Goal: Task Accomplishment & Management: Complete application form

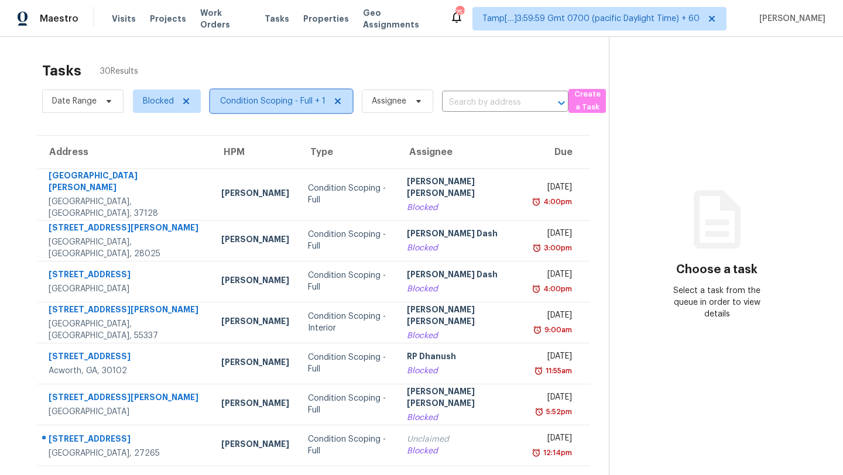
click at [289, 111] on span "Condition Scoping - Full + 1" at bounding box center [281, 101] width 142 height 23
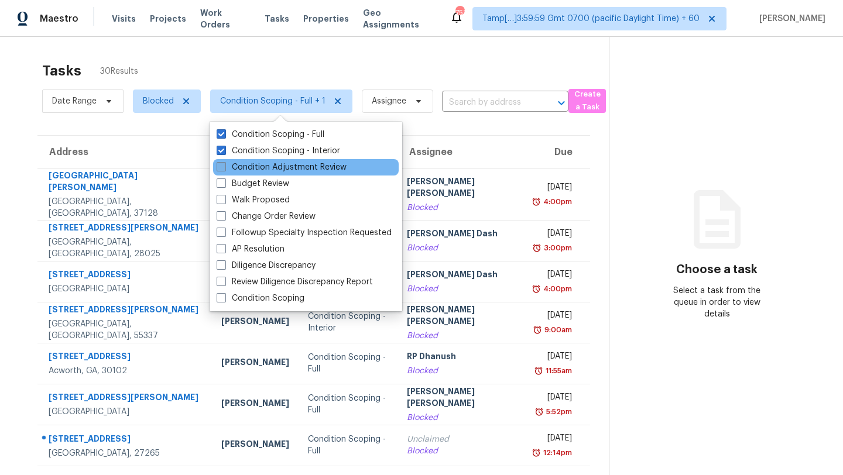
click at [255, 170] on label "Condition Adjustment Review" at bounding box center [282, 168] width 130 height 12
click at [224, 169] on input "Condition Adjustment Review" at bounding box center [221, 166] width 8 height 8
checkbox input "true"
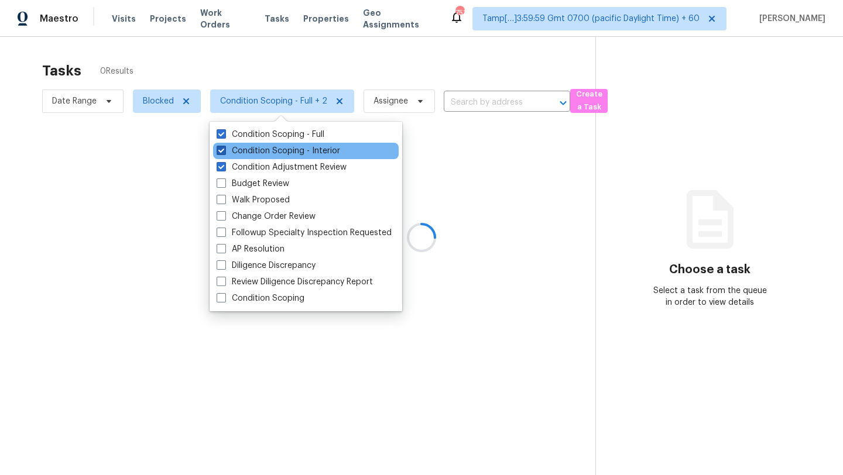
click at [247, 148] on label "Condition Scoping - Interior" at bounding box center [279, 151] width 124 height 12
click at [224, 148] on input "Condition Scoping - Interior" at bounding box center [221, 149] width 8 height 8
checkbox input "false"
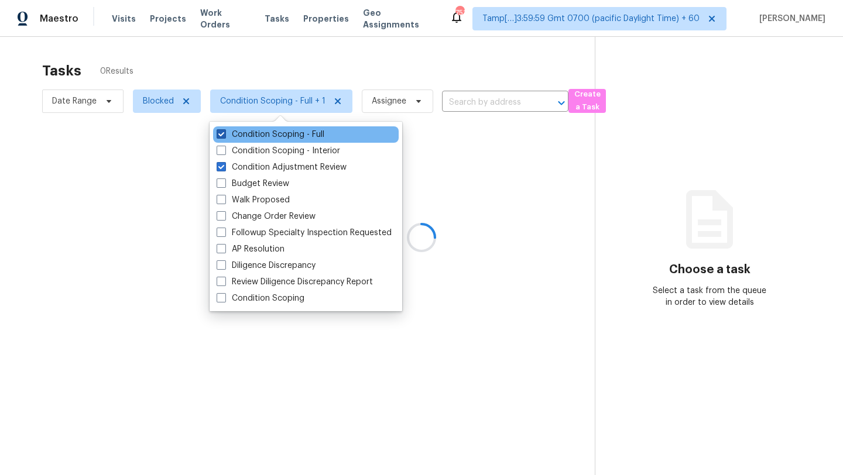
click at [242, 135] on label "Condition Scoping - Full" at bounding box center [271, 135] width 108 height 12
click at [224, 135] on input "Condition Scoping - Full" at bounding box center [221, 133] width 8 height 8
checkbox input "false"
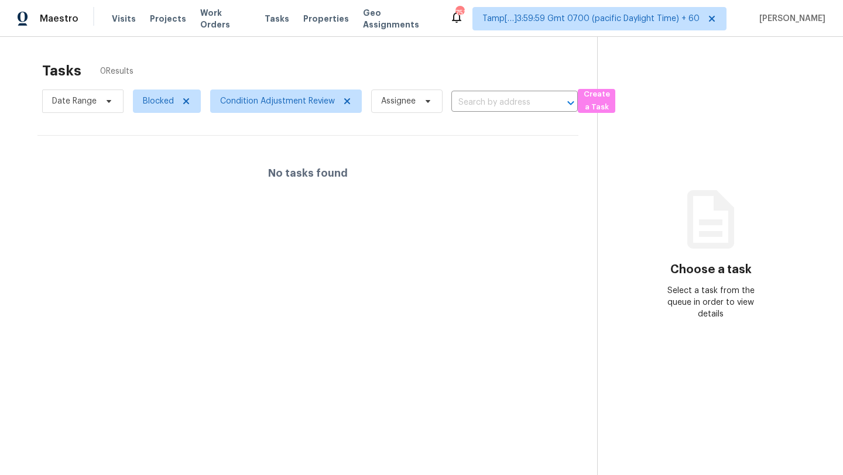
click at [279, 71] on div "Tasks 0 Results" at bounding box center [319, 71] width 555 height 30
click at [275, 104] on span "Condition Adjustment Review" at bounding box center [277, 101] width 115 height 12
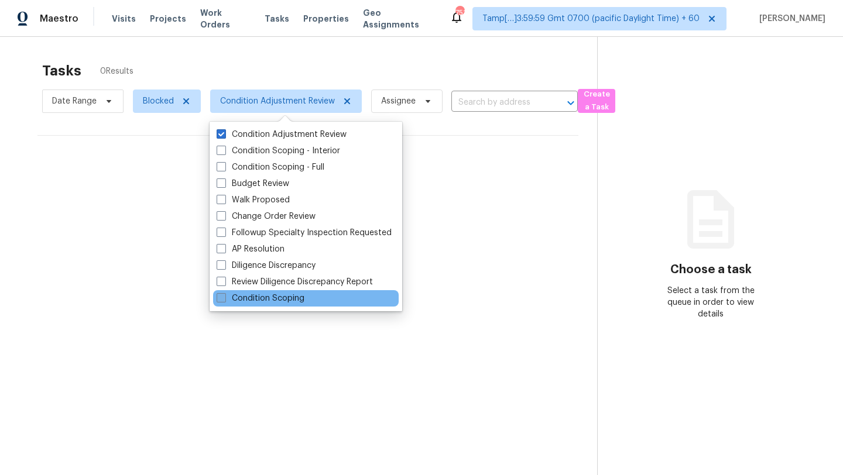
click at [249, 300] on label "Condition Scoping" at bounding box center [261, 299] width 88 height 12
click at [224, 300] on input "Condition Scoping" at bounding box center [221, 297] width 8 height 8
checkbox input "true"
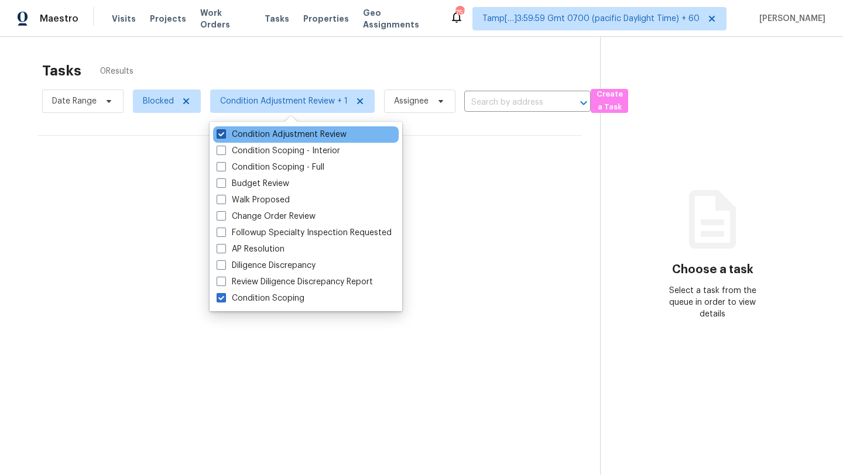
click at [218, 132] on span at bounding box center [221, 133] width 9 height 9
click at [218, 132] on input "Condition Adjustment Review" at bounding box center [221, 133] width 8 height 8
checkbox input "false"
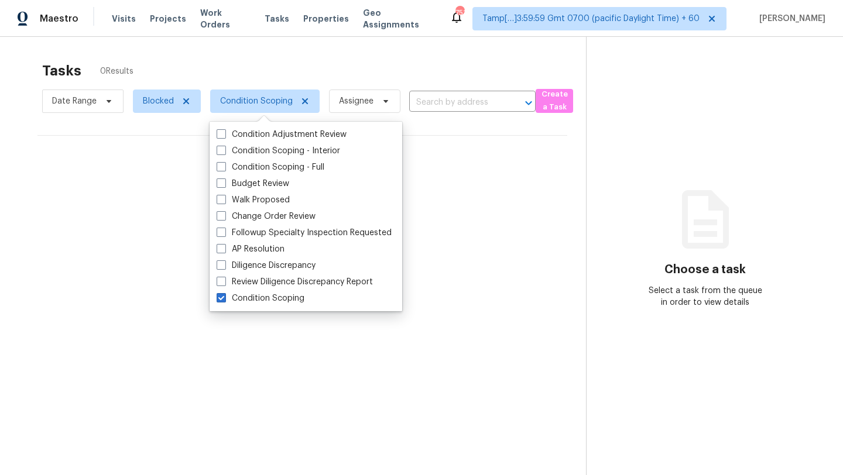
click at [386, 354] on section "Tasks 0 Results Date Range Blocked Condition Scoping Assignee ​ Create a Task N…" at bounding box center [302, 284] width 567 height 457
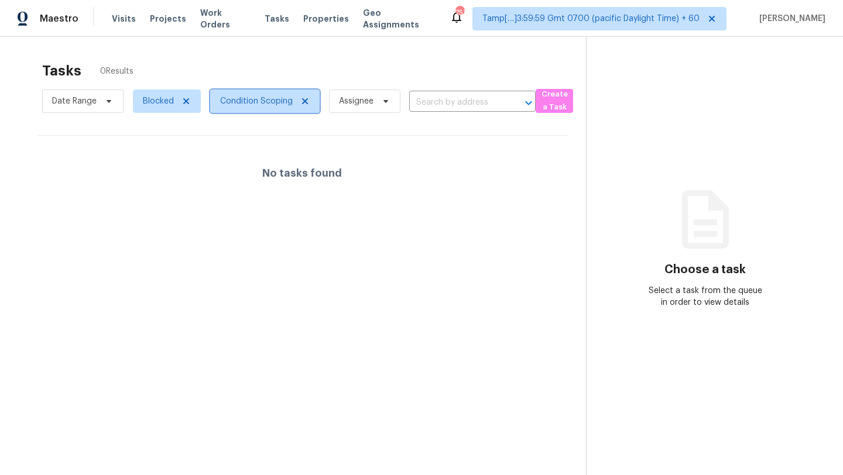
click at [256, 98] on span "Condition Scoping" at bounding box center [256, 101] width 73 height 12
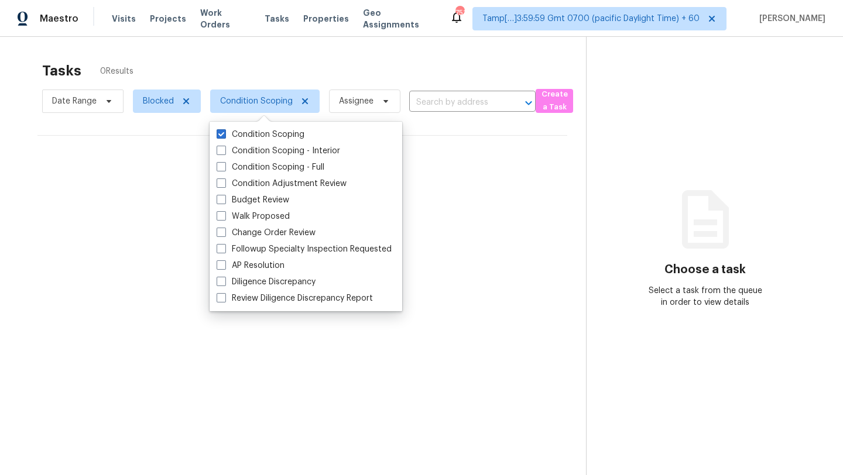
click at [471, 207] on div "No tasks found" at bounding box center [302, 173] width 530 height 75
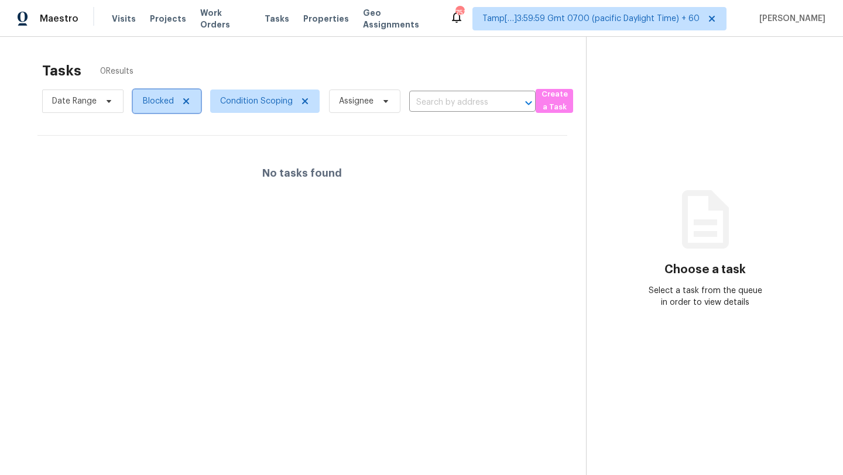
click at [141, 103] on span "Blocked" at bounding box center [167, 101] width 68 height 23
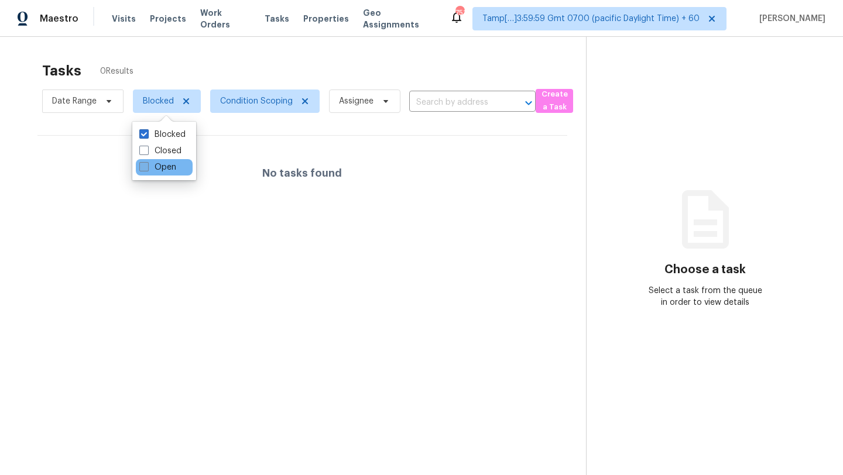
click at [150, 166] on label "Open" at bounding box center [157, 168] width 37 height 12
click at [147, 166] on input "Open" at bounding box center [143, 166] width 8 height 8
checkbox input "true"
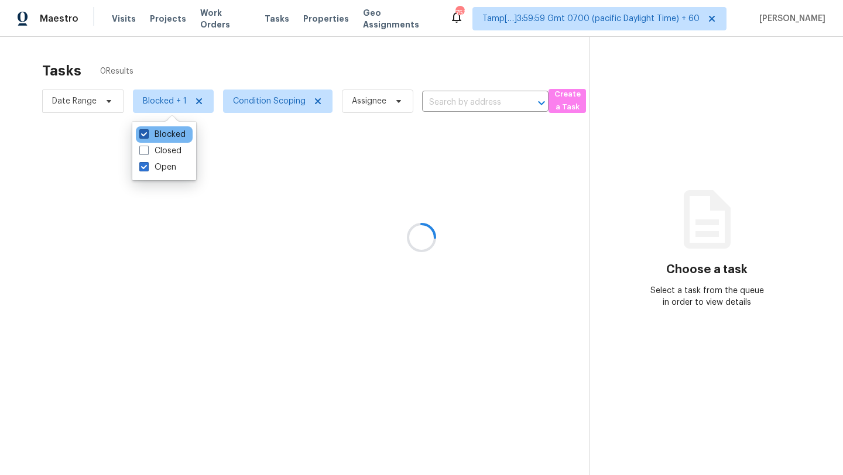
click at [147, 132] on span at bounding box center [143, 133] width 9 height 9
click at [147, 132] on input "Blocked" at bounding box center [143, 133] width 8 height 8
checkbox input "false"
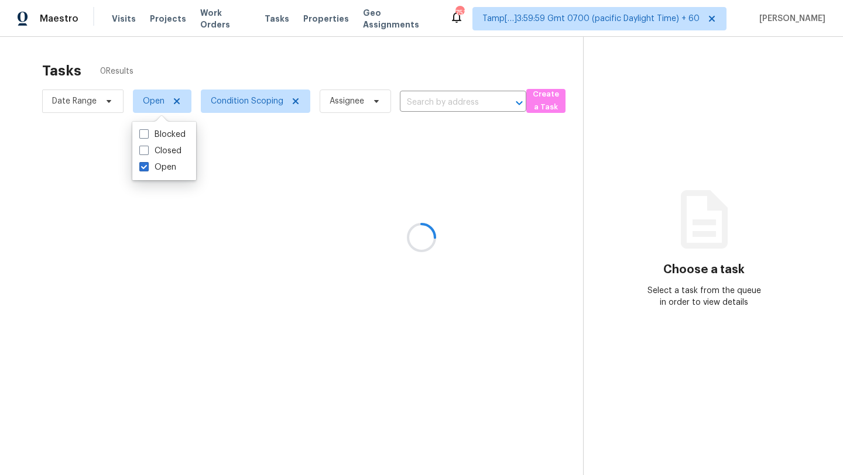
click at [225, 71] on div at bounding box center [421, 237] width 843 height 475
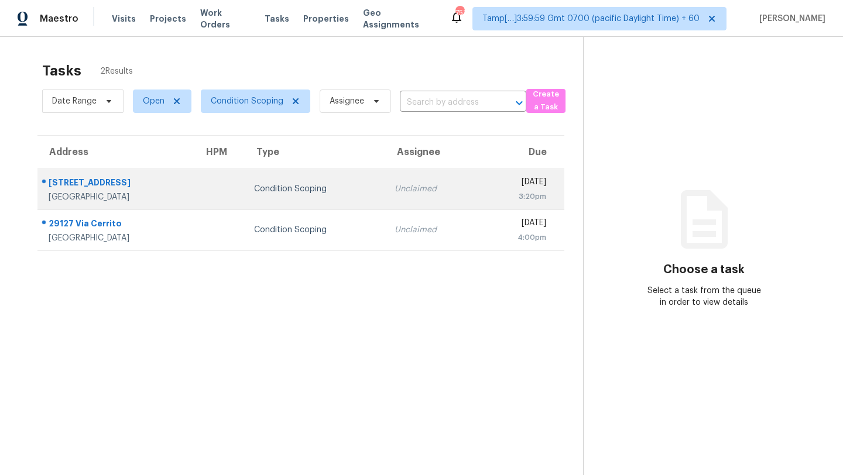
click at [395, 184] on div "Unclaimed" at bounding box center [432, 189] width 75 height 12
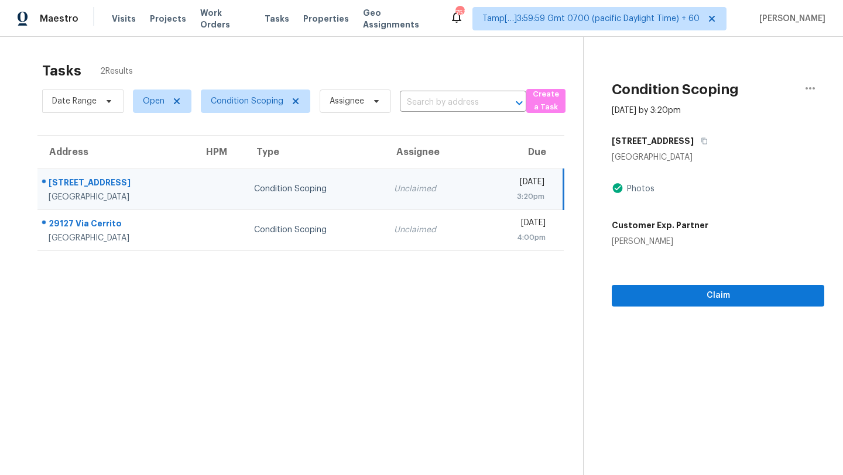
click at [394, 189] on div "Unclaimed" at bounding box center [431, 189] width 74 height 12
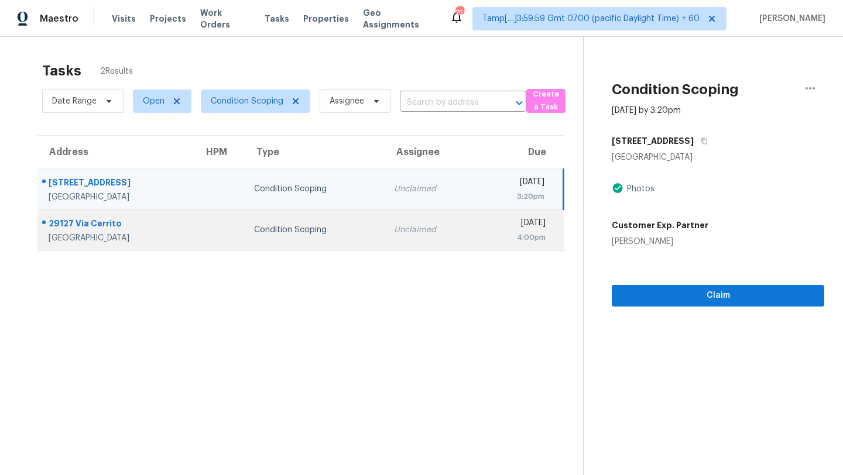
click at [394, 231] on div "Unclaimed" at bounding box center [431, 230] width 74 height 12
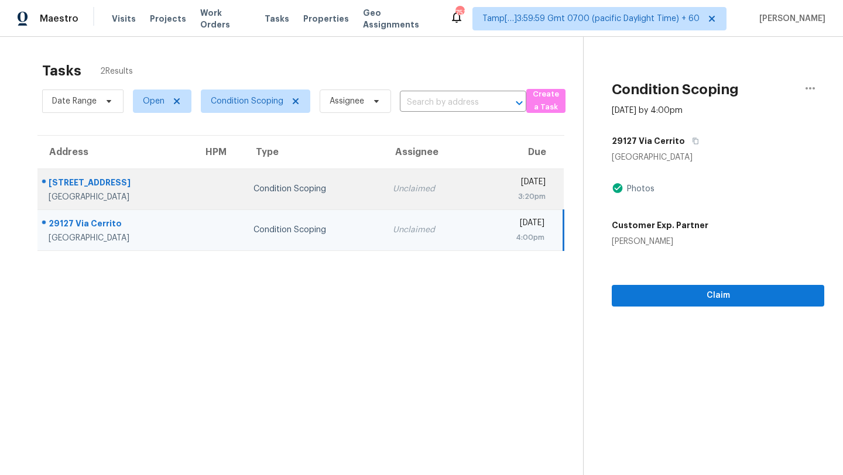
click at [393, 191] on div "Unclaimed" at bounding box center [430, 189] width 74 height 12
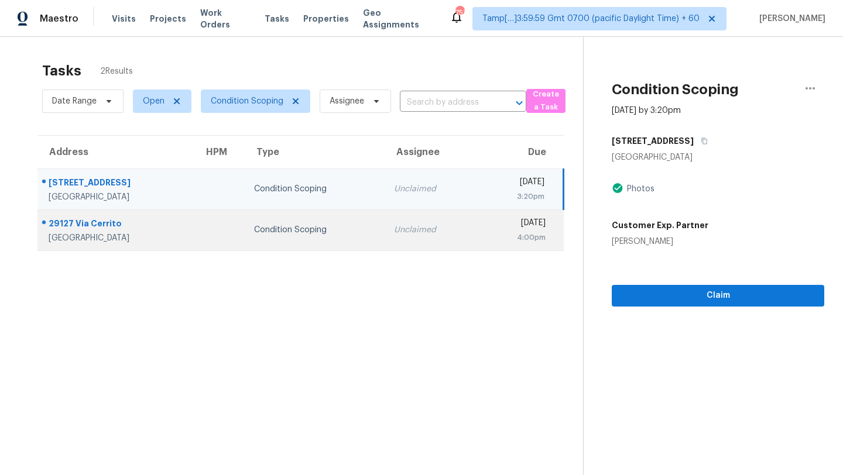
click at [390, 237] on td "Unclaimed" at bounding box center [431, 230] width 93 height 41
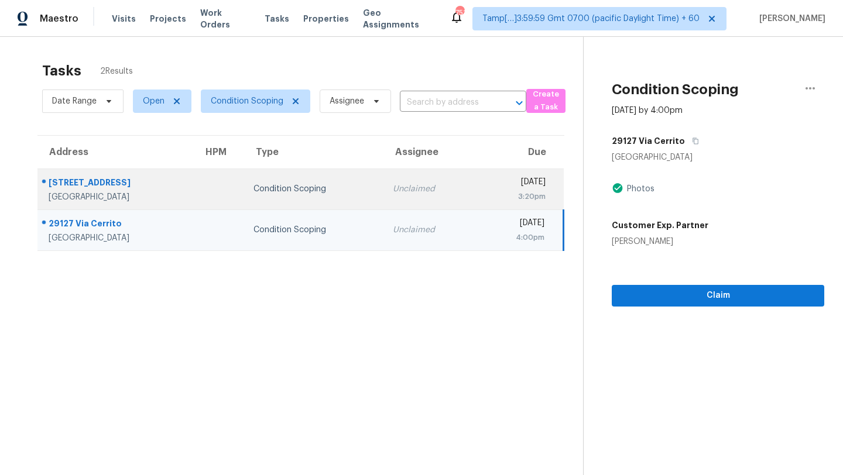
click at [393, 192] on div "Unclaimed" at bounding box center [430, 189] width 74 height 12
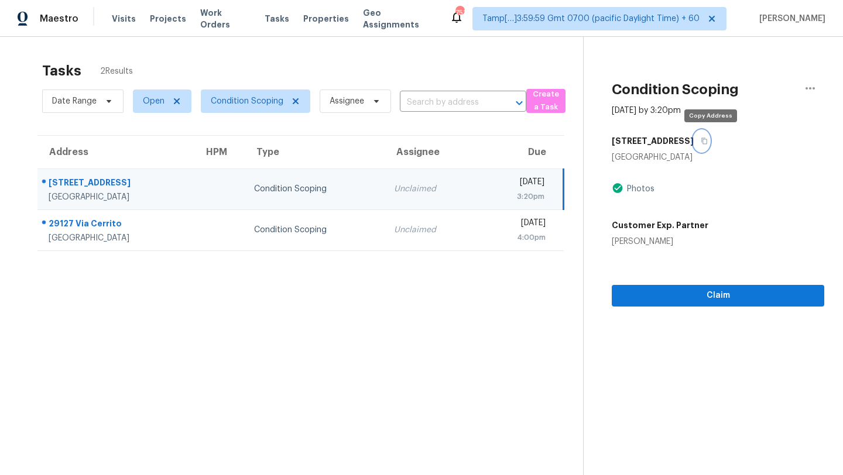
click at [708, 141] on icon "button" at bounding box center [704, 141] width 7 height 7
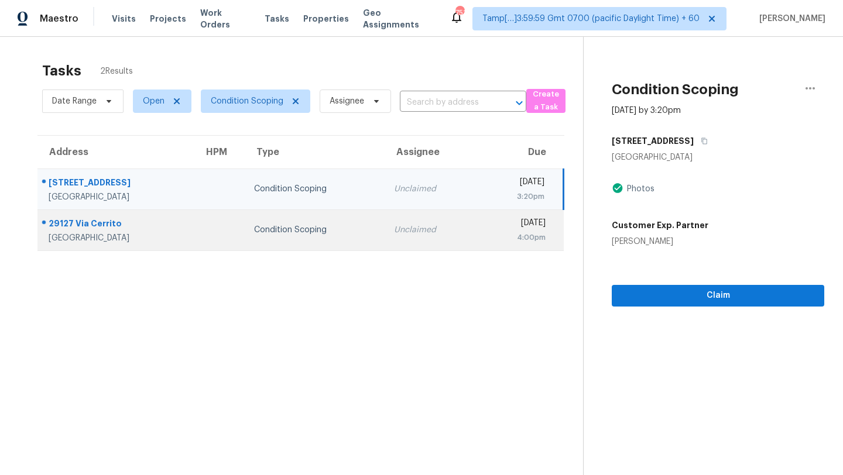
click at [385, 248] on td "Unclaimed" at bounding box center [431, 230] width 93 height 41
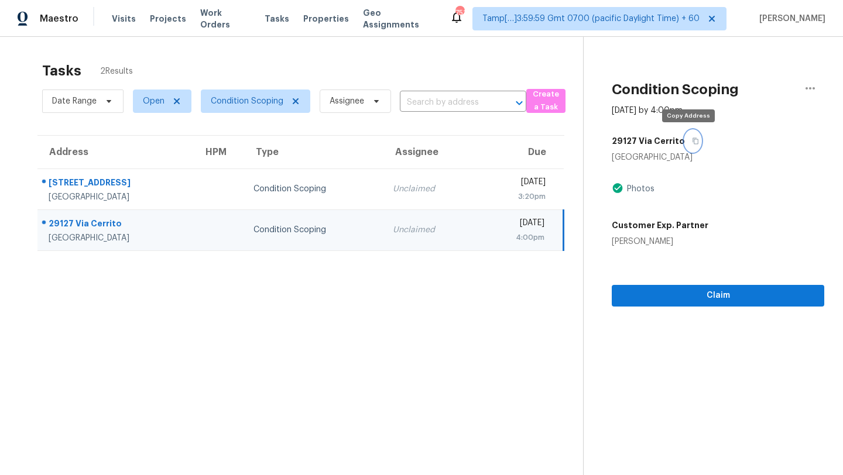
click at [692, 146] on button "button" at bounding box center [693, 141] width 16 height 21
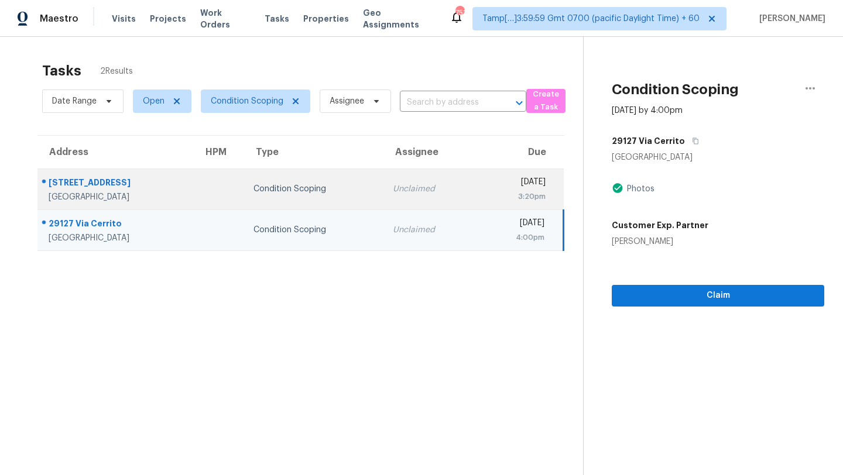
click at [383, 196] on td "Unclaimed" at bounding box center [429, 189] width 93 height 41
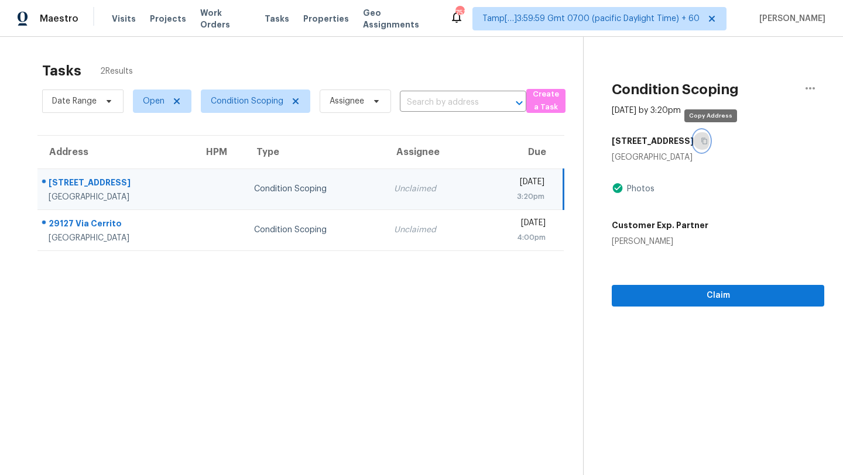
click at [708, 142] on icon "button" at bounding box center [704, 141] width 7 height 7
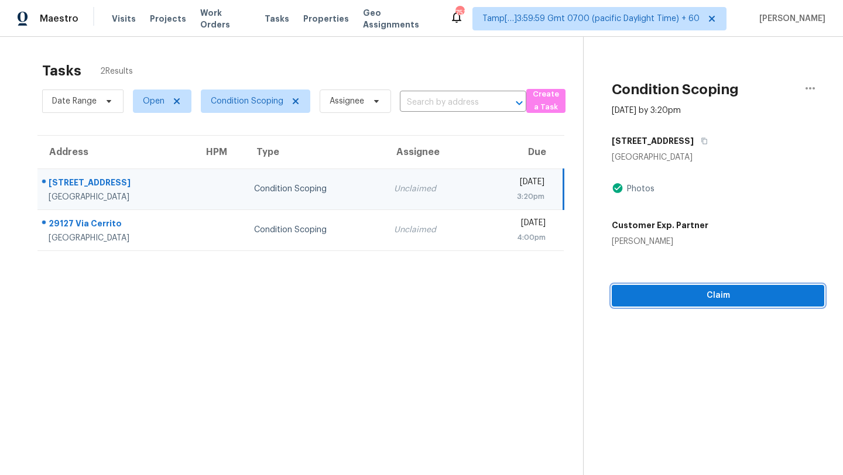
click at [653, 291] on span "Claim" at bounding box center [718, 296] width 194 height 15
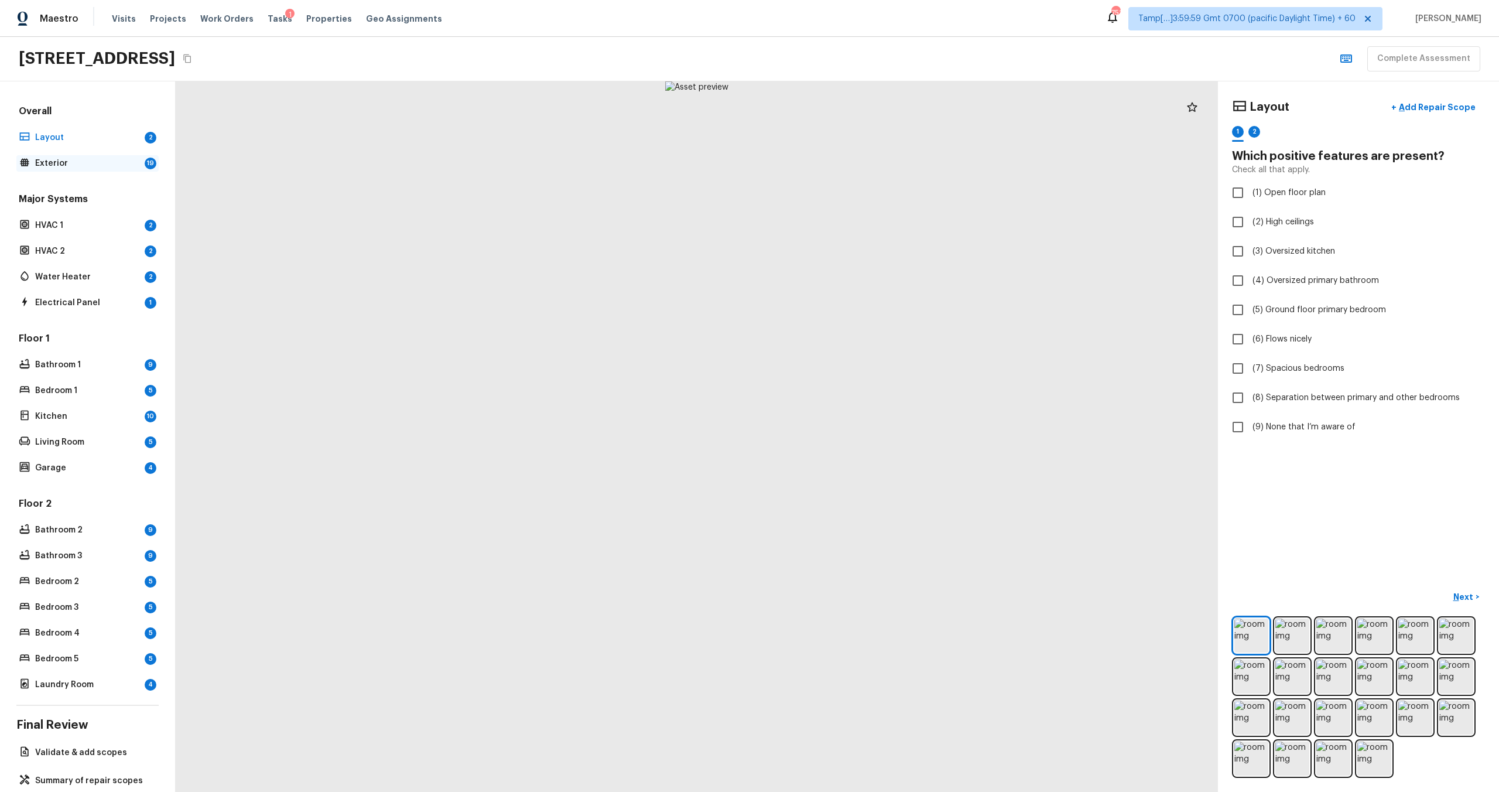
click at [61, 167] on p "Exterior" at bounding box center [87, 163] width 105 height 12
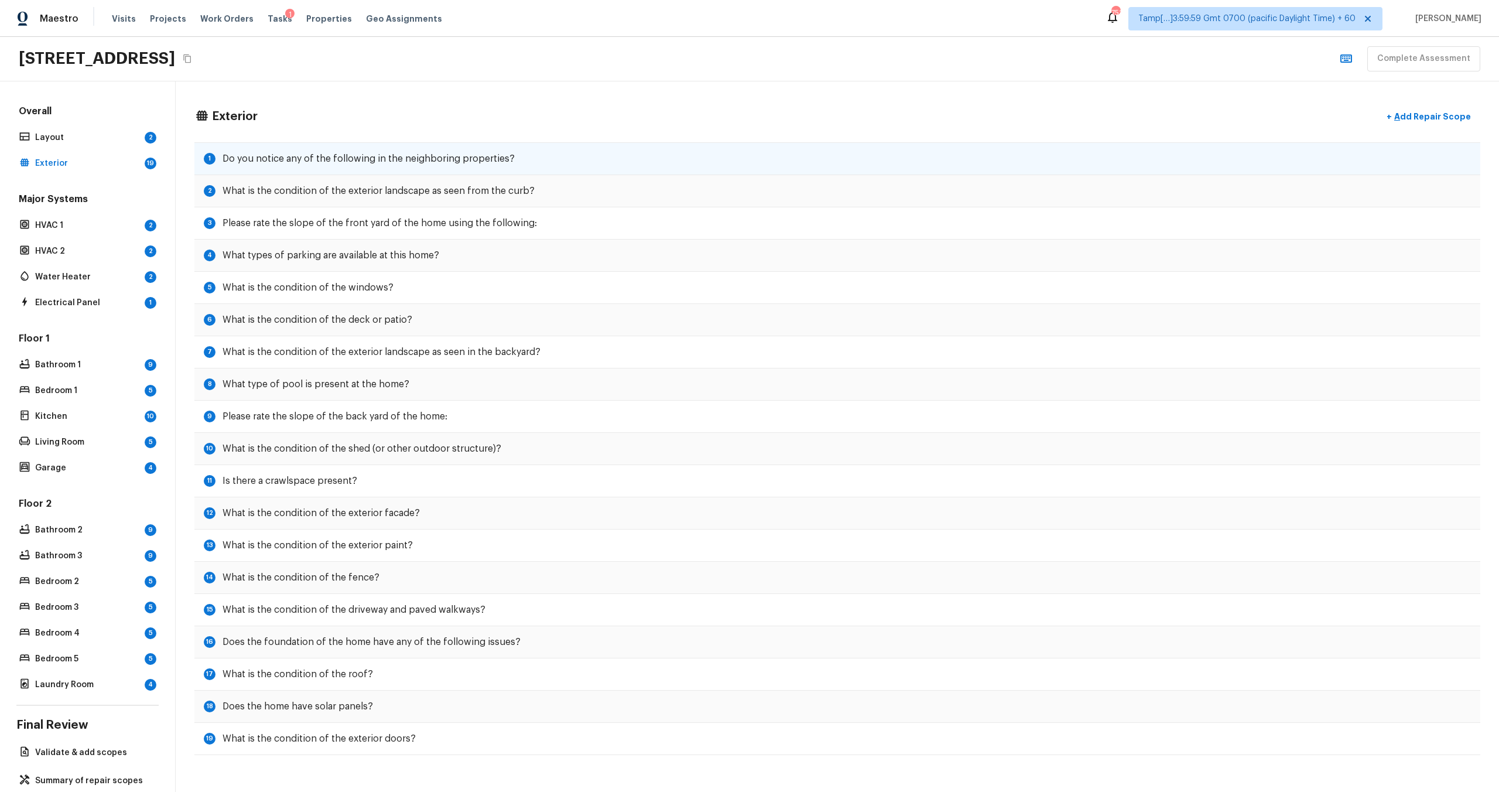
click at [316, 158] on h5 "Do you notice any of the following in the neighboring properties?" at bounding box center [368, 158] width 292 height 13
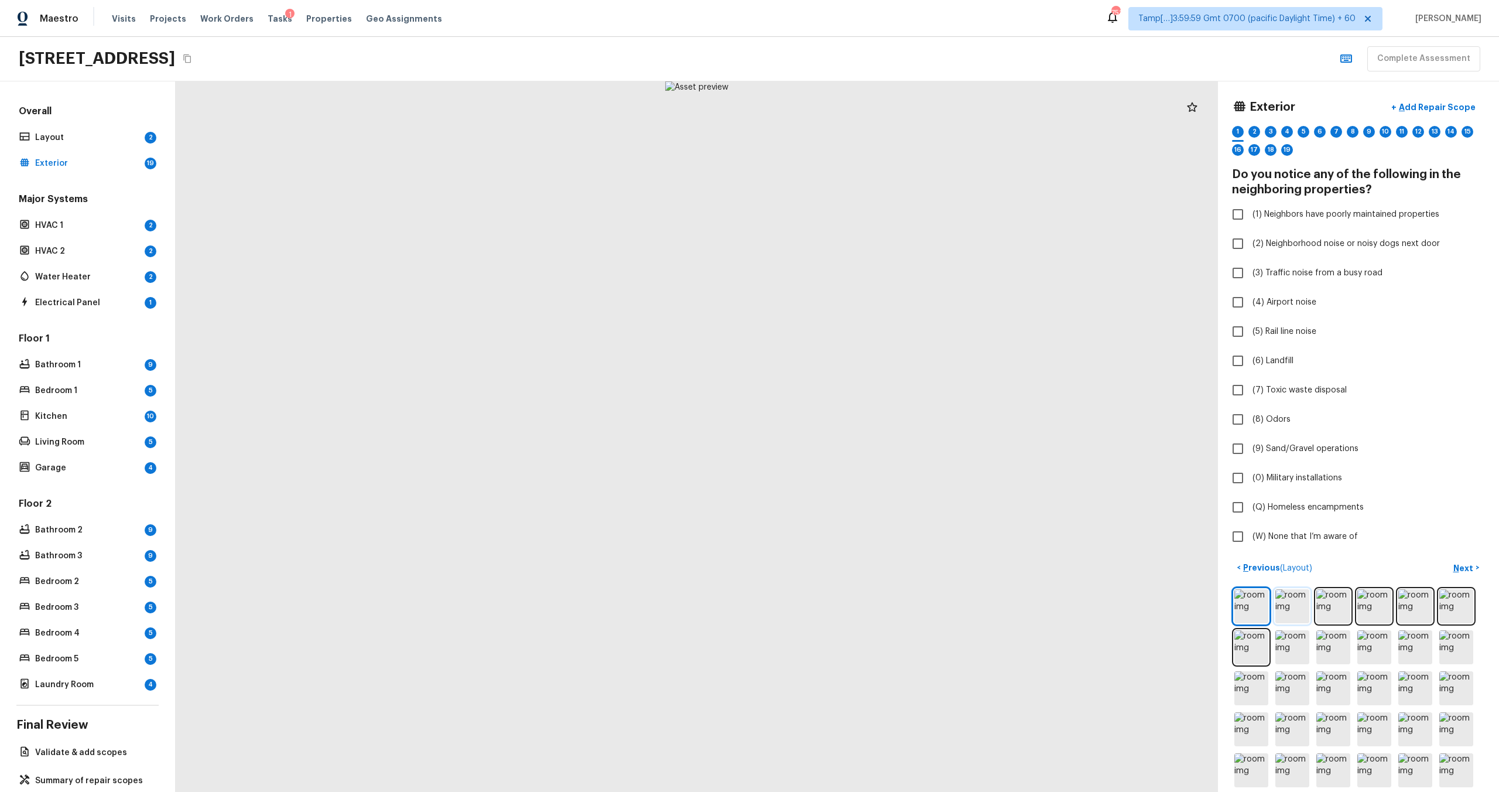
click at [842, 475] on img at bounding box center [1292, 606] width 34 height 34
drag, startPoint x: 942, startPoint y: 574, endPoint x: 533, endPoint y: 438, distance: 430.8
click at [530, 438] on div at bounding box center [318, 318] width 2334 height 1591
click at [842, 103] on p "Add Repair Scope" at bounding box center [1435, 107] width 79 height 12
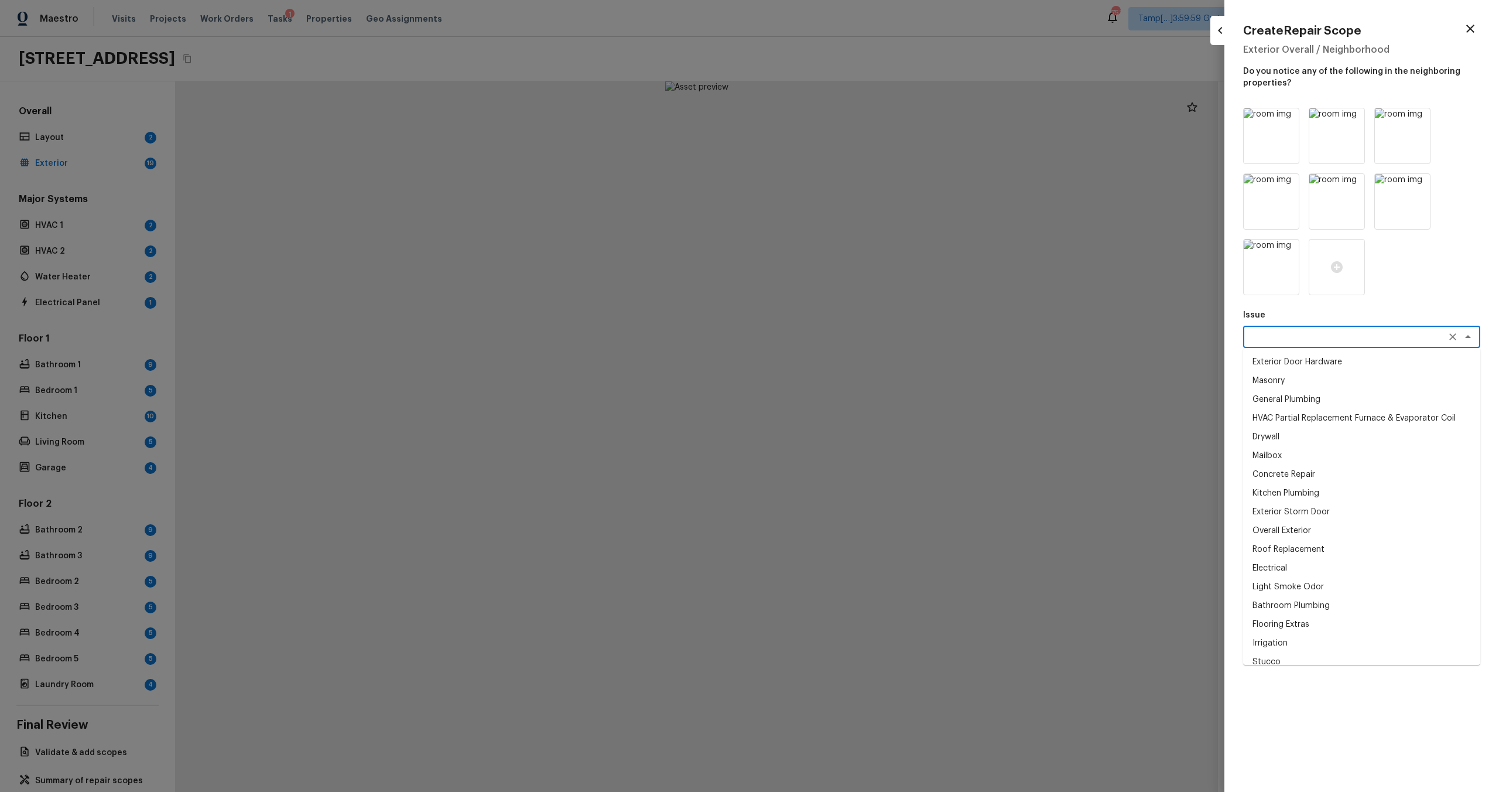
click at [842, 335] on textarea at bounding box center [1345, 337] width 194 height 12
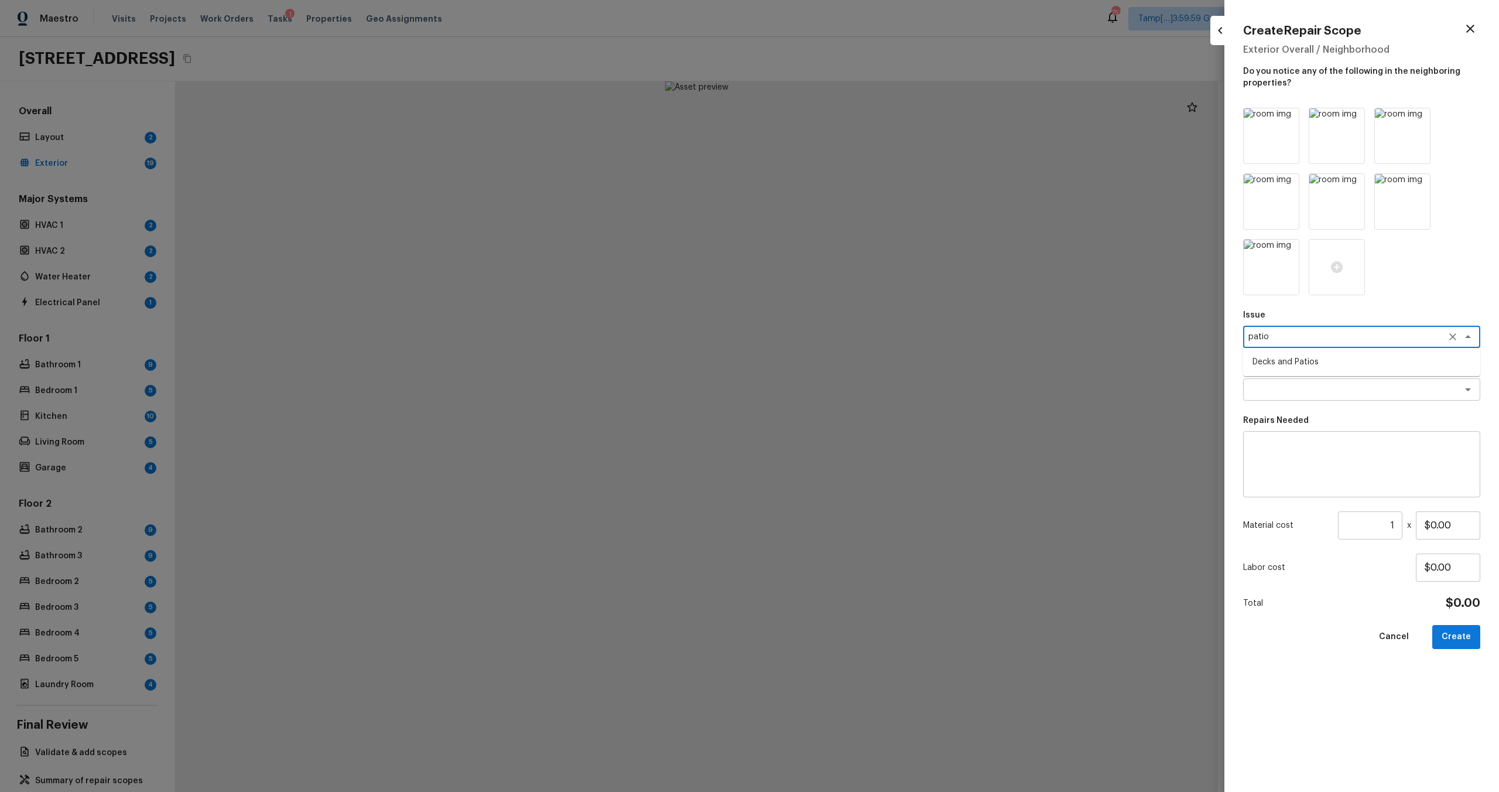
click at [842, 359] on li "Decks and Patios" at bounding box center [1361, 361] width 237 height 19
type textarea "Decks and Patios"
click at [842, 393] on textarea at bounding box center [1345, 389] width 194 height 12
click at [842, 359] on div "Issue Decks and Patios x ​ Repairs Prefill x ​ Repairs Needed x ​ Material cost…" at bounding box center [1361, 440] width 237 height 665
click at [842, 396] on div "x ​" at bounding box center [1361, 389] width 237 height 22
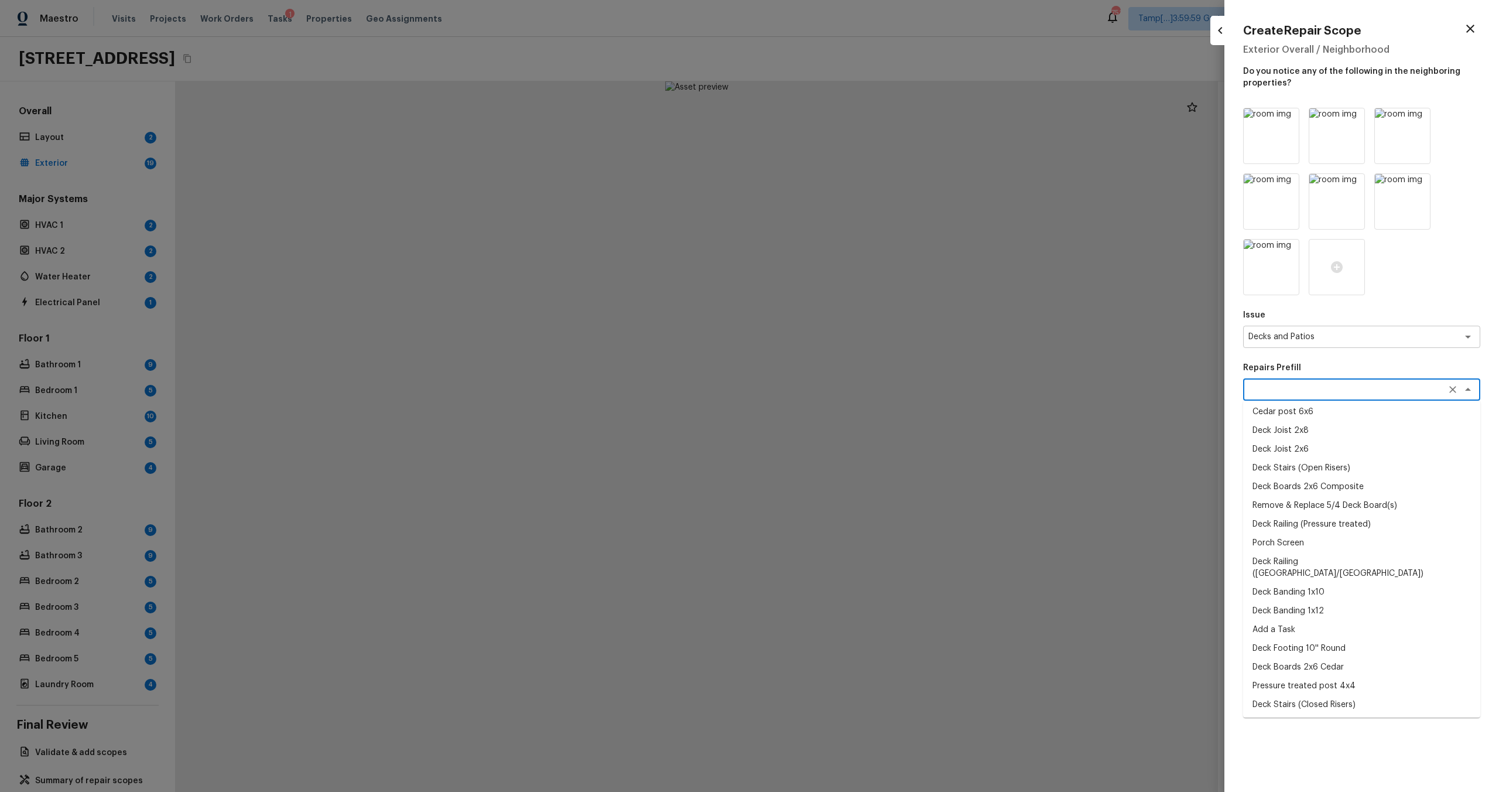
scroll to position [30, 0]
click at [842, 475] on li "Add a Task" at bounding box center [1361, 621] width 237 height 19
type textarea "Add a Task"
type textarea "HPM to detail"
type input "$1.00"
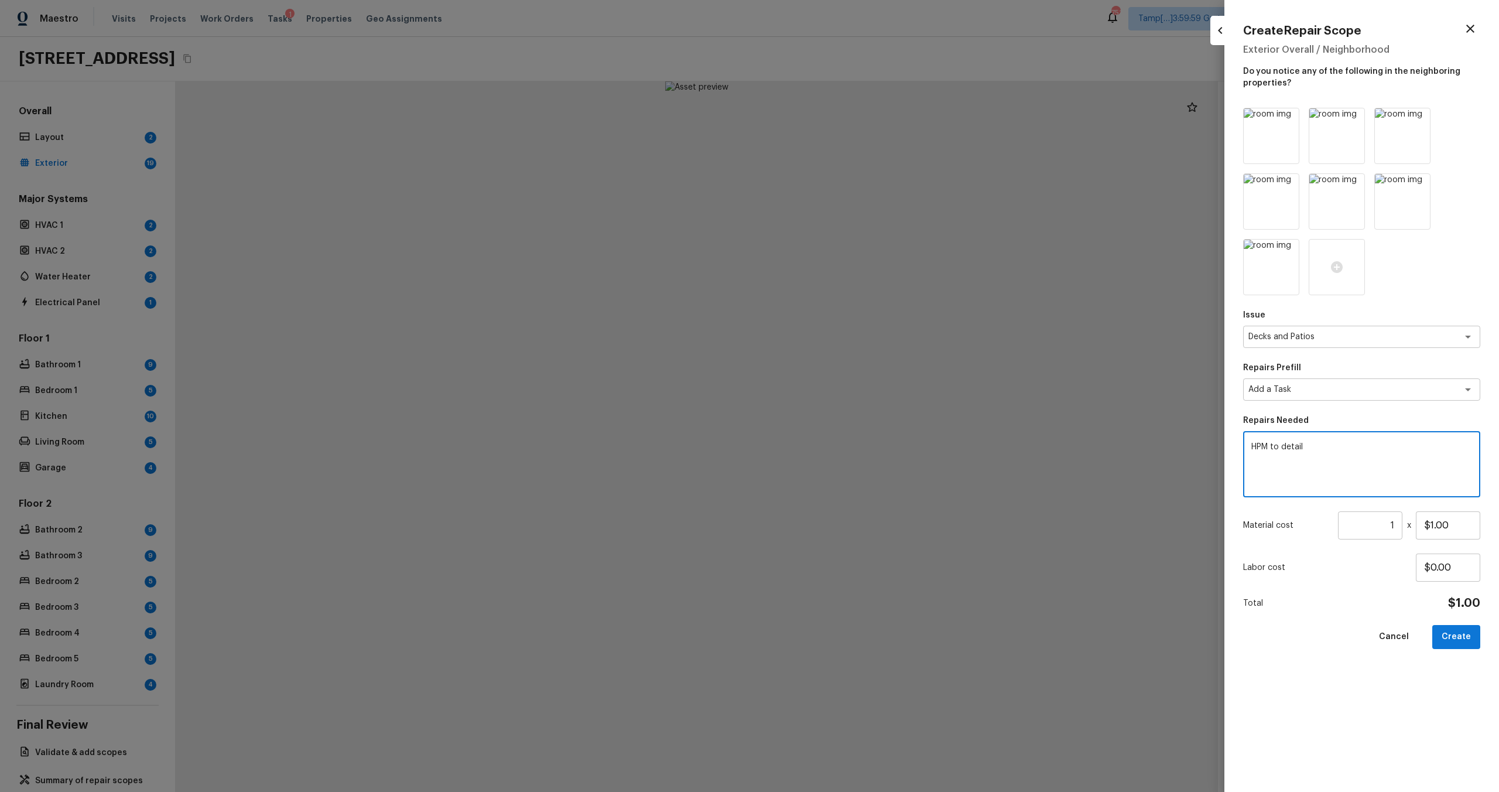
click at [842, 459] on textarea "HPM to detail" at bounding box center [1361, 464] width 221 height 47
type textarea "HPM to detail patio post an trim repais"
click at [842, 475] on input "1" at bounding box center [1370, 525] width 64 height 28
type input "5"
click at [842, 475] on div "Issue Decks and Patios x ​ Repairs Prefill Add a Task x ​ Repairs Needed HPM to…" at bounding box center [1361, 440] width 237 height 665
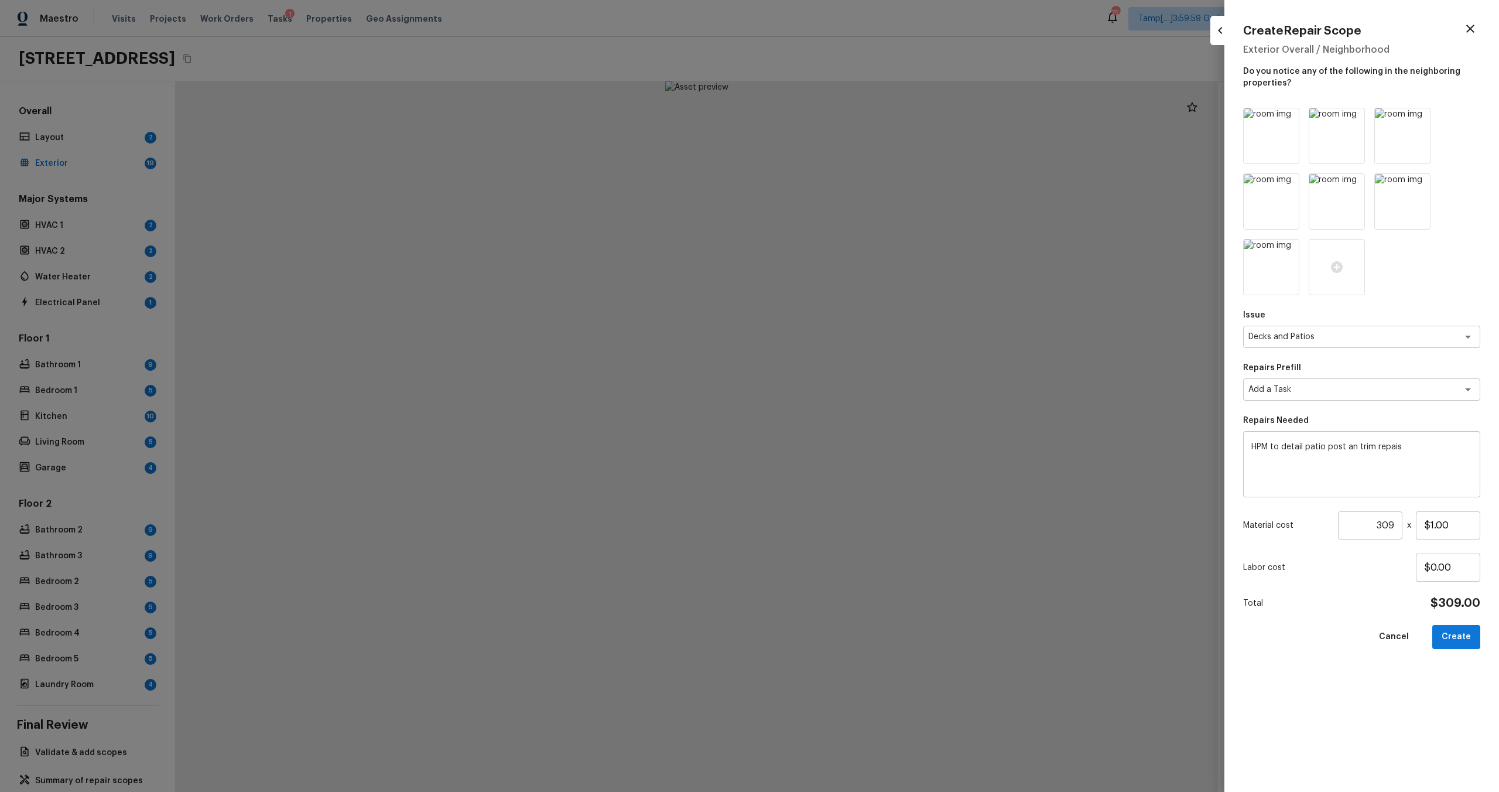
click at [842, 475] on input "309" at bounding box center [1370, 525] width 64 height 28
type input "300"
click at [842, 475] on button "Create" at bounding box center [1456, 637] width 48 height 24
type input "1"
type input "$0.00"
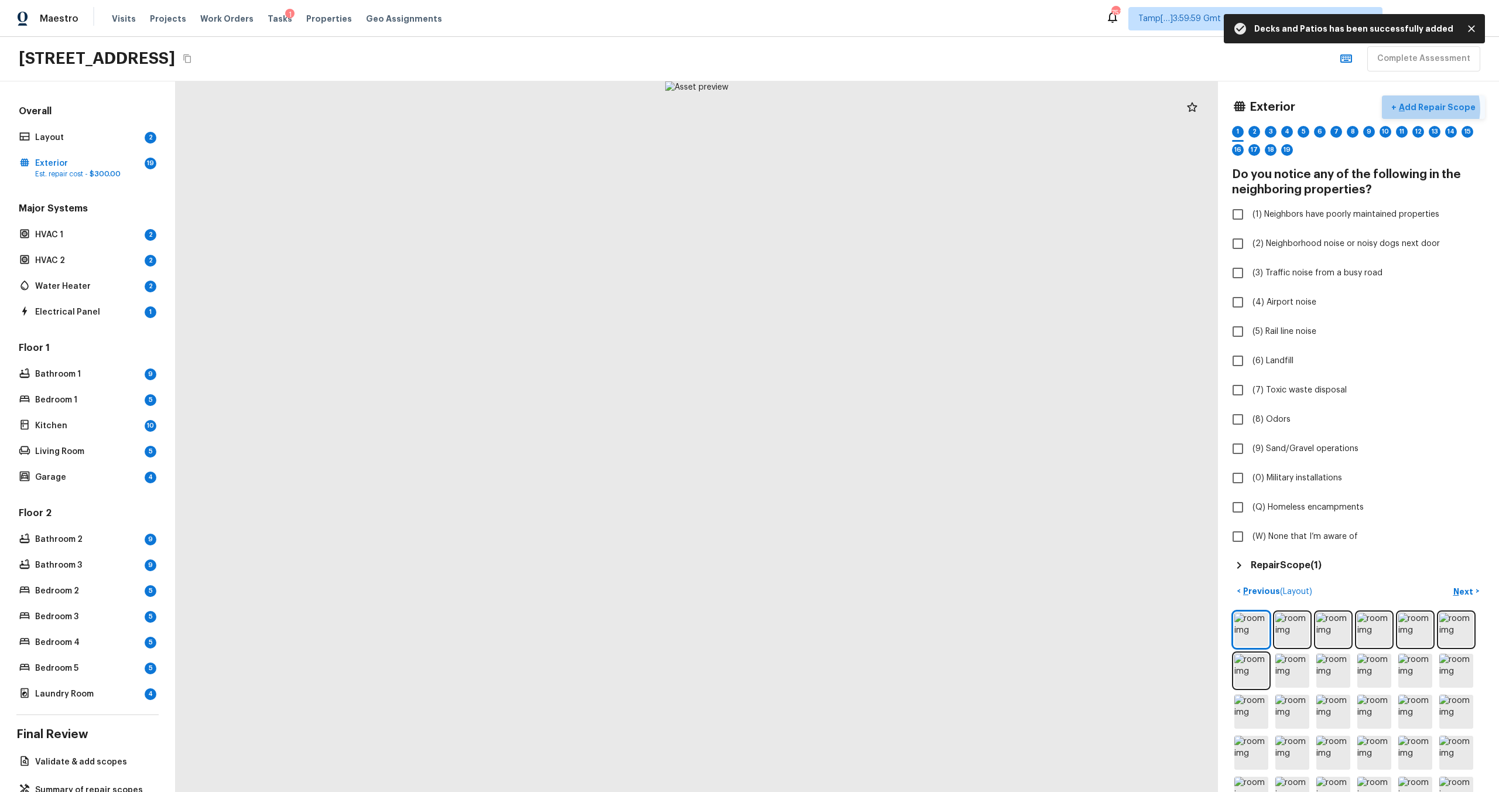
click at [842, 108] on p "Add Repair Scope" at bounding box center [1435, 107] width 79 height 12
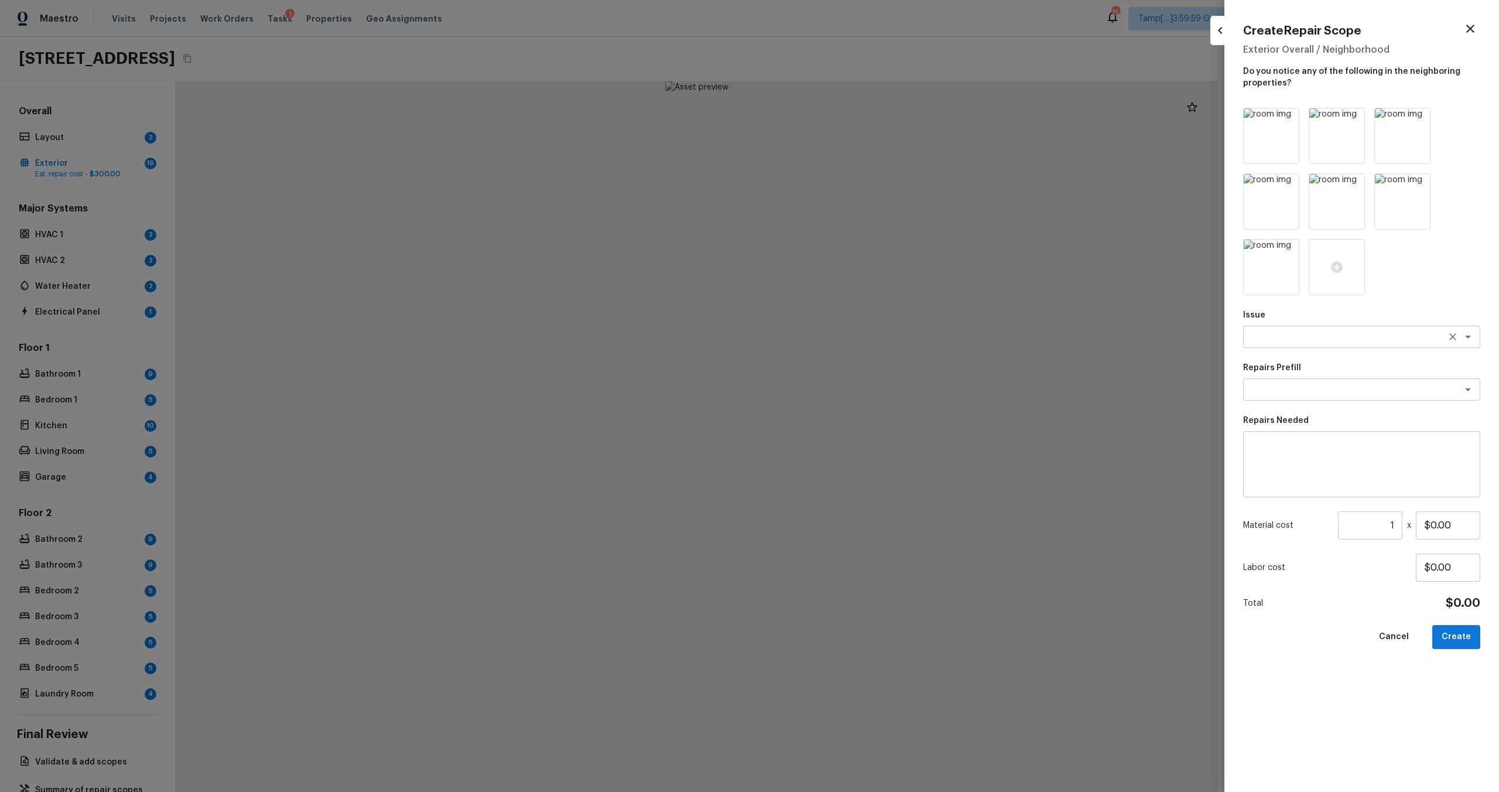
click at [842, 345] on div "x ​" at bounding box center [1361, 337] width 237 height 22
click at [842, 363] on li "Landscape Package" at bounding box center [1361, 361] width 237 height 19
type textarea "Landscape Package"
click at [842, 386] on textarea at bounding box center [1345, 389] width 194 height 12
click at [842, 419] on li "Initial landscaping package" at bounding box center [1361, 414] width 237 height 19
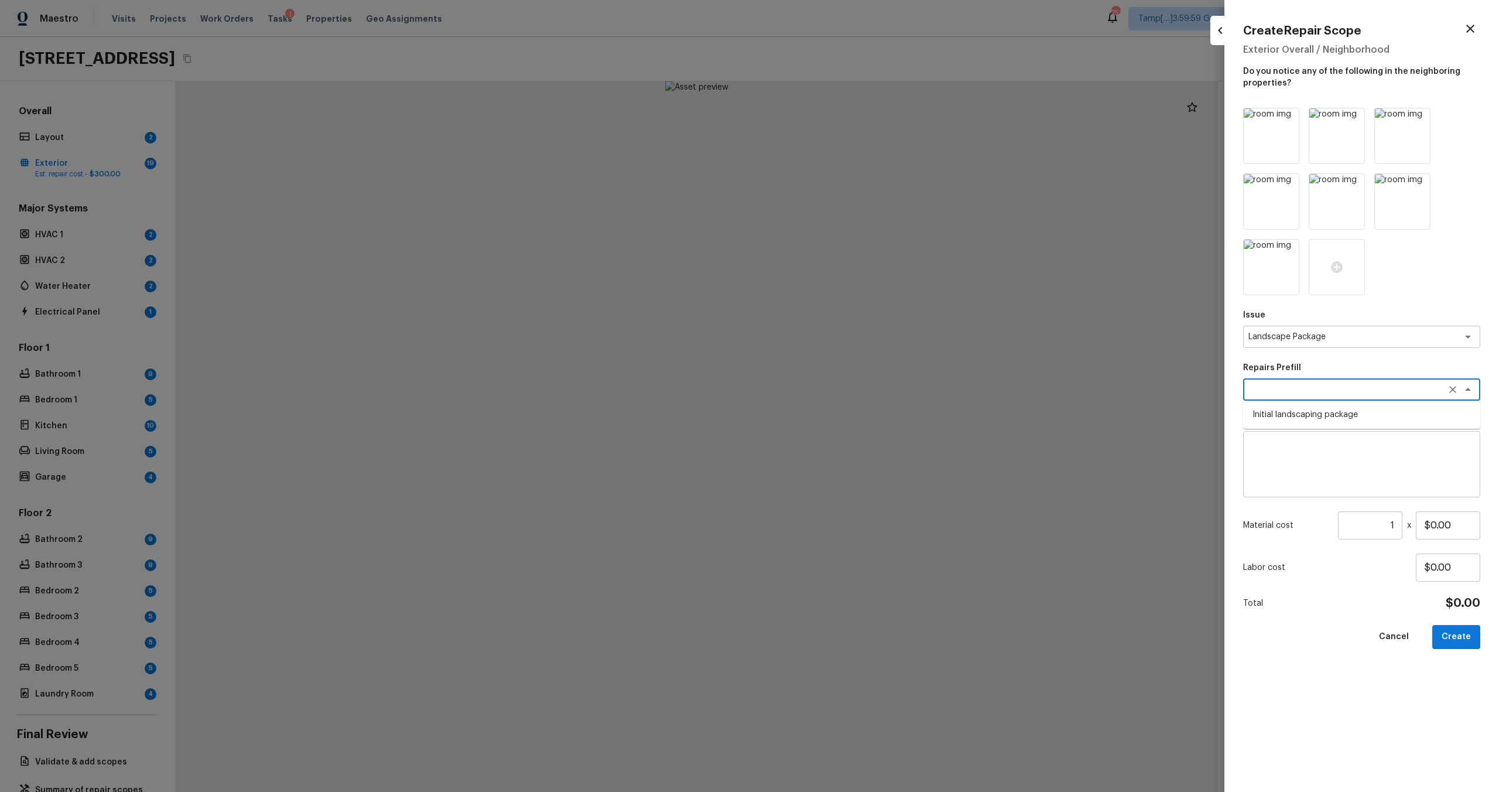
type textarea "Initial landscaping package"
type textarea "Mowing of grass up to 6" in height. Mow, edge along driveways & sidewalks, trim…"
type input "$120.00"
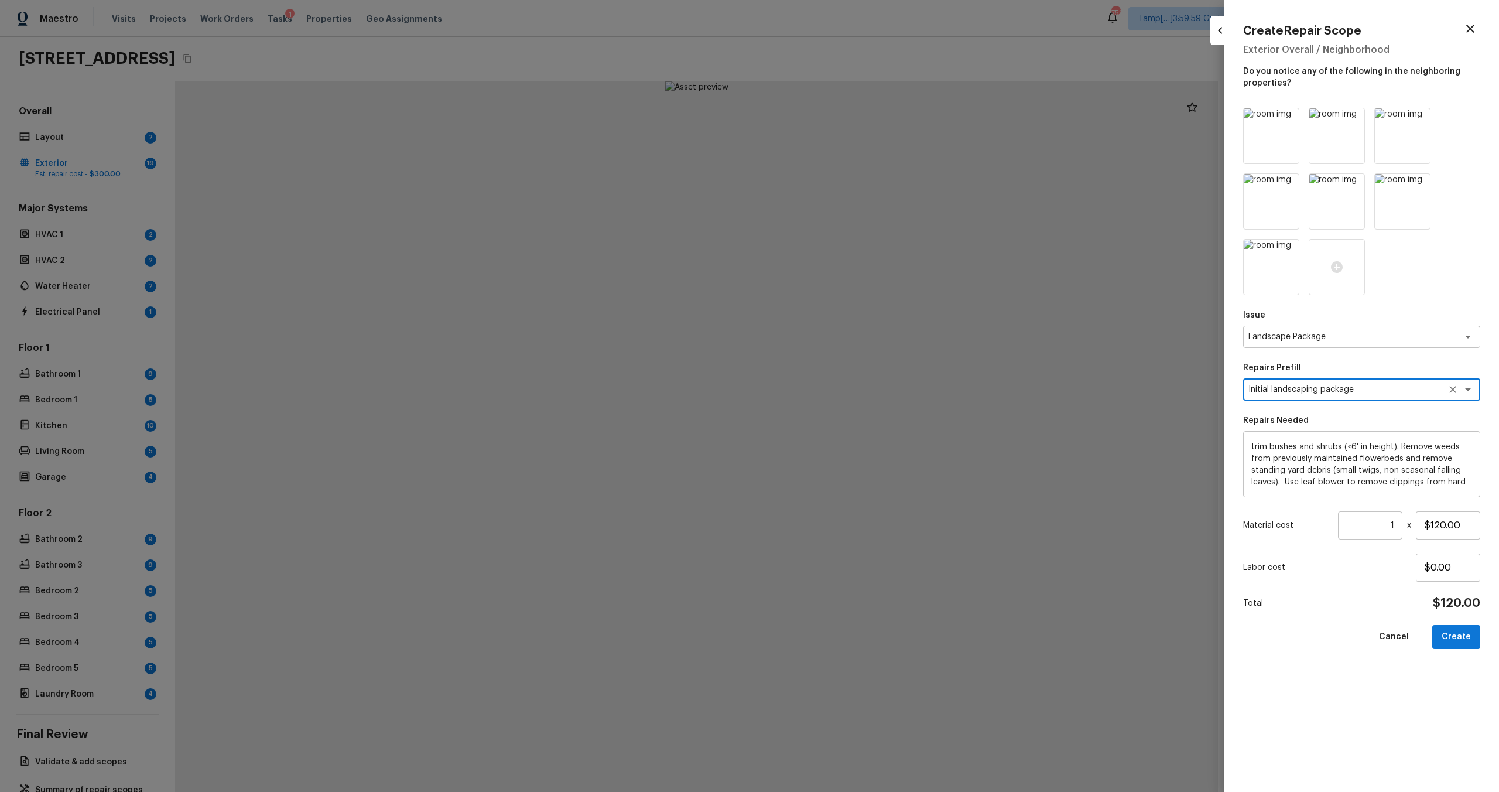
scroll to position [35, 0]
drag, startPoint x: 1382, startPoint y: 527, endPoint x: 1404, endPoint y: 520, distance: 22.8
click at [842, 475] on div "Material cost 1 ​ x $120.00" at bounding box center [1361, 525] width 237 height 28
type input "8"
type input "7"
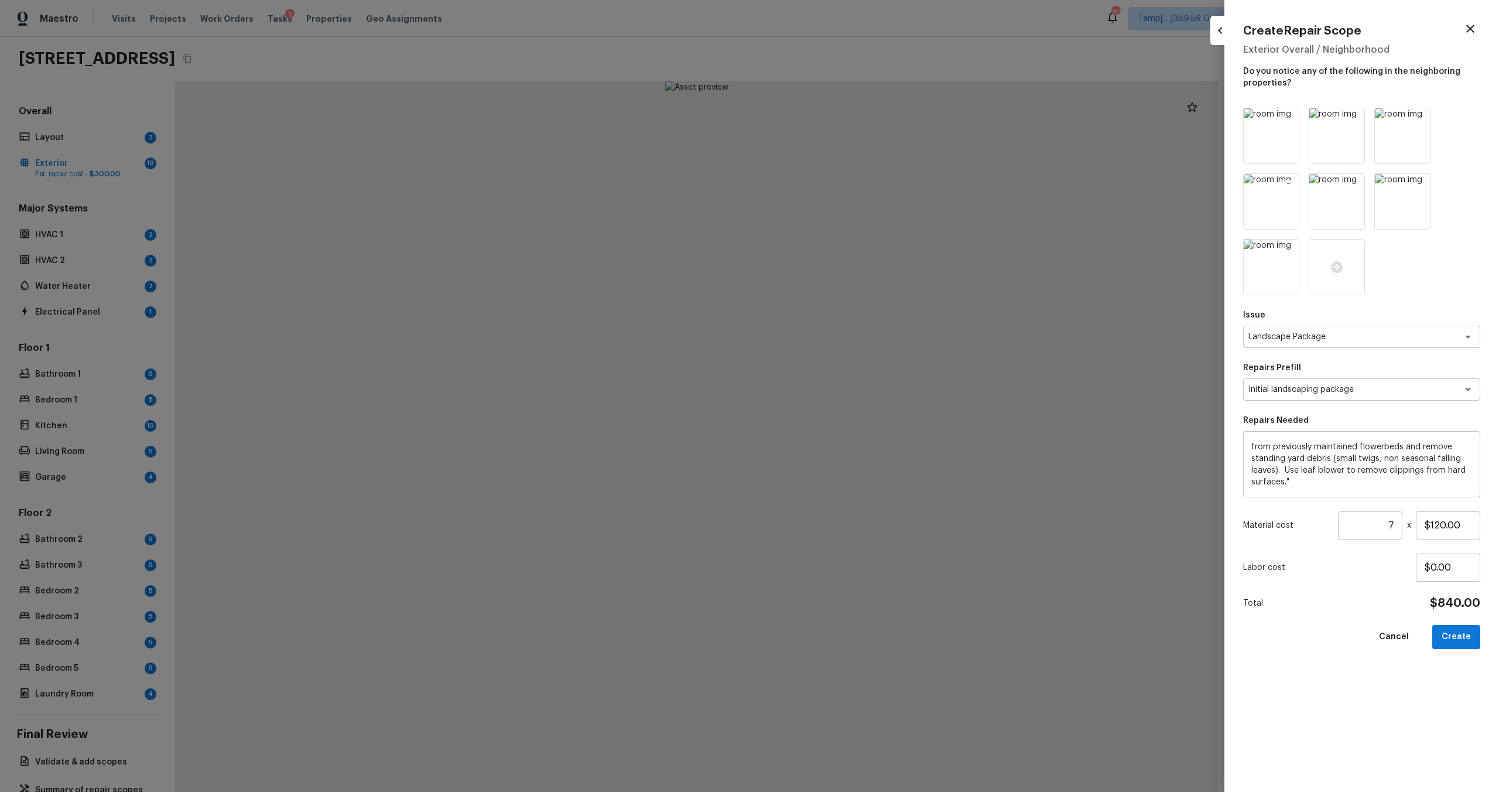
click at [842, 183] on icon at bounding box center [1288, 185] width 10 height 10
click at [842, 184] on icon at bounding box center [1288, 185] width 10 height 10
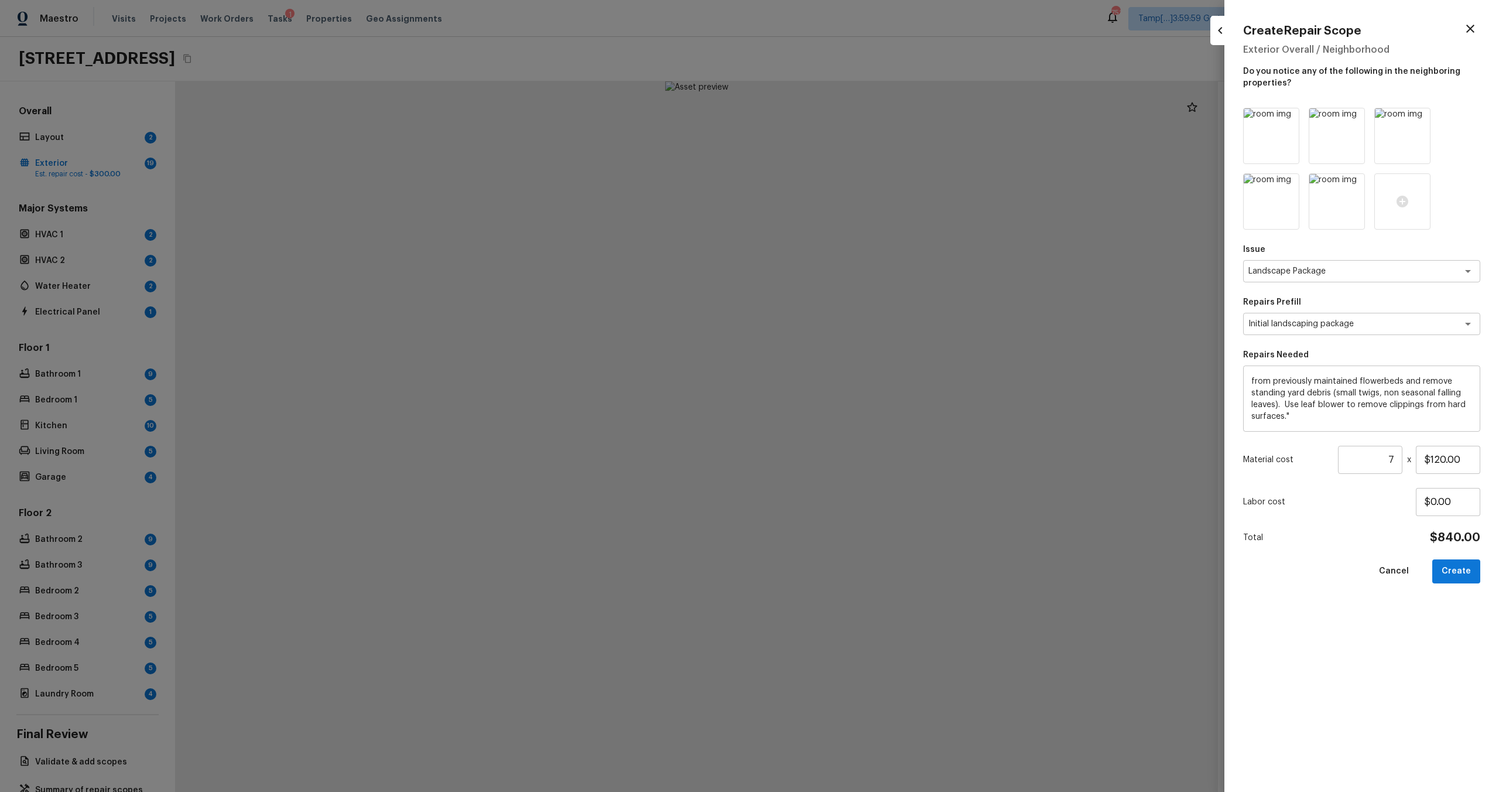
click at [842, 184] on icon at bounding box center [1288, 185] width 10 height 10
click at [842, 203] on icon at bounding box center [1271, 202] width 12 height 12
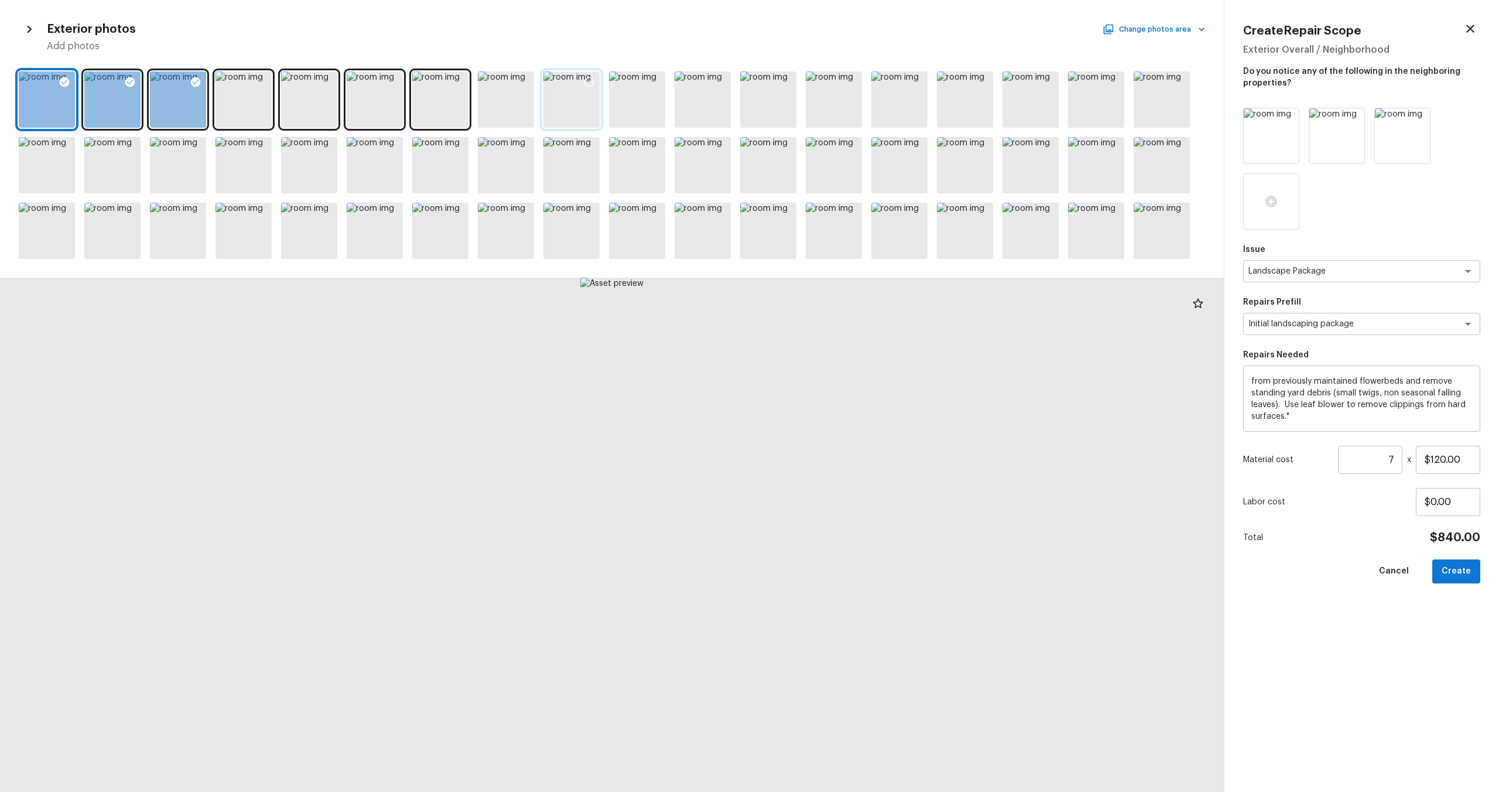
click at [556, 95] on div at bounding box center [571, 99] width 56 height 56
click at [496, 95] on div at bounding box center [506, 99] width 56 height 56
click at [417, 220] on div at bounding box center [440, 231] width 56 height 56
click at [842, 475] on button "Create" at bounding box center [1456, 571] width 48 height 24
type input "1"
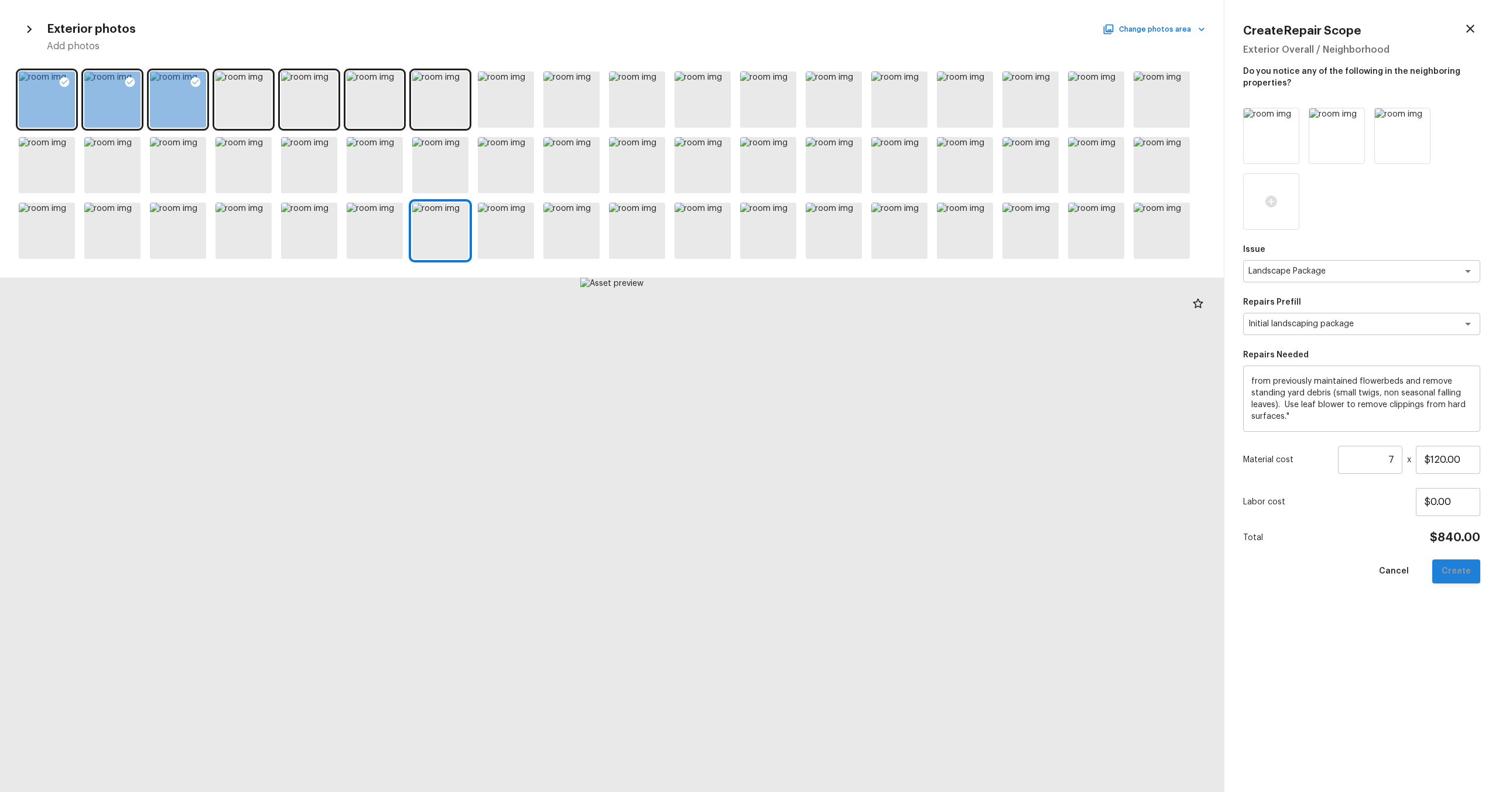
type input "$0.00"
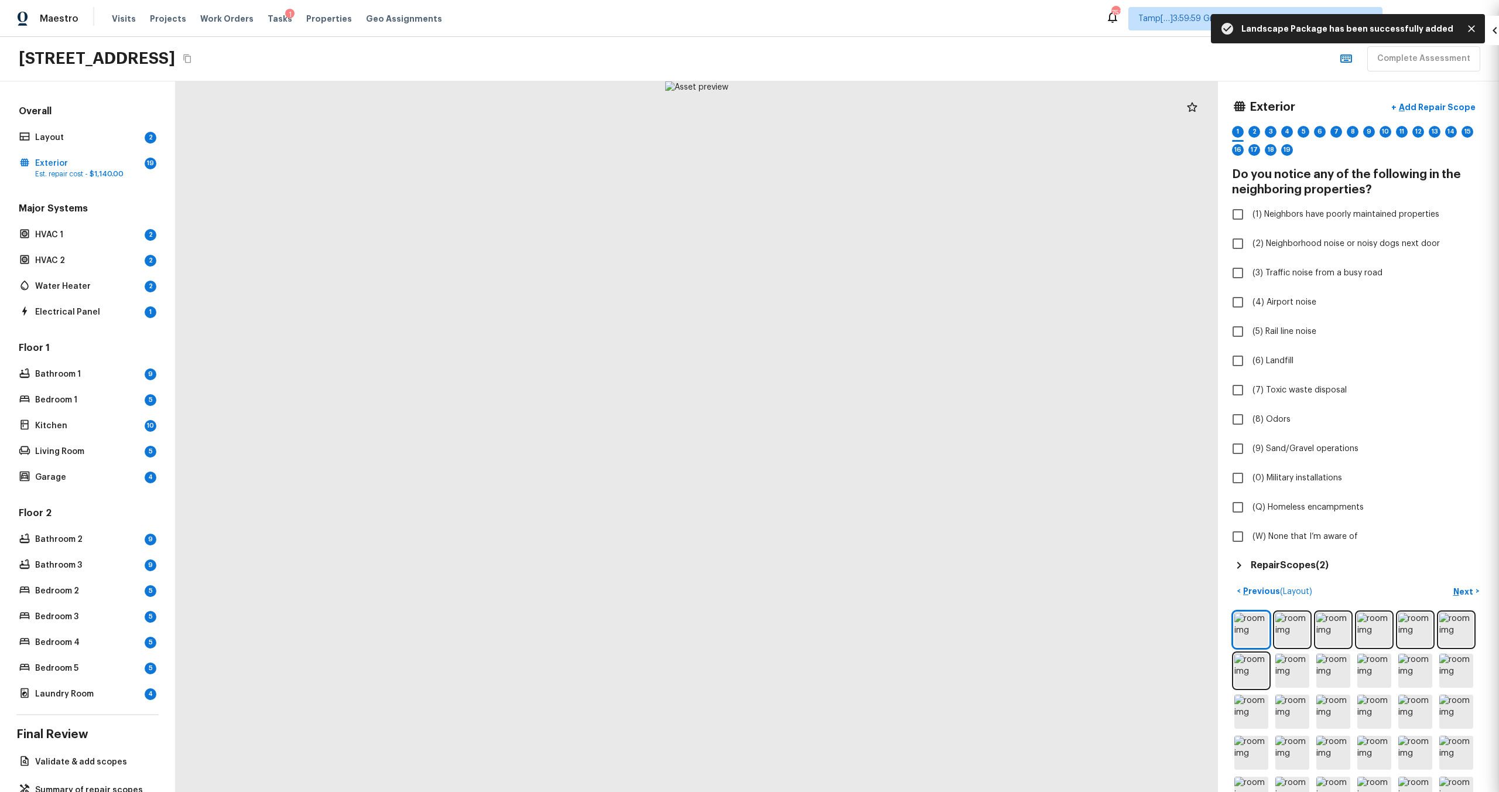
scroll to position [0, 0]
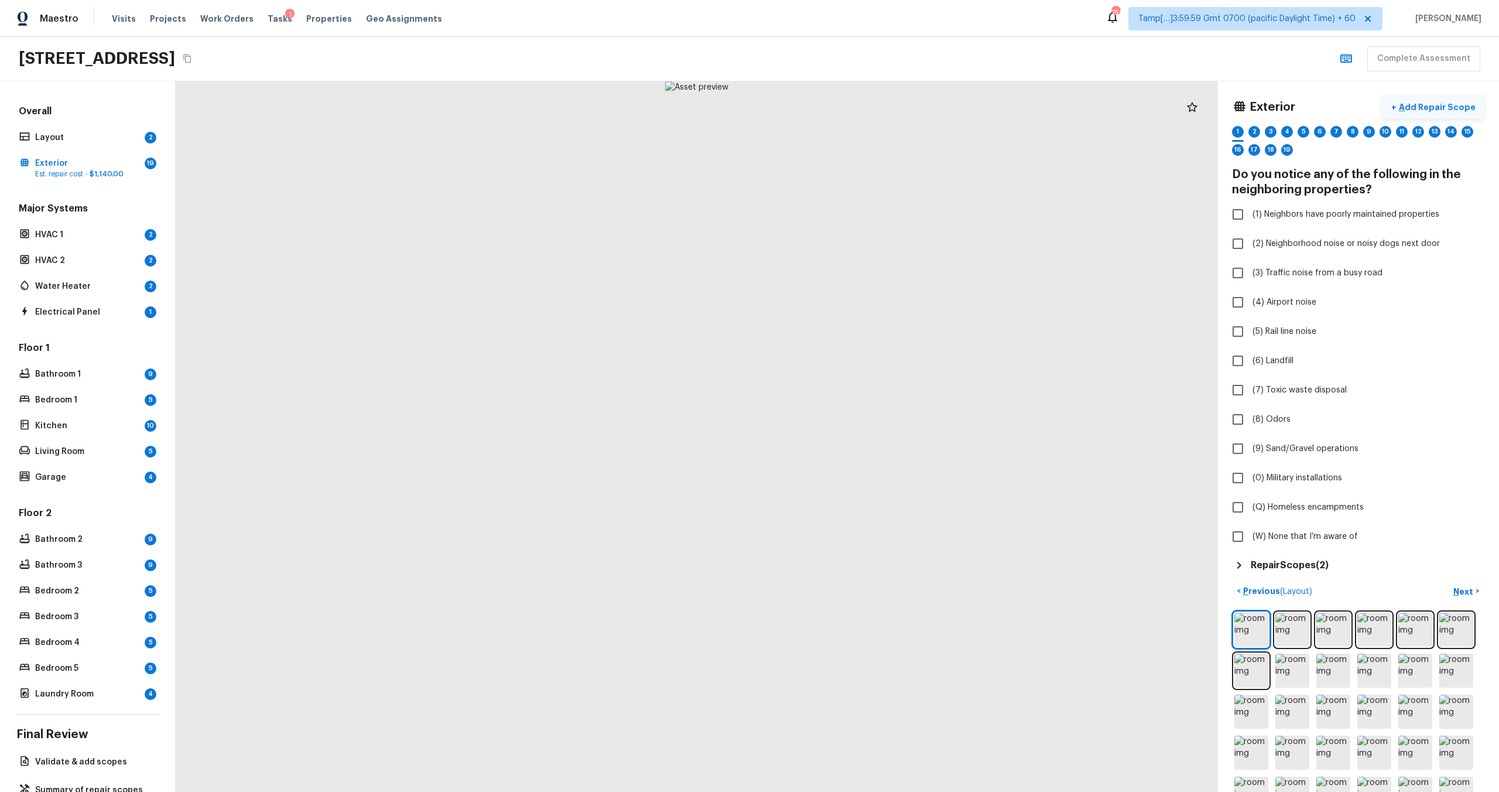
click at [842, 111] on p "Add Repair Scope" at bounding box center [1435, 107] width 79 height 12
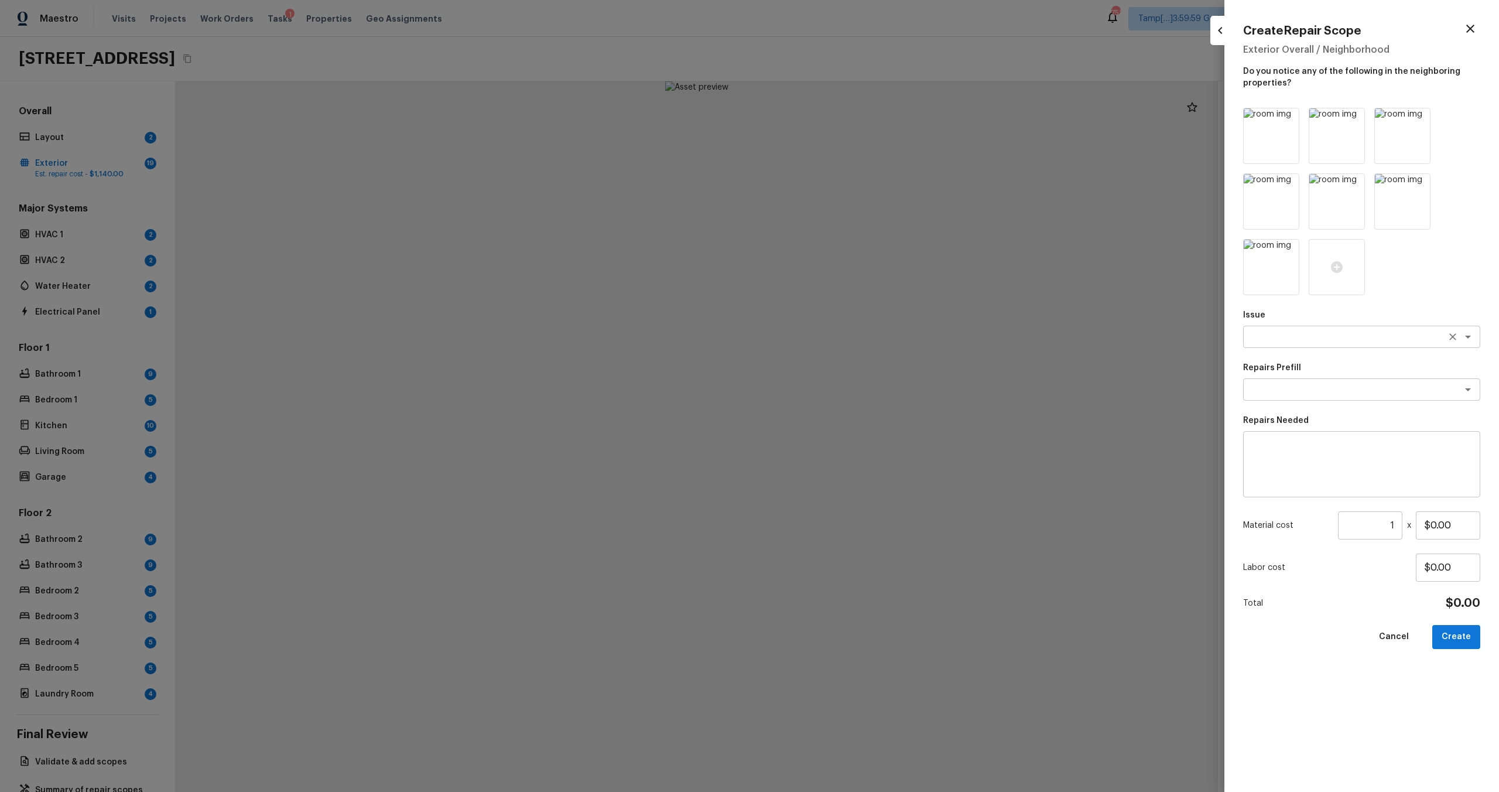
click at [842, 340] on textarea at bounding box center [1345, 337] width 194 height 12
click at [842, 358] on li "Debris/garbage on site" at bounding box center [1361, 361] width 237 height 19
click at [842, 397] on div "x ​" at bounding box center [1361, 389] width 237 height 22
type textarea "Debris/garbage on site"
click at [842, 418] on li "Remove debris/garbage" at bounding box center [1361, 414] width 237 height 19
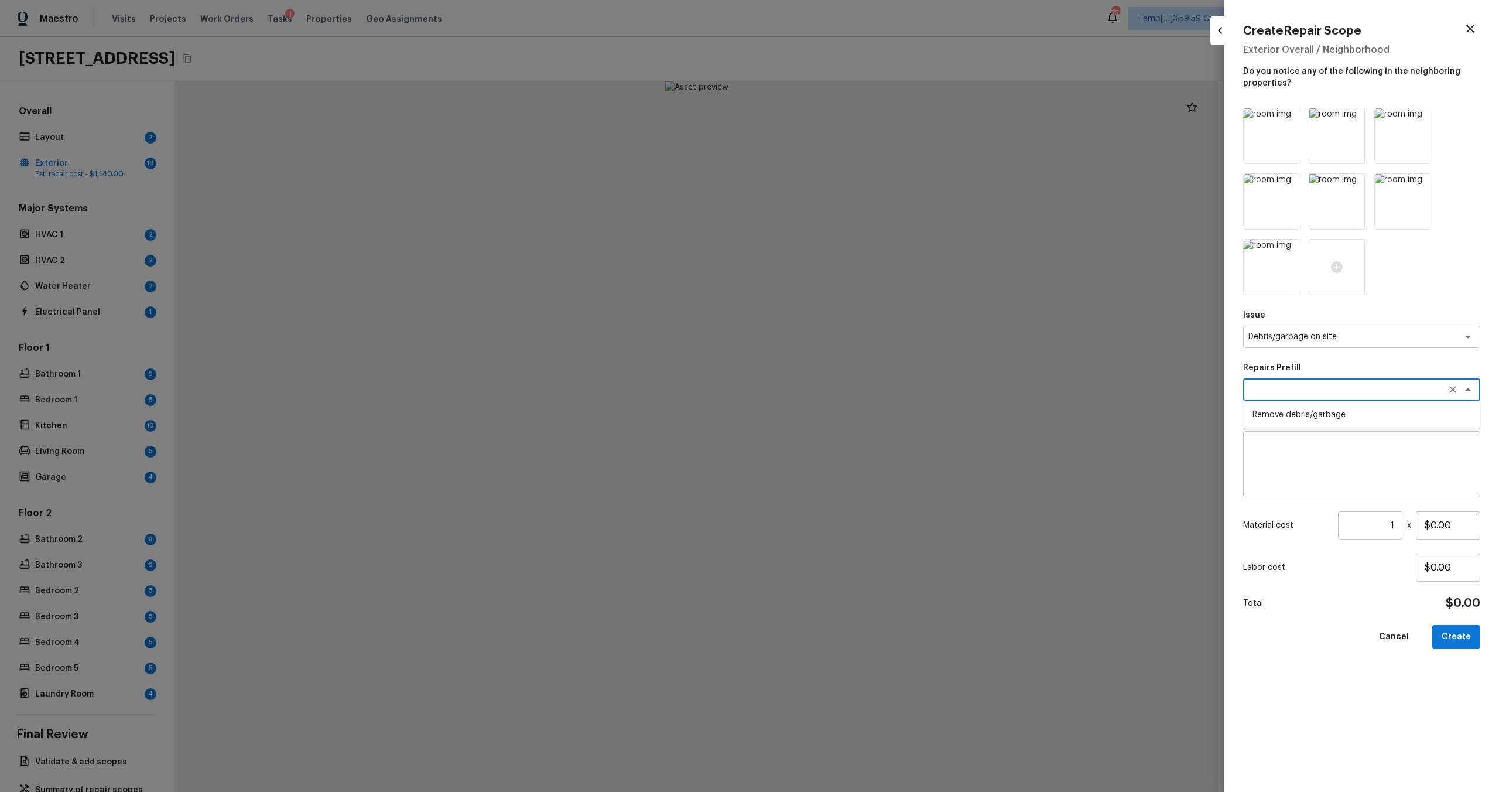
type textarea "Remove debris/garbage"
type textarea "Remove, haul off, and properly dispose of any debris left by seller to offsite …"
type input "$100.00"
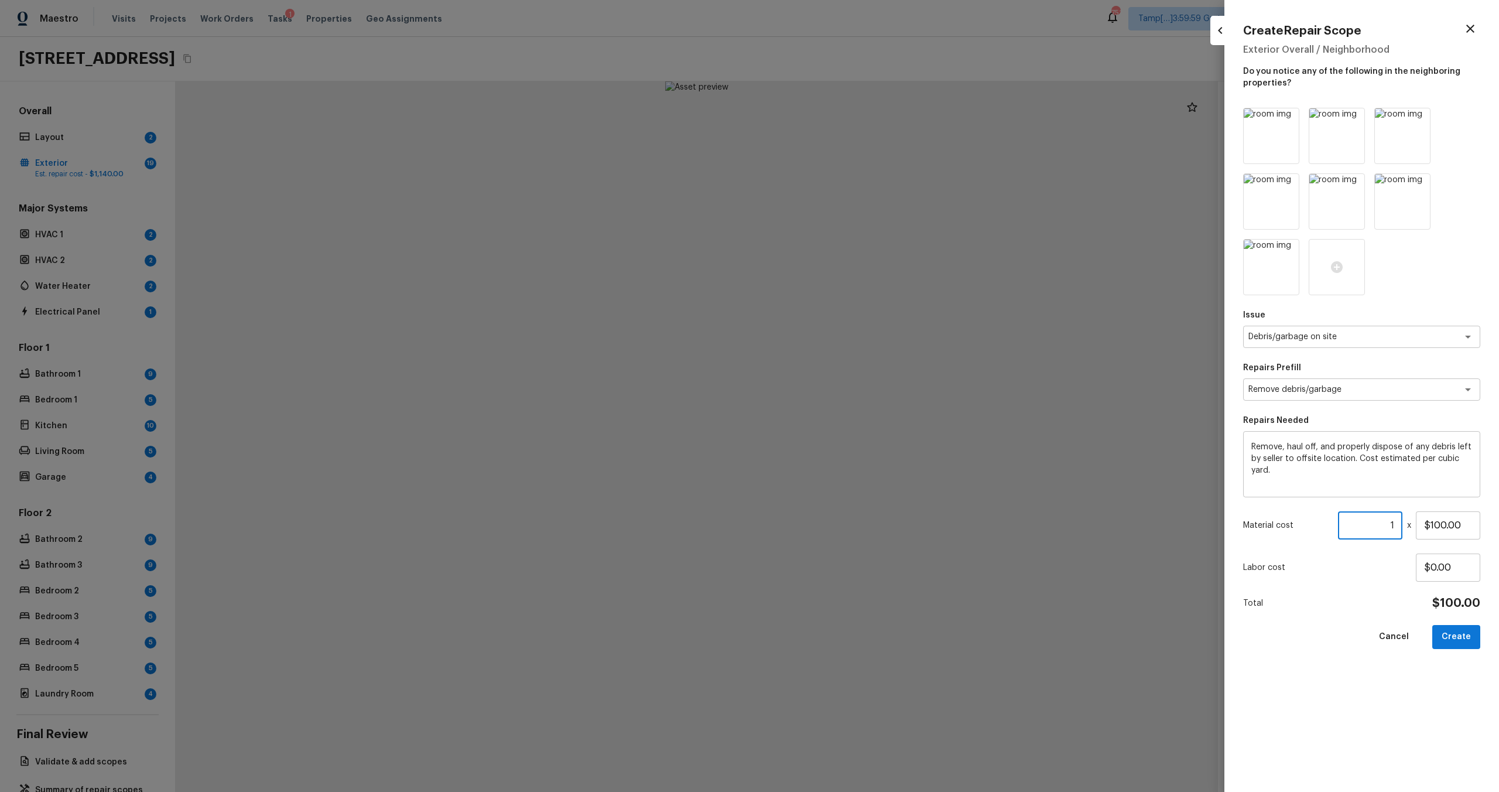
drag, startPoint x: 1389, startPoint y: 526, endPoint x: 1397, endPoint y: 526, distance: 7.6
click at [842, 475] on input "1" at bounding box center [1370, 525] width 64 height 28
type input "1"
type input "15"
click at [842, 475] on div "Issue Debris/garbage on site x ​ Repairs Prefill Remove debris/garbage x ​ Repa…" at bounding box center [1361, 440] width 237 height 665
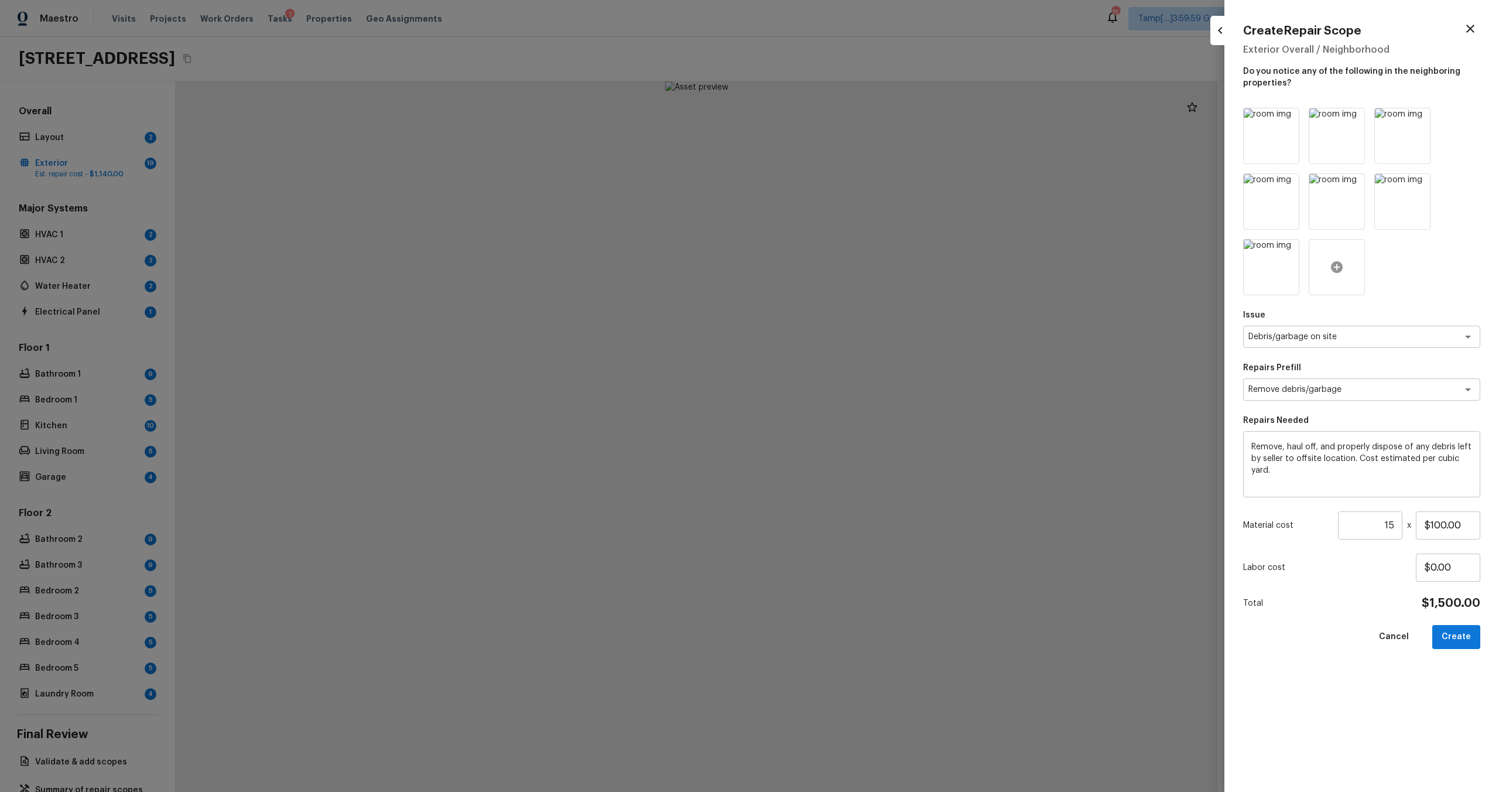
click at [842, 270] on icon at bounding box center [1337, 267] width 12 height 12
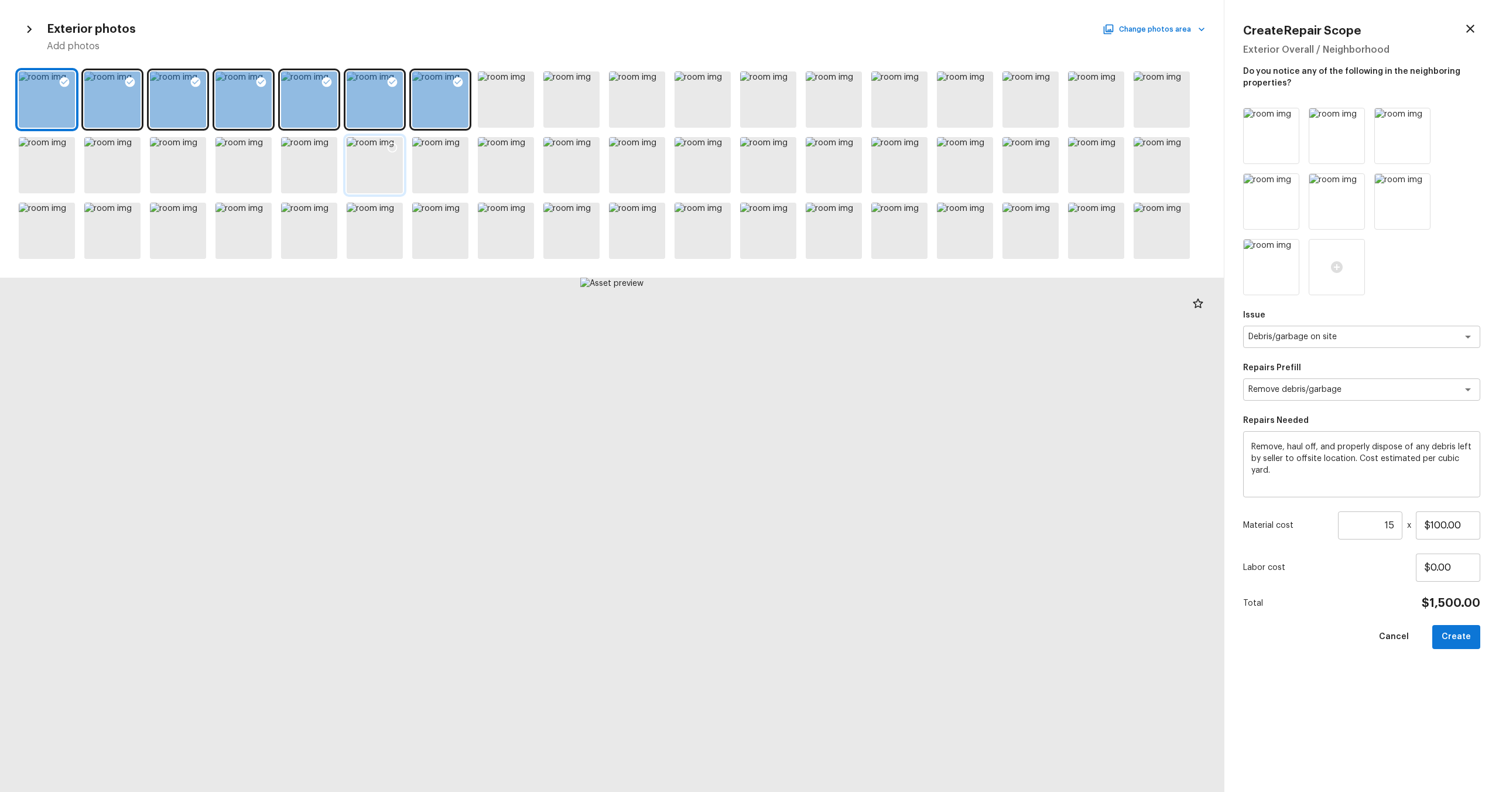
click at [380, 167] on div at bounding box center [375, 165] width 56 height 56
click at [172, 238] on div at bounding box center [178, 231] width 56 height 56
click at [236, 236] on div at bounding box center [243, 231] width 56 height 56
click at [842, 475] on button "Create" at bounding box center [1456, 637] width 48 height 24
type input "1"
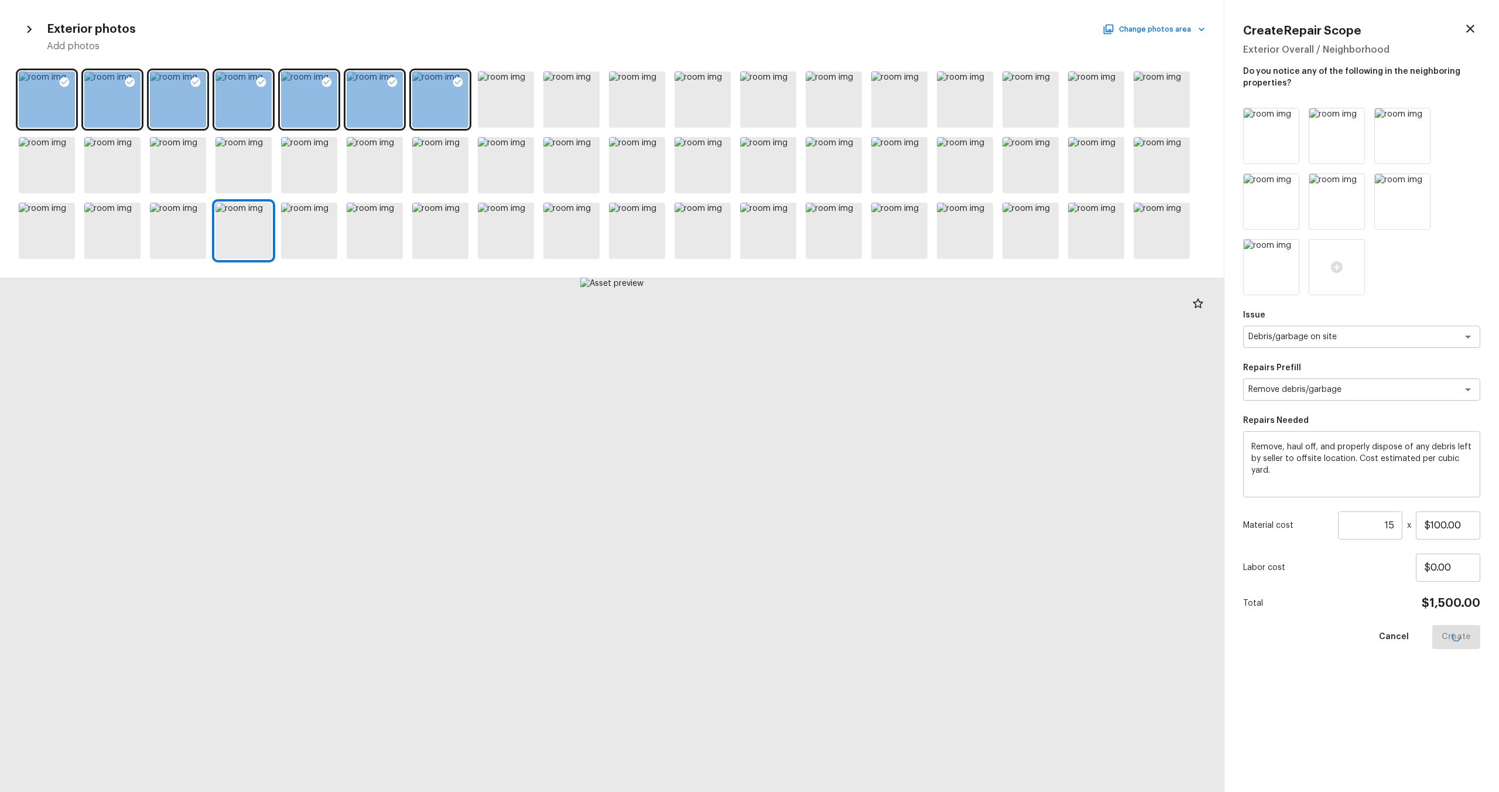
type input "$0.00"
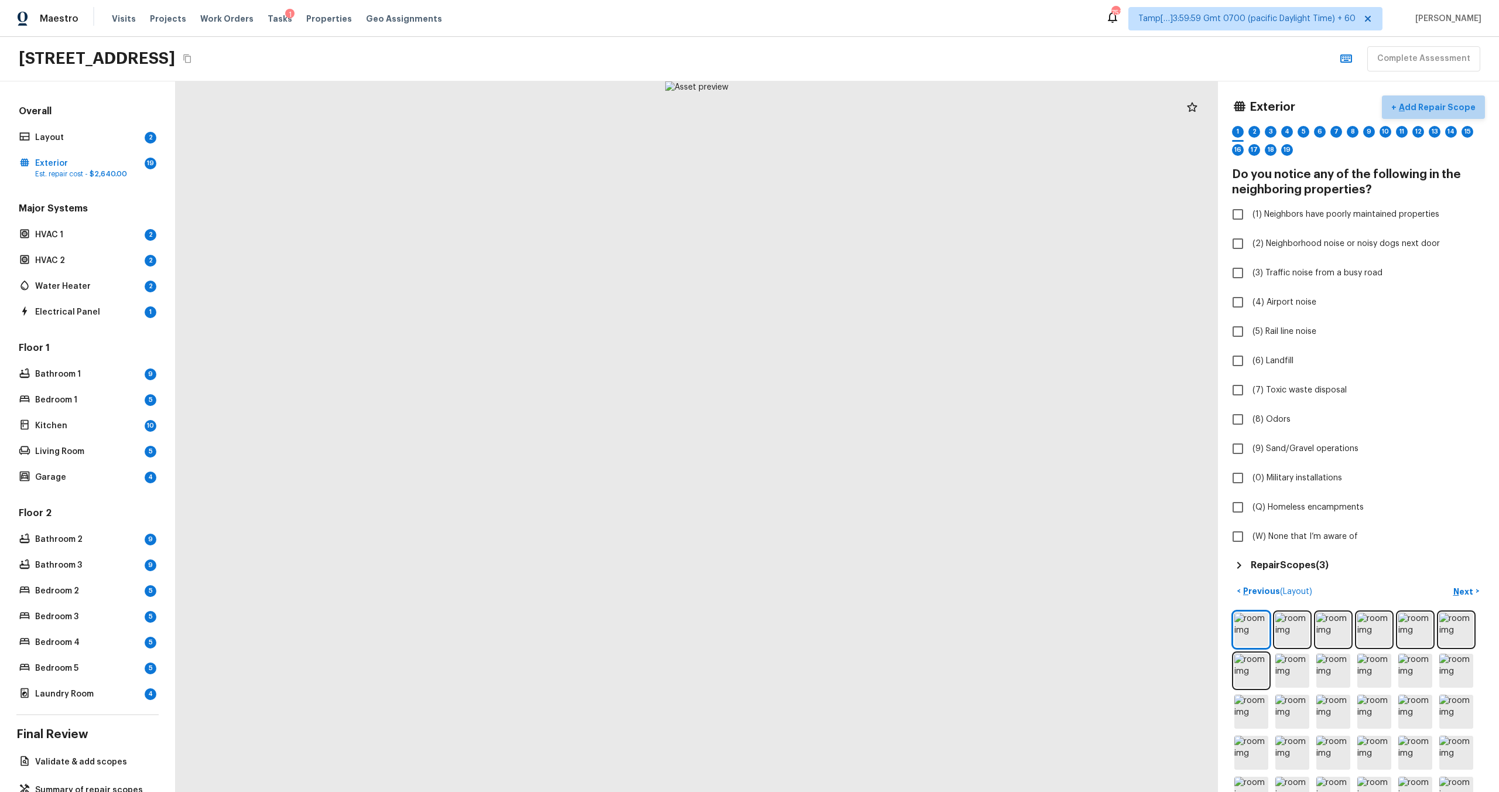
click at [842, 110] on p "Add Repair Scope" at bounding box center [1435, 107] width 79 height 12
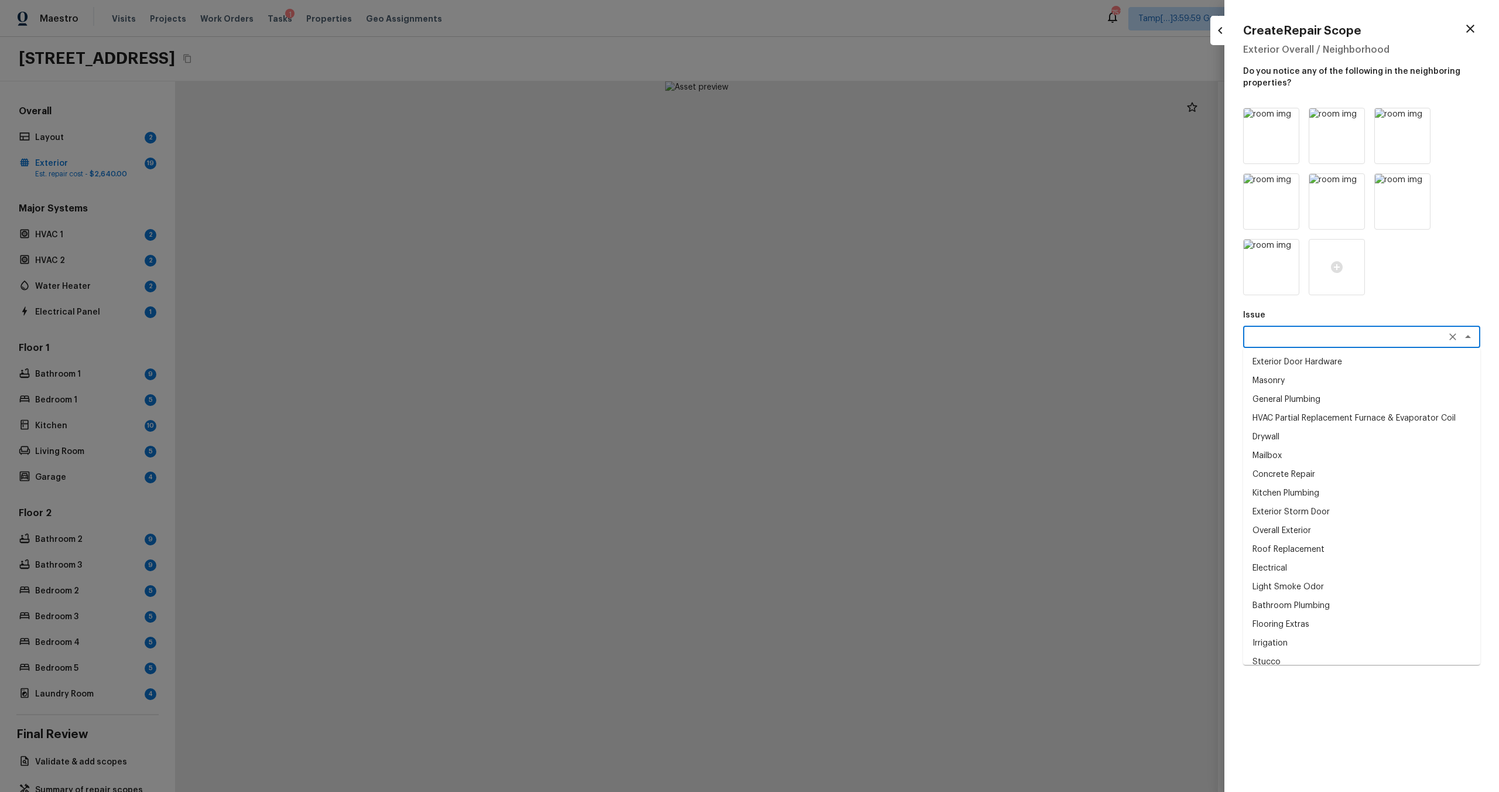
click at [842, 341] on textarea at bounding box center [1345, 337] width 194 height 12
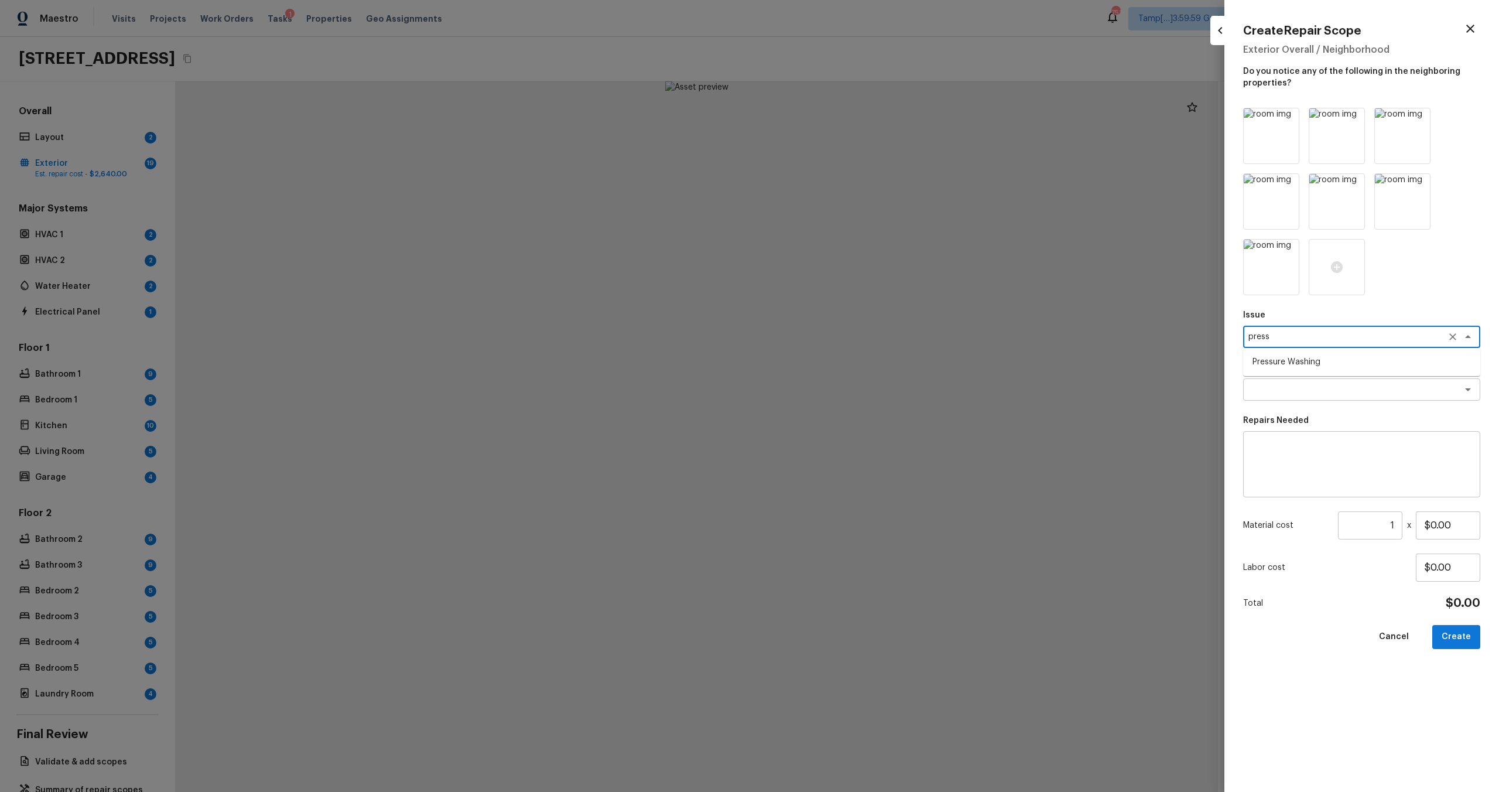
click at [842, 362] on li "Pressure Washing" at bounding box center [1361, 361] width 237 height 19
click at [842, 395] on div "x ​" at bounding box center [1361, 389] width 237 height 22
type textarea "Pressure Washing"
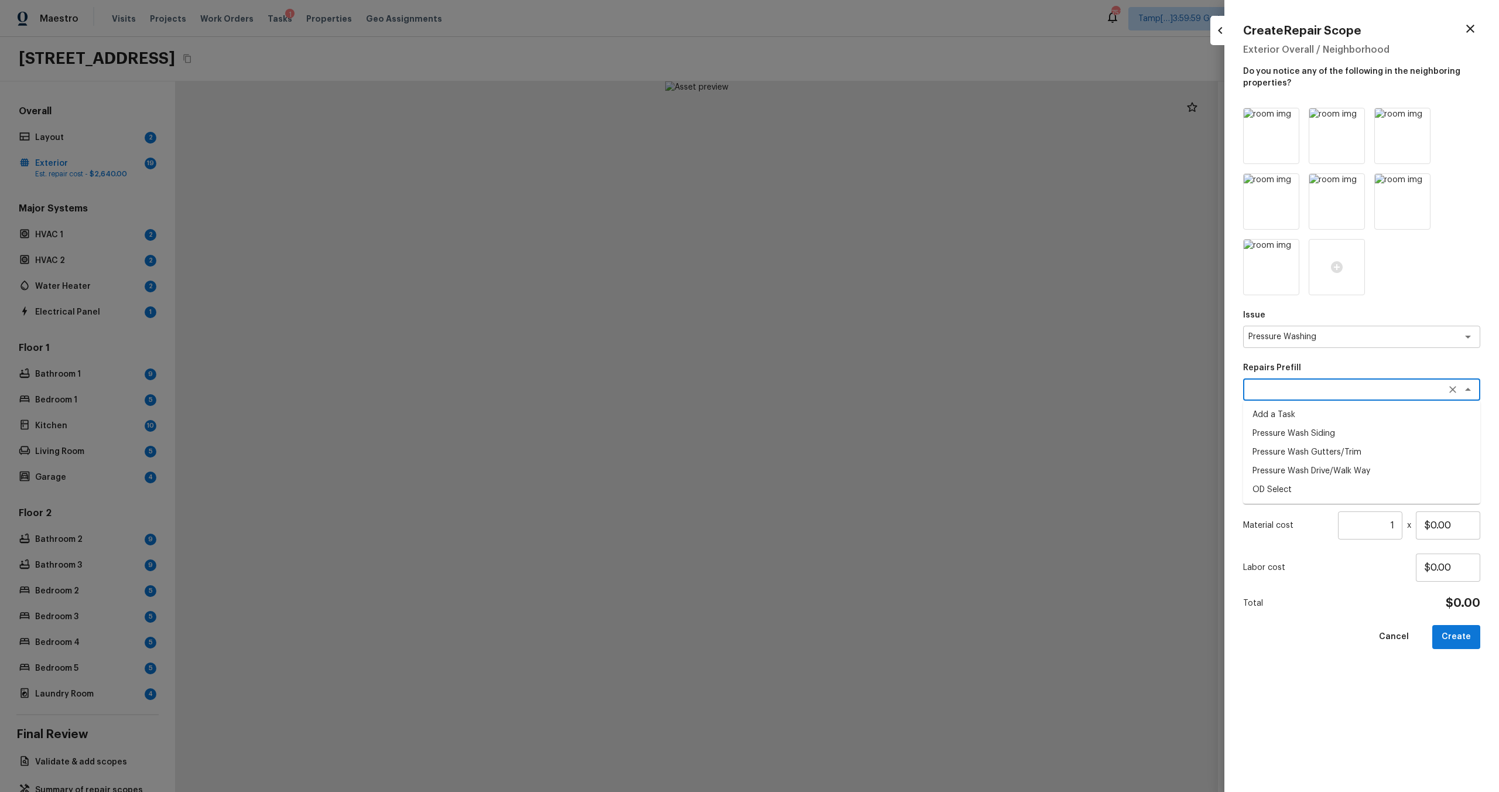
click at [842, 434] on li "Pressure Wash Siding" at bounding box center [1361, 433] width 237 height 19
type textarea "Pressure Wash Siding"
type textarea "Protect areas as needed for pressure washing. Pressure wash the siding on the h…"
type input "$150.00"
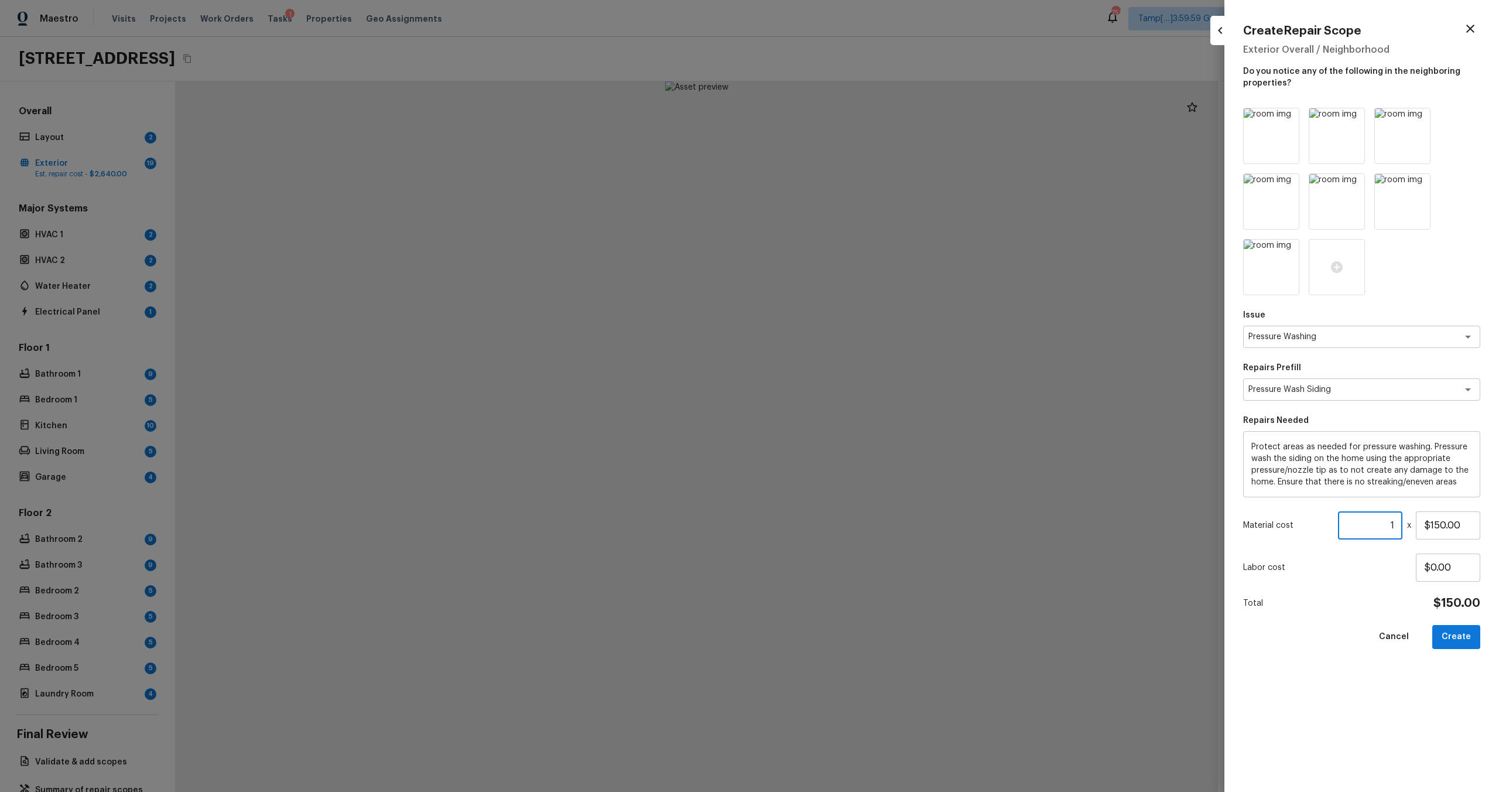
click at [842, 475] on input "1" at bounding box center [1370, 525] width 64 height 28
click at [842, 475] on button "Create" at bounding box center [1456, 637] width 48 height 24
type input "$0.00"
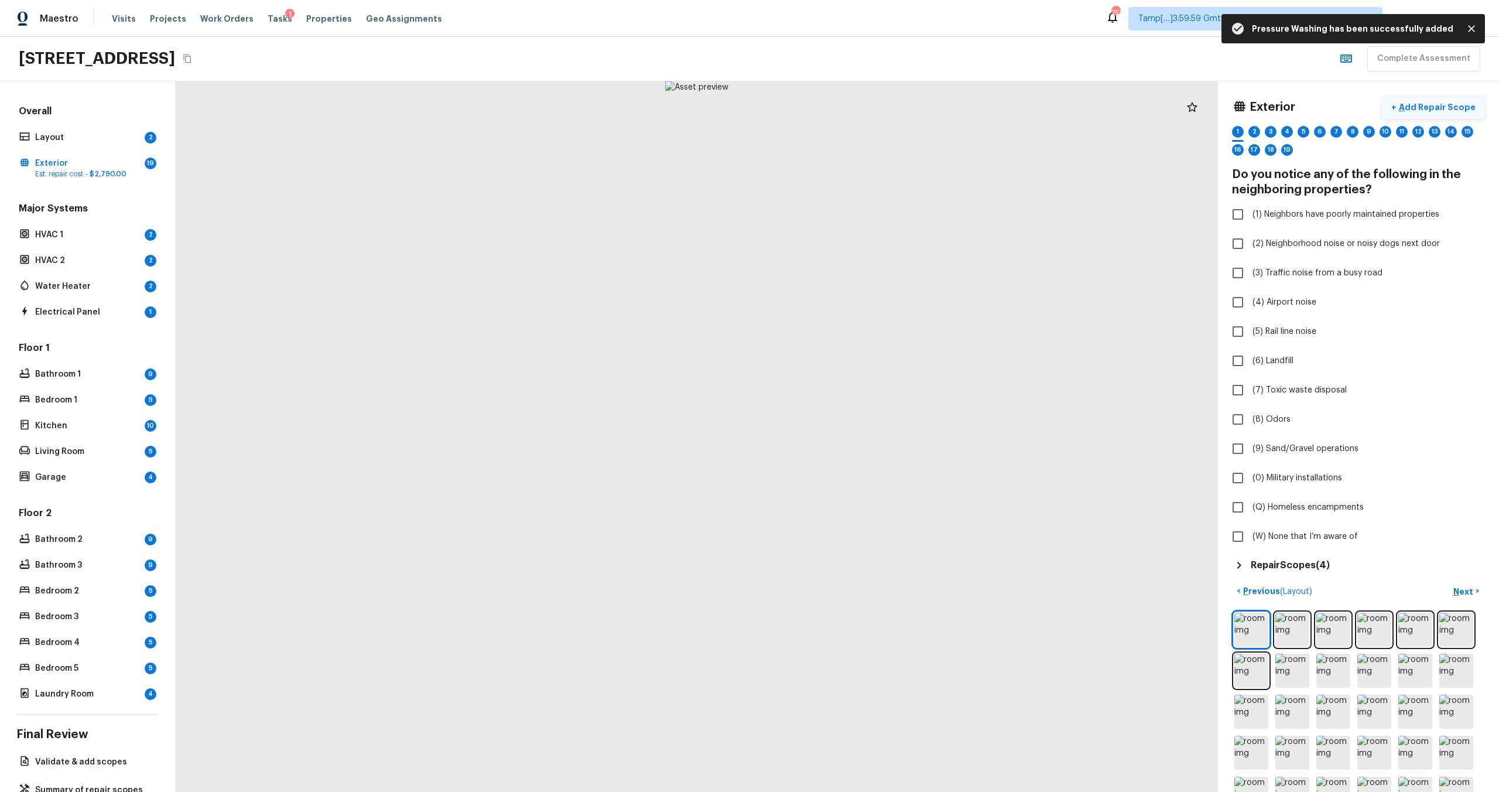
click at [842, 101] on p "Add Repair Scope" at bounding box center [1435, 107] width 79 height 12
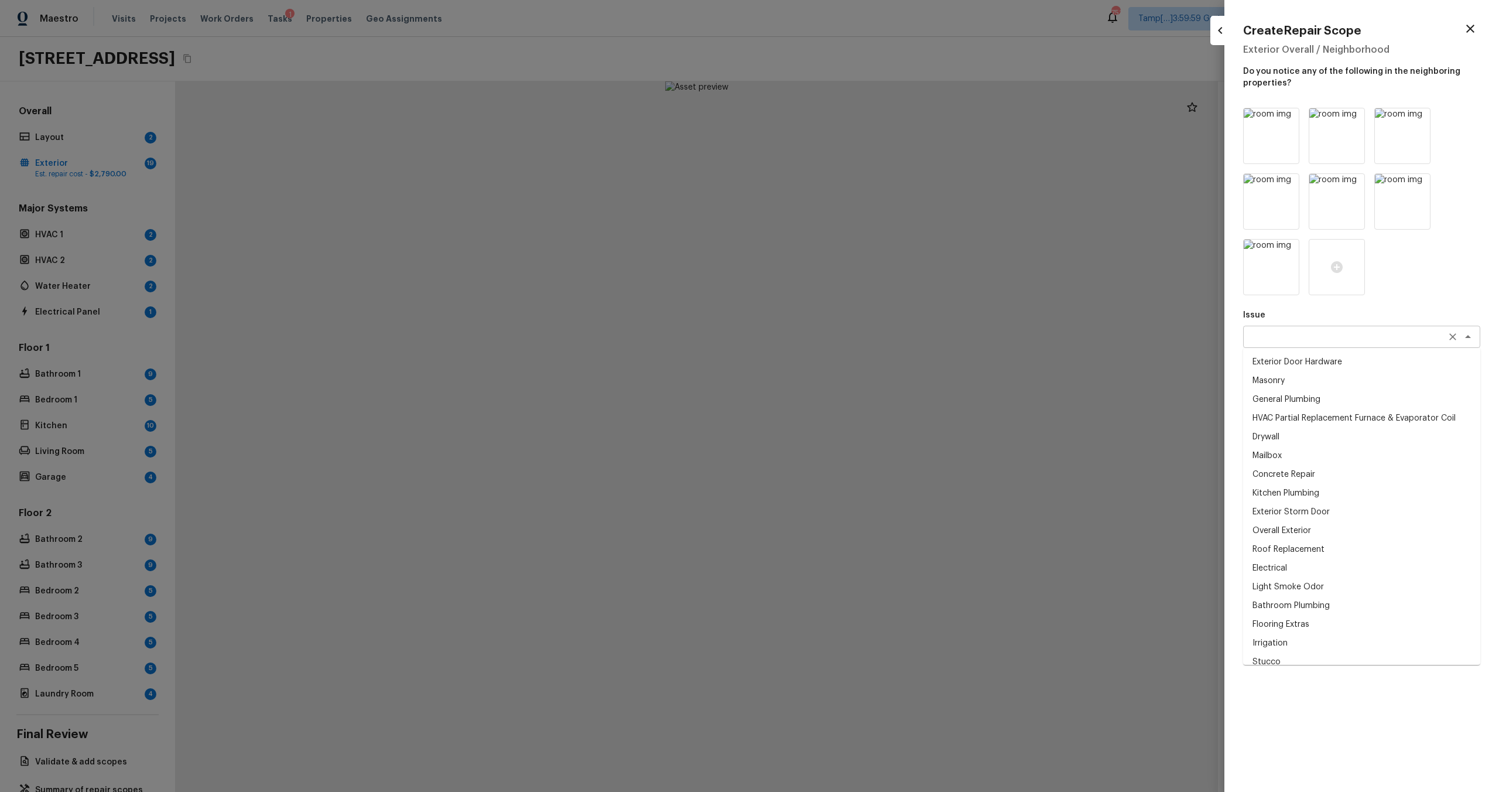
click at [842, 342] on div "x ​" at bounding box center [1361, 337] width 237 height 22
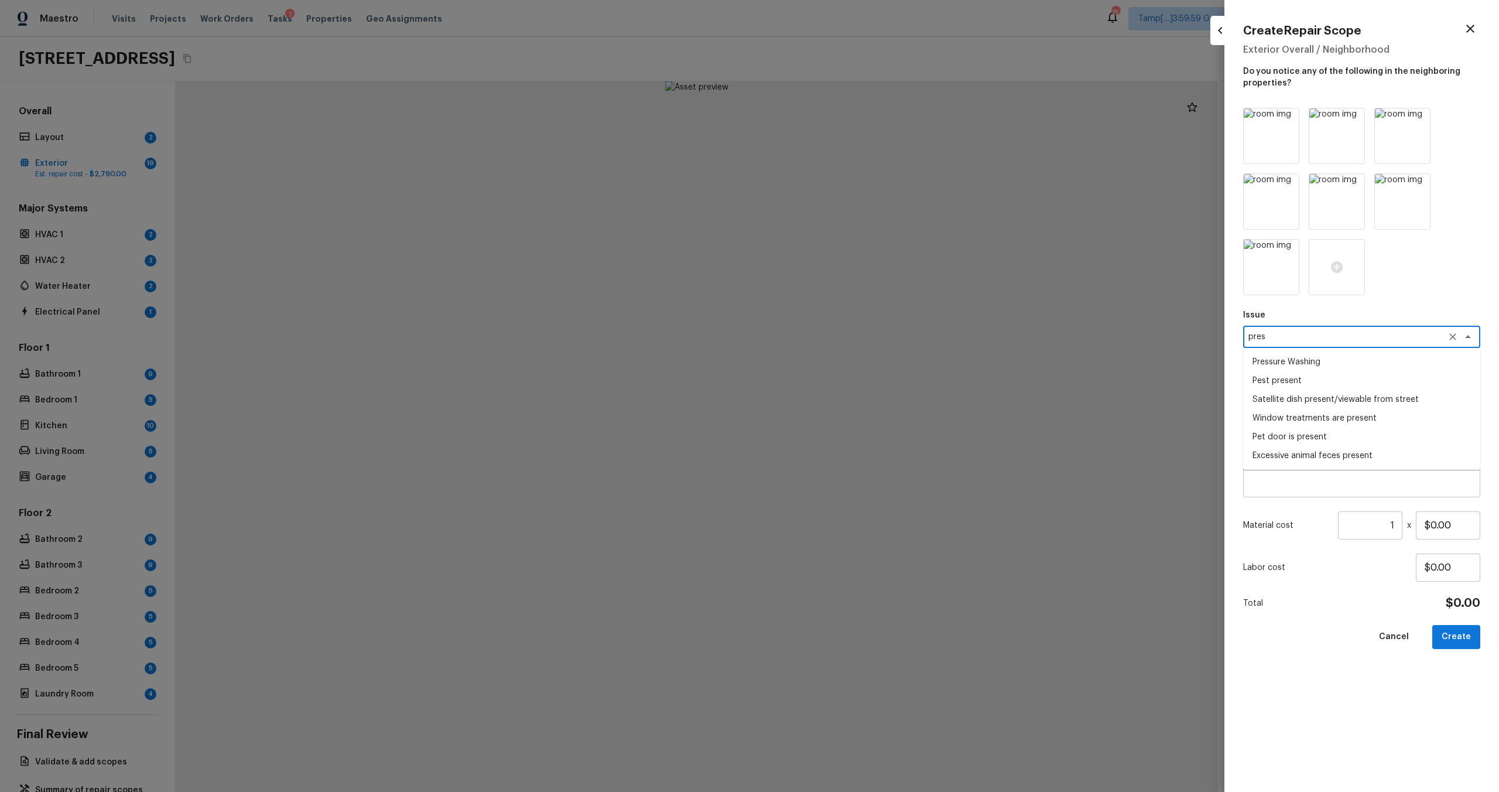
click at [842, 364] on li "Pressure Washing" at bounding box center [1361, 361] width 237 height 19
type textarea "Pressure Washing"
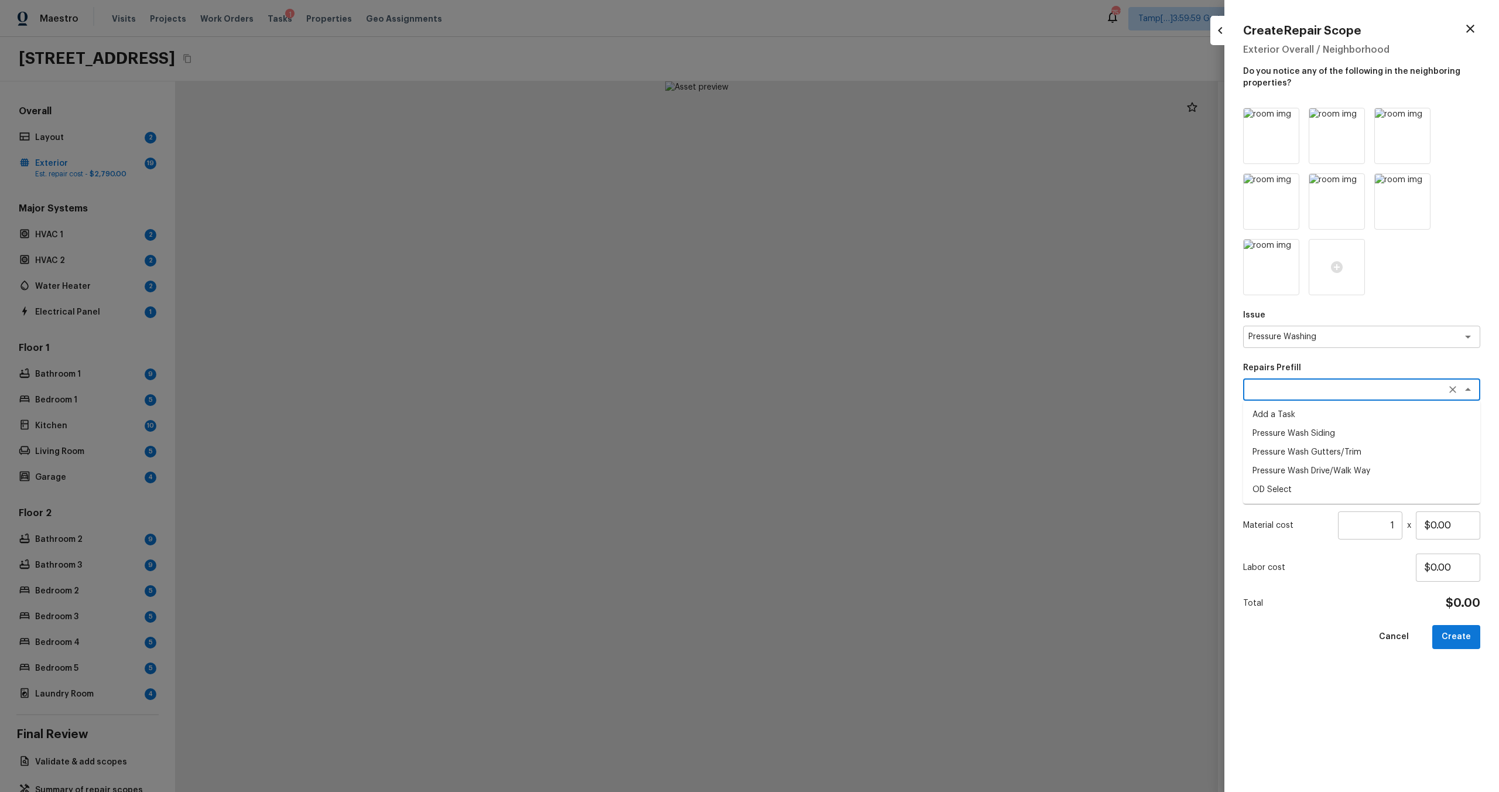
click at [842, 391] on textarea at bounding box center [1345, 389] width 194 height 12
click at [842, 474] on li "Pressure Wash Drive/Walk Way" at bounding box center [1361, 470] width 237 height 19
type textarea "Pressure Wash Drive/Walk Way"
type textarea "Pressure wash the driveways/walkways as directed by the PM. Ensure that all deb…"
type input "$125.00"
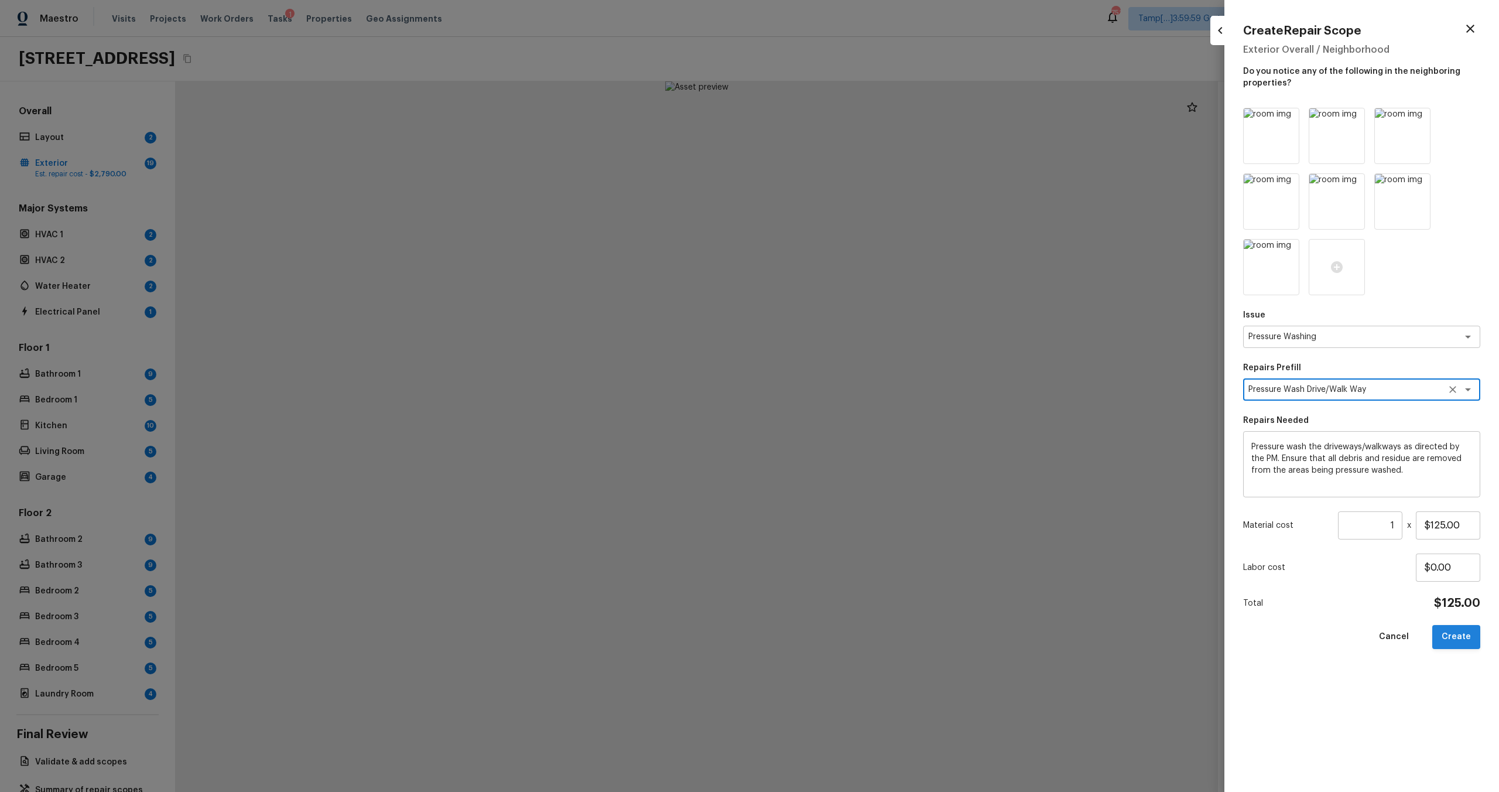
click at [842, 475] on button "Create" at bounding box center [1456, 637] width 48 height 24
type input "$0.00"
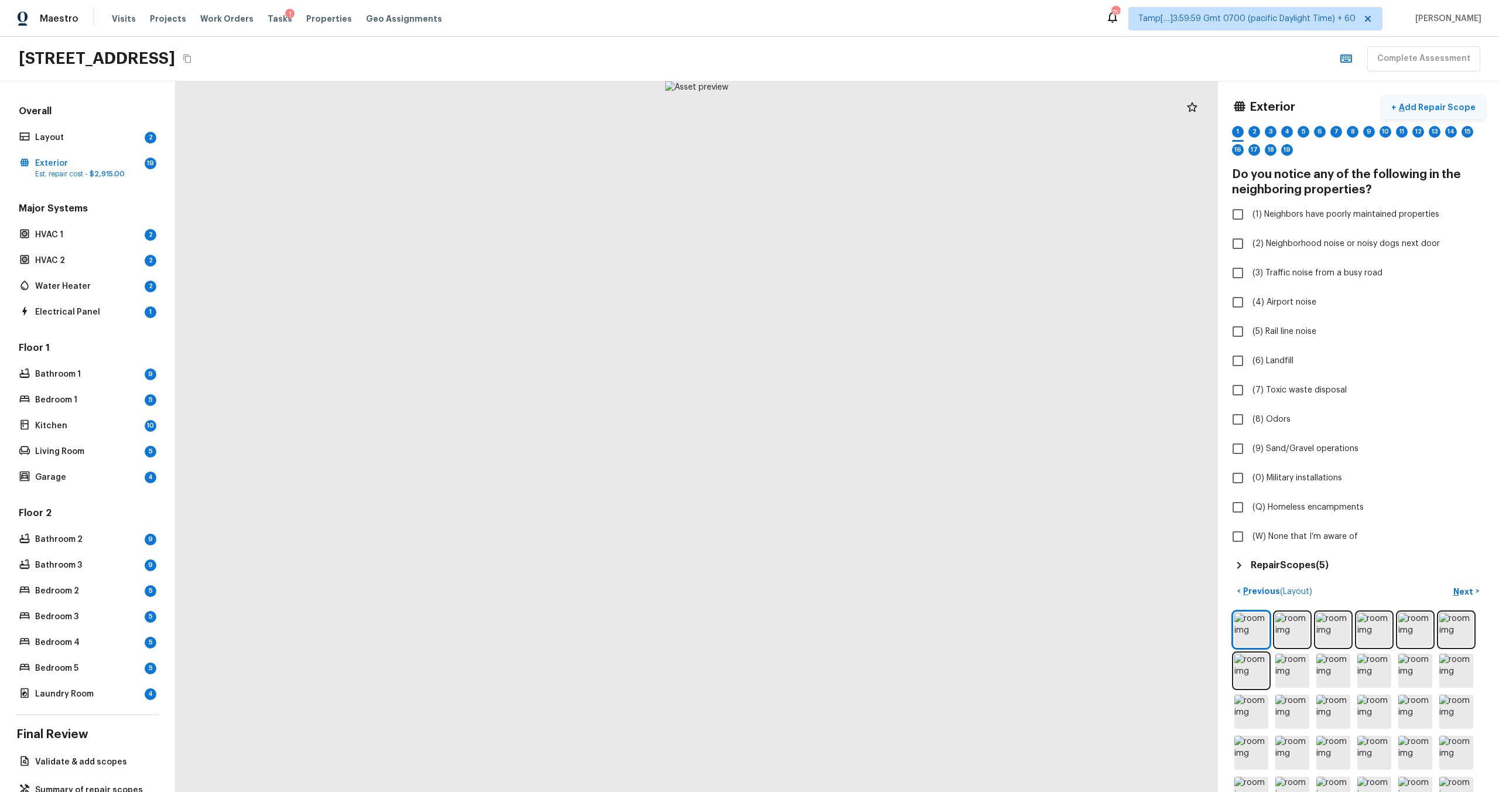
click at [842, 105] on p "Add Repair Scope" at bounding box center [1435, 107] width 79 height 12
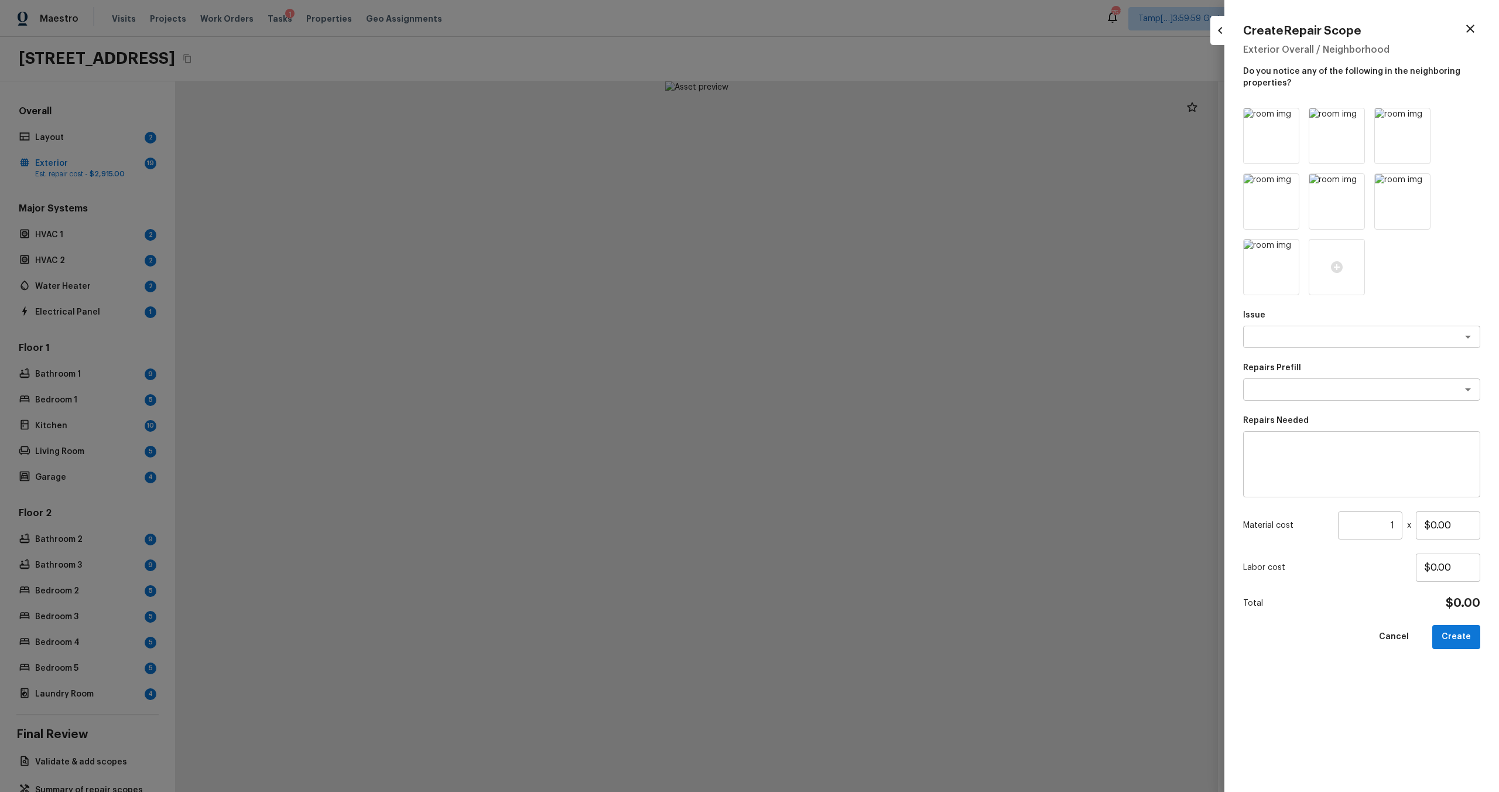
click at [842, 28] on icon "button" at bounding box center [1470, 29] width 8 height 8
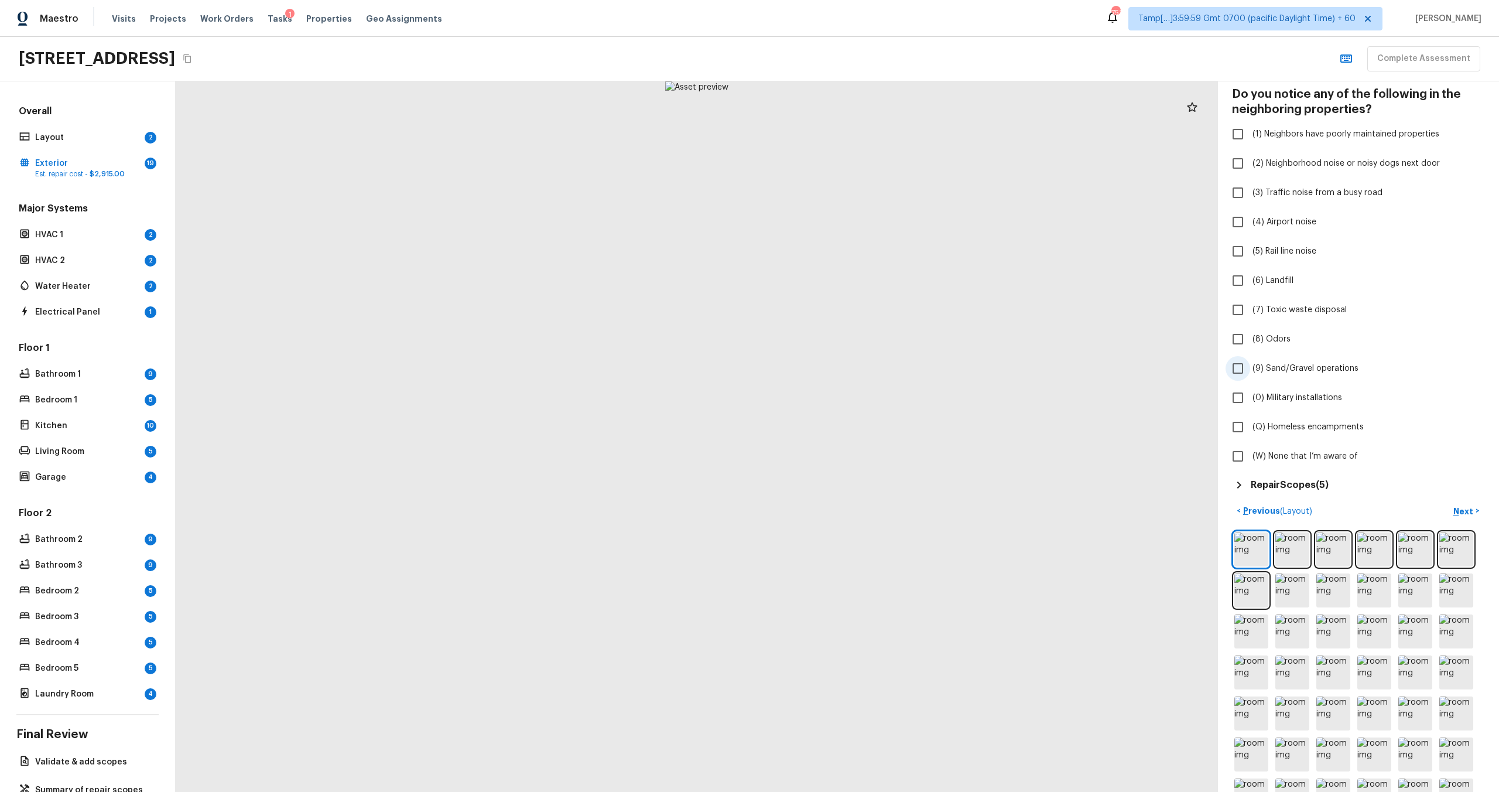
scroll to position [87, 0]
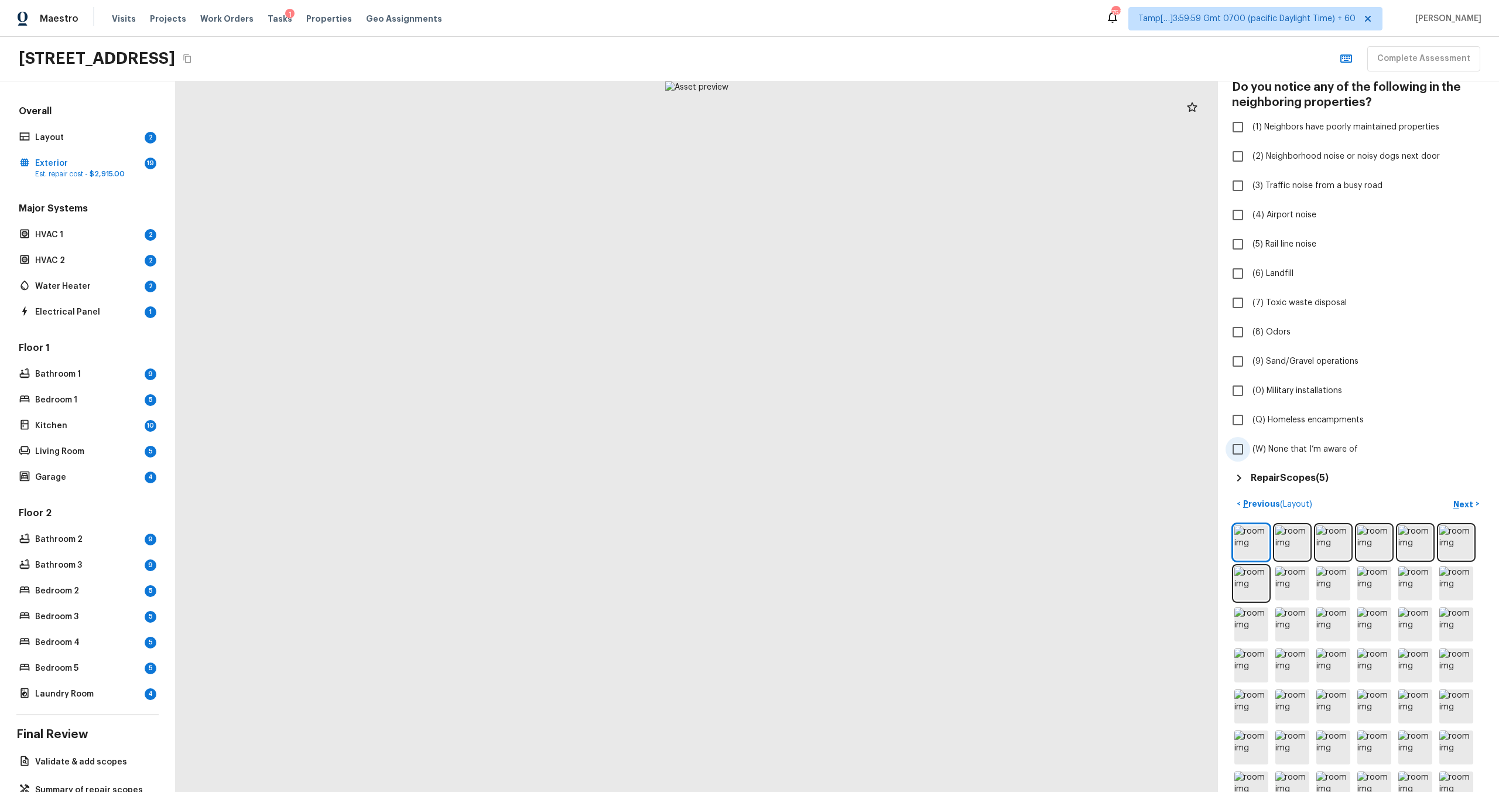
click at [842, 447] on span "(W) None that I’m aware of" at bounding box center [1304, 449] width 105 height 12
click at [842, 447] on input "(W) None that I’m aware of" at bounding box center [1237, 449] width 25 height 25
checkbox input "true"
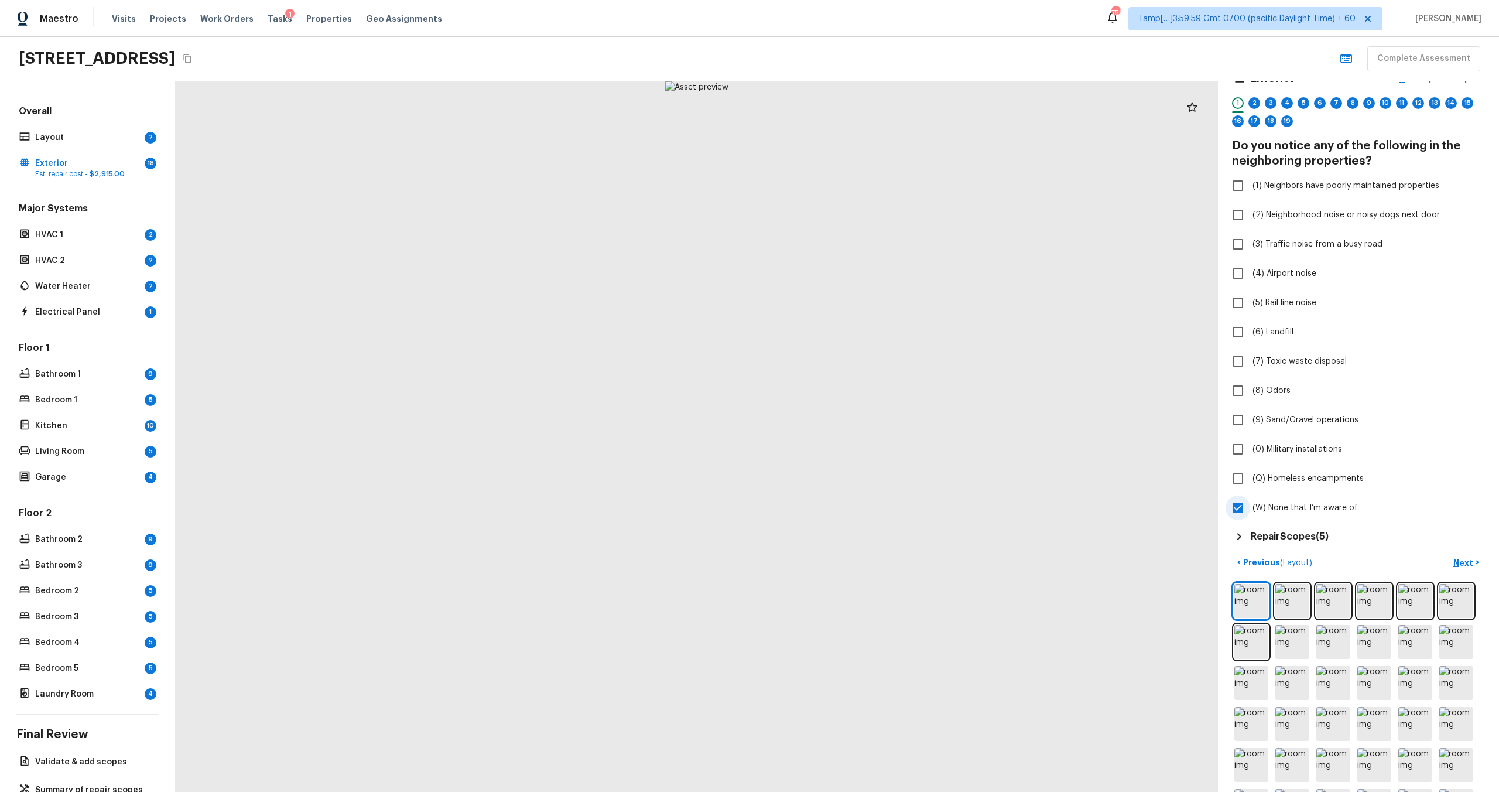
scroll to position [21, 0]
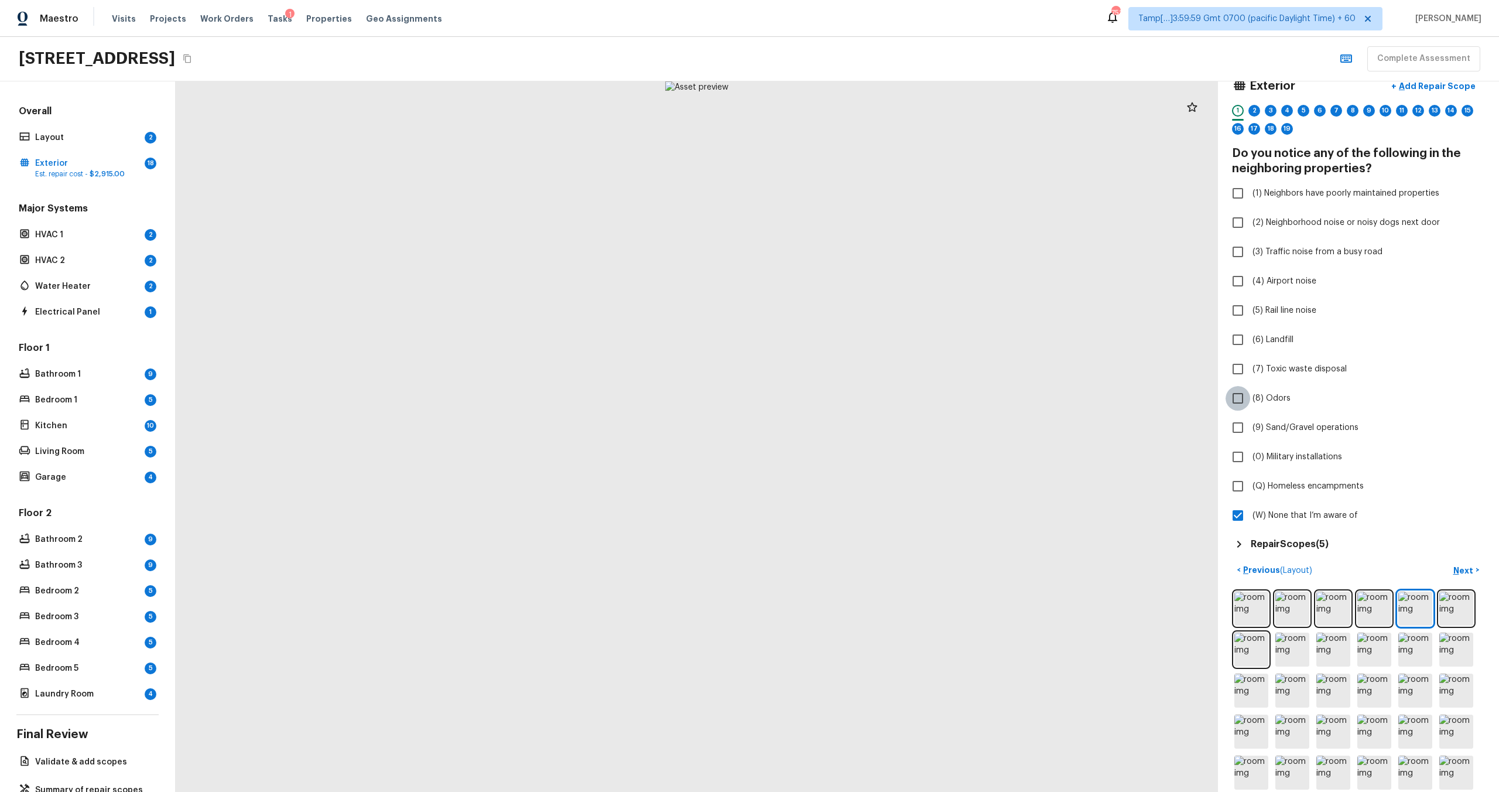
click at [842, 403] on input "(8) Odors" at bounding box center [1237, 398] width 25 height 25
checkbox input "true"
click at [842, 475] on input "(W) None that I’m aware of" at bounding box center [1237, 515] width 25 height 25
checkbox input "false"
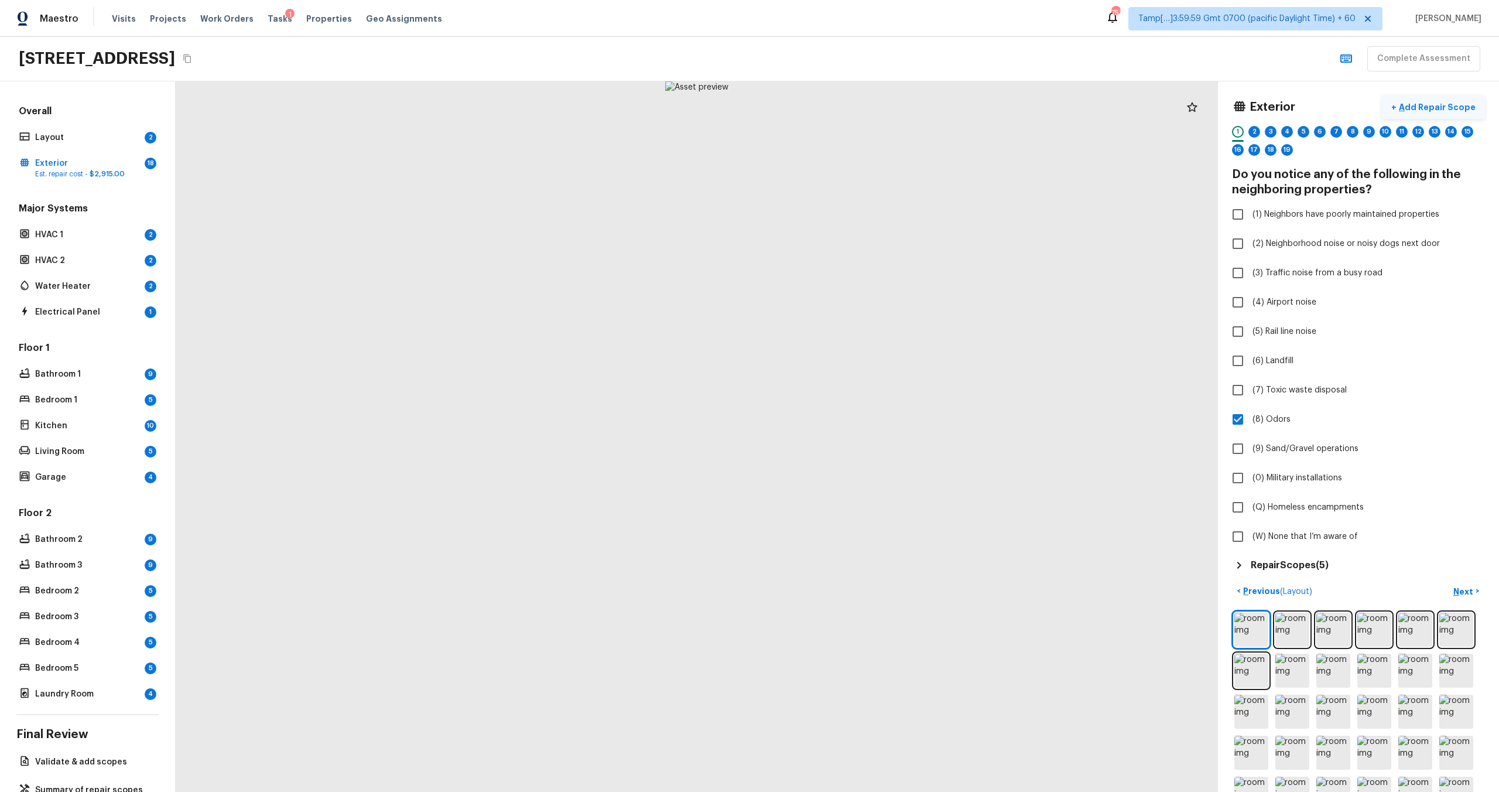
click at [842, 107] on p "Add Repair Scope" at bounding box center [1435, 107] width 79 height 12
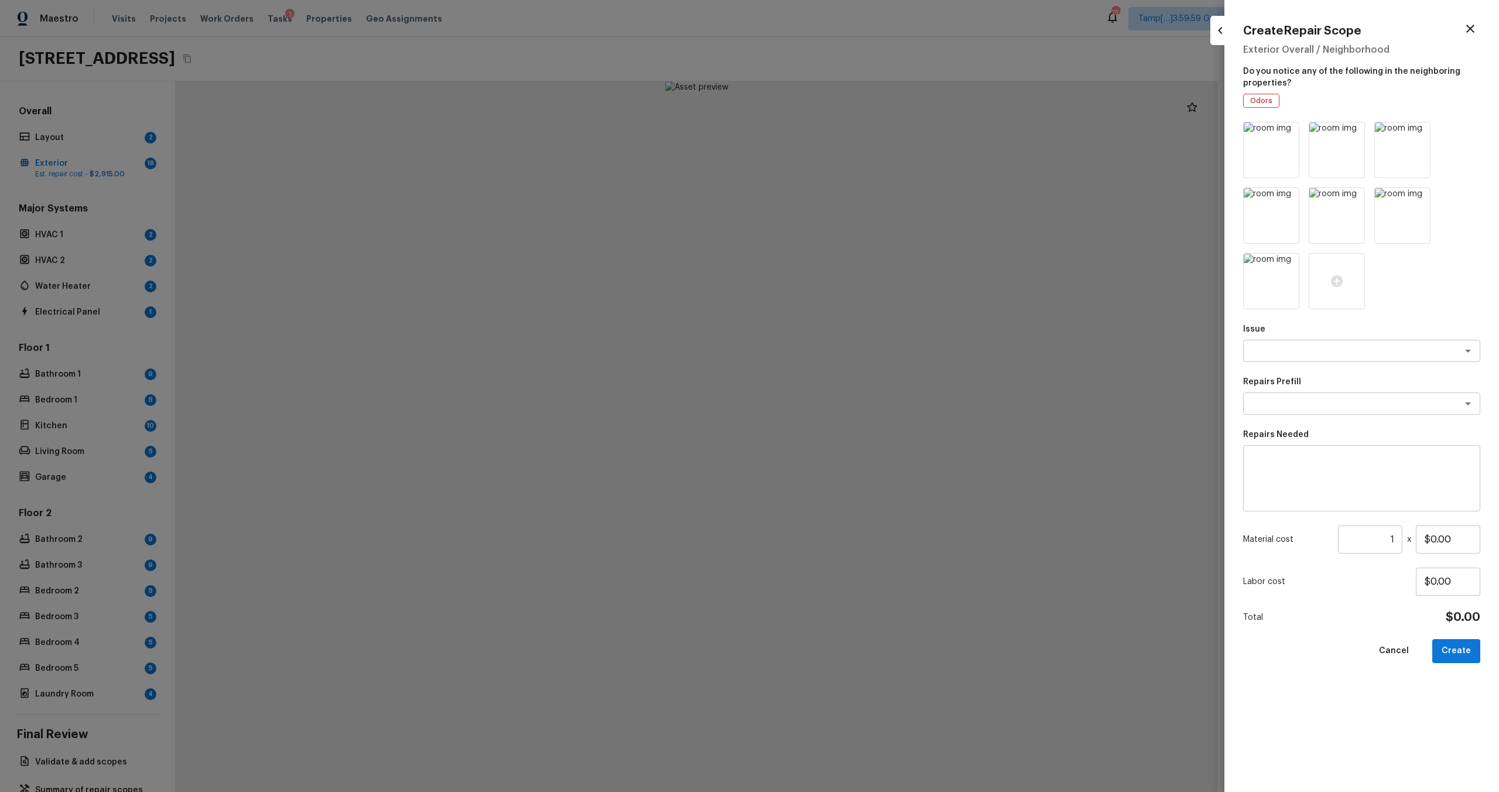
click at [842, 365] on div "Issue x ​ Repairs Prefill x ​ Repairs Needed x ​ Material cost 1 ​ x $0.00 Labo…" at bounding box center [1361, 447] width 237 height 651
click at [842, 335] on div "Issue x ​" at bounding box center [1361, 342] width 237 height 39
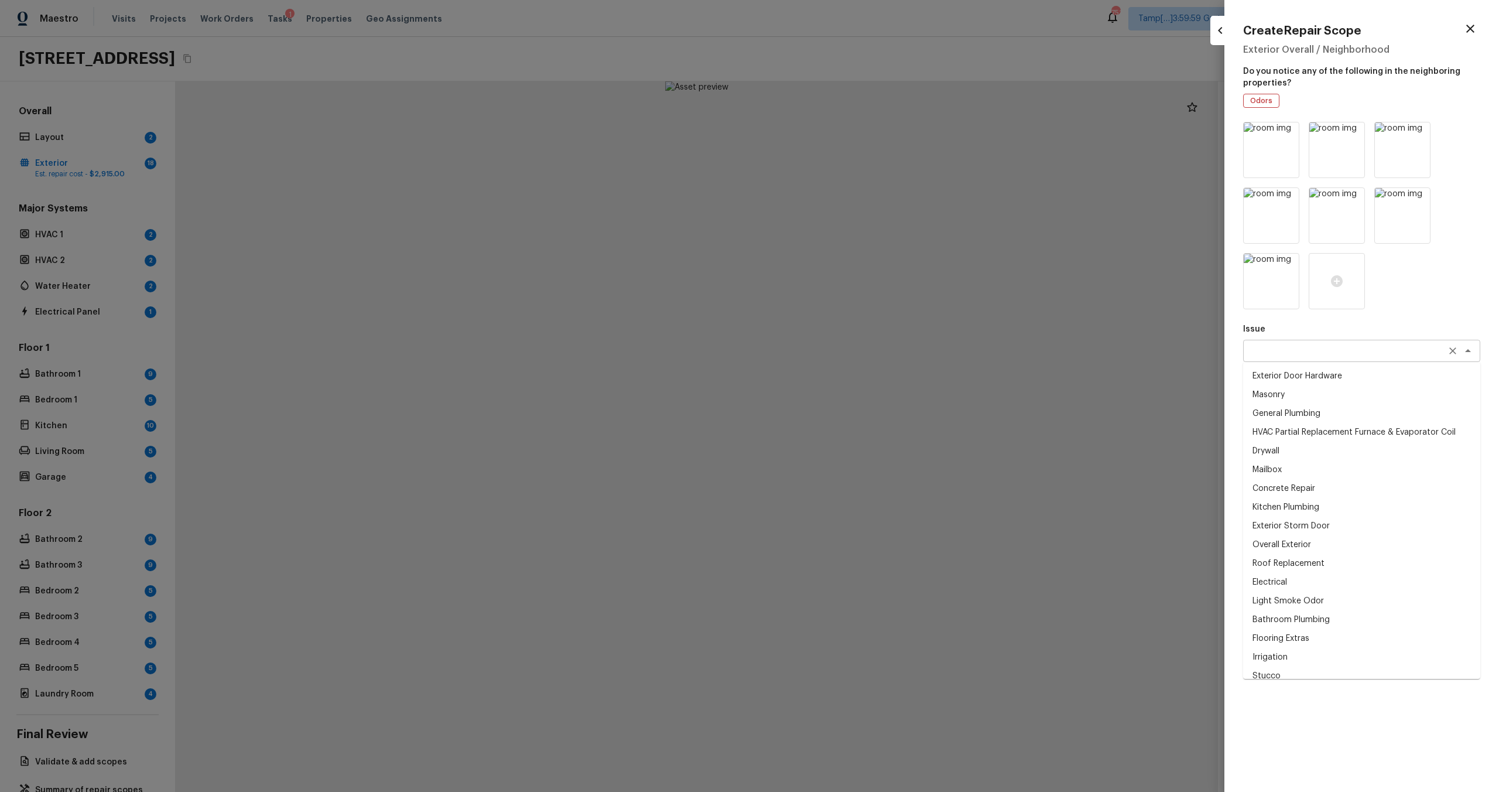
click at [842, 357] on div "x ​" at bounding box center [1361, 351] width 237 height 22
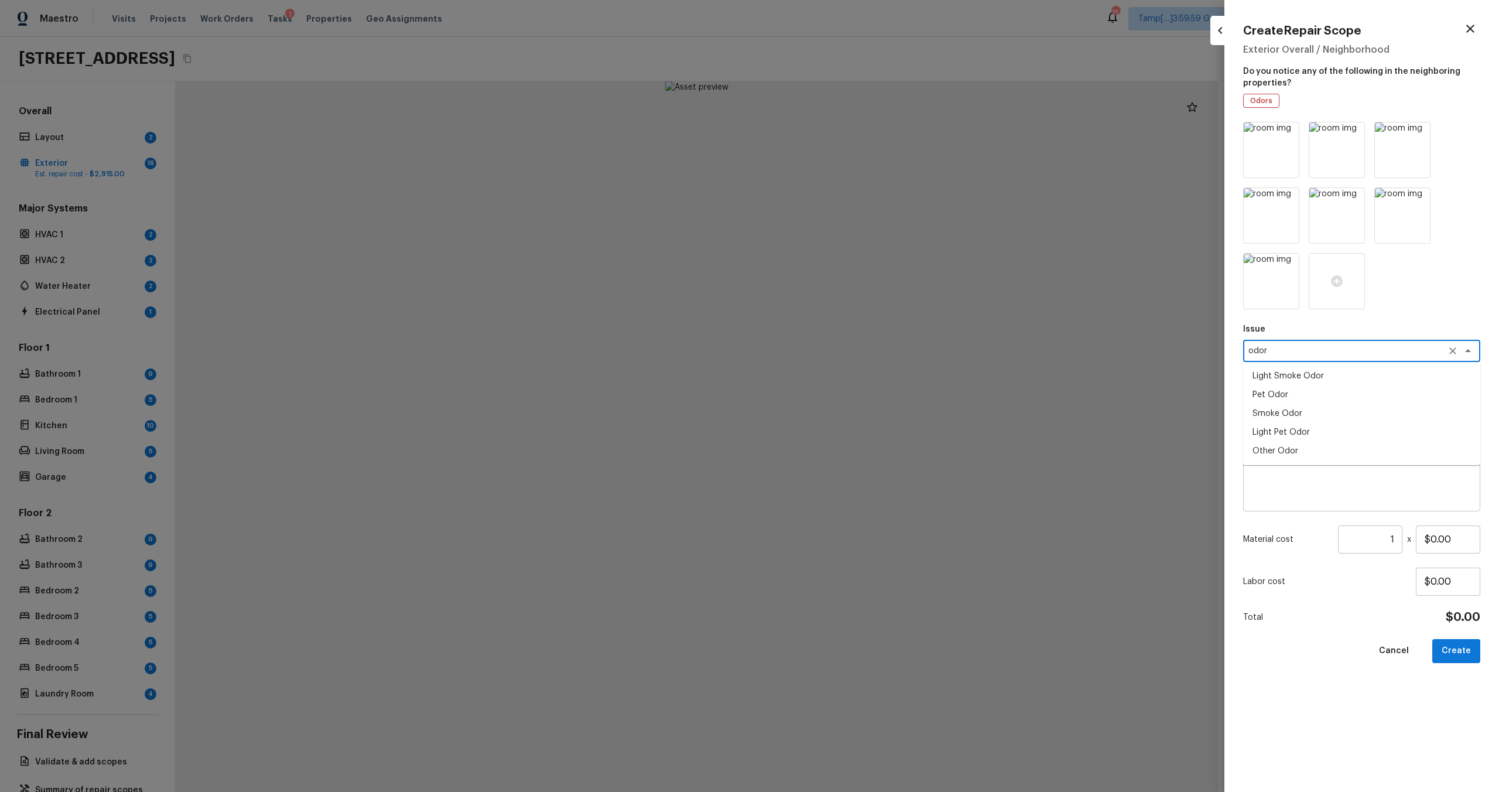
click at [842, 393] on li "Pet Odor" at bounding box center [1361, 394] width 237 height 19
type textarea "Pet Odor"
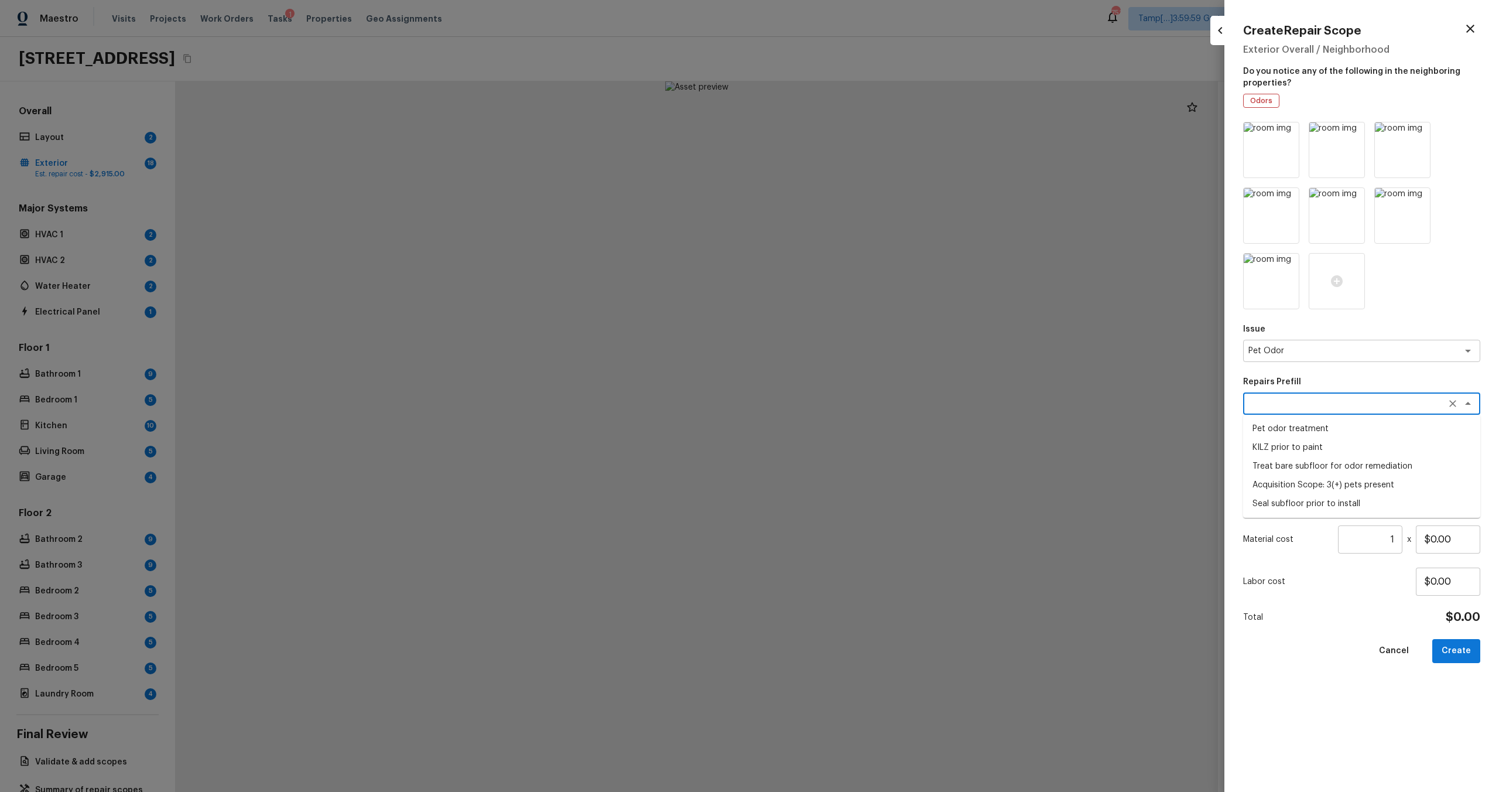
click at [842, 400] on textarea at bounding box center [1345, 404] width 194 height 12
click at [842, 432] on li "Pet odor treatment" at bounding box center [1361, 428] width 237 height 19
type textarea "Pet odor treatment"
type textarea "Complete a chlorine dioxide odor treatment for the home due to heavy odor. This…"
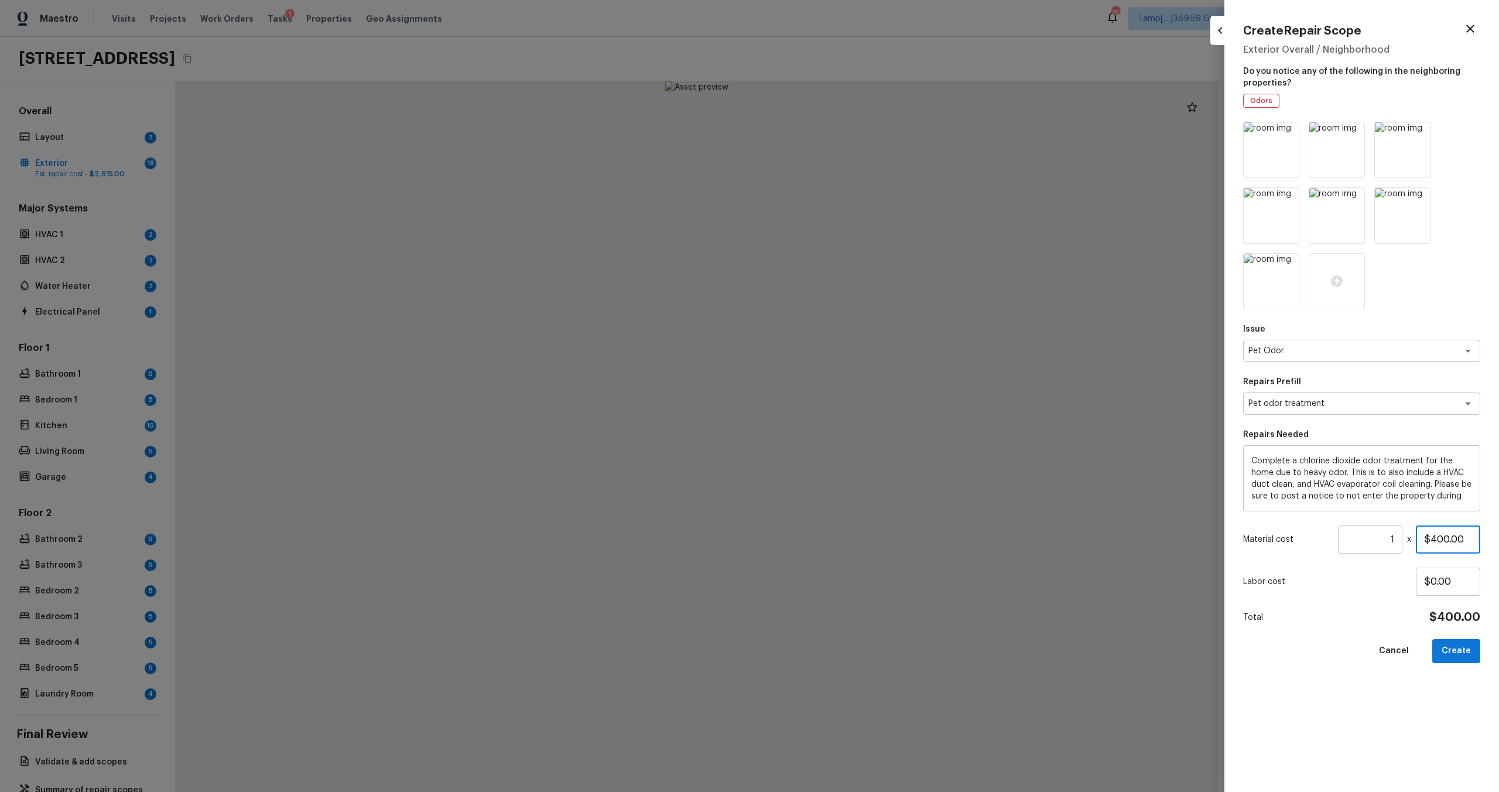
drag, startPoint x: 1434, startPoint y: 539, endPoint x: 1447, endPoint y: 537, distance: 13.6
click at [842, 475] on input "$400.00" at bounding box center [1448, 539] width 64 height 28
type input "$575.00"
click at [842, 475] on div "Issue Pet Odor x ​ Repairs Prefill Pet odor treatment x ​ Repairs Needed Comple…" at bounding box center [1361, 447] width 237 height 651
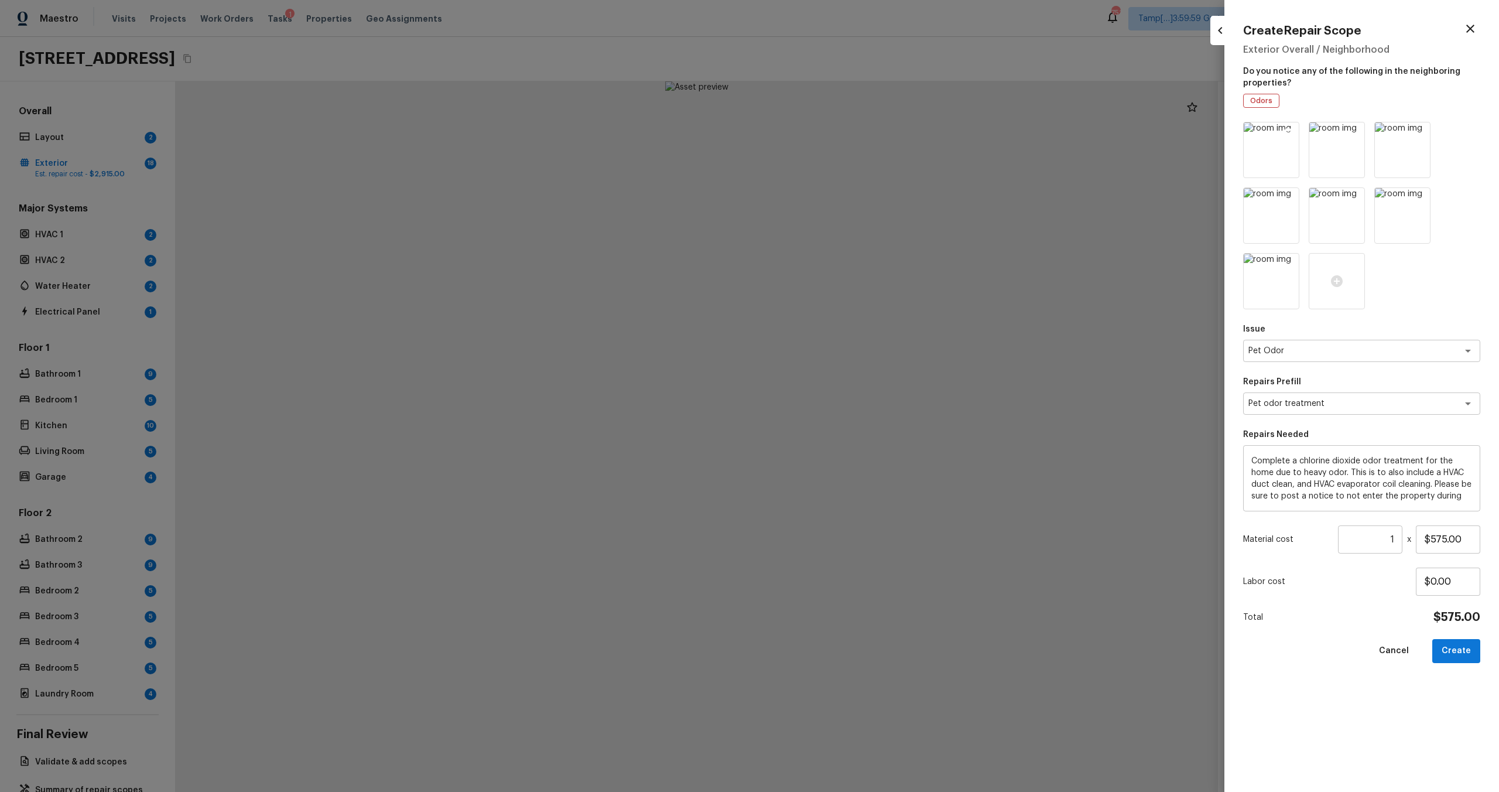
click at [842, 137] on icon at bounding box center [1288, 133] width 12 height 12
click at [842, 136] on icon at bounding box center [1288, 133] width 10 height 10
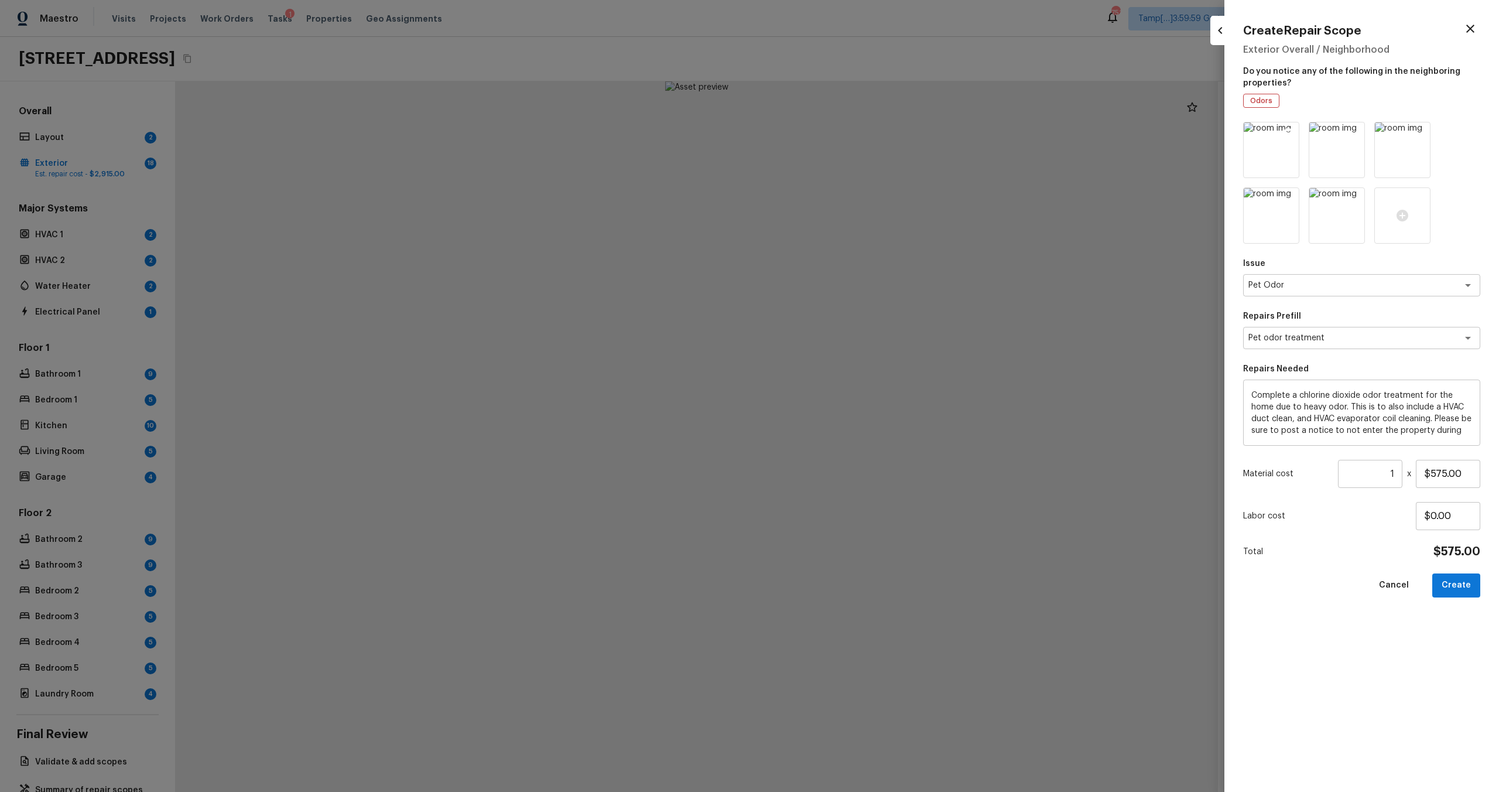
click at [842, 131] on icon at bounding box center [1288, 133] width 10 height 10
click at [842, 133] on icon at bounding box center [1354, 133] width 10 height 10
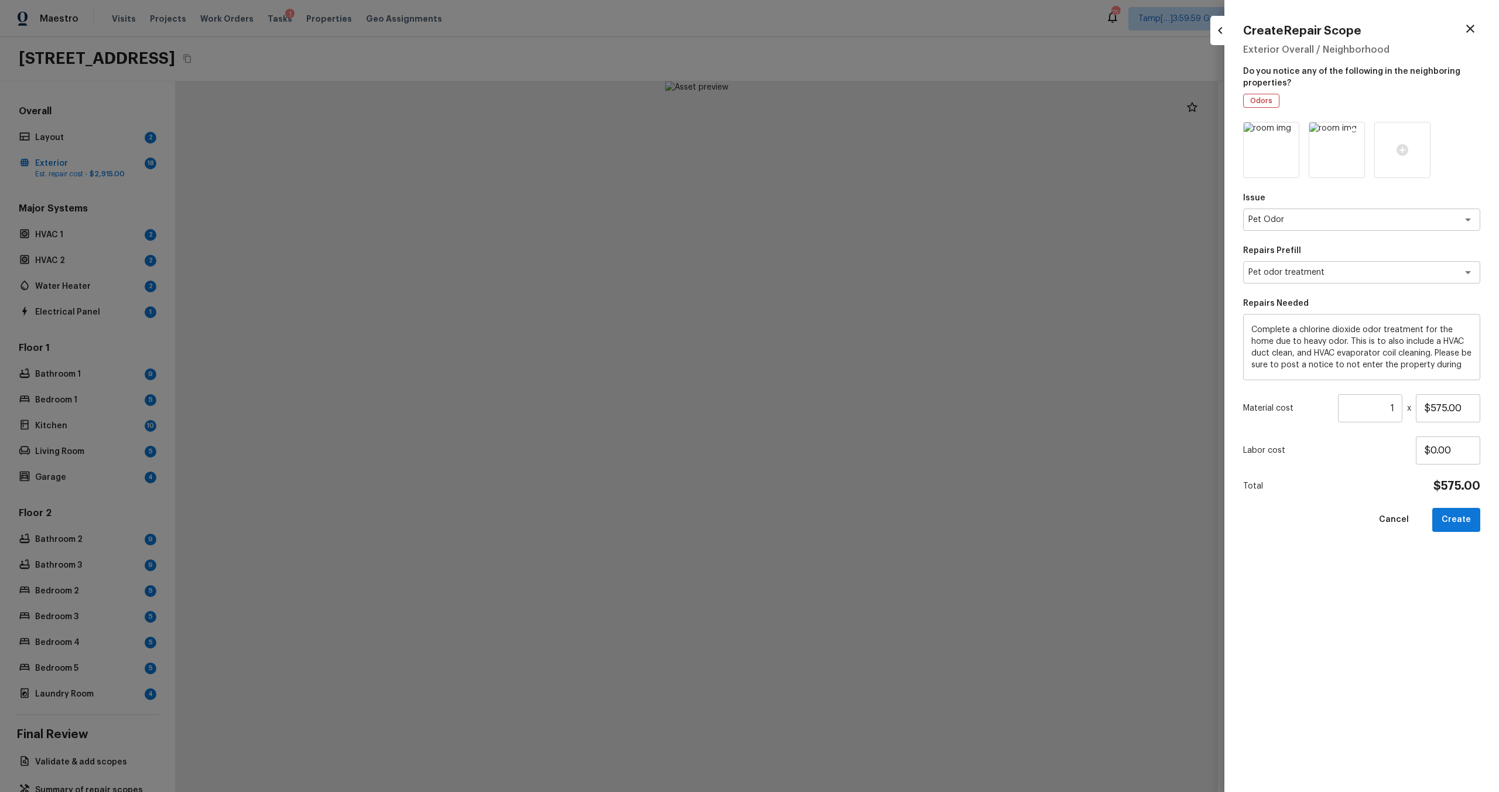
click at [842, 133] on icon at bounding box center [1354, 133] width 10 height 10
click at [842, 475] on button "Create" at bounding box center [1456, 520] width 48 height 24
type input "$0.00"
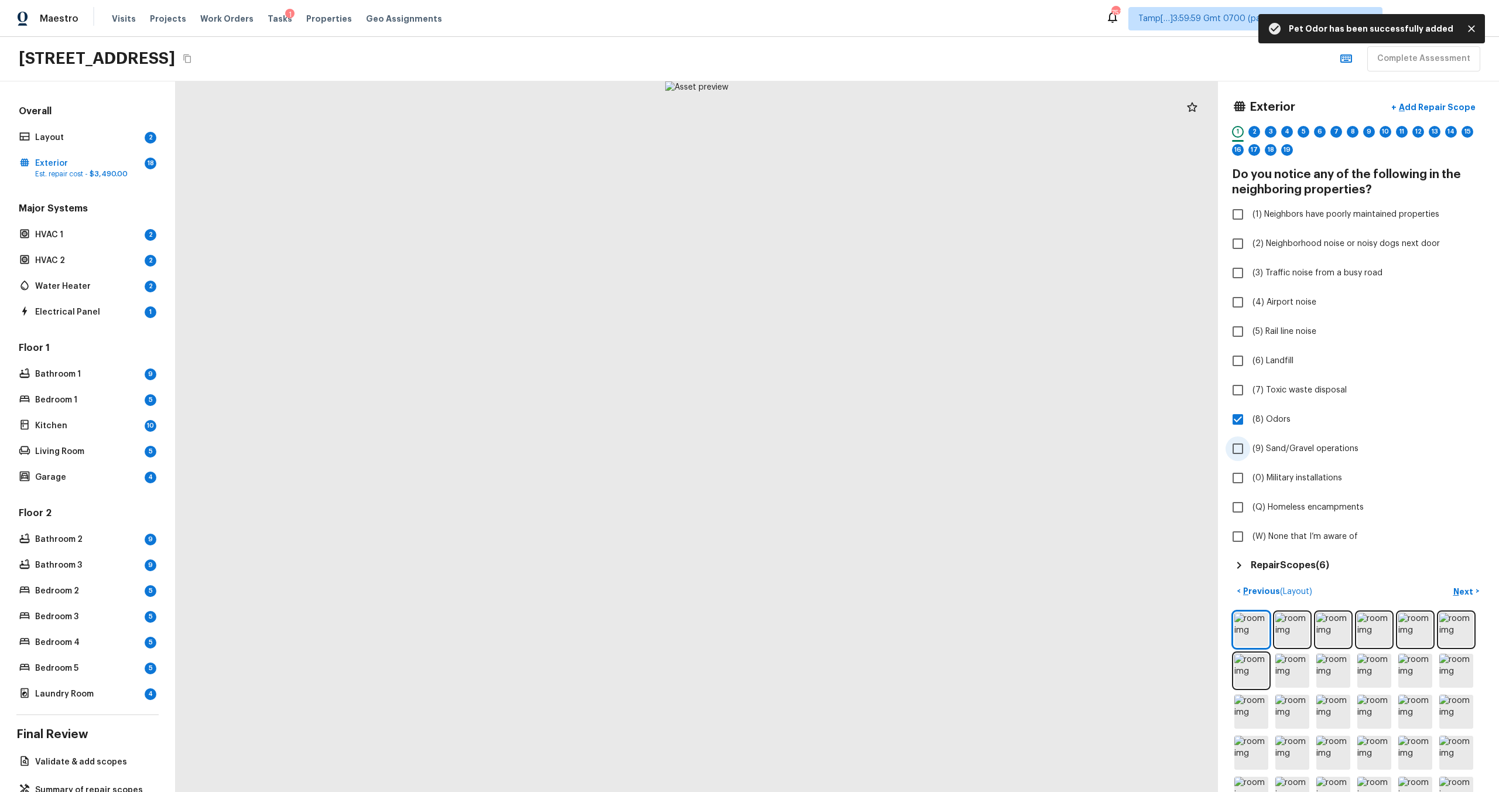
scroll to position [199, 0]
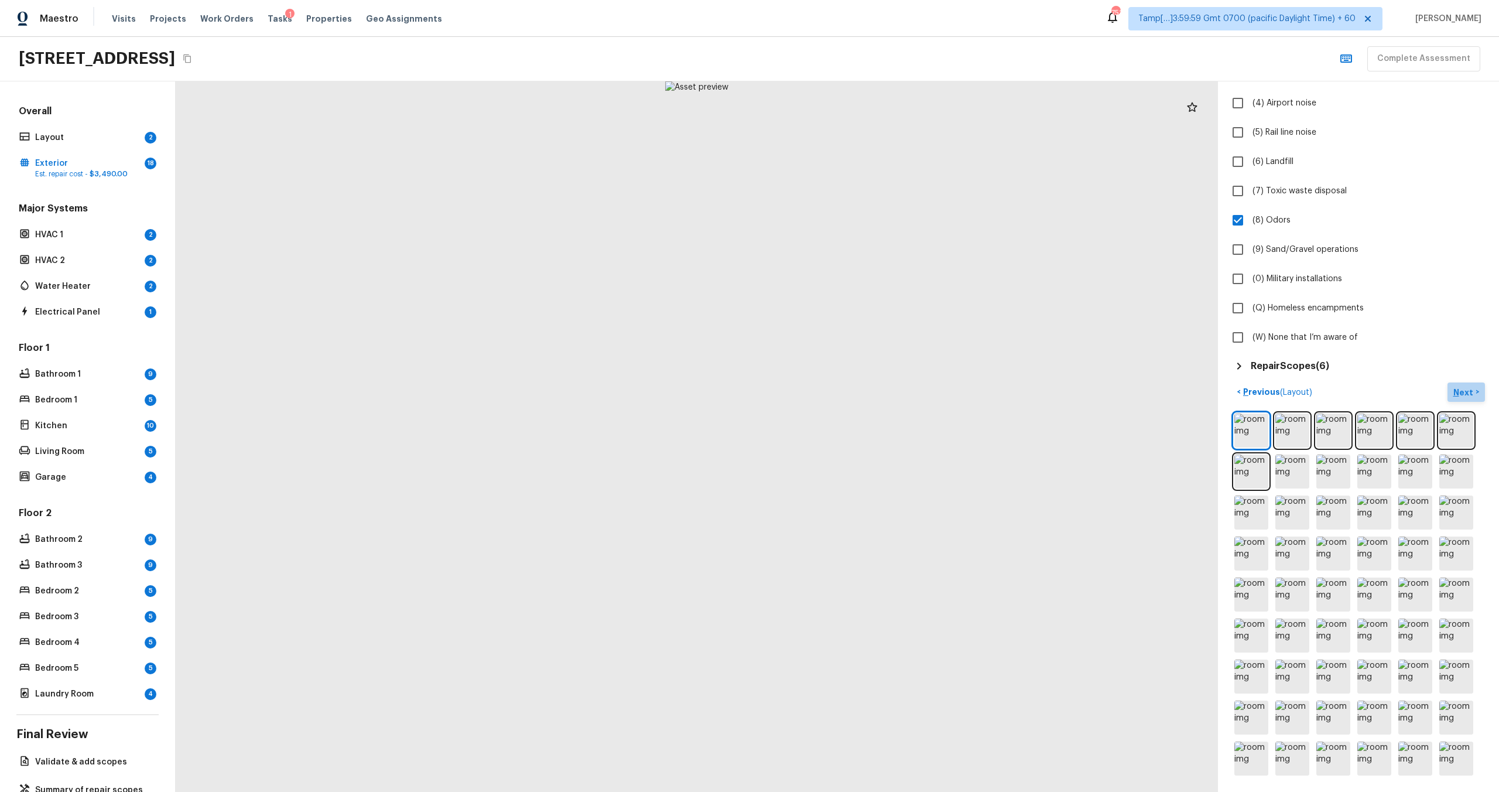
click at [842, 392] on p "Next" at bounding box center [1464, 392] width 22 height 12
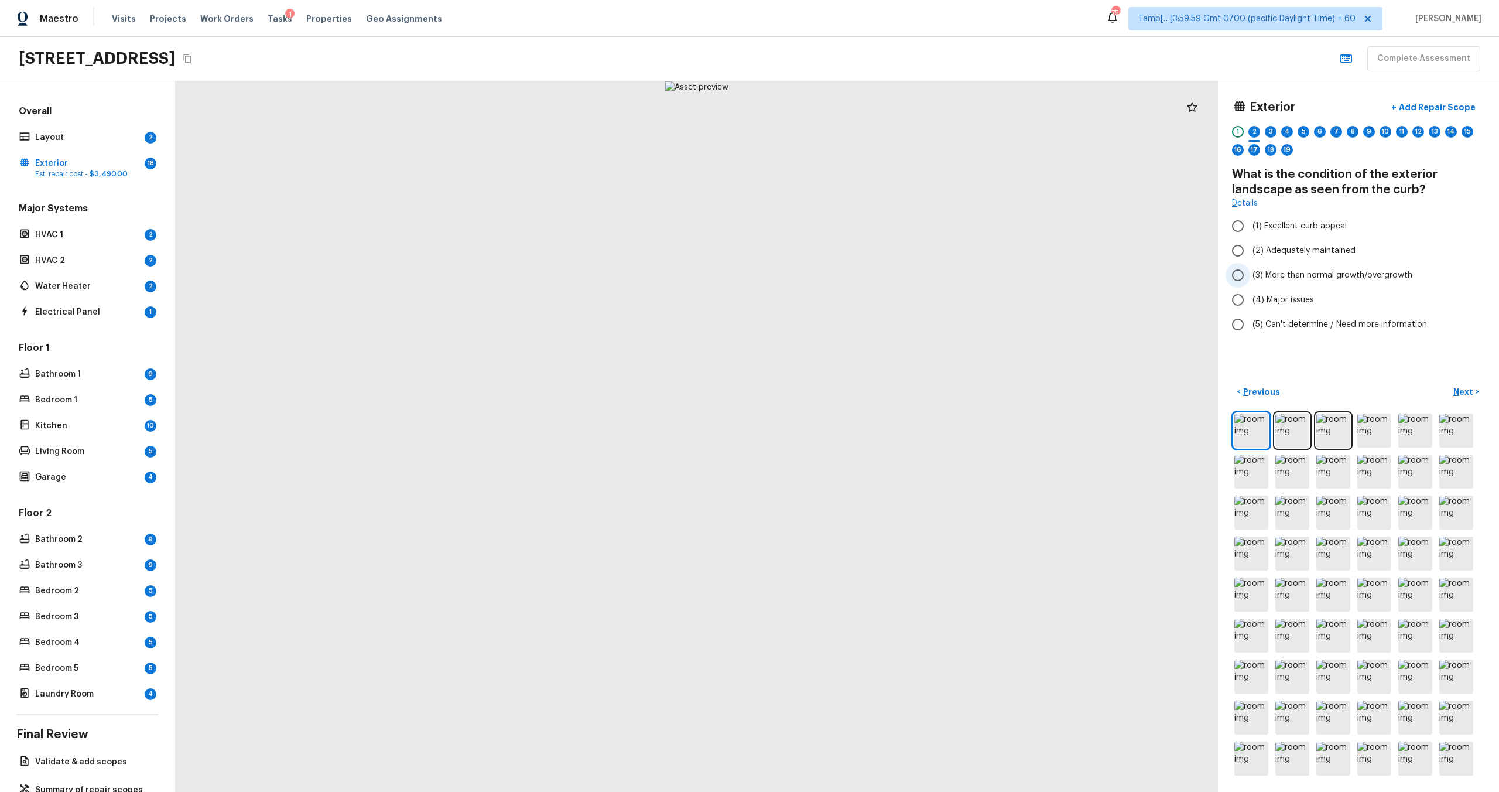
click at [842, 277] on span "(3) More than normal growth/overgrowth" at bounding box center [1332, 275] width 160 height 12
click at [842, 277] on input "(3) More than normal growth/overgrowth" at bounding box center [1237, 275] width 25 height 25
radio input "true"
click at [842, 392] on p "Next" at bounding box center [1464, 392] width 22 height 12
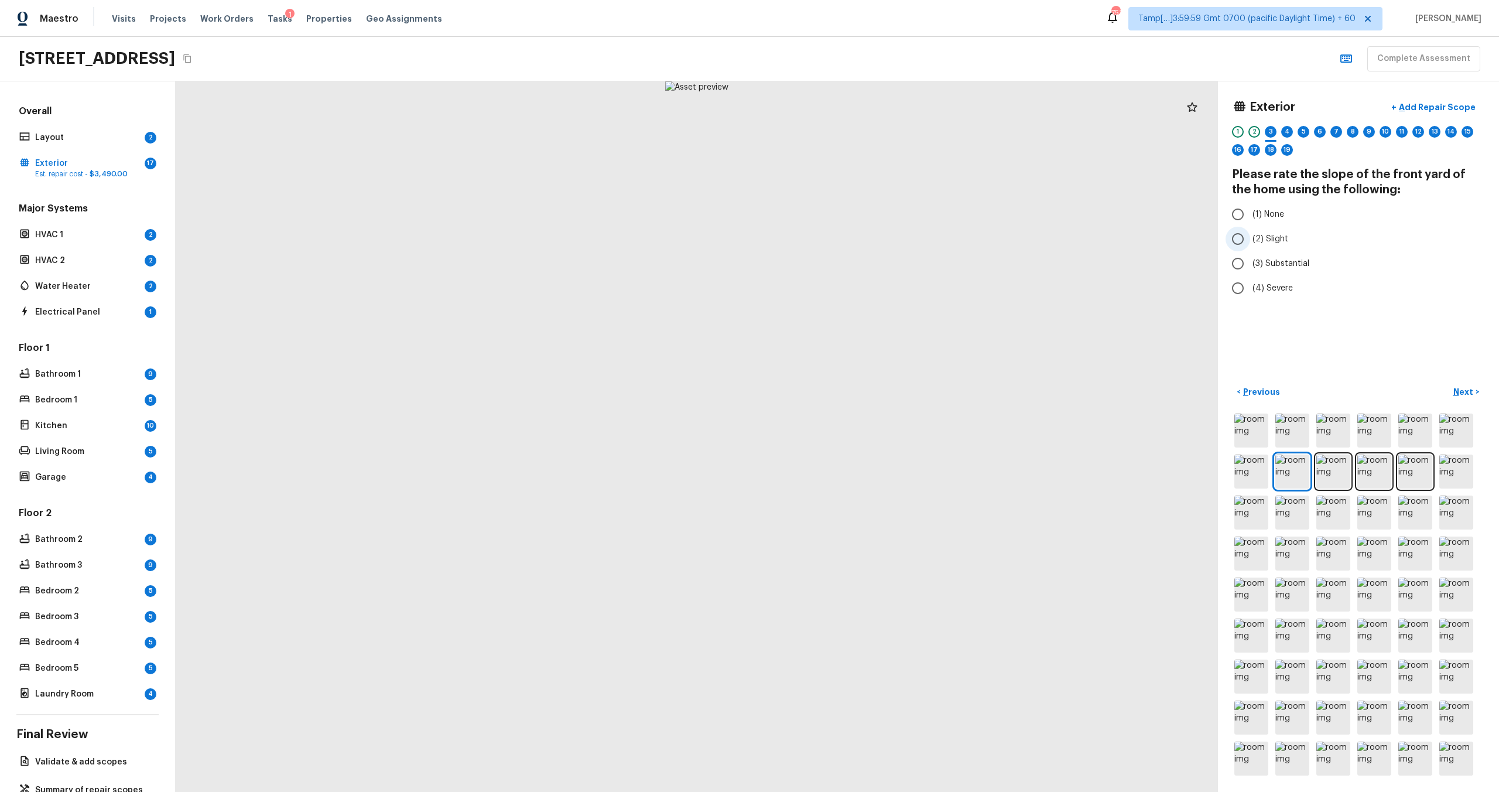
click at [842, 235] on input "(2) Slight" at bounding box center [1237, 239] width 25 height 25
radio input "true"
click at [842, 391] on p "Next" at bounding box center [1464, 392] width 22 height 12
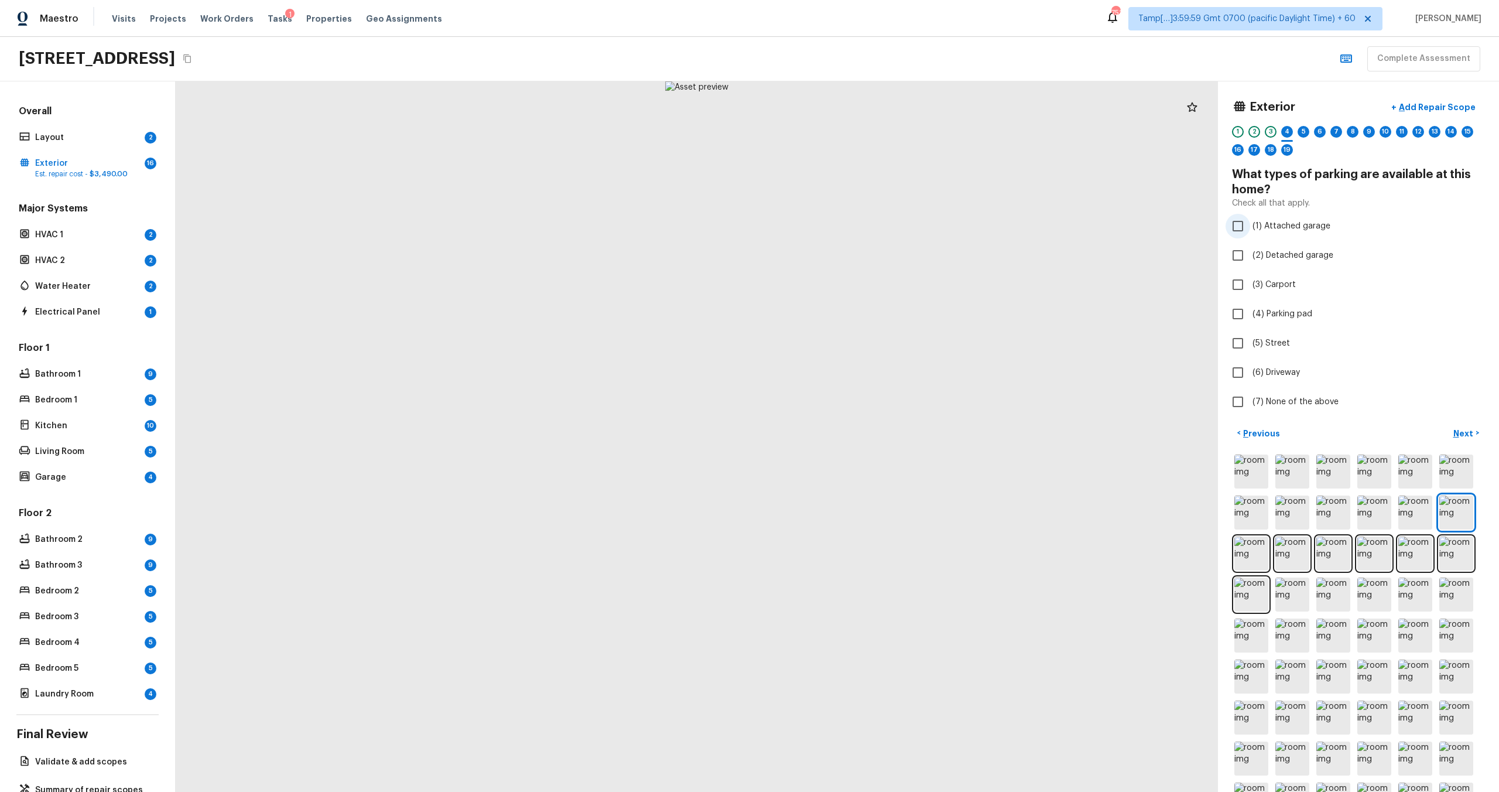
click at [842, 225] on input "(1) Attached garage" at bounding box center [1237, 226] width 25 height 25
checkbox input "true"
click at [842, 311] on input "(4) Parking pad" at bounding box center [1237, 313] width 25 height 25
checkbox input "false"
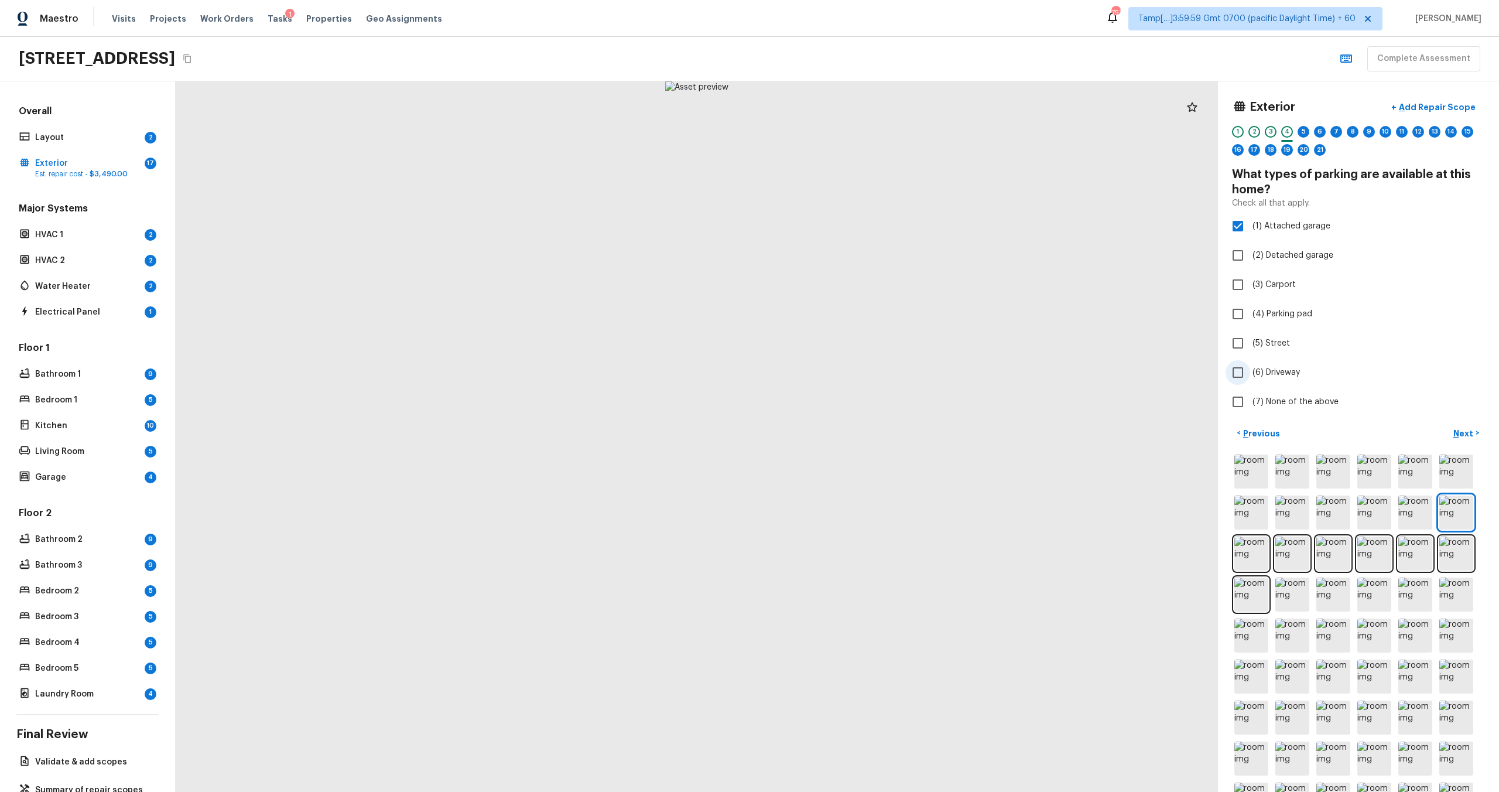
click at [842, 368] on input "(6) Driveway" at bounding box center [1237, 372] width 25 height 25
checkbox input "true"
click at [842, 434] on p "Next" at bounding box center [1464, 433] width 22 height 12
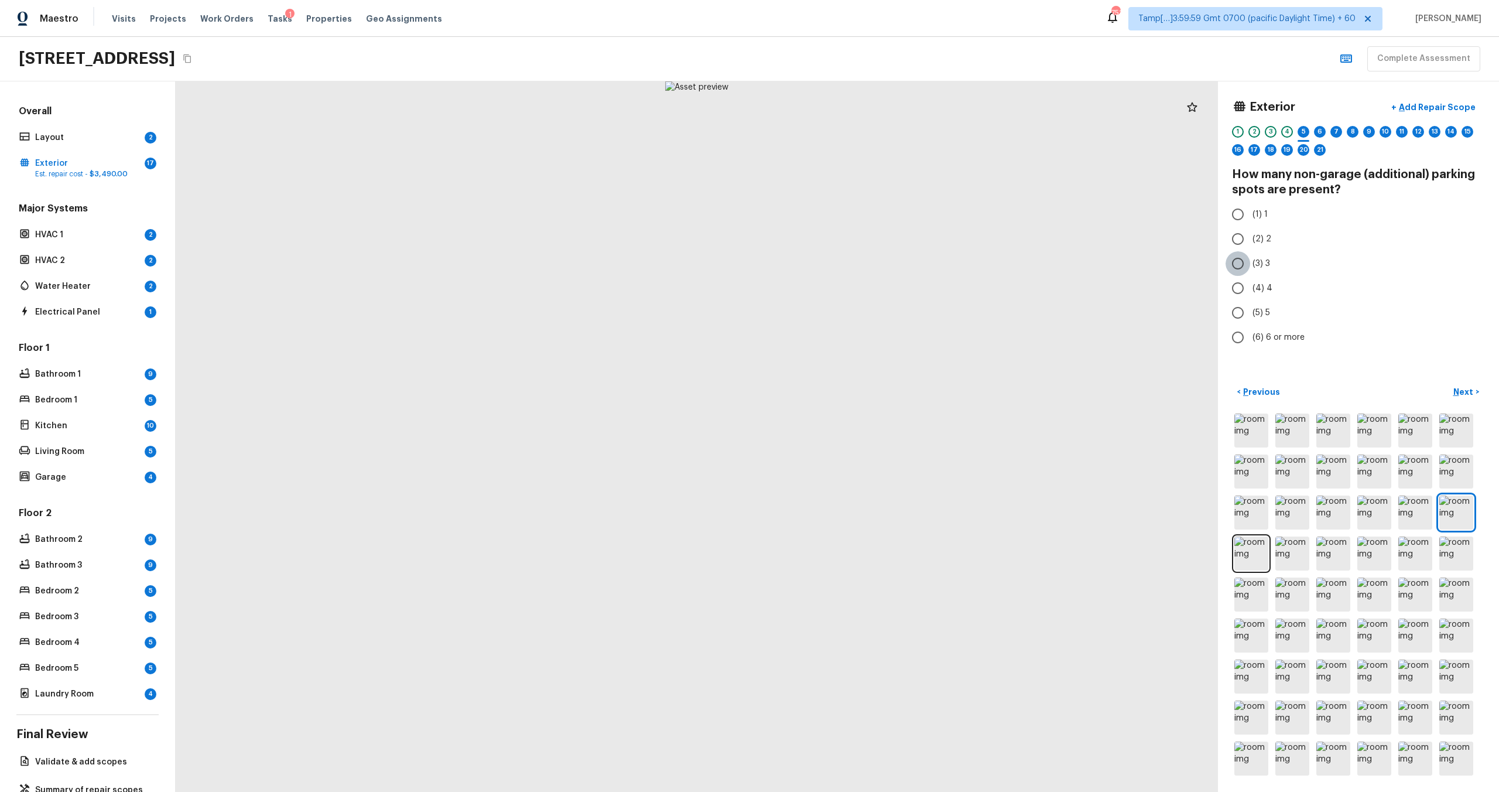
click at [842, 268] on input "(3) 3" at bounding box center [1237, 263] width 25 height 25
radio input "true"
click at [842, 393] on button "Next >" at bounding box center [1465, 391] width 37 height 19
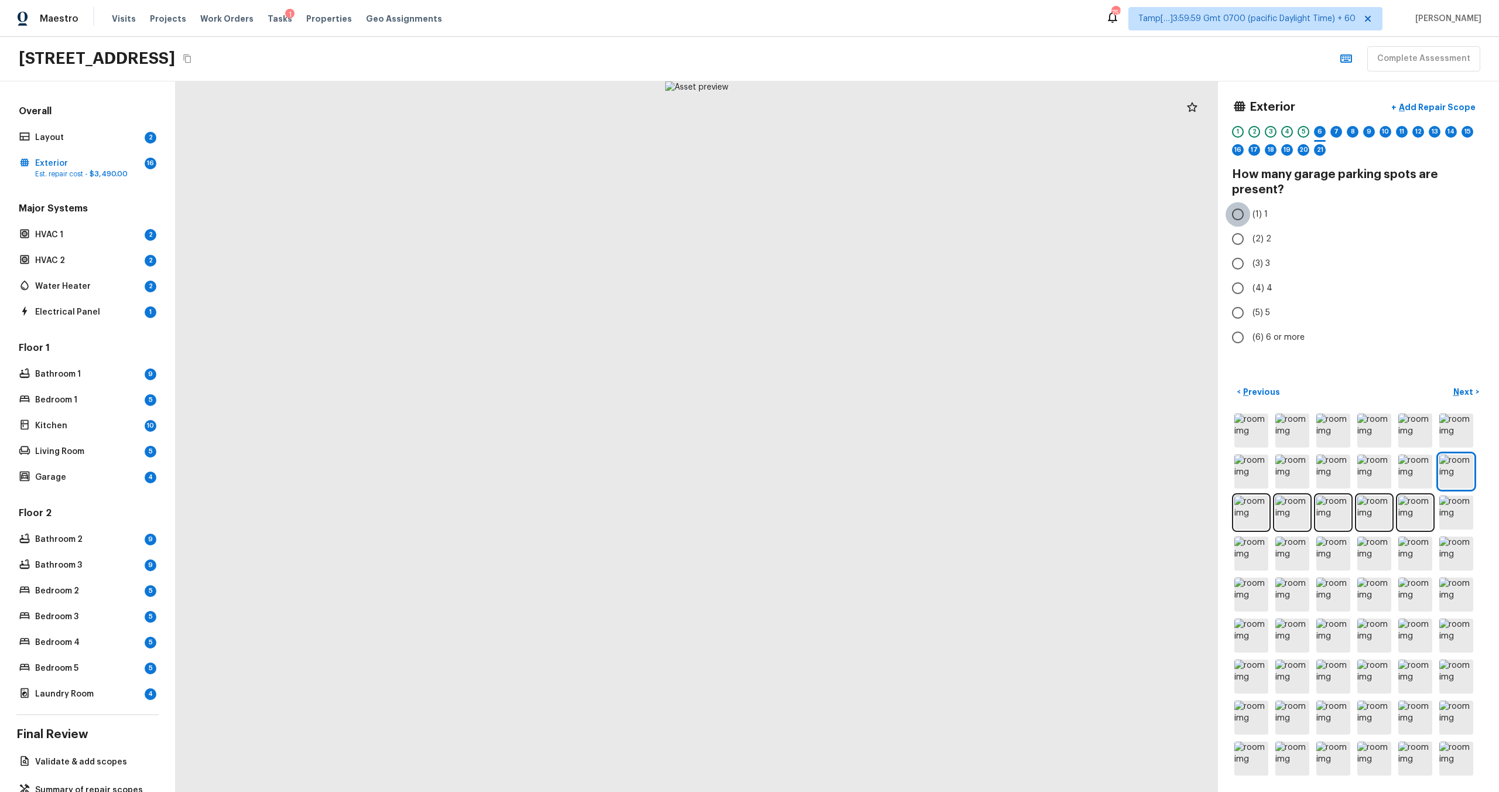
click at [842, 214] on input "(1) 1" at bounding box center [1237, 214] width 25 height 25
radio input "true"
click at [842, 393] on p "Next" at bounding box center [1464, 392] width 22 height 12
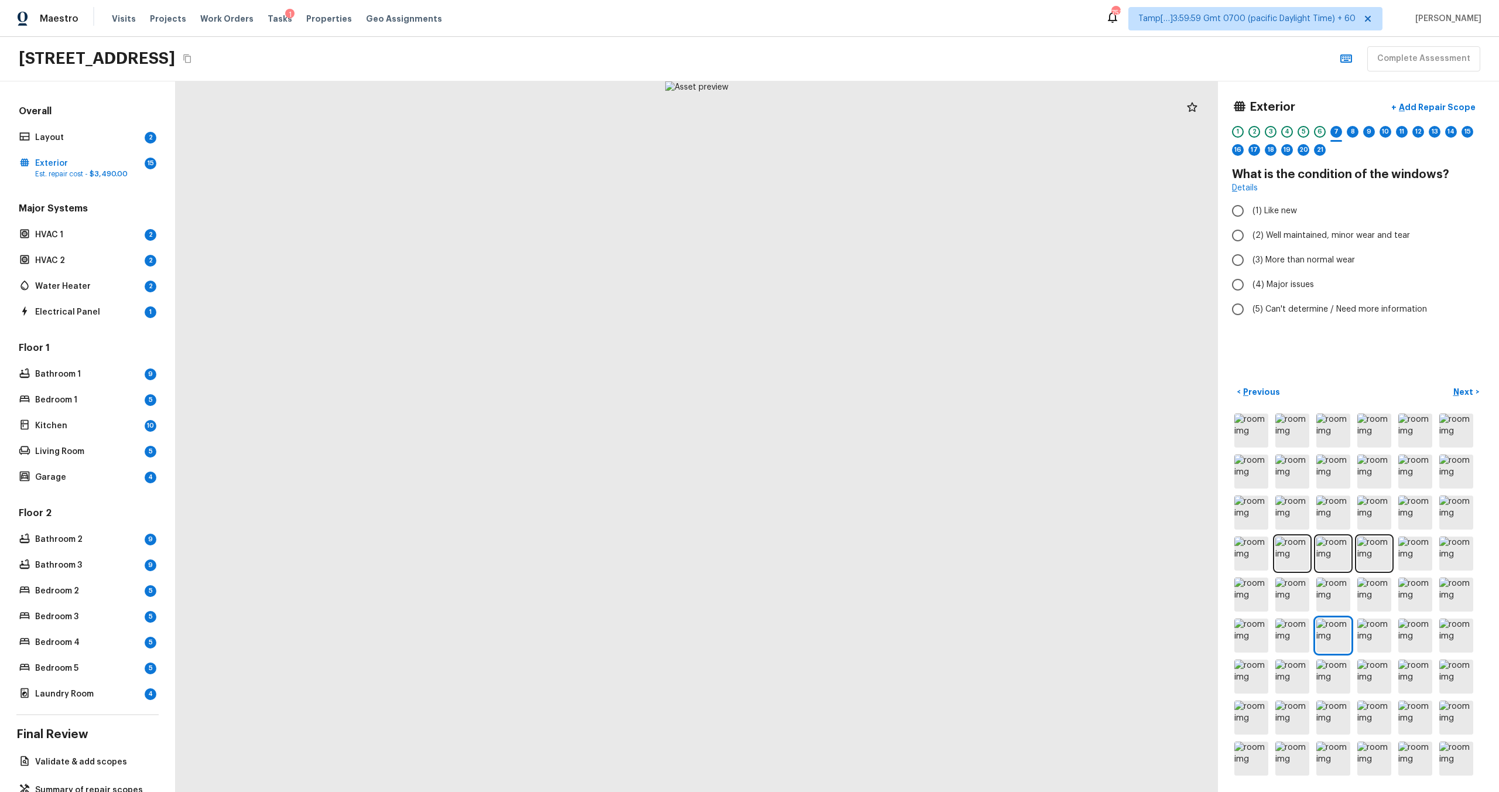
click at [842, 475] on div at bounding box center [1358, 594] width 253 height 366
click at [842, 234] on input "(2) Well maintained, minor wear and tear" at bounding box center [1237, 235] width 25 height 25
radio input "true"
click at [842, 389] on button "Next >" at bounding box center [1465, 391] width 37 height 19
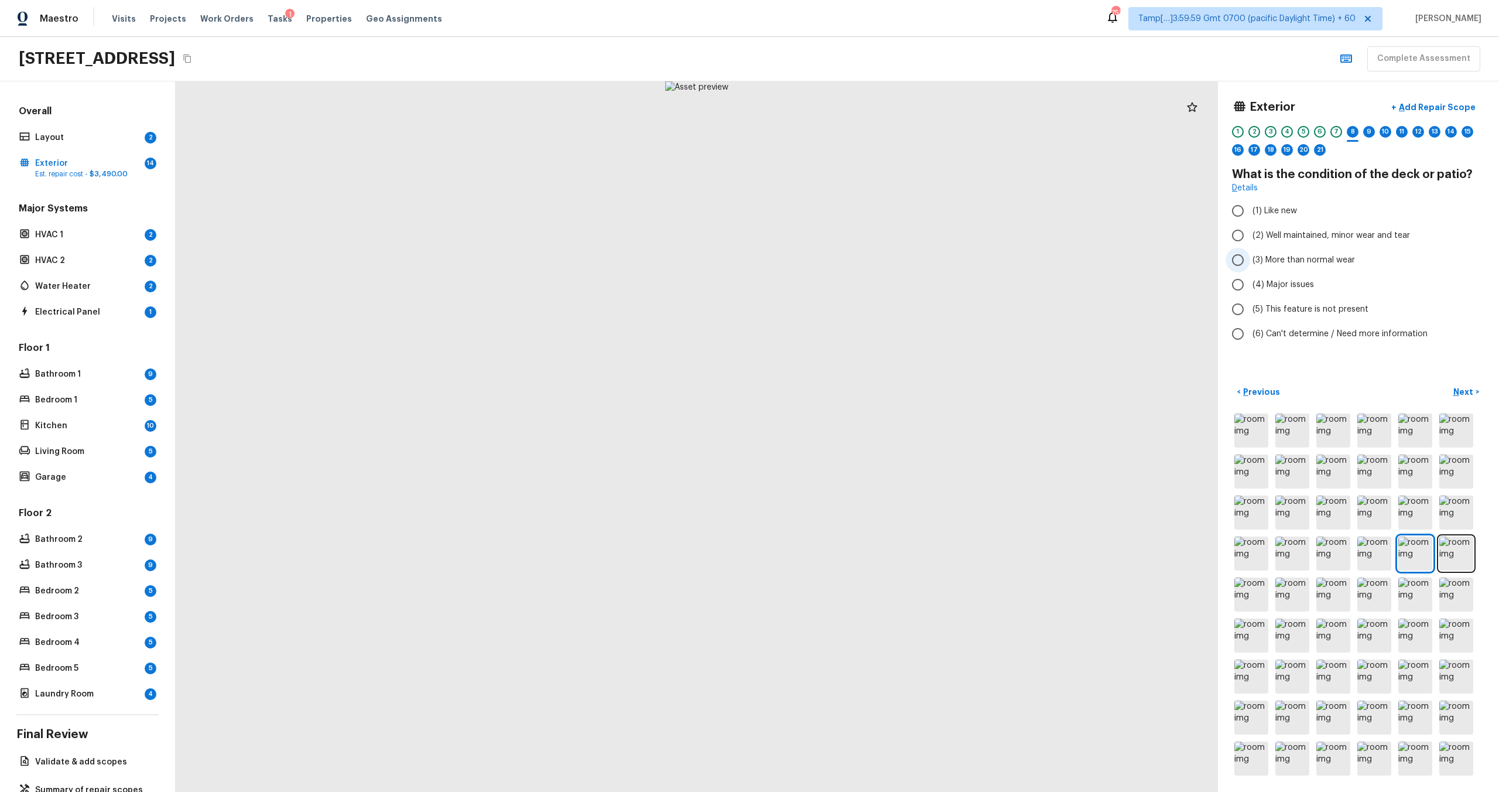
click at [842, 262] on input "(3) More than normal wear" at bounding box center [1237, 260] width 25 height 25
radio input "true"
click at [842, 394] on p "Next" at bounding box center [1464, 392] width 22 height 12
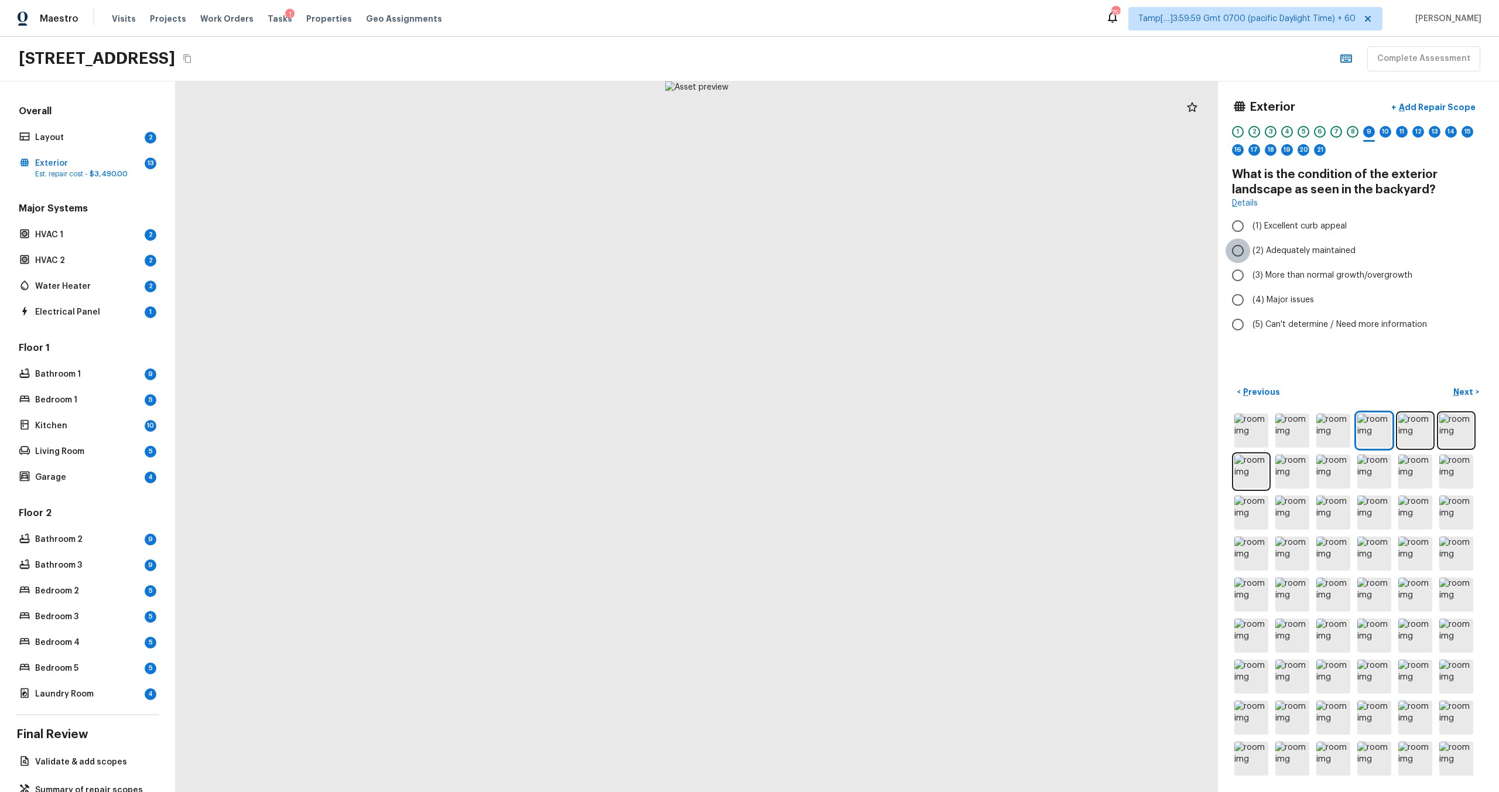
click at [842, 251] on input "(2) Adequately maintained" at bounding box center [1237, 250] width 25 height 25
radio input "true"
click at [842, 395] on p "Next" at bounding box center [1464, 392] width 22 height 12
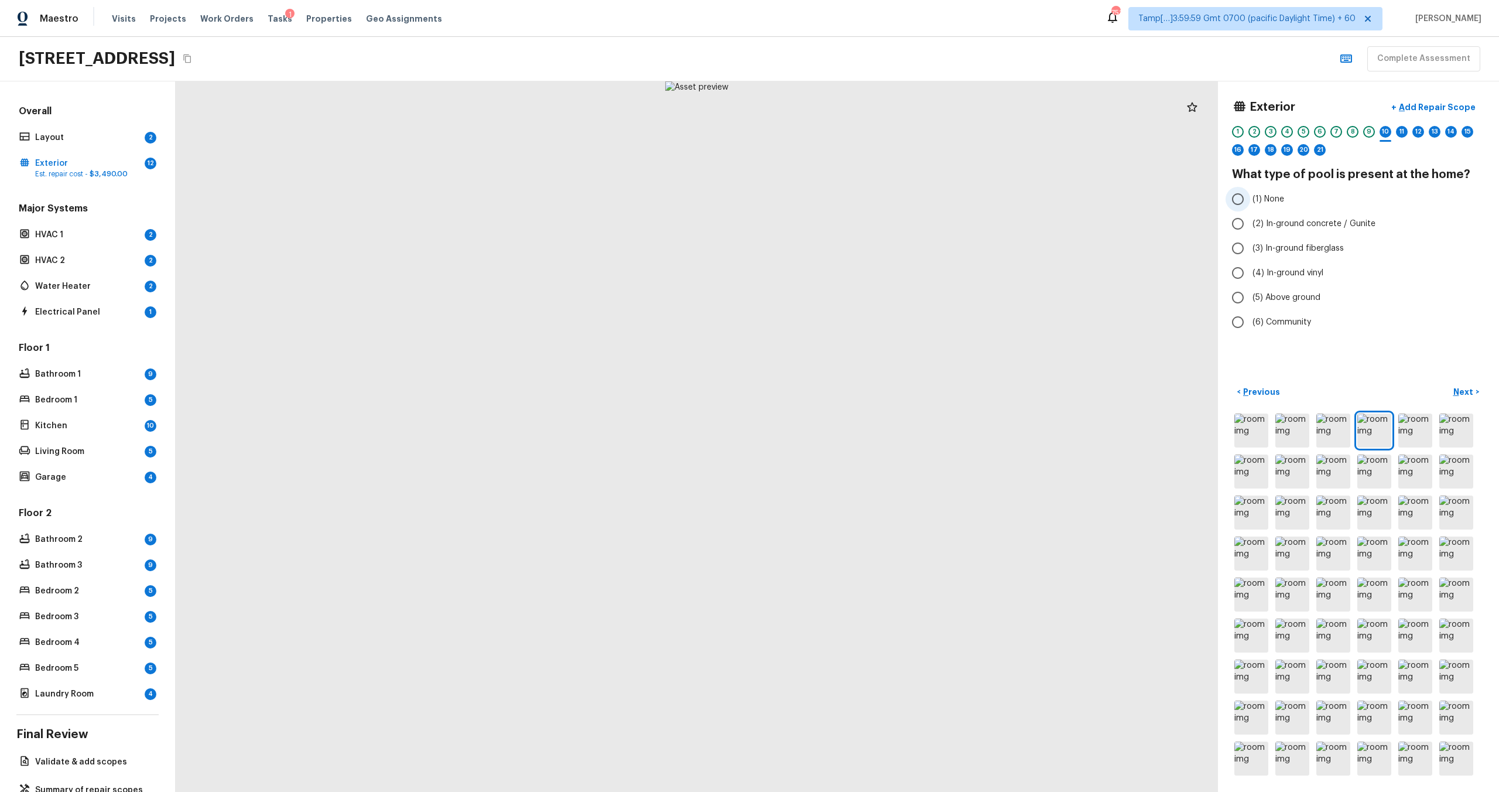
click at [842, 201] on input "(1) None" at bounding box center [1237, 199] width 25 height 25
radio input "true"
click at [842, 390] on button "Next >" at bounding box center [1465, 391] width 37 height 19
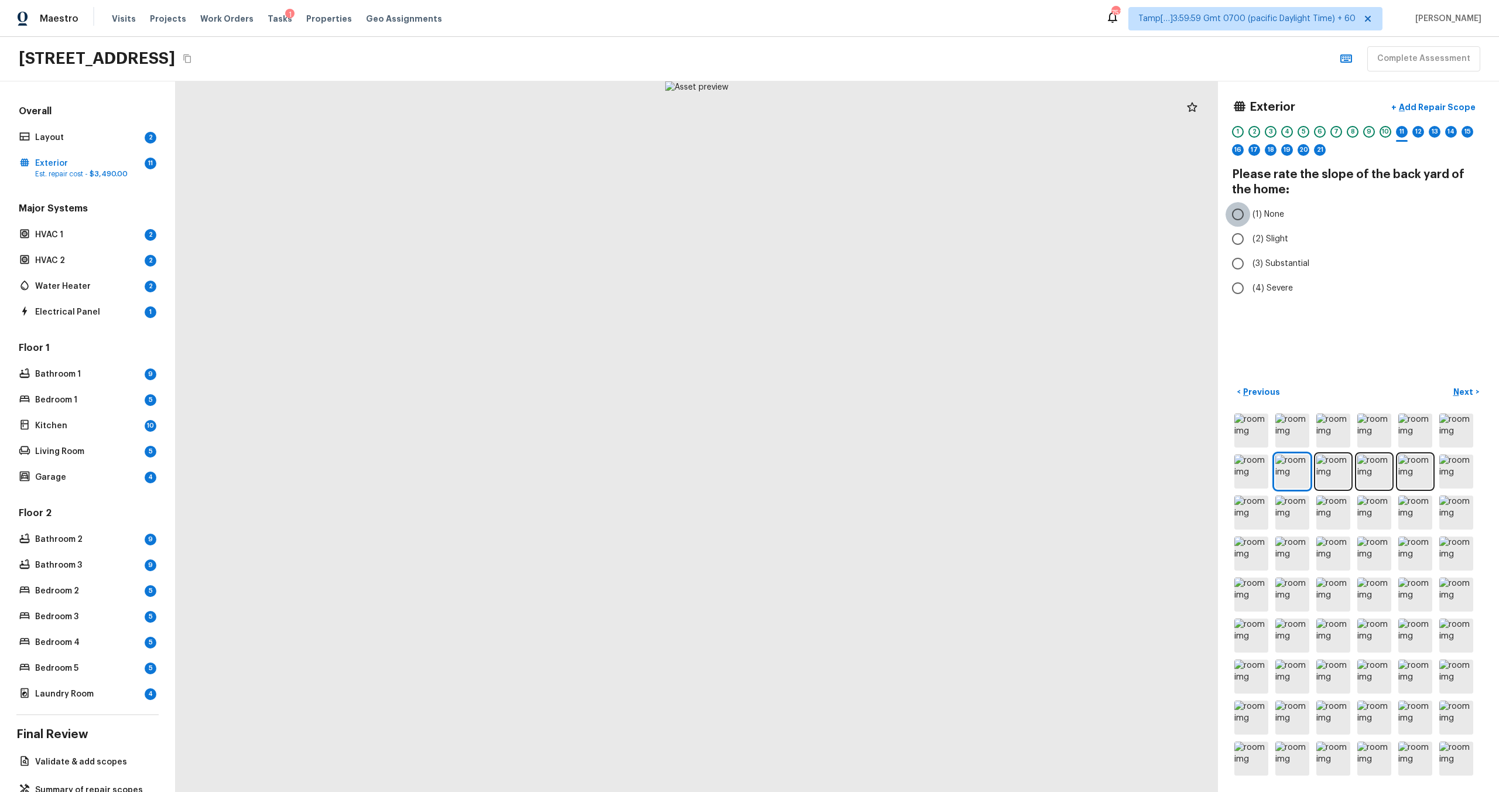
click at [842, 214] on input "(1) None" at bounding box center [1237, 214] width 25 height 25
radio input "true"
click at [842, 389] on p "Next" at bounding box center [1464, 392] width 22 height 12
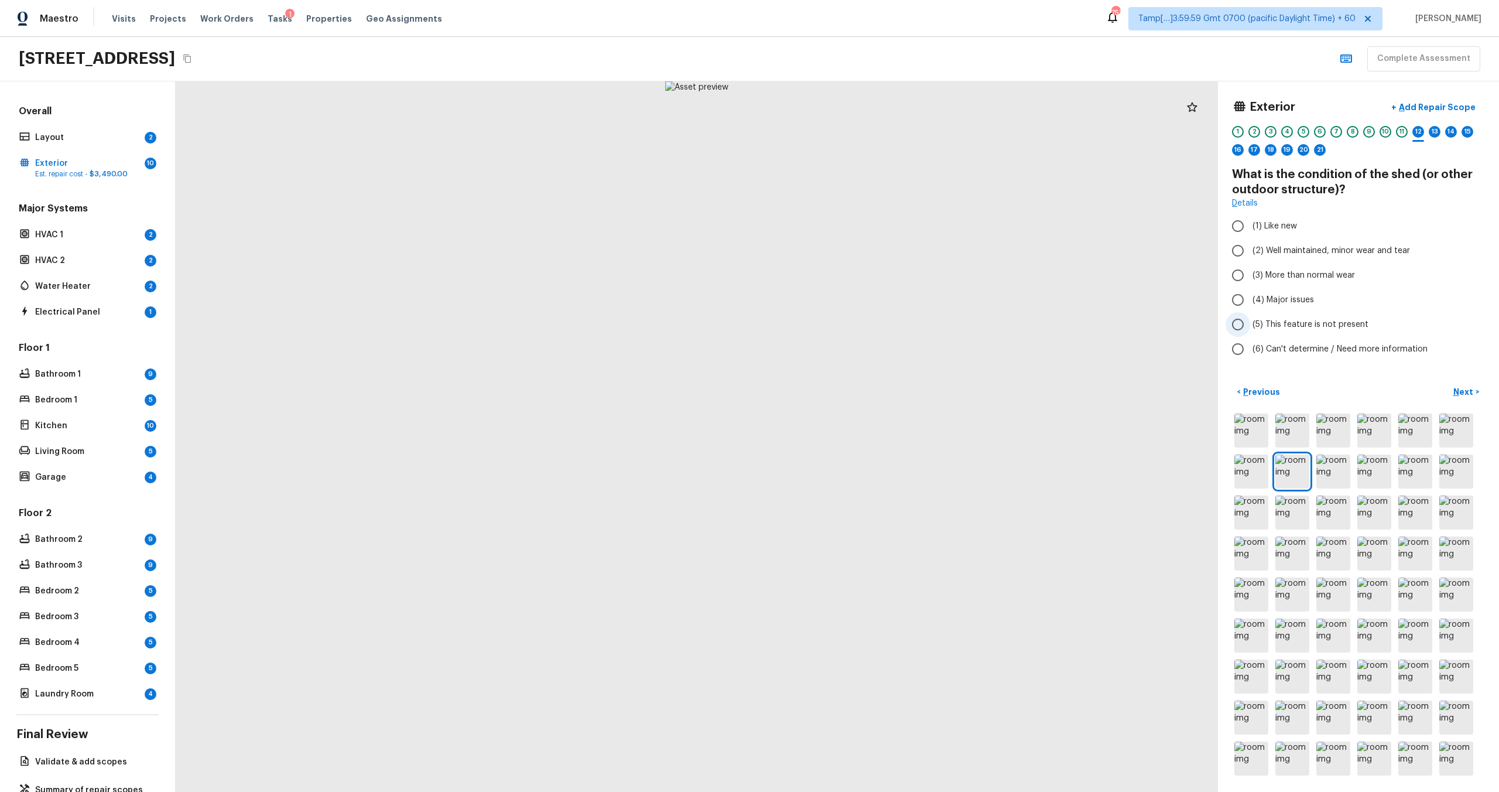
click at [842, 323] on input "(5) This feature is not present" at bounding box center [1237, 324] width 25 height 25
radio input "true"
click at [842, 392] on p "Next" at bounding box center [1464, 392] width 22 height 12
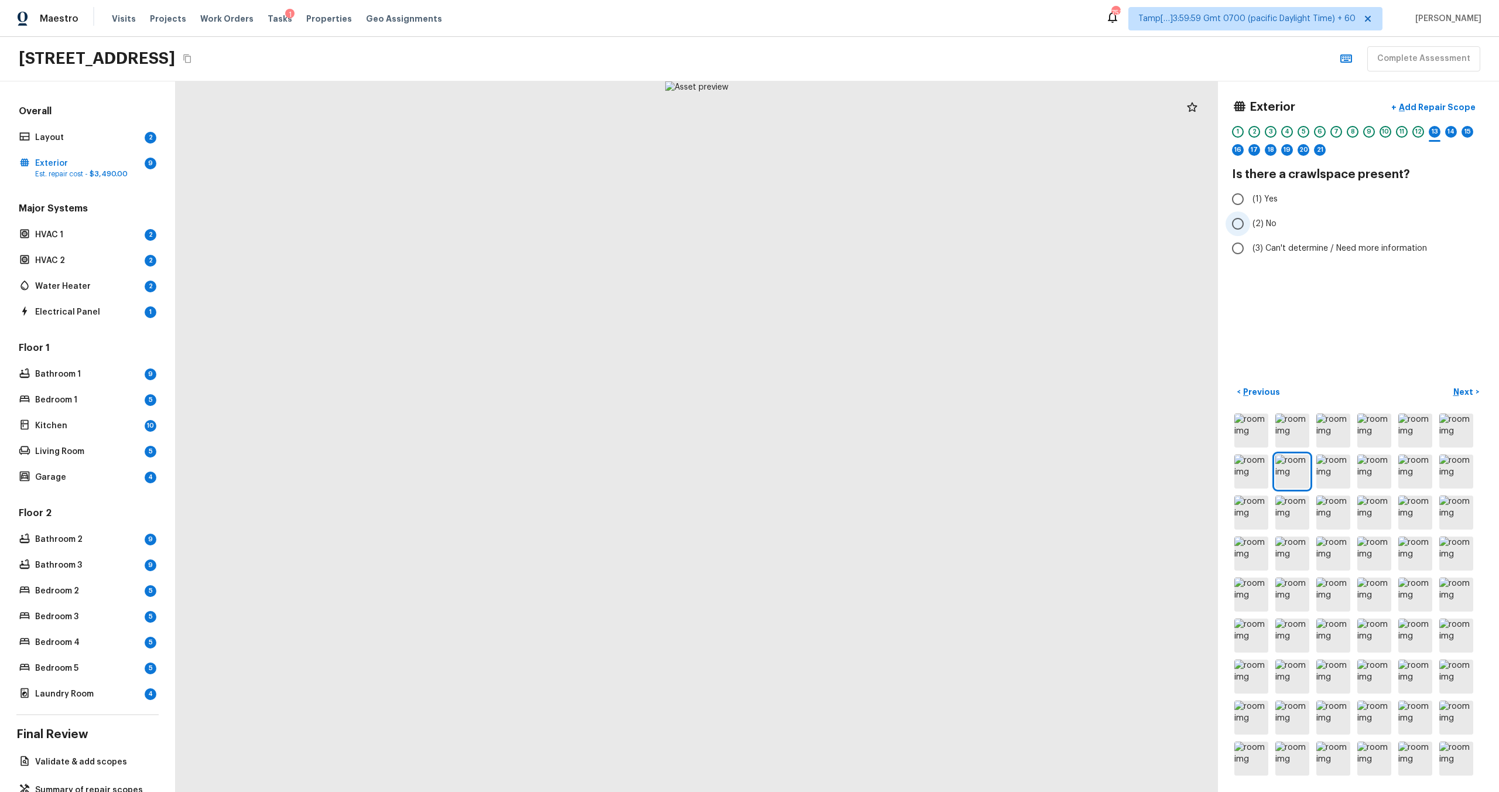
click at [842, 225] on input "(2) No" at bounding box center [1237, 223] width 25 height 25
radio input "true"
click at [842, 392] on p "Next" at bounding box center [1464, 392] width 22 height 12
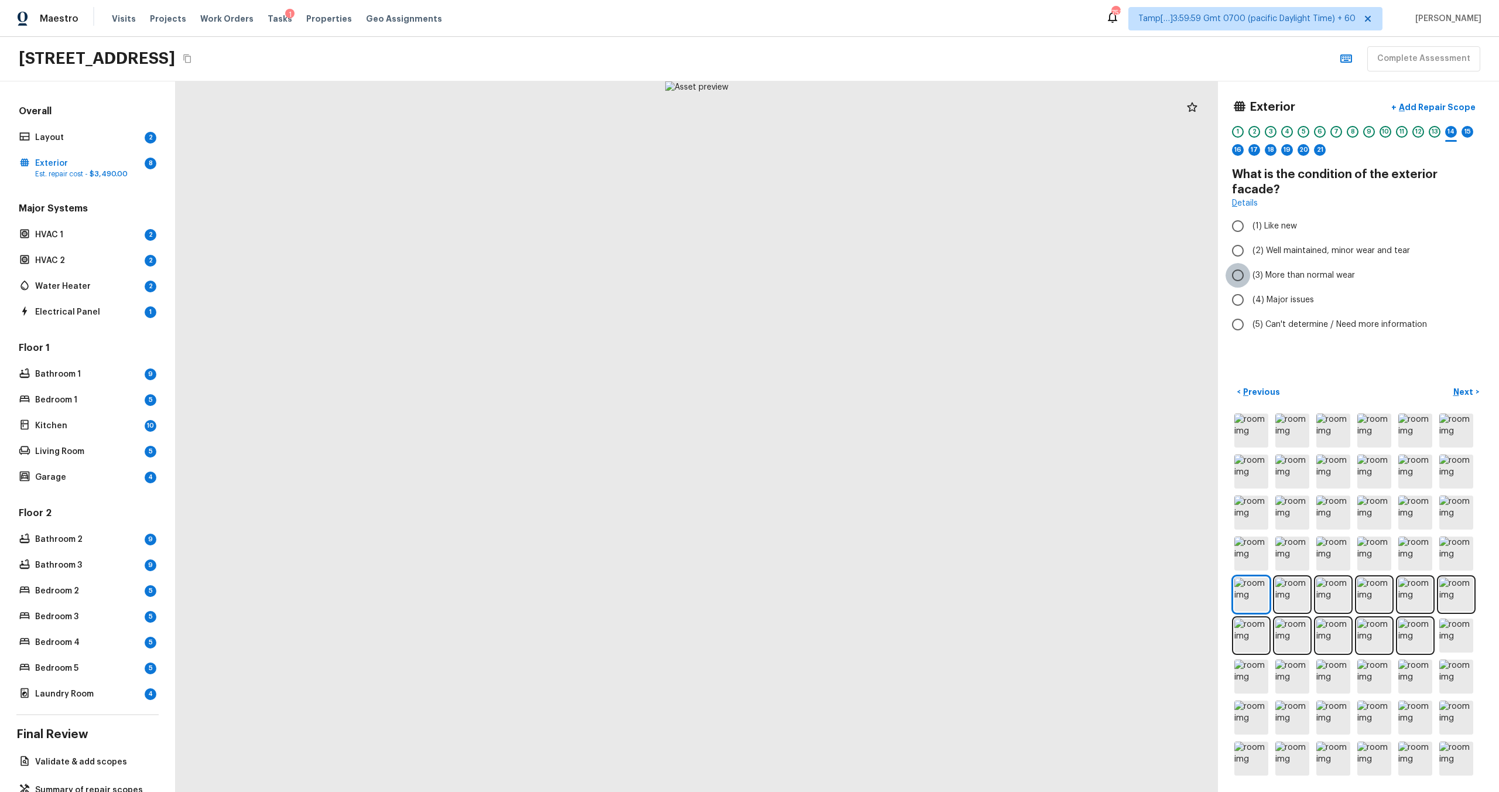
click at [842, 263] on input "(3) More than normal wear" at bounding box center [1237, 275] width 25 height 25
radio input "true"
click at [842, 386] on p "Next" at bounding box center [1464, 392] width 22 height 12
click at [842, 258] on input "(3) More than normal wear" at bounding box center [1237, 260] width 25 height 25
radio input "true"
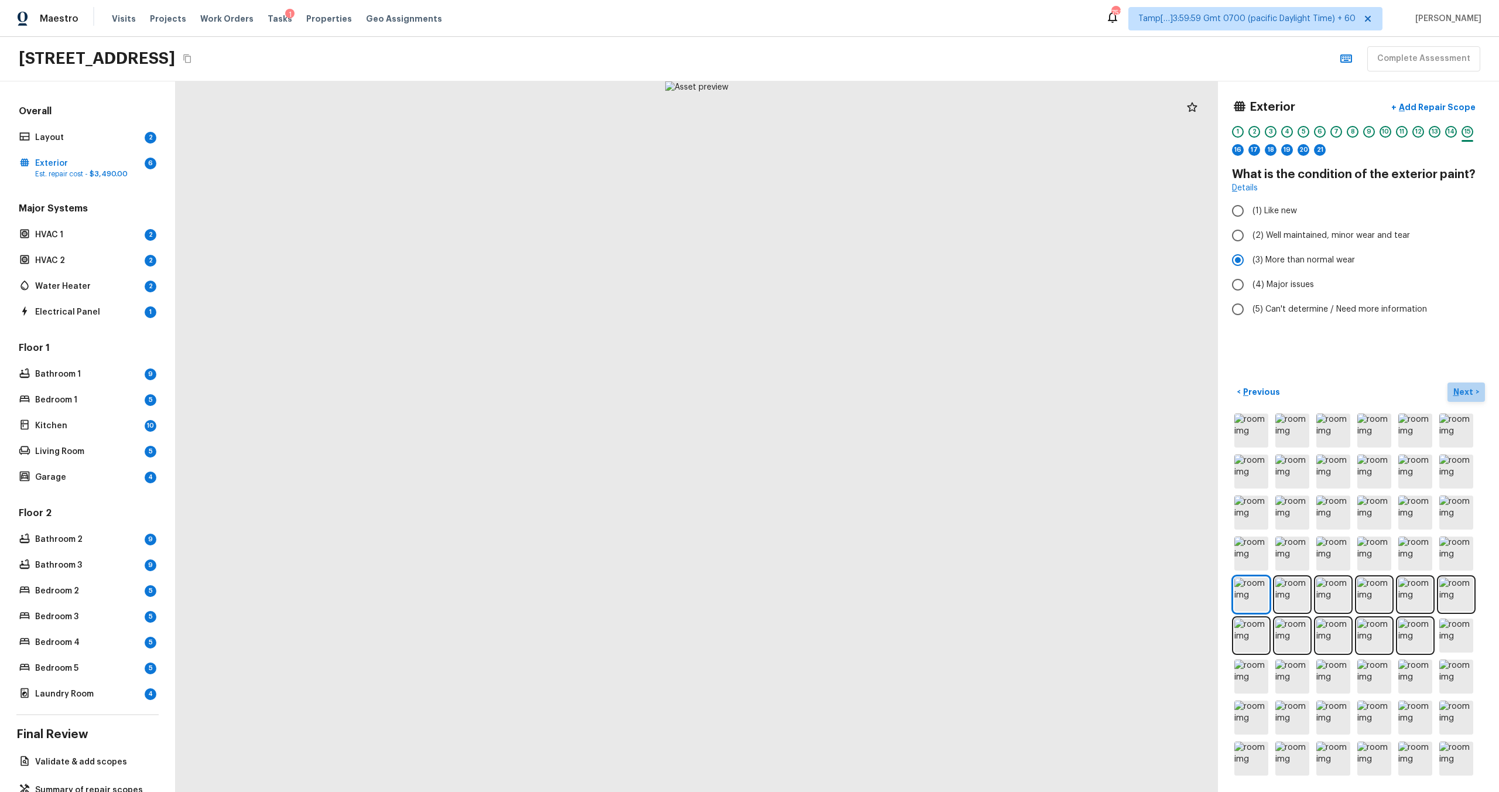
click at [842, 393] on p "Next" at bounding box center [1464, 392] width 22 height 12
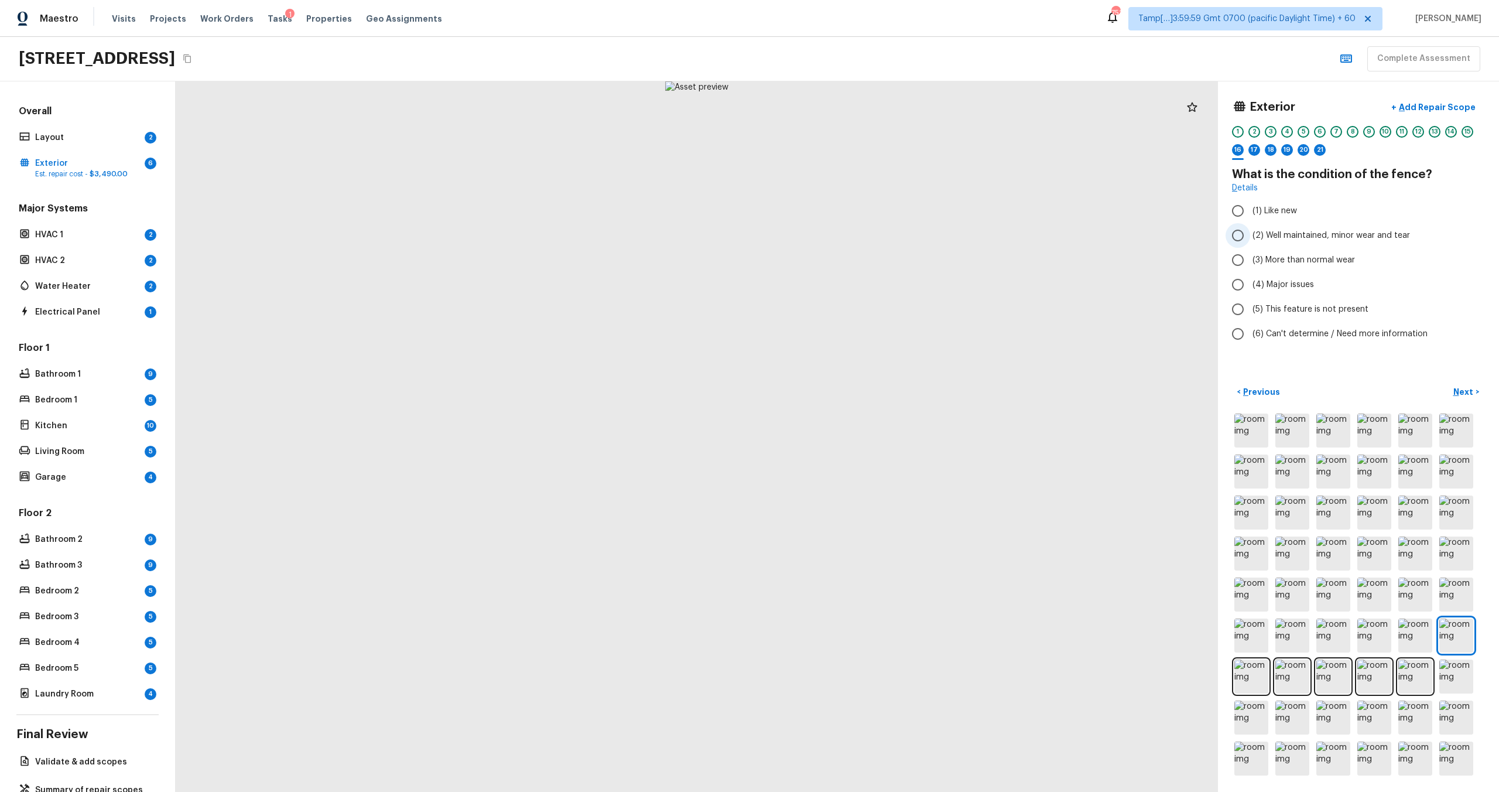
click at [842, 238] on input "(2) Well maintained, minor wear and tear" at bounding box center [1237, 235] width 25 height 25
radio input "true"
click at [842, 261] on input "(3) More than normal wear" at bounding box center [1237, 260] width 25 height 25
radio input "true"
click at [842, 386] on p "Next" at bounding box center [1464, 392] width 22 height 12
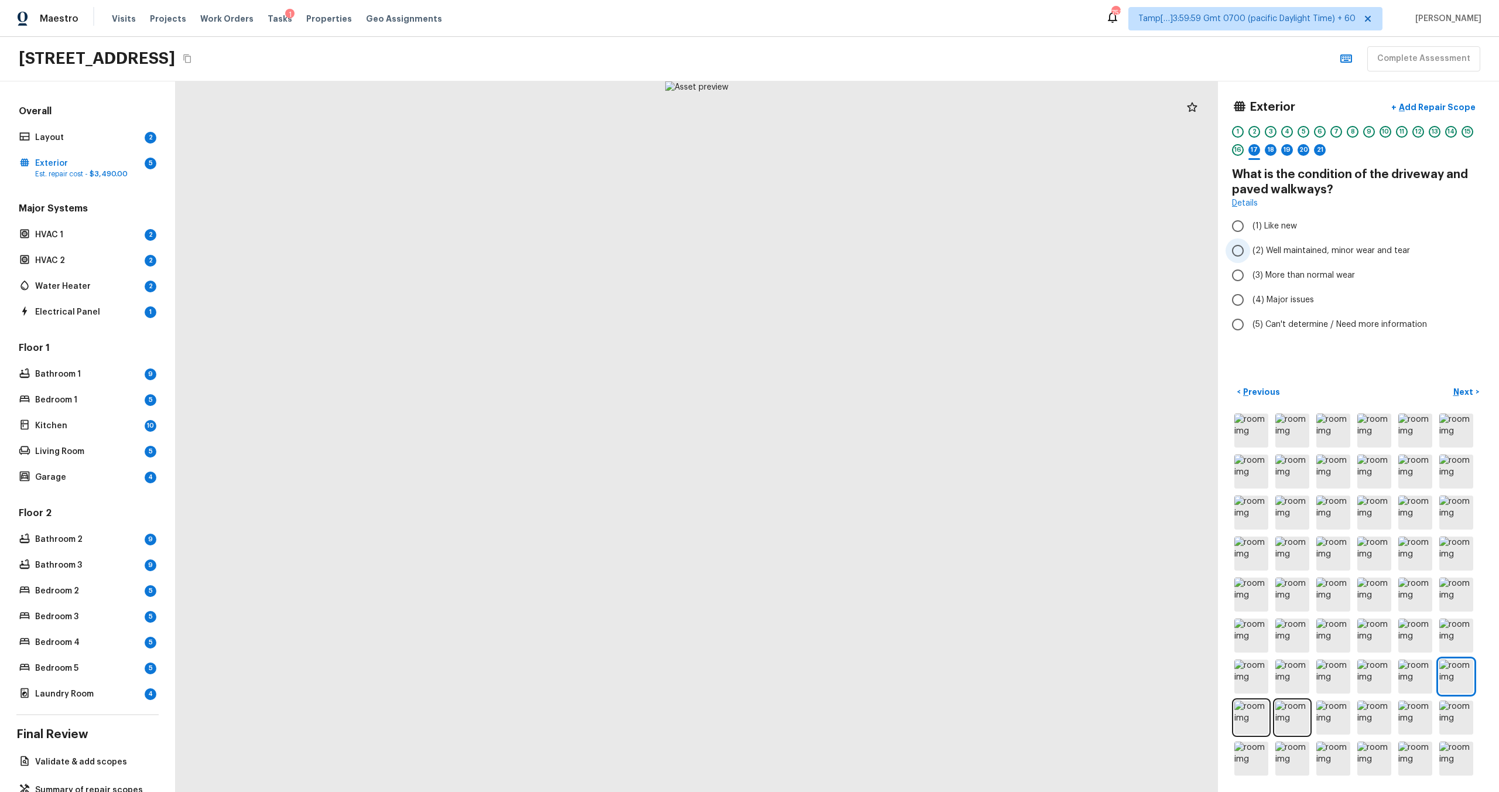
click at [842, 252] on input "(2) Well maintained, minor wear and tear" at bounding box center [1237, 250] width 25 height 25
radio input "true"
click at [842, 386] on p "Next" at bounding box center [1464, 392] width 22 height 12
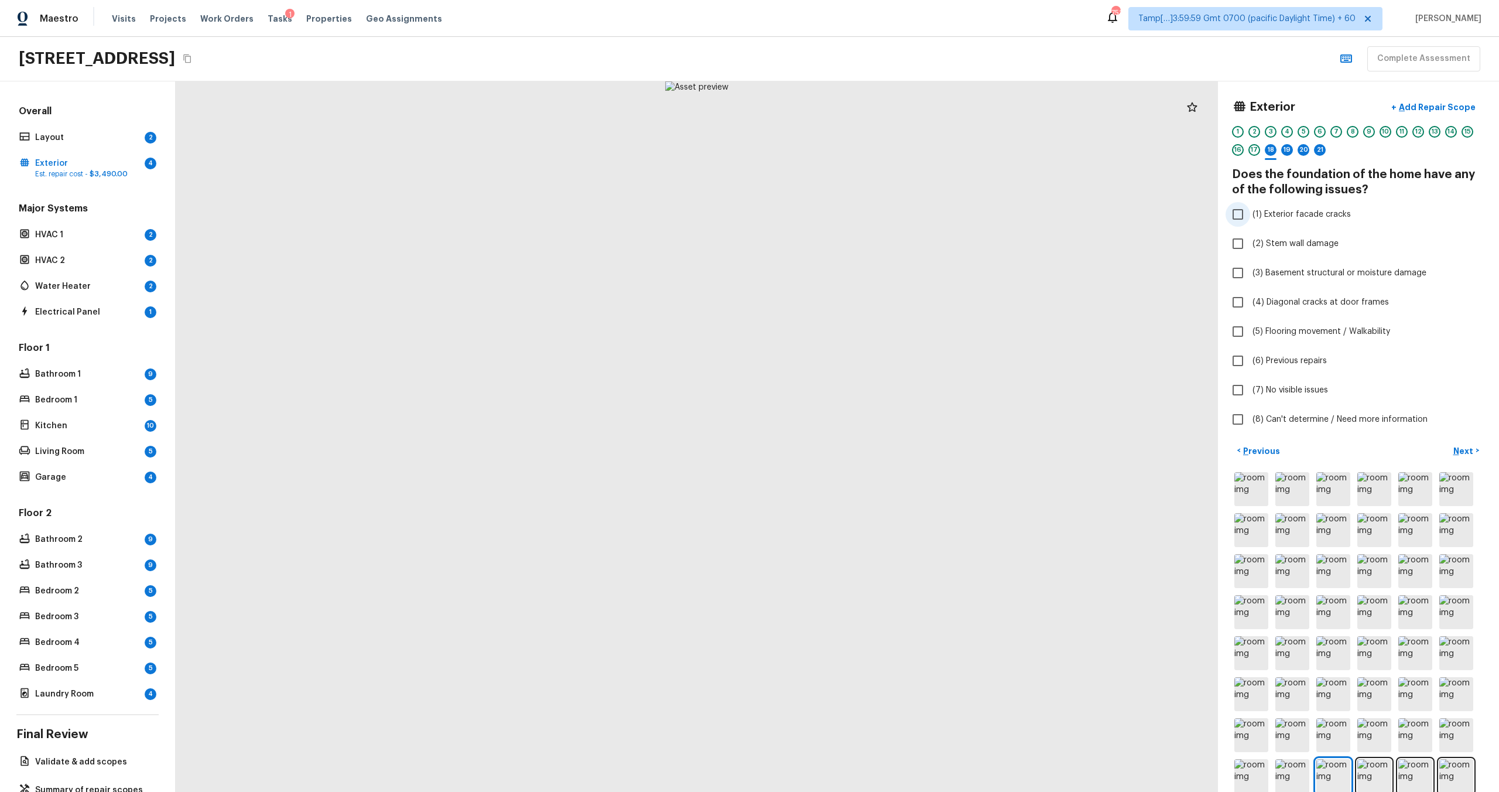
click at [842, 217] on input "(1) Exterior facade cracks" at bounding box center [1237, 214] width 25 height 25
checkbox input "true"
click at [842, 448] on p "Next" at bounding box center [1464, 451] width 22 height 12
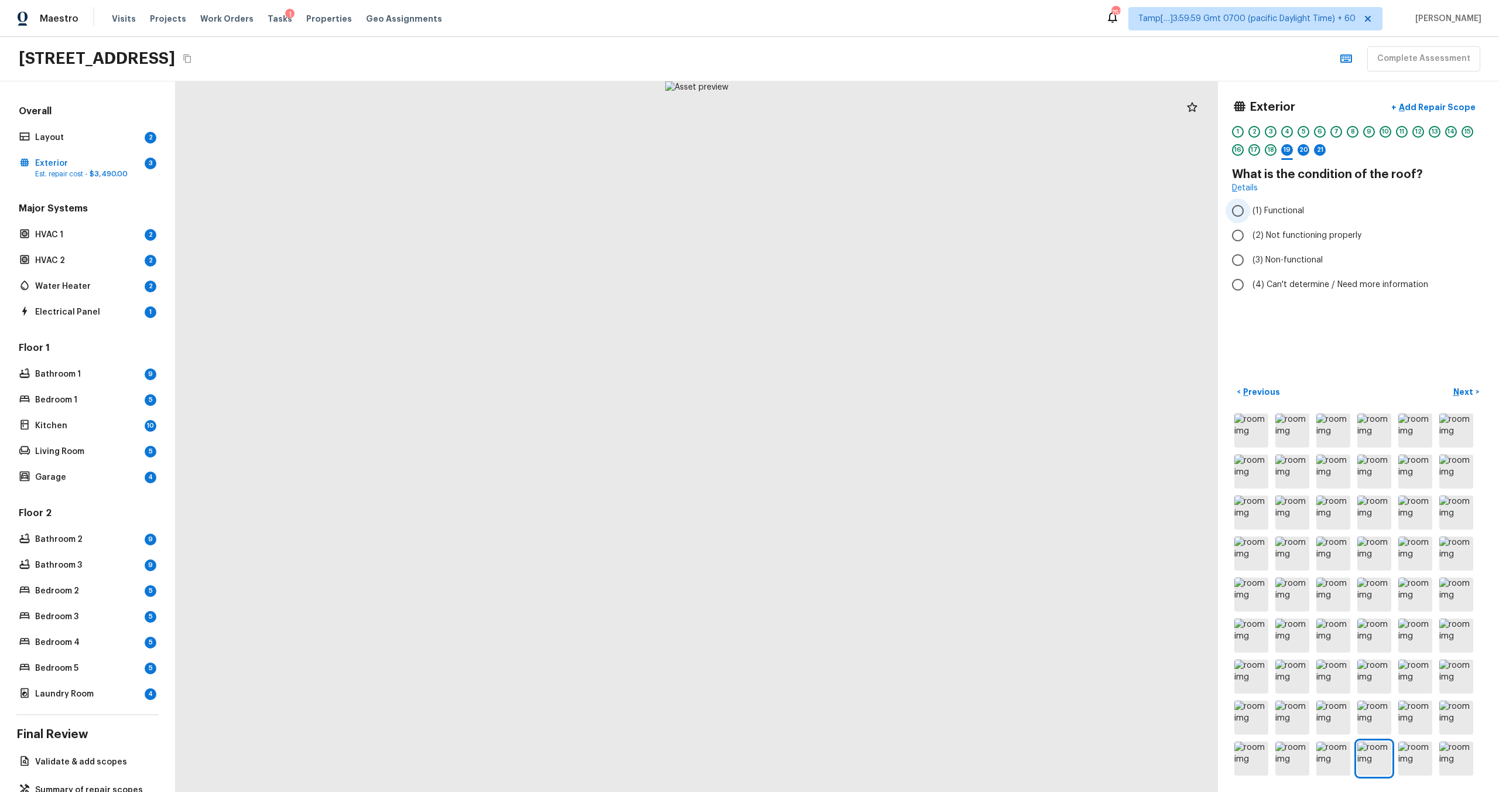
click at [842, 210] on span "(1) Functional" at bounding box center [1278, 211] width 52 height 12
click at [842, 210] on input "(1) Functional" at bounding box center [1237, 210] width 25 height 25
radio input "true"
click at [842, 396] on p "Next" at bounding box center [1464, 392] width 22 height 12
click at [842, 223] on input "(2) No" at bounding box center [1237, 223] width 25 height 25
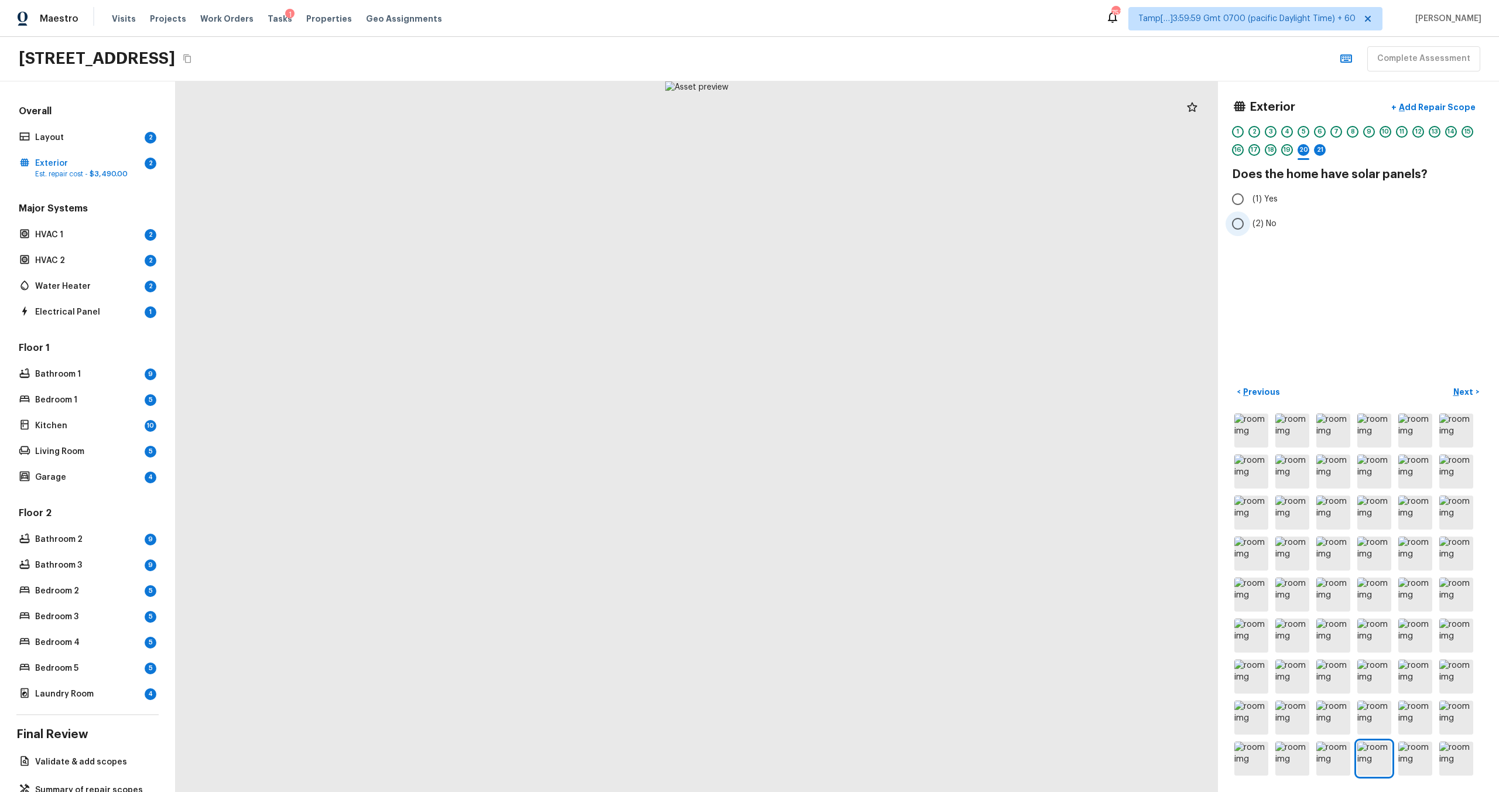
radio input "true"
click at [842, 392] on p "Next" at bounding box center [1464, 392] width 22 height 12
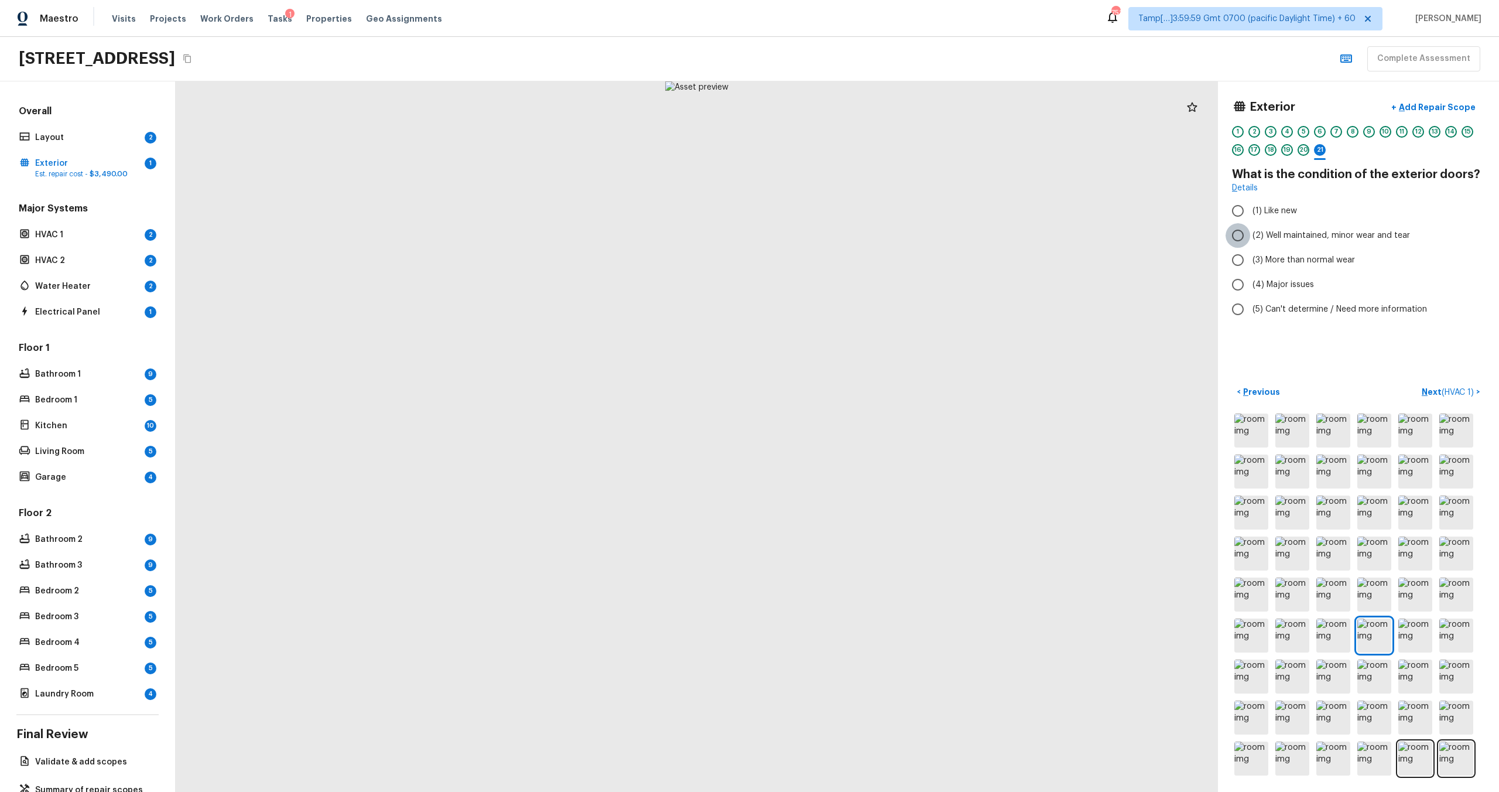
click at [842, 230] on input "(2) Well maintained, minor wear and tear" at bounding box center [1237, 235] width 25 height 25
radio input "true"
click at [842, 394] on p "Next ( HVAC 1 )" at bounding box center [1448, 392] width 54 height 12
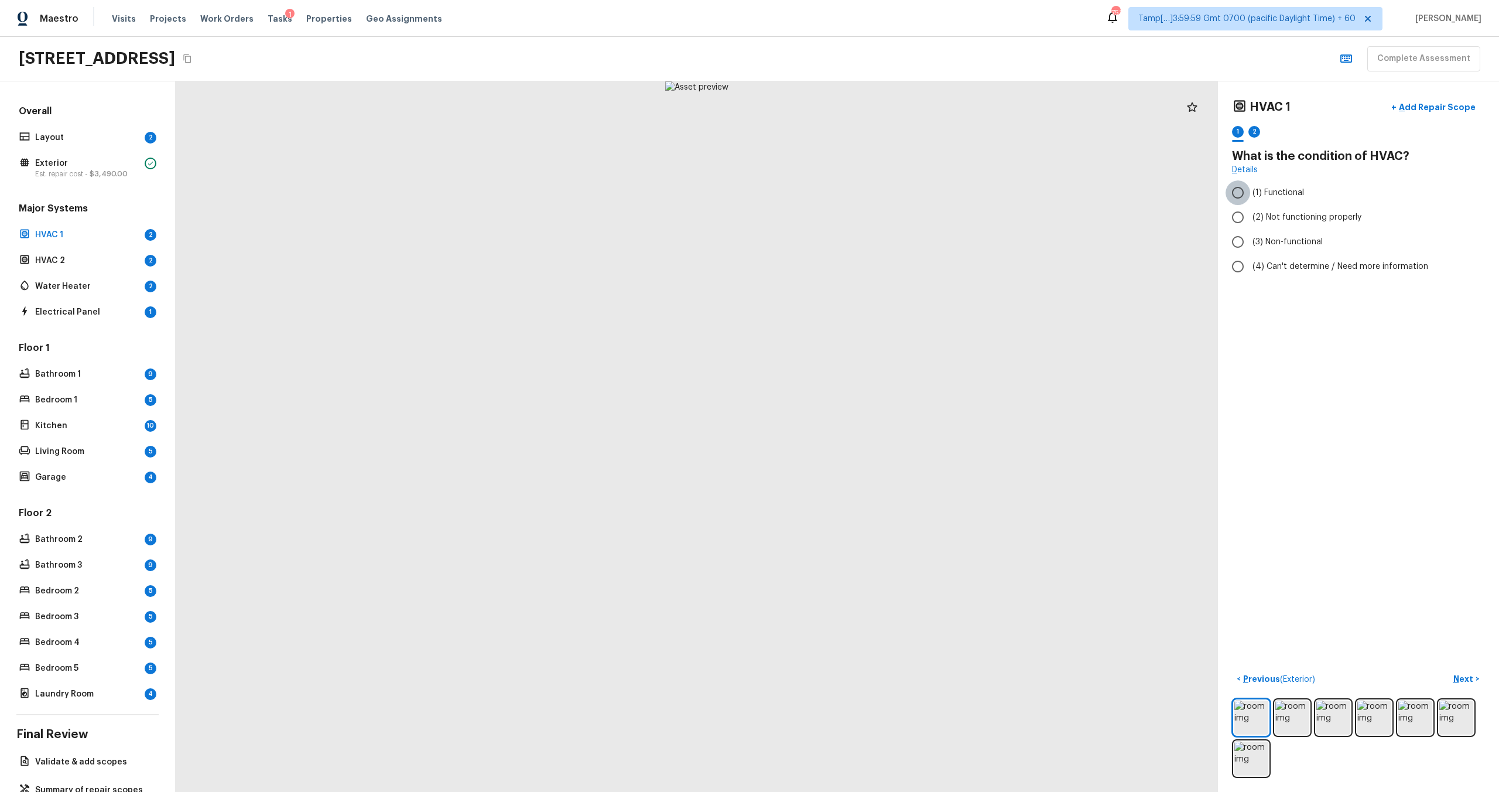
click at [842, 195] on input "(1) Functional" at bounding box center [1237, 192] width 25 height 25
radio input "true"
click at [842, 475] on p "Next" at bounding box center [1464, 679] width 22 height 12
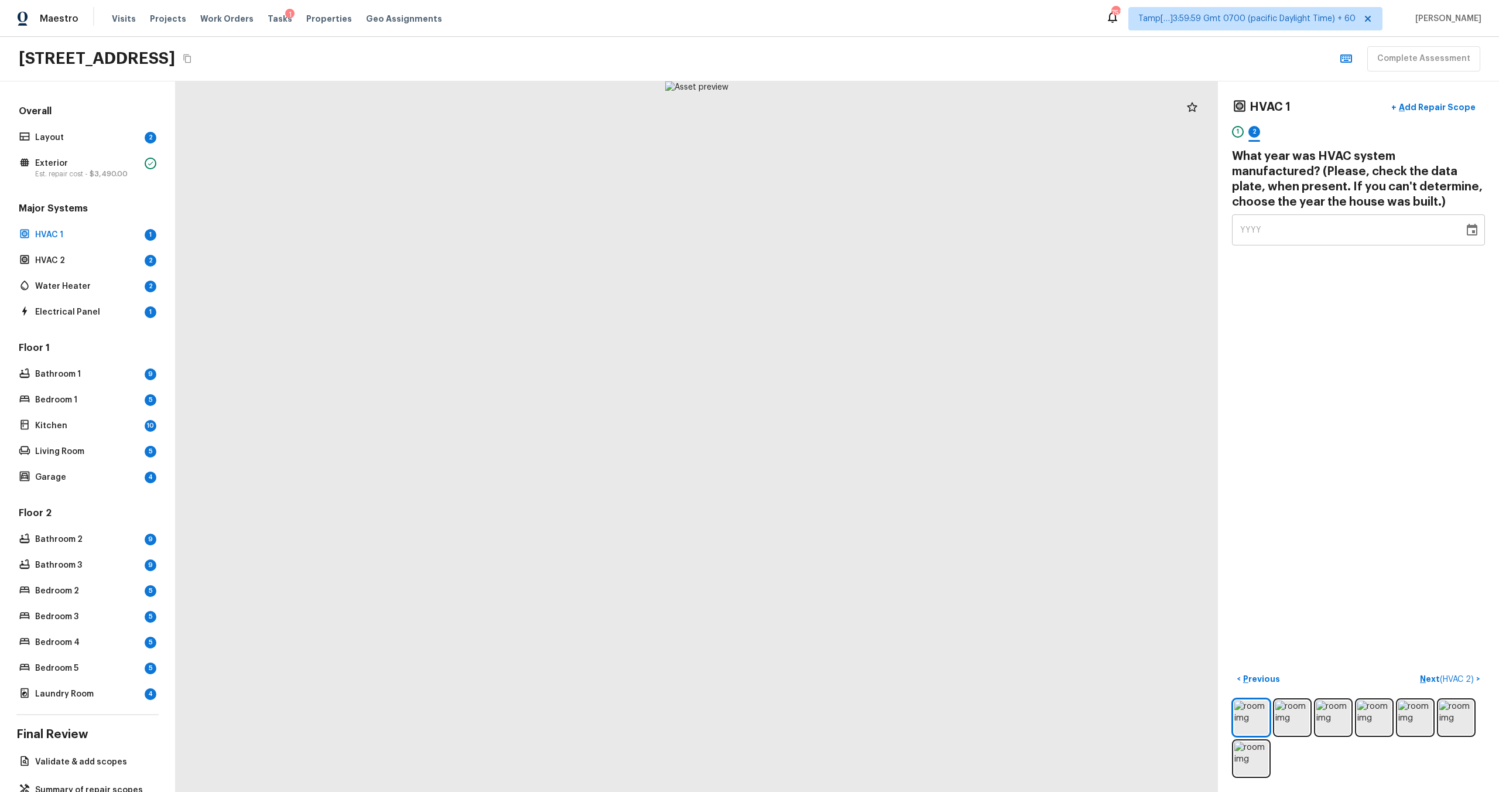
click at [842, 239] on div "YYYY" at bounding box center [1347, 229] width 215 height 31
type input "2005"
click at [842, 347] on div "HVAC 1 + Add Repair Scope 1 2 What year was HVAC system manufactured? (Please, …" at bounding box center [1358, 436] width 281 height 710
click at [842, 475] on p "Next ( HVAC 2 )" at bounding box center [1448, 679] width 56 height 12
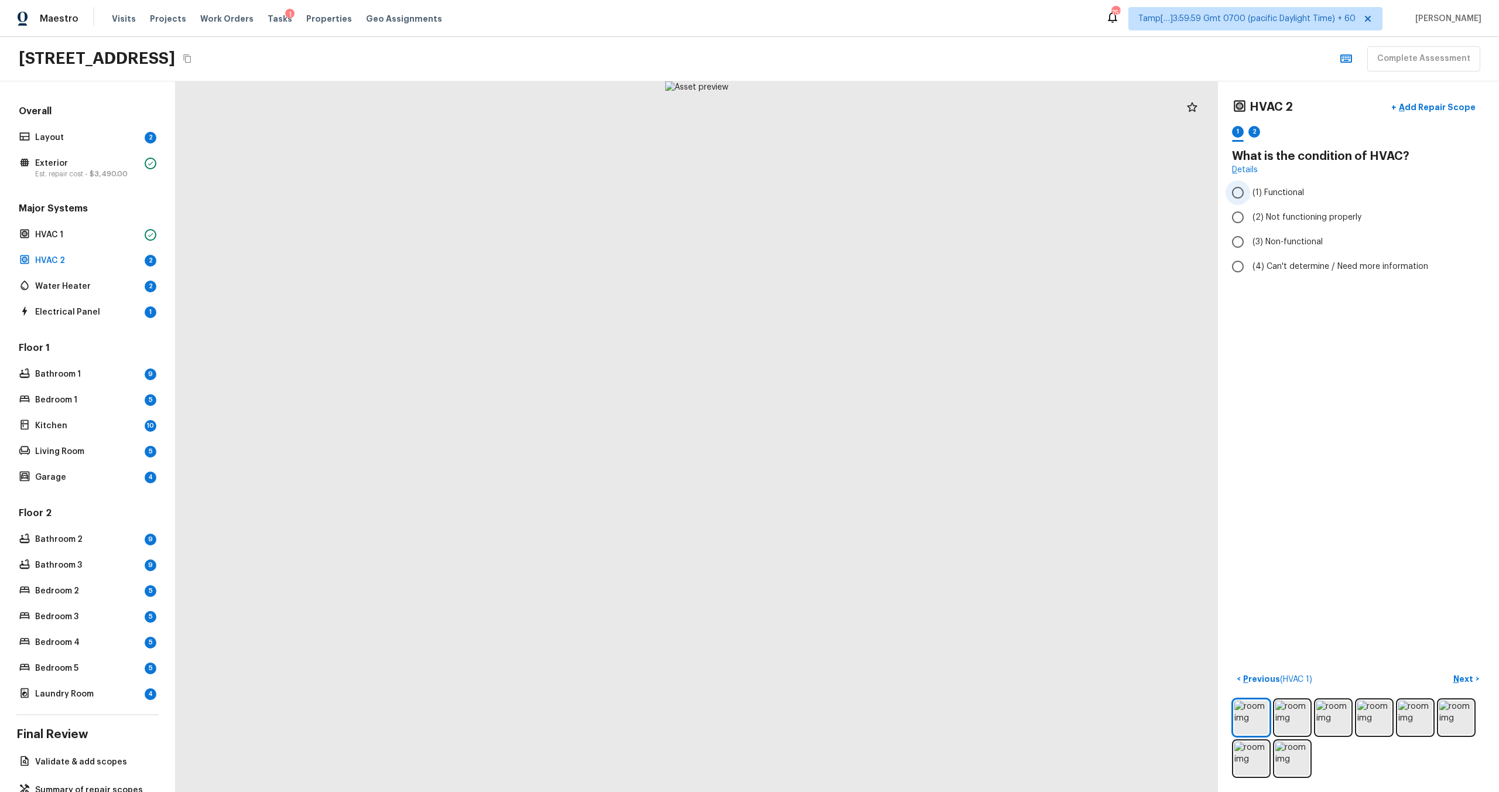
click at [842, 187] on span "(1) Functional" at bounding box center [1278, 193] width 52 height 12
click at [842, 187] on input "(1) Functional" at bounding box center [1237, 192] width 25 height 25
radio input "true"
click at [842, 475] on p "Next" at bounding box center [1464, 679] width 22 height 12
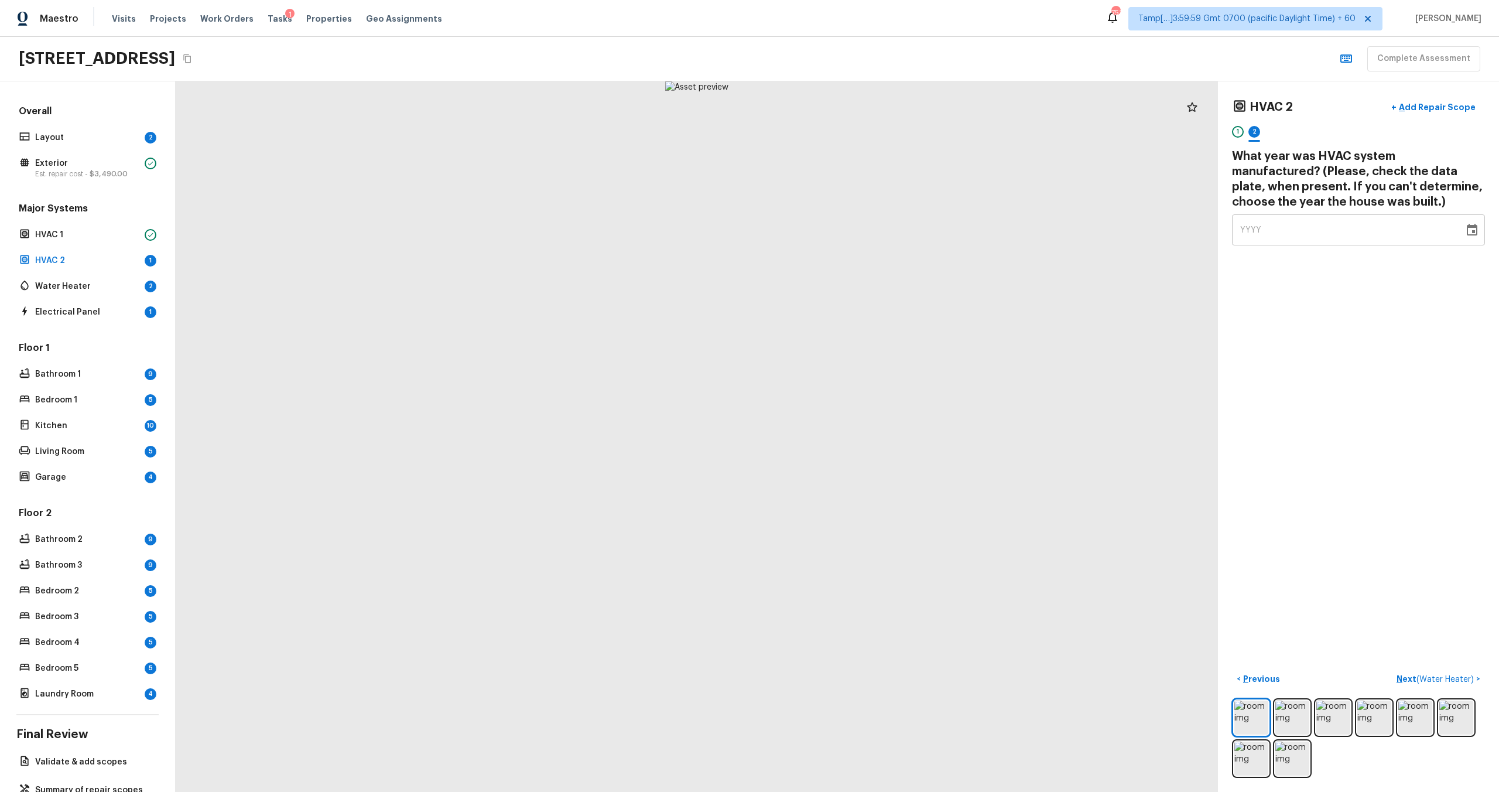
click at [842, 227] on div "YYYY" at bounding box center [1347, 229] width 215 height 31
type input "2005"
click at [842, 386] on div "HVAC 2 + Add Repair Scope 1 2 What year was HVAC system manufactured? (Please, …" at bounding box center [1358, 436] width 281 height 710
click at [842, 475] on p "Next ( Water Heater )" at bounding box center [1436, 679] width 80 height 12
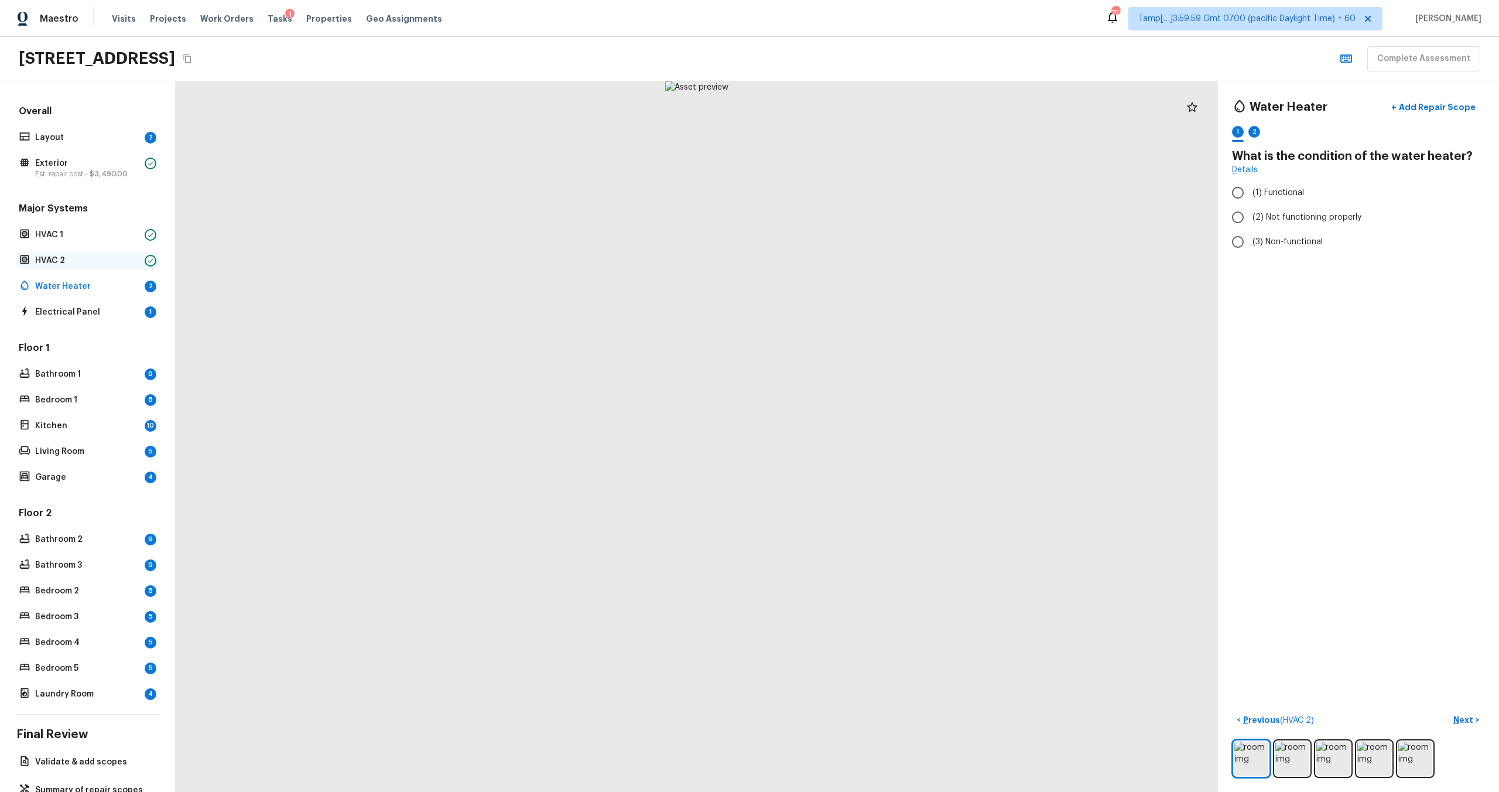
click at [44, 258] on p "HVAC 2" at bounding box center [87, 261] width 105 height 12
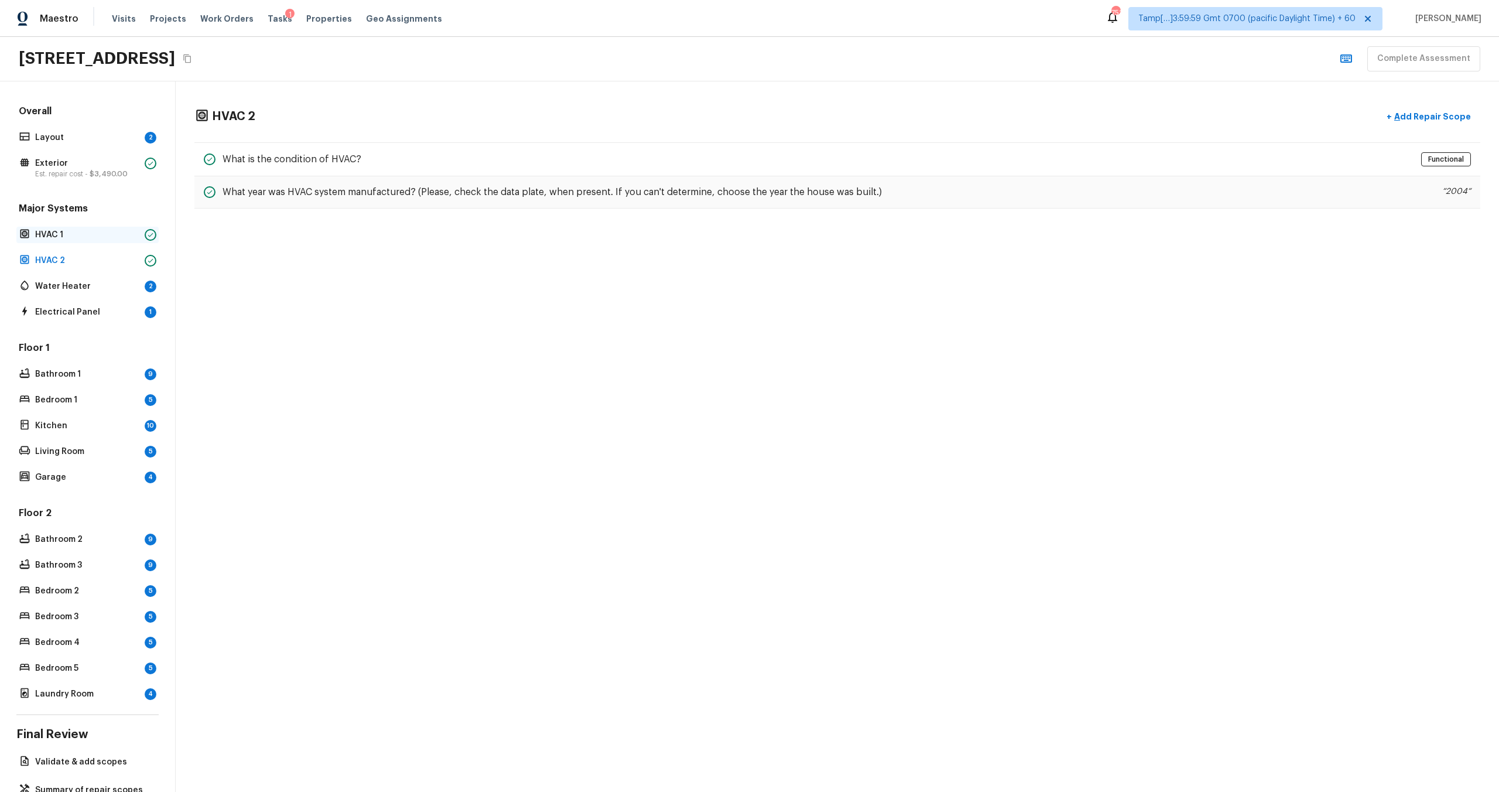
click at [37, 229] on p "HVAC 1" at bounding box center [87, 235] width 105 height 12
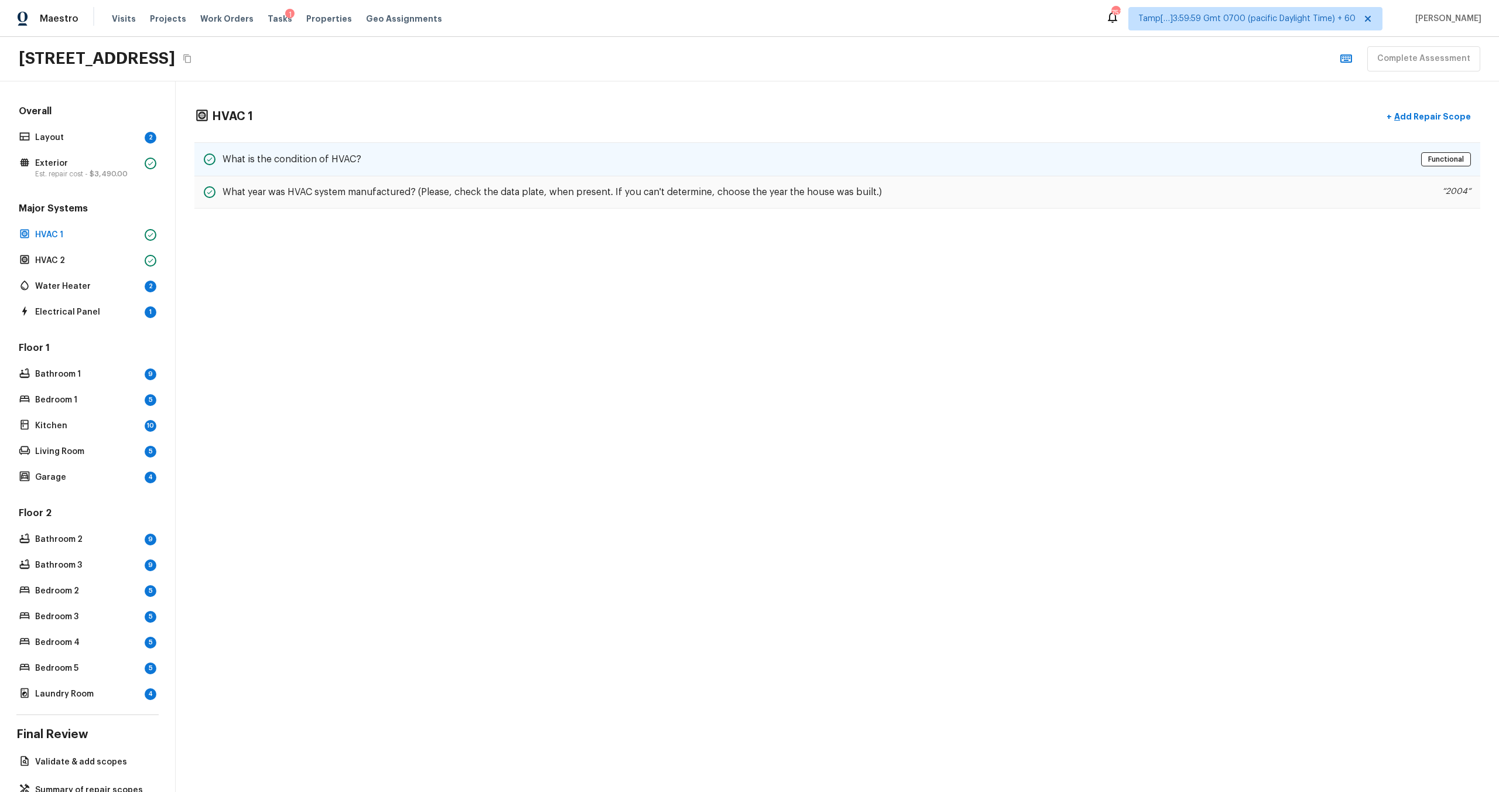
click at [299, 160] on h5 "What is the condition of HVAC?" at bounding box center [291, 159] width 139 height 13
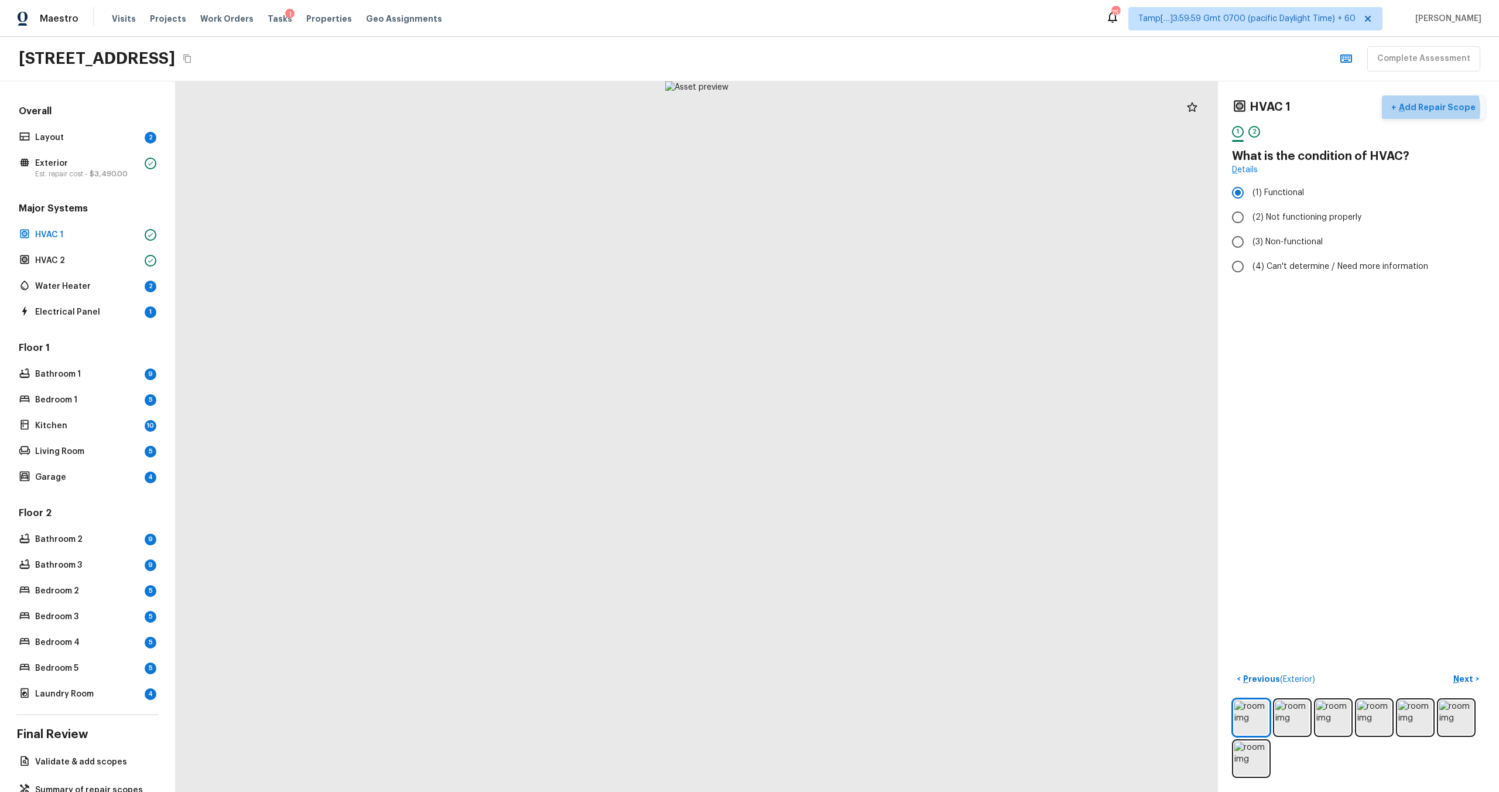
click at [842, 109] on p "Add Repair Scope" at bounding box center [1435, 107] width 79 height 12
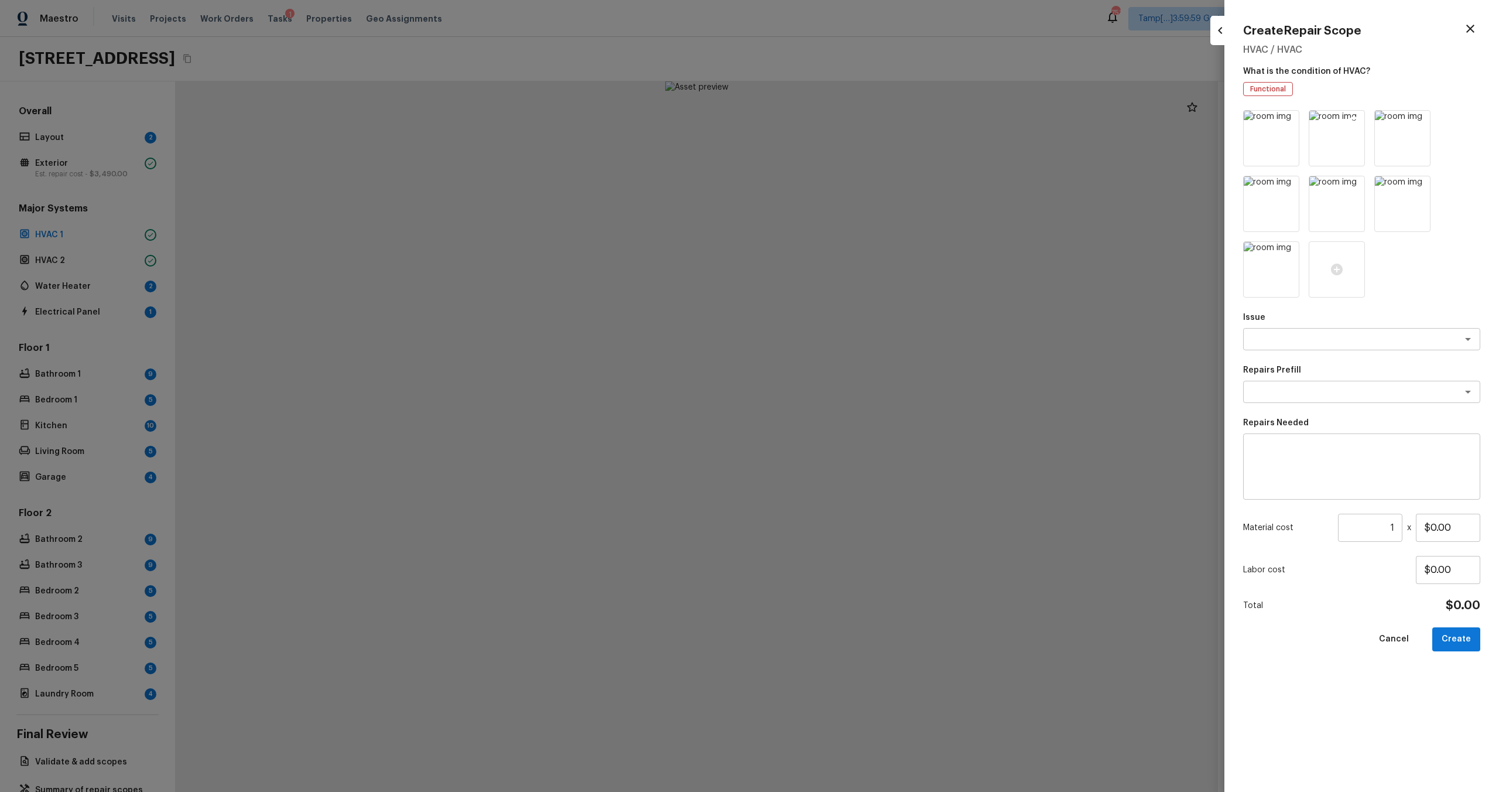
click at [842, 153] on img at bounding box center [1336, 138] width 55 height 55
click at [842, 341] on textarea at bounding box center [1345, 339] width 194 height 12
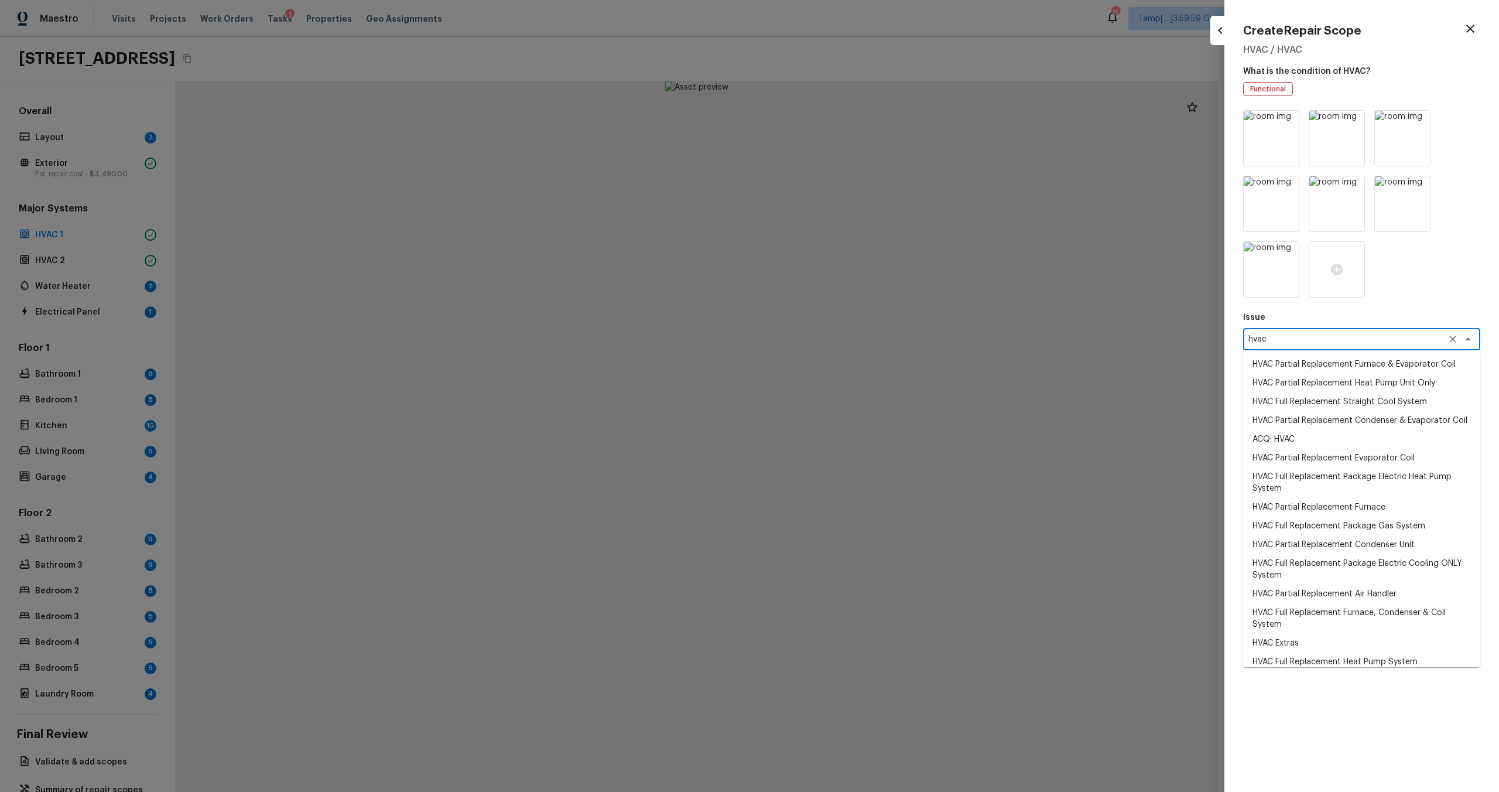
click at [842, 441] on li "ACQ: HVAC" at bounding box center [1361, 439] width 237 height 19
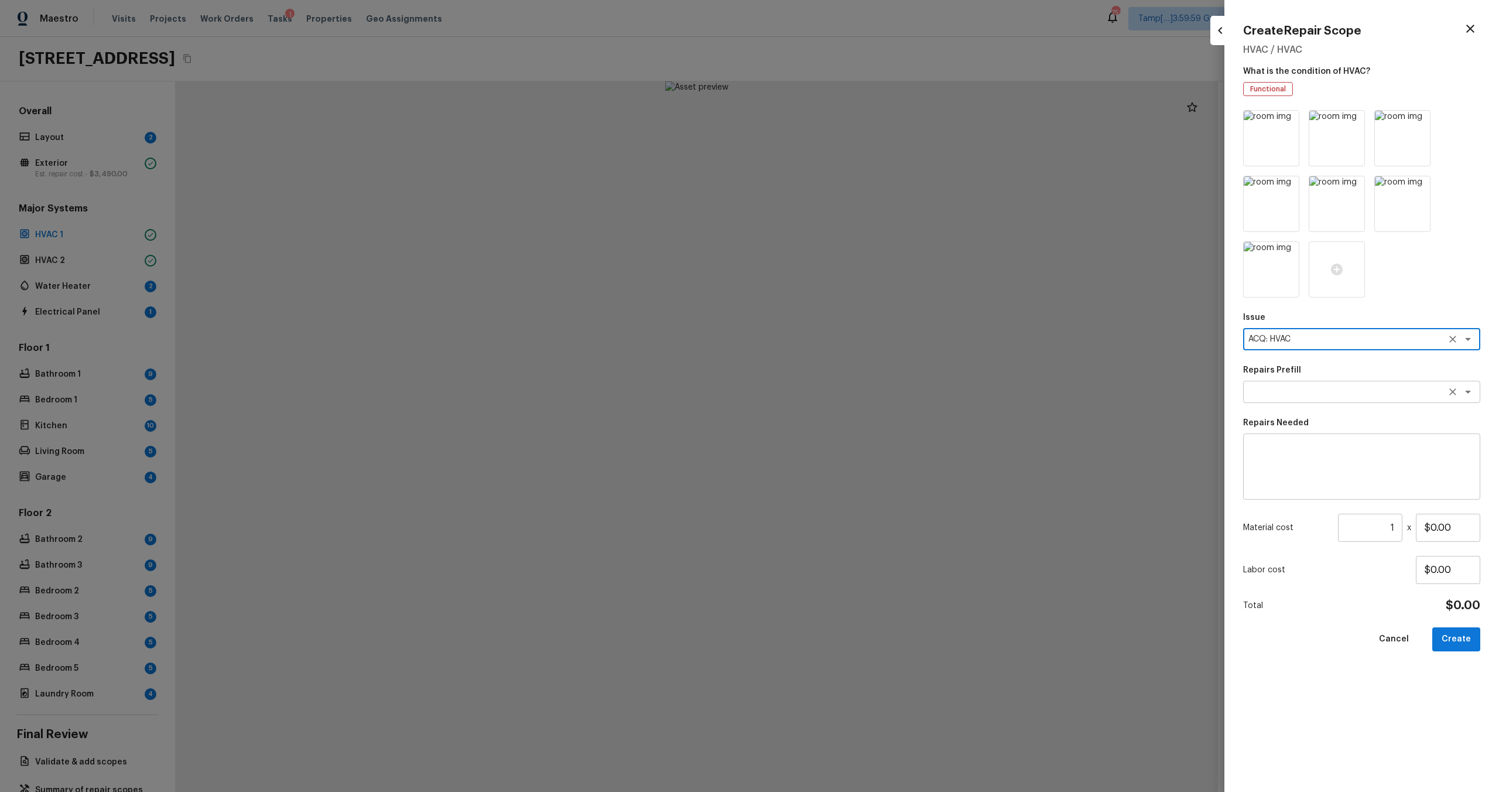
type textarea "ACQ: HVAC"
click at [842, 388] on textarea at bounding box center [1345, 392] width 194 height 12
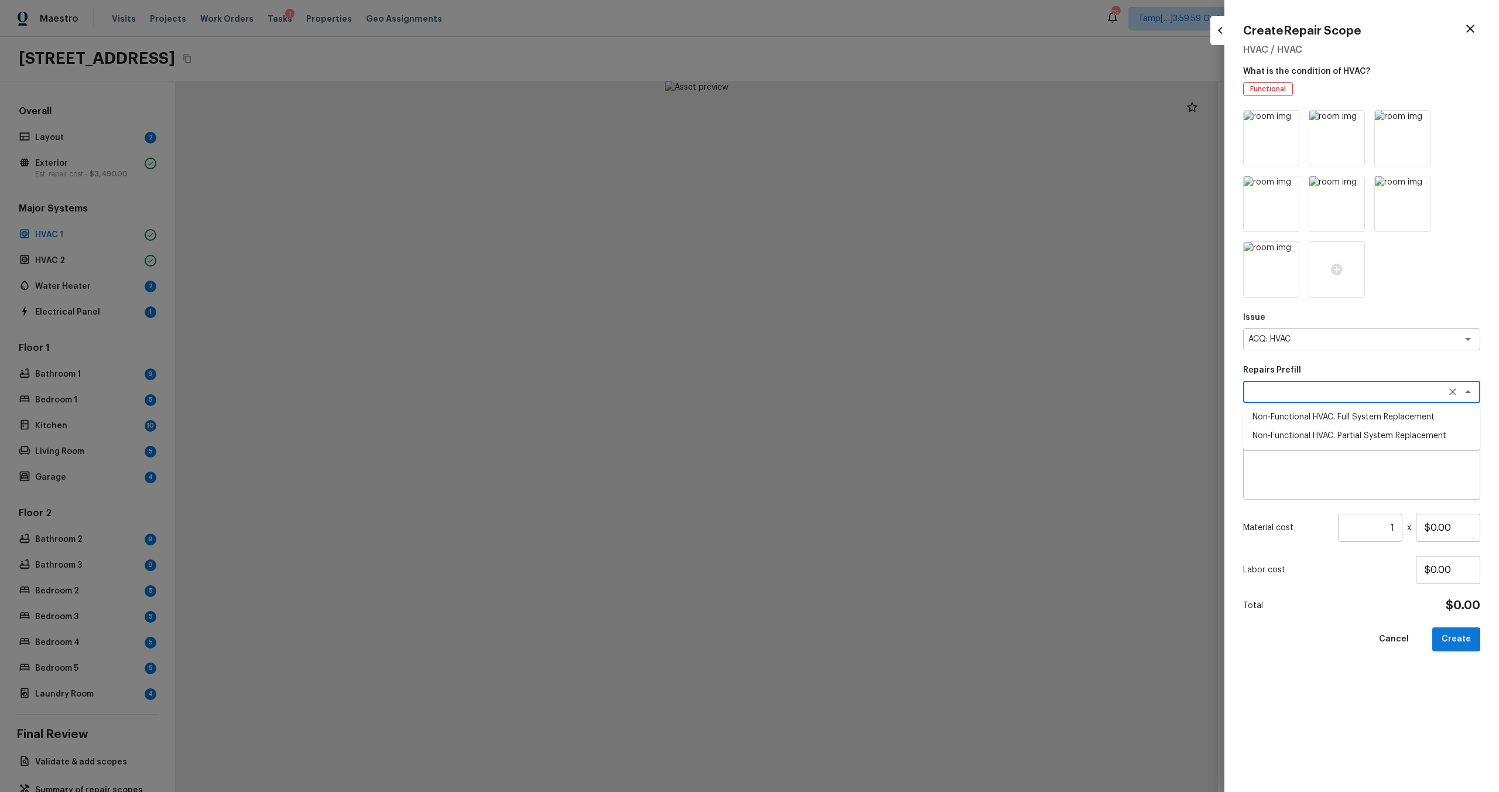
click at [842, 429] on li "Non-Functional HVAC. Partial System Replacement" at bounding box center [1361, 435] width 237 height 19
type textarea "Non-Functional HVAC. Partial System Replacement"
type textarea "Acquisition Scope: Partial System Replacement"
type input "$3,450.00"
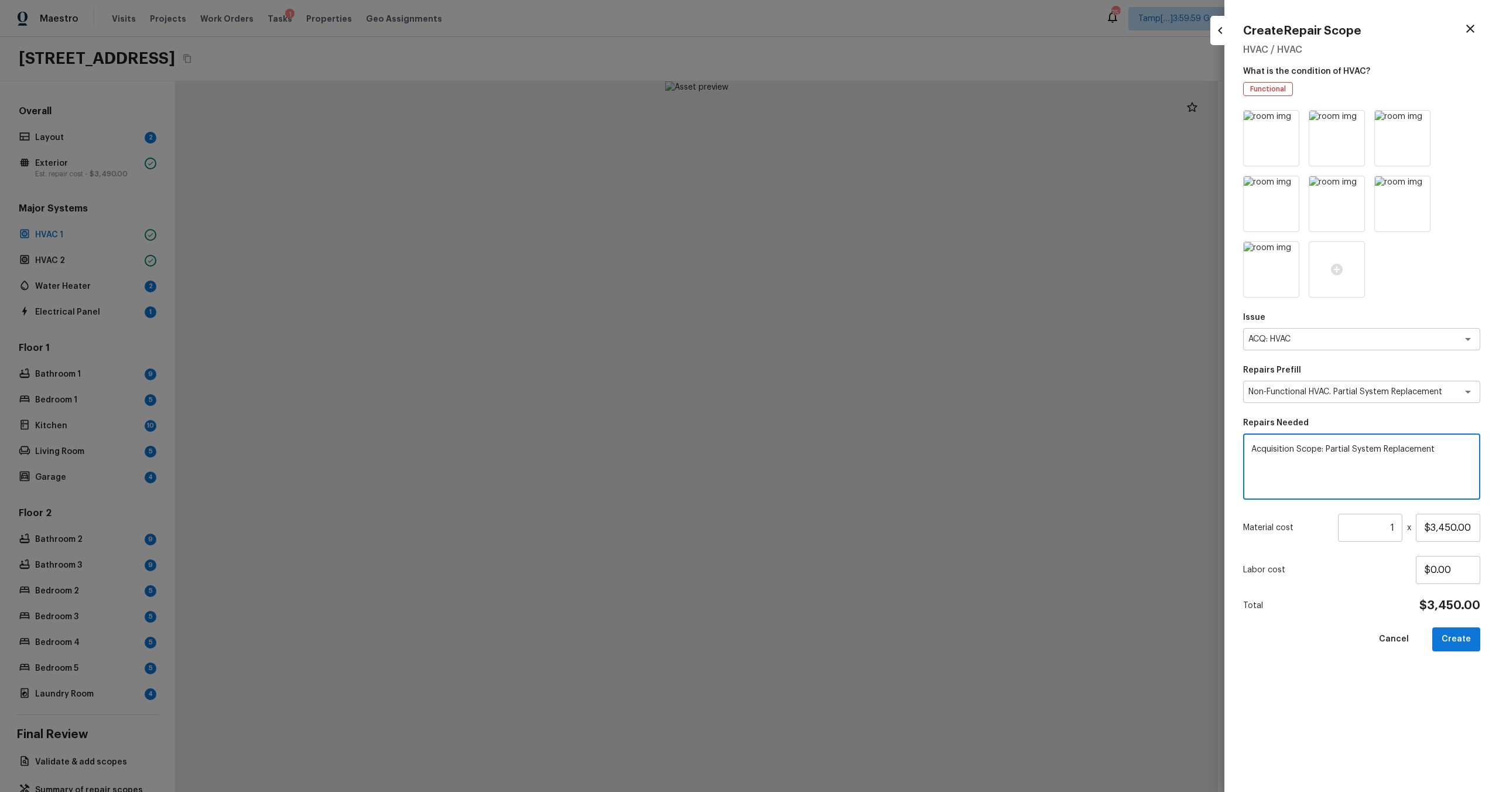
drag, startPoint x: 1325, startPoint y: 448, endPoint x: 1472, endPoint y: 440, distance: 147.1
click at [842, 441] on div "Acquisition Scope: Partial System Replacement x ​" at bounding box center [1361, 466] width 237 height 66
click at [842, 443] on textarea "Acquisition Scope: Partial System Replacement" at bounding box center [1361, 466] width 221 height 47
drag, startPoint x: 1330, startPoint y: 449, endPoint x: 1471, endPoint y: 448, distance: 140.5
click at [842, 449] on textarea "Acquisition Scope: Partial System Replacement" at bounding box center [1361, 466] width 221 height 47
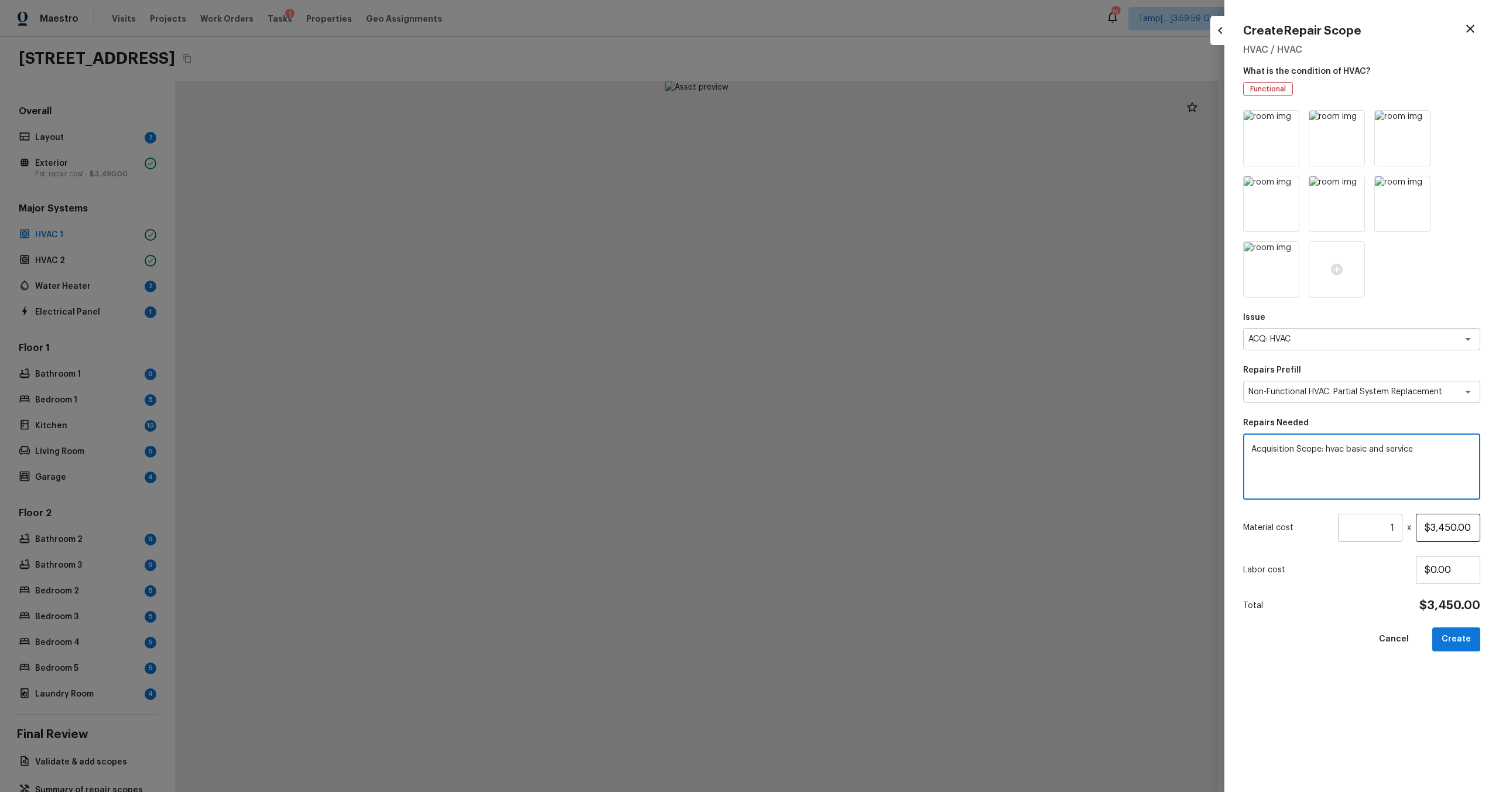
type textarea "Acquisition Scope: hvac basic and service"
drag, startPoint x: 1427, startPoint y: 527, endPoint x: 1475, endPoint y: 527, distance: 48.0
click at [842, 475] on input "$3,450.00" at bounding box center [1448, 527] width 64 height 28
type input "$1,200.00"
drag, startPoint x: 1389, startPoint y: 526, endPoint x: 1396, endPoint y: 526, distance: 7.0
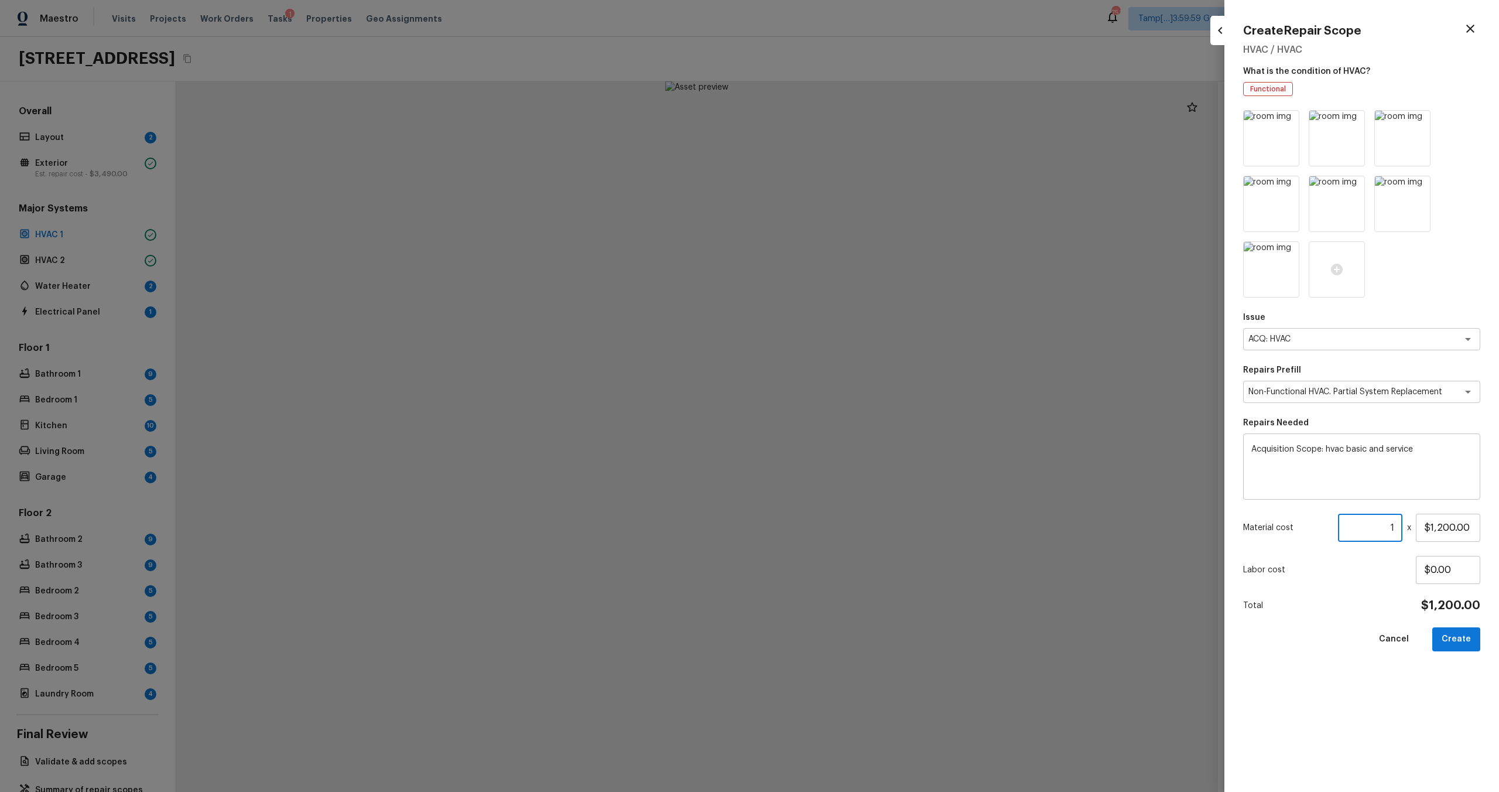
click at [842, 475] on input "1" at bounding box center [1370, 527] width 64 height 28
type input "2"
click at [842, 475] on div "Issue ACQ: HVAC x ​ Repairs Prefill Non-Functional HVAC. Partial System Replace…" at bounding box center [1361, 441] width 237 height 663
click at [842, 475] on button "Create" at bounding box center [1456, 639] width 48 height 24
type input "1"
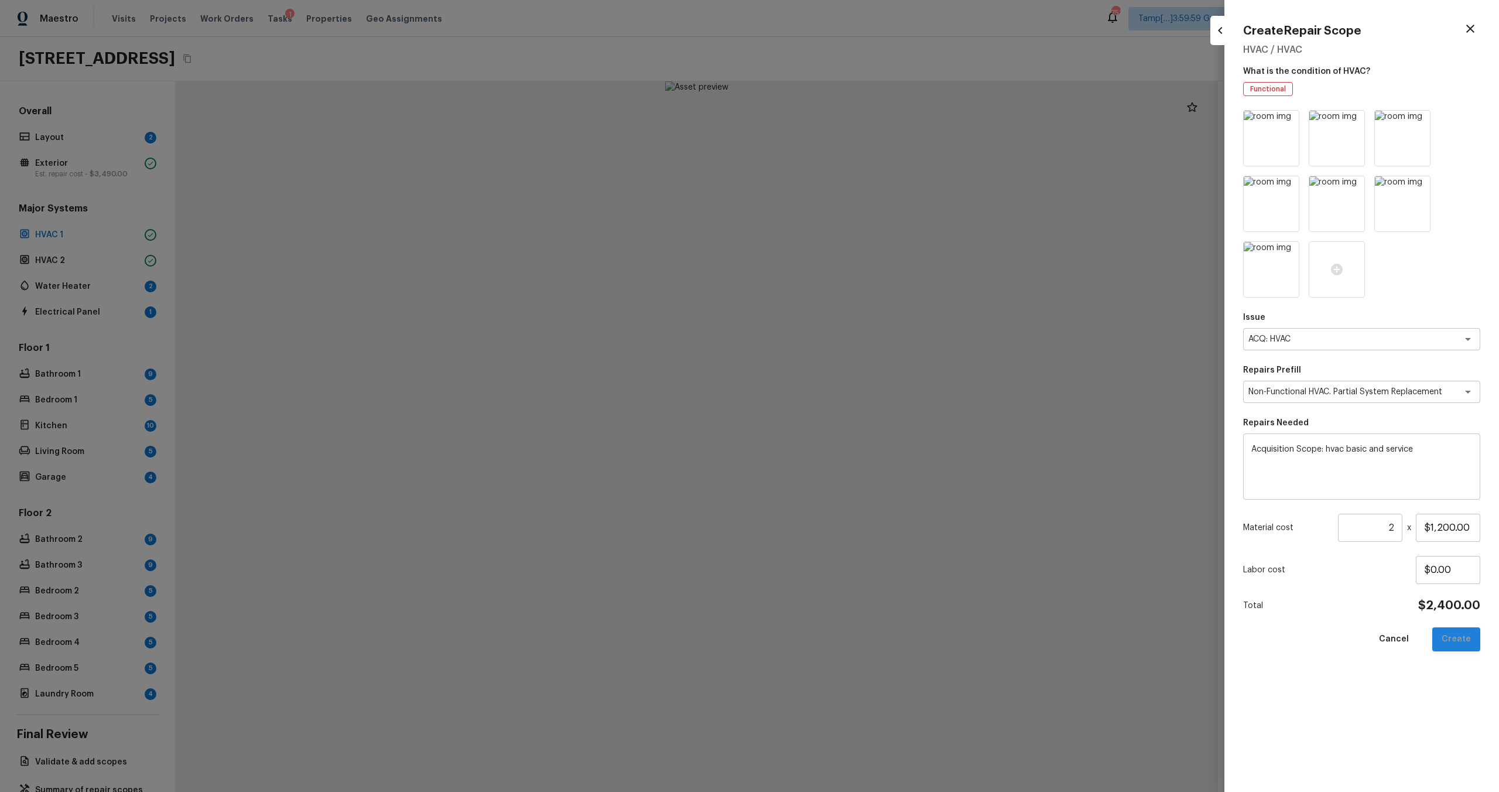
type input "$0.00"
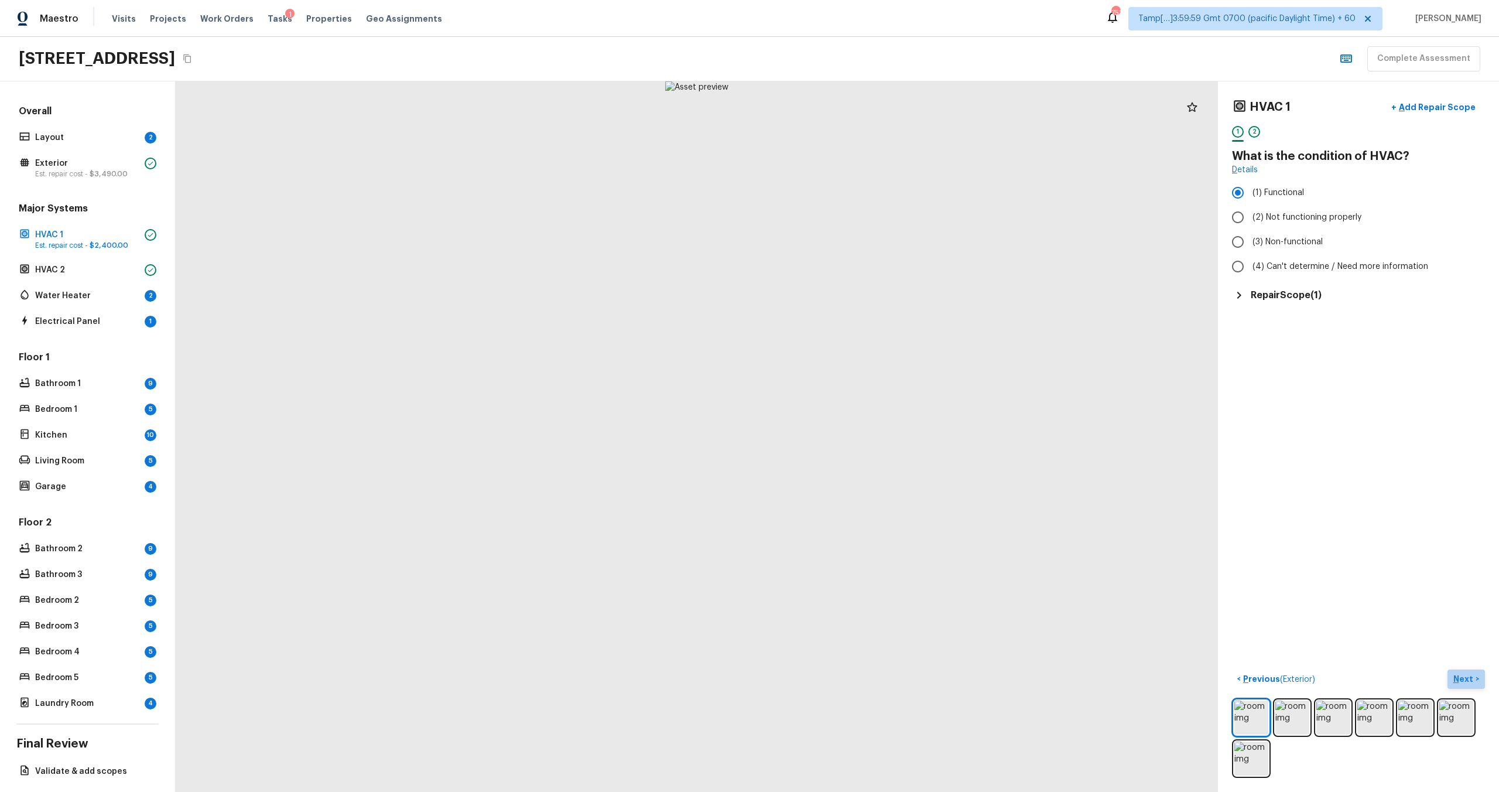
click at [842, 475] on p "Next" at bounding box center [1464, 679] width 22 height 12
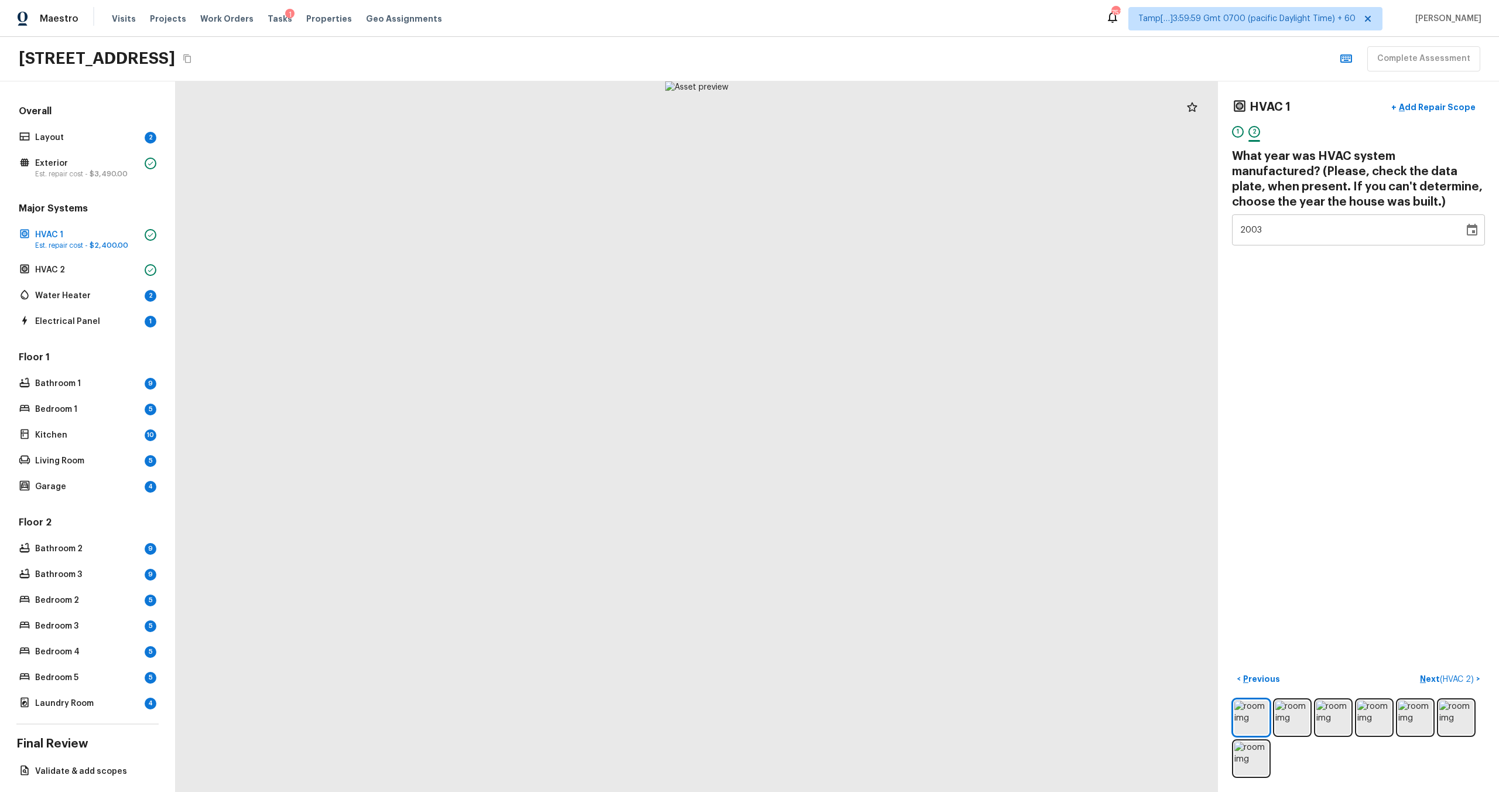
type input "2001"
click at [842, 232] on div "2001" at bounding box center [1347, 229] width 215 height 31
drag, startPoint x: 11, startPoint y: 59, endPoint x: 395, endPoint y: 55, distance: 383.5
click at [395, 54] on div "[STREET_ADDRESS] Complete Assessment" at bounding box center [749, 59] width 1499 height 44
copy h2 "[STREET_ADDRESS]"
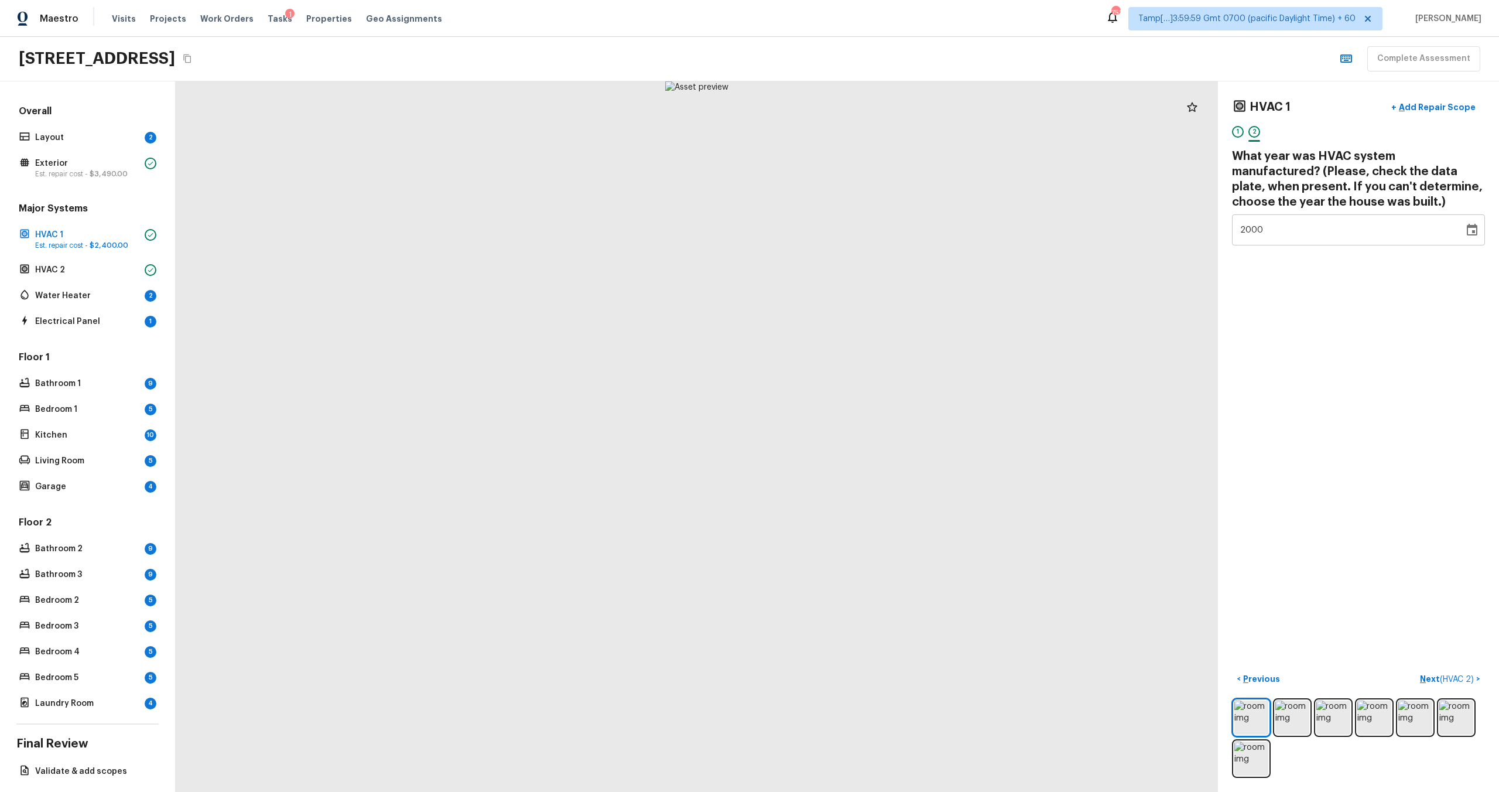
click at [842, 234] on div "2000" at bounding box center [1347, 229] width 215 height 31
type input "2001"
click at [842, 232] on div "2002" at bounding box center [1347, 229] width 215 height 31
click at [842, 232] on icon "Choose date, selected date is Dec 31, 2000" at bounding box center [1472, 230] width 14 height 14
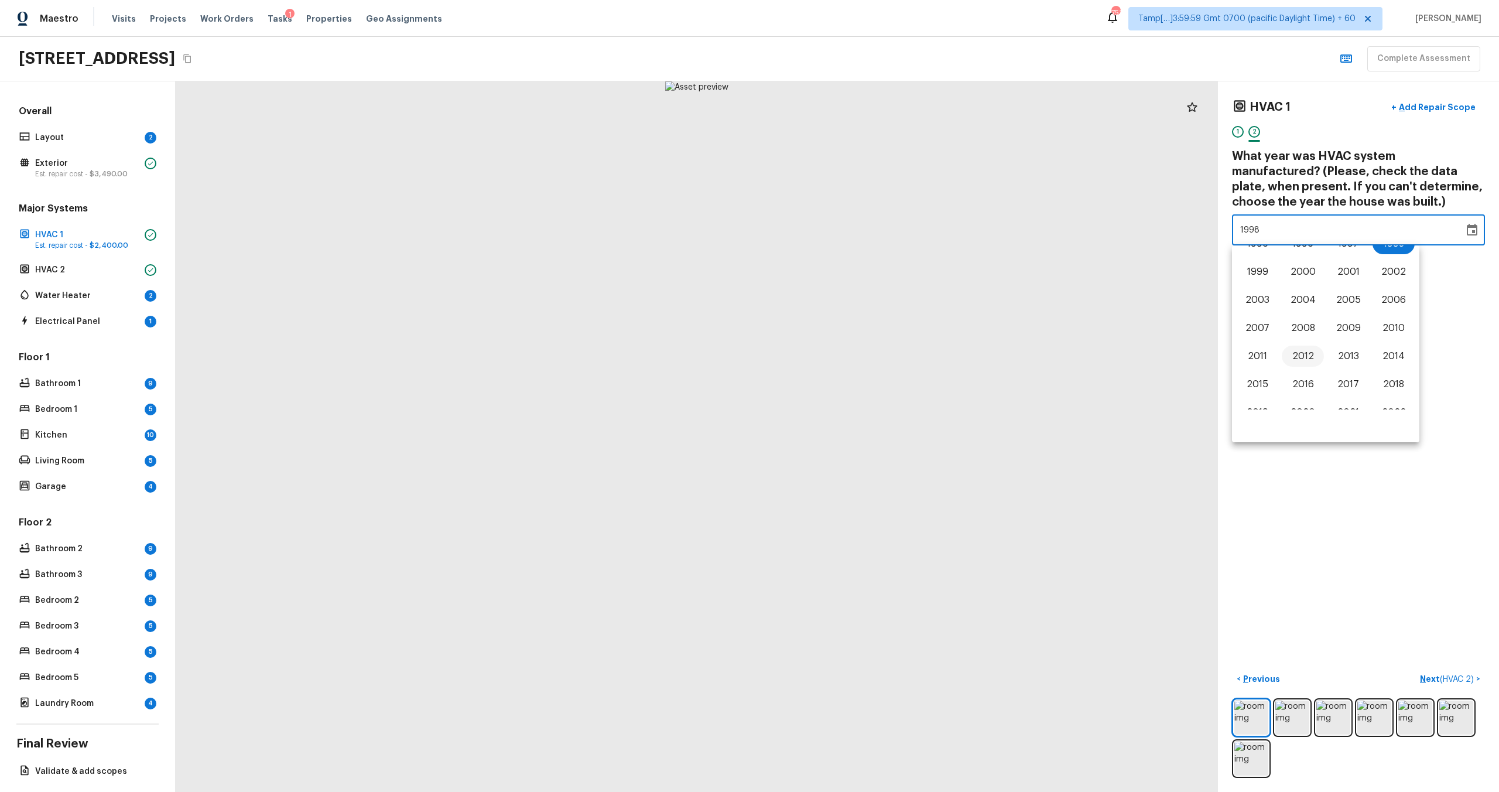
scroll to position [680, 0]
click at [842, 308] on button "2005" at bounding box center [1348, 306] width 42 height 21
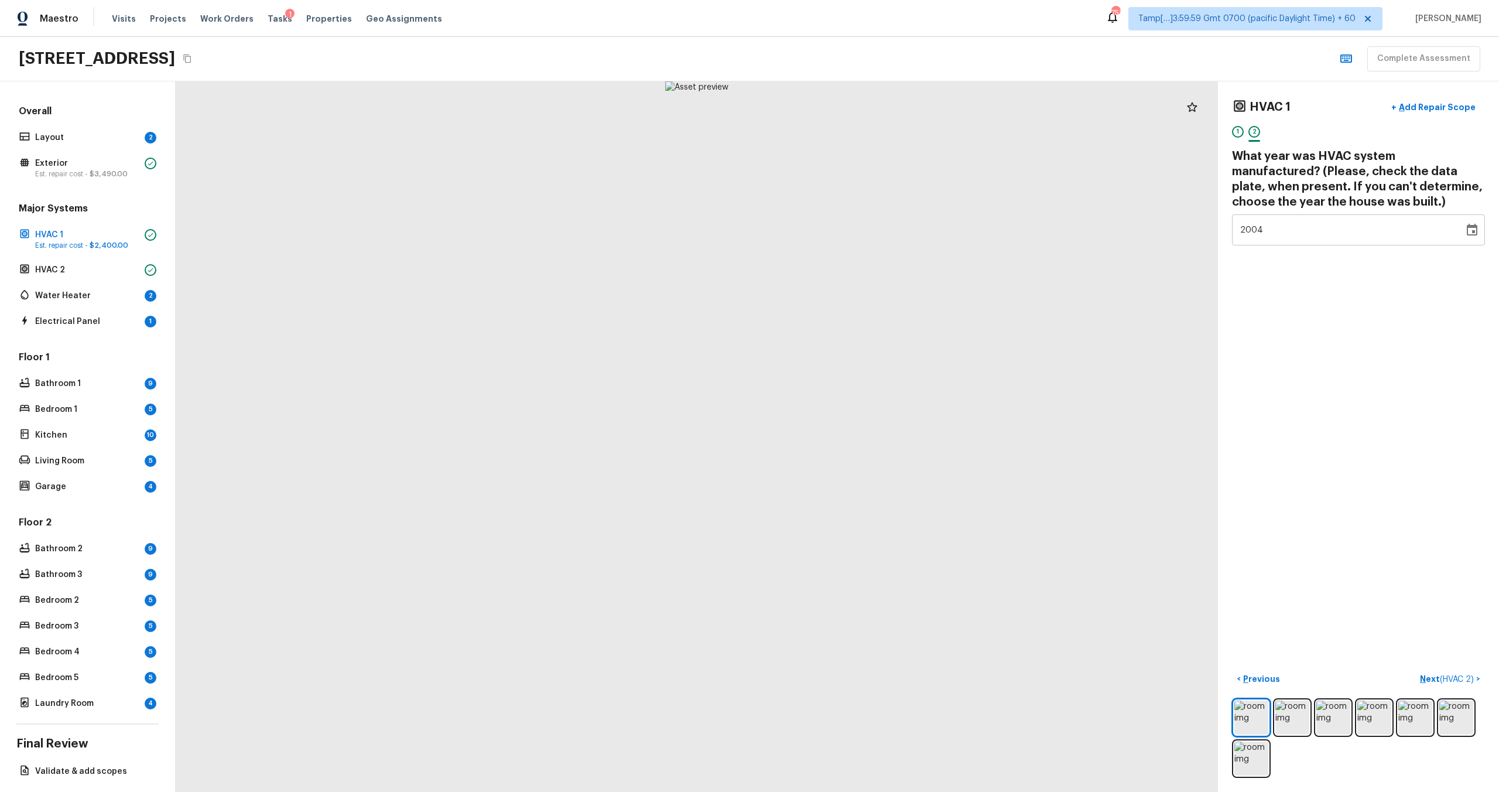
click at [842, 227] on icon "Choose date, selected date is Dec 31, 2004" at bounding box center [1472, 230] width 11 height 12
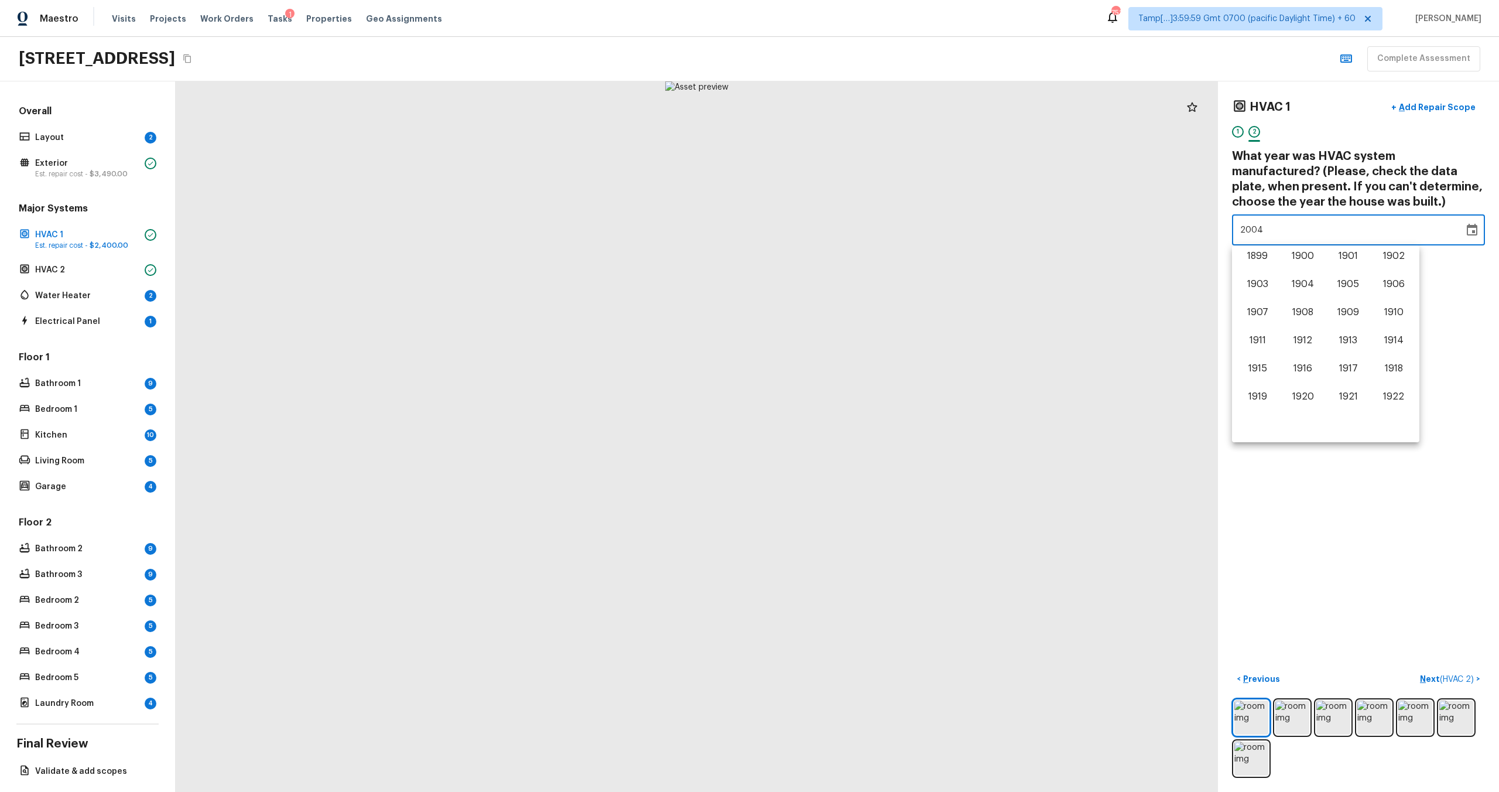
scroll to position [659, 0]
click at [842, 327] on button "2006" at bounding box center [1393, 327] width 42 height 21
type input "2005"
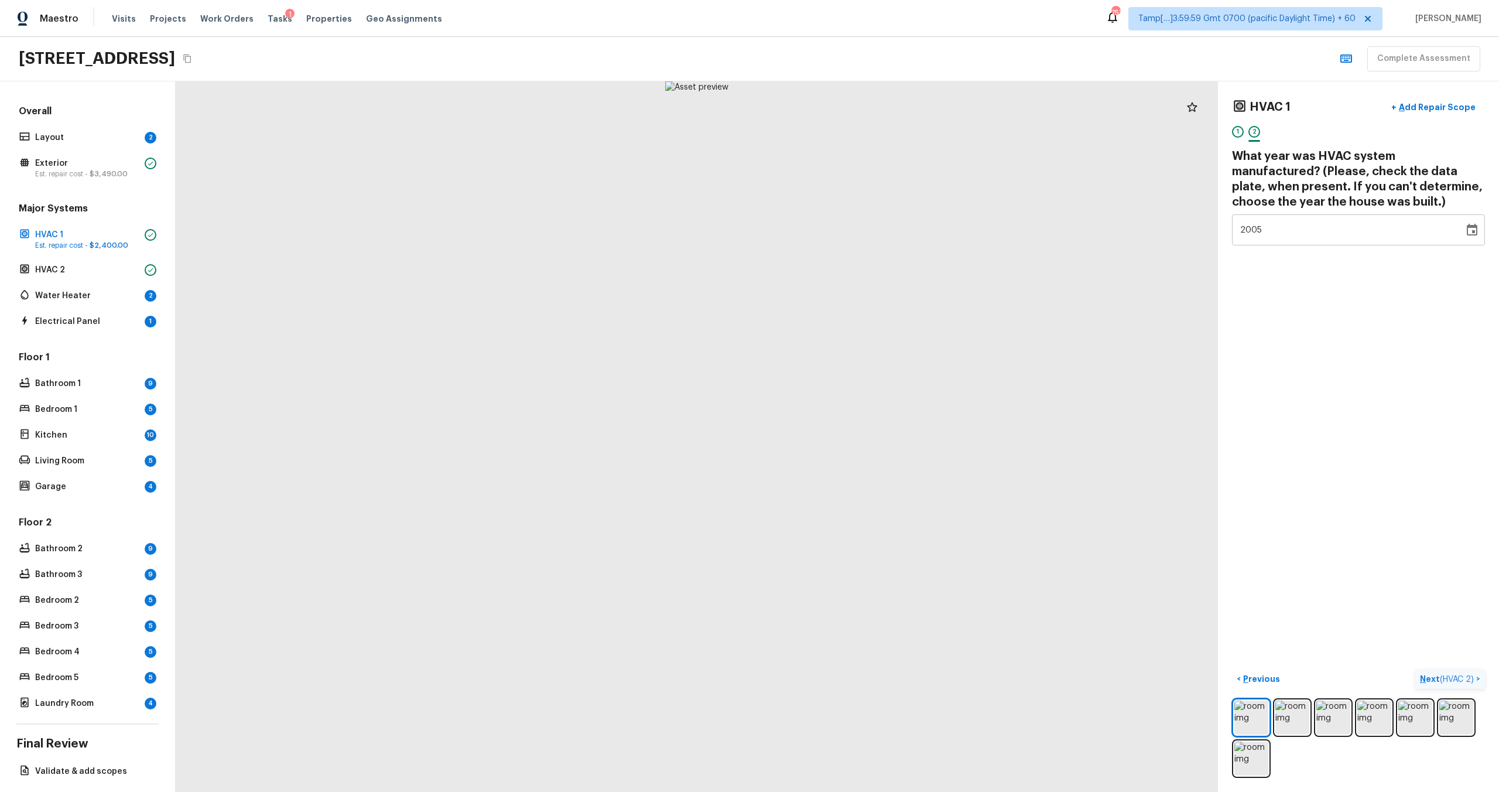
click at [842, 475] on p "Next ( HVAC 2 )" at bounding box center [1448, 679] width 56 height 12
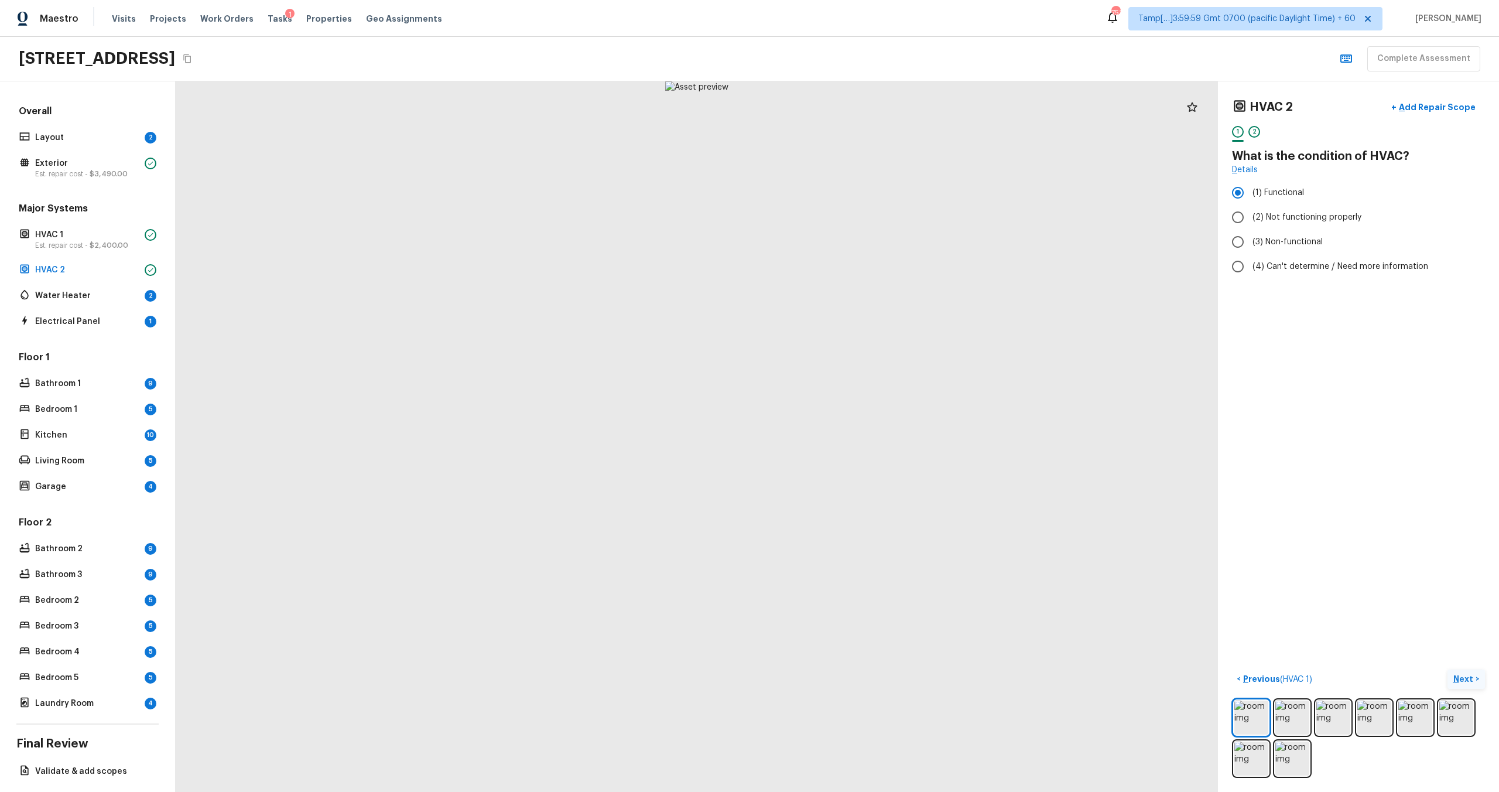
click at [842, 475] on p "Next" at bounding box center [1464, 679] width 22 height 12
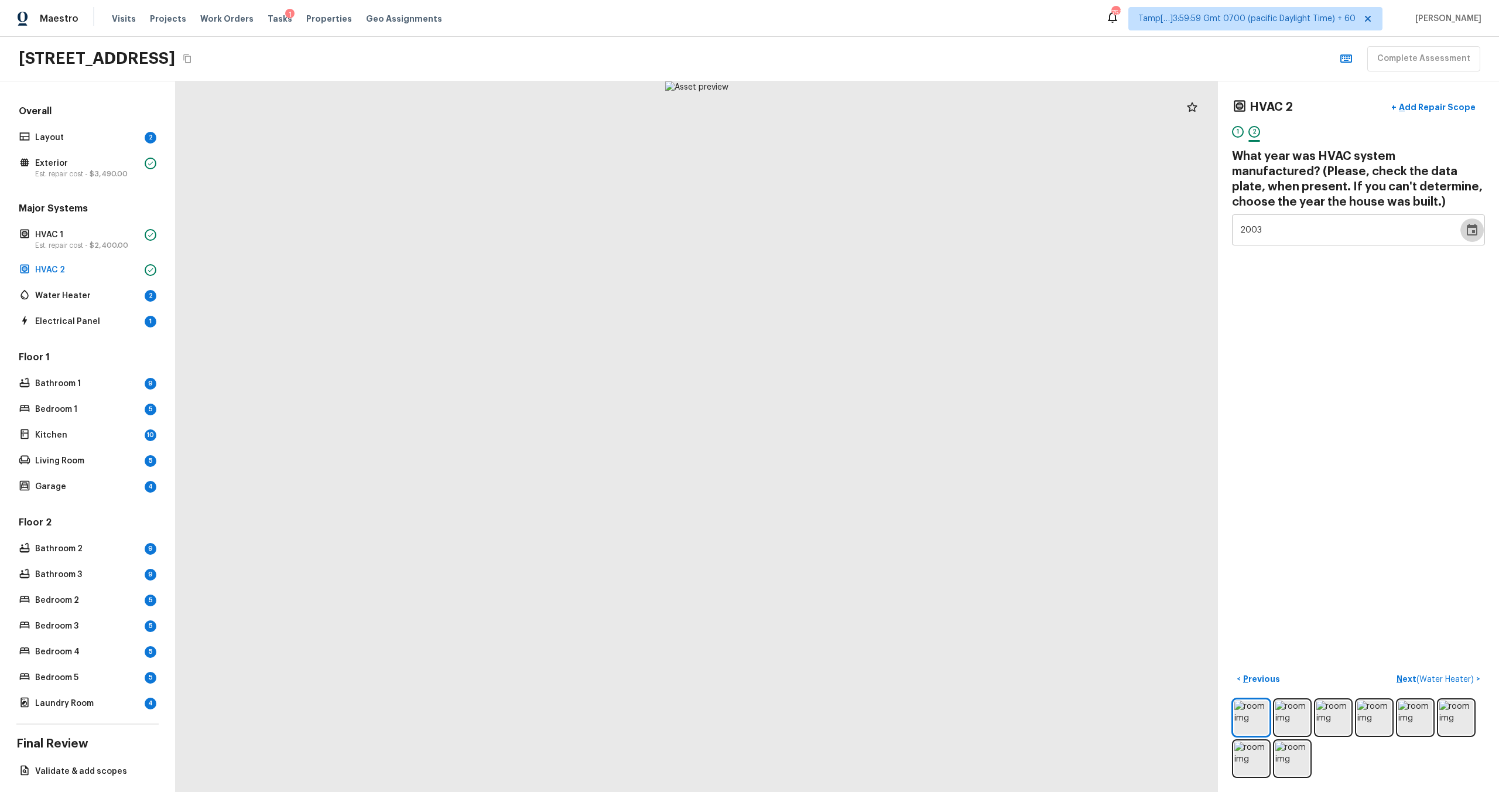
click at [842, 226] on icon "Choose date, selected date is Dec 31, 2003" at bounding box center [1472, 230] width 11 height 12
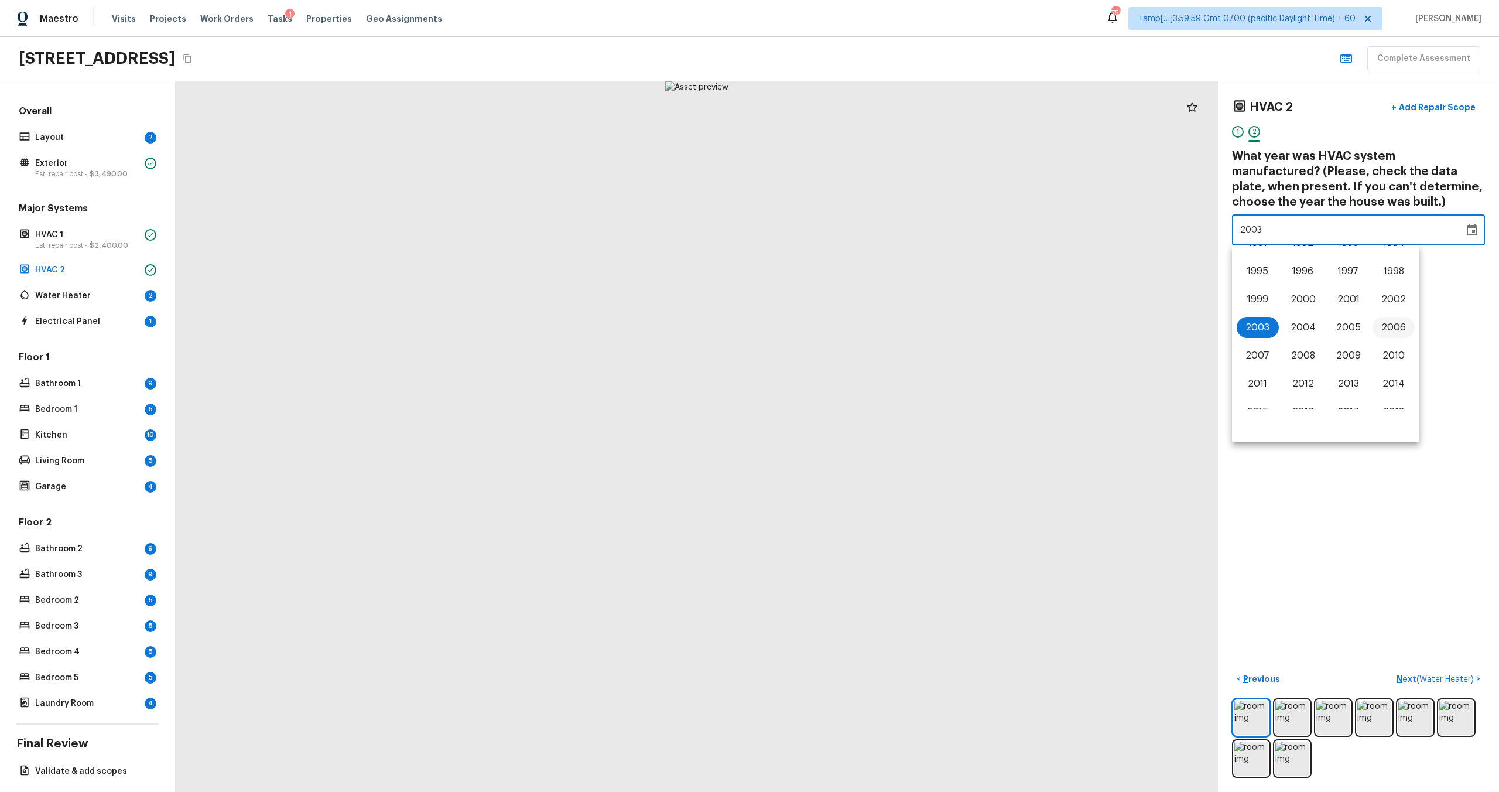
click at [842, 331] on button "2006" at bounding box center [1393, 327] width 42 height 21
type input "2005"
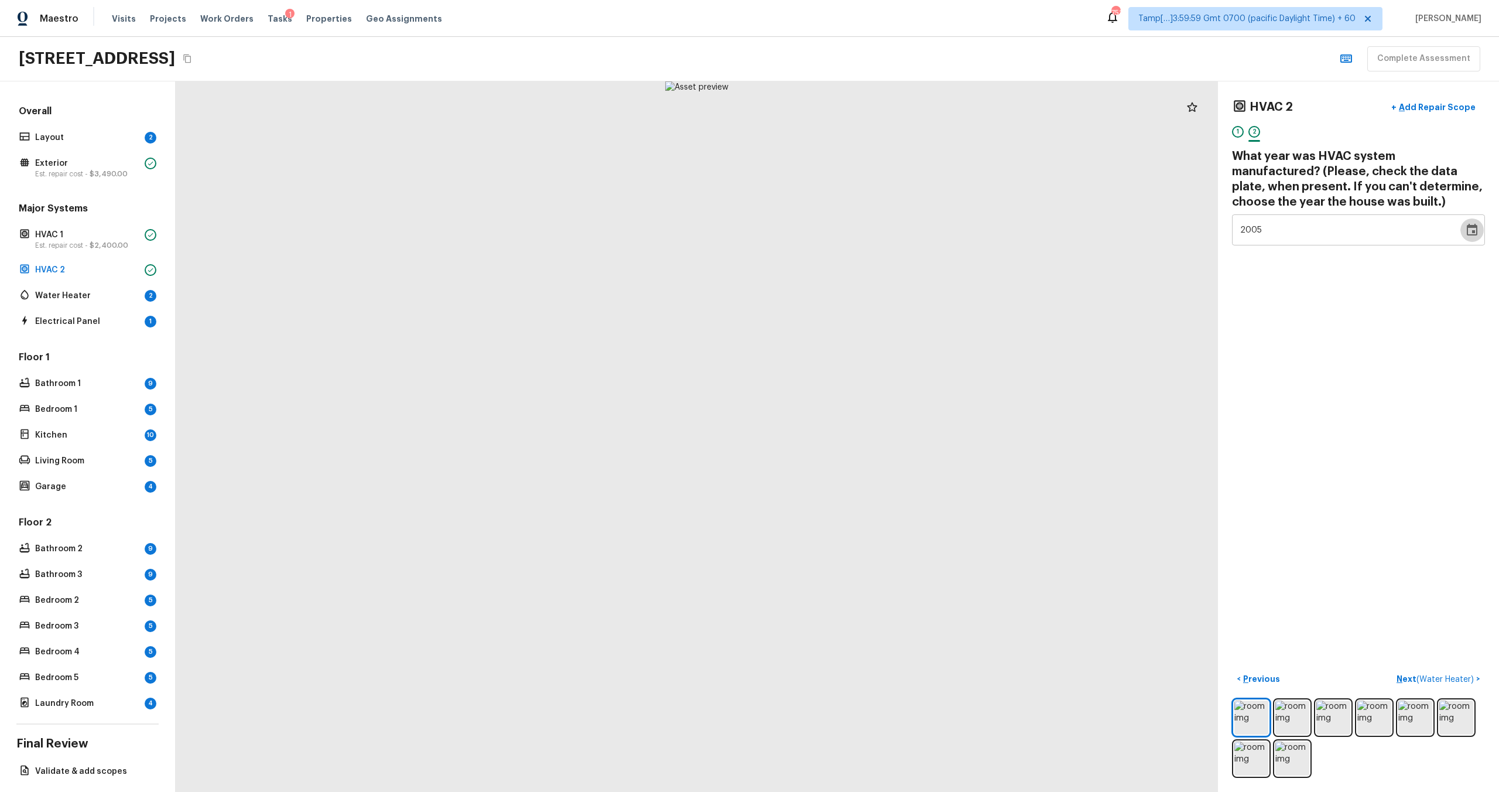
click at [842, 234] on icon "Choose date, selected date is Dec 31, 2005" at bounding box center [1472, 230] width 11 height 12
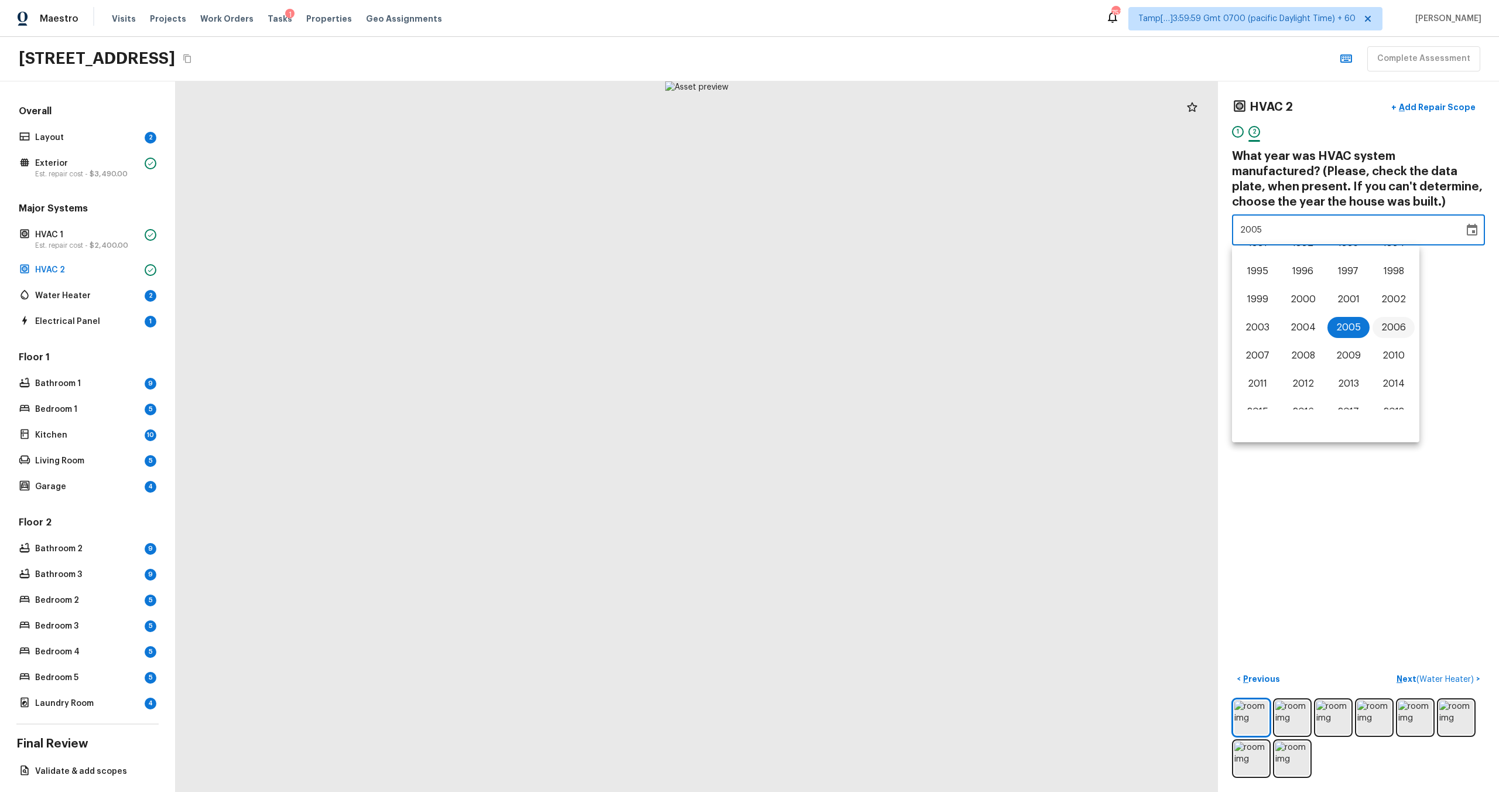
click at [842, 329] on button "2006" at bounding box center [1393, 327] width 42 height 21
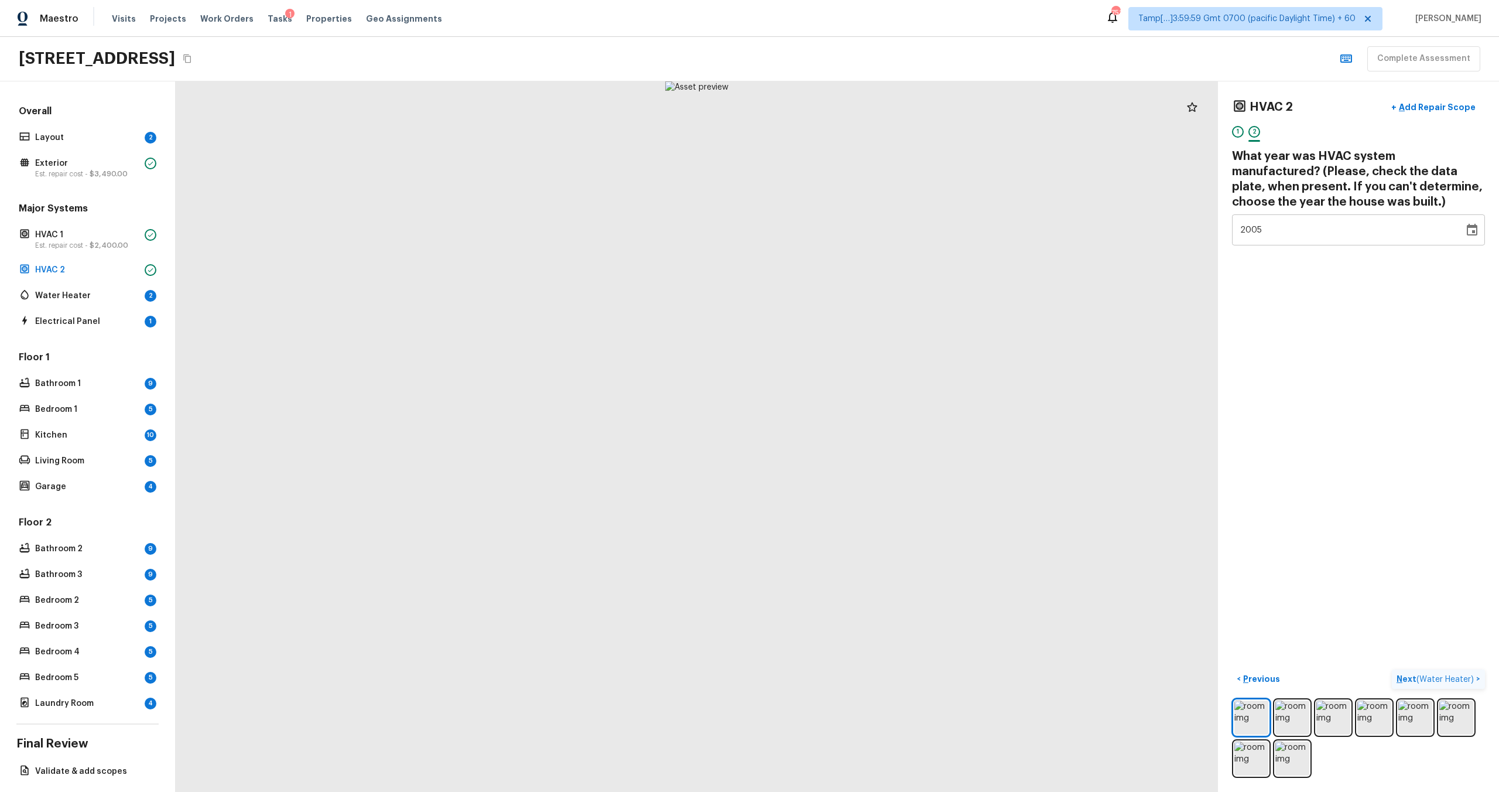
click at [842, 475] on p "Next ( Water Heater )" at bounding box center [1436, 679] width 80 height 12
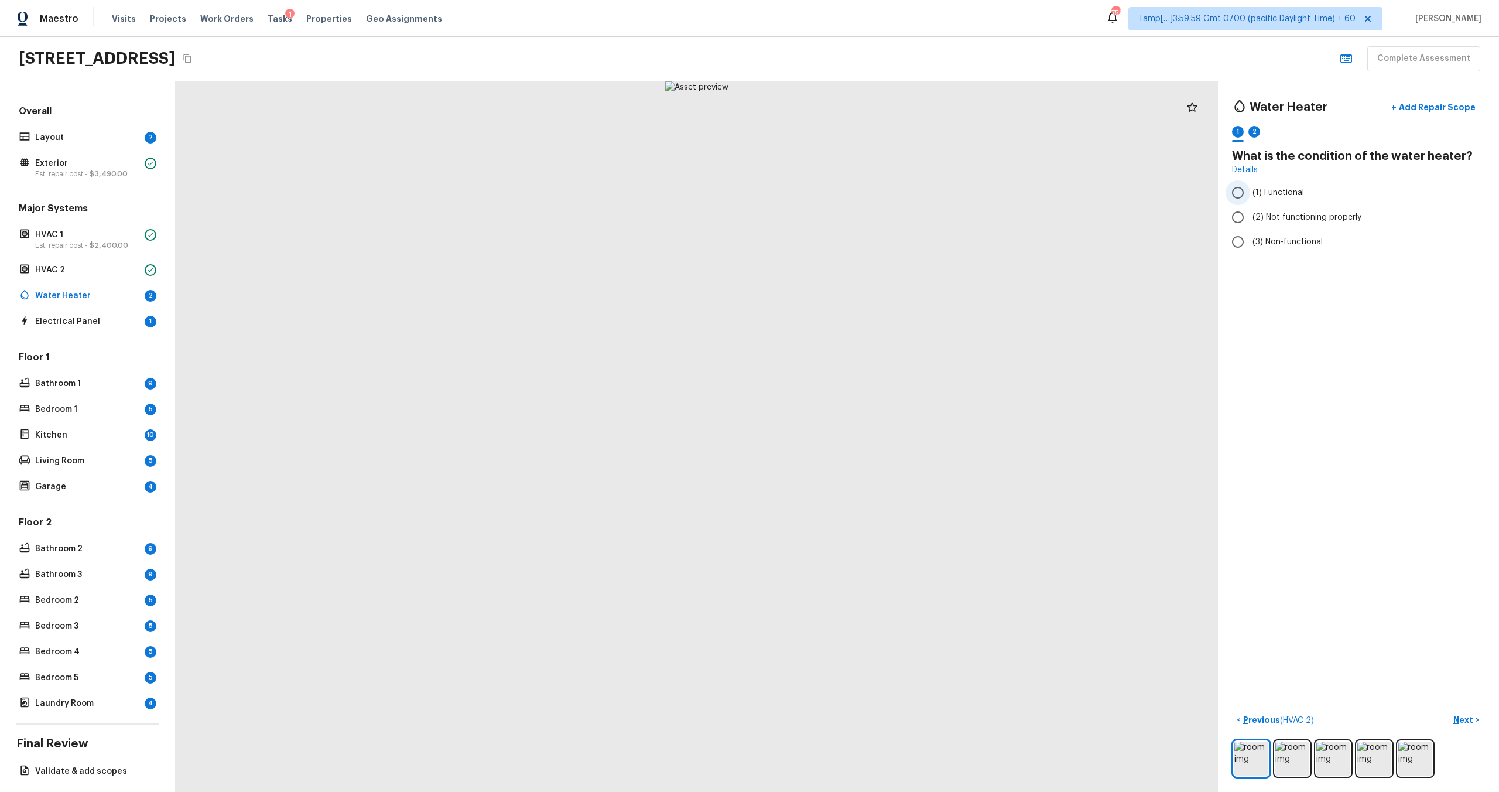
click at [842, 191] on input "(1) Functional" at bounding box center [1237, 192] width 25 height 25
radio input "true"
click at [842, 475] on p "Next" at bounding box center [1464, 720] width 22 height 12
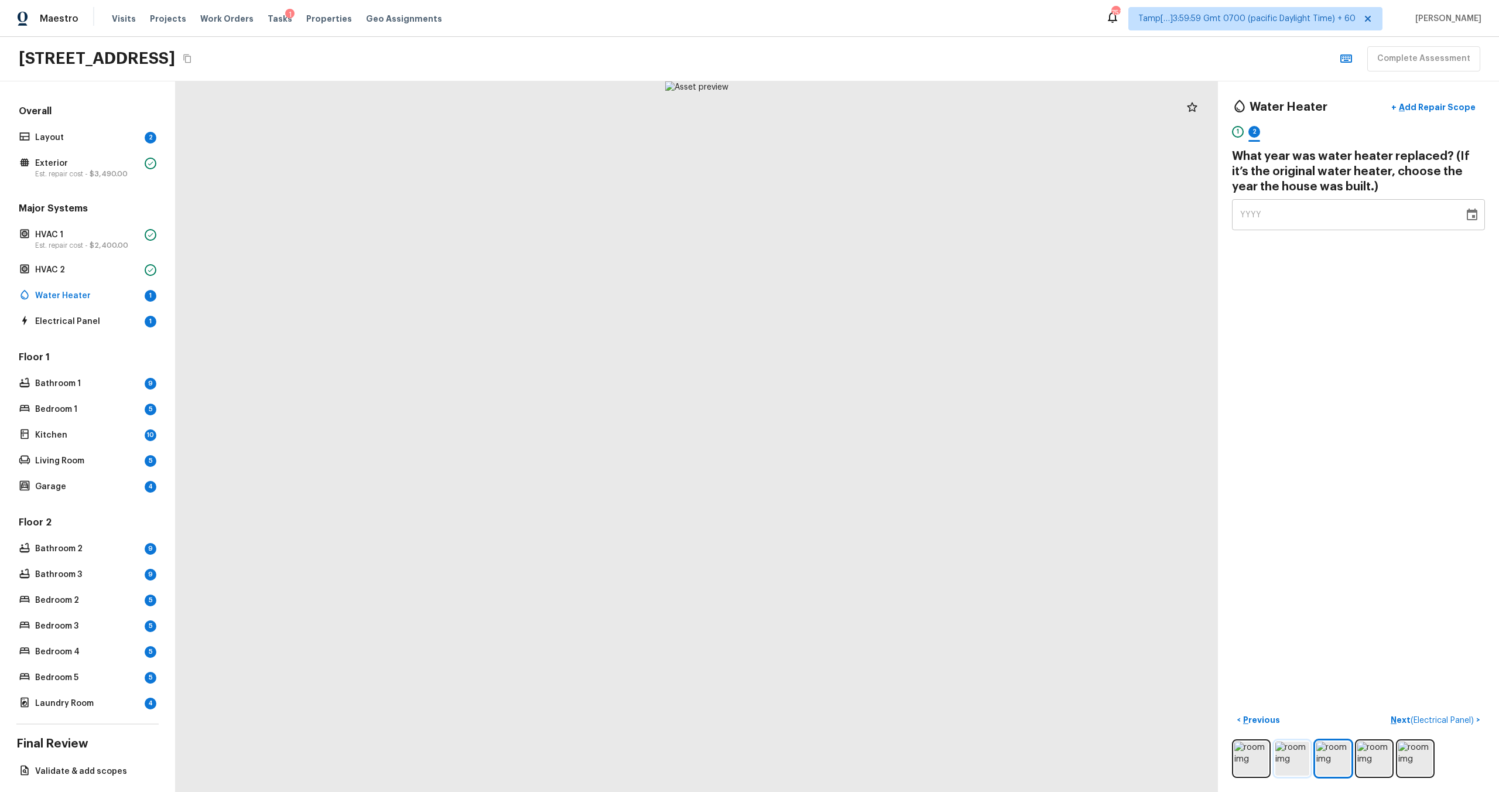
click at [842, 475] on img at bounding box center [1292, 758] width 34 height 34
click at [842, 212] on div "YYYY" at bounding box center [1347, 214] width 215 height 31
click at [842, 220] on icon "Choose date" at bounding box center [1472, 215] width 14 height 14
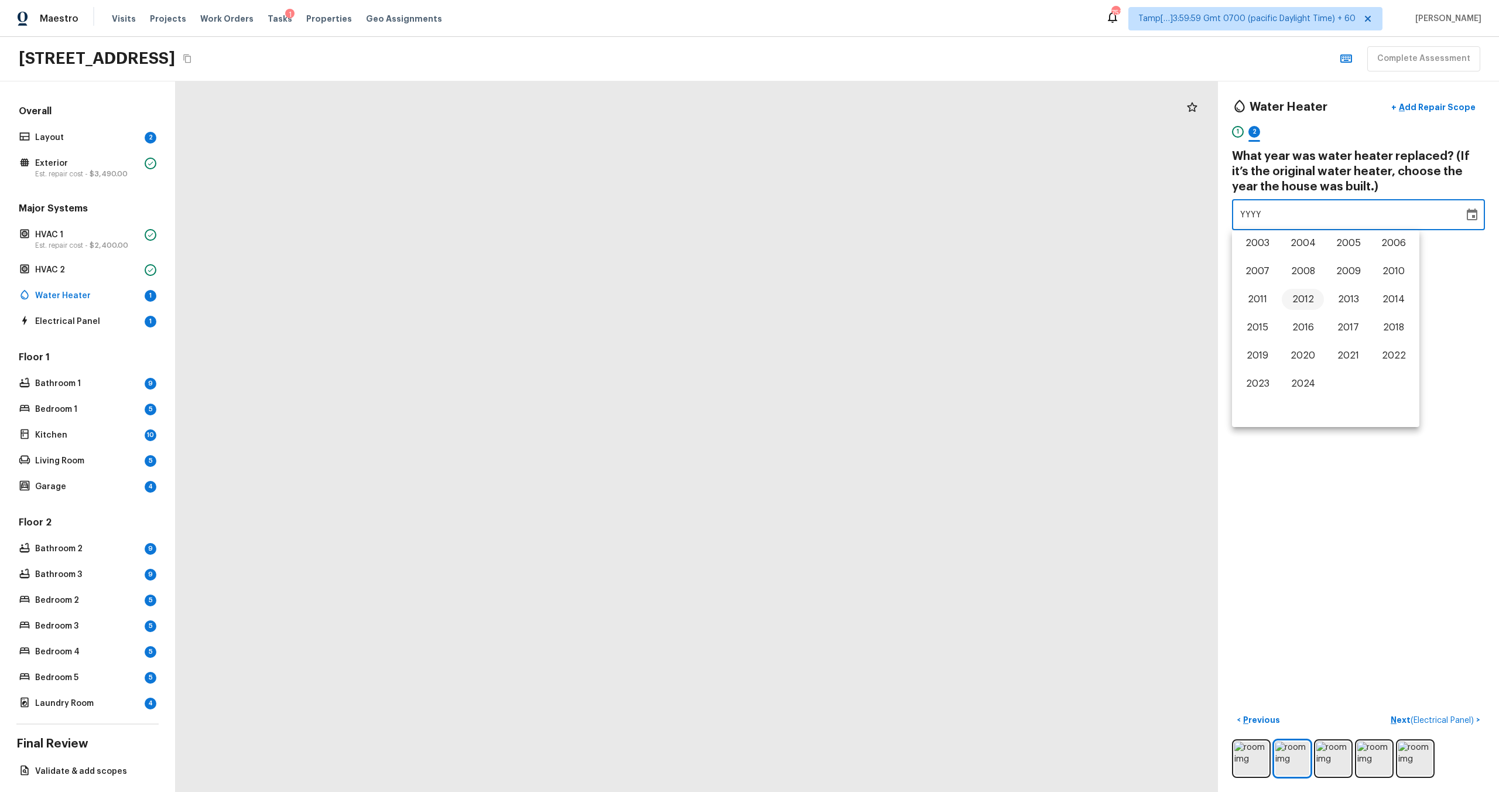
scroll to position [709, 0]
click at [842, 266] on button "2006" at bounding box center [1393, 262] width 42 height 21
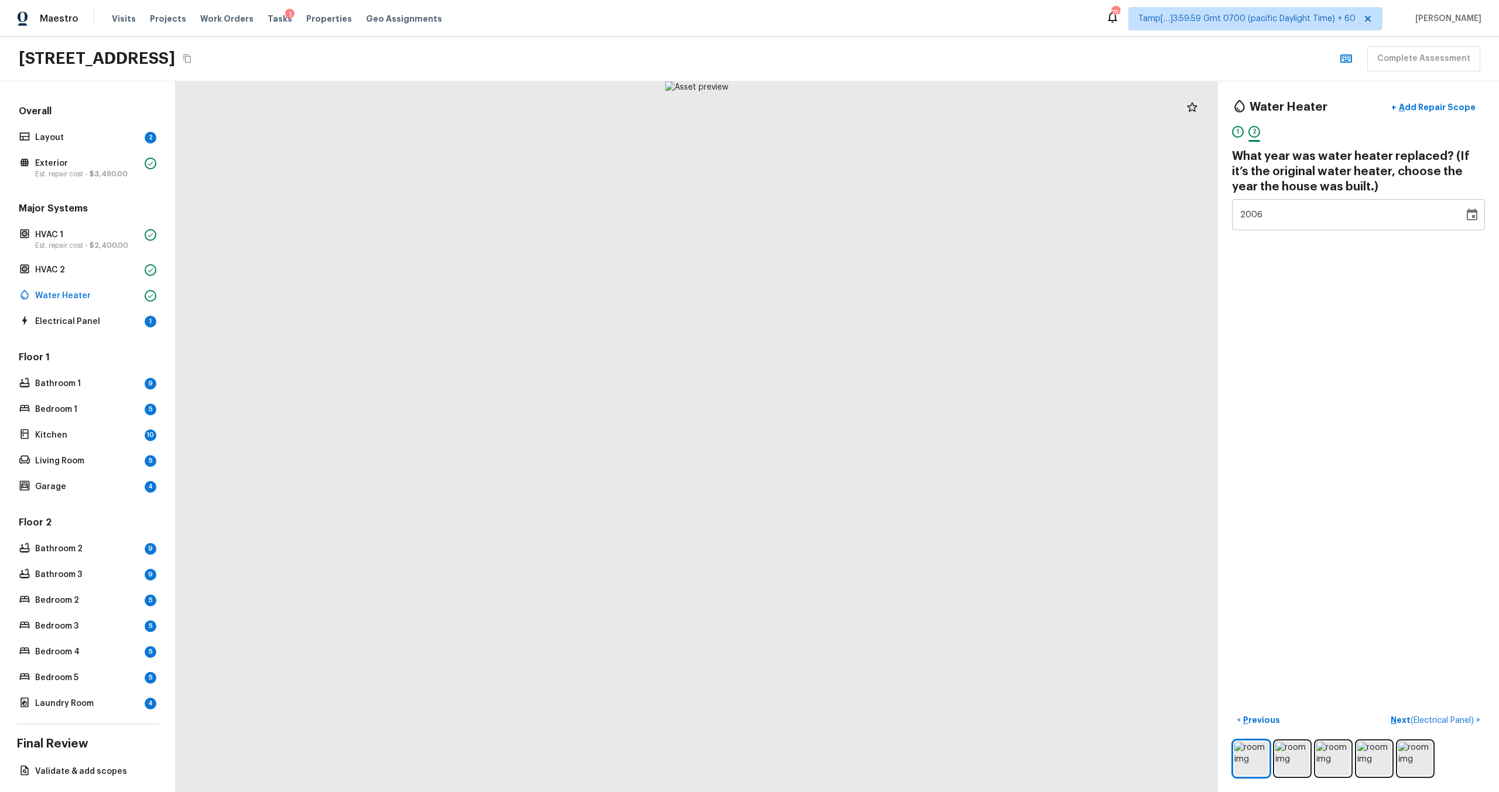
click at [842, 217] on icon "Choose date, selected date is Dec 31, 2006" at bounding box center [1472, 215] width 14 height 14
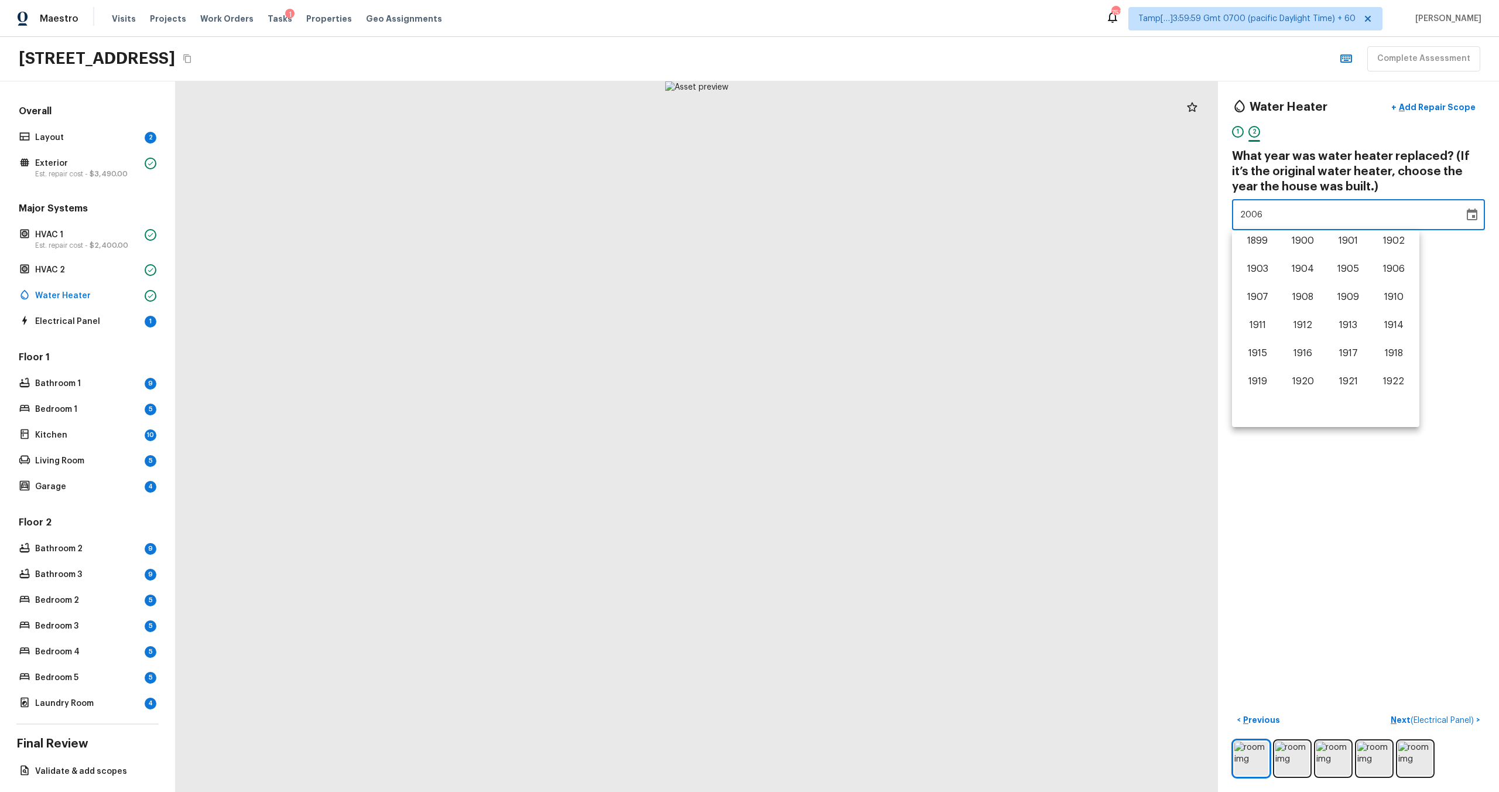
scroll to position [659, 0]
click at [842, 318] on button "2005" at bounding box center [1348, 311] width 42 height 21
type input "2005"
click at [842, 315] on div "Water Heater + Add Repair Scope 1 2 What year was water heater replaced? (If it…" at bounding box center [1358, 436] width 281 height 710
click at [842, 475] on p "Next ( Electrical Panel )" at bounding box center [1432, 720] width 85 height 12
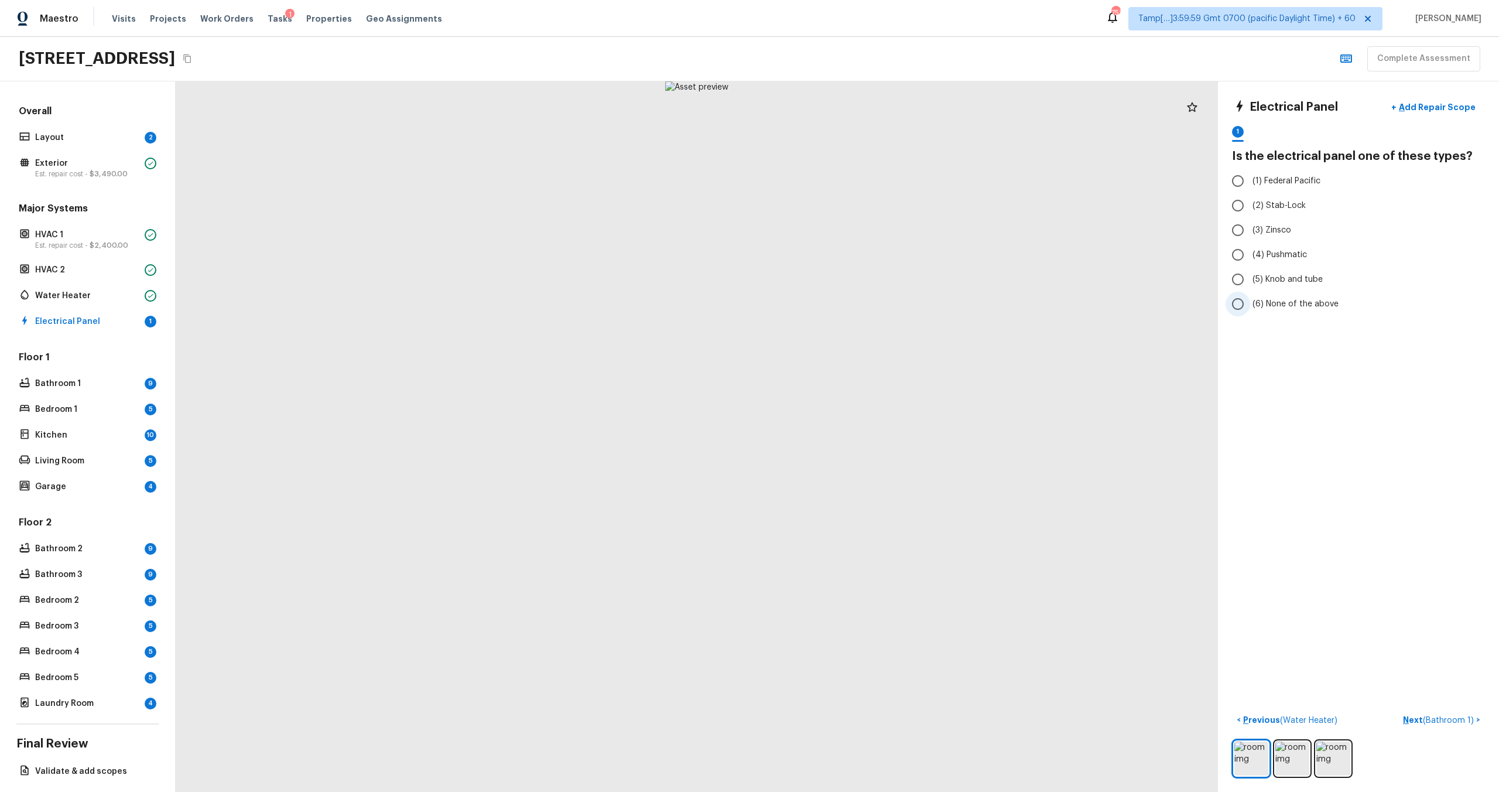
click at [842, 301] on span "(6) None of the above" at bounding box center [1295, 304] width 86 height 12
click at [842, 301] on input "(6) None of the above" at bounding box center [1237, 304] width 25 height 25
radio input "true"
click at [842, 475] on p "Next ( Bathroom 1 )" at bounding box center [1439, 720] width 73 height 12
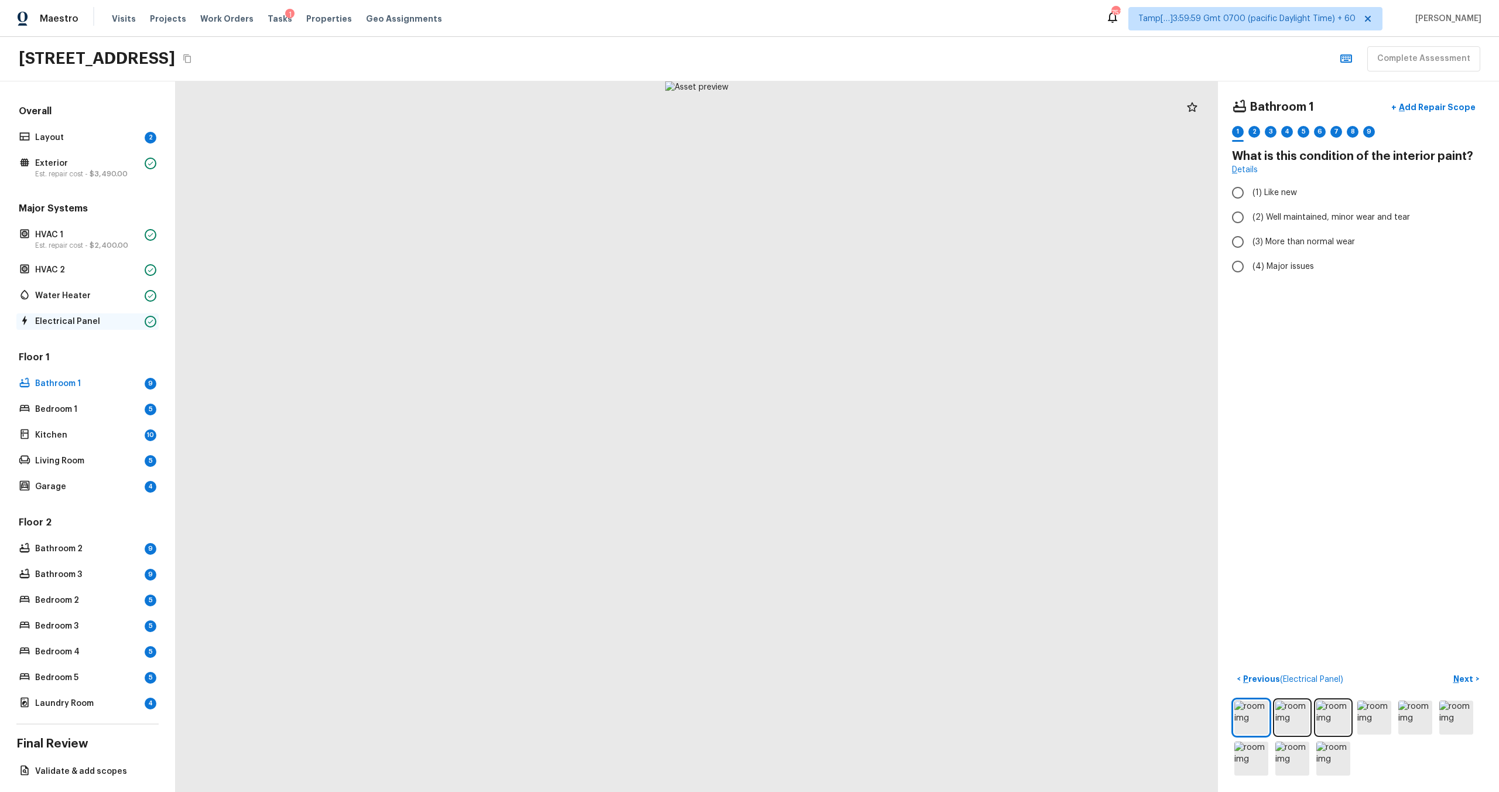
click at [85, 316] on p "Electrical Panel" at bounding box center [87, 322] width 105 height 12
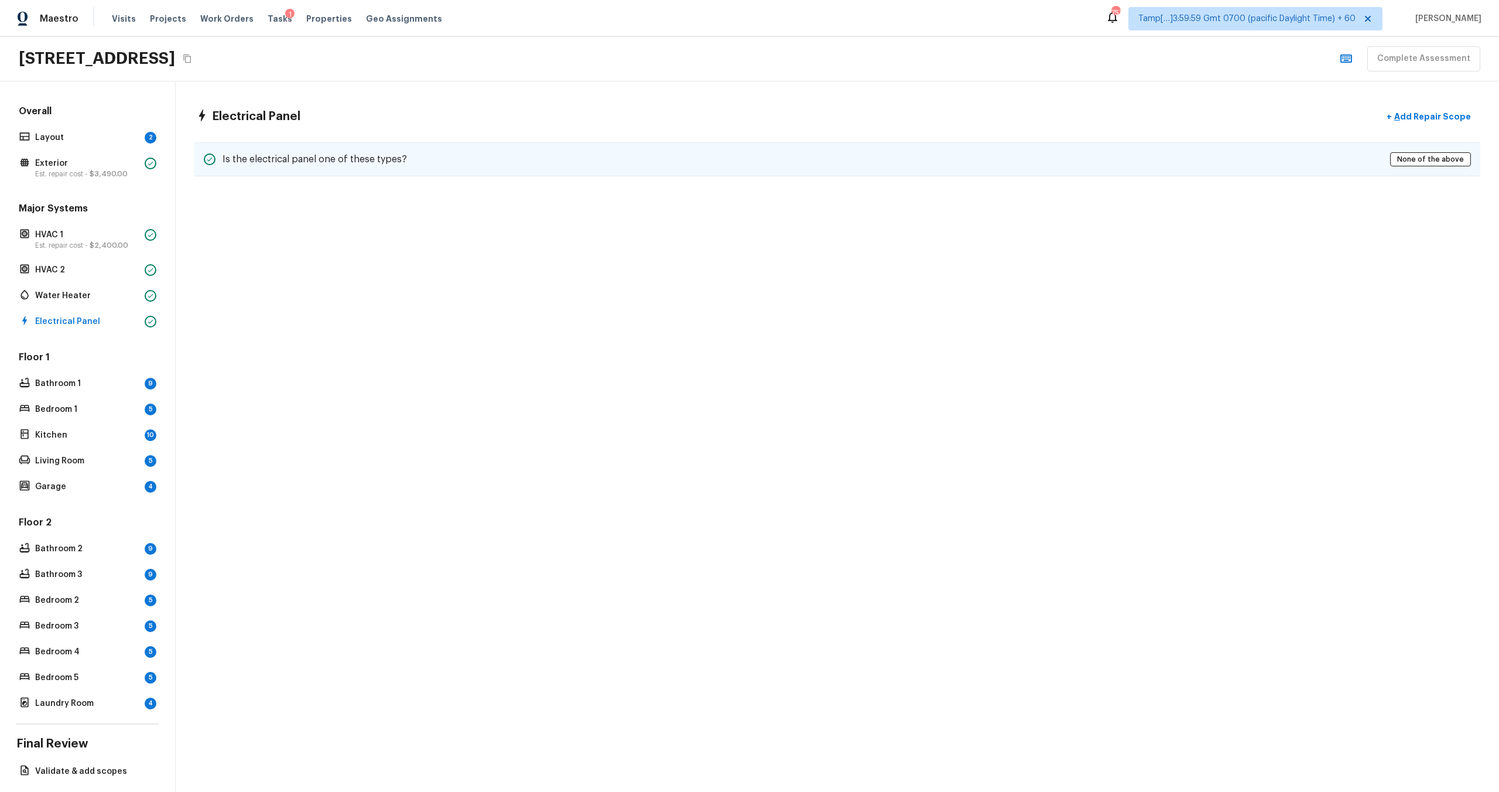
click at [842, 153] on div "Is the electrical panel one of these types? None of the above" at bounding box center [837, 159] width 1286 height 34
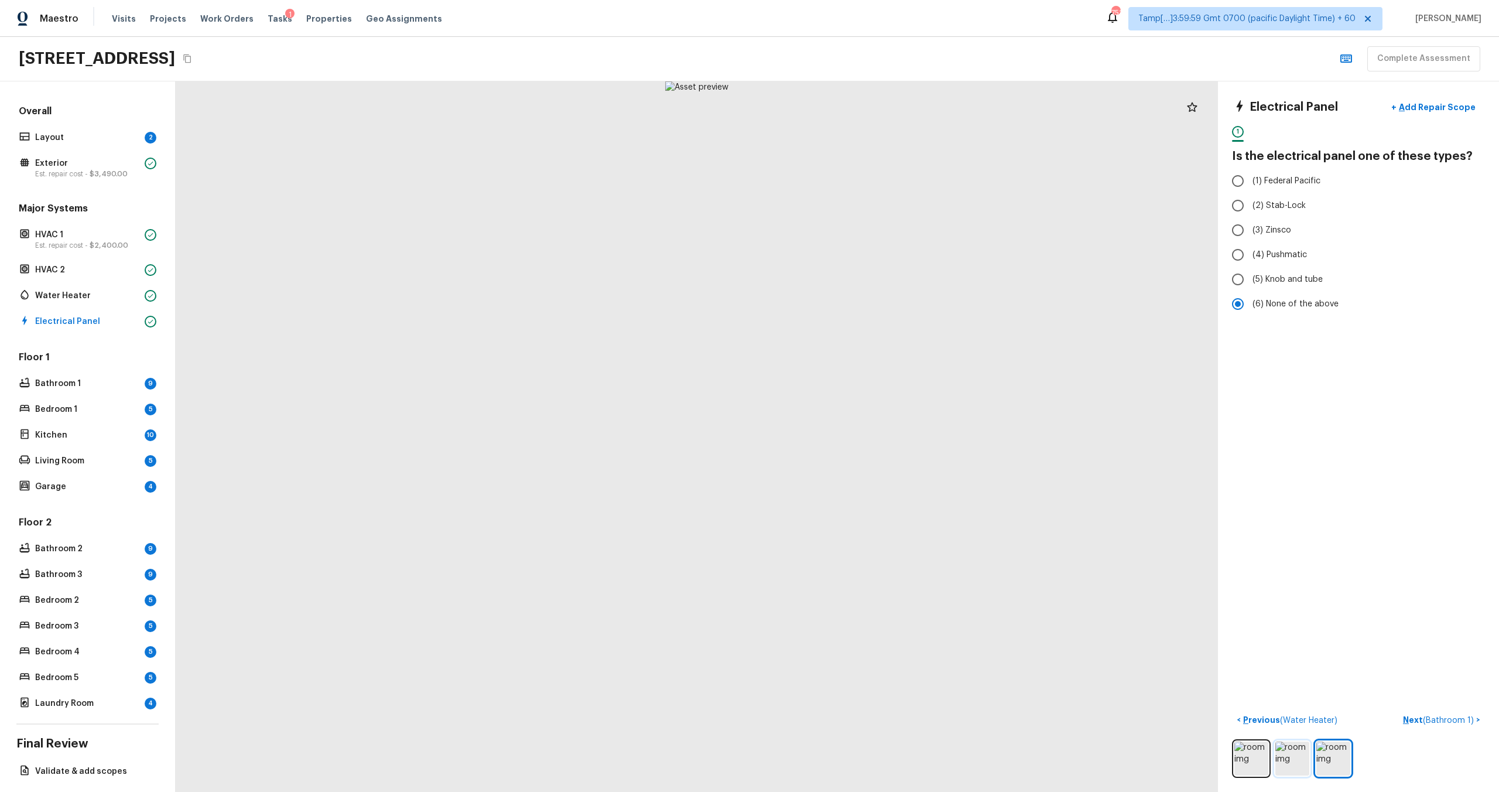
click at [842, 475] on img at bounding box center [1292, 758] width 34 height 34
click at [842, 207] on span "(2) Stab-Lock" at bounding box center [1278, 206] width 53 height 12
click at [842, 207] on input "(2) Stab-Lock" at bounding box center [1237, 205] width 25 height 25
radio input "true"
click at [842, 475] on img at bounding box center [1292, 758] width 34 height 34
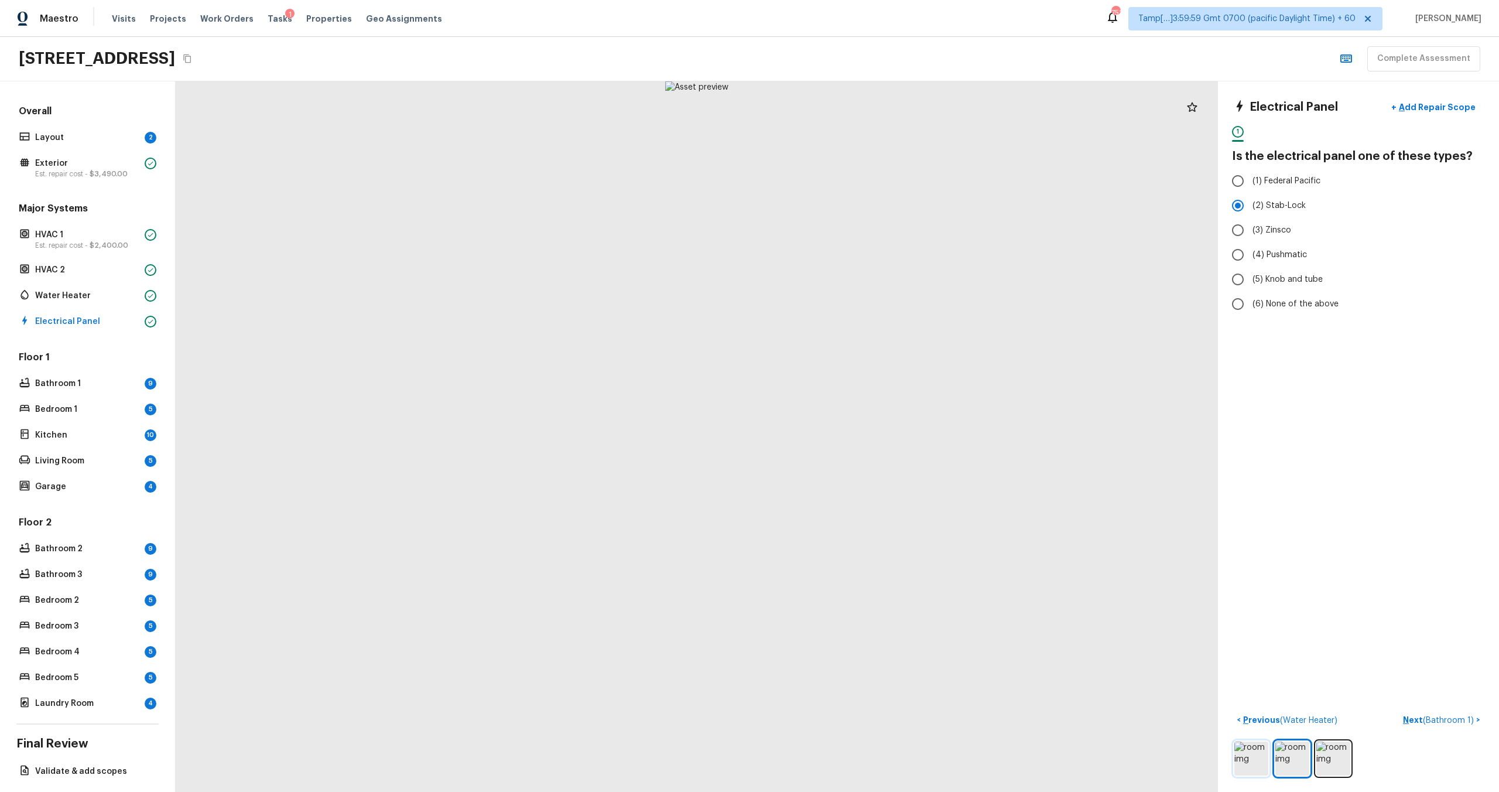
click at [842, 475] on img at bounding box center [1251, 758] width 34 height 34
click at [842, 475] on img at bounding box center [1292, 758] width 34 height 34
drag, startPoint x: 712, startPoint y: 214, endPoint x: 712, endPoint y: 386, distance: 172.7
drag, startPoint x: 712, startPoint y: 386, endPoint x: 689, endPoint y: 78, distance: 308.8
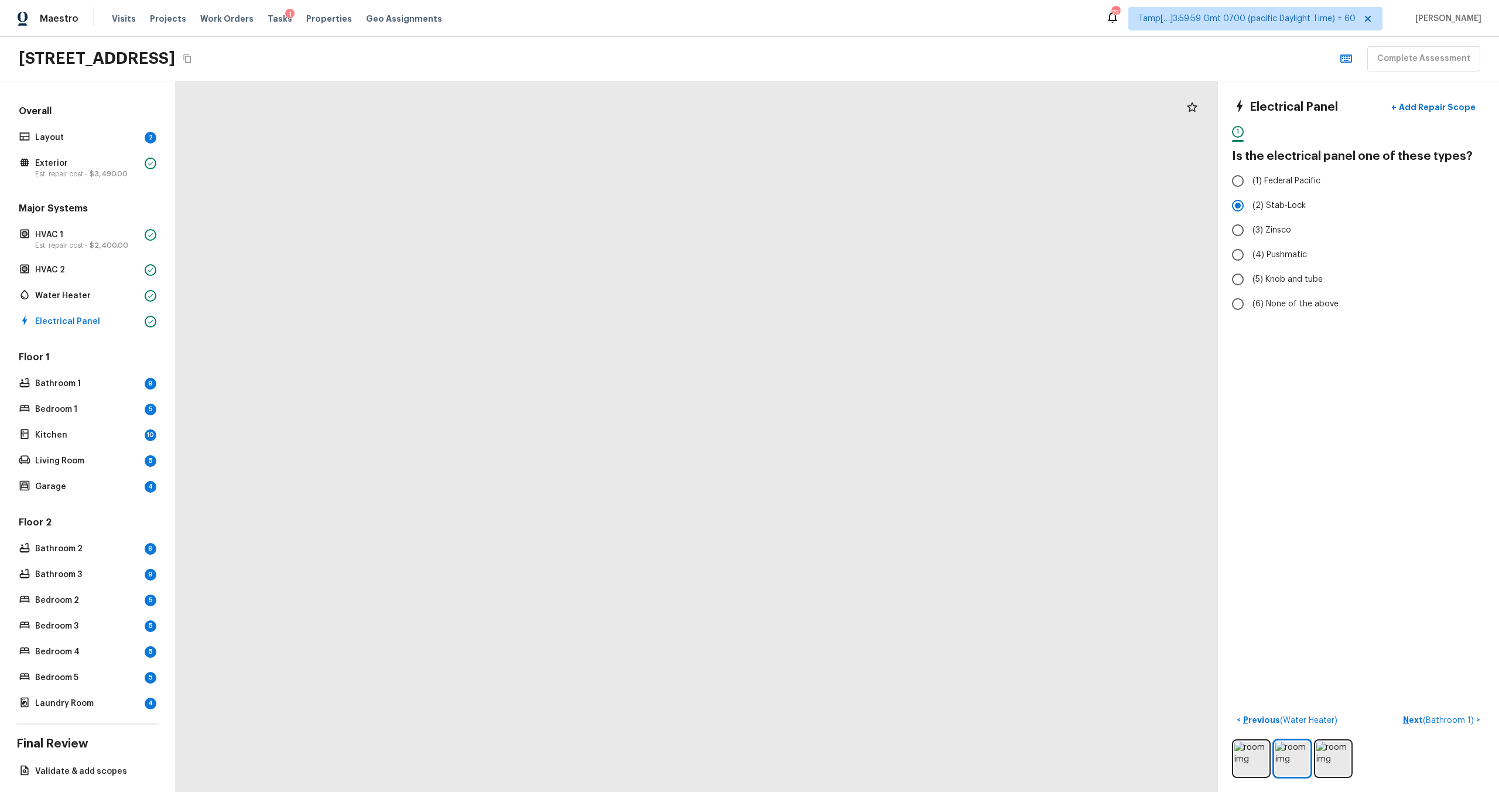
click at [689, 78] on div "Maestro Visits Projects Work Orders Tasks 1 Properties Geo Assignments 751 Tamp…" at bounding box center [749, 396] width 1499 height 792
click at [842, 475] on p "Next ( Bathroom 1 )" at bounding box center [1439, 720] width 73 height 12
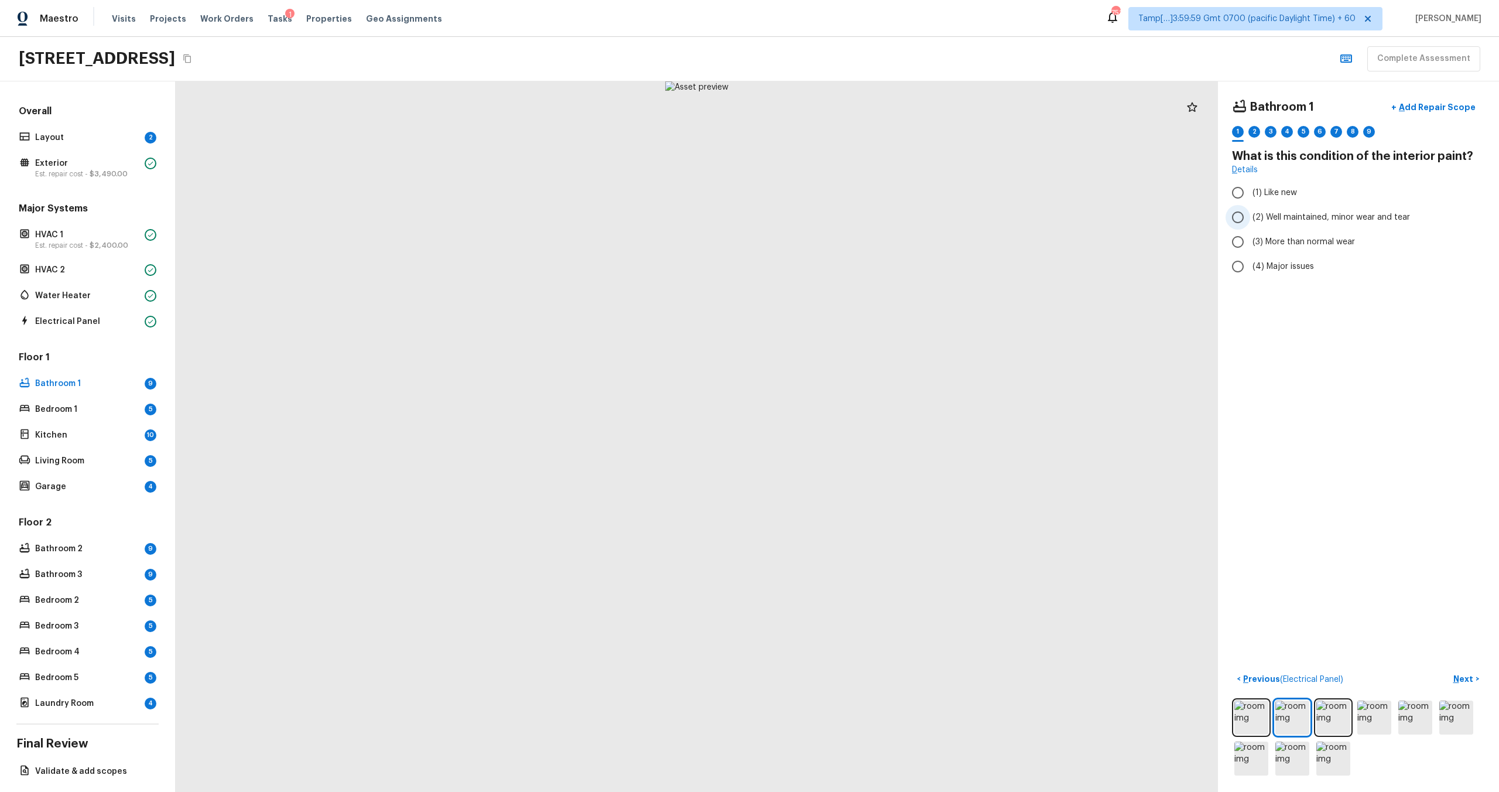
click at [842, 221] on input "(2) Well maintained, minor wear and tear" at bounding box center [1237, 217] width 25 height 25
radio input "true"
click at [842, 475] on p "Next" at bounding box center [1464, 679] width 22 height 12
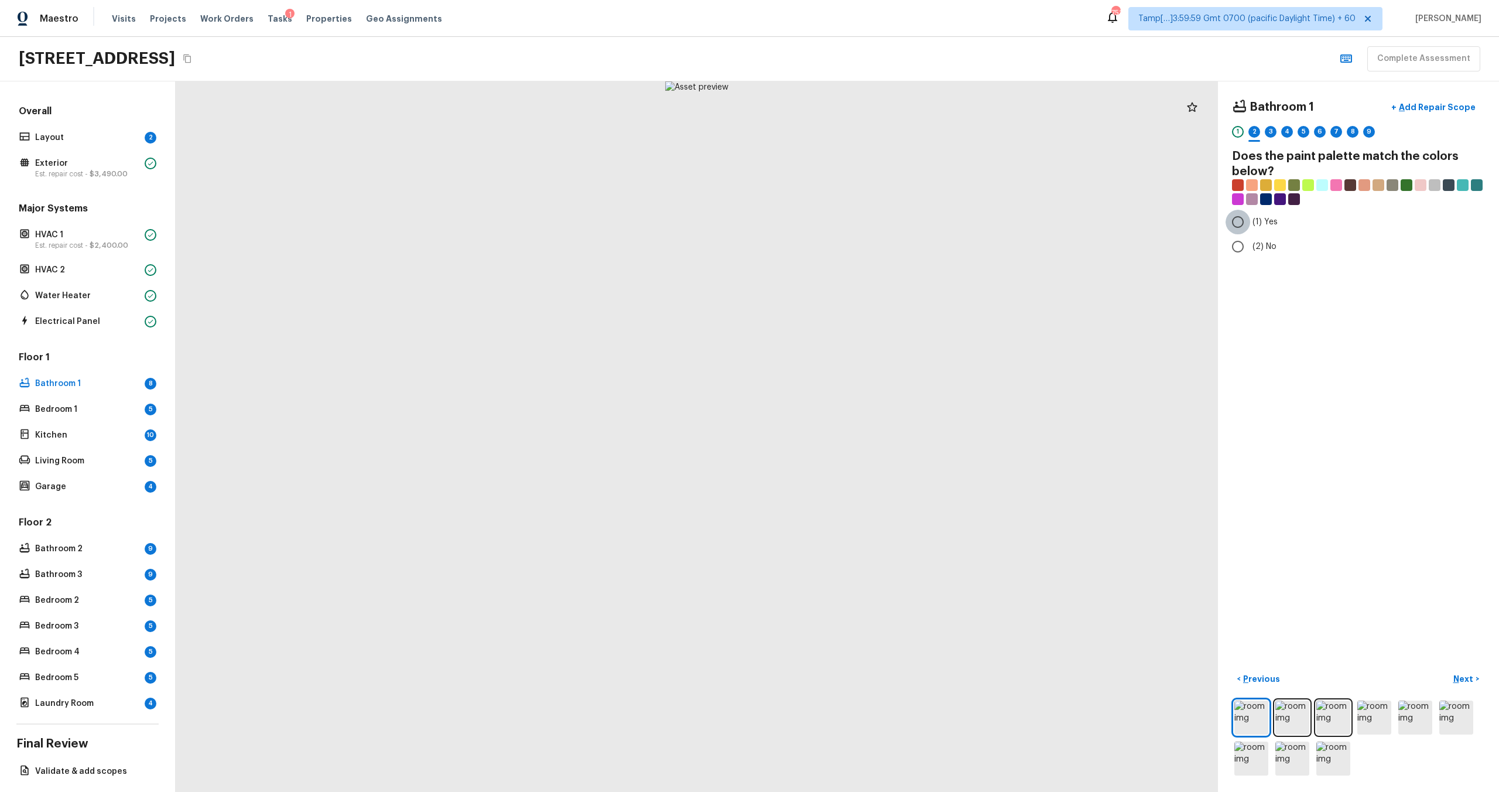
click at [842, 227] on input "(1) Yes" at bounding box center [1237, 222] width 25 height 25
radio input "true"
click at [842, 475] on p "Next" at bounding box center [1464, 679] width 22 height 12
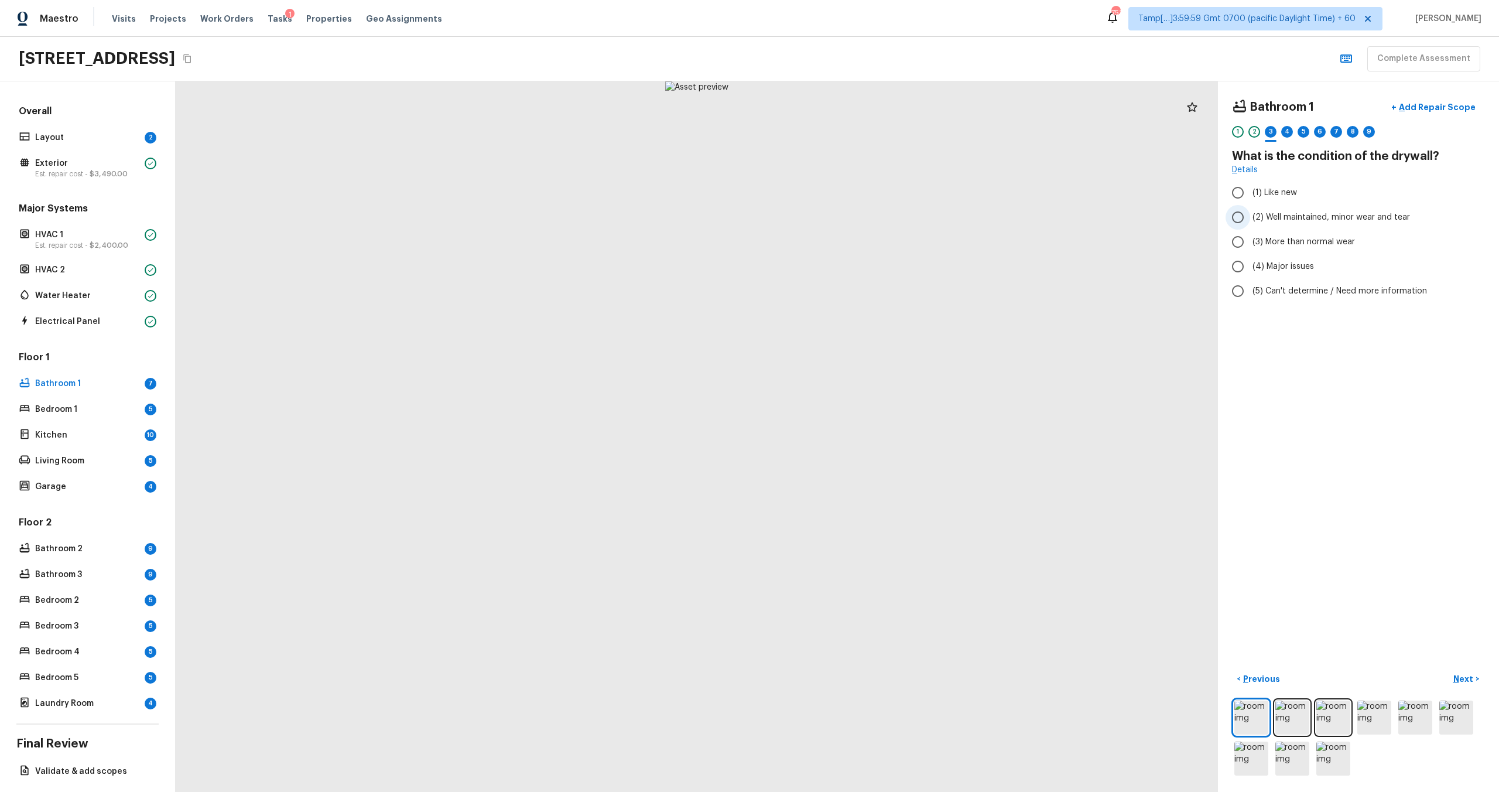
click at [842, 217] on label "(2) Well maintained, minor wear and tear" at bounding box center [1350, 217] width 250 height 25
click at [842, 217] on input "(2) Well maintained, minor wear and tear" at bounding box center [1237, 217] width 25 height 25
radio input "true"
click at [842, 475] on p "Next" at bounding box center [1464, 679] width 22 height 12
click at [842, 245] on input "(3) Tile" at bounding box center [1237, 251] width 25 height 25
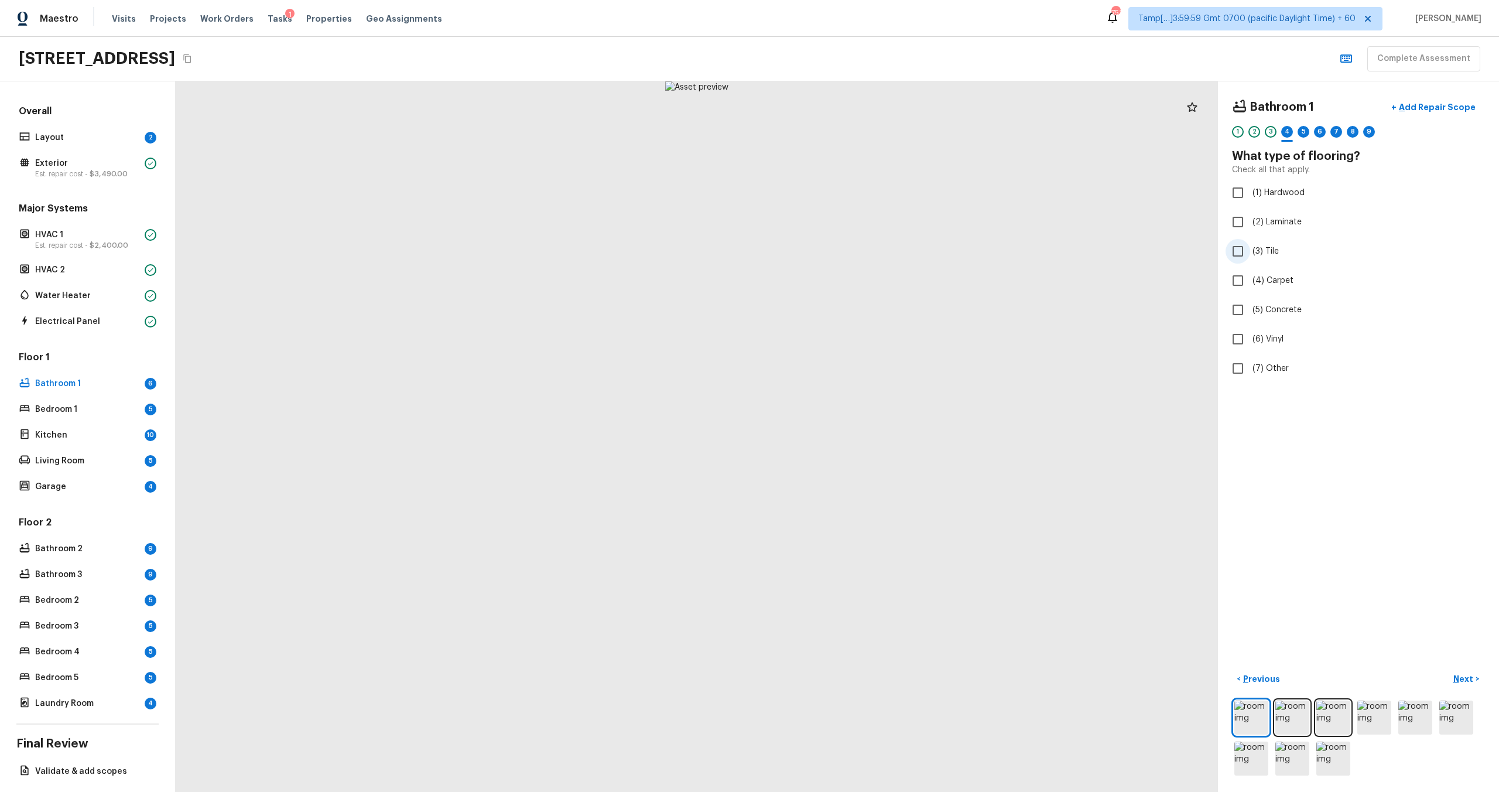
checkbox input "true"
click at [842, 475] on p "Next" at bounding box center [1464, 679] width 22 height 12
click at [842, 217] on span "(2) Well maintained, minor wear and tear" at bounding box center [1330, 217] width 157 height 12
click at [842, 217] on input "(2) Well maintained, minor wear and tear" at bounding box center [1237, 217] width 25 height 25
radio input "true"
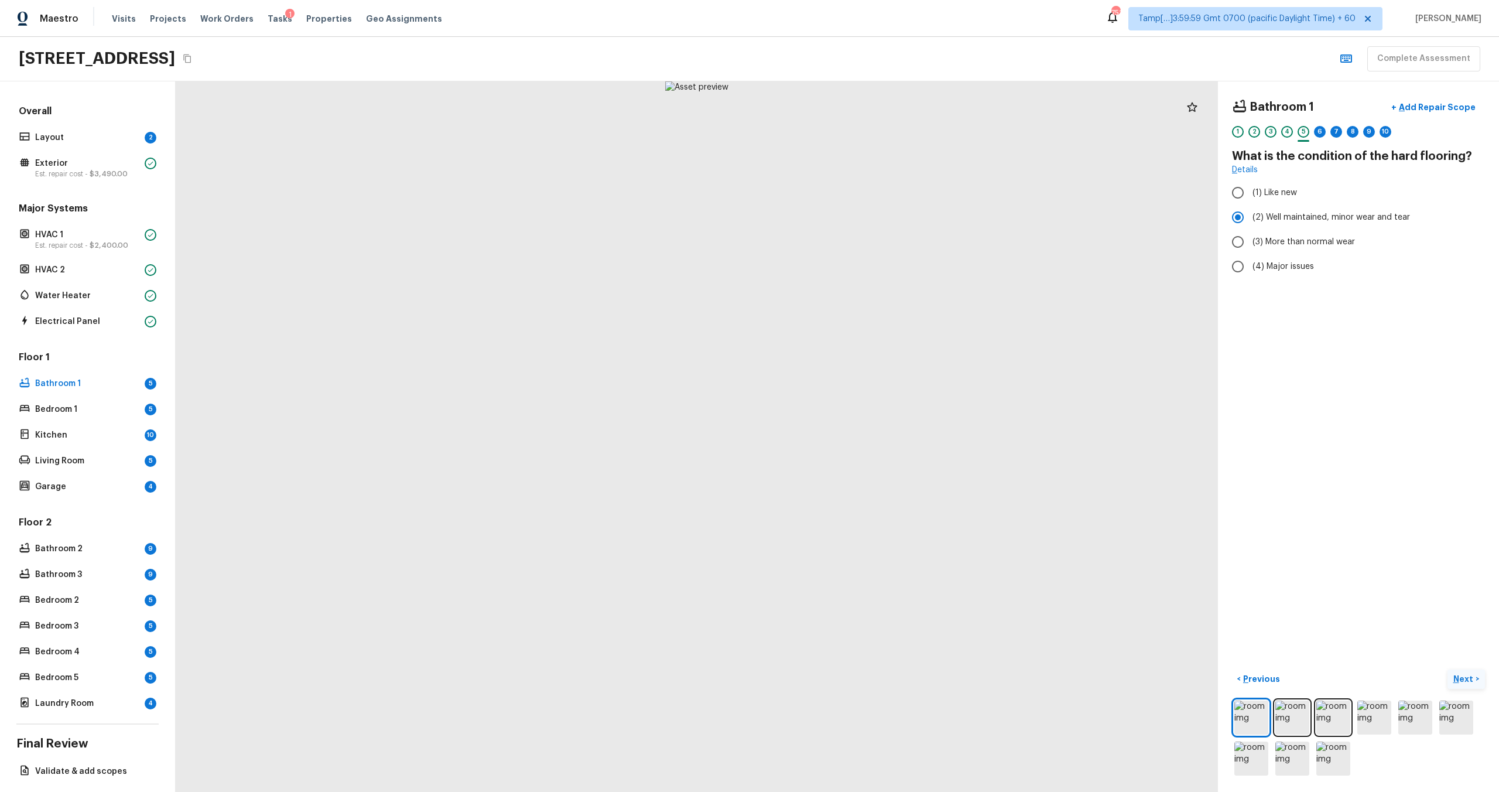
click at [842, 475] on p "Next" at bounding box center [1464, 679] width 22 height 12
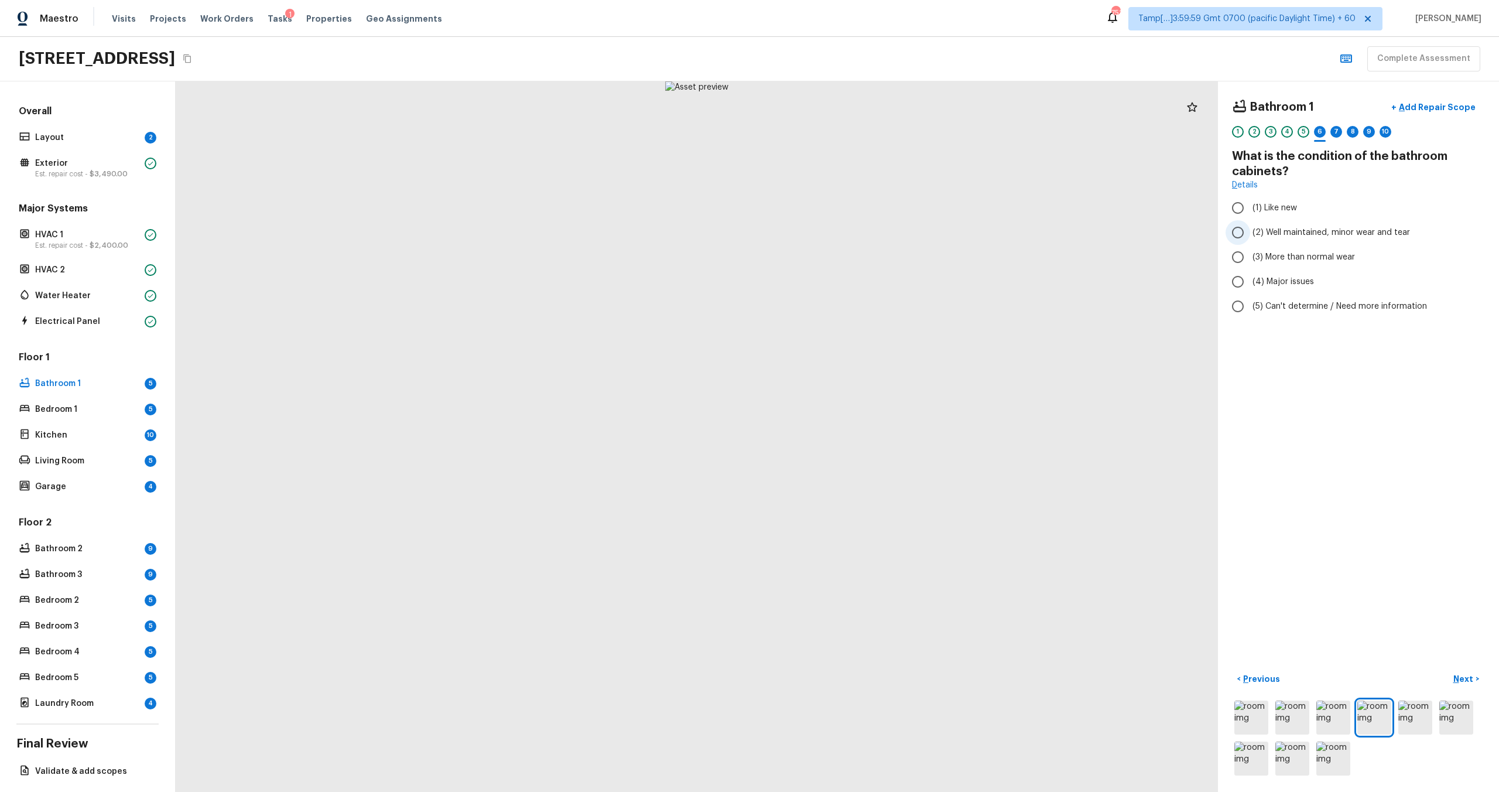
click at [842, 235] on span "(2) Well maintained, minor wear and tear" at bounding box center [1330, 233] width 157 height 12
click at [842, 235] on input "(2) Well maintained, minor wear and tear" at bounding box center [1237, 232] width 25 height 25
radio input "true"
click at [842, 259] on input "(3) More than normal wear" at bounding box center [1237, 257] width 25 height 25
radio input "true"
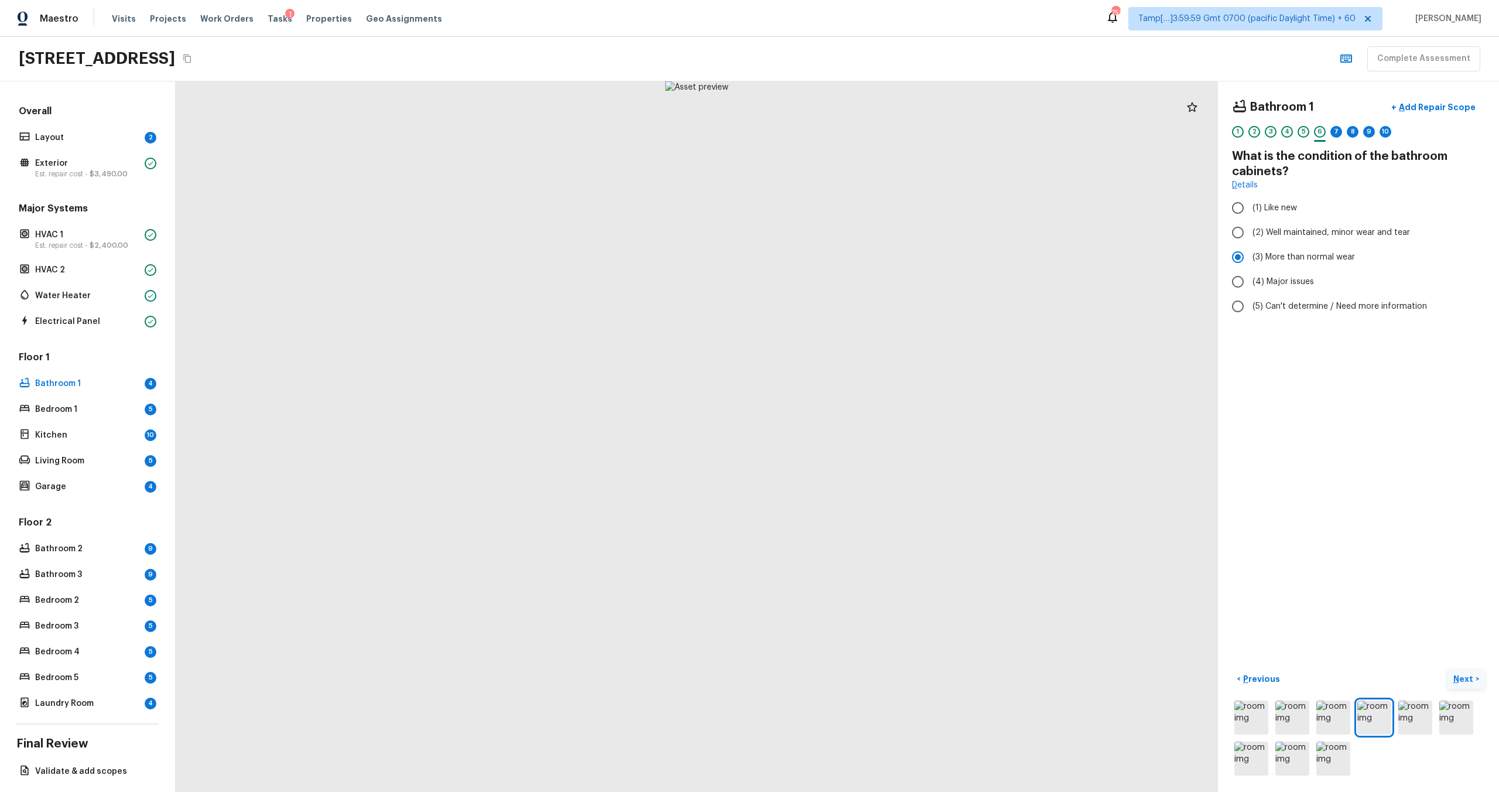
click at [842, 475] on p "Next" at bounding box center [1464, 679] width 22 height 12
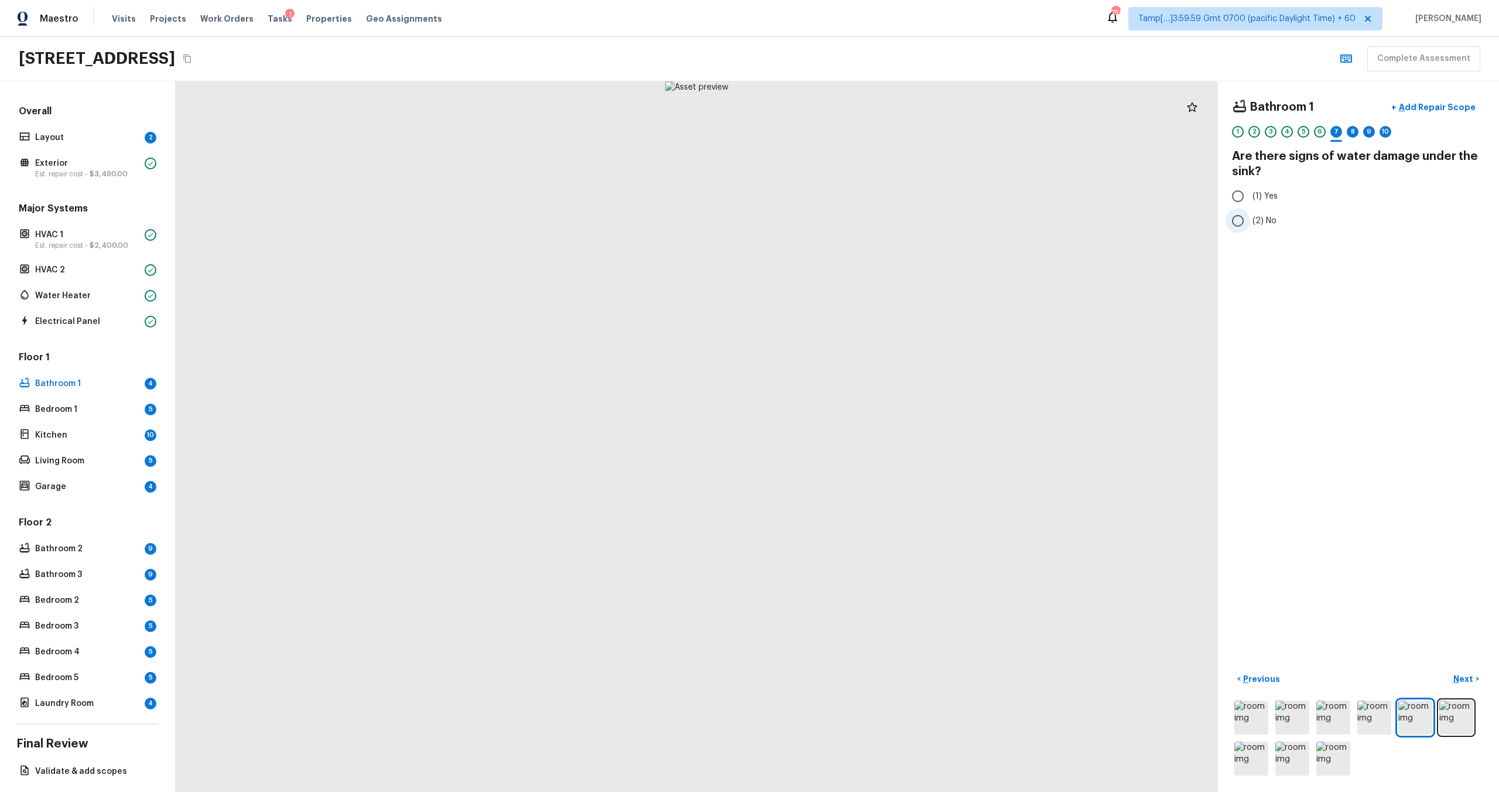
click at [842, 218] on input "(2) No" at bounding box center [1237, 220] width 25 height 25
radio input "true"
click at [842, 475] on p "Next" at bounding box center [1464, 679] width 22 height 12
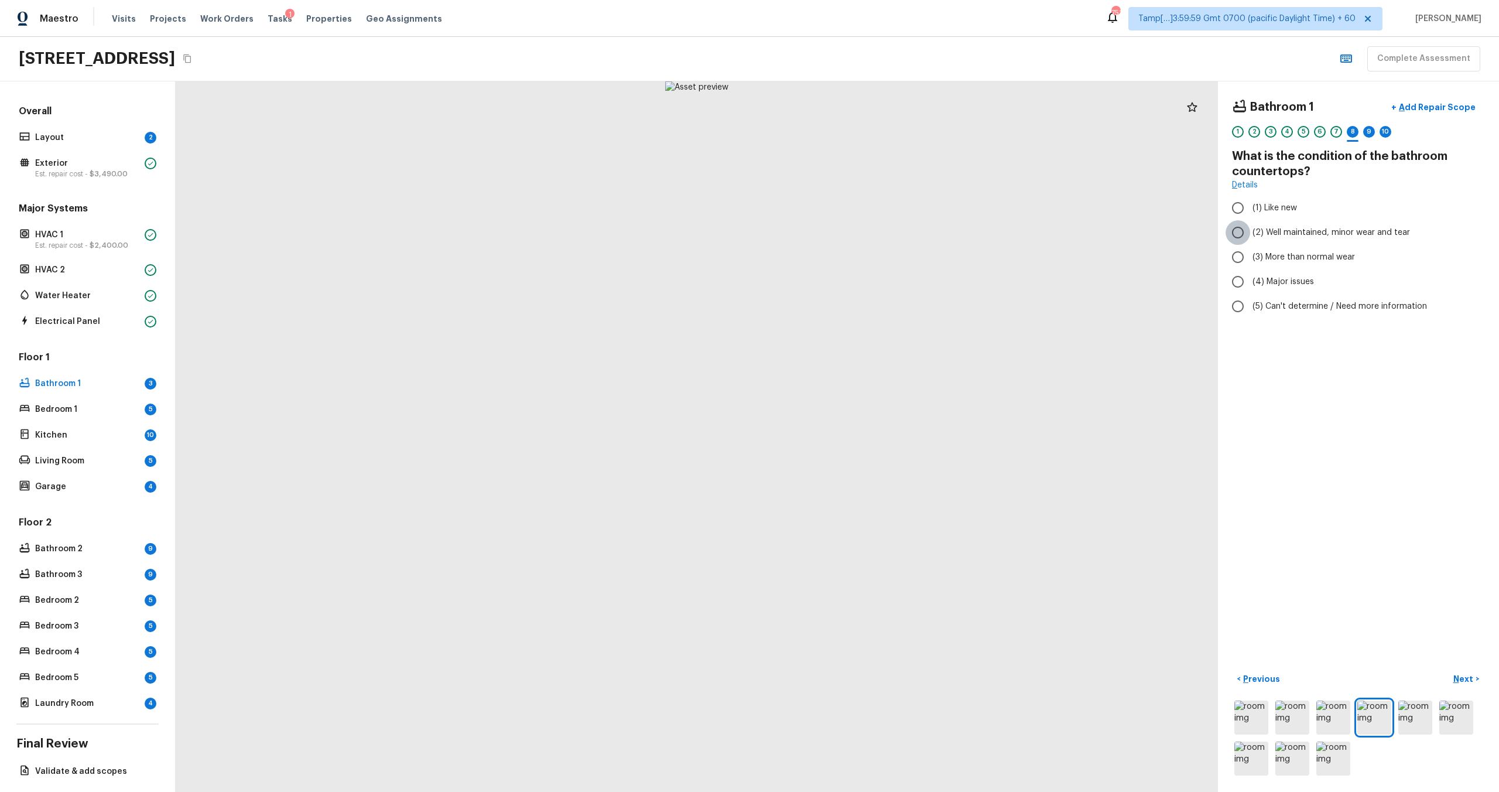
click at [842, 235] on input "(2) Well maintained, minor wear and tear" at bounding box center [1237, 232] width 25 height 25
radio input "true"
click at [842, 475] on p "Next" at bounding box center [1464, 679] width 22 height 12
click at [842, 235] on input "(2) Well maintained, minor wear and tear" at bounding box center [1237, 232] width 25 height 25
radio input "true"
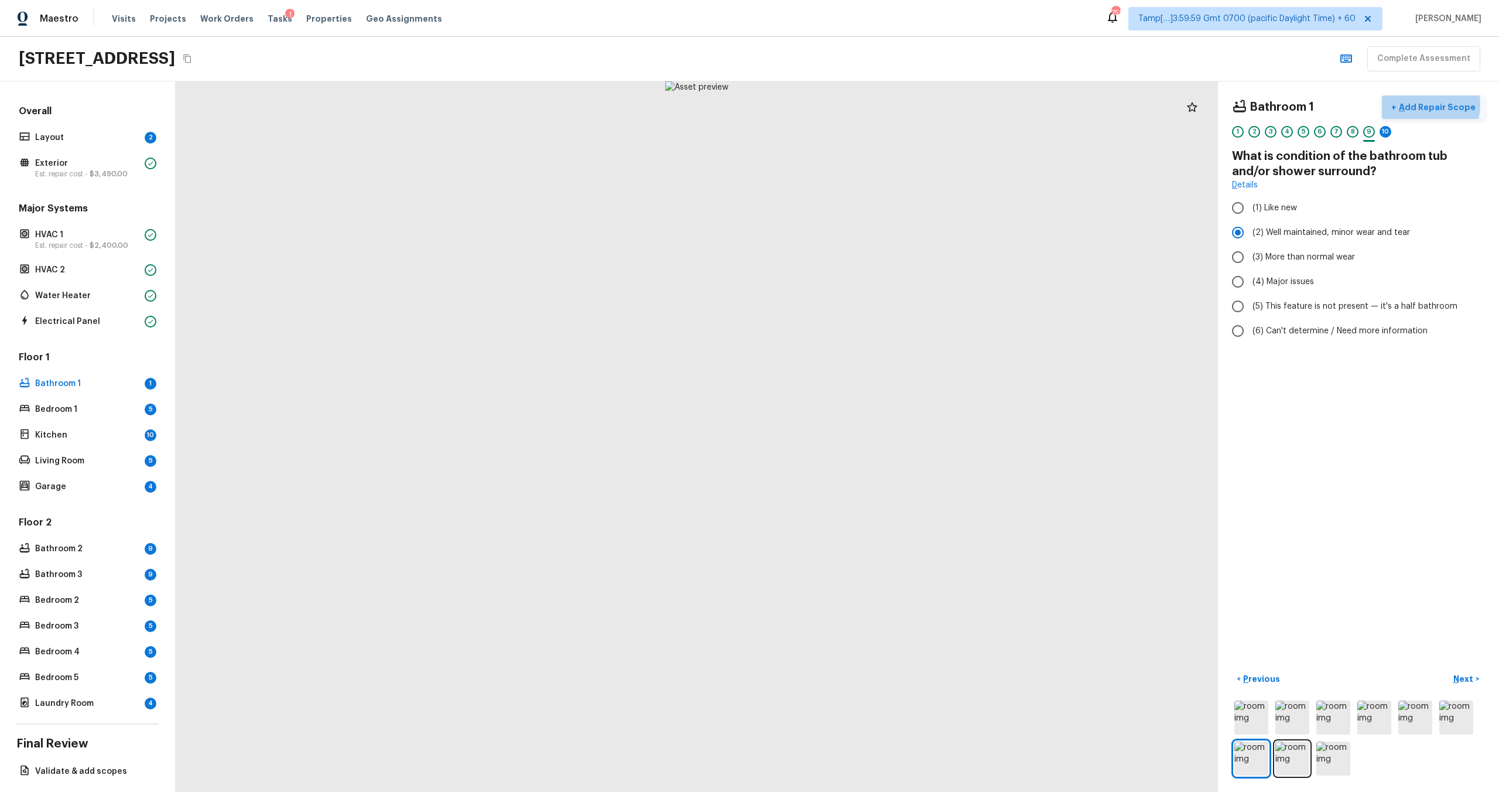
click at [842, 104] on p "Add Repair Scope" at bounding box center [1435, 107] width 79 height 12
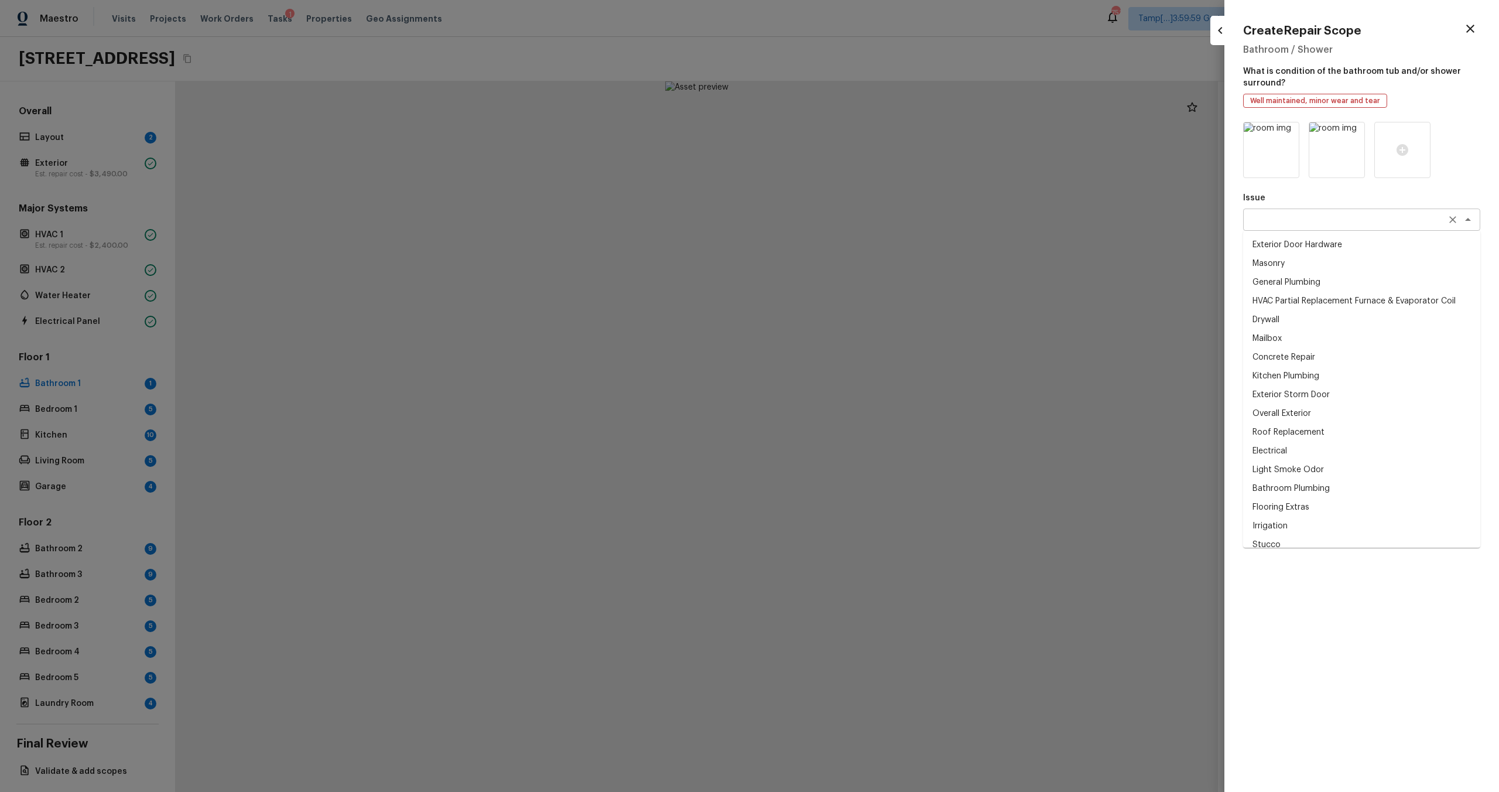
click at [842, 227] on div "x ​" at bounding box center [1361, 219] width 237 height 22
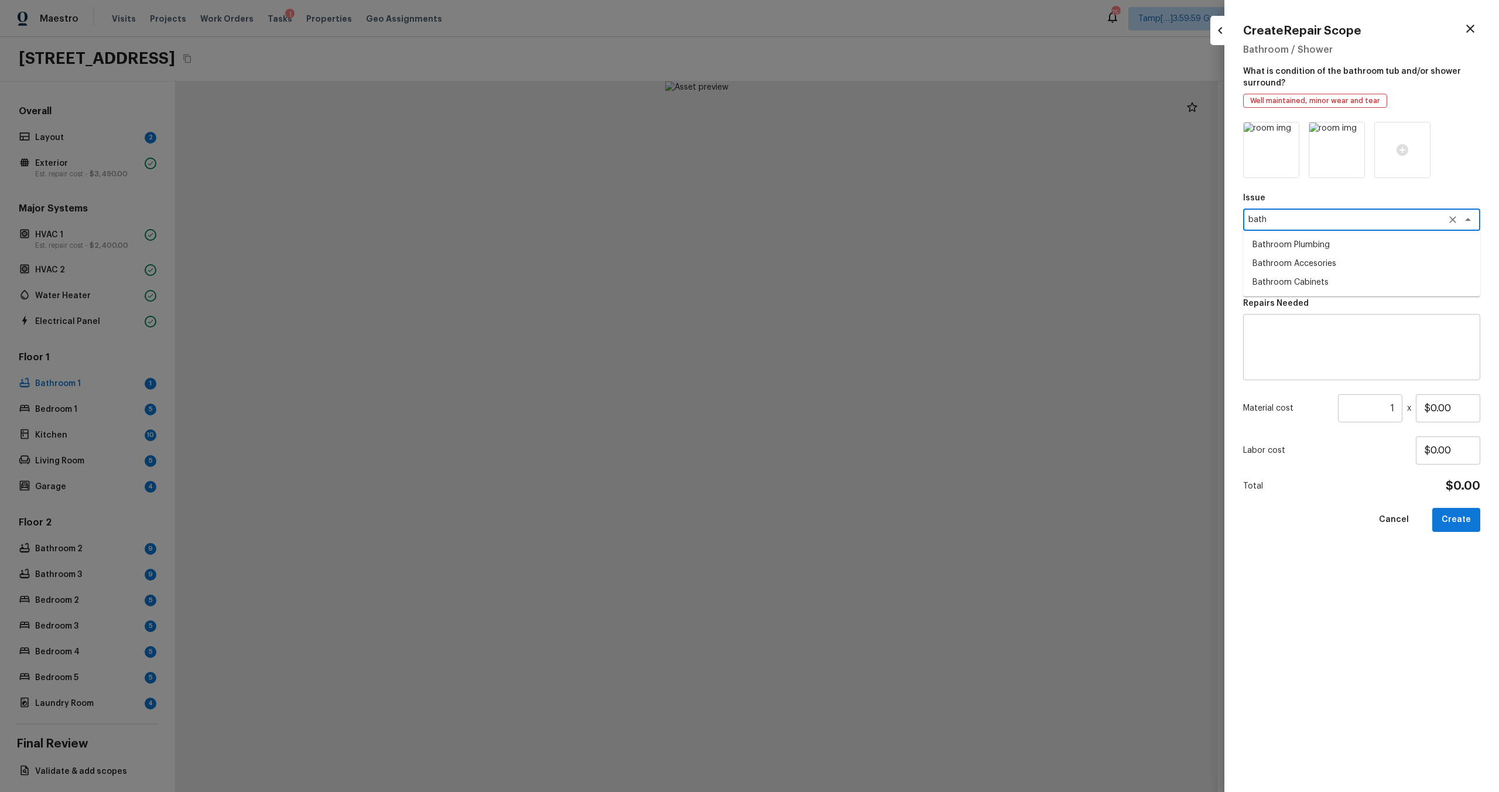
click at [842, 246] on li "Bathroom Plumbing" at bounding box center [1361, 244] width 237 height 19
type textarea "Bathroom Plumbing"
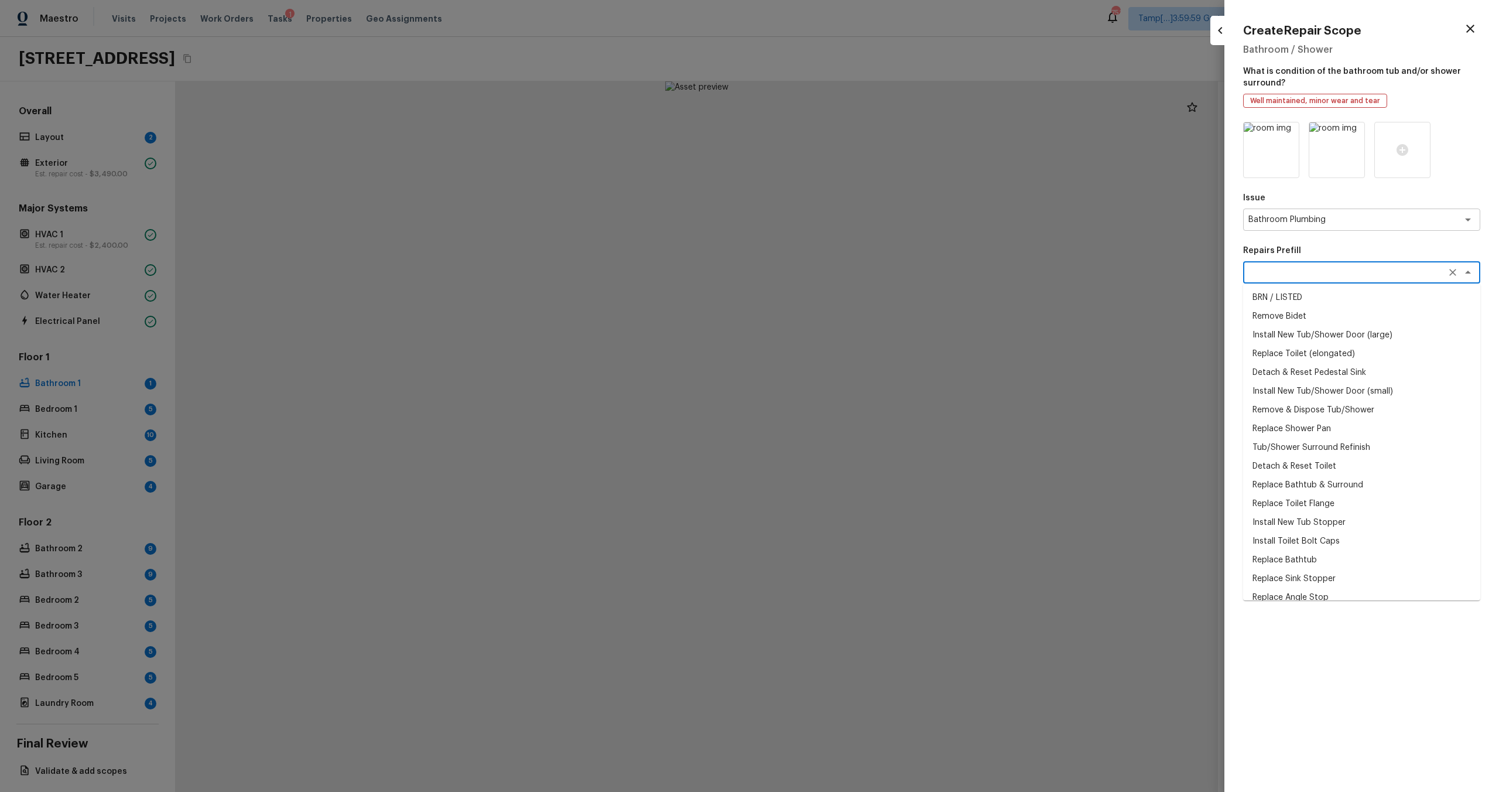
click at [842, 276] on textarea at bounding box center [1345, 272] width 194 height 12
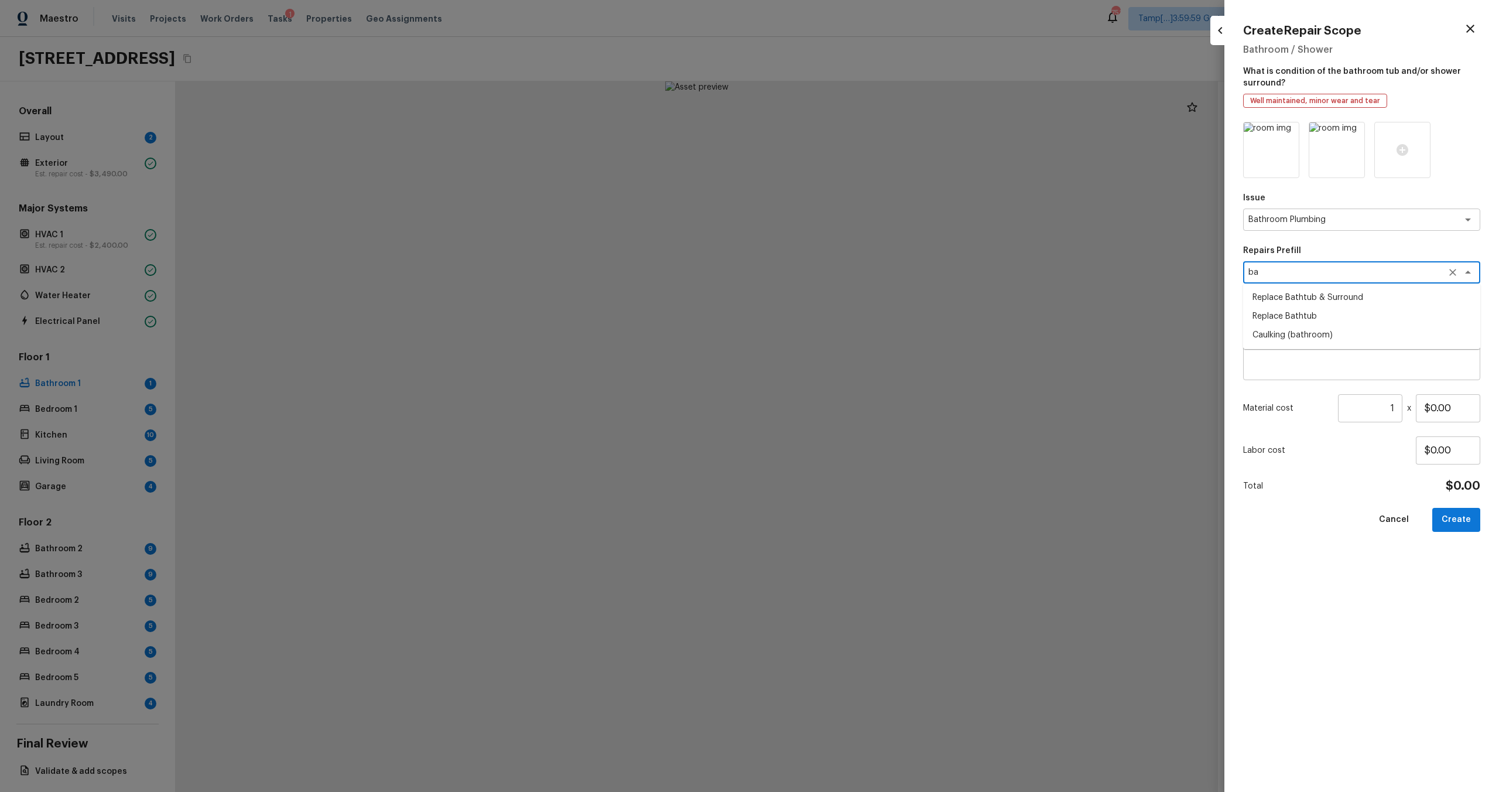
type textarea "b"
type textarea "de"
click at [842, 447] on p "Labor cost" at bounding box center [1329, 450] width 173 height 12
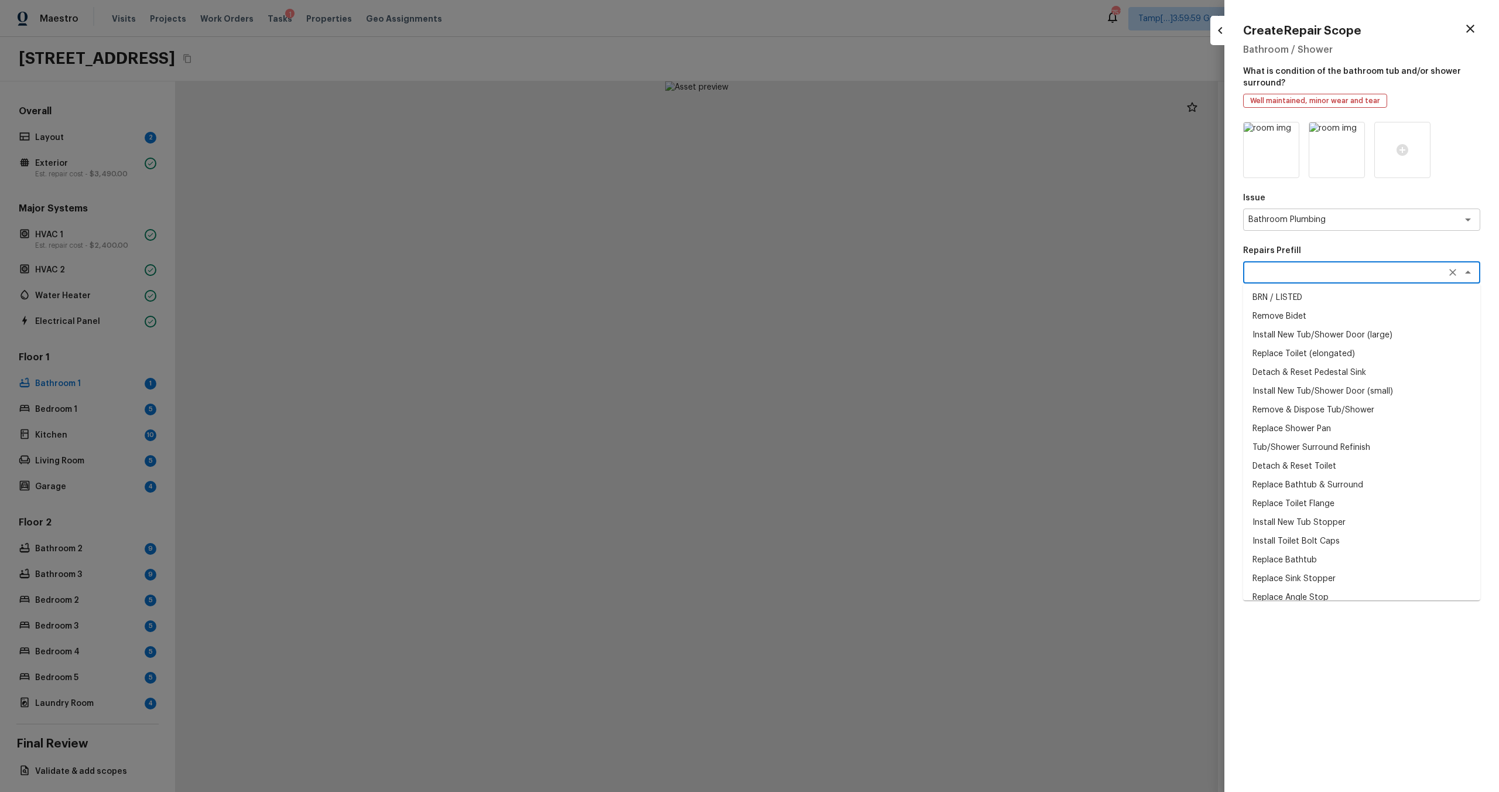
click at [842, 277] on textarea at bounding box center [1345, 272] width 194 height 12
click at [842, 475] on li "Add a Task" at bounding box center [1361, 529] width 237 height 19
type textarea "Add a Task"
type textarea "HPM to detail"
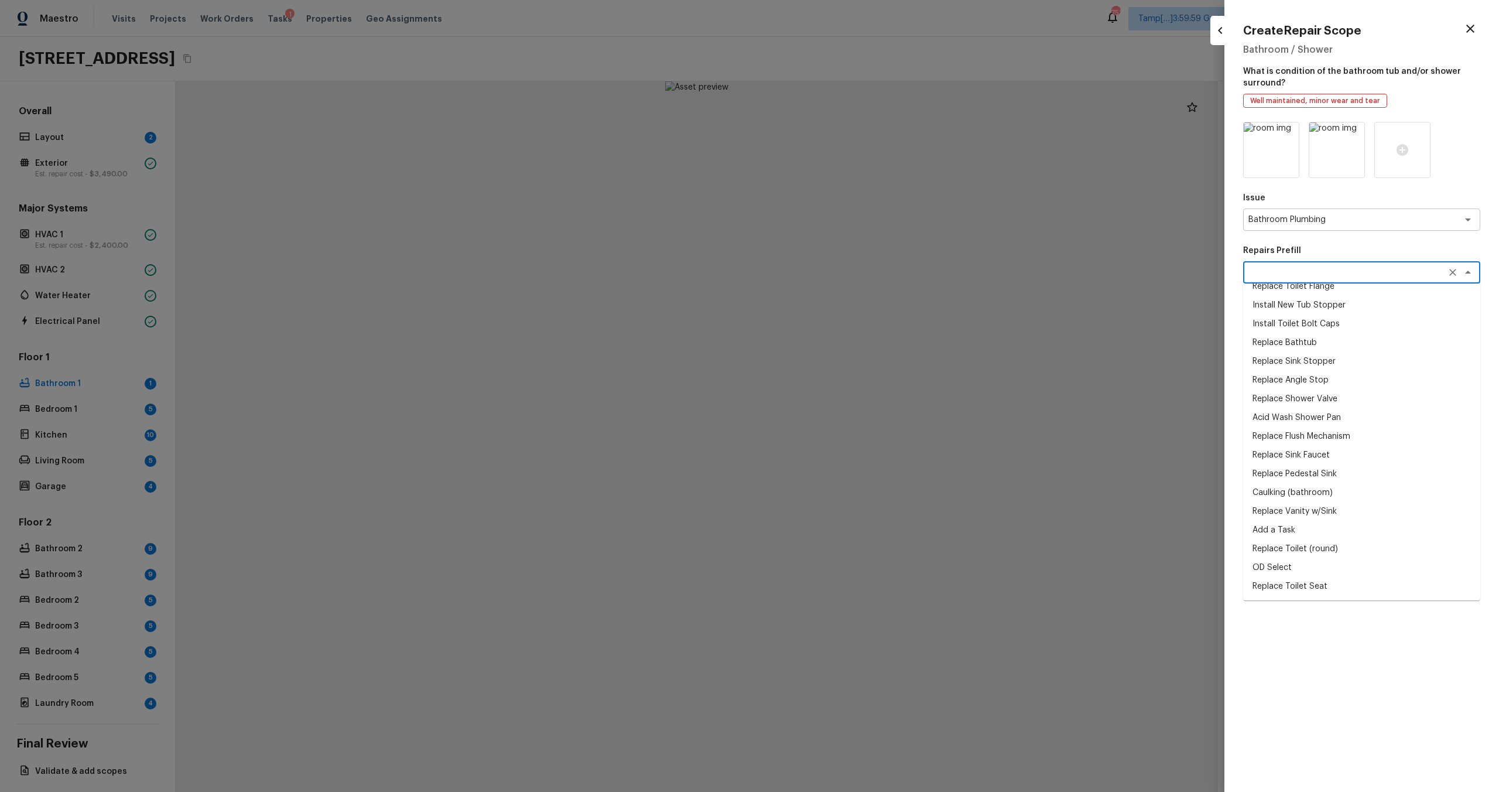
type input "$1.00"
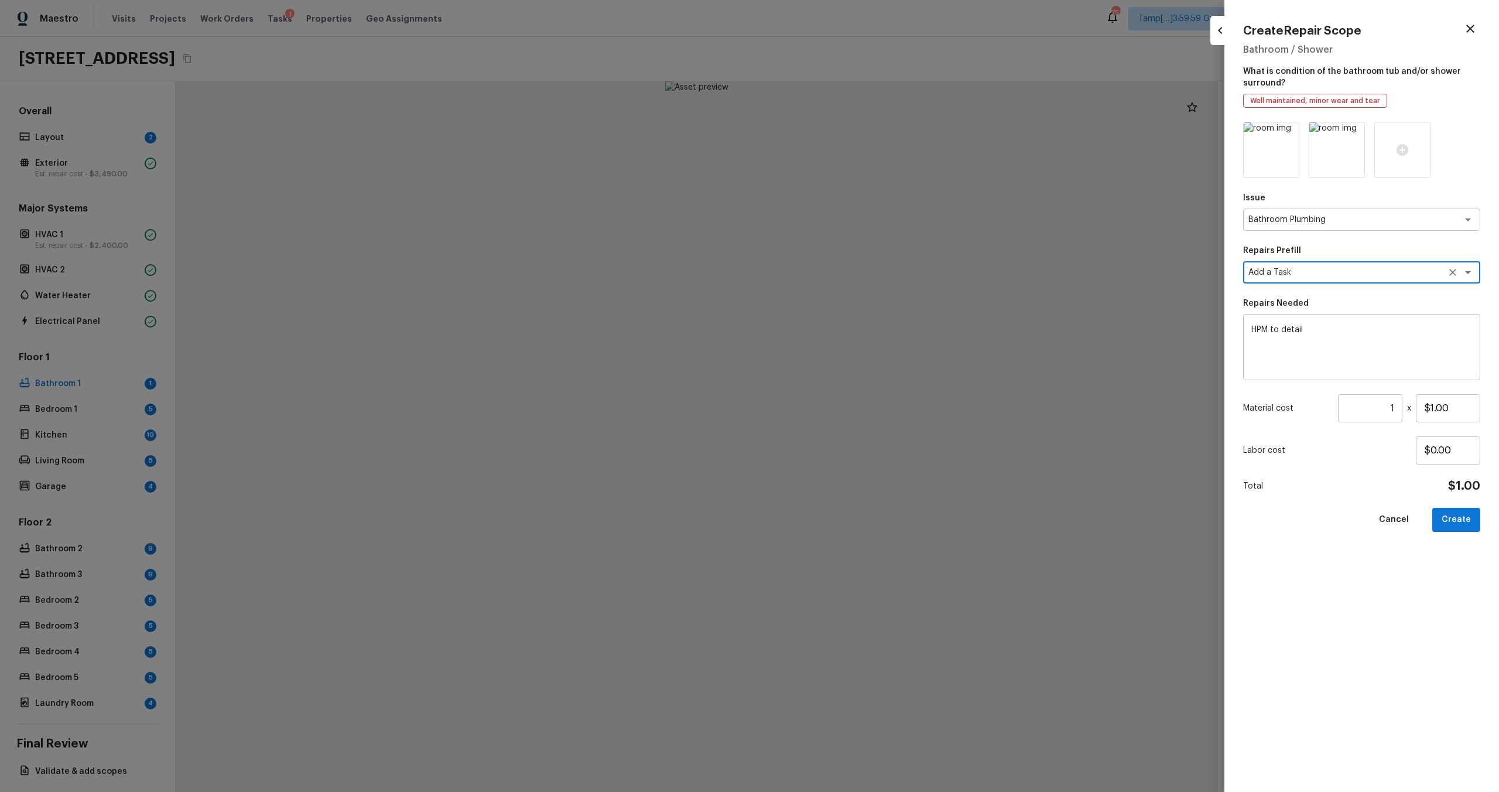
click at [842, 327] on textarea "HPM to detail" at bounding box center [1361, 347] width 221 height 47
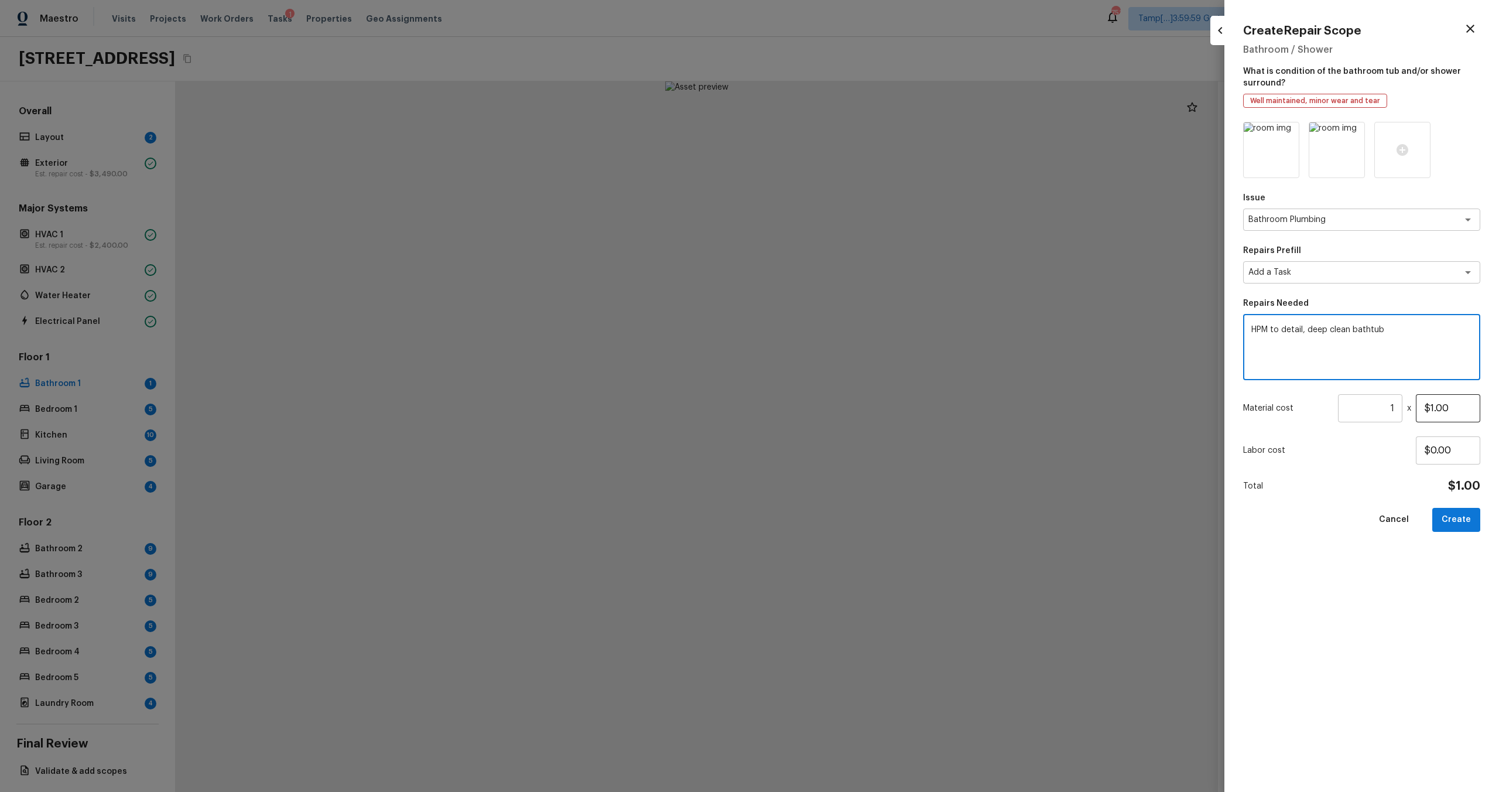
type textarea "HPM to detail, deep clean bathtub"
click at [842, 407] on input "$1.00" at bounding box center [1448, 408] width 64 height 28
click at [842, 405] on input "$1.00" at bounding box center [1448, 408] width 64 height 28
type input "$50.00"
click at [842, 475] on div "Issue Bathroom Plumbing x ​ Repairs Prefill Add a Task x ​ Repairs Needed HPM t…" at bounding box center [1361, 447] width 237 height 651
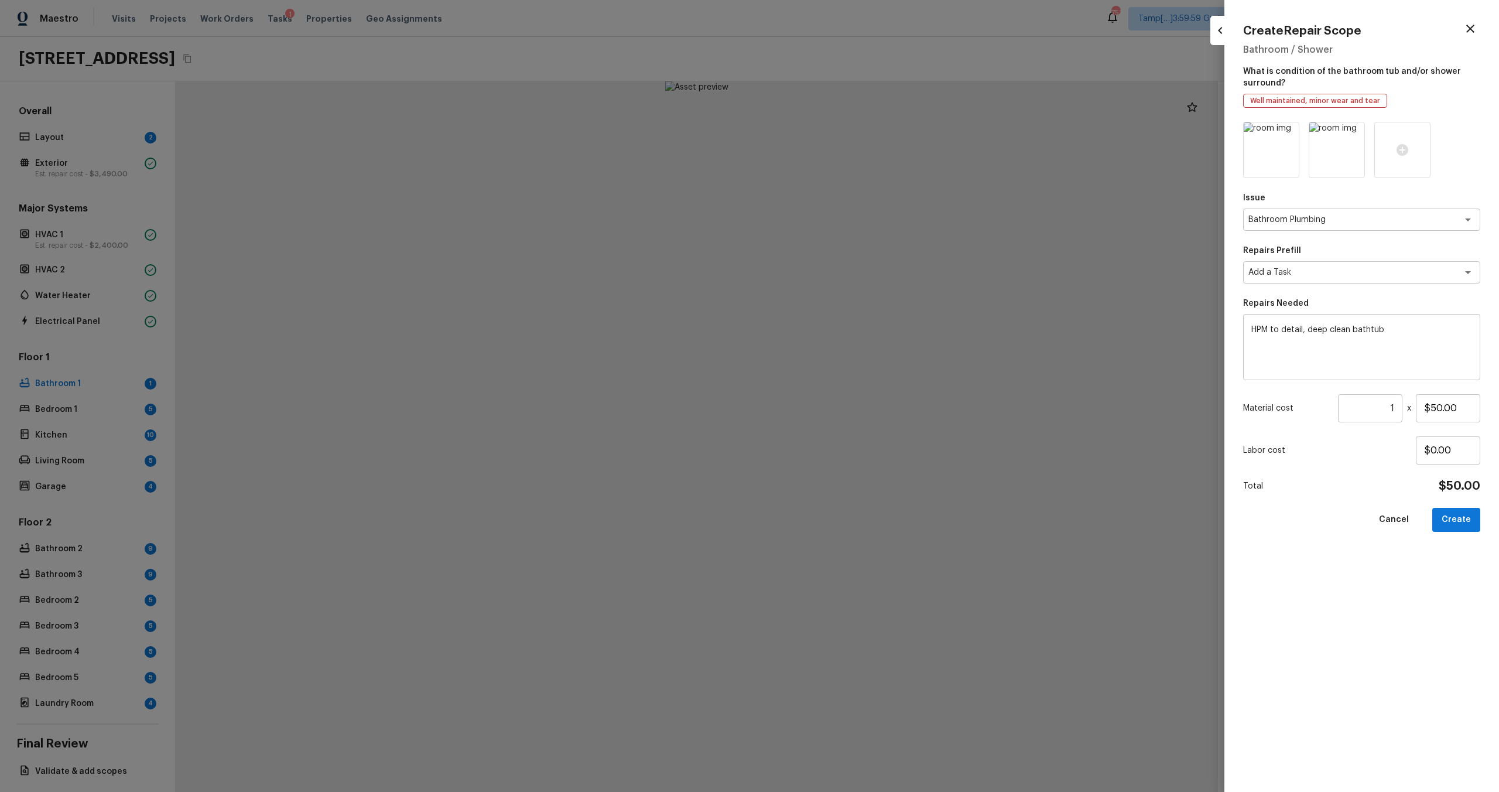
click at [842, 475] on div "Issue Bathroom Plumbing x ​ Repairs Prefill Add a Task x ​ Repairs Needed HPM t…" at bounding box center [1361, 447] width 237 height 651
click at [842, 475] on button "Create" at bounding box center [1456, 520] width 48 height 24
type input "$0.00"
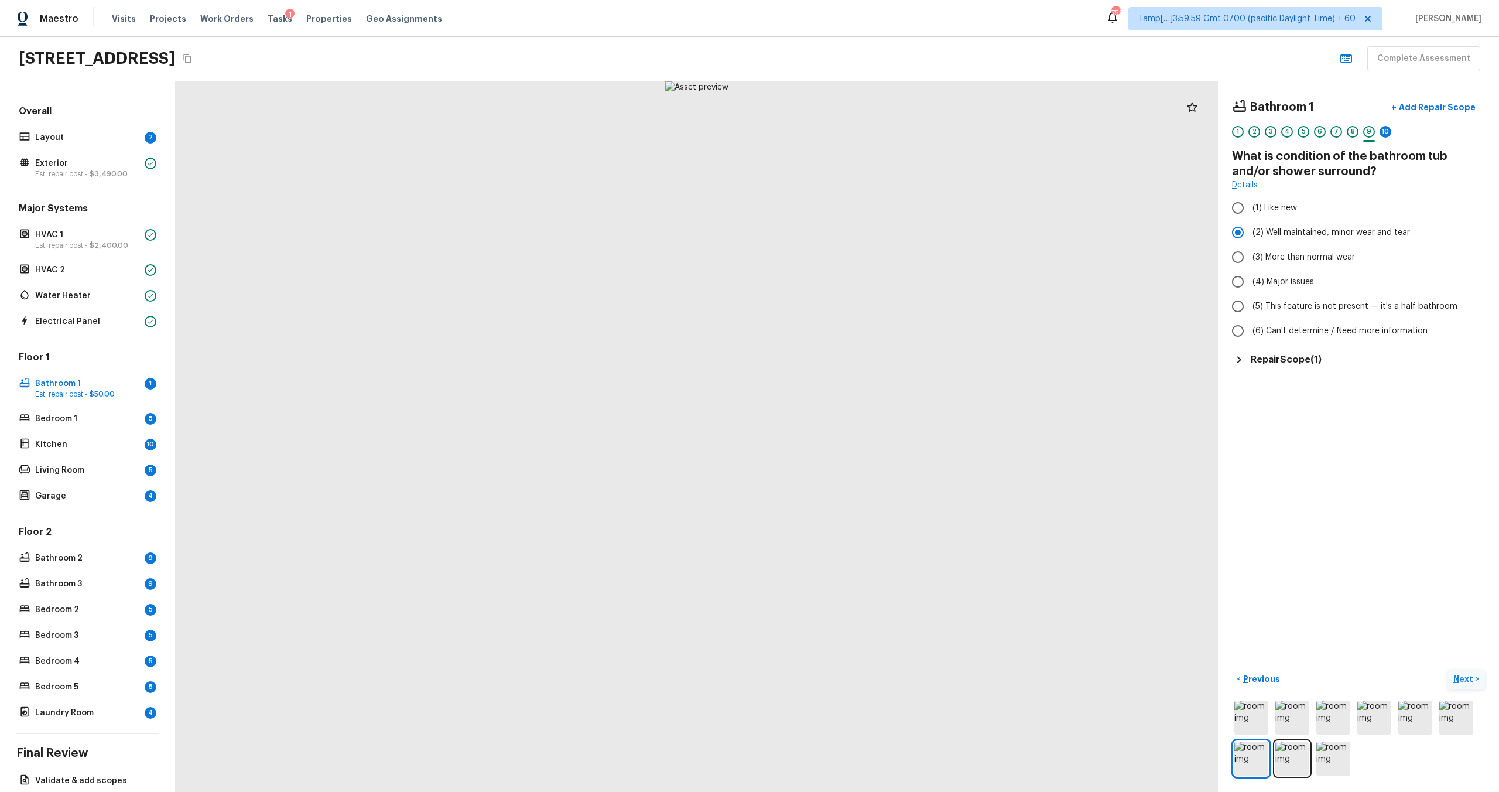
click at [842, 475] on p "Next" at bounding box center [1464, 679] width 22 height 12
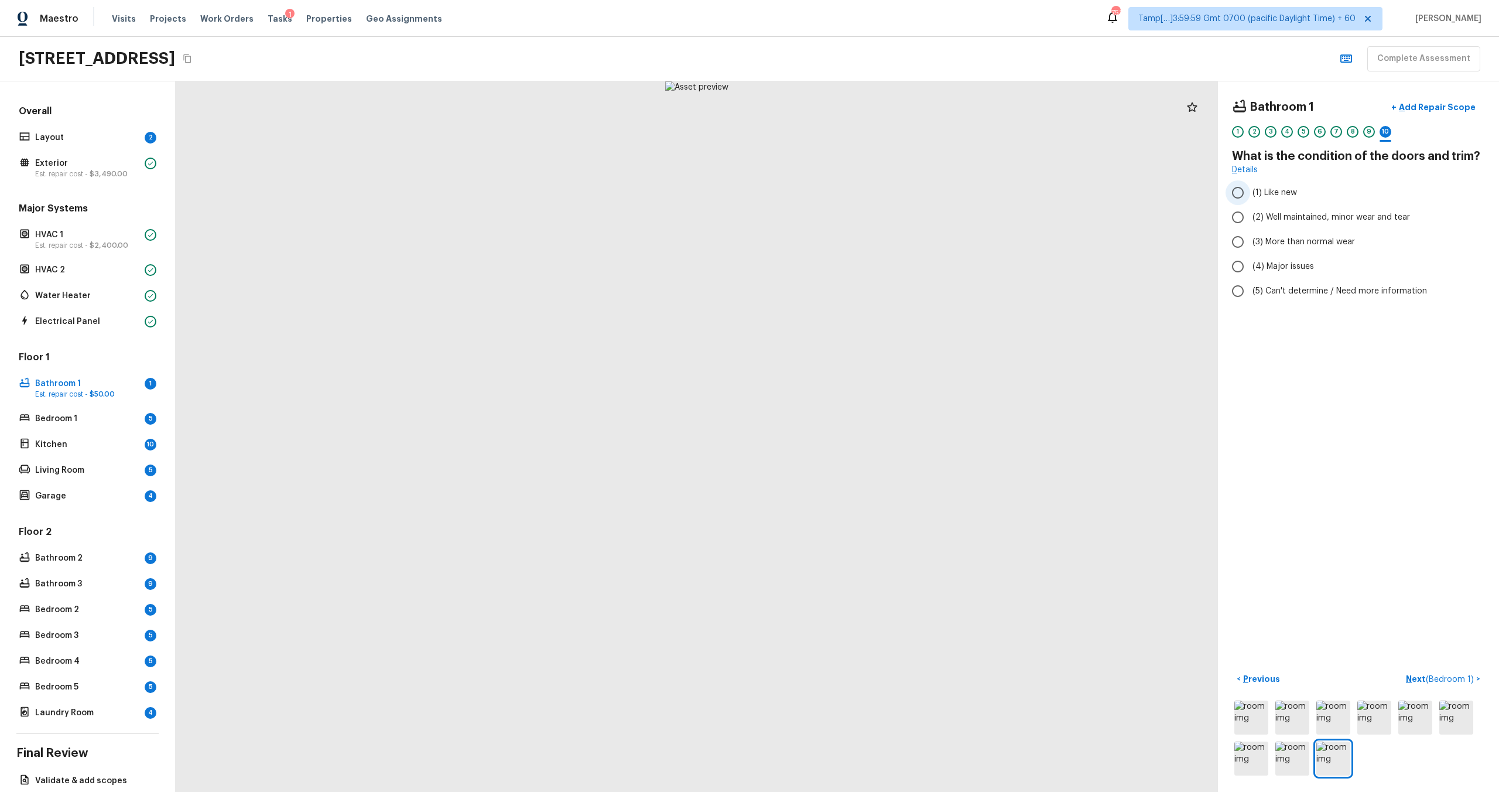
click at [842, 189] on span "(1) Like new" at bounding box center [1274, 193] width 44 height 12
click at [842, 189] on input "(1) Like new" at bounding box center [1237, 192] width 25 height 25
radio input "true"
click at [842, 475] on p "Next ( Bedroom 1 )" at bounding box center [1441, 679] width 70 height 12
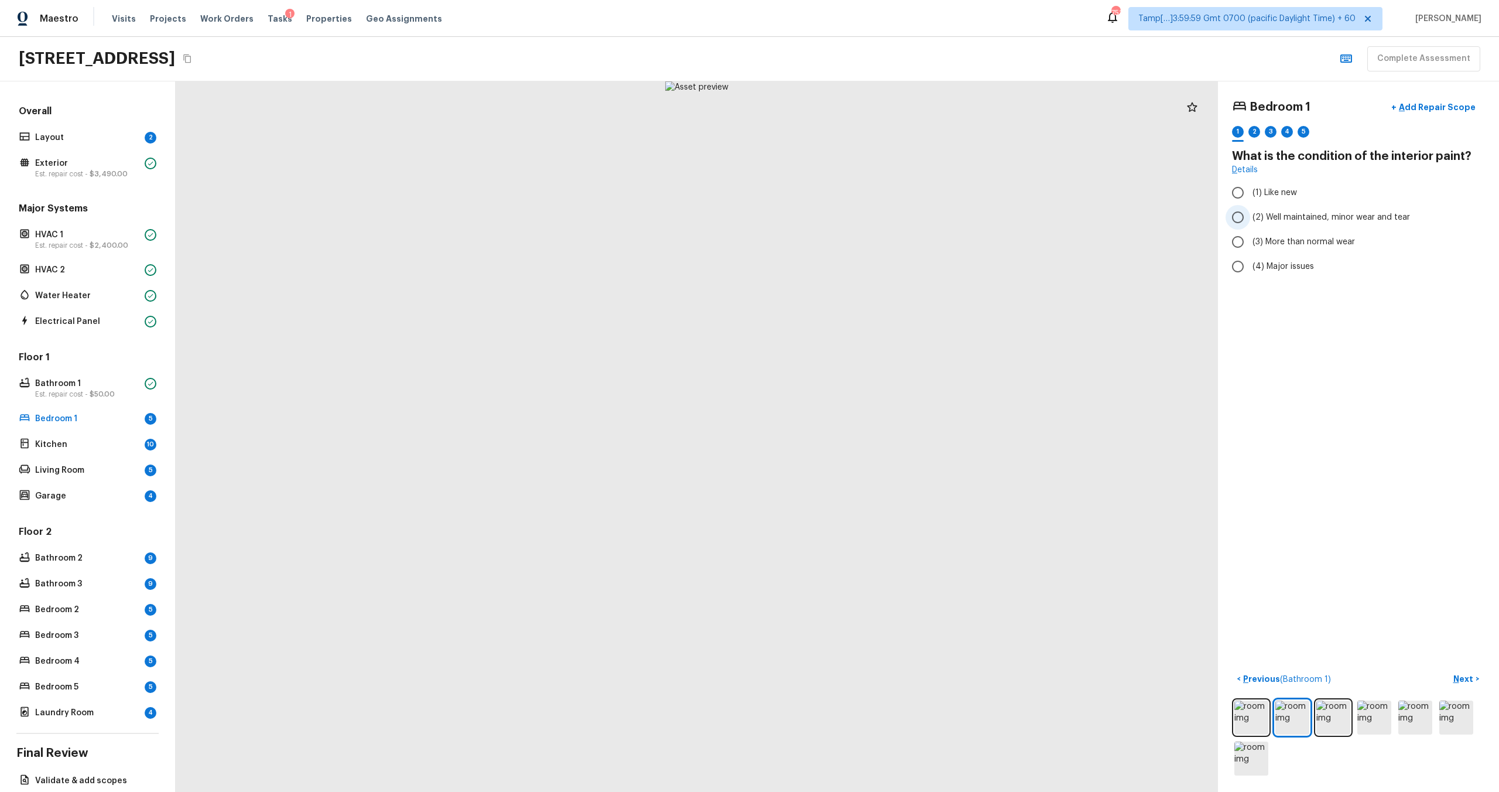
click at [842, 213] on input "(2) Well maintained, minor wear and tear" at bounding box center [1237, 217] width 25 height 25
radio input "true"
click at [842, 475] on p "Next" at bounding box center [1464, 679] width 22 height 12
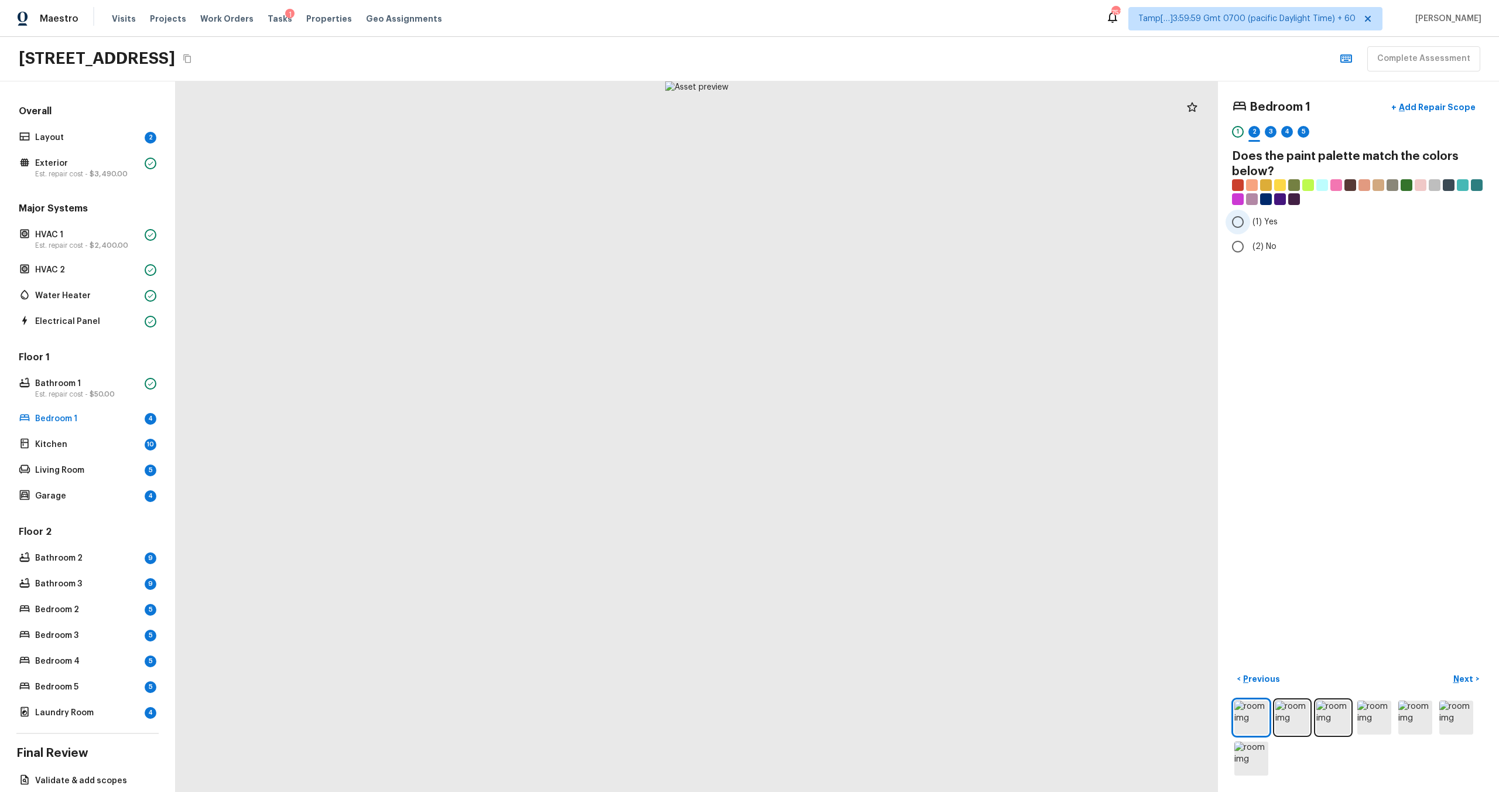
click at [842, 225] on input "(1) Yes" at bounding box center [1237, 222] width 25 height 25
radio input "true"
click at [842, 475] on p "Next" at bounding box center [1464, 679] width 22 height 12
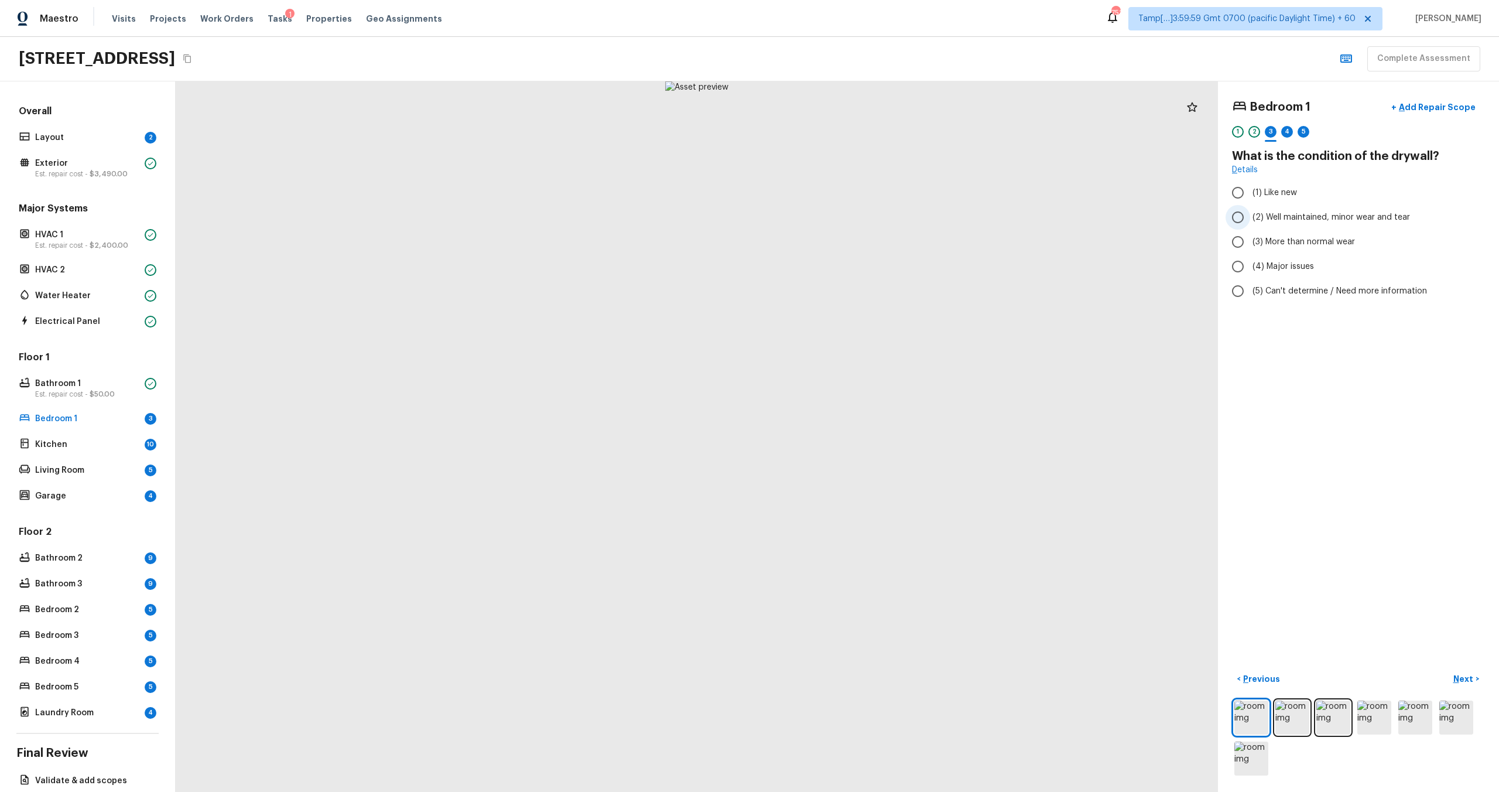
click at [842, 216] on span "(2) Well maintained, minor wear and tear" at bounding box center [1330, 217] width 157 height 12
click at [842, 216] on input "(2) Well maintained, minor wear and tear" at bounding box center [1237, 217] width 25 height 25
radio input "true"
click at [842, 475] on p "Next" at bounding box center [1464, 679] width 22 height 12
click at [842, 285] on input "(4) Carpet" at bounding box center [1237, 280] width 25 height 25
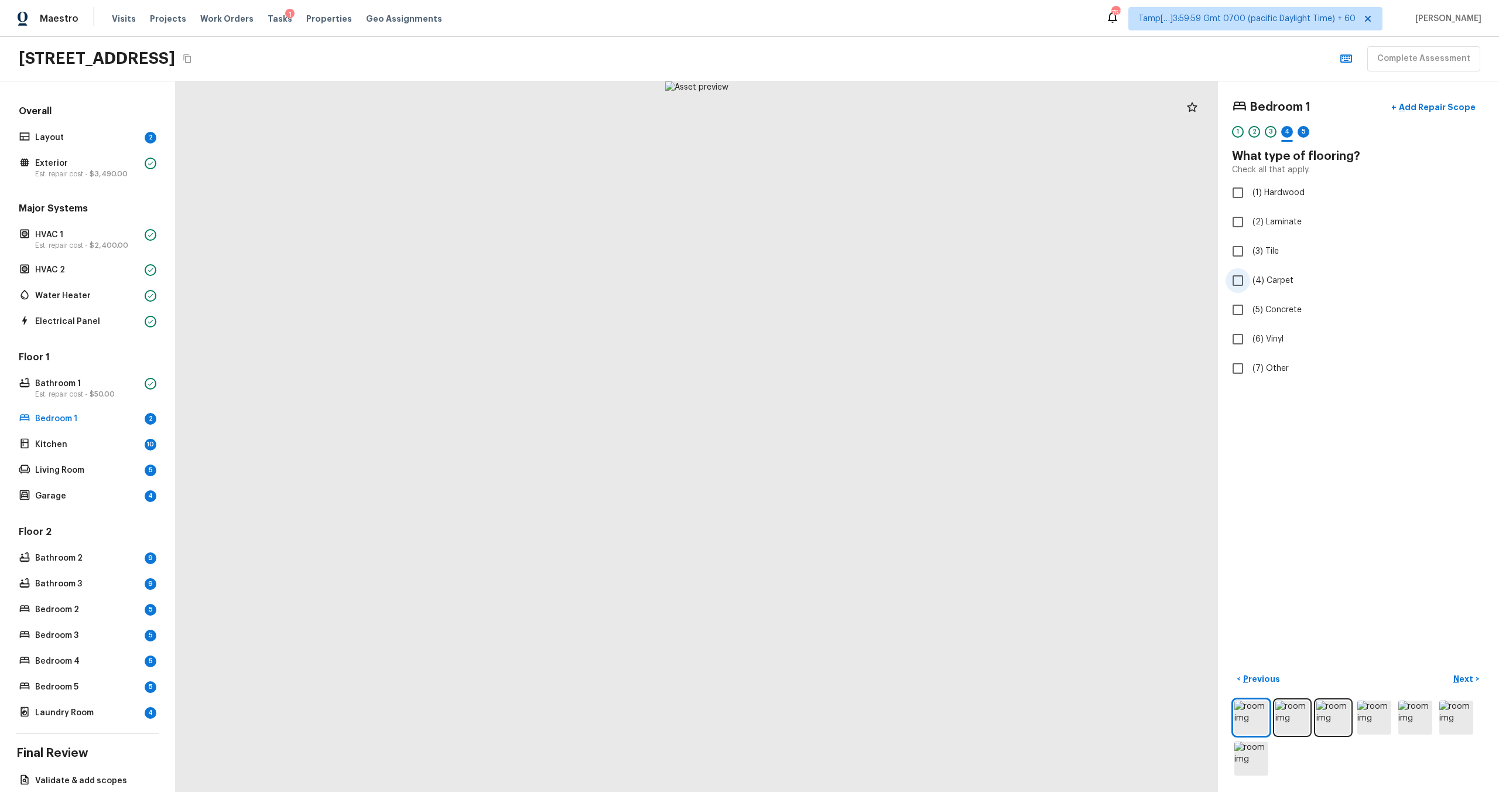
checkbox input "true"
click at [842, 475] on p "Next" at bounding box center [1464, 679] width 22 height 12
click at [842, 243] on label "(3) More than normal wear" at bounding box center [1350, 241] width 250 height 25
click at [842, 243] on input "(3) More than normal wear" at bounding box center [1237, 241] width 25 height 25
radio input "true"
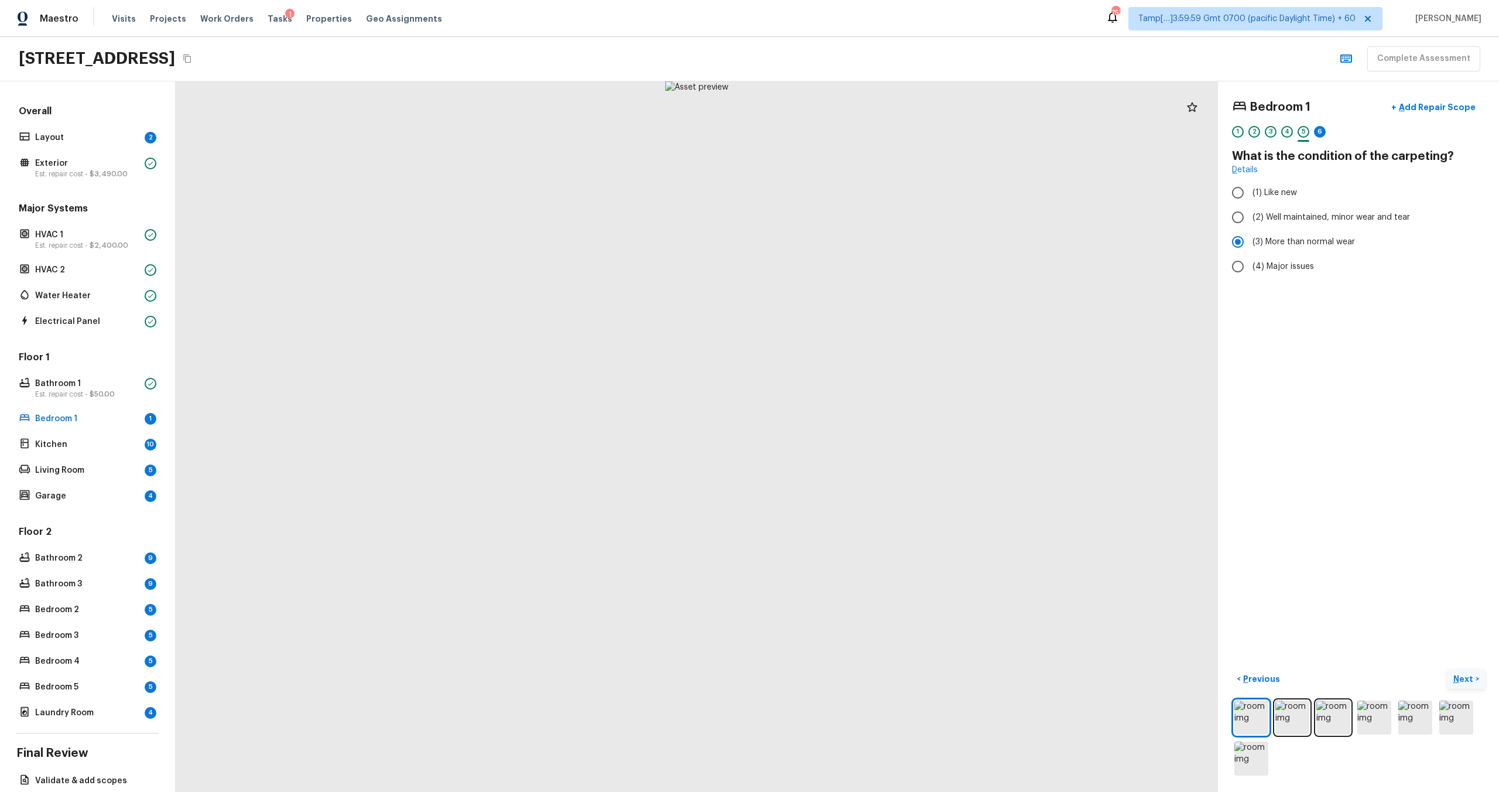
click at [842, 475] on p "Next" at bounding box center [1464, 679] width 22 height 12
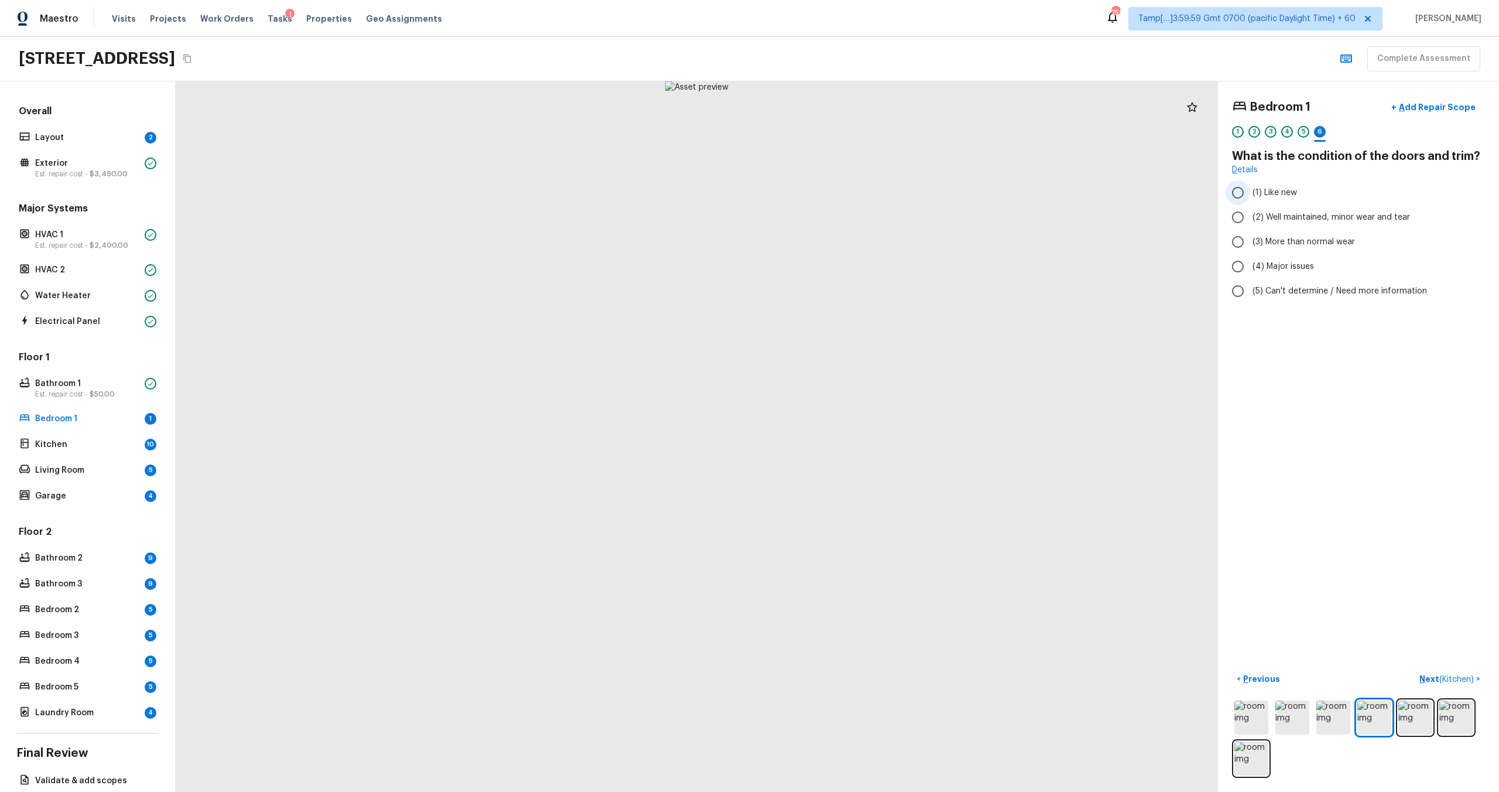
click at [842, 189] on input "(1) Like new" at bounding box center [1237, 192] width 25 height 25
radio input "true"
click at [842, 219] on input "(2) Well maintained, minor wear and tear" at bounding box center [1237, 217] width 25 height 25
radio input "true"
click at [842, 475] on p "Next ( Kitchen )" at bounding box center [1447, 679] width 57 height 12
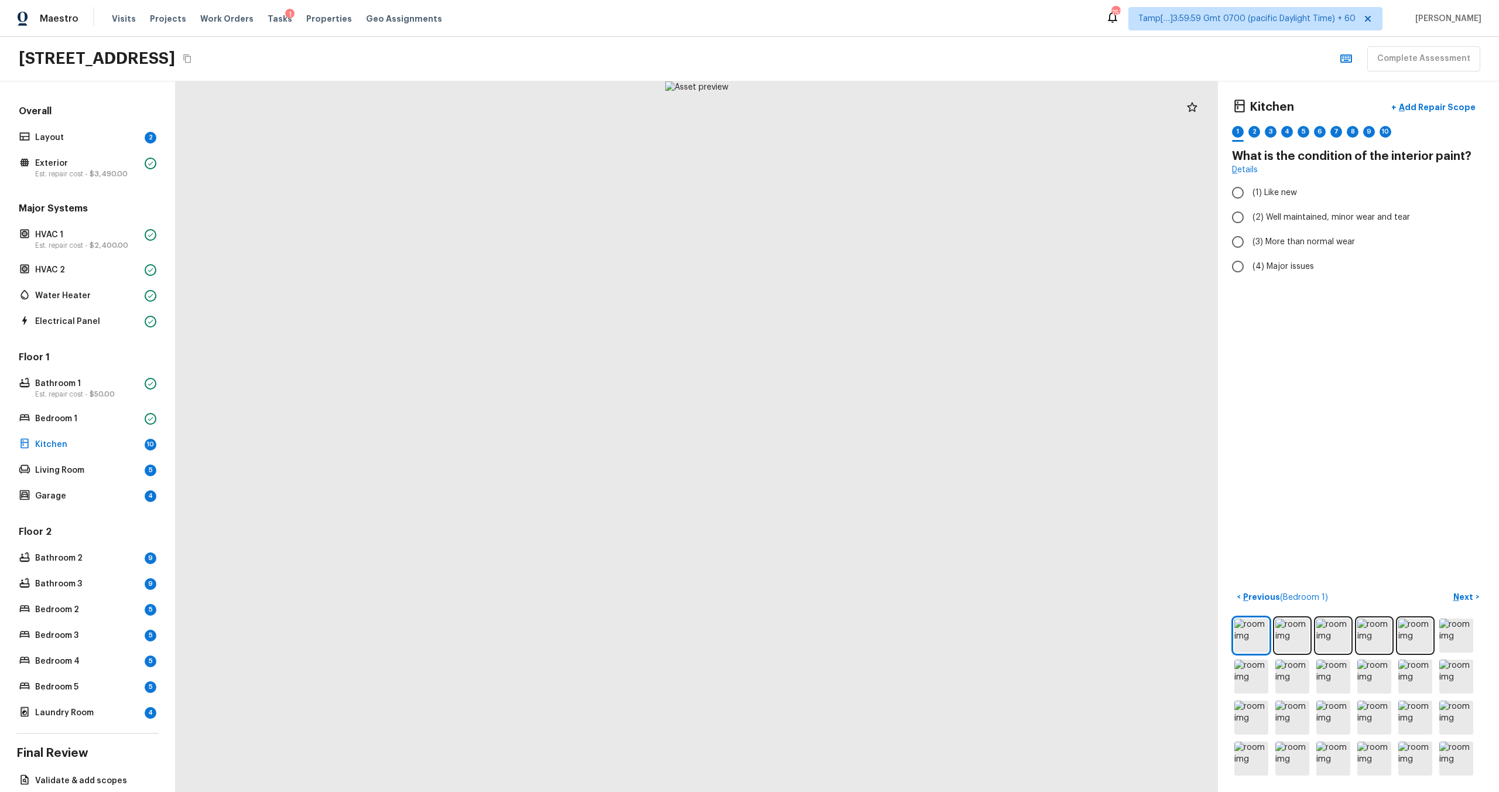
click at [695, 361] on div at bounding box center [697, 436] width 1042 height 710
click at [842, 221] on input "(2) Well maintained, minor wear and tear" at bounding box center [1237, 217] width 25 height 25
radio input "true"
click at [842, 475] on p "Next" at bounding box center [1464, 597] width 22 height 12
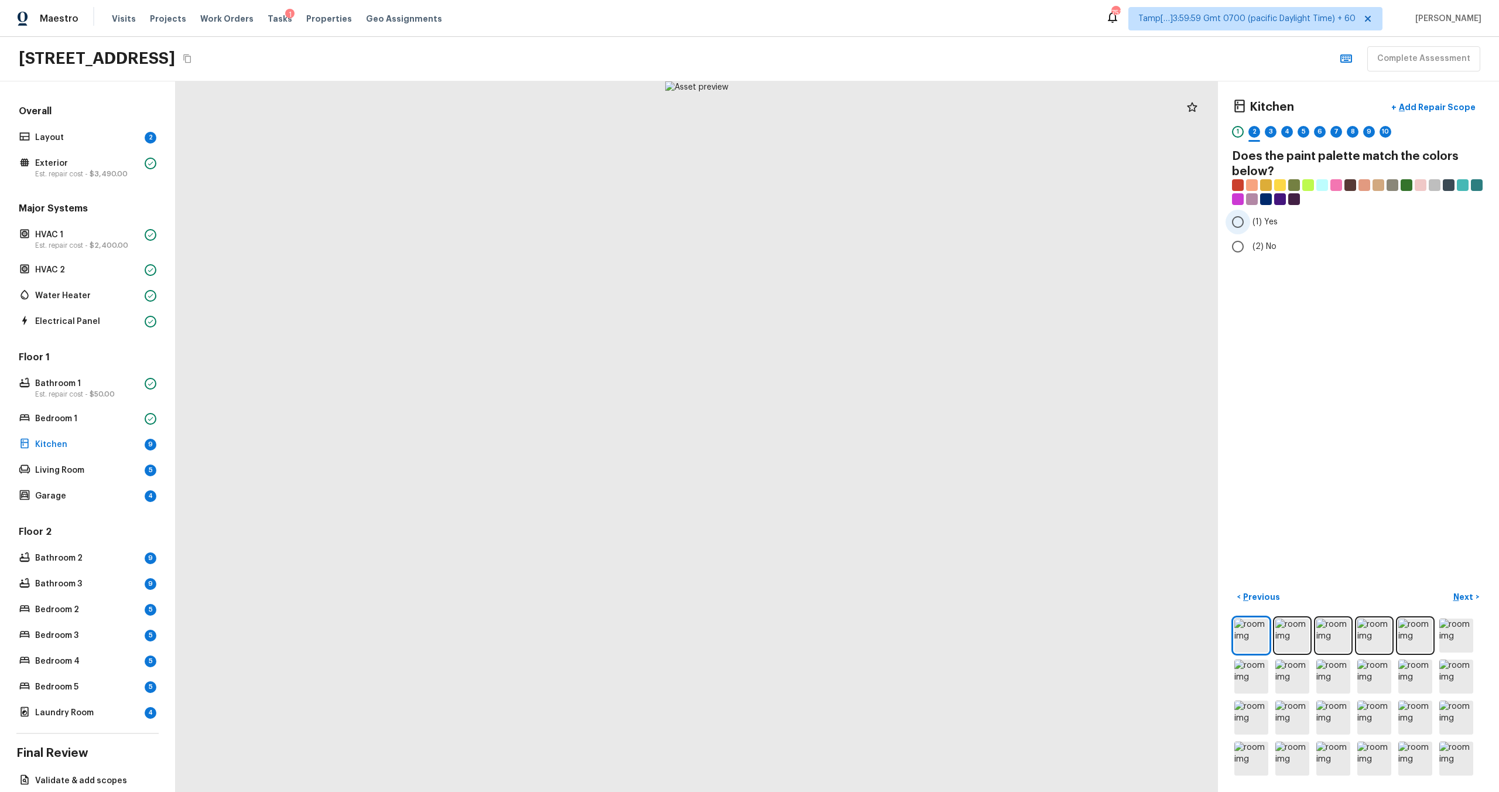
click at [842, 220] on input "(1) Yes" at bounding box center [1237, 222] width 25 height 25
radio input "true"
click at [842, 475] on p "Next" at bounding box center [1464, 597] width 22 height 12
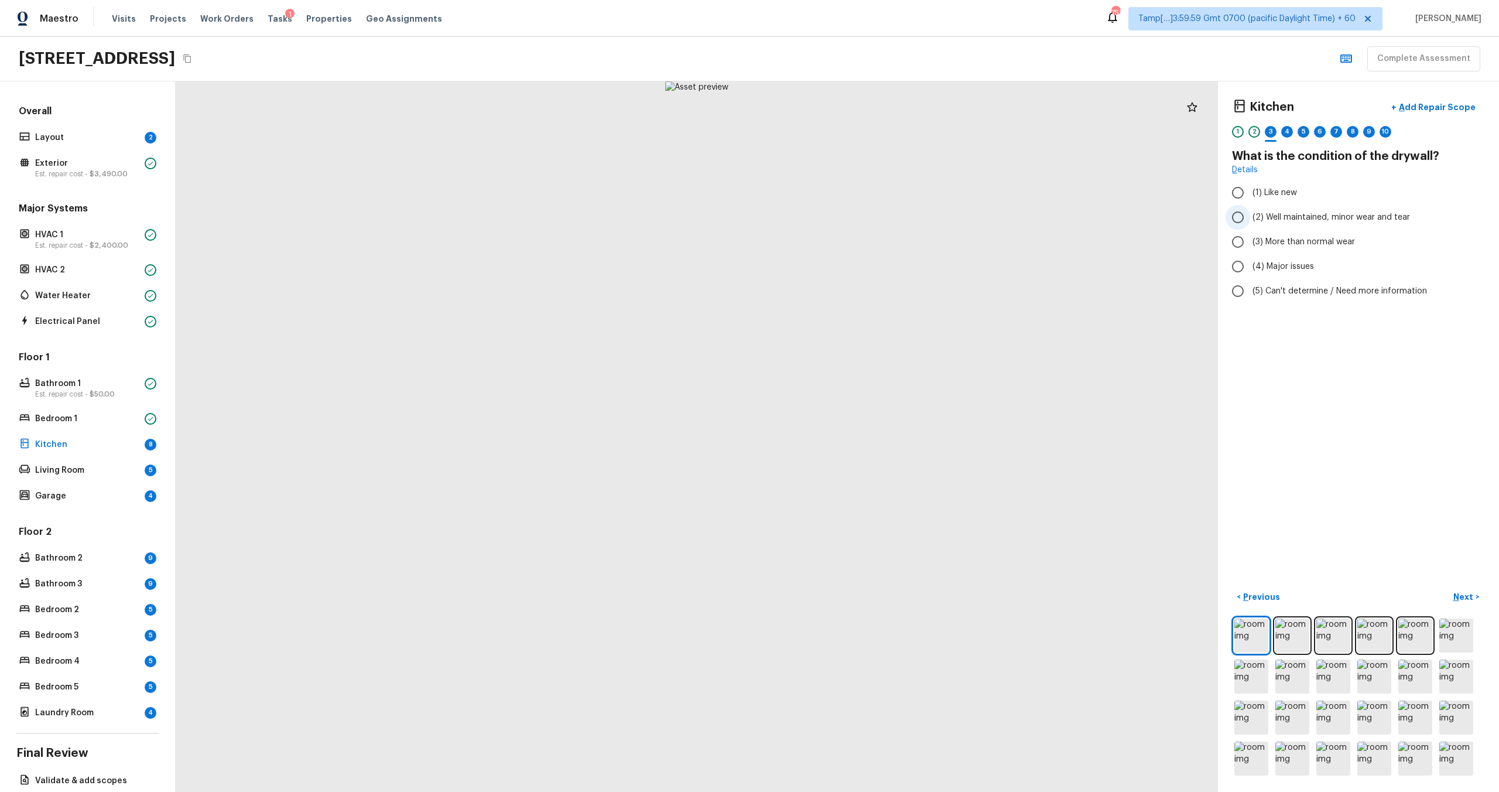
click at [842, 222] on input "(2) Well maintained, minor wear and tear" at bounding box center [1237, 217] width 25 height 25
radio input "true"
click at [842, 475] on button "Next >" at bounding box center [1465, 596] width 37 height 19
click at [842, 253] on input "(3) Tile" at bounding box center [1237, 251] width 25 height 25
checkbox input "true"
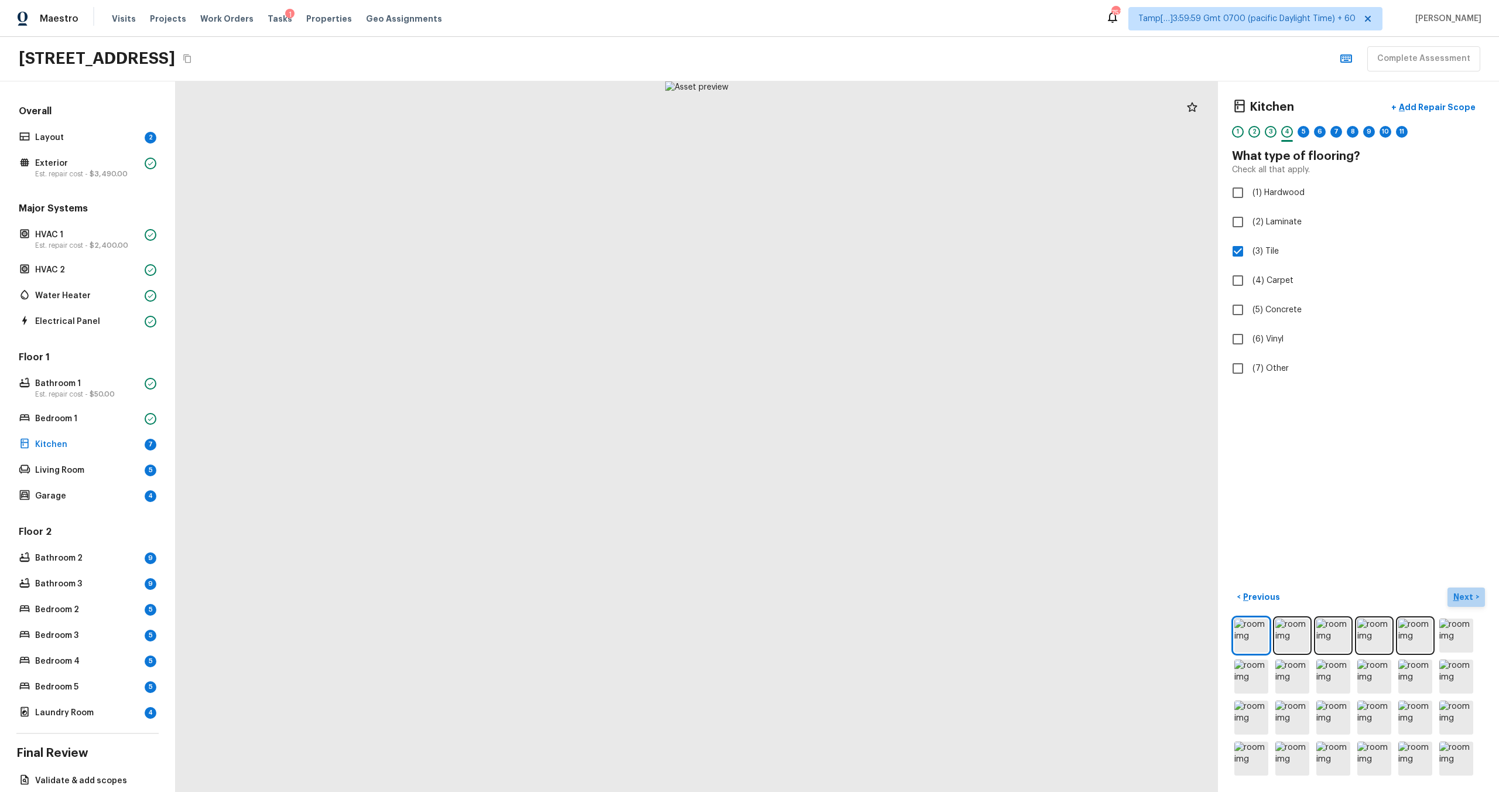
click at [842, 475] on p "Next" at bounding box center [1464, 597] width 22 height 12
click at [842, 221] on input "(2) Well maintained, minor wear and tear" at bounding box center [1237, 217] width 25 height 25
radio input "true"
click at [842, 475] on p "Next" at bounding box center [1464, 597] width 22 height 12
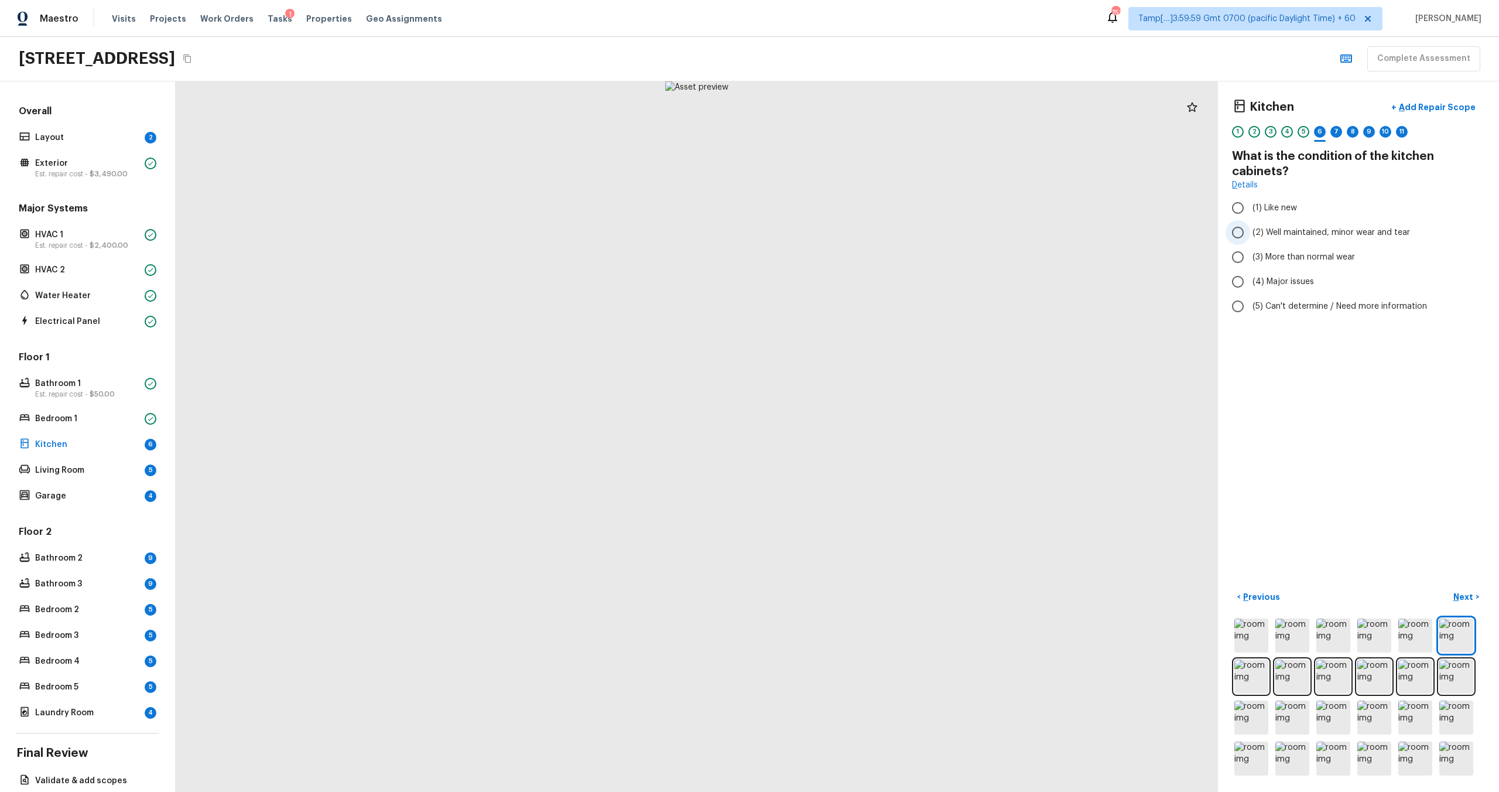
click at [842, 232] on input "(2) Well maintained, minor wear and tear" at bounding box center [1237, 232] width 25 height 25
radio input "true"
click at [842, 475] on p "Next" at bounding box center [1464, 597] width 22 height 12
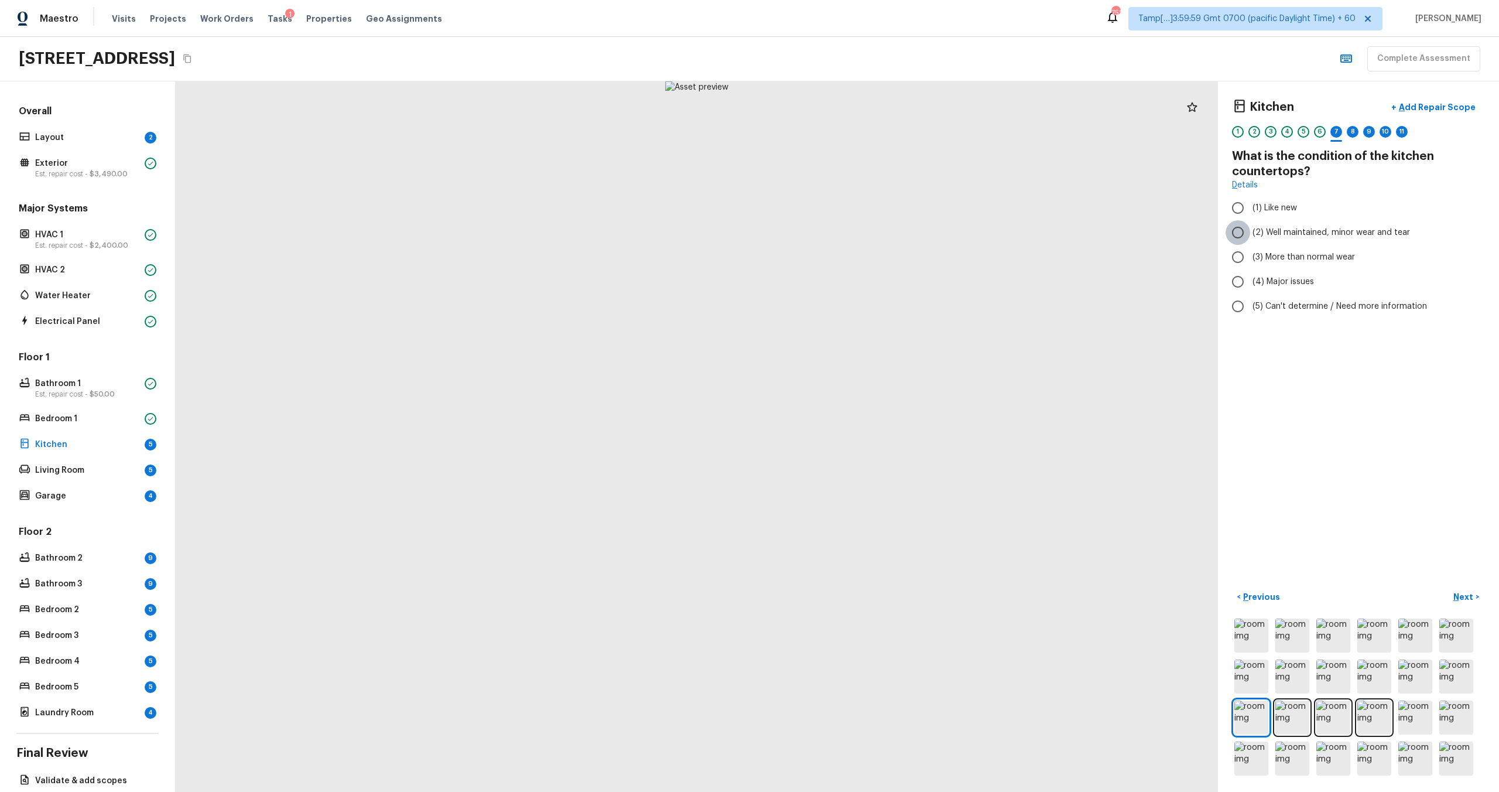
click at [842, 238] on input "(2) Well maintained, minor wear and tear" at bounding box center [1237, 232] width 25 height 25
radio input "true"
click at [842, 475] on p "Next" at bounding box center [1464, 597] width 22 height 12
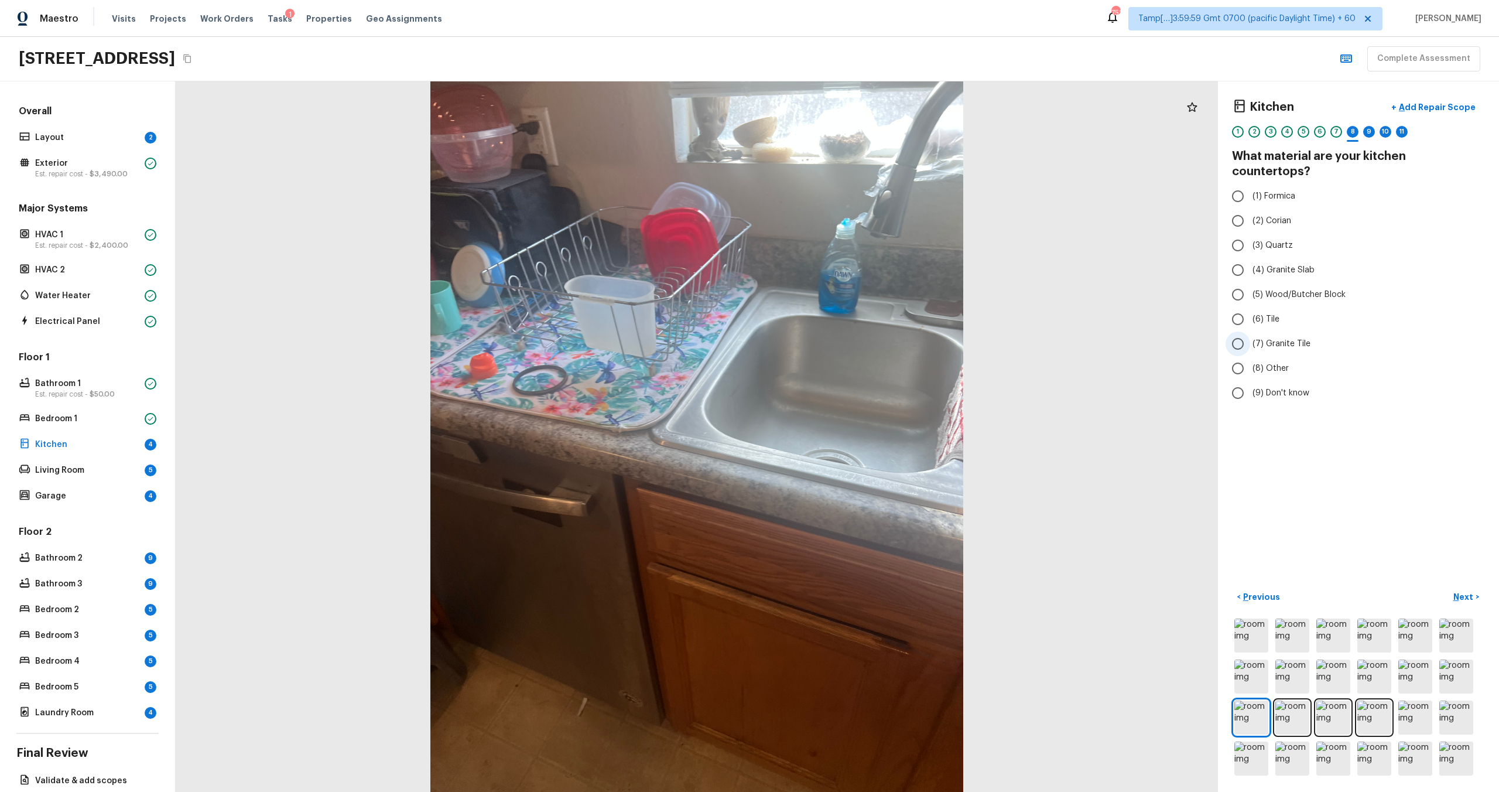
click at [842, 331] on input "(7) Granite Tile" at bounding box center [1237, 343] width 25 height 25
radio input "true"
click at [842, 475] on p "Next" at bounding box center [1464, 597] width 22 height 12
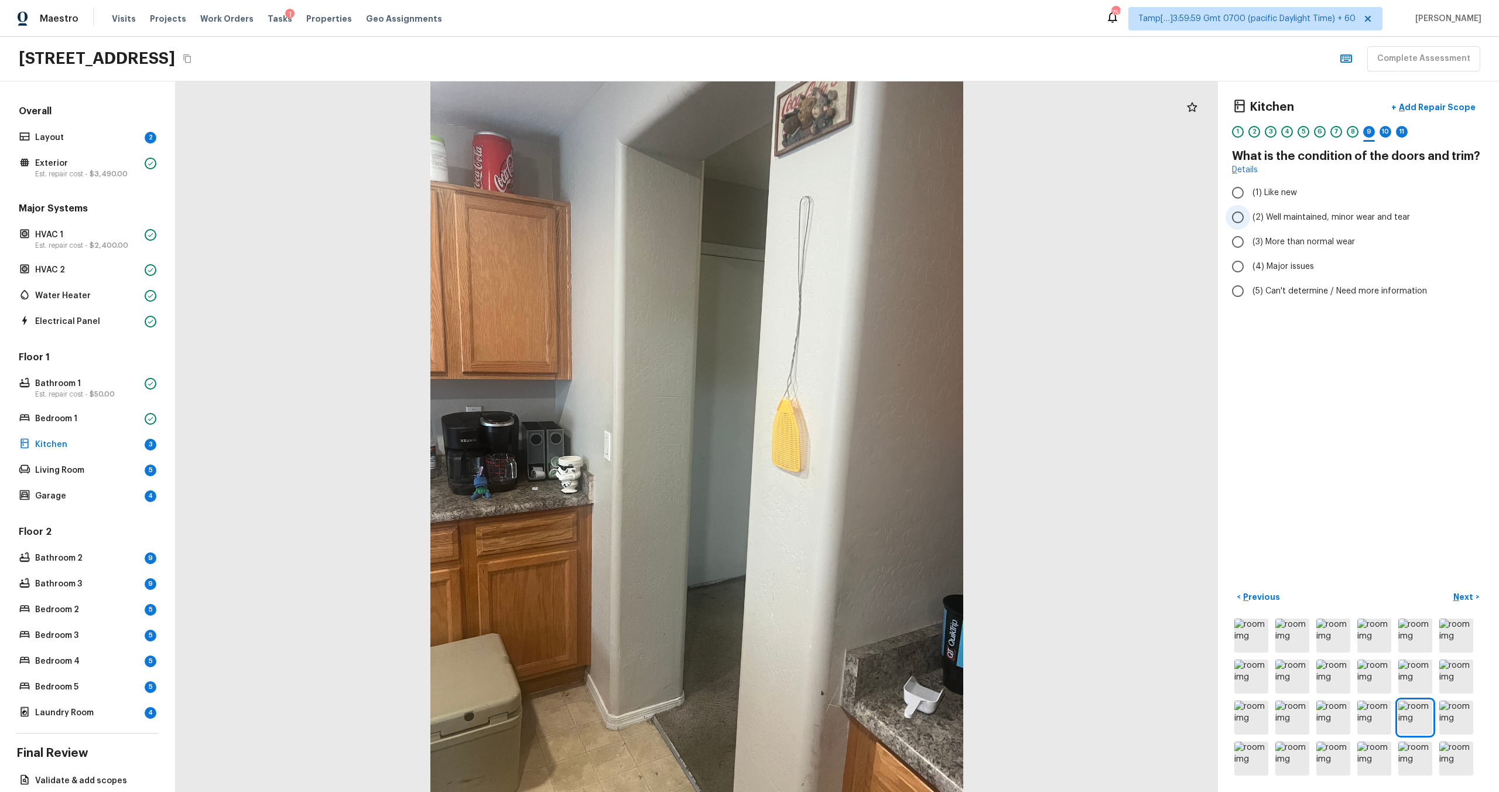
click at [842, 214] on span "(2) Well maintained, minor wear and tear" at bounding box center [1330, 217] width 157 height 12
click at [842, 214] on input "(2) Well maintained, minor wear and tear" at bounding box center [1237, 217] width 25 height 25
radio input "true"
click at [842, 475] on p "Next" at bounding box center [1464, 597] width 22 height 12
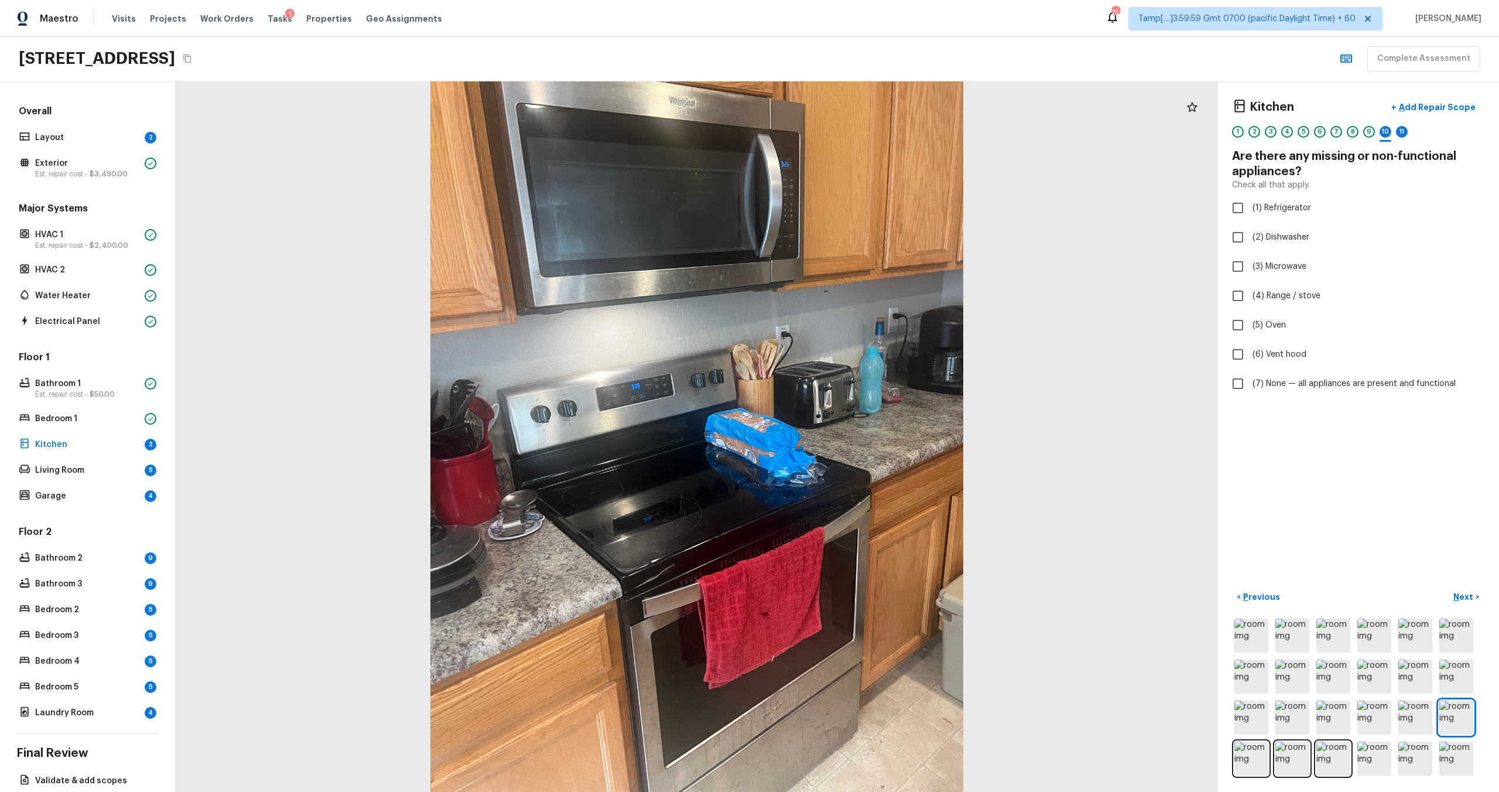
click at [842, 181] on div "Check all that apply." at bounding box center [1358, 185] width 253 height 12
click at [842, 383] on input "(7) None — all appliances are present and functional" at bounding box center [1237, 383] width 25 height 25
checkbox input "true"
click at [842, 475] on p "Next" at bounding box center [1464, 597] width 22 height 12
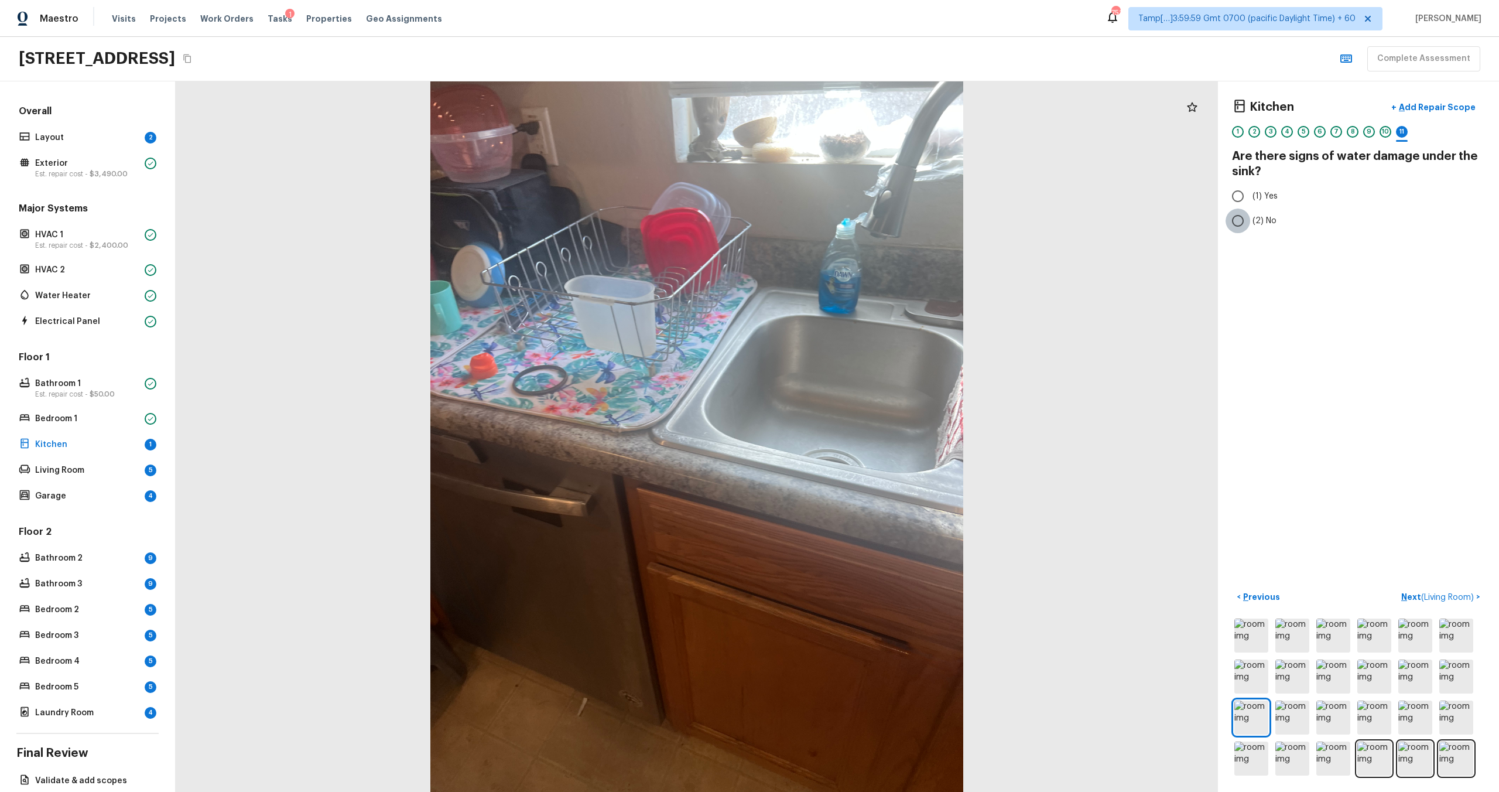
click at [842, 217] on input "(2) No" at bounding box center [1237, 220] width 25 height 25
radio input "true"
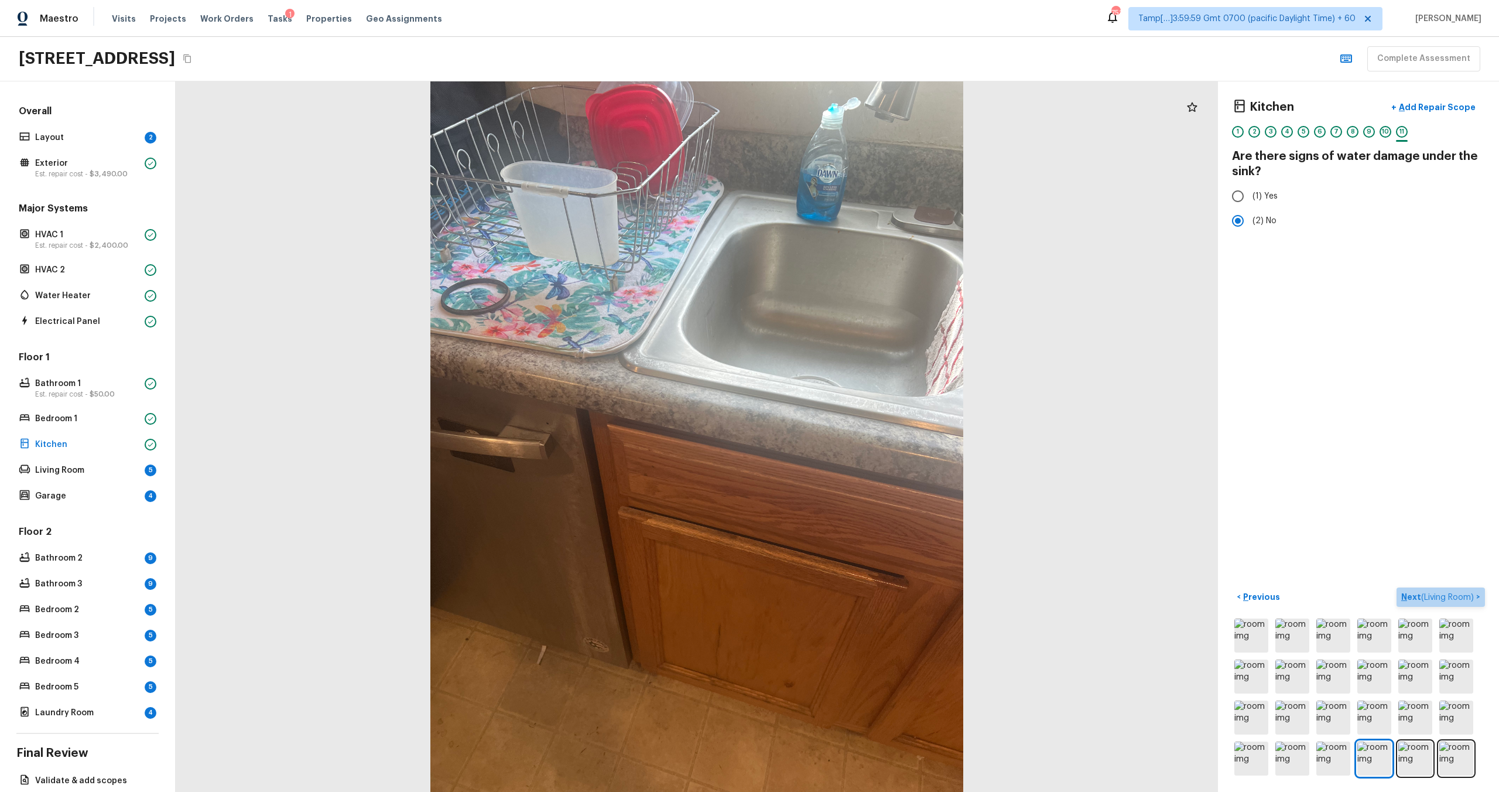
click at [842, 475] on p "Next ( Living Room )" at bounding box center [1438, 597] width 75 height 12
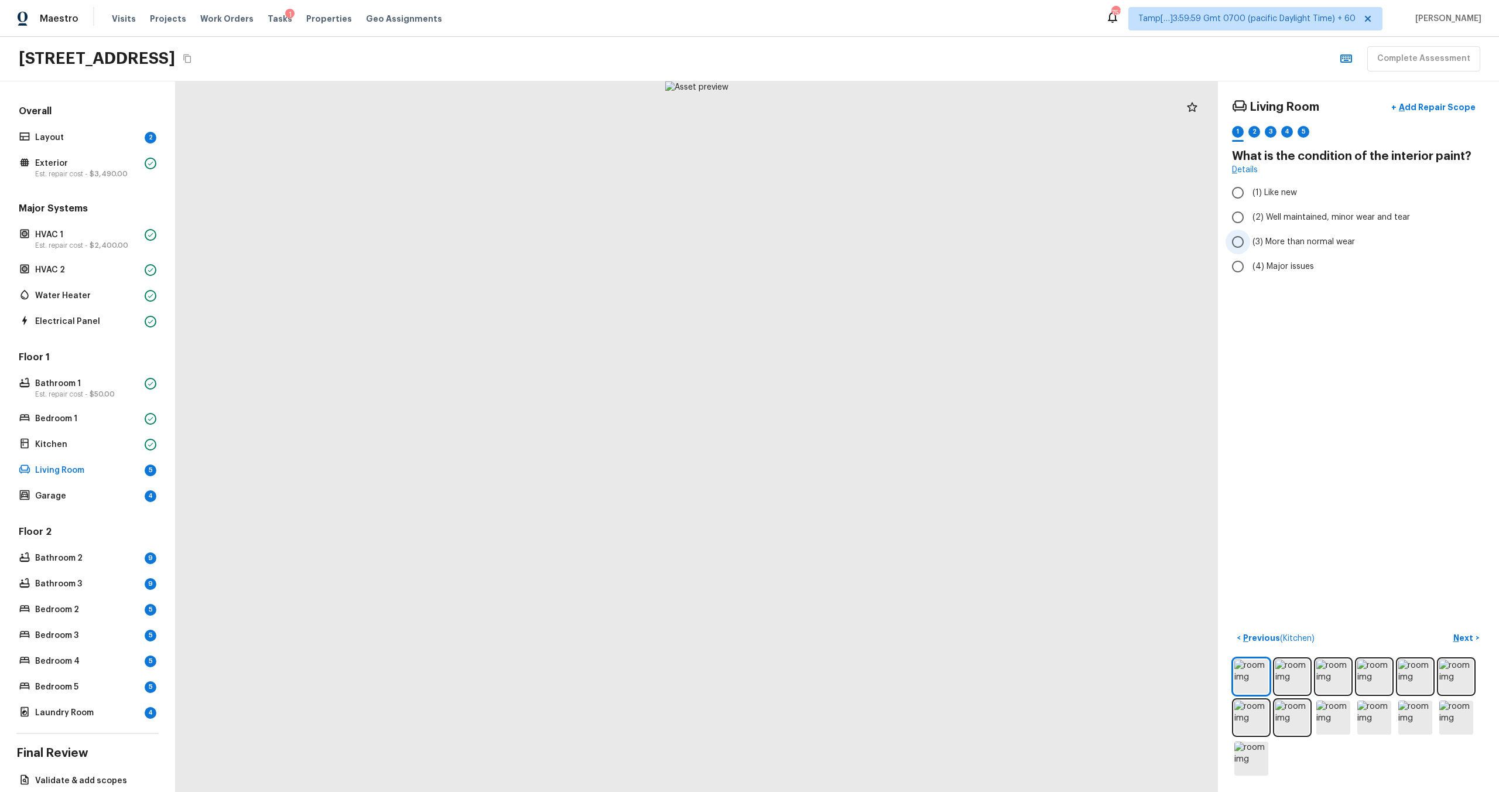
click at [842, 245] on input "(3) More than normal wear" at bounding box center [1237, 241] width 25 height 25
radio input "true"
click at [842, 475] on p "Next" at bounding box center [1464, 638] width 22 height 12
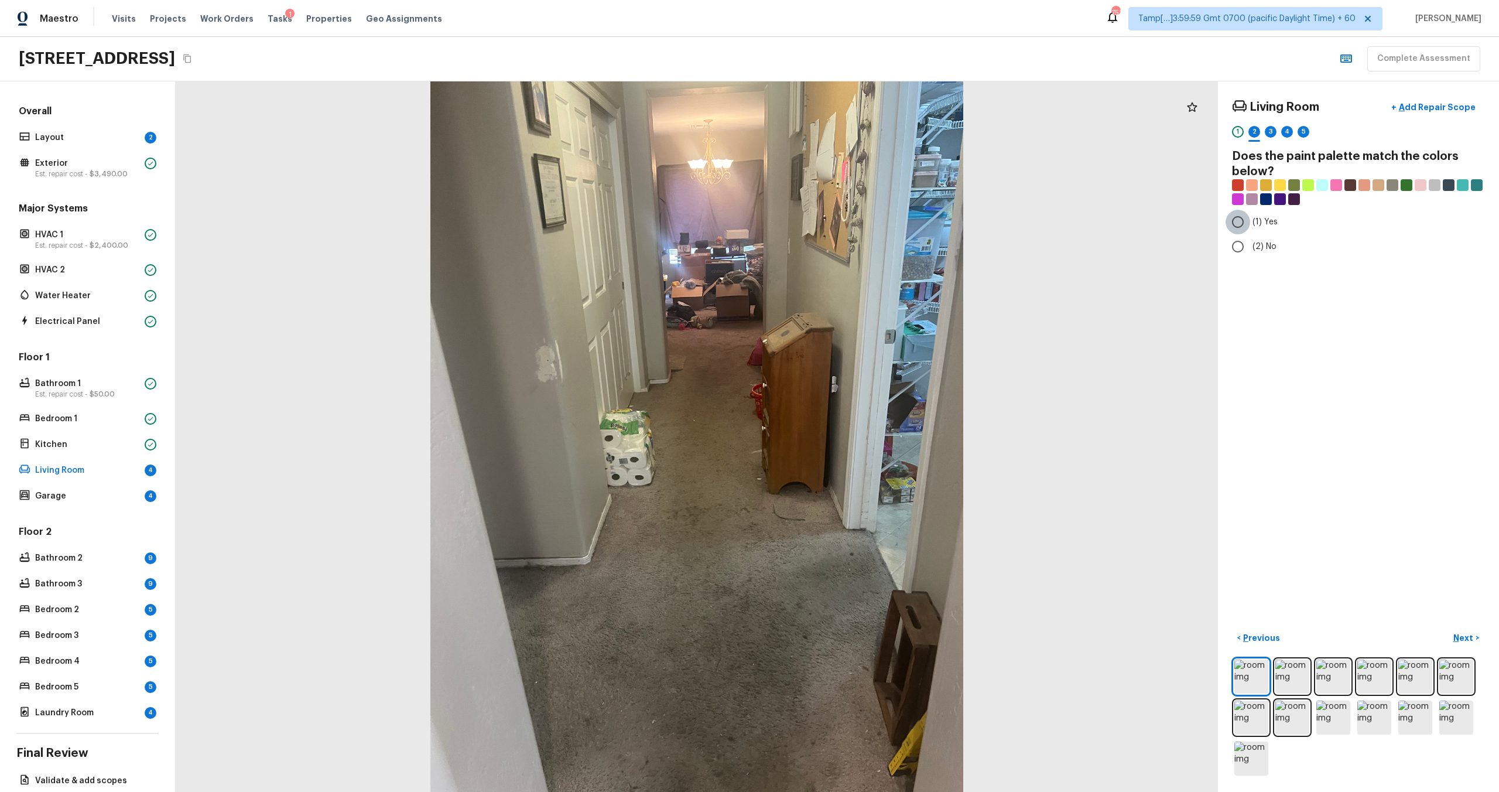
click at [842, 222] on input "(1) Yes" at bounding box center [1237, 222] width 25 height 25
radio input "true"
click at [842, 475] on p "Next" at bounding box center [1464, 638] width 22 height 12
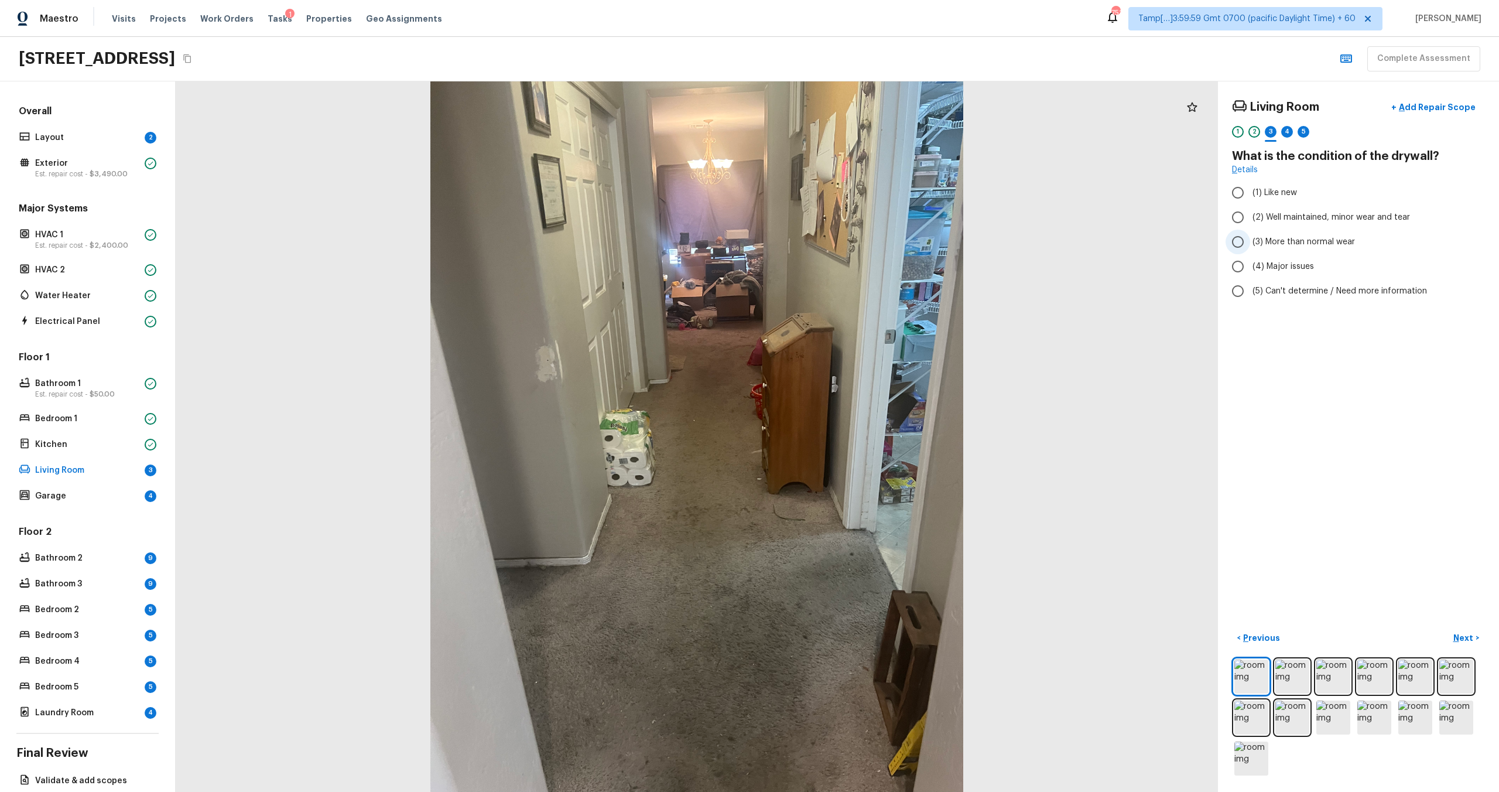
click at [842, 248] on input "(3) More than normal wear" at bounding box center [1237, 241] width 25 height 25
radio input "true"
click at [842, 475] on p "Next" at bounding box center [1464, 638] width 22 height 12
click at [842, 282] on input "(4) Carpet" at bounding box center [1237, 280] width 25 height 25
checkbox input "true"
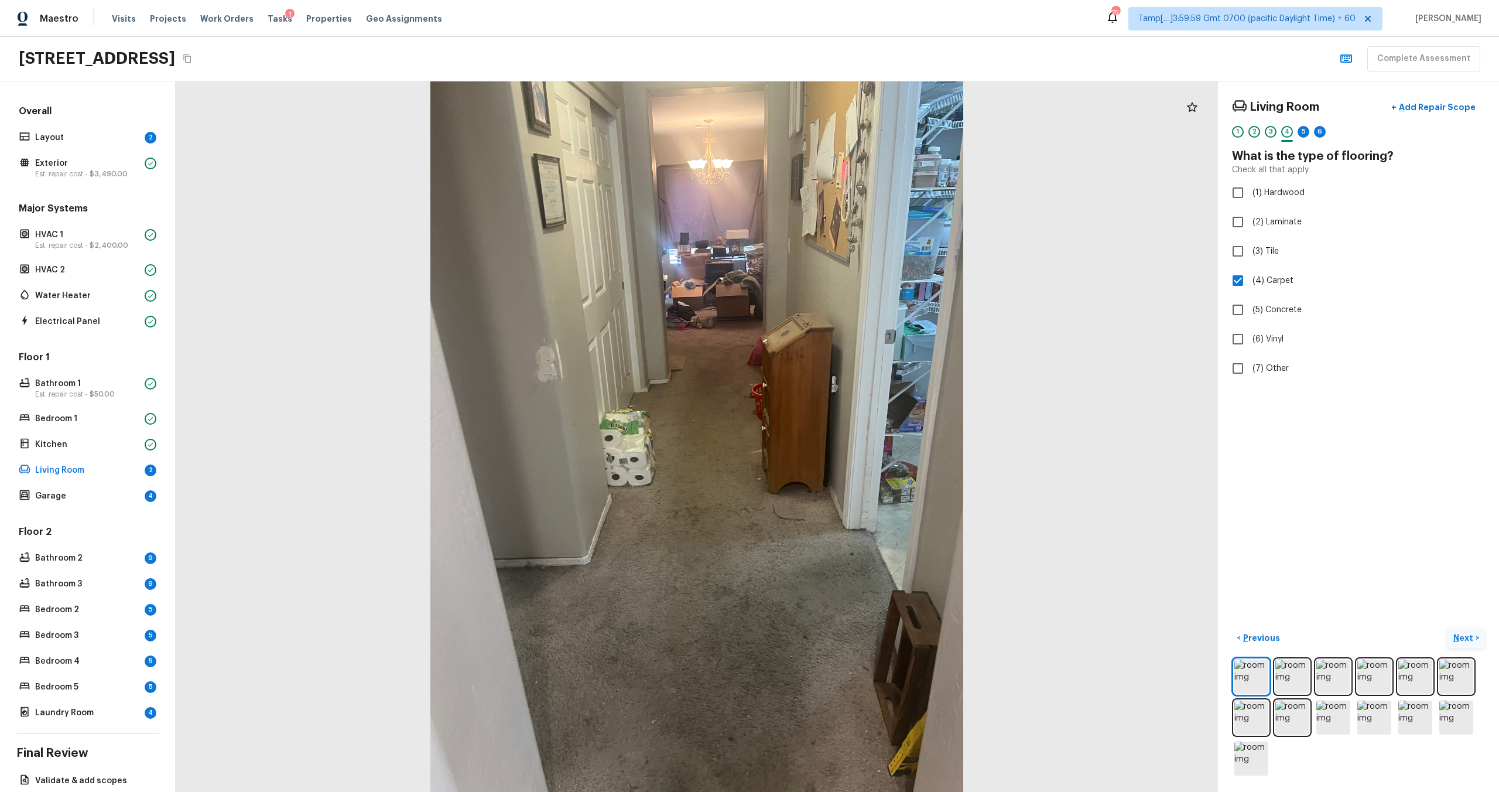
click at [842, 475] on p "Next" at bounding box center [1464, 638] width 22 height 12
click at [842, 245] on input "(3) More than normal wear" at bounding box center [1237, 241] width 25 height 25
radio input "true"
click at [842, 266] on input "(4) Major issues" at bounding box center [1237, 266] width 25 height 25
radio input "true"
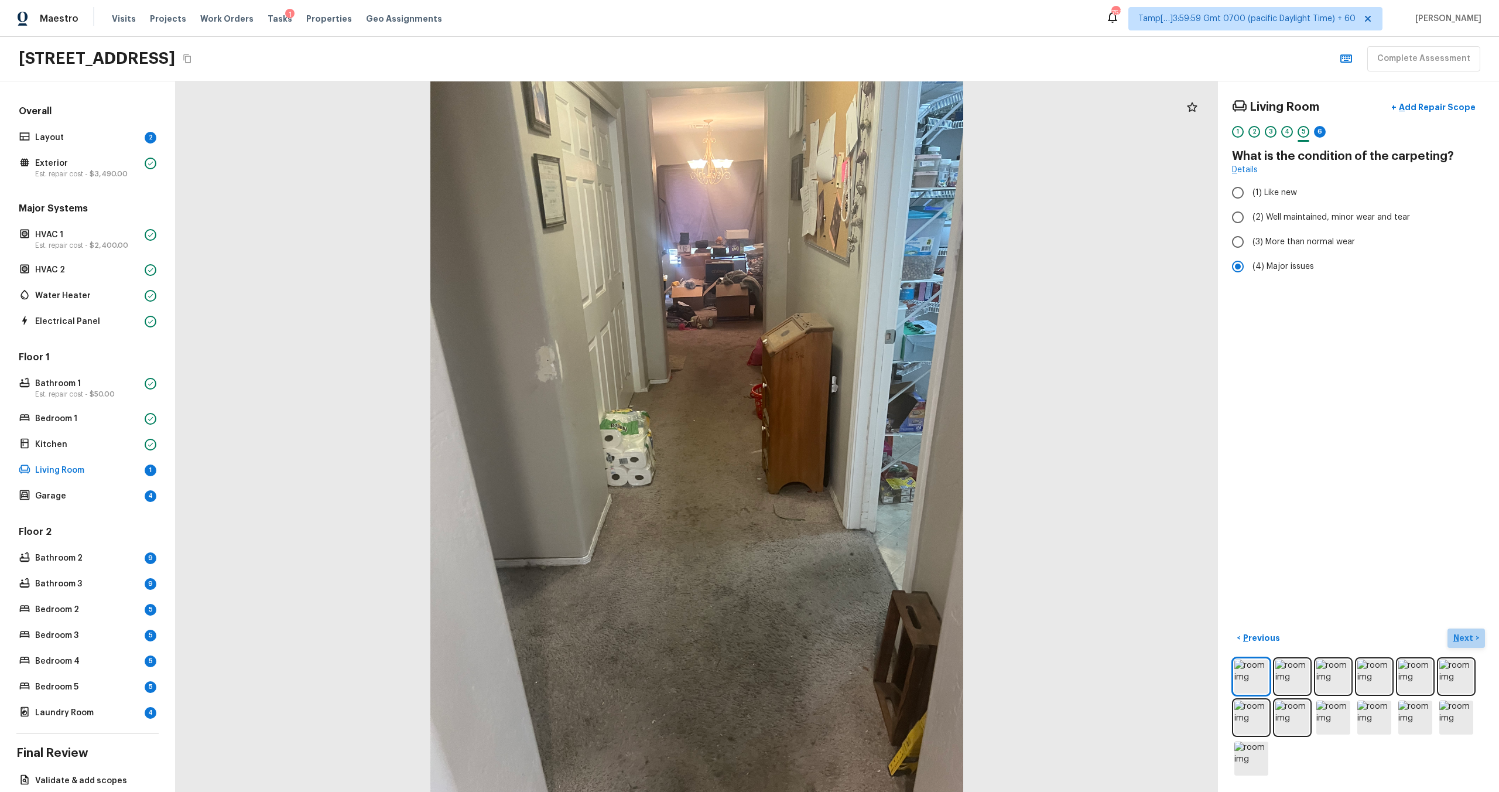
click at [842, 475] on p "Next" at bounding box center [1464, 638] width 22 height 12
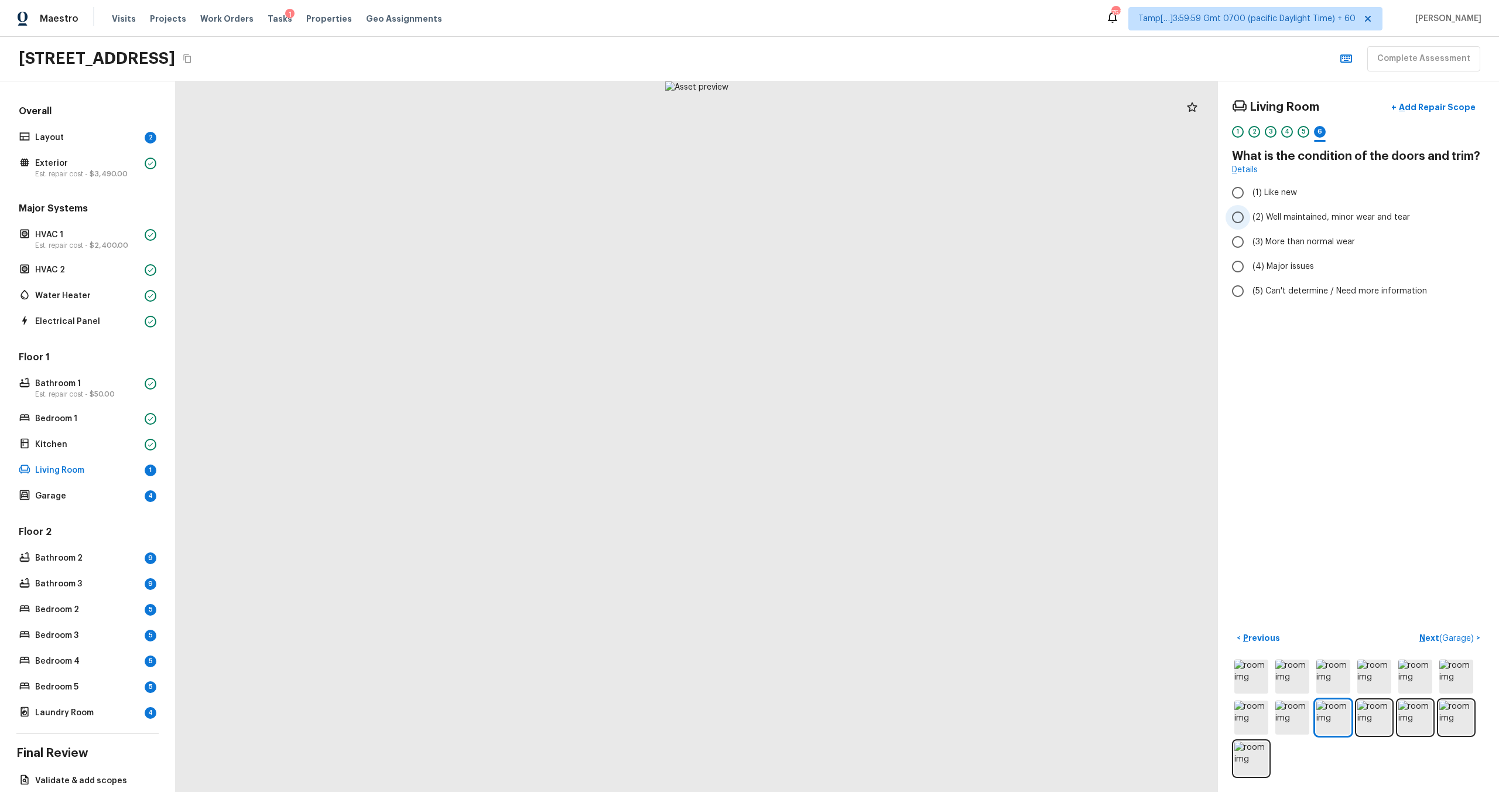
click at [842, 218] on span "(2) Well maintained, minor wear and tear" at bounding box center [1330, 217] width 157 height 12
click at [842, 218] on input "(2) Well maintained, minor wear and tear" at bounding box center [1237, 217] width 25 height 25
radio input "true"
click at [842, 475] on p "Next ( Garage )" at bounding box center [1447, 638] width 57 height 12
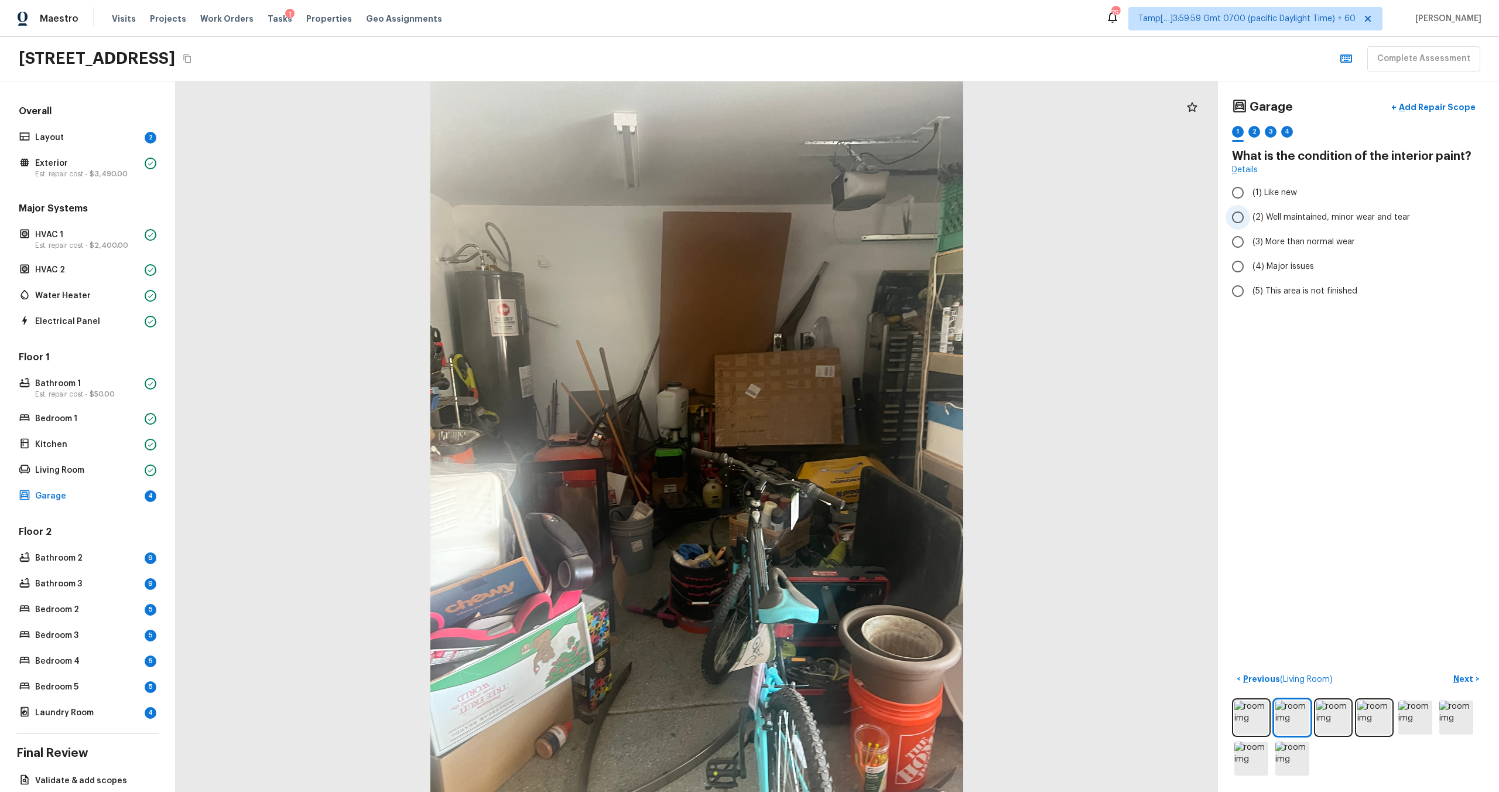
click at [842, 213] on span "(2) Well maintained, minor wear and tear" at bounding box center [1330, 217] width 157 height 12
click at [842, 213] on input "(2) Well maintained, minor wear and tear" at bounding box center [1237, 217] width 25 height 25
radio input "true"
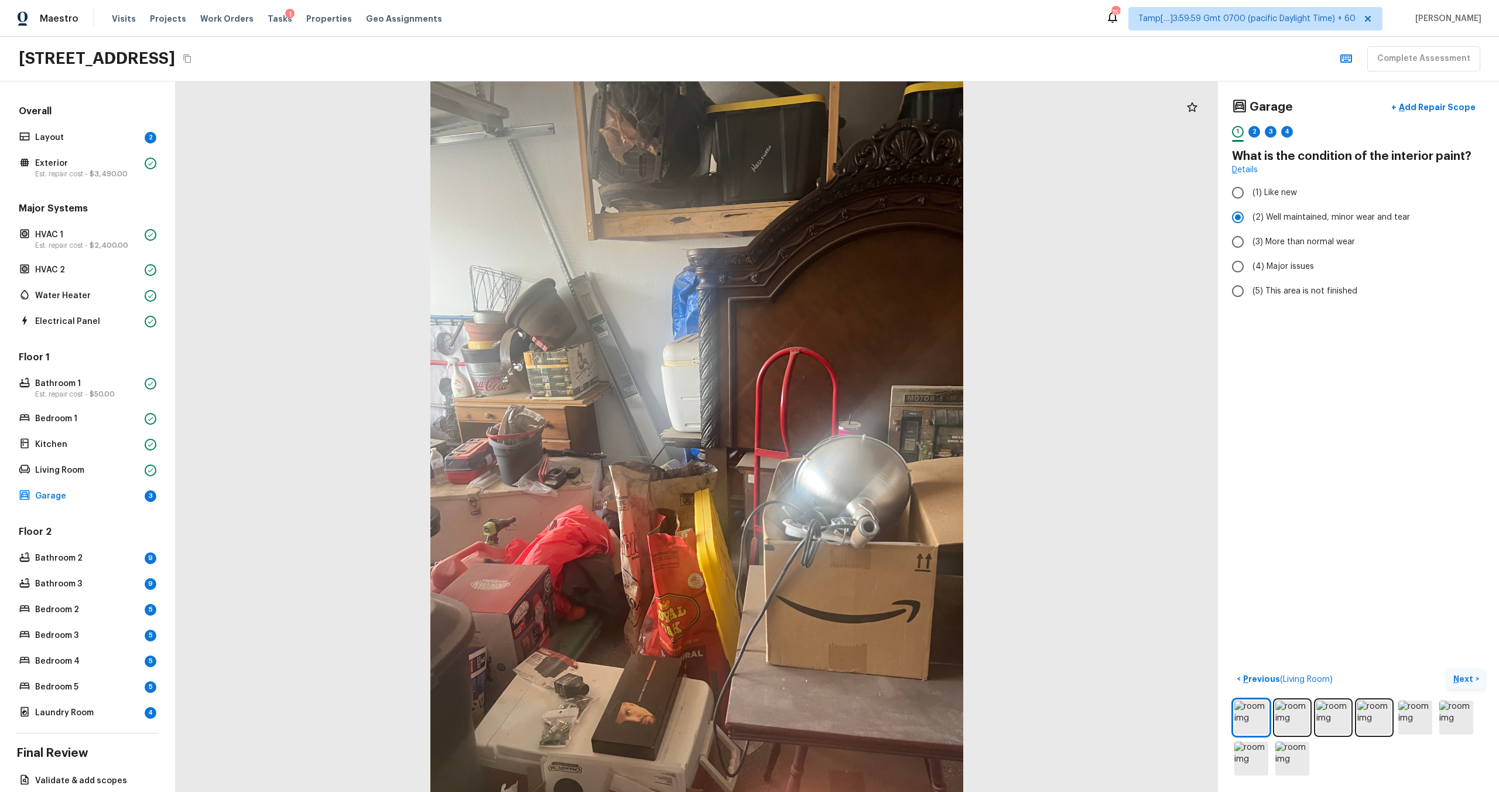
click at [842, 475] on p "Next" at bounding box center [1464, 679] width 22 height 12
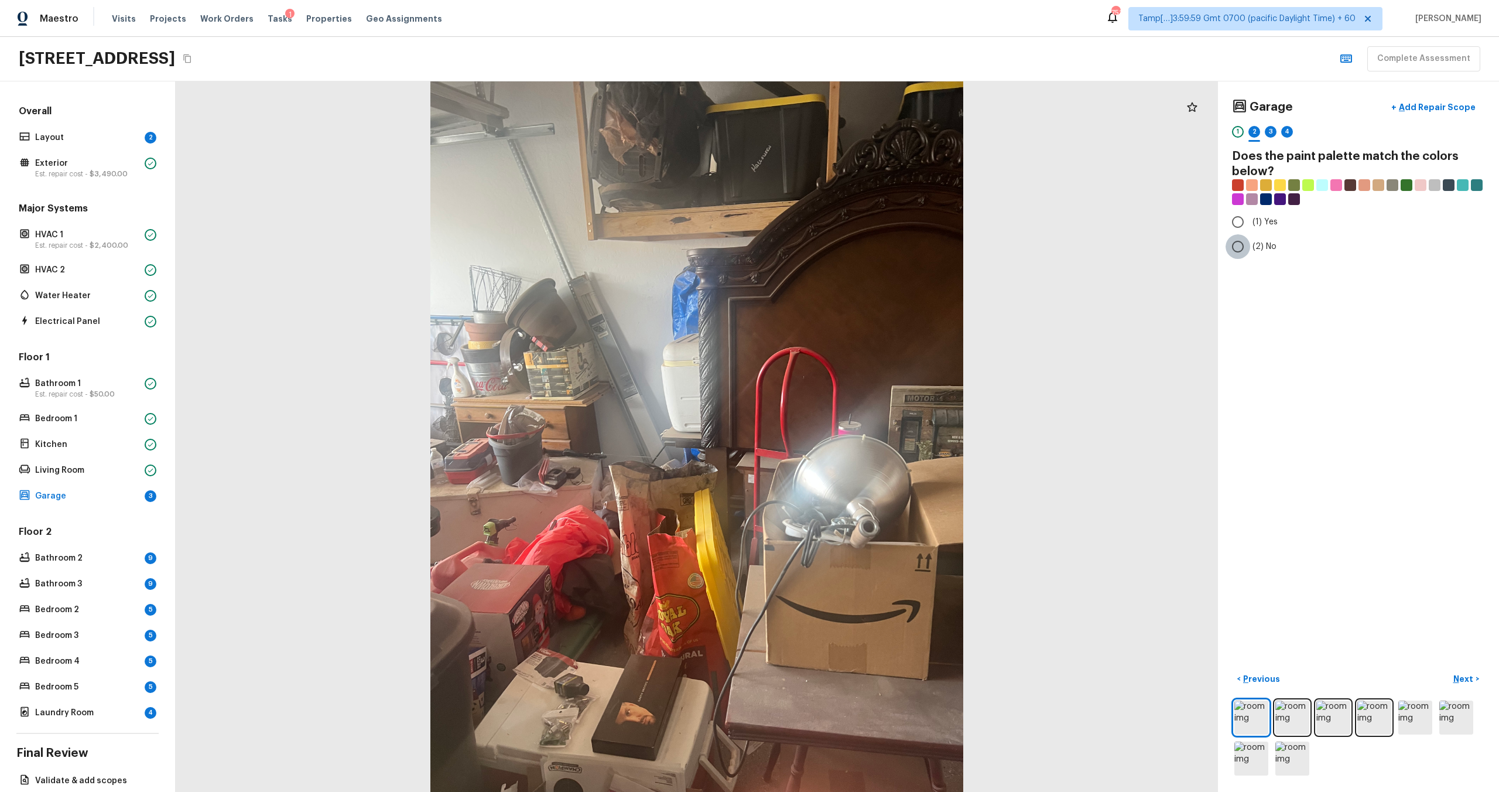
click at [842, 248] on input "(2) No" at bounding box center [1237, 246] width 25 height 25
radio input "true"
click at [842, 475] on button "Next >" at bounding box center [1465, 678] width 37 height 19
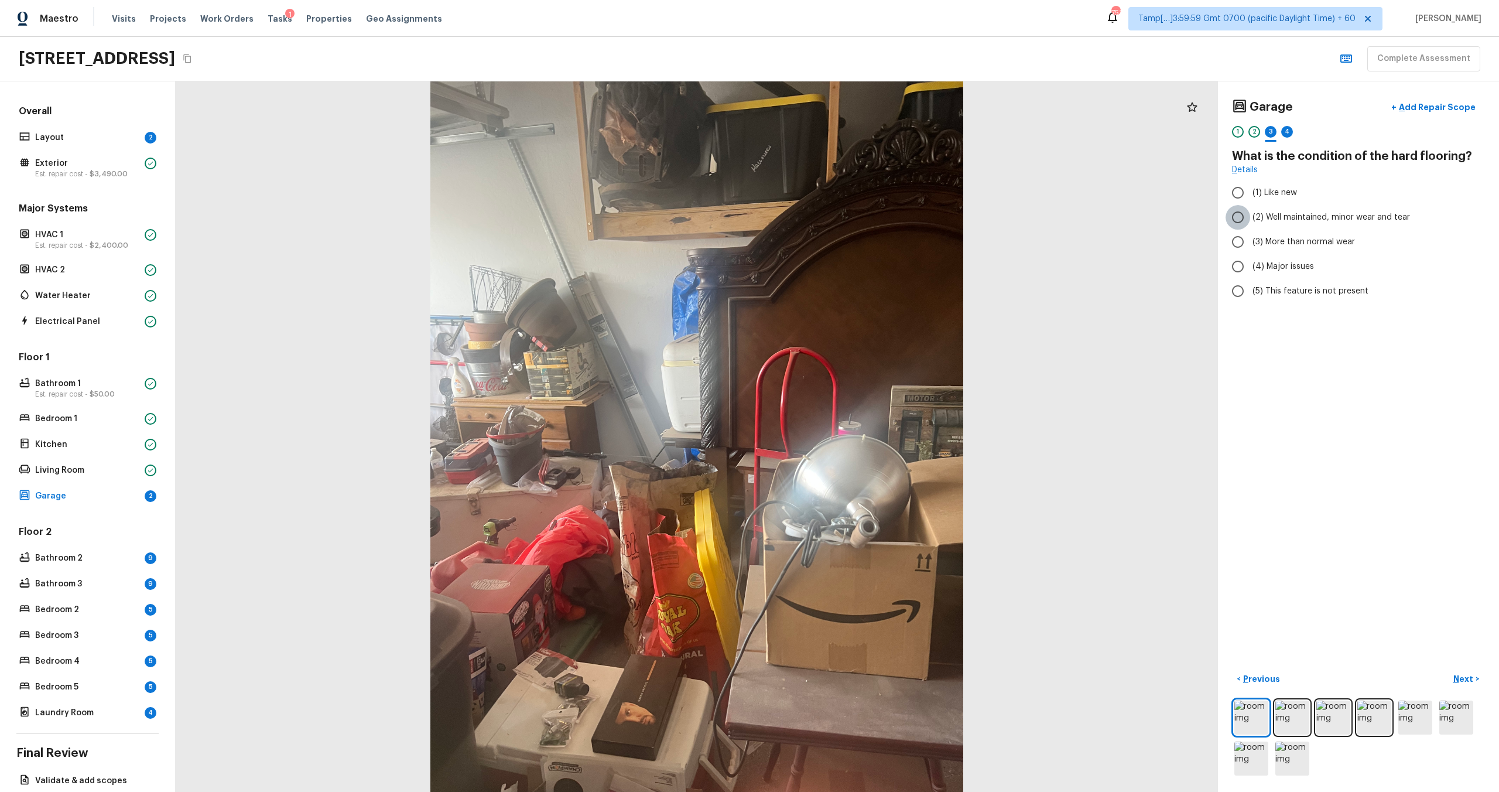
click at [842, 209] on input "(2) Well maintained, minor wear and tear" at bounding box center [1237, 217] width 25 height 25
radio input "true"
click at [842, 475] on p "Next" at bounding box center [1464, 679] width 22 height 12
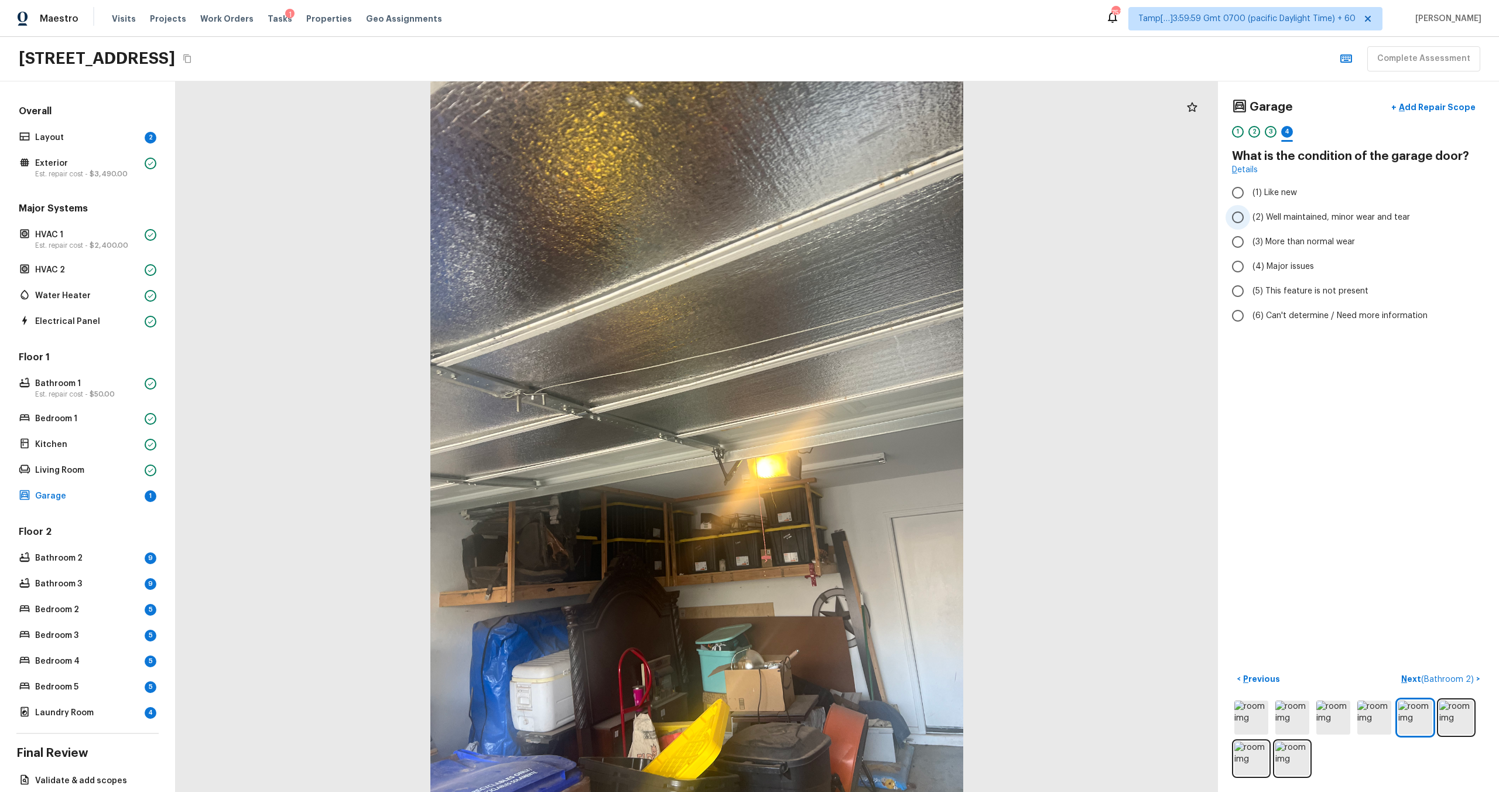
click at [842, 215] on label "(2) Well maintained, minor wear and tear" at bounding box center [1350, 217] width 250 height 25
click at [842, 215] on input "(2) Well maintained, minor wear and tear" at bounding box center [1237, 217] width 25 height 25
radio input "true"
click at [842, 475] on p "Next ( Bathroom 2 )" at bounding box center [1438, 679] width 75 height 12
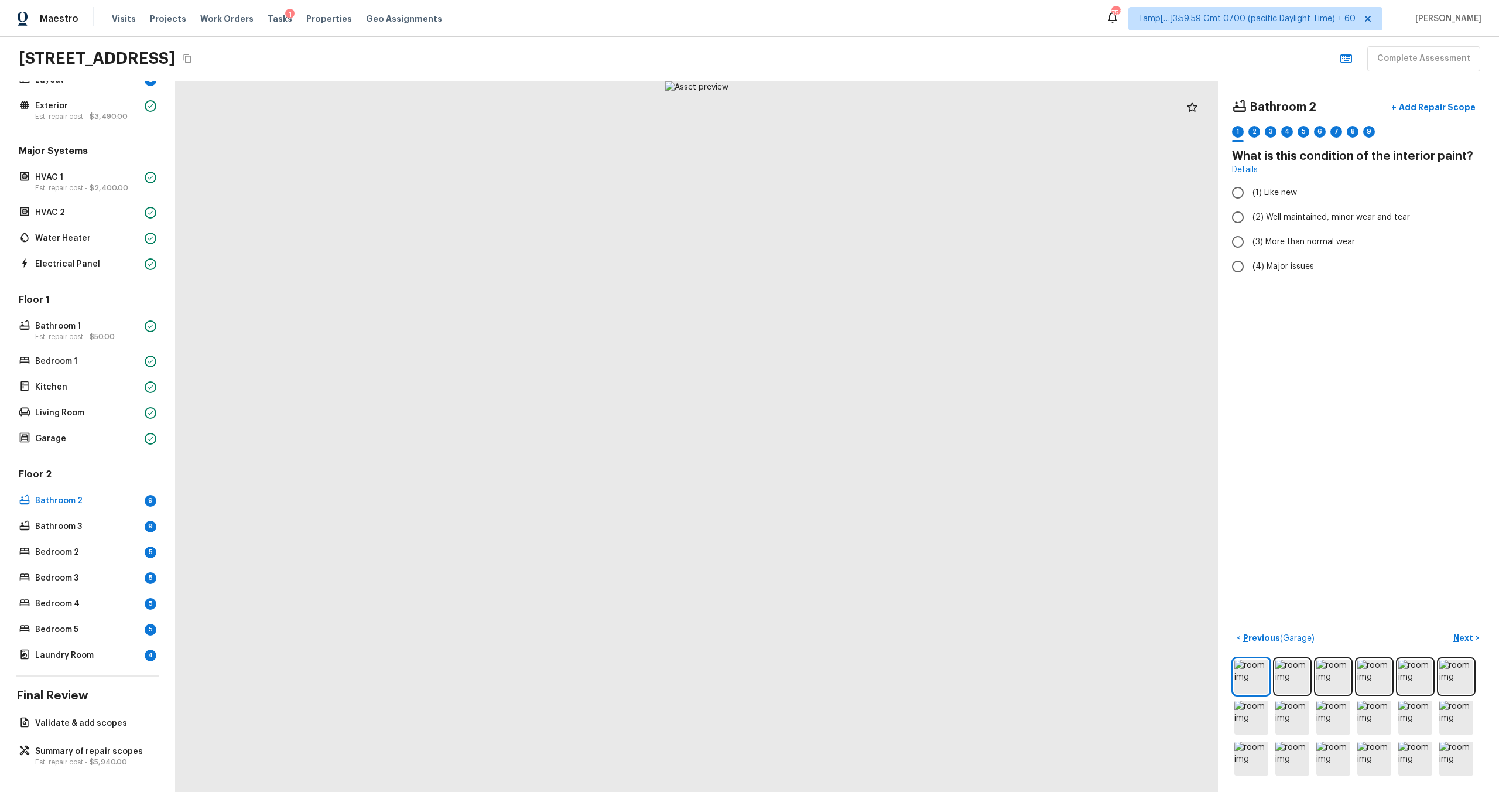
scroll to position [58, 0]
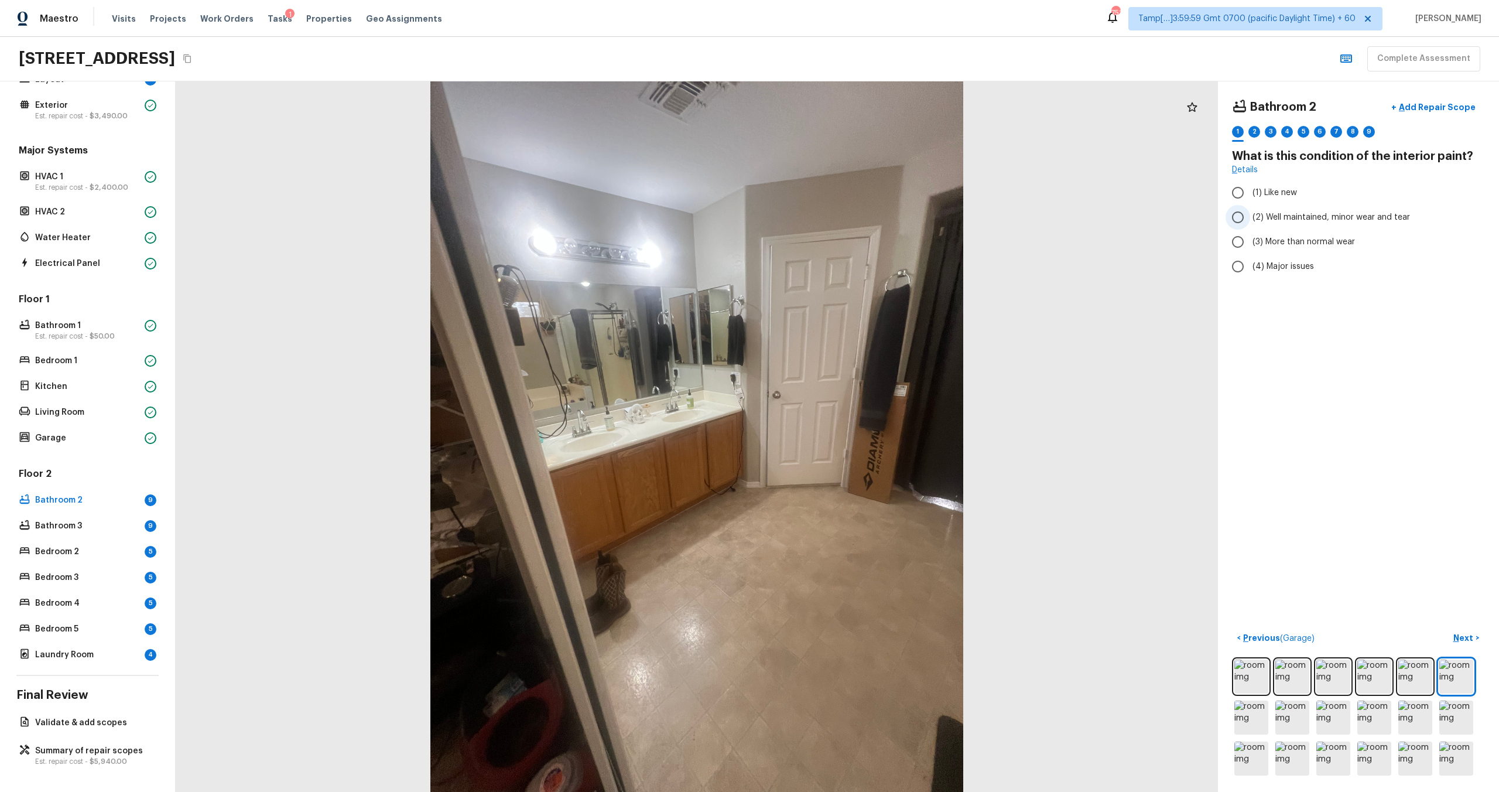
click at [842, 215] on span "(2) Well maintained, minor wear and tear" at bounding box center [1330, 217] width 157 height 12
click at [842, 215] on input "(2) Well maintained, minor wear and tear" at bounding box center [1237, 217] width 25 height 25
radio input "true"
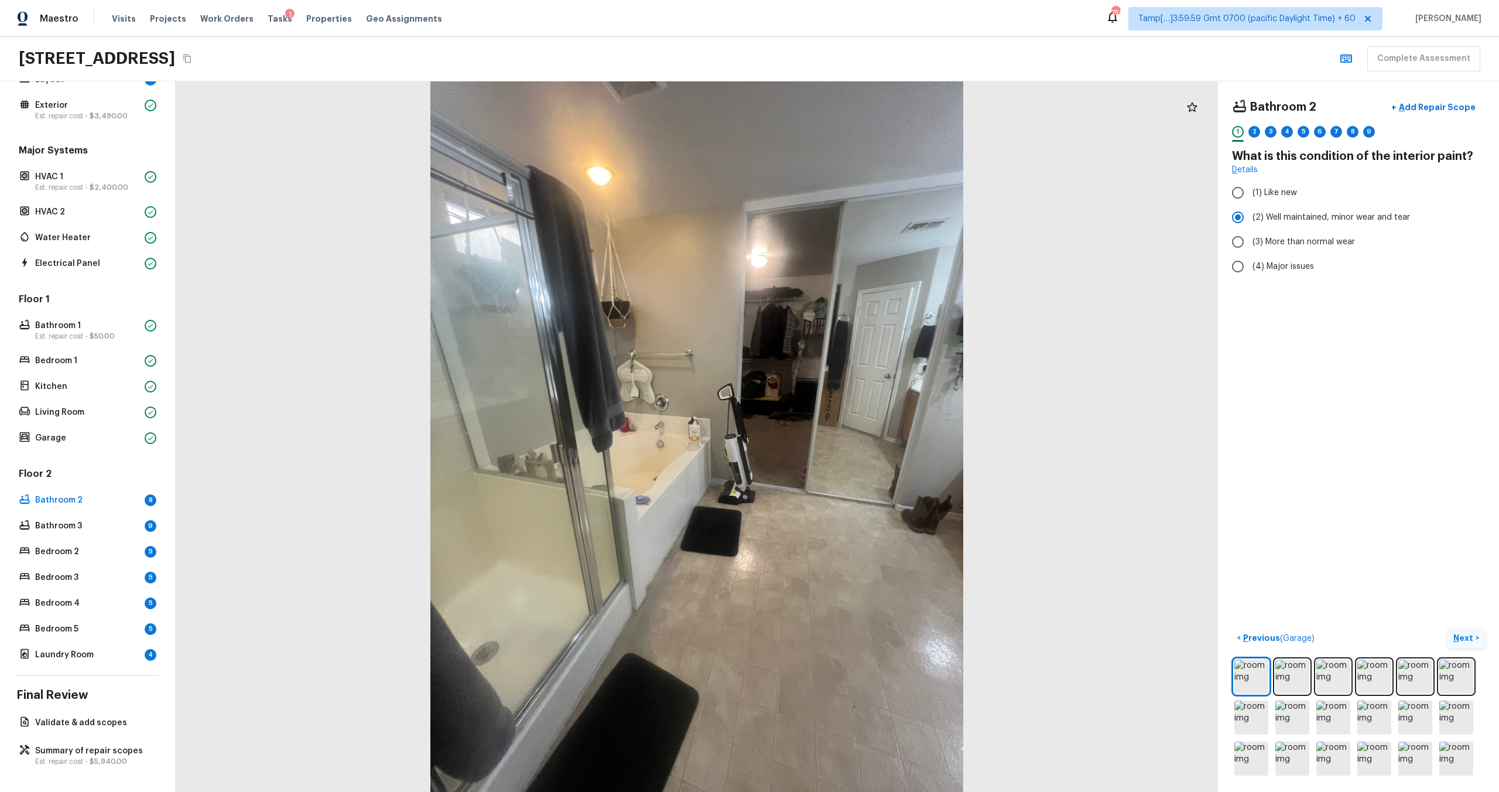
click at [842, 475] on p "Next" at bounding box center [1464, 638] width 22 height 12
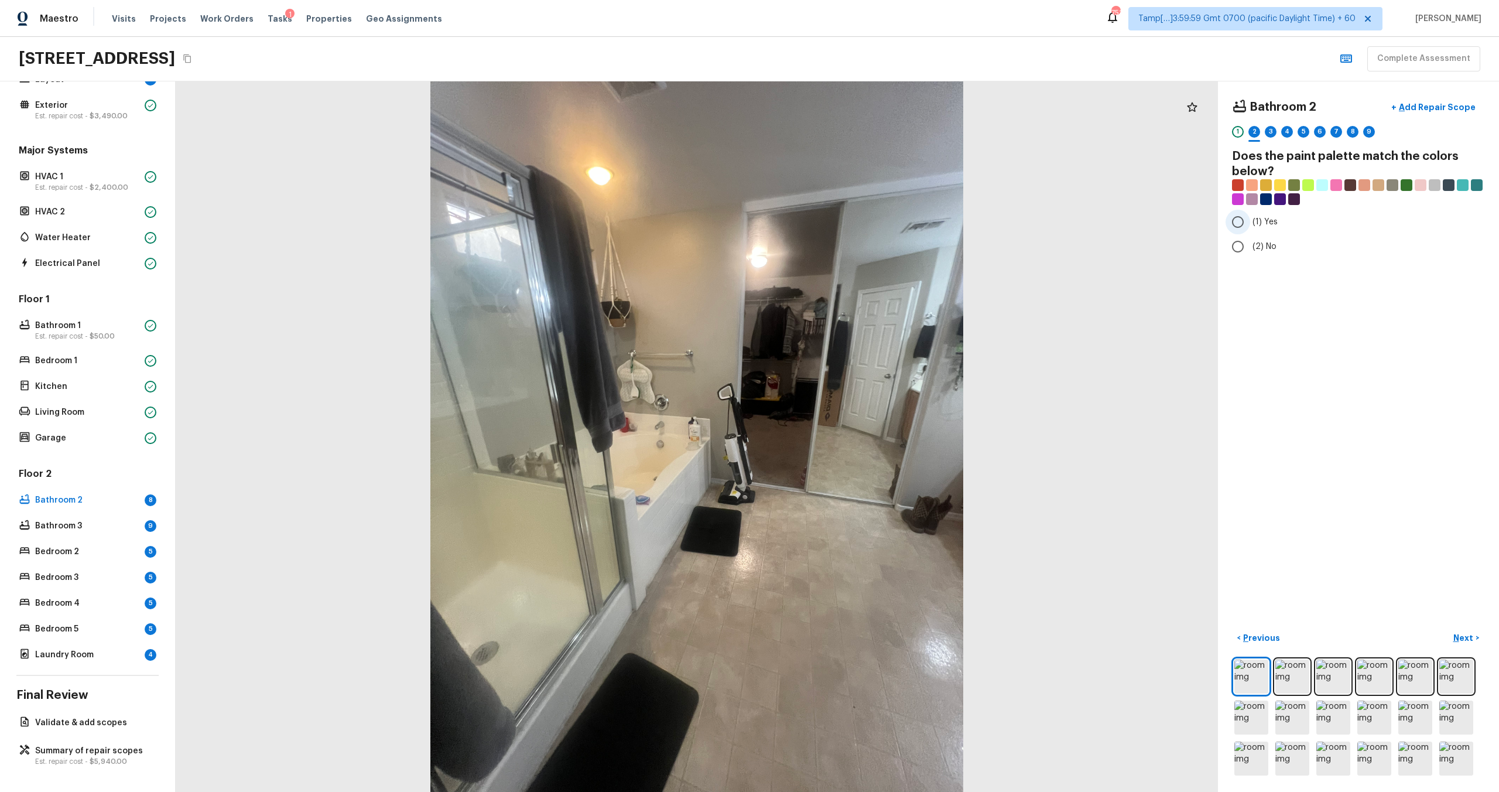
click at [842, 229] on input "(1) Yes" at bounding box center [1237, 222] width 25 height 25
radio input "true"
click at [842, 475] on p "Next" at bounding box center [1464, 638] width 22 height 12
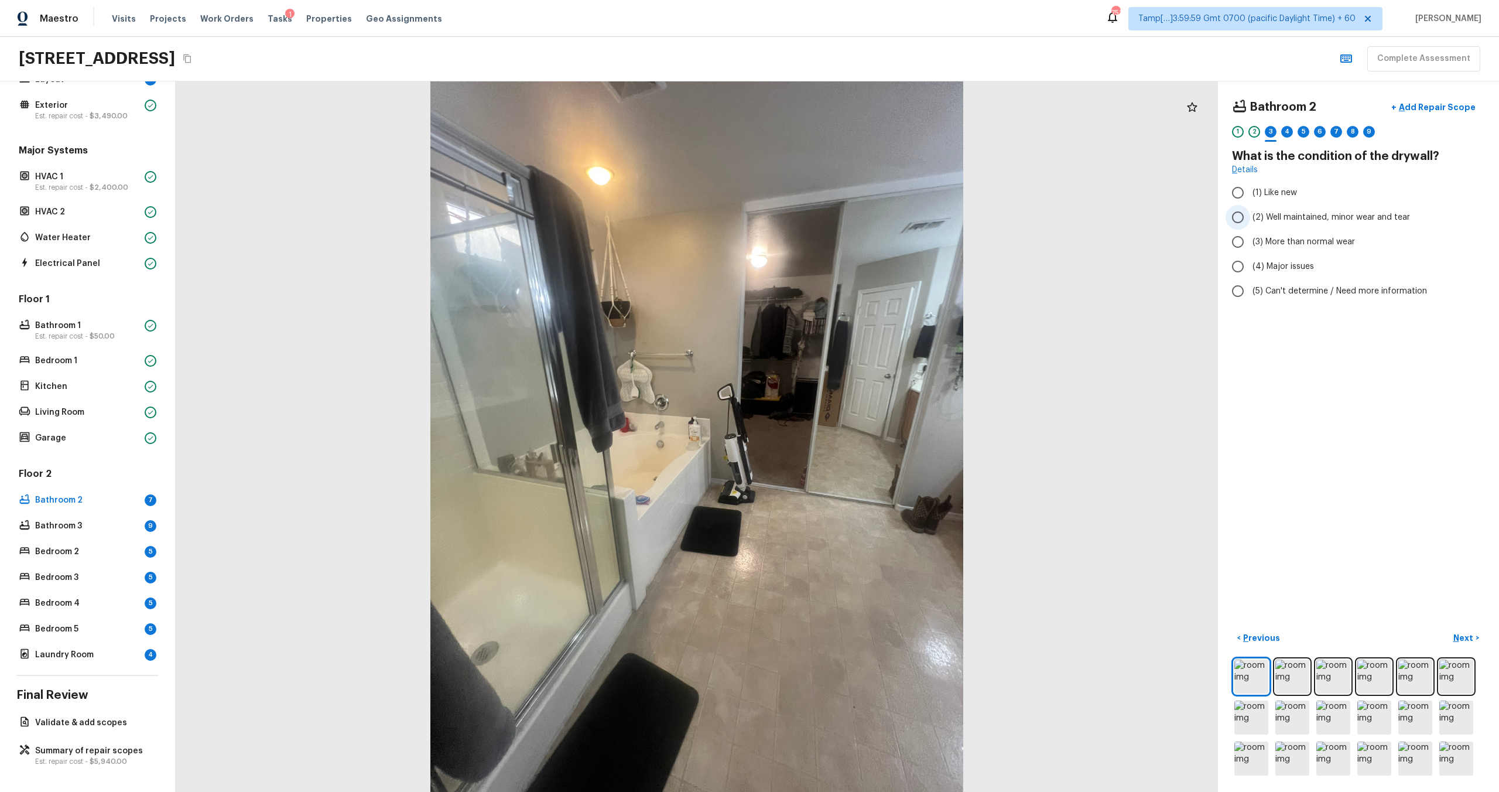
click at [842, 222] on input "(2) Well maintained, minor wear and tear" at bounding box center [1237, 217] width 25 height 25
radio input "true"
click at [842, 475] on p "Next" at bounding box center [1464, 638] width 22 height 12
click at [842, 250] on input "(3) Tile" at bounding box center [1237, 251] width 25 height 25
checkbox input "true"
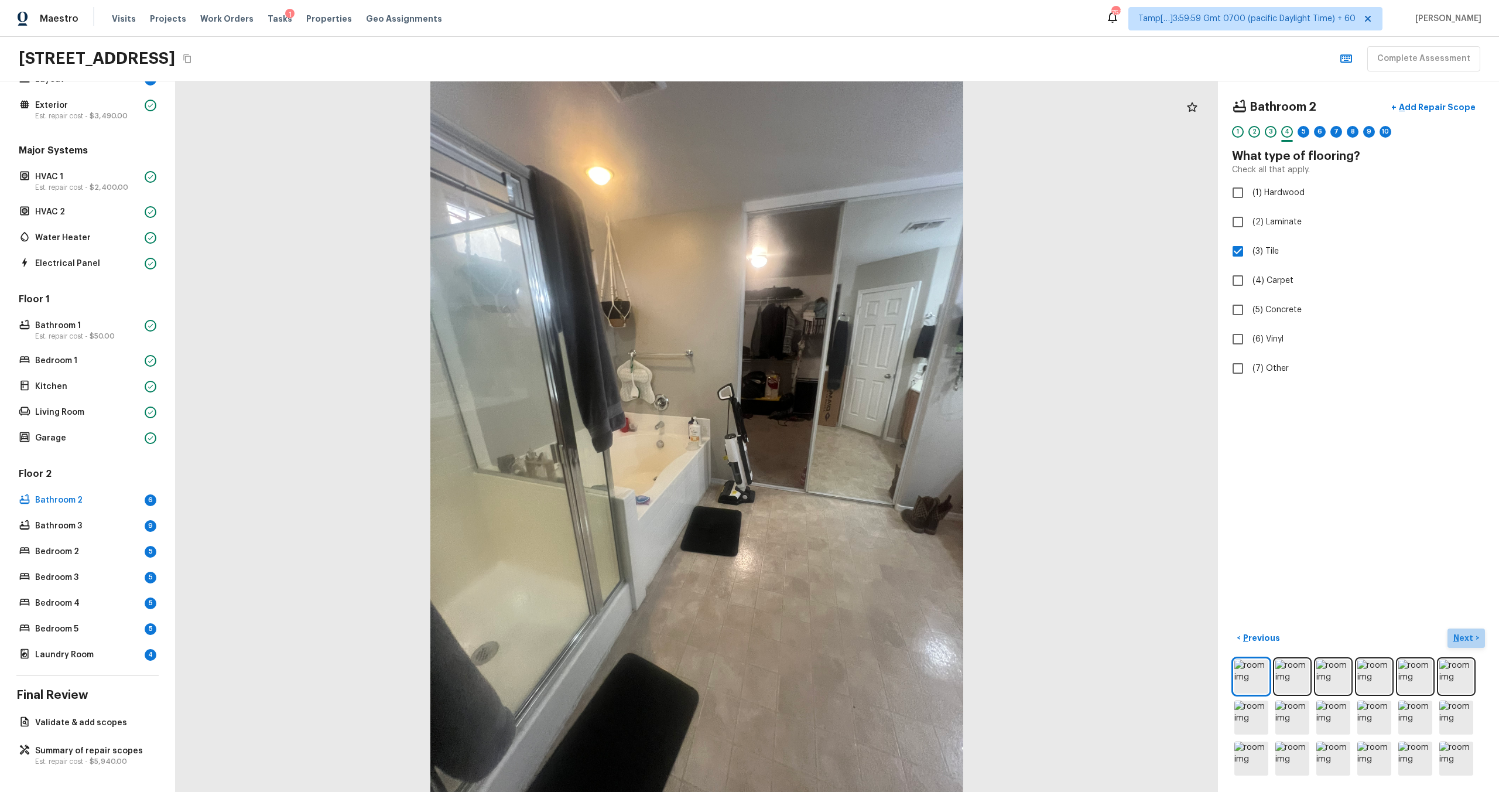
click at [842, 475] on p "Next" at bounding box center [1464, 638] width 22 height 12
click at [842, 215] on label "(2) Well maintained, minor wear and tear" at bounding box center [1350, 217] width 250 height 25
click at [842, 215] on input "(2) Well maintained, minor wear and tear" at bounding box center [1237, 217] width 25 height 25
radio input "true"
click at [842, 475] on button "Next >" at bounding box center [1465, 637] width 37 height 19
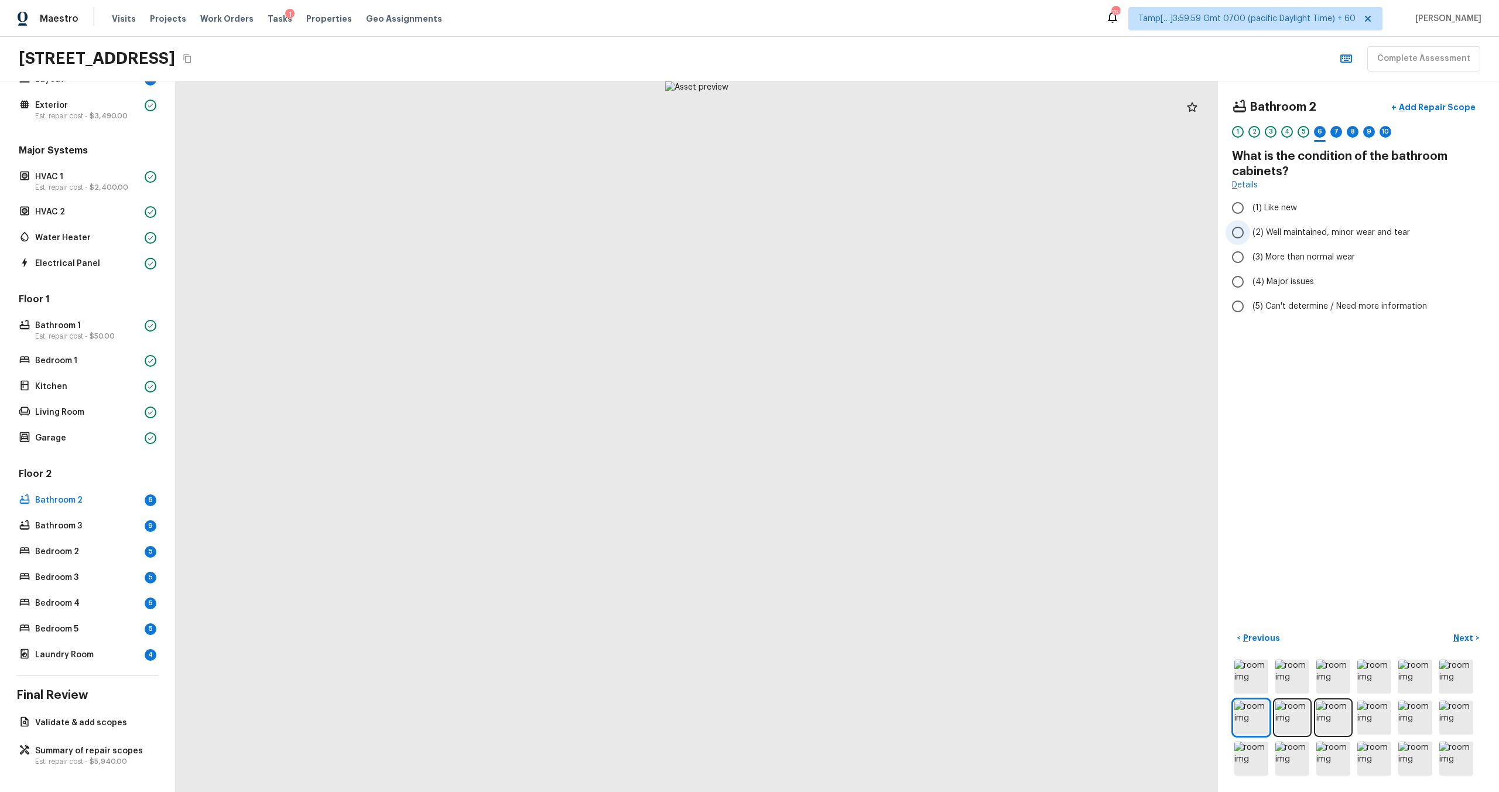
click at [842, 225] on label "(2) Well maintained, minor wear and tear" at bounding box center [1350, 232] width 250 height 25
click at [842, 225] on input "(2) Well maintained, minor wear and tear" at bounding box center [1237, 232] width 25 height 25
radio input "true"
click at [842, 475] on button "Next >" at bounding box center [1465, 637] width 37 height 19
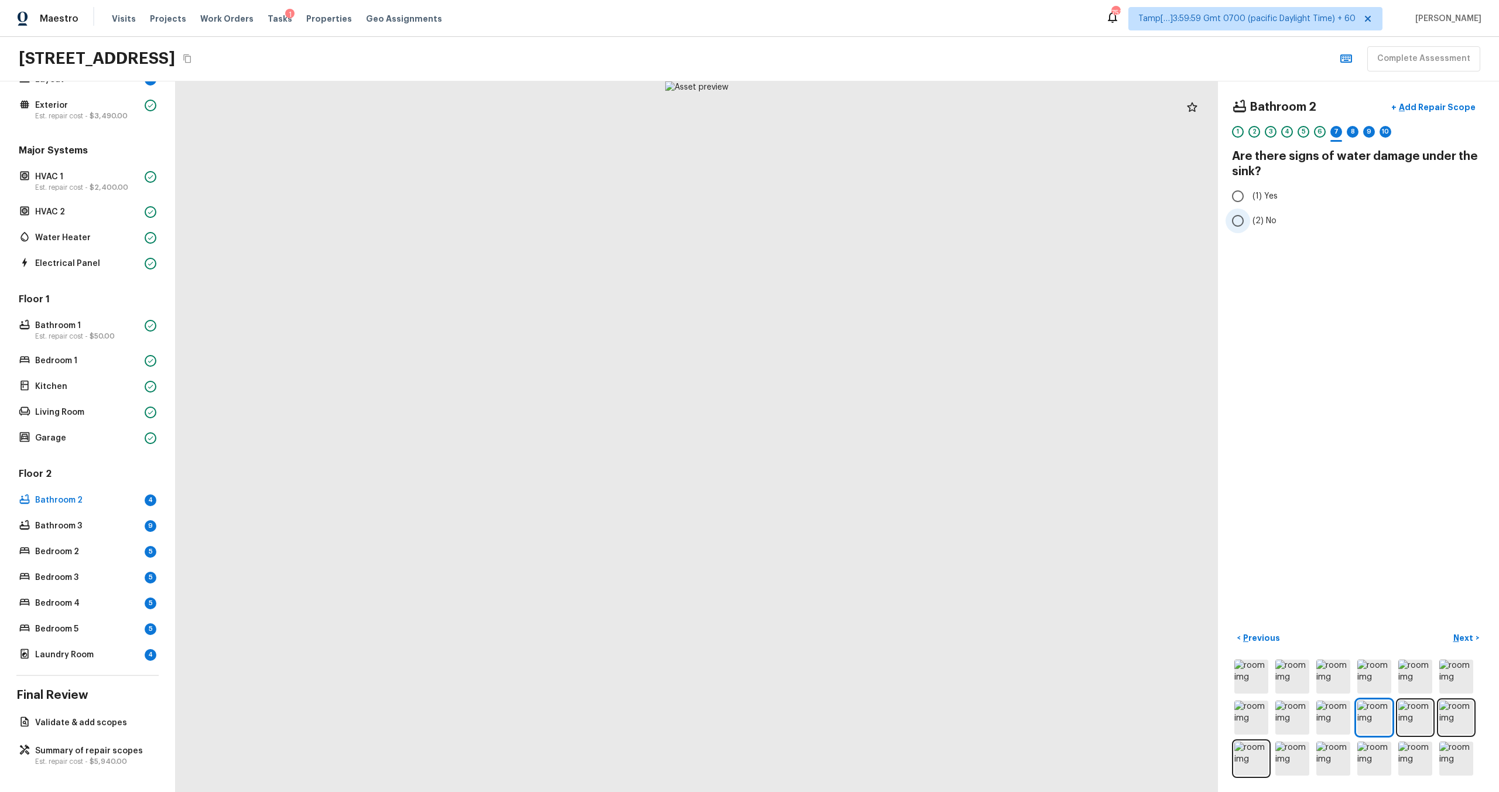
click at [842, 210] on input "(2) No" at bounding box center [1237, 220] width 25 height 25
radio input "true"
click at [842, 475] on p "Next" at bounding box center [1464, 638] width 22 height 12
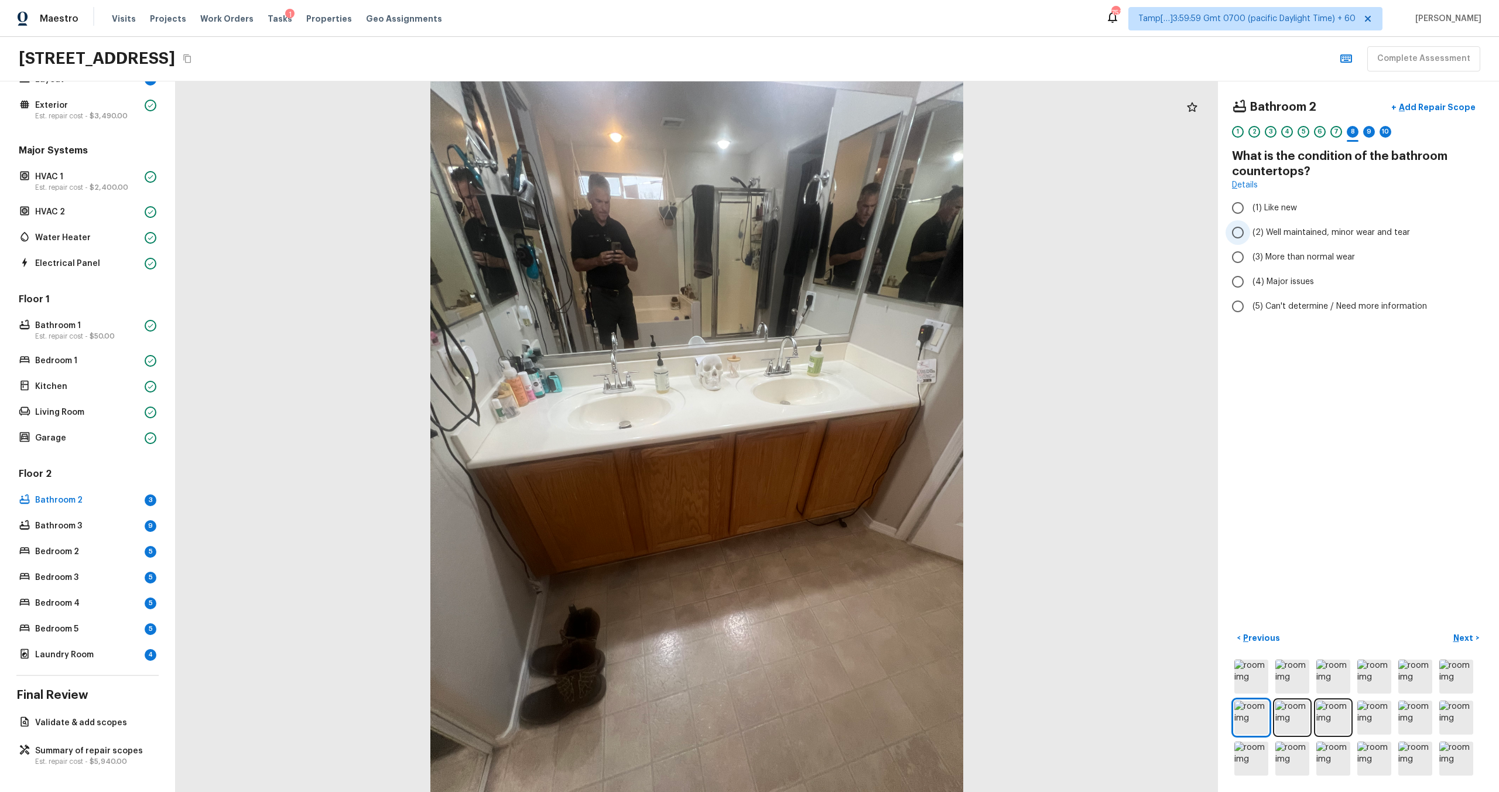
click at [842, 228] on input "(2) Well maintained, minor wear and tear" at bounding box center [1237, 232] width 25 height 25
radio input "true"
click at [842, 475] on p "Next" at bounding box center [1464, 638] width 22 height 12
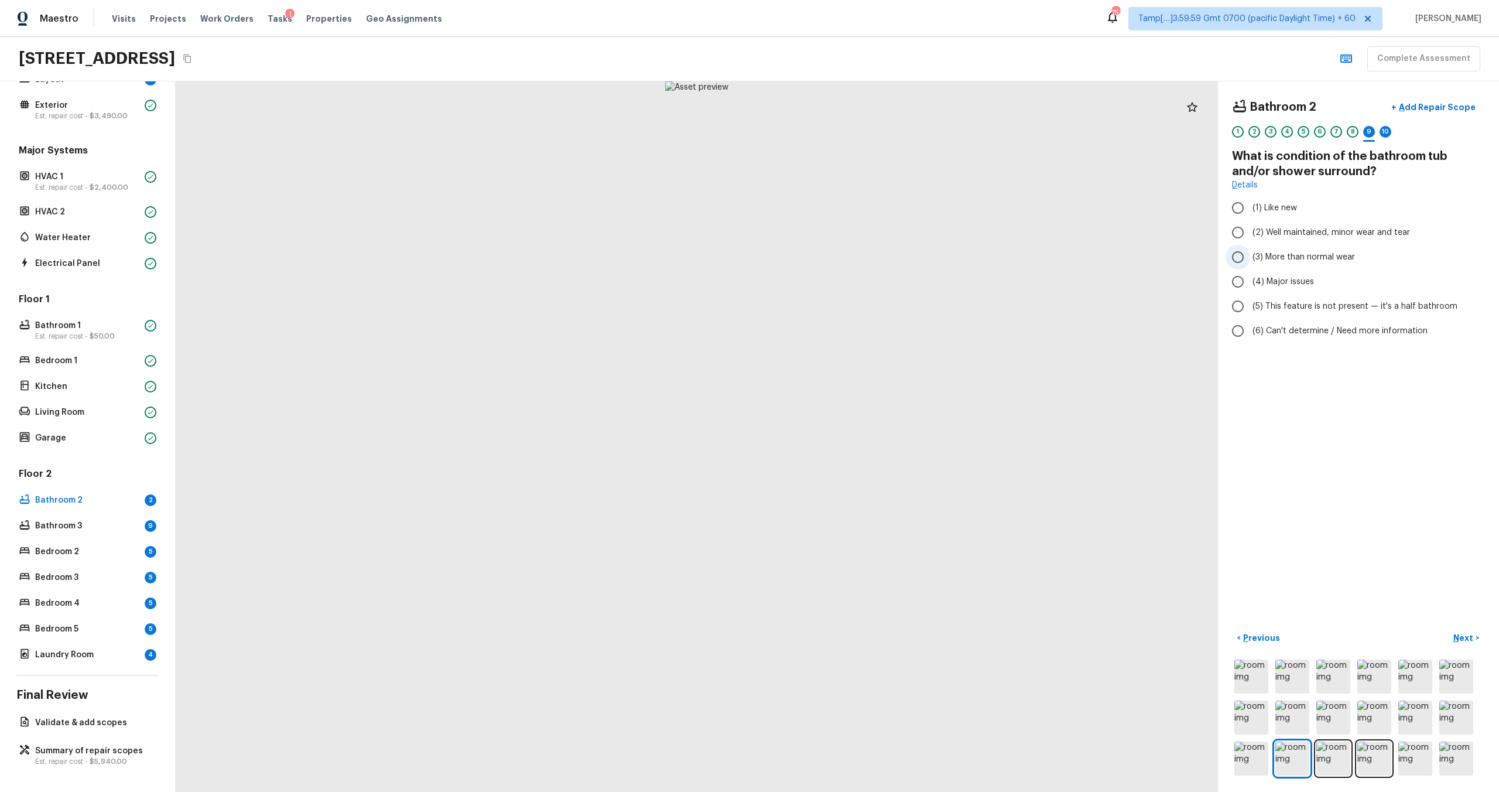
click at [842, 259] on span "(3) More than normal wear" at bounding box center [1303, 257] width 102 height 12
click at [842, 259] on input "(3) More than normal wear" at bounding box center [1237, 257] width 25 height 25
radio input "true"
click at [842, 475] on p "Next" at bounding box center [1464, 638] width 22 height 12
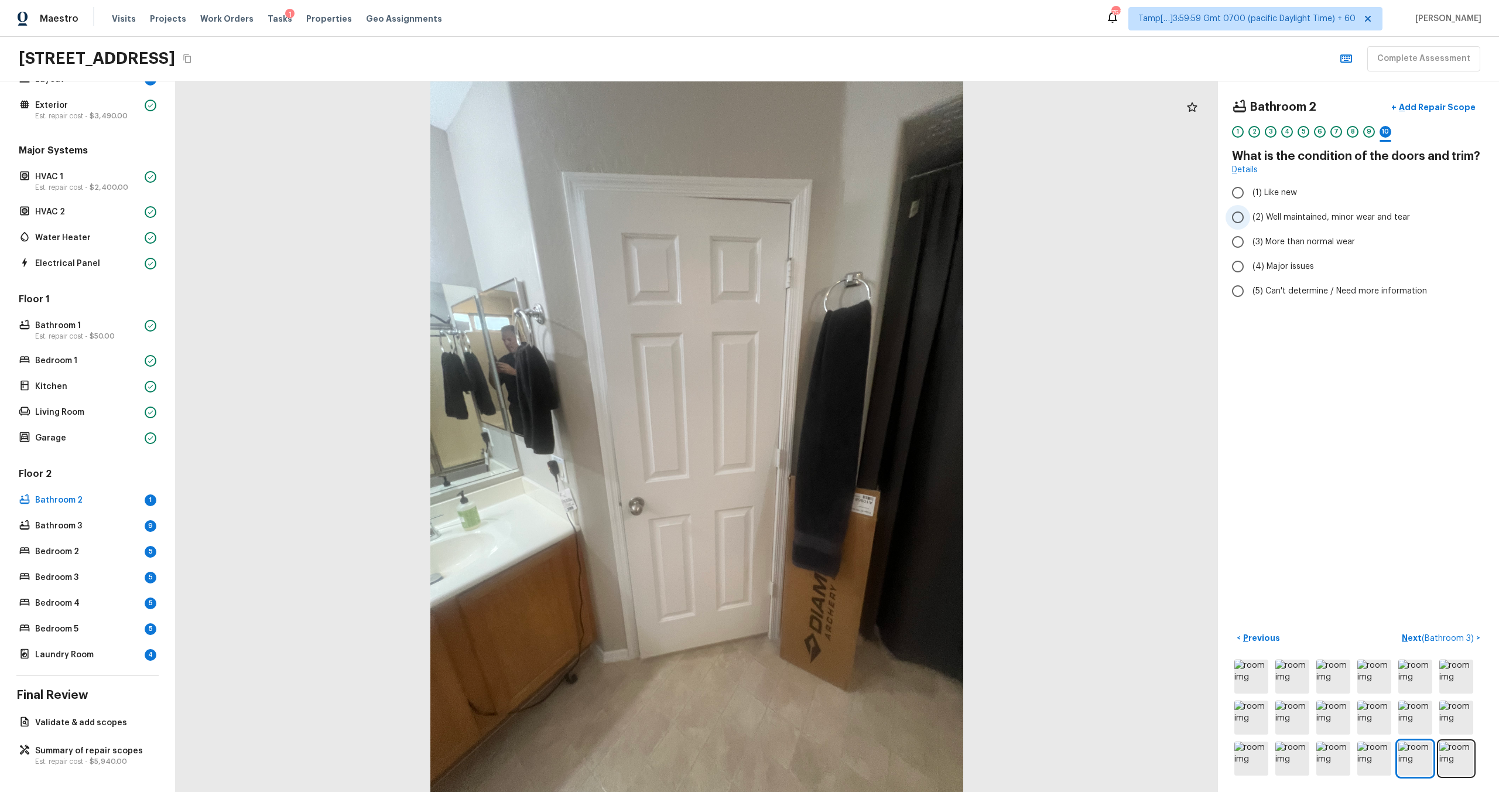
click at [842, 216] on span "(2) Well maintained, minor wear and tear" at bounding box center [1330, 217] width 157 height 12
click at [842, 216] on input "(2) Well maintained, minor wear and tear" at bounding box center [1237, 217] width 25 height 25
radio input "true"
click at [842, 104] on p "Add Repair Scope" at bounding box center [1435, 107] width 79 height 12
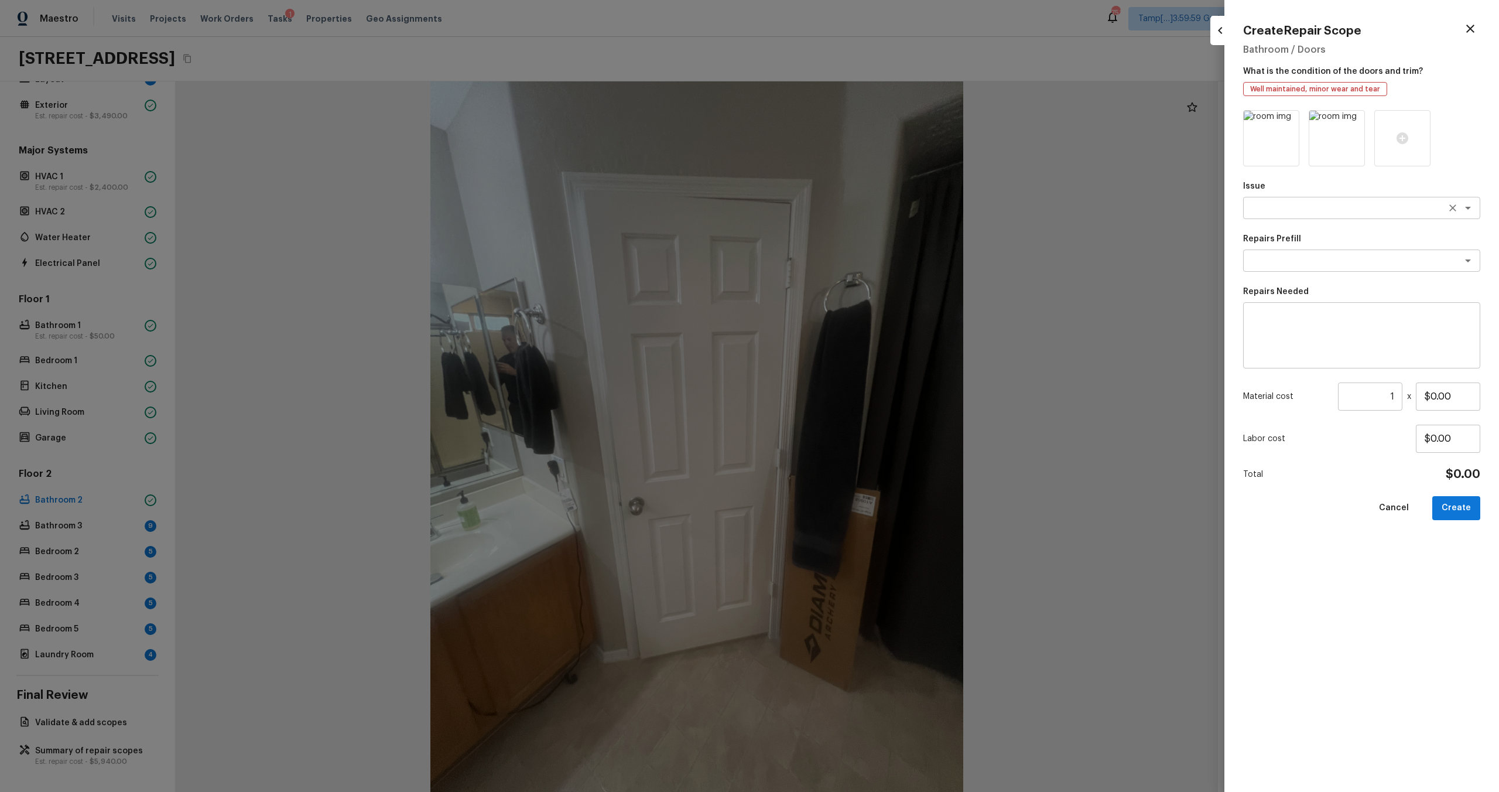
click at [842, 217] on div "x ​" at bounding box center [1361, 208] width 237 height 22
click at [842, 238] on li "Bathroom Plumbing" at bounding box center [1361, 233] width 237 height 19
type textarea "Bathroom Plumbing"
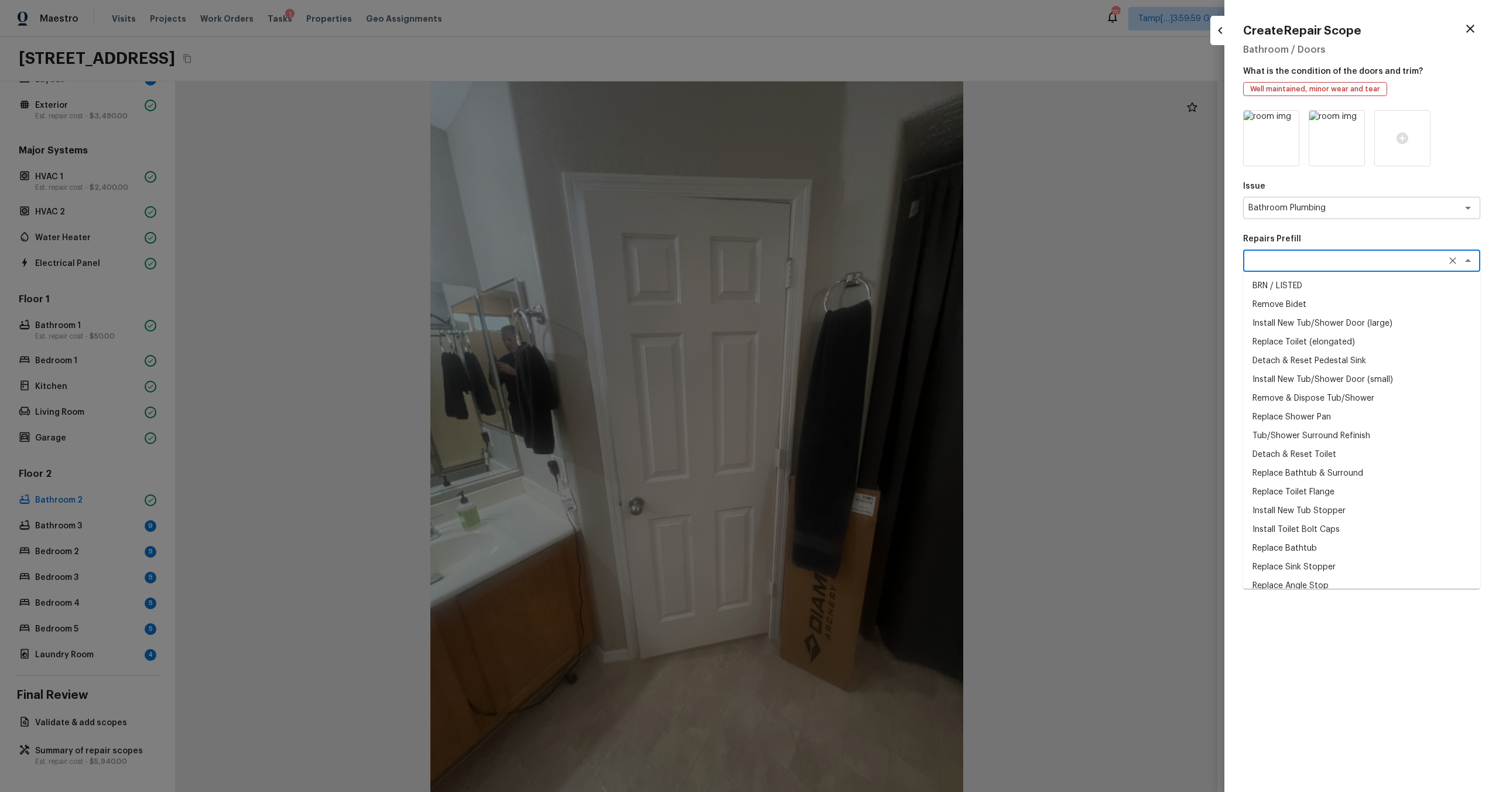
click at [842, 256] on textarea at bounding box center [1345, 261] width 194 height 12
click at [842, 475] on li "Add a Task" at bounding box center [1361, 518] width 237 height 19
type textarea "Add a Task"
type textarea "HPM to detail"
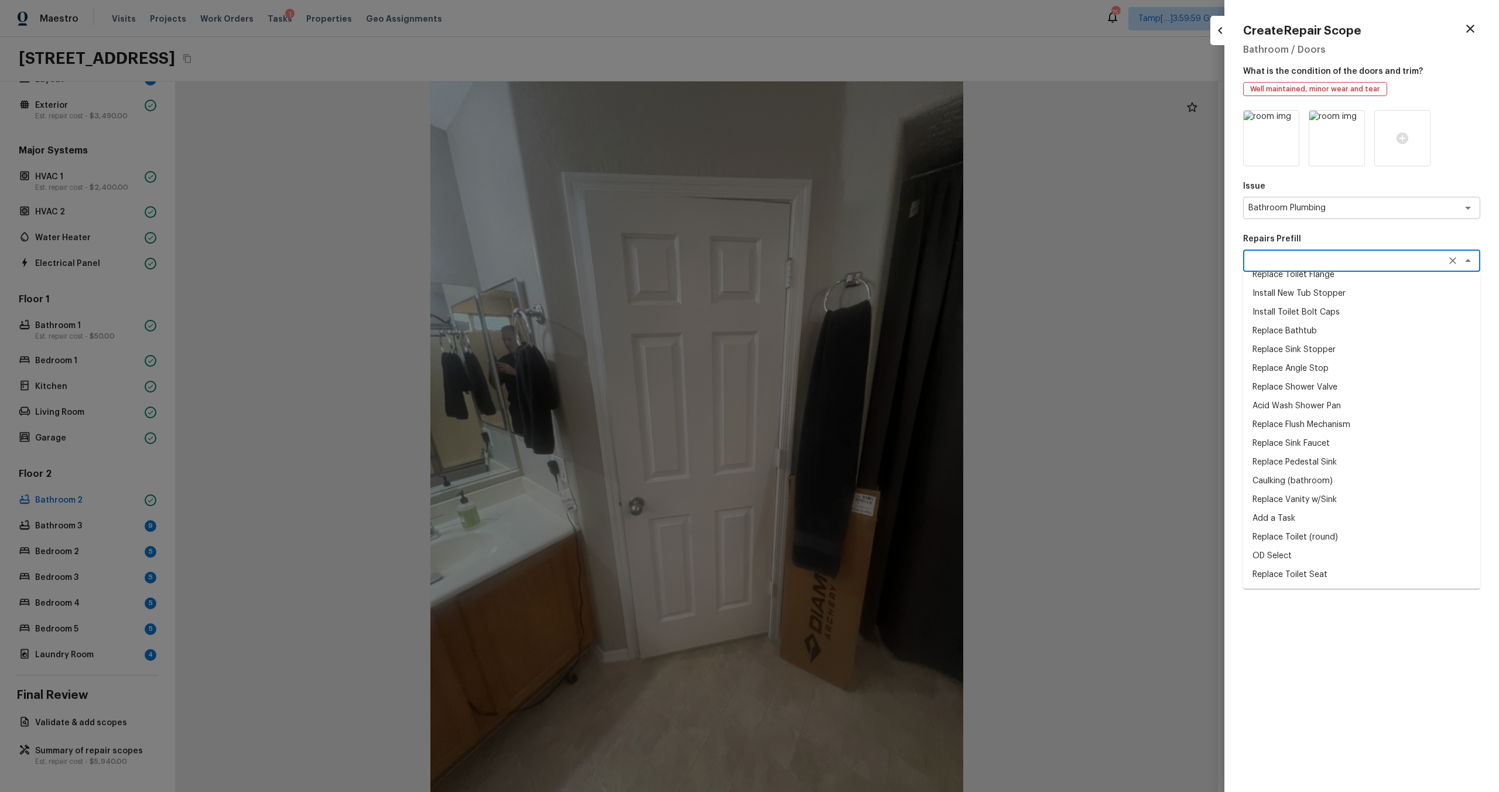
type input "$1.00"
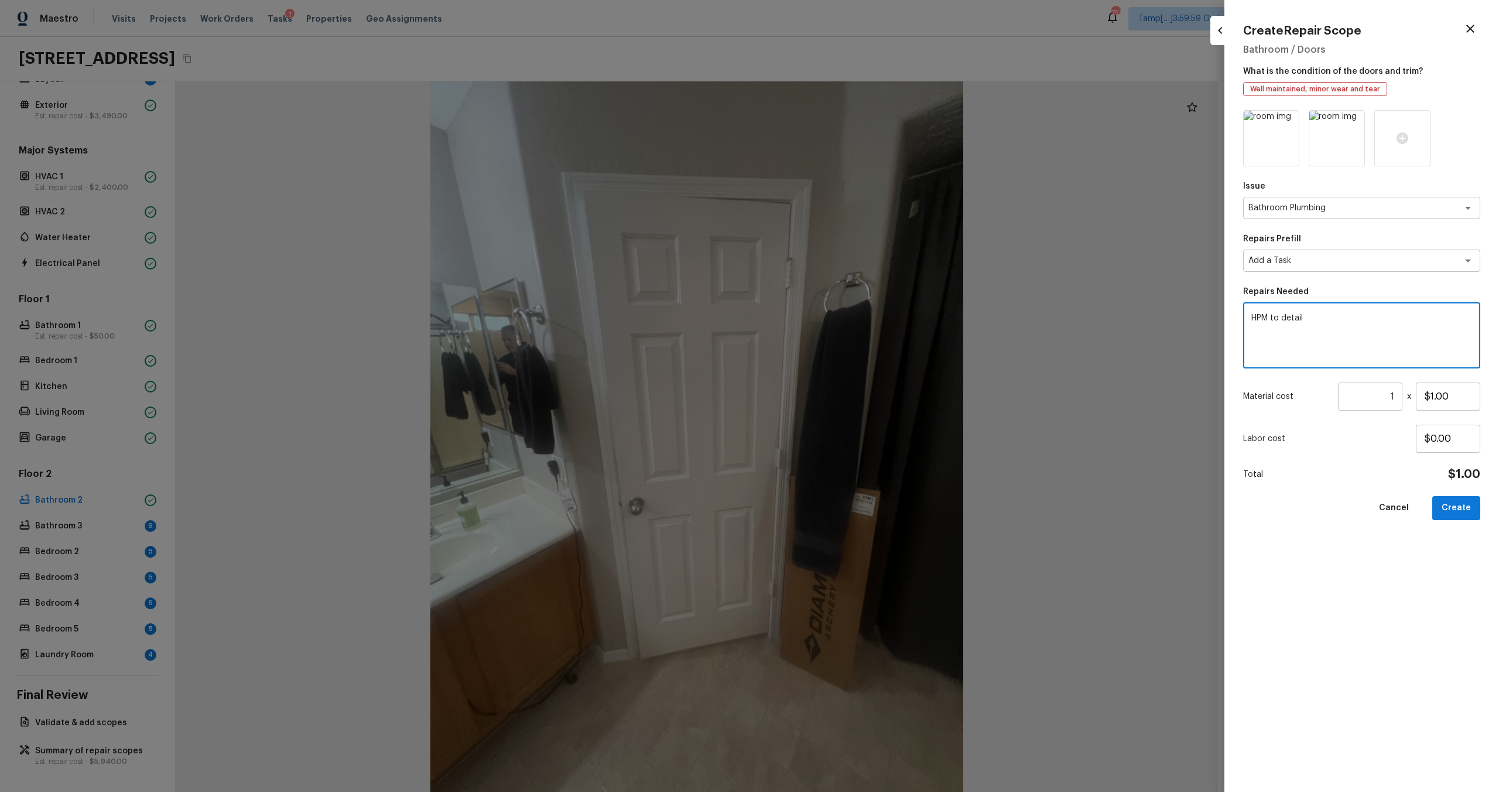
click at [842, 352] on textarea "HPM to detail" at bounding box center [1361, 335] width 221 height 47
type textarea "HPM to detail"
click at [842, 261] on textarea "Add a Task" at bounding box center [1345, 261] width 194 height 12
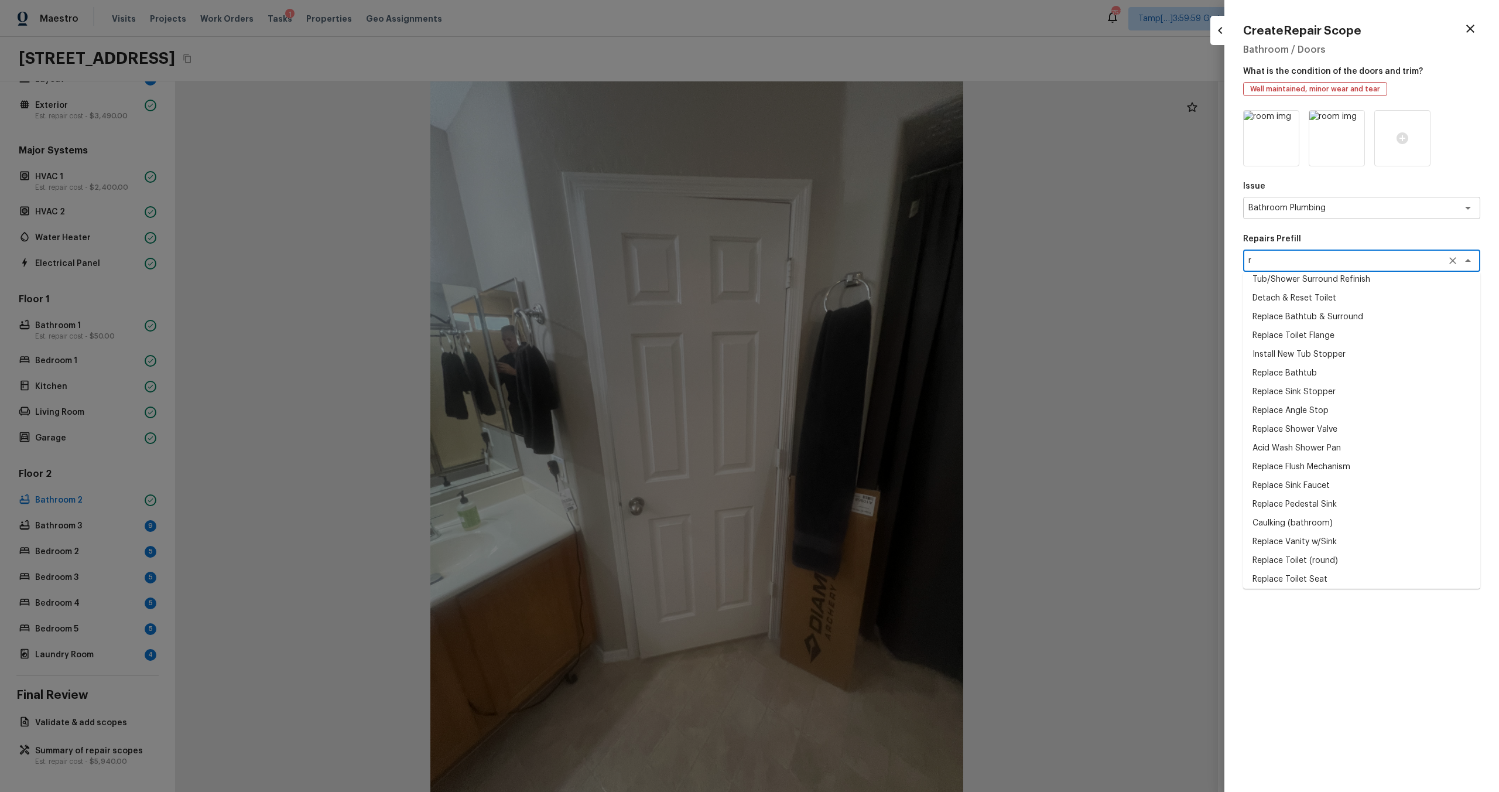
scroll to position [0, 0]
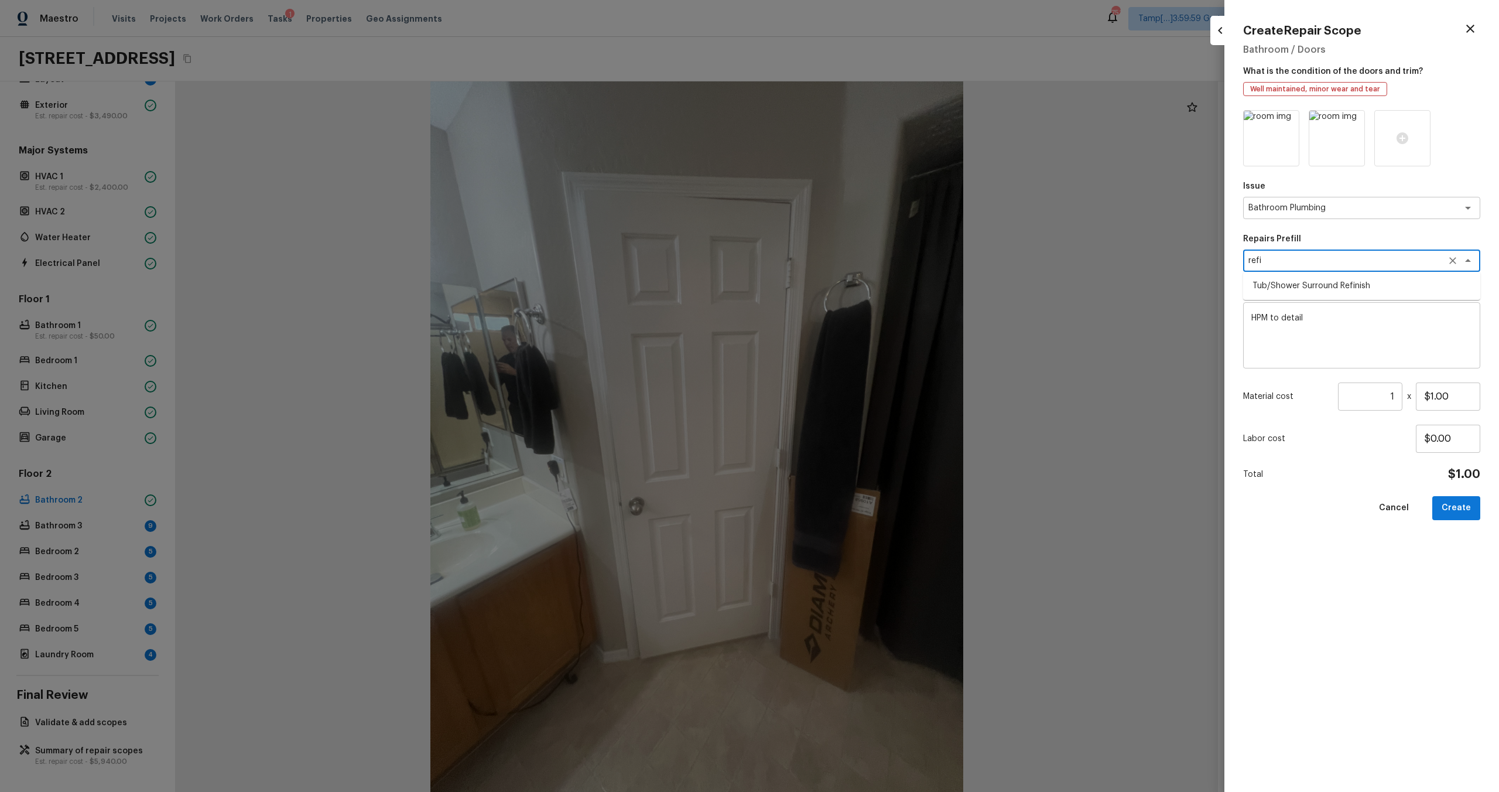
click at [842, 289] on li "Tub/Shower Surround Refinish" at bounding box center [1361, 285] width 237 height 19
type textarea "Tub/Shower Surround Refinish"
type textarea "Prep, mask, clean and refinish the tub/shower tile surround both all sides ensu…"
type input "$6.41"
type textarea "Tub/Shower Surround Refinish"
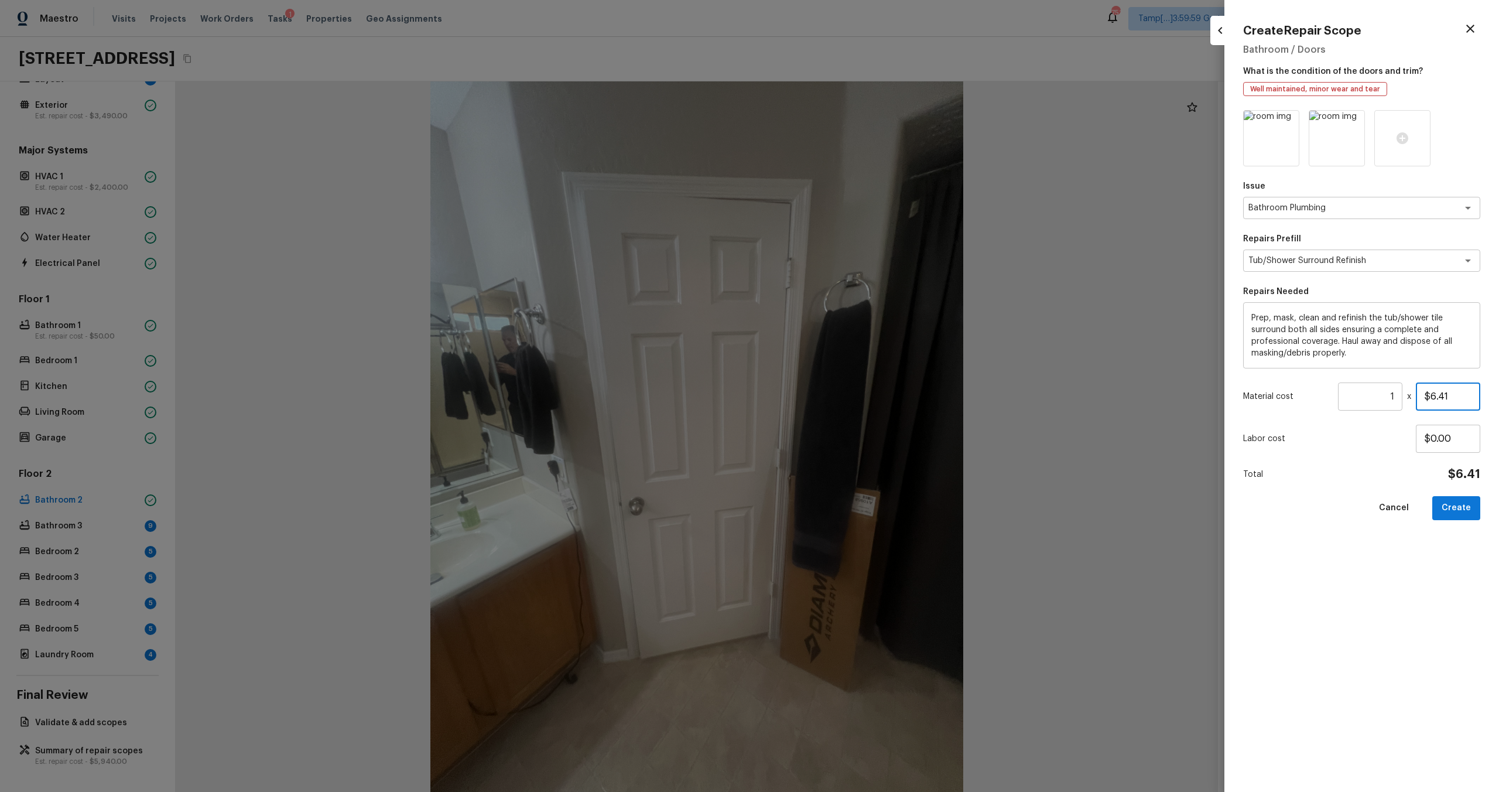
drag, startPoint x: 1431, startPoint y: 395, endPoint x: 1475, endPoint y: 395, distance: 43.9
click at [842, 395] on input "$6.41" at bounding box center [1448, 396] width 64 height 28
type input "$350.00"
click at [842, 475] on div "Issue Bathroom Plumbing x ​ Repairs Prefill Tub/Shower Surround Refinish x ​ Re…" at bounding box center [1361, 441] width 237 height 663
click at [842, 475] on button "Create" at bounding box center [1456, 508] width 48 height 24
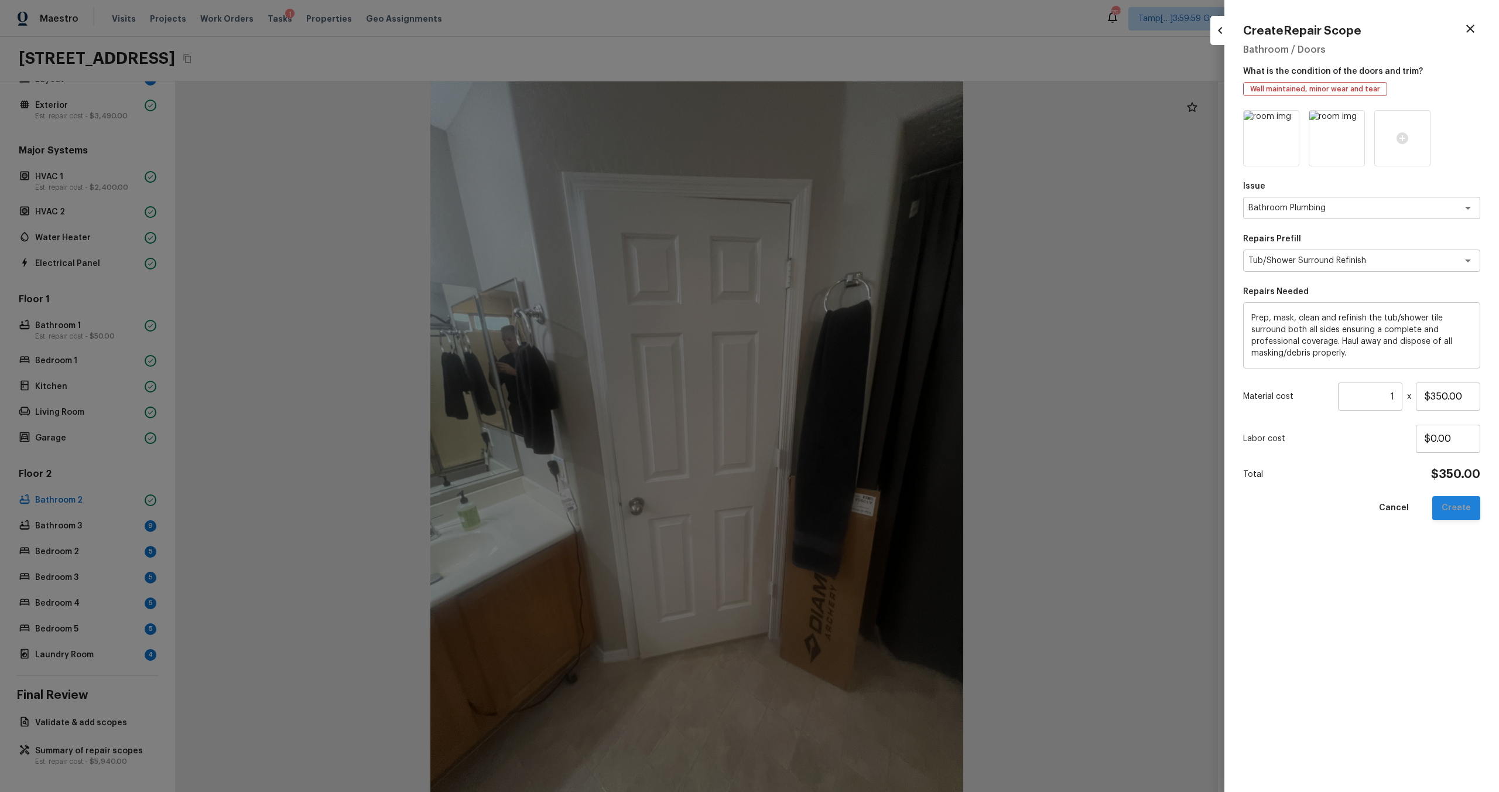
type input "$0.00"
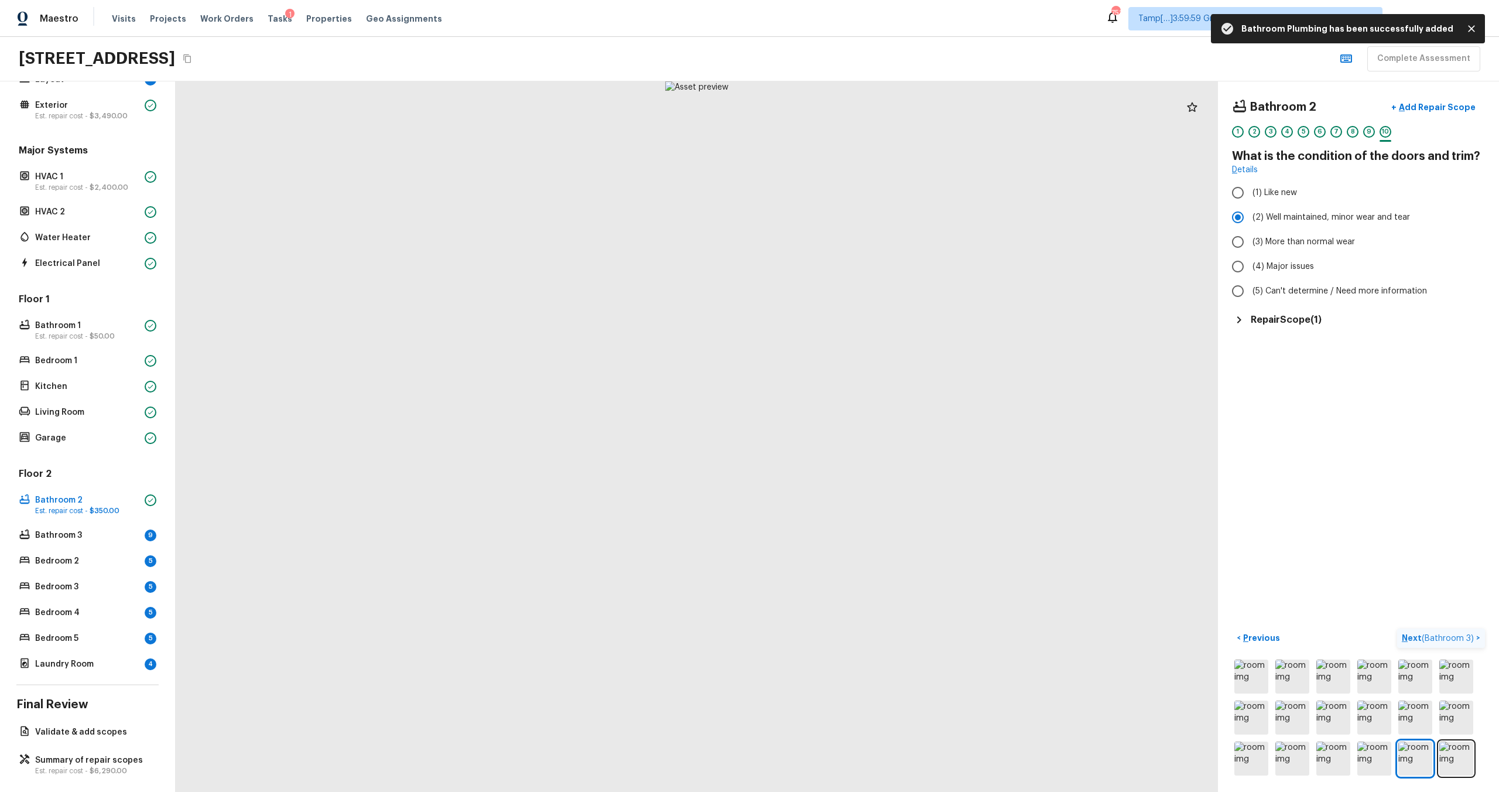
click at [842, 475] on p "Next ( Bathroom 3 )" at bounding box center [1439, 638] width 74 height 12
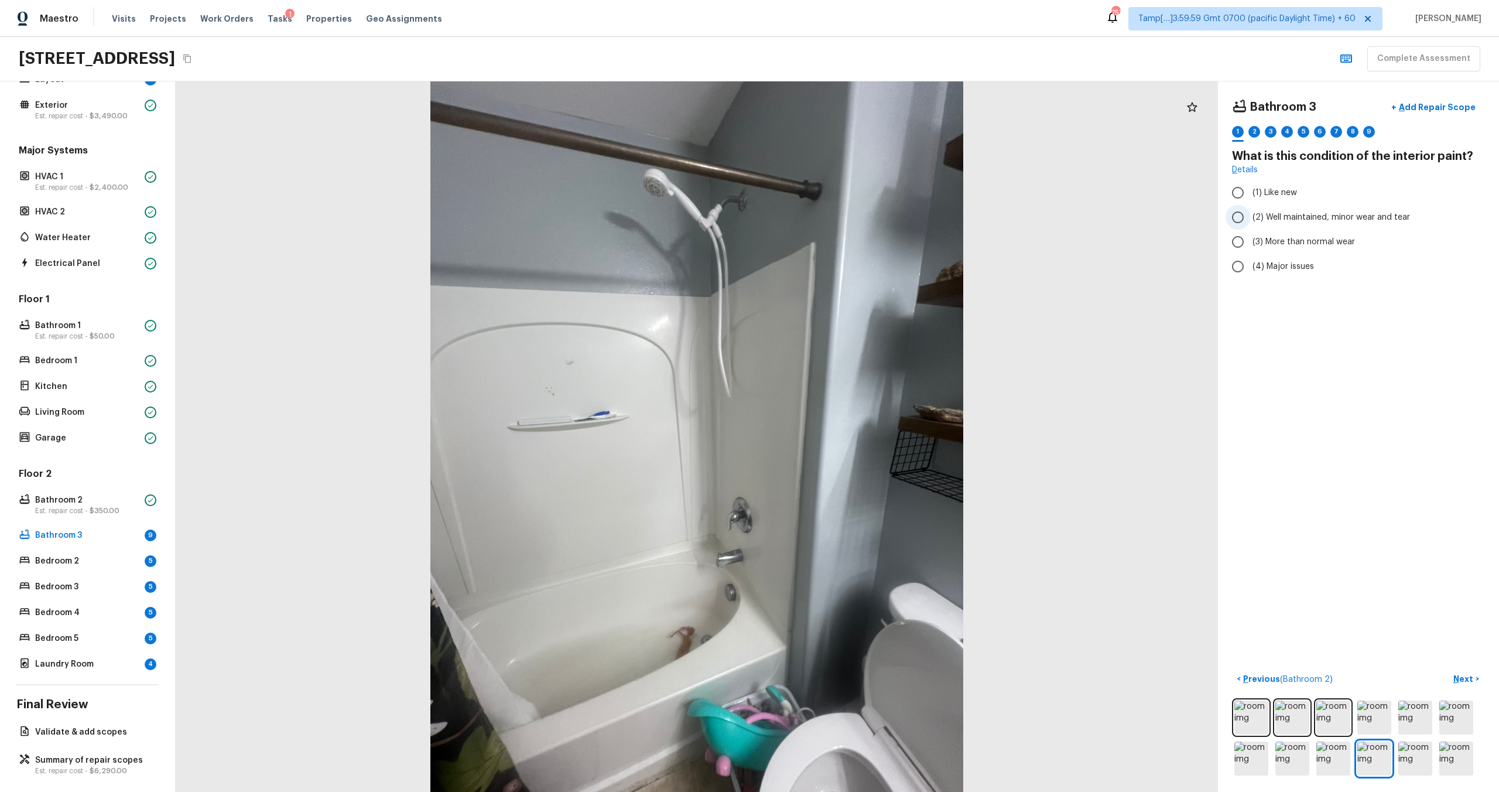
click at [842, 218] on input "(2) Well maintained, minor wear and tear" at bounding box center [1237, 217] width 25 height 25
radio input "true"
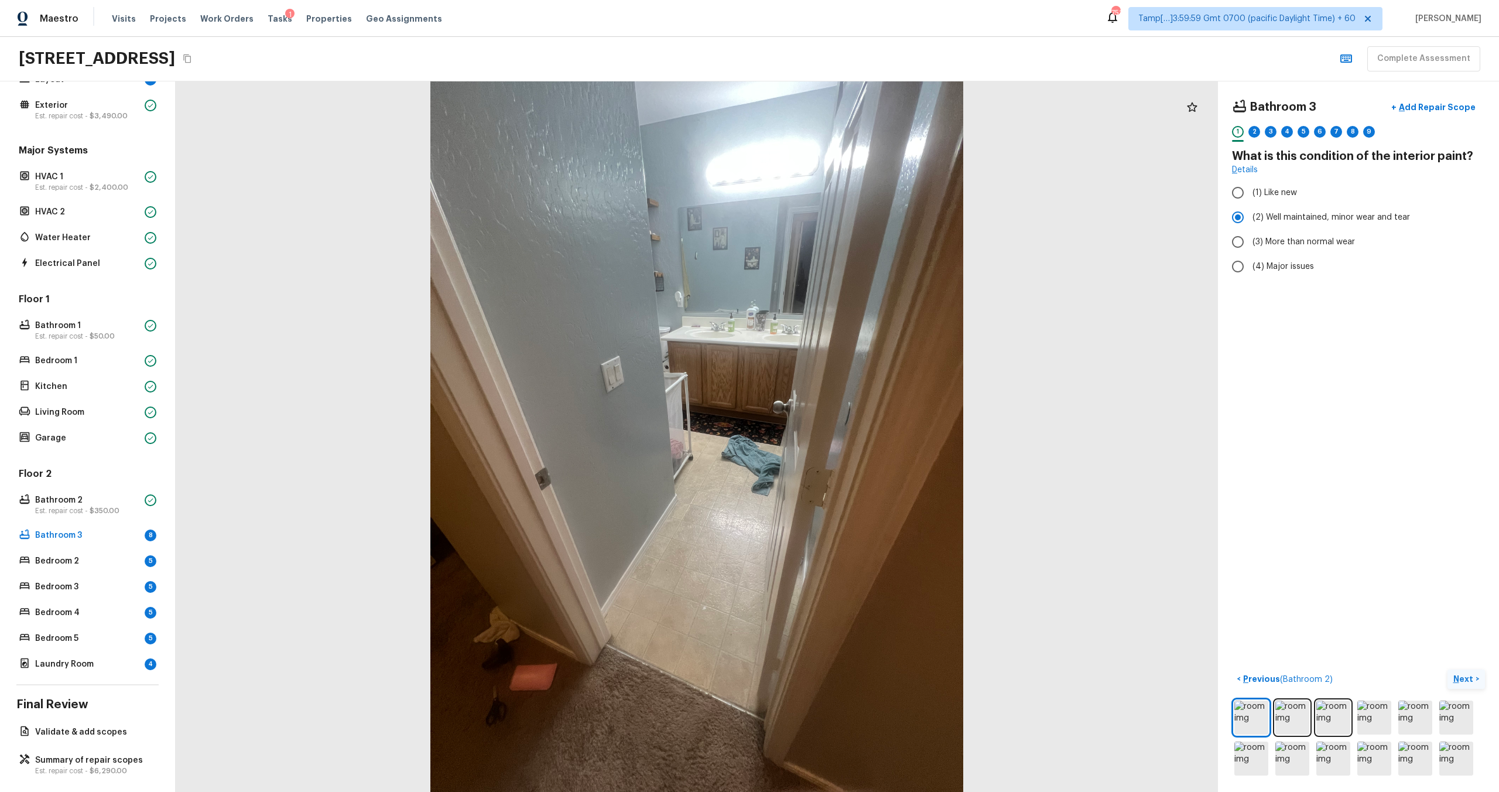
click at [842, 475] on p "Next" at bounding box center [1464, 679] width 22 height 12
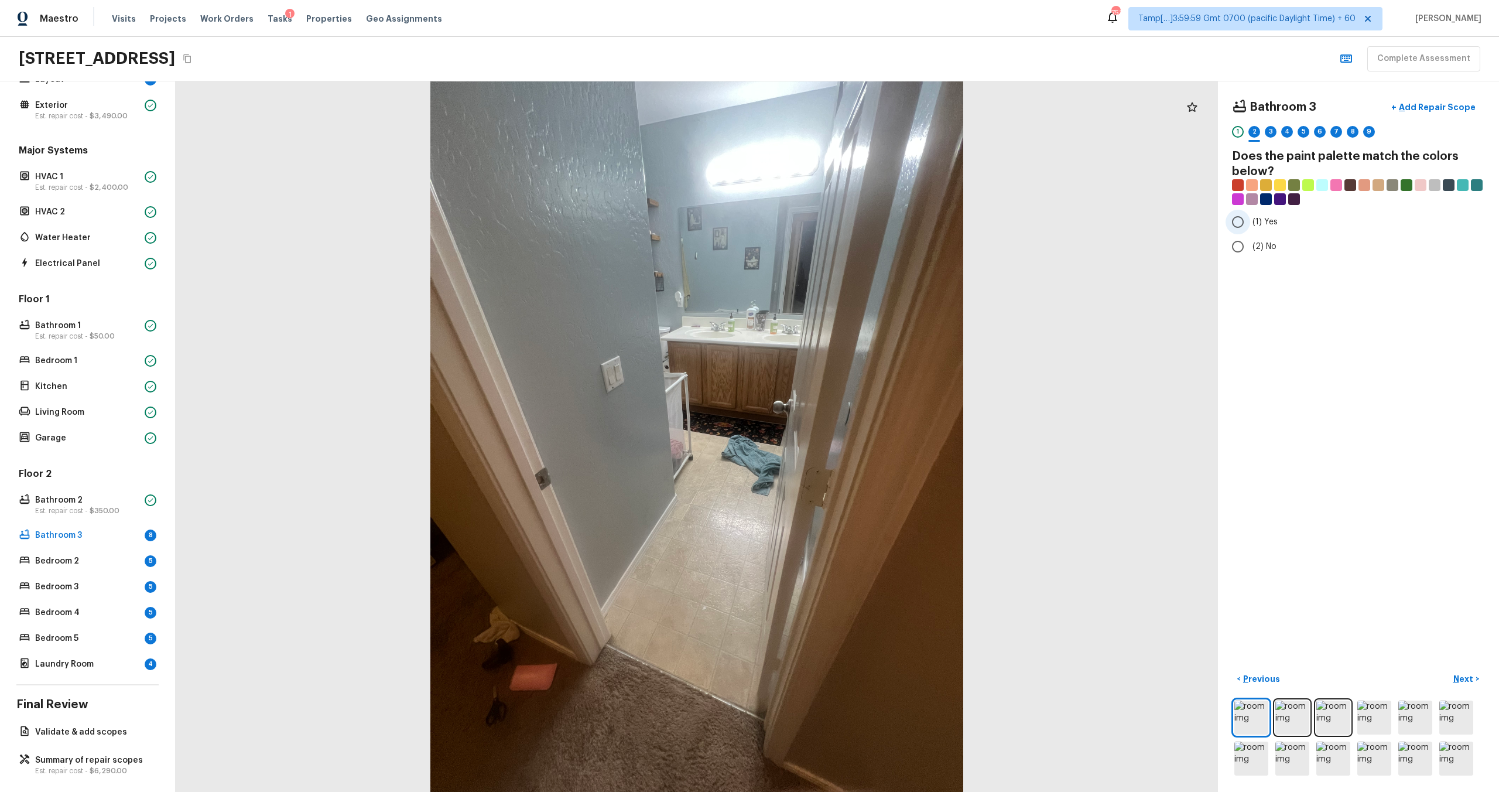
click at [842, 222] on input "(1) Yes" at bounding box center [1237, 222] width 25 height 25
click at [842, 475] on p "Next" at bounding box center [1464, 679] width 22 height 12
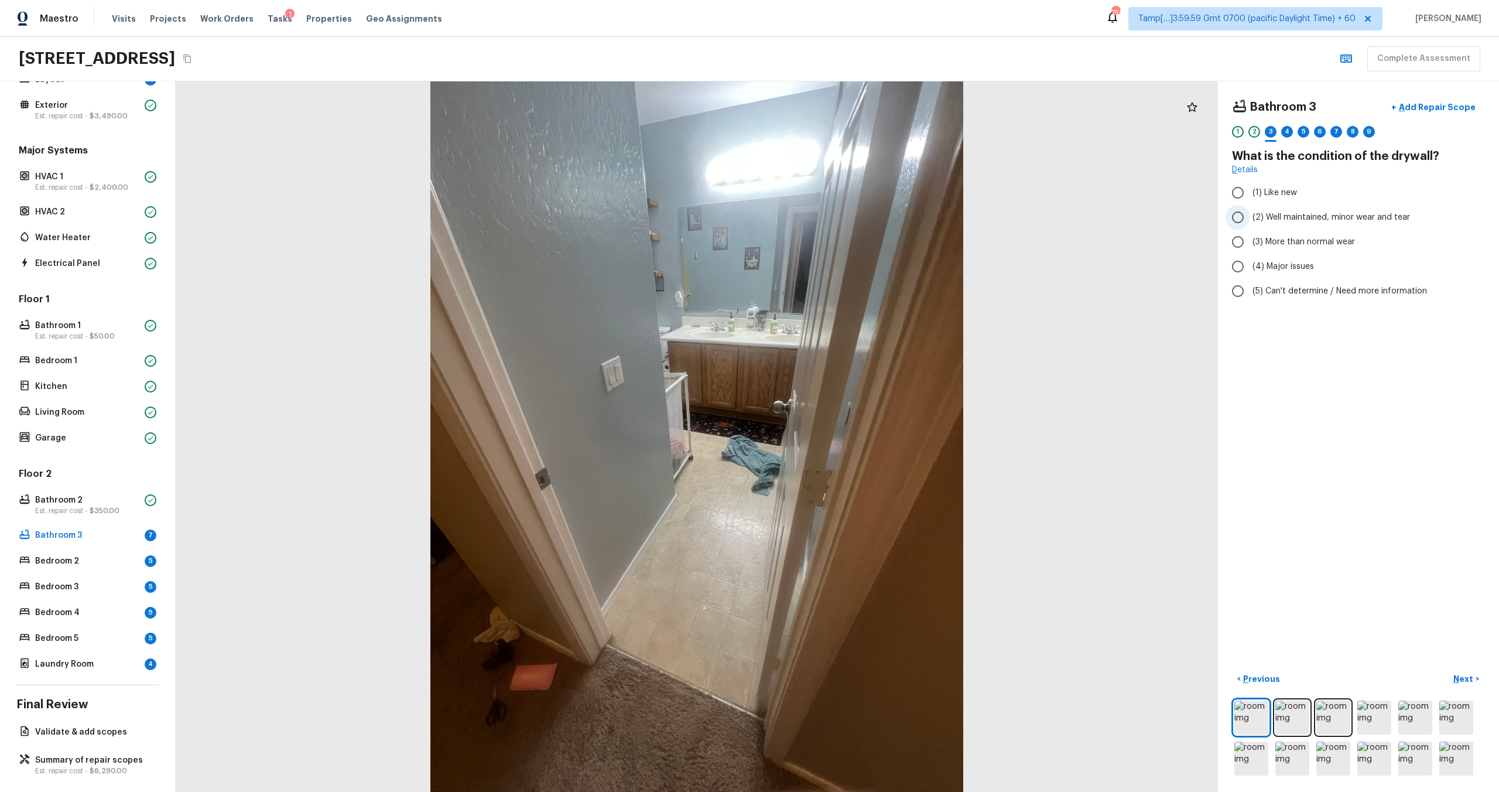
click at [842, 221] on span "(2) Well maintained, minor wear and tear" at bounding box center [1330, 217] width 157 height 12
click at [842, 221] on input "(2) Well maintained, minor wear and tear" at bounding box center [1237, 217] width 25 height 25
click at [842, 475] on p "Next" at bounding box center [1464, 679] width 22 height 12
click at [842, 252] on input "(3) Tile" at bounding box center [1237, 251] width 25 height 25
click at [842, 475] on p "Next" at bounding box center [1464, 679] width 22 height 12
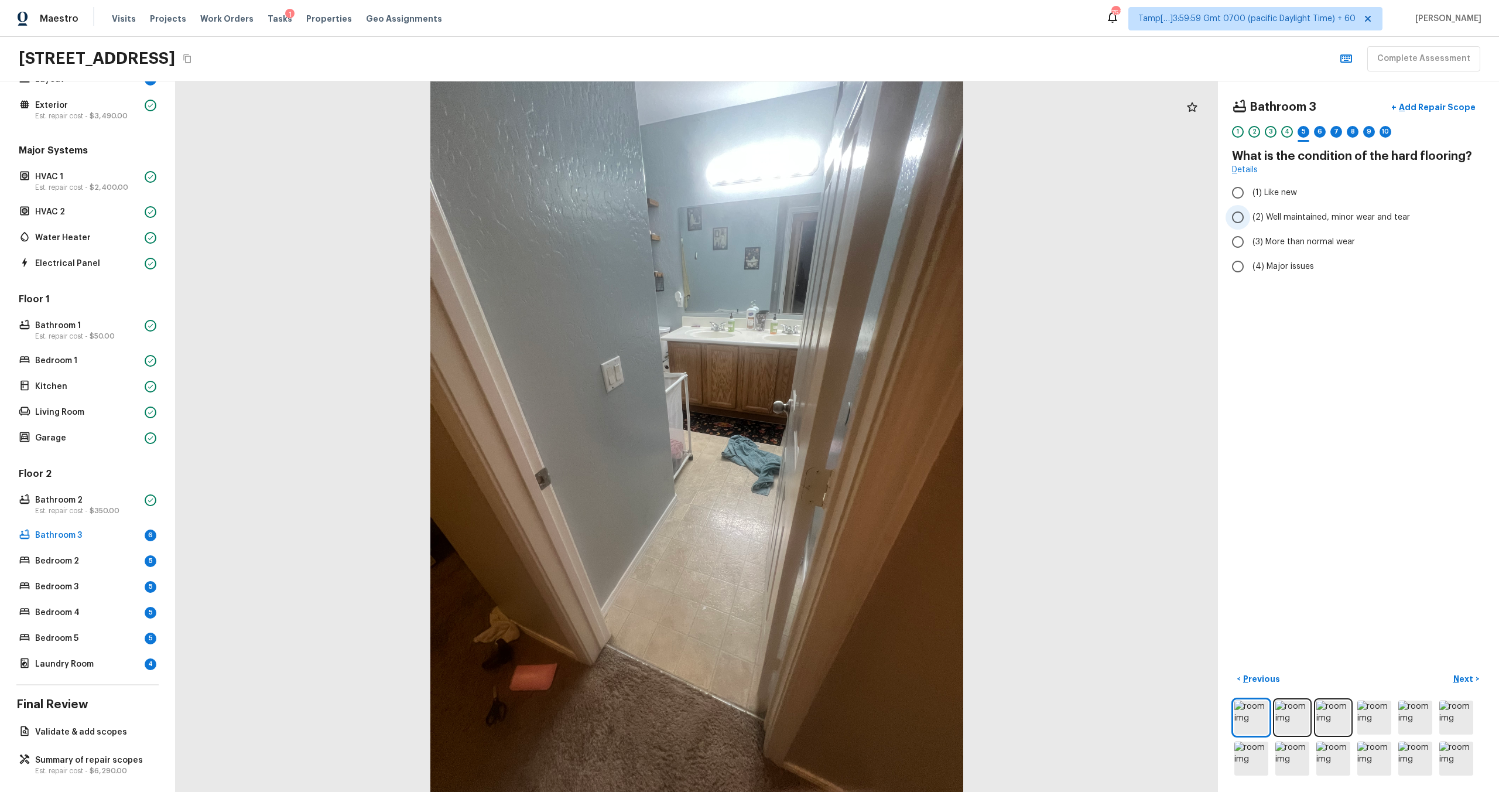
click at [842, 217] on span "(2) Well maintained, minor wear and tear" at bounding box center [1330, 217] width 157 height 12
click at [842, 217] on input "(2) Well maintained, minor wear and tear" at bounding box center [1237, 217] width 25 height 25
click at [842, 475] on p "Next" at bounding box center [1464, 679] width 22 height 12
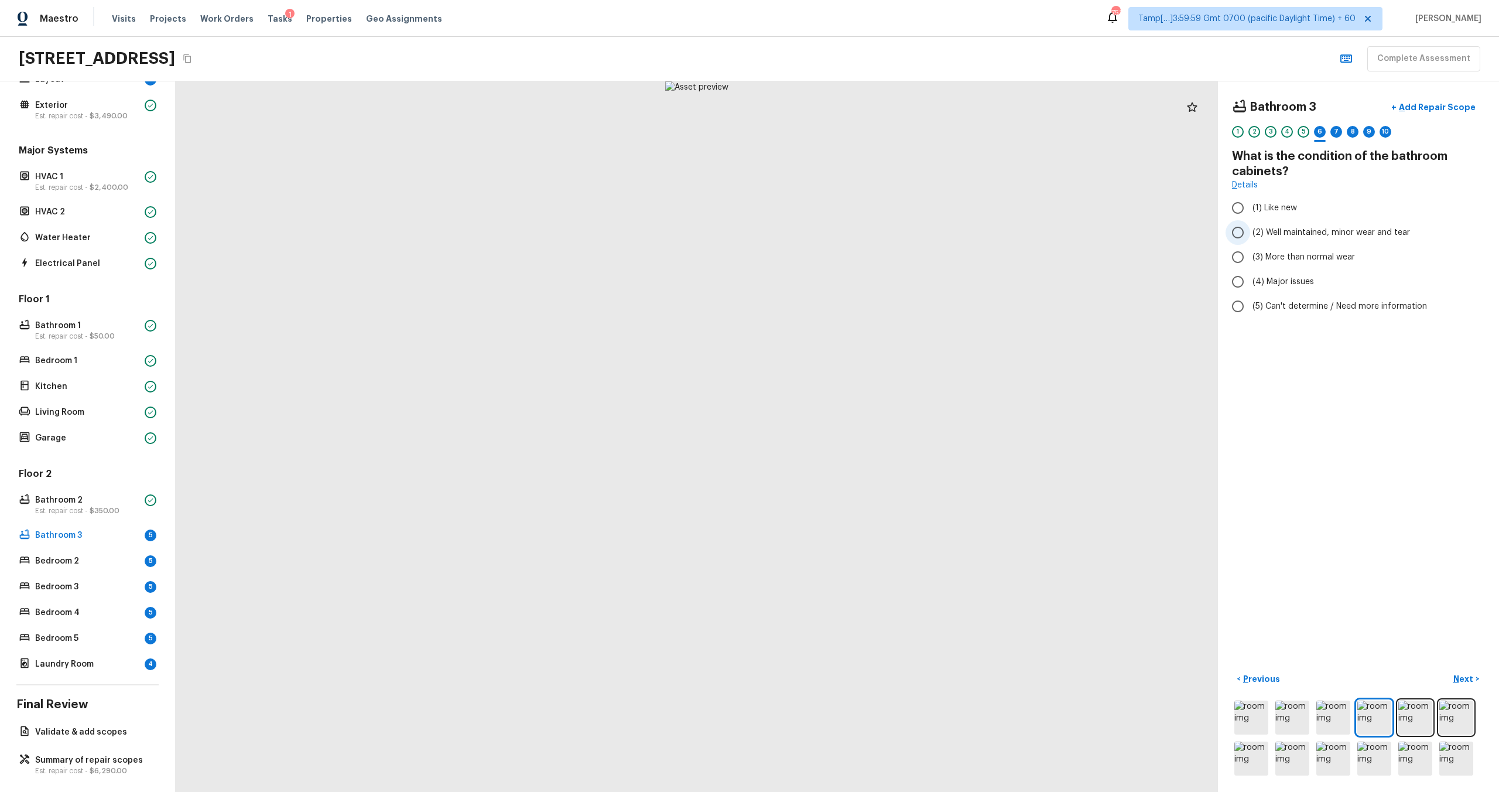
click at [842, 234] on input "(2) Well maintained, minor wear and tear" at bounding box center [1237, 232] width 25 height 25
click at [842, 249] on input "(3) More than normal wear" at bounding box center [1237, 257] width 25 height 25
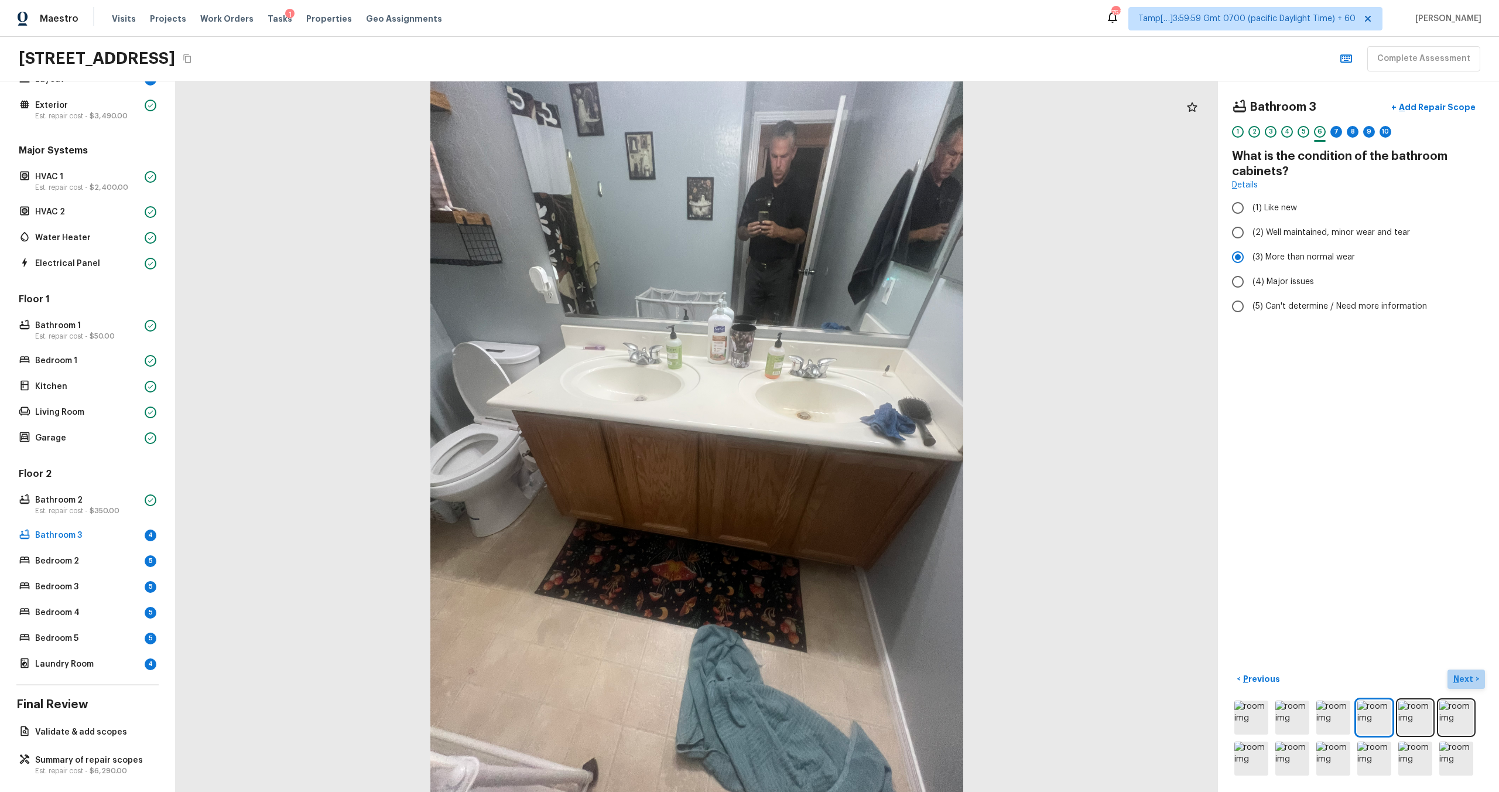
click at [842, 475] on p "Next" at bounding box center [1464, 679] width 22 height 12
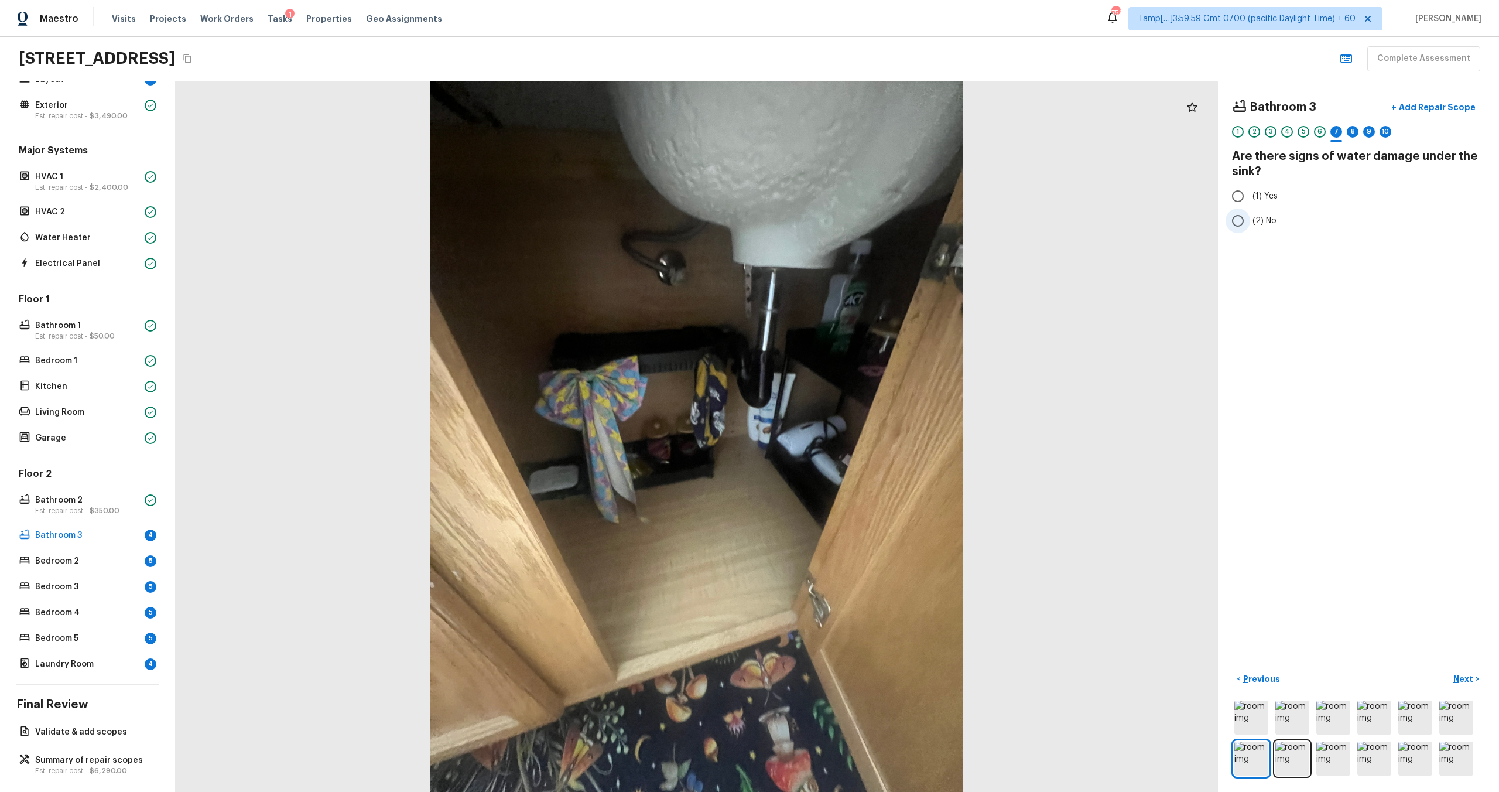
click at [842, 221] on input "(2) No" at bounding box center [1237, 220] width 25 height 25
click at [842, 475] on p "Next" at bounding box center [1464, 679] width 22 height 12
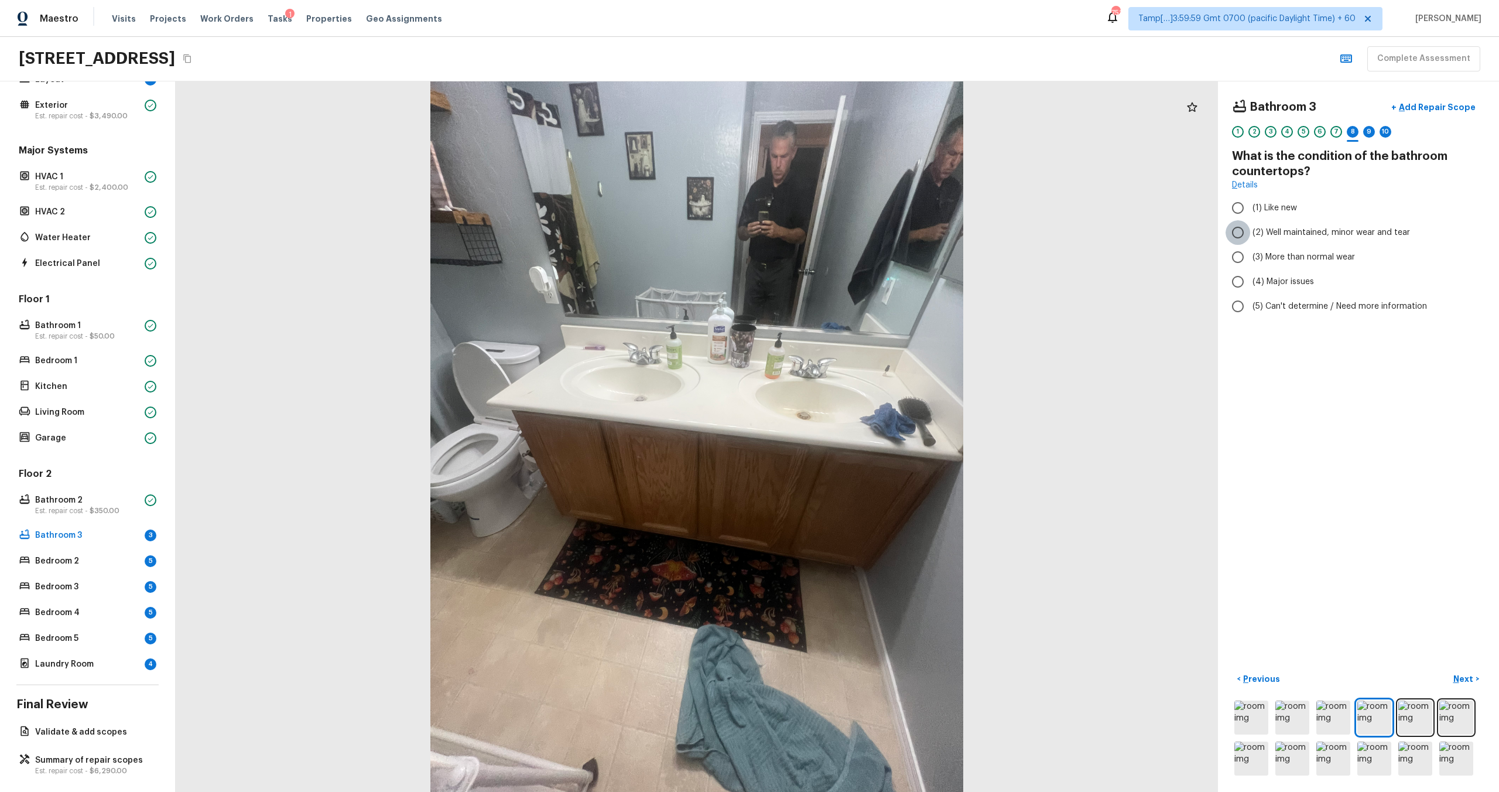
click at [842, 240] on input "(2) Well maintained, minor wear and tear" at bounding box center [1237, 232] width 25 height 25
click at [842, 475] on p "Next" at bounding box center [1464, 679] width 22 height 12
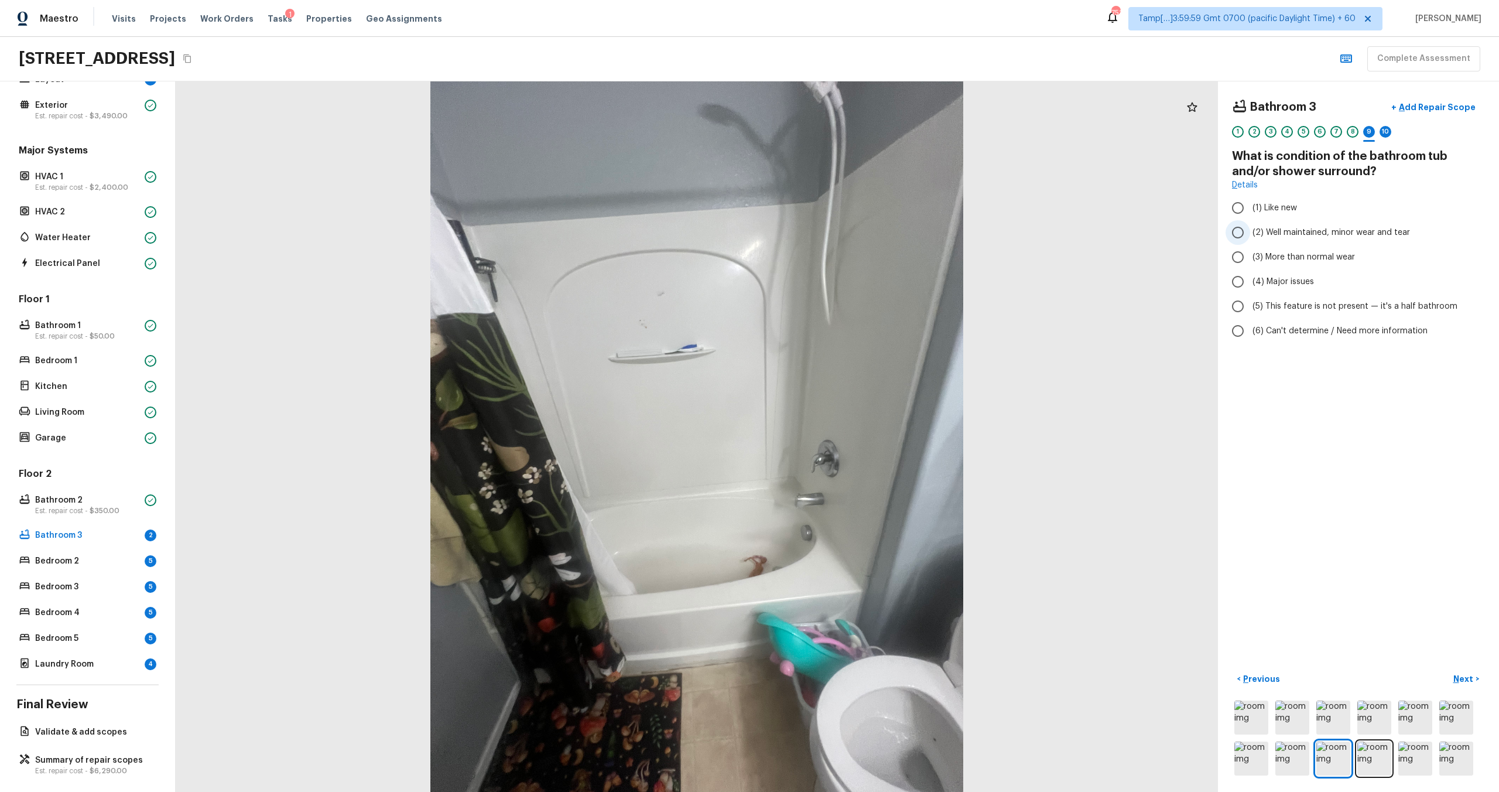
click at [842, 233] on label "(2) Well maintained, minor wear and tear" at bounding box center [1350, 232] width 250 height 25
click at [842, 233] on input "(2) Well maintained, minor wear and tear" at bounding box center [1237, 232] width 25 height 25
click at [842, 475] on p "Next" at bounding box center [1464, 679] width 22 height 12
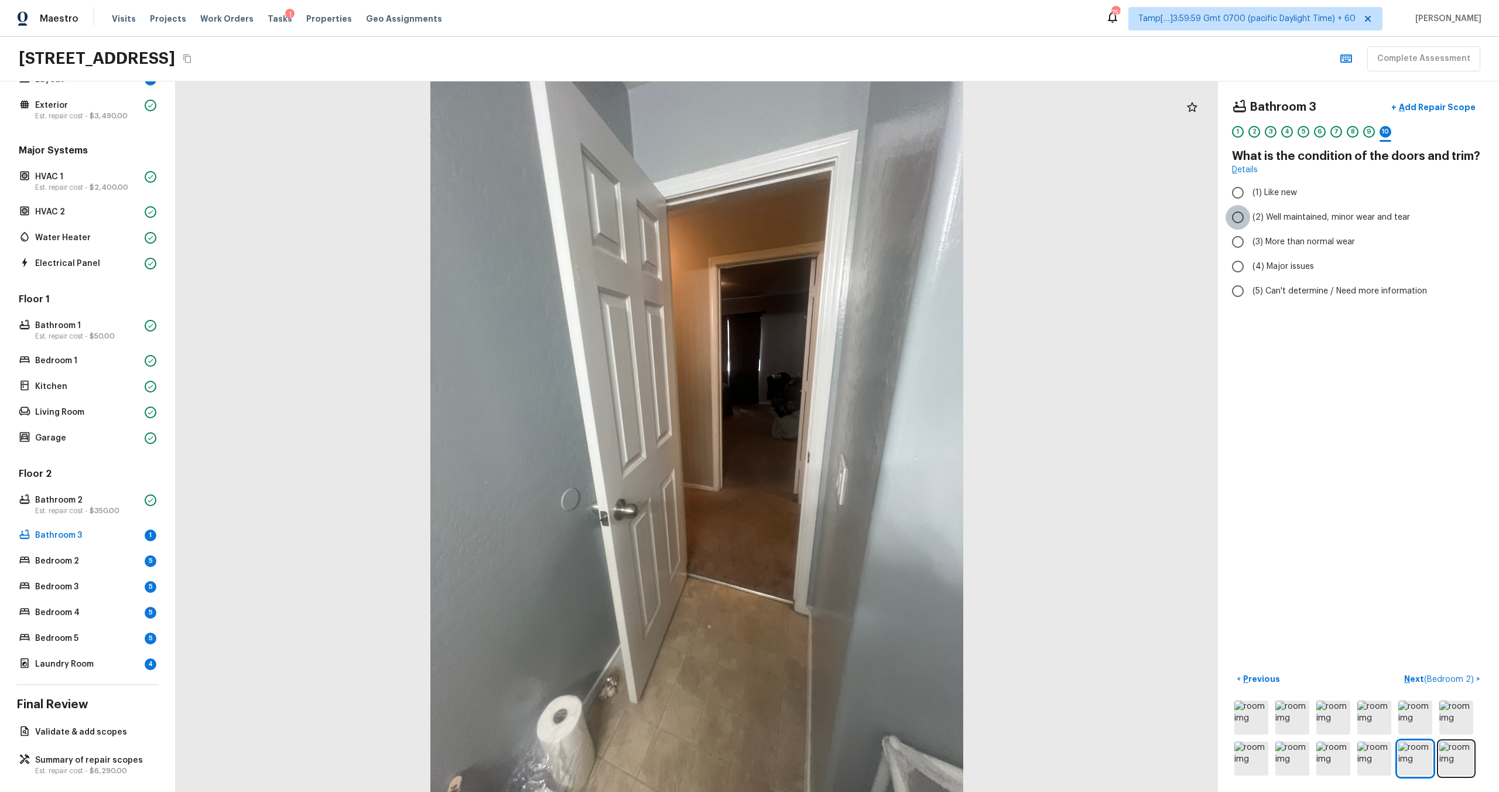
click at [842, 221] on input "(2) Well maintained, minor wear and tear" at bounding box center [1237, 217] width 25 height 25
click at [842, 475] on p "Next ( Bedroom 2 )" at bounding box center [1440, 679] width 72 height 12
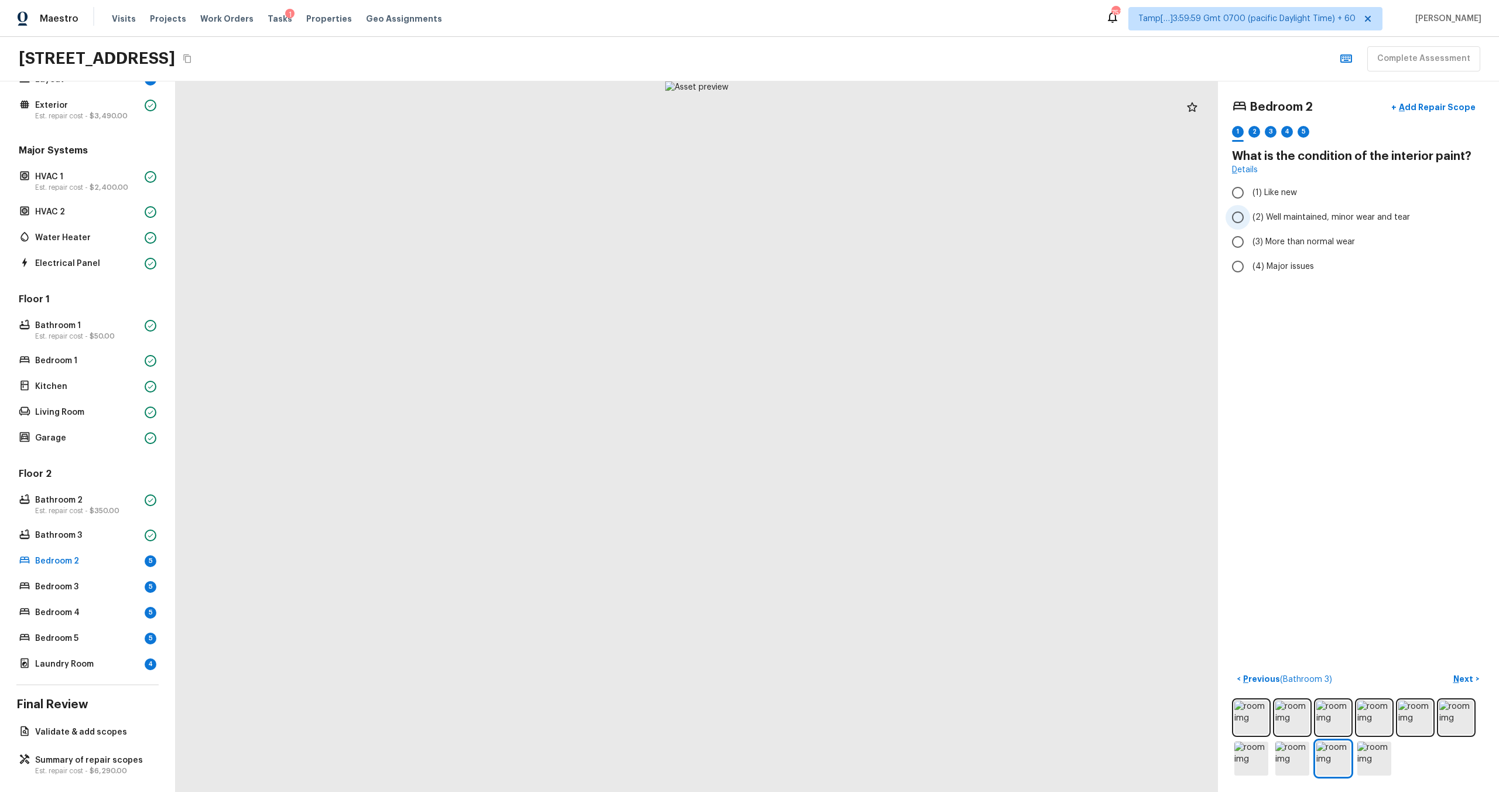
click at [842, 210] on label "(2) Well maintained, minor wear and tear" at bounding box center [1350, 217] width 250 height 25
click at [842, 210] on input "(2) Well maintained, minor wear and tear" at bounding box center [1237, 217] width 25 height 25
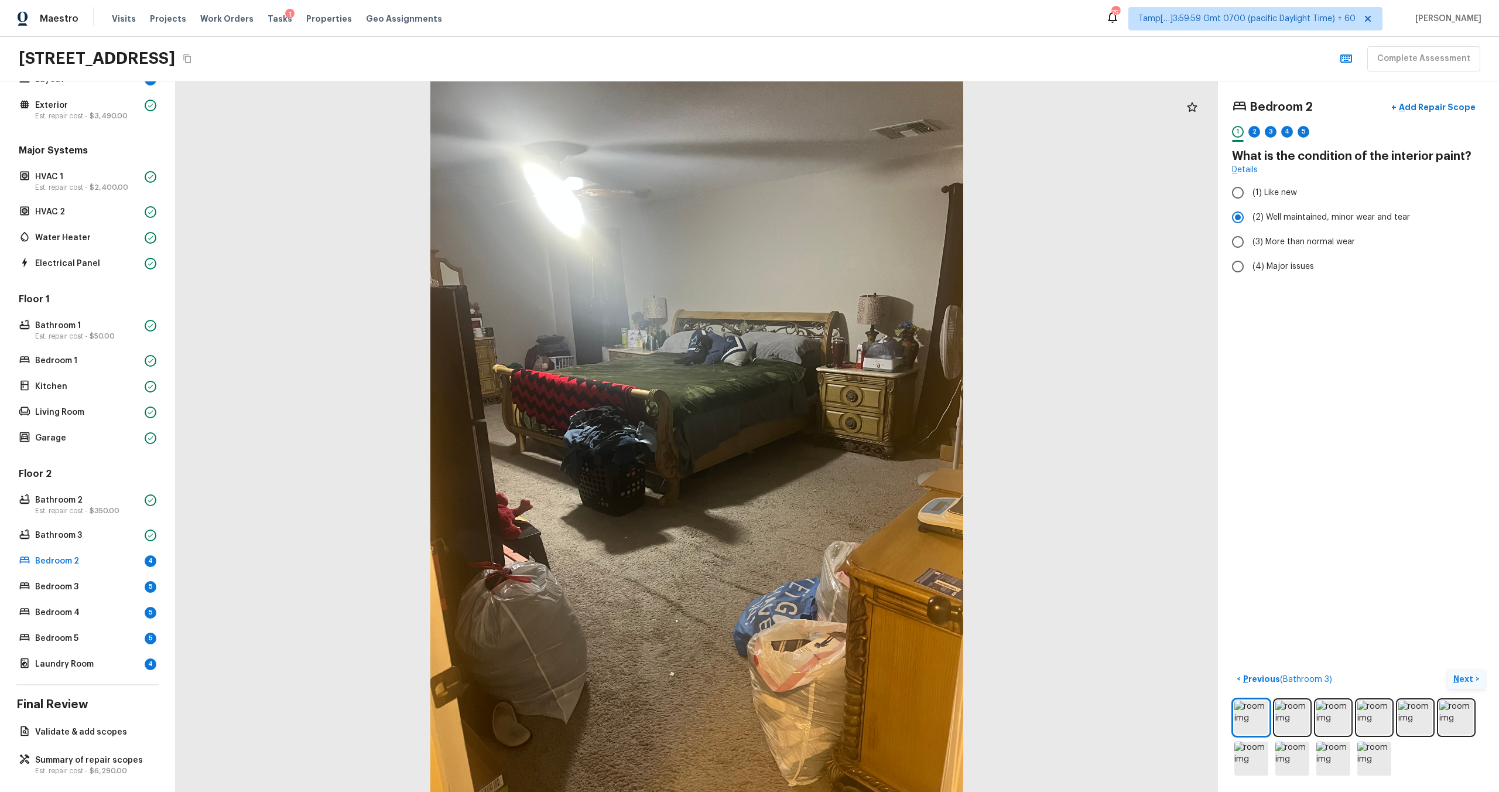
click at [842, 475] on p "Next" at bounding box center [1464, 679] width 22 height 12
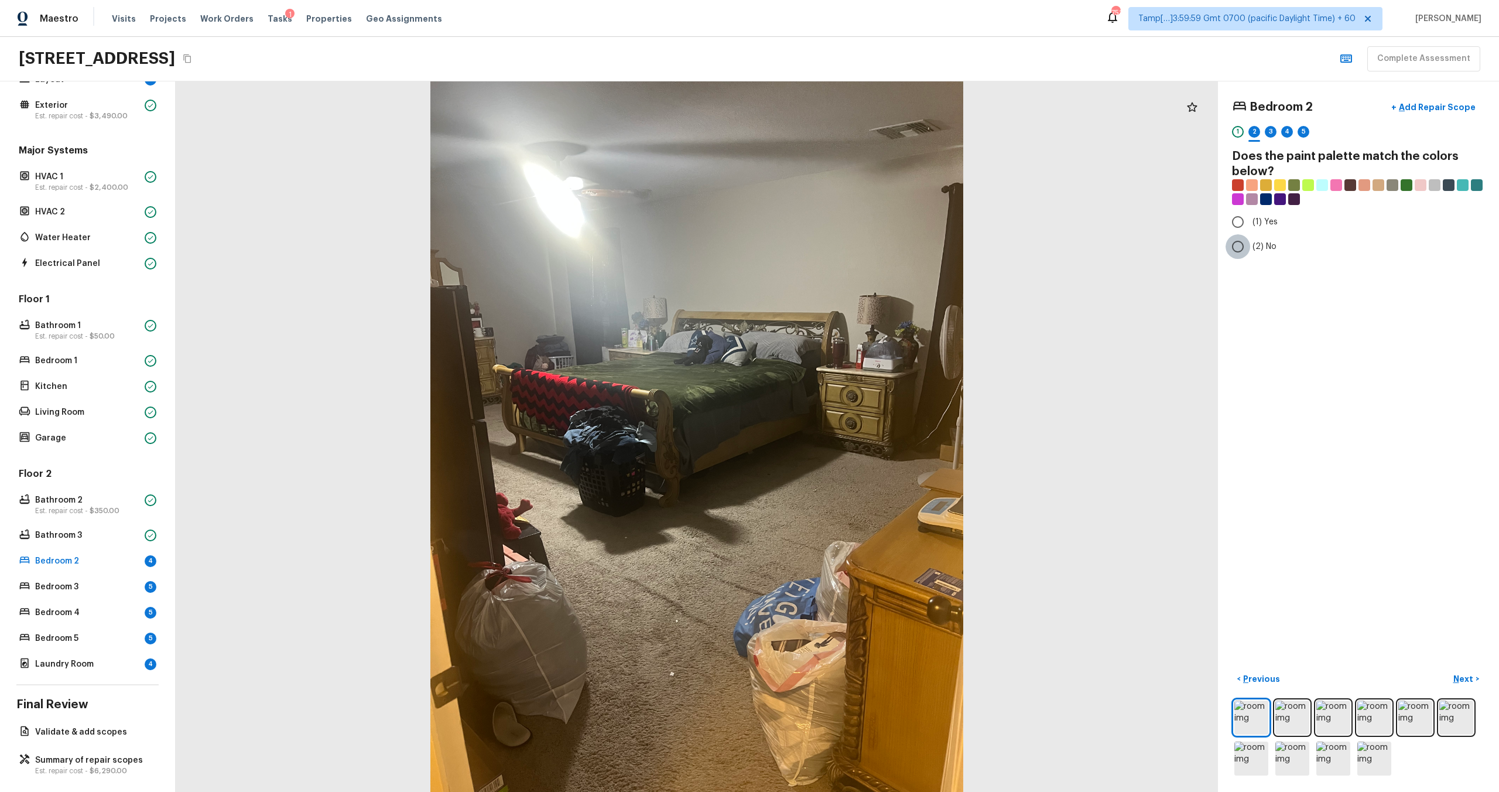
click at [842, 244] on input "(2) No" at bounding box center [1237, 246] width 25 height 25
click at [842, 475] on p "Next" at bounding box center [1464, 679] width 22 height 12
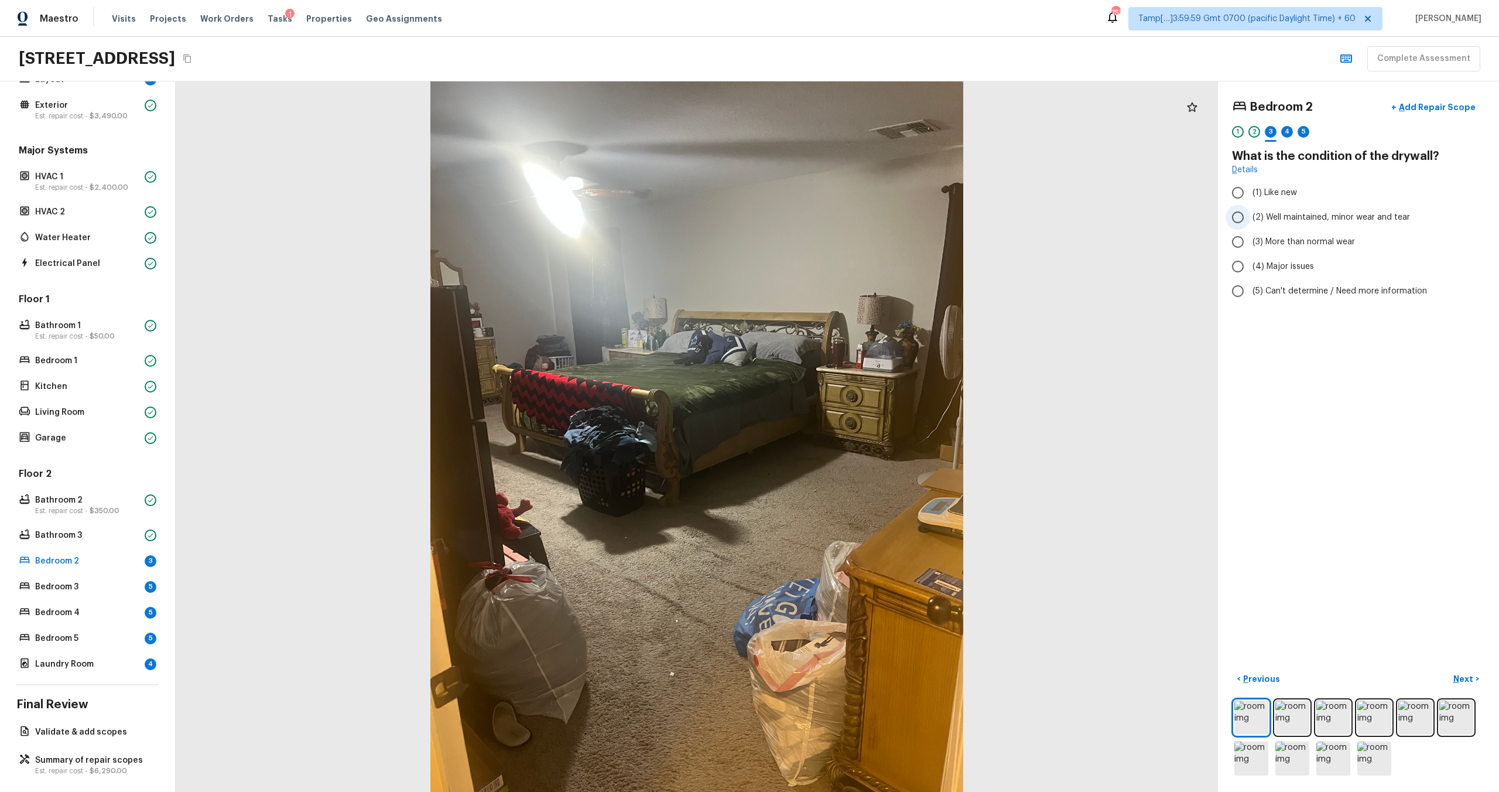
click at [842, 221] on span "(2) Well maintained, minor wear and tear" at bounding box center [1330, 217] width 157 height 12
click at [842, 221] on input "(2) Well maintained, minor wear and tear" at bounding box center [1237, 217] width 25 height 25
click at [842, 475] on p "Next" at bounding box center [1464, 679] width 22 height 12
click at [842, 285] on input "(4) Carpet" at bounding box center [1237, 280] width 25 height 25
click at [842, 475] on p "Next" at bounding box center [1464, 679] width 22 height 12
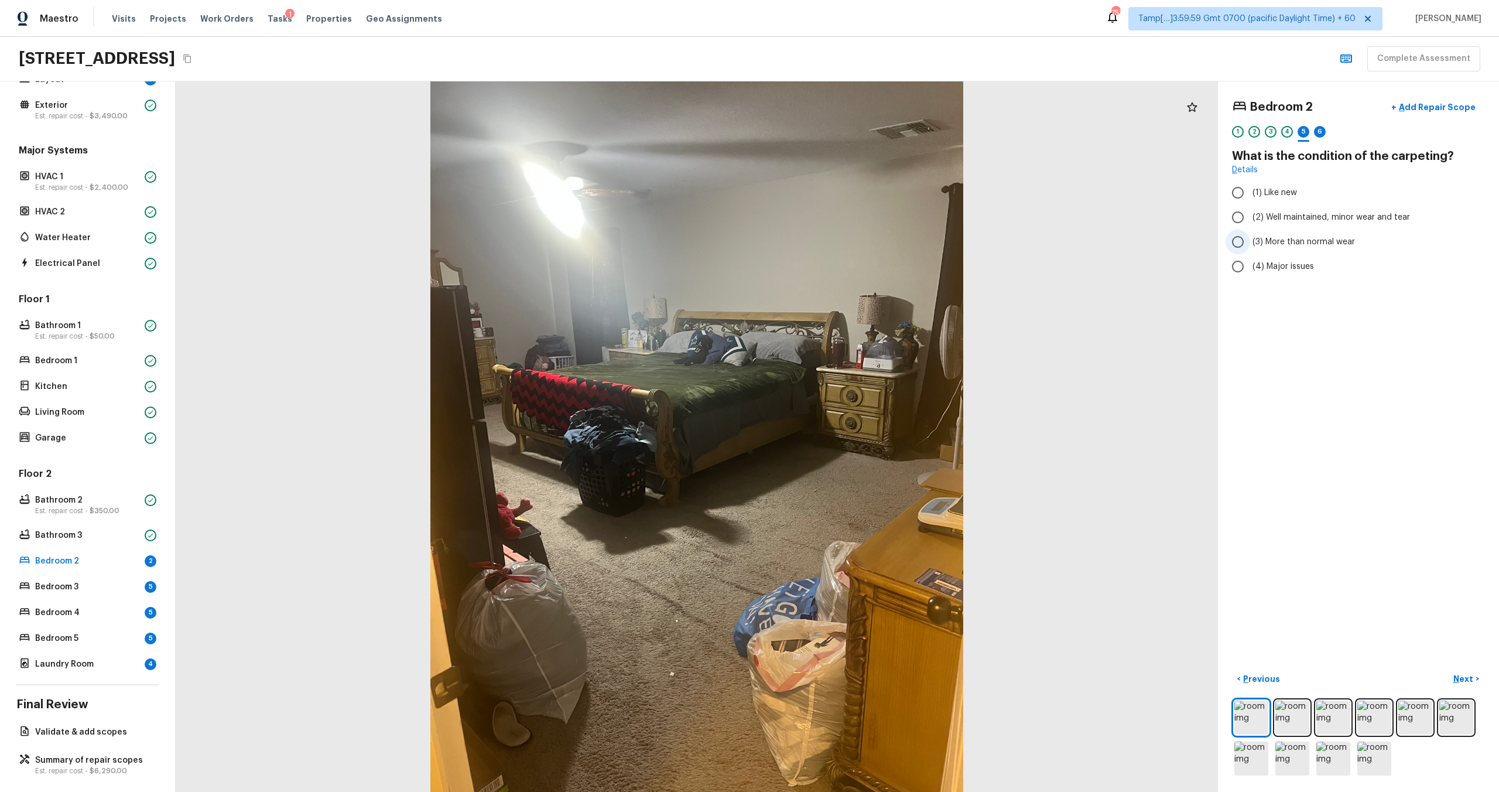
click at [842, 248] on input "(3) More than normal wear" at bounding box center [1237, 241] width 25 height 25
click at [842, 475] on p "Next" at bounding box center [1464, 679] width 22 height 12
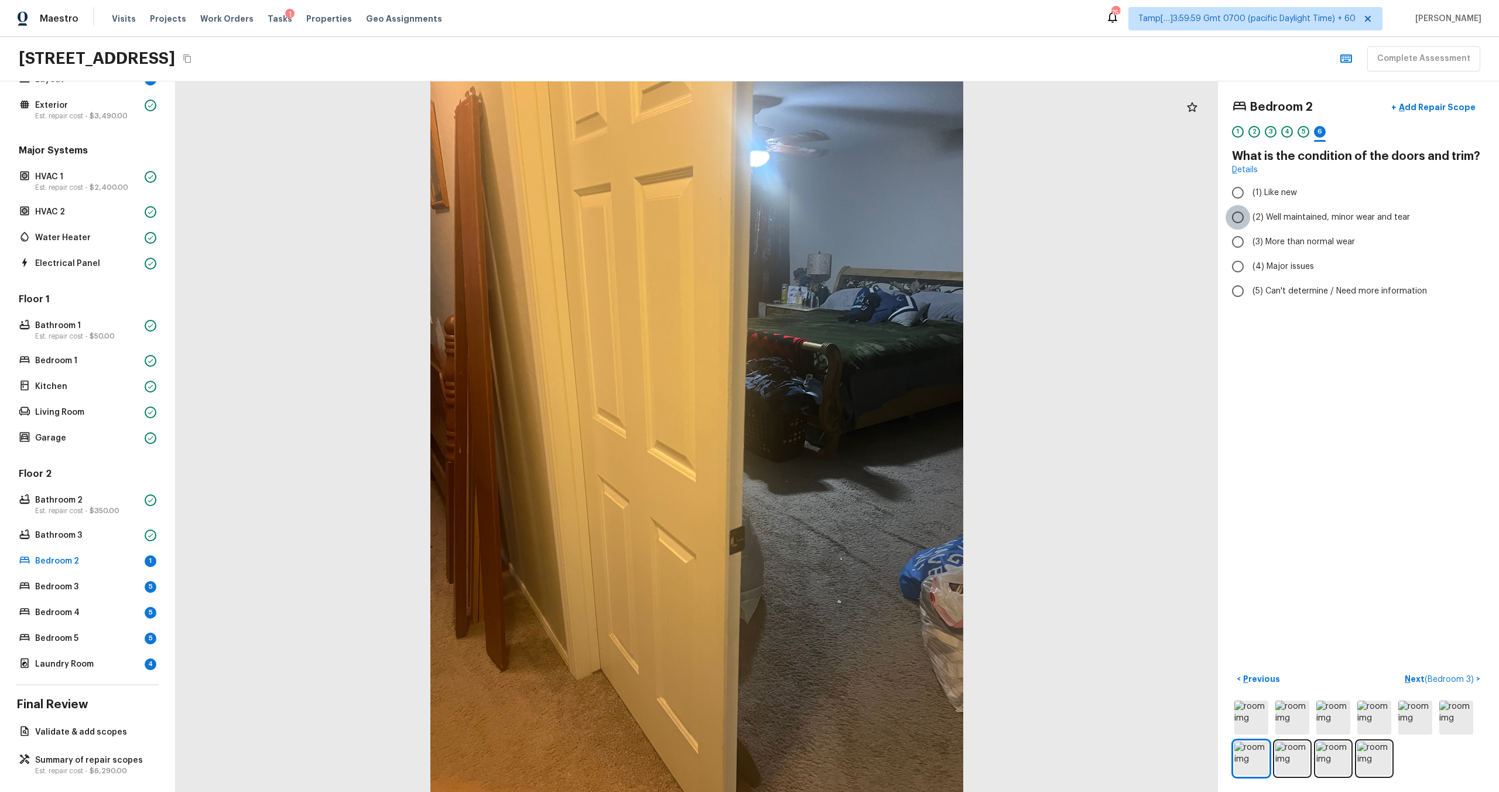
click at [842, 223] on input "(2) Well maintained, minor wear and tear" at bounding box center [1237, 217] width 25 height 25
click at [842, 475] on p "Next ( Bedroom 3 )" at bounding box center [1439, 679] width 71 height 12
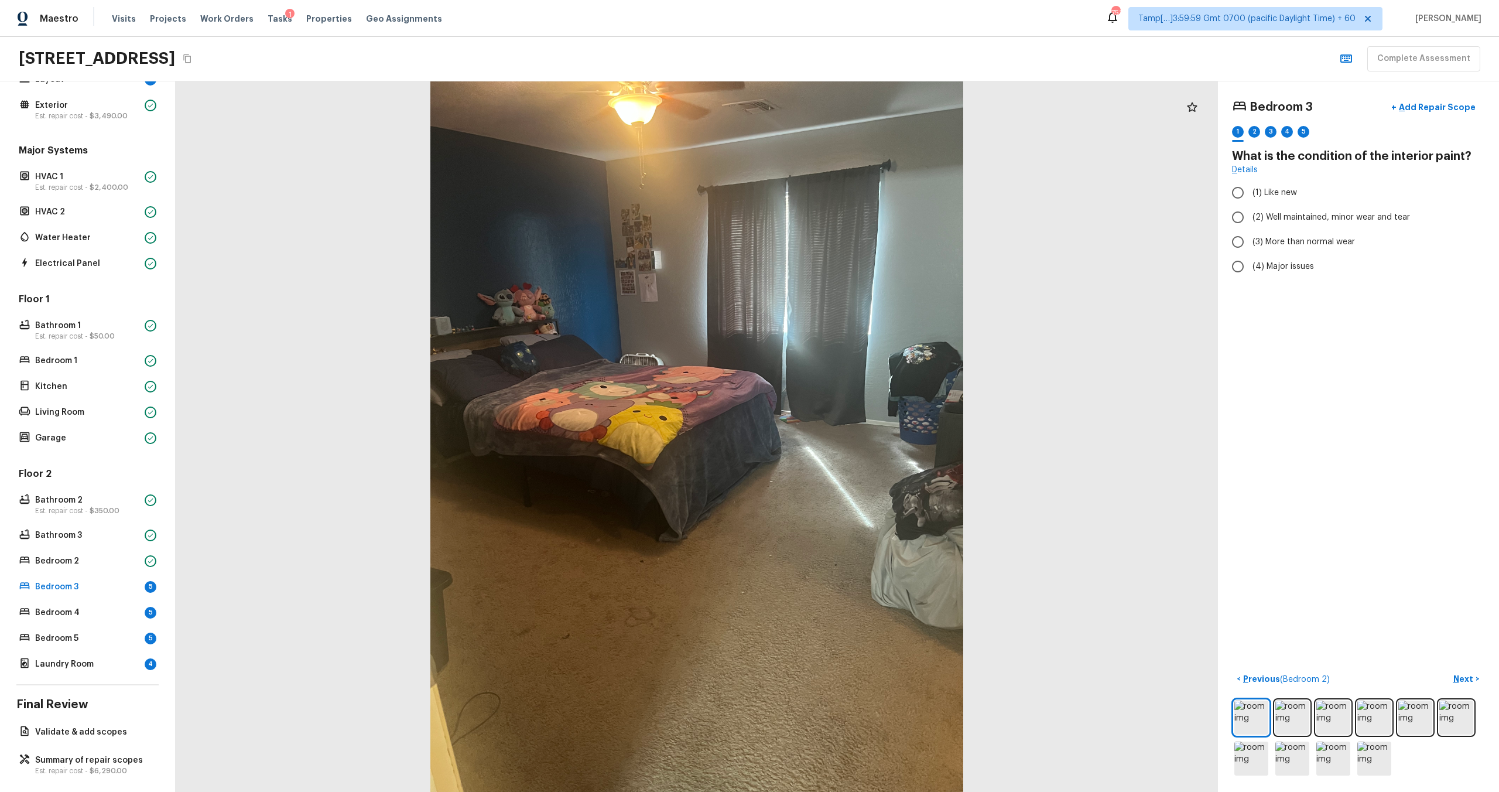
click at [842, 422] on div at bounding box center [697, 436] width 1042 height 710
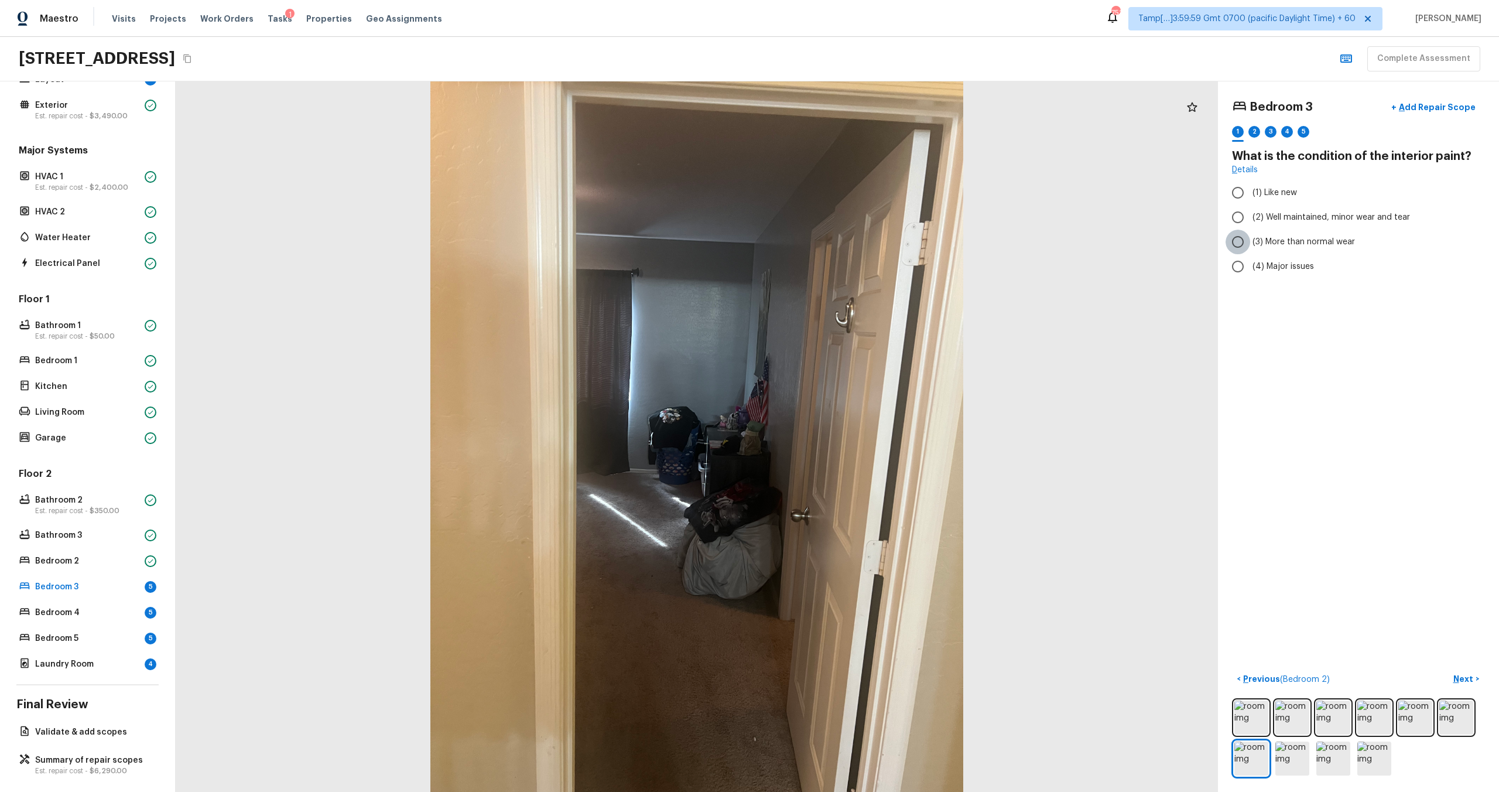
click at [842, 231] on input "(3) More than normal wear" at bounding box center [1237, 241] width 25 height 25
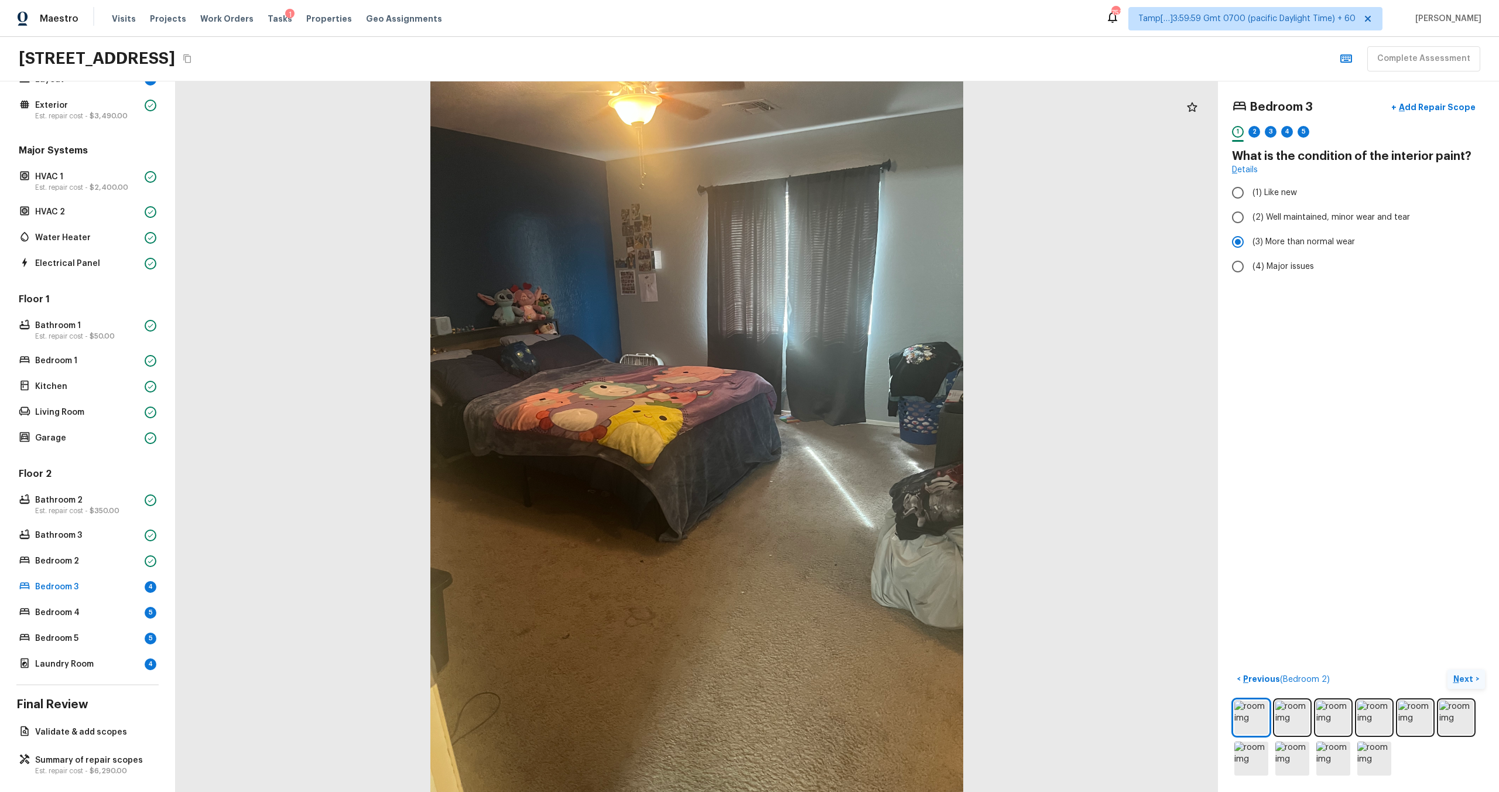
click at [842, 475] on p "Next" at bounding box center [1464, 679] width 22 height 12
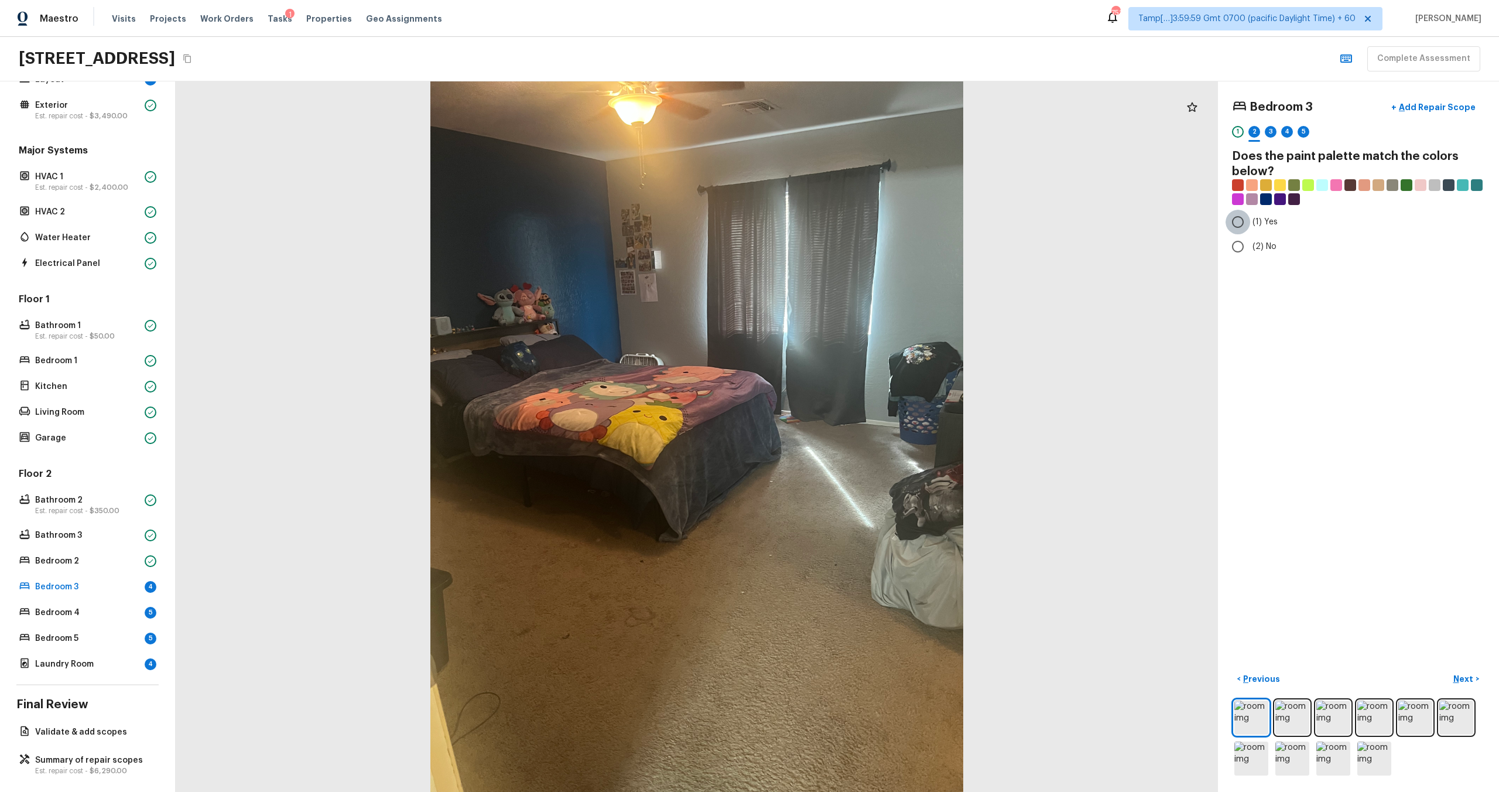
click at [842, 223] on input "(1) Yes" at bounding box center [1237, 222] width 25 height 25
click at [842, 475] on p "Next" at bounding box center [1464, 679] width 22 height 12
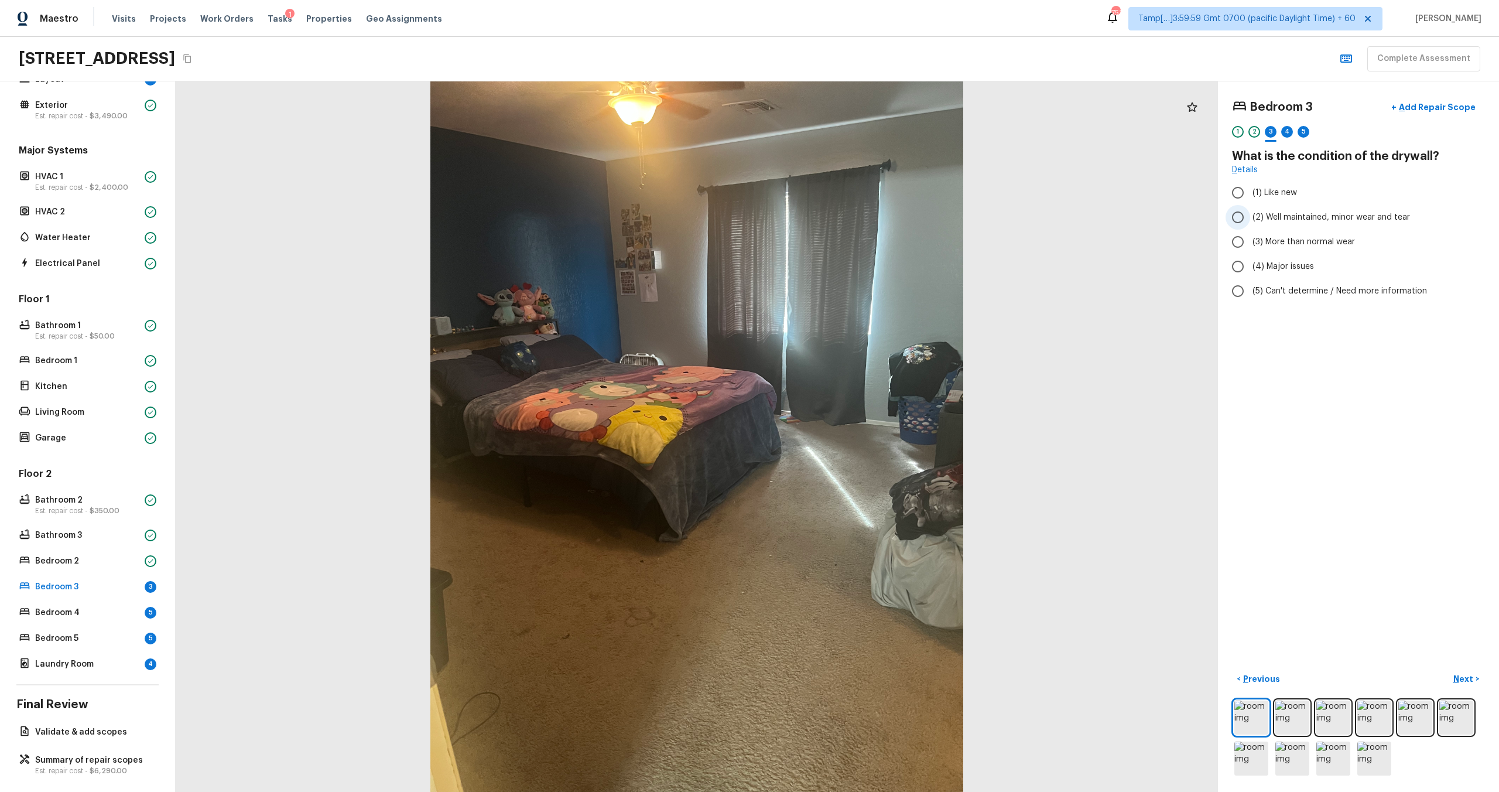
click at [842, 219] on input "(2) Well maintained, minor wear and tear" at bounding box center [1237, 217] width 25 height 25
click at [842, 475] on p "Next" at bounding box center [1464, 679] width 22 height 12
click at [842, 289] on input "(4) Carpet" at bounding box center [1237, 280] width 25 height 25
click at [842, 475] on p "Next" at bounding box center [1464, 679] width 22 height 12
click at [842, 245] on input "(3) More than normal wear" at bounding box center [1237, 241] width 25 height 25
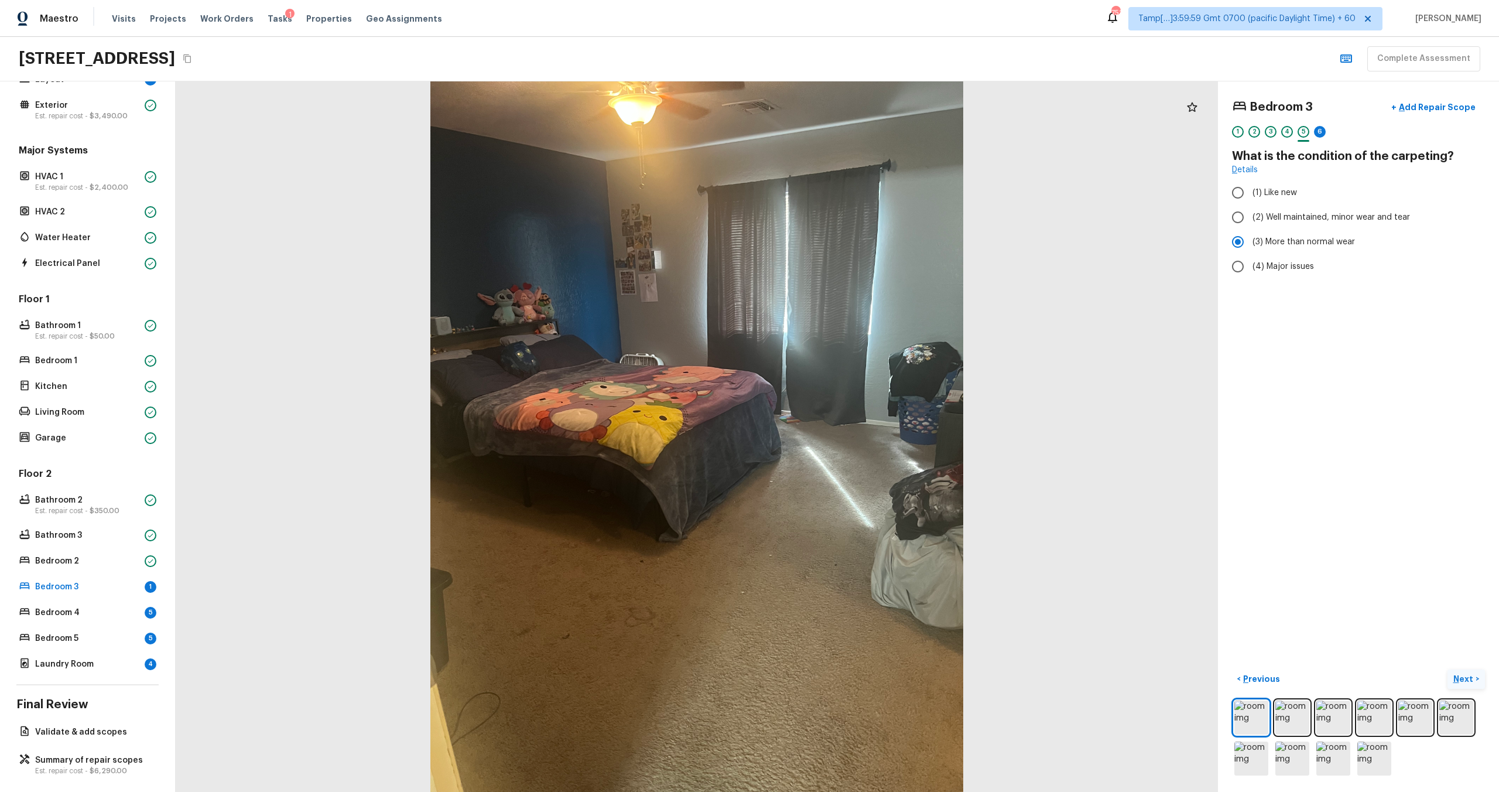
click at [842, 475] on p "Next" at bounding box center [1464, 679] width 22 height 12
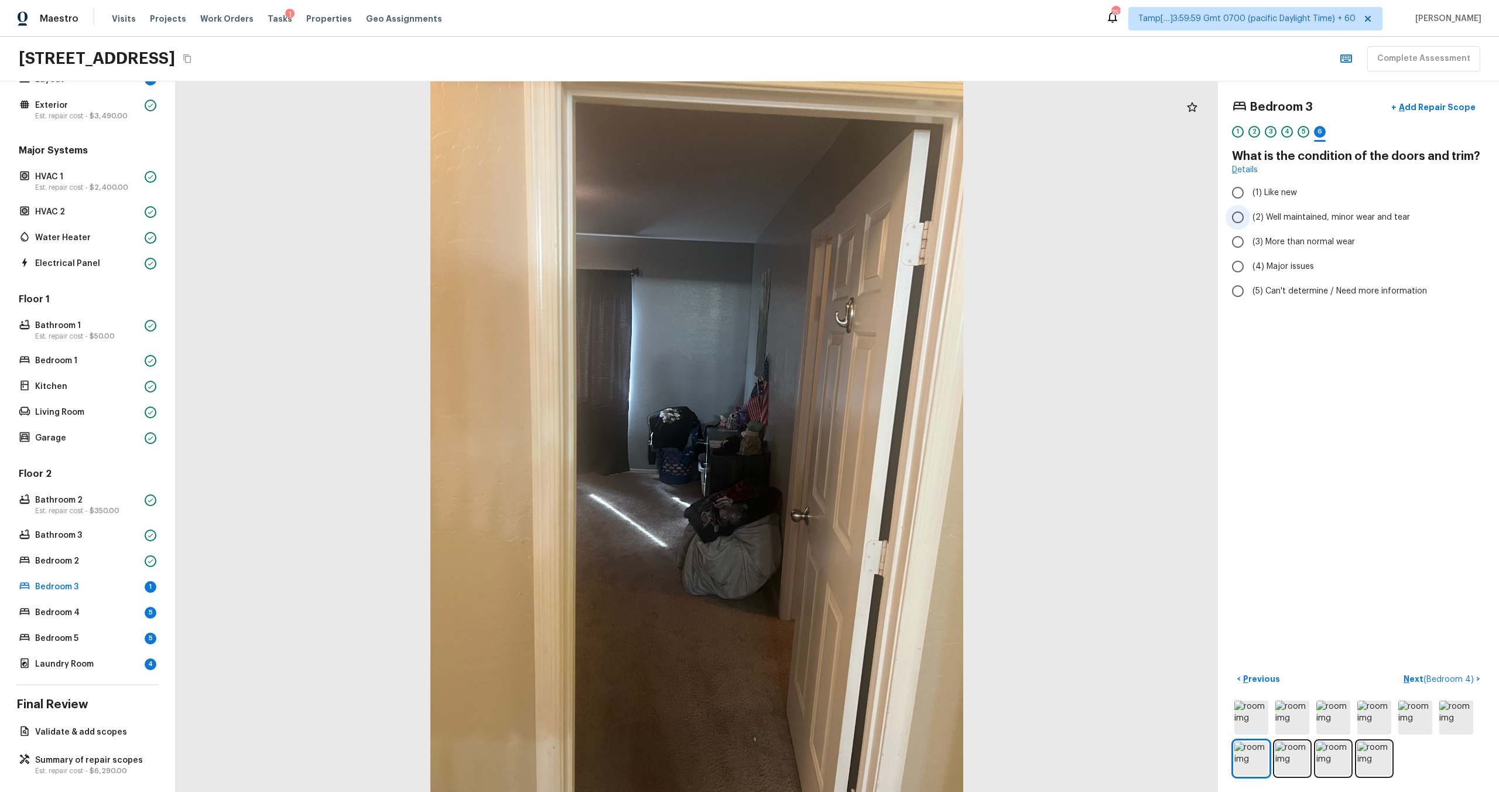
click at [842, 211] on span "(2) Well maintained, minor wear and tear" at bounding box center [1330, 217] width 157 height 12
click at [842, 211] on input "(2) Well maintained, minor wear and tear" at bounding box center [1237, 217] width 25 height 25
click at [842, 475] on p "Next ( Bedroom 4 )" at bounding box center [1439, 679] width 73 height 12
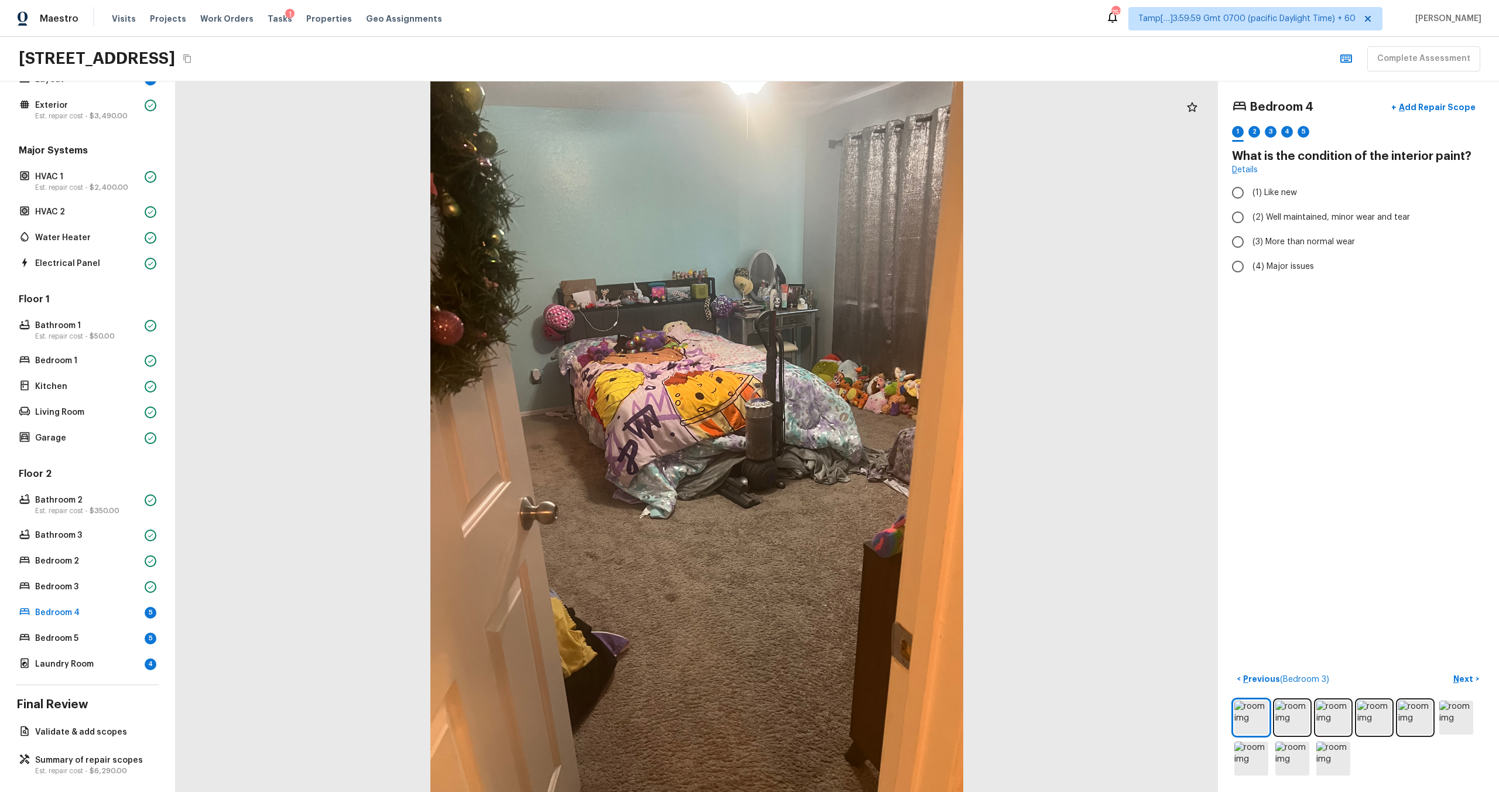
click at [697, 475] on div at bounding box center [697, 436] width 1042 height 710
click at [842, 475] on img at bounding box center [1251, 717] width 34 height 34
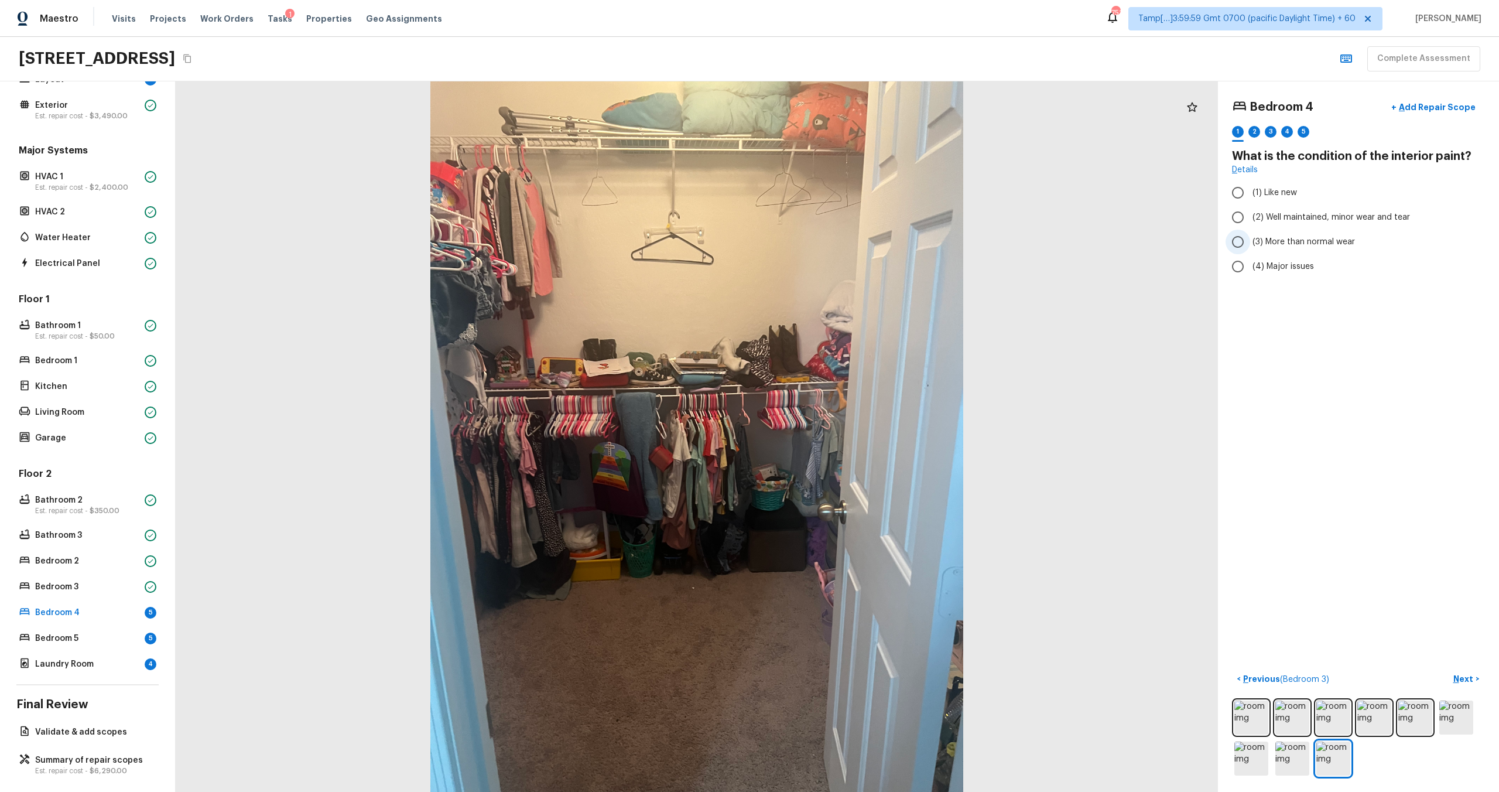
click at [842, 245] on span "(3) More than normal wear" at bounding box center [1303, 242] width 102 height 12
click at [842, 245] on input "(3) More than normal wear" at bounding box center [1237, 241] width 25 height 25
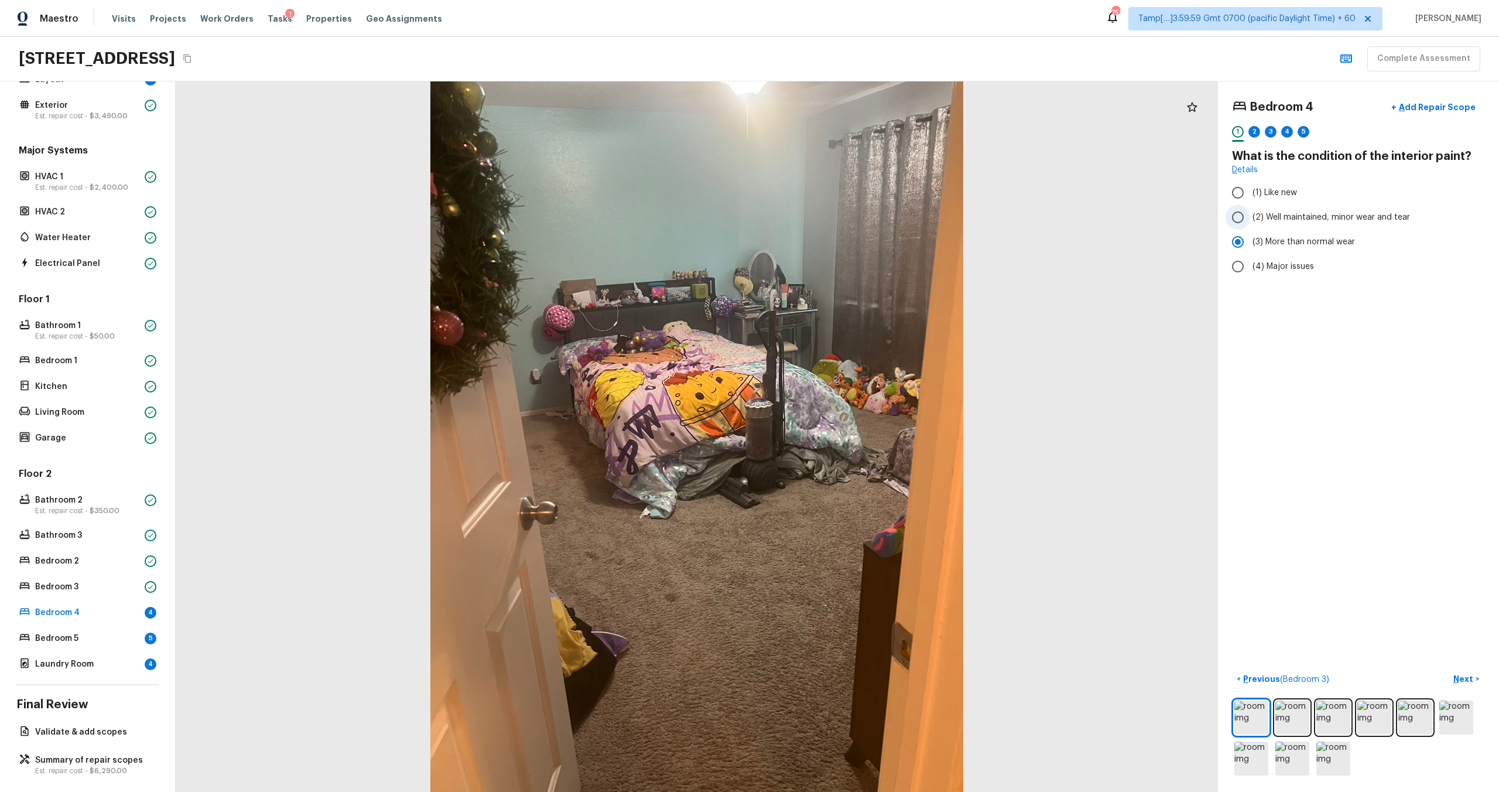
click at [842, 218] on span "(2) Well maintained, minor wear and tear" at bounding box center [1330, 217] width 157 height 12
click at [842, 218] on input "(2) Well maintained, minor wear and tear" at bounding box center [1237, 217] width 25 height 25
click at [842, 475] on p "Next" at bounding box center [1464, 679] width 22 height 12
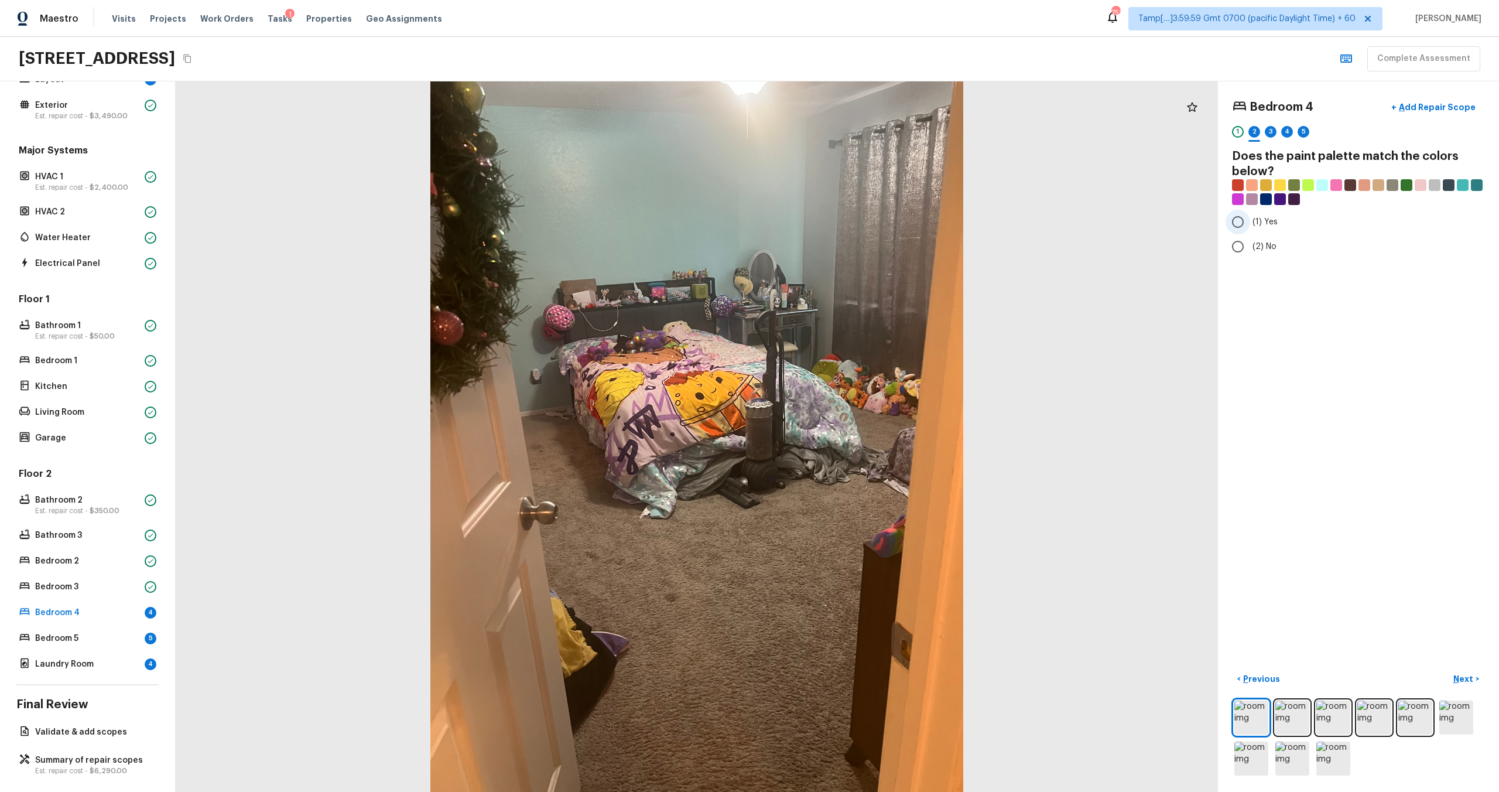
click at [842, 223] on input "(1) Yes" at bounding box center [1237, 222] width 25 height 25
click at [842, 475] on p "Next" at bounding box center [1464, 679] width 22 height 12
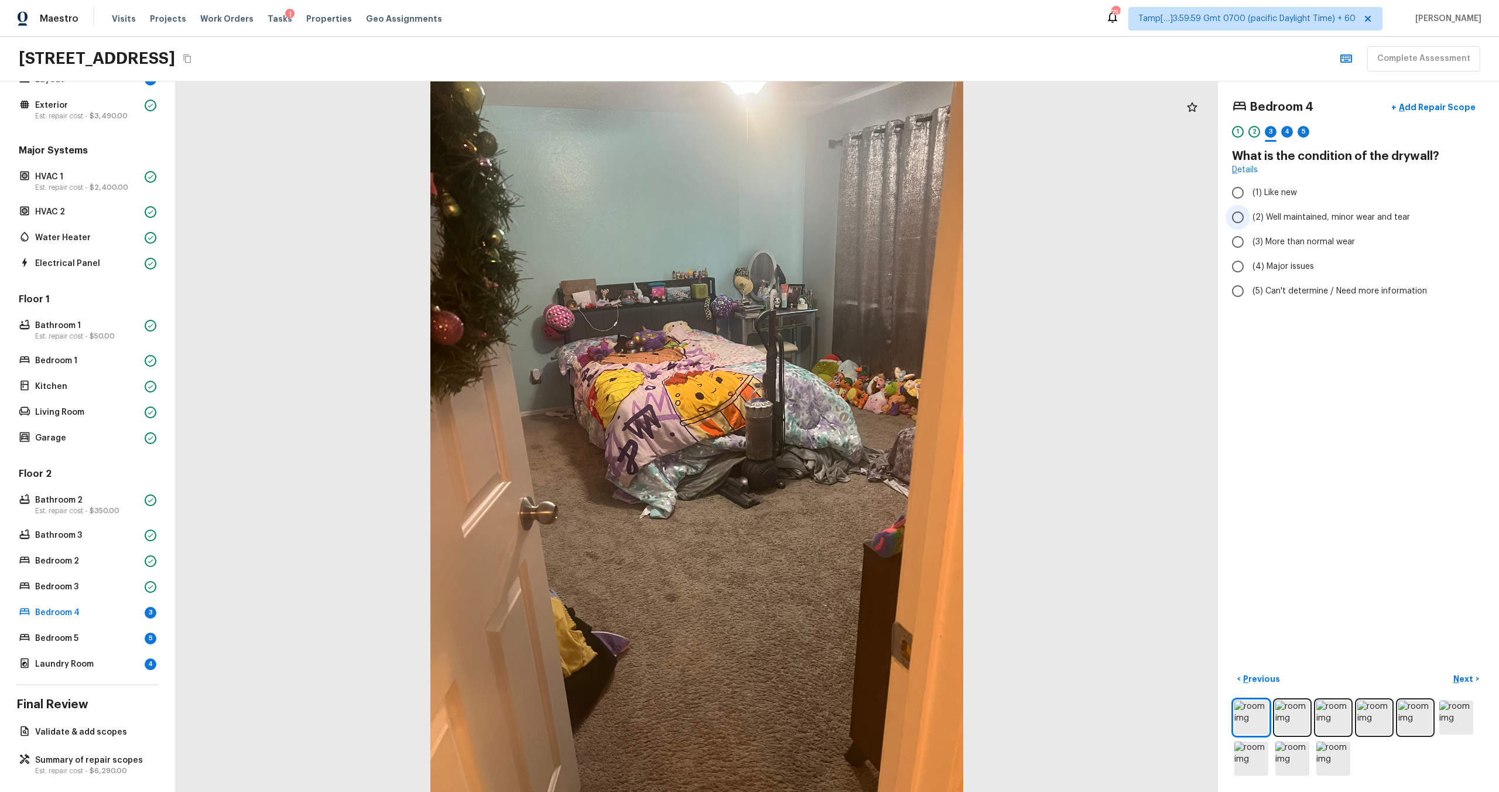
click at [842, 211] on span "(2) Well maintained, minor wear and tear" at bounding box center [1330, 217] width 157 height 12
click at [842, 211] on input "(2) Well maintained, minor wear and tear" at bounding box center [1237, 217] width 25 height 25
click at [842, 475] on p "Next" at bounding box center [1464, 679] width 22 height 12
click at [842, 289] on input "(4) Carpet" at bounding box center [1237, 280] width 25 height 25
click at [842, 475] on p "Next" at bounding box center [1464, 679] width 22 height 12
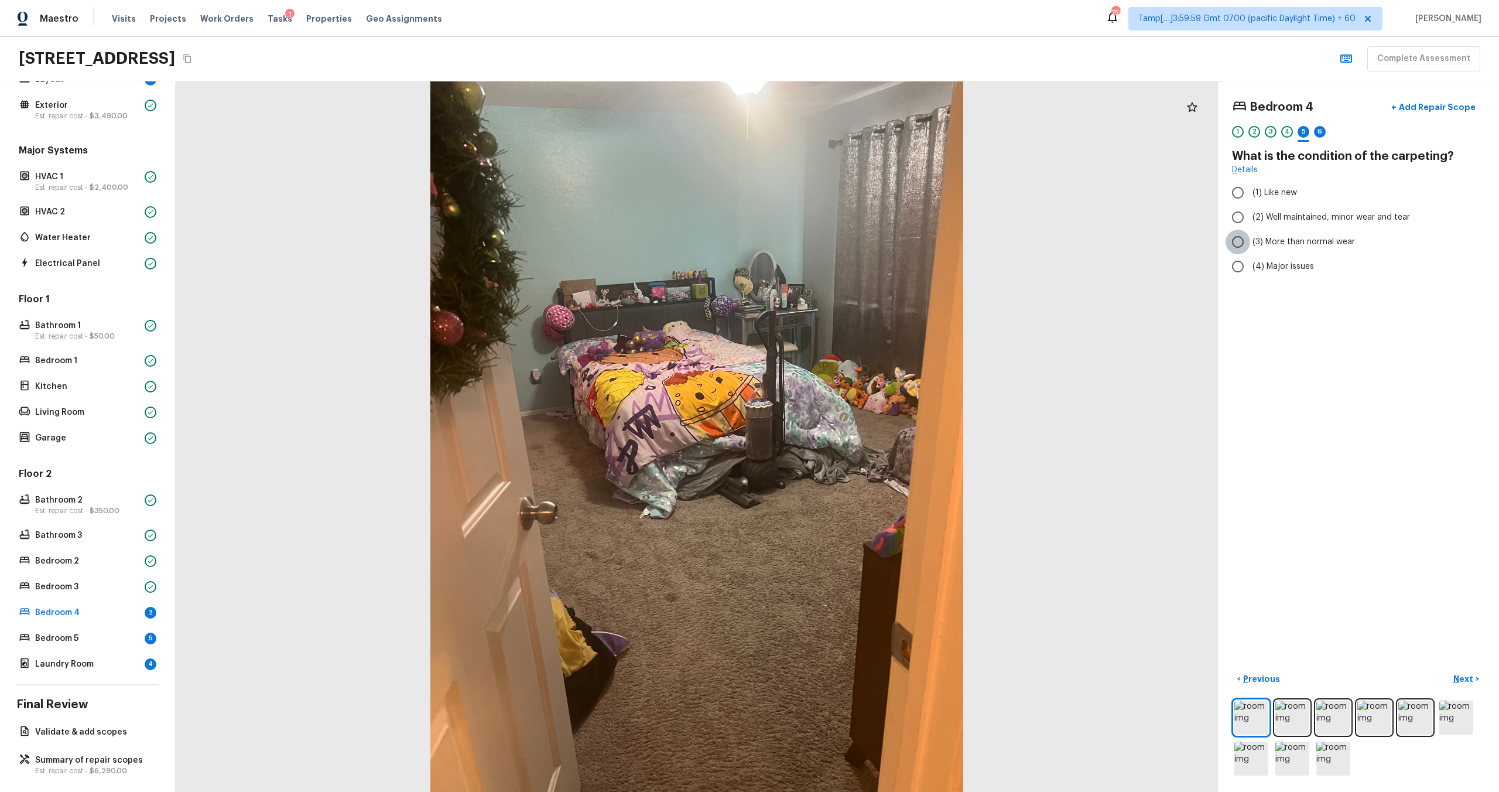
click at [842, 242] on input "(3) More than normal wear" at bounding box center [1237, 241] width 25 height 25
click at [842, 475] on button "Next >" at bounding box center [1465, 678] width 37 height 19
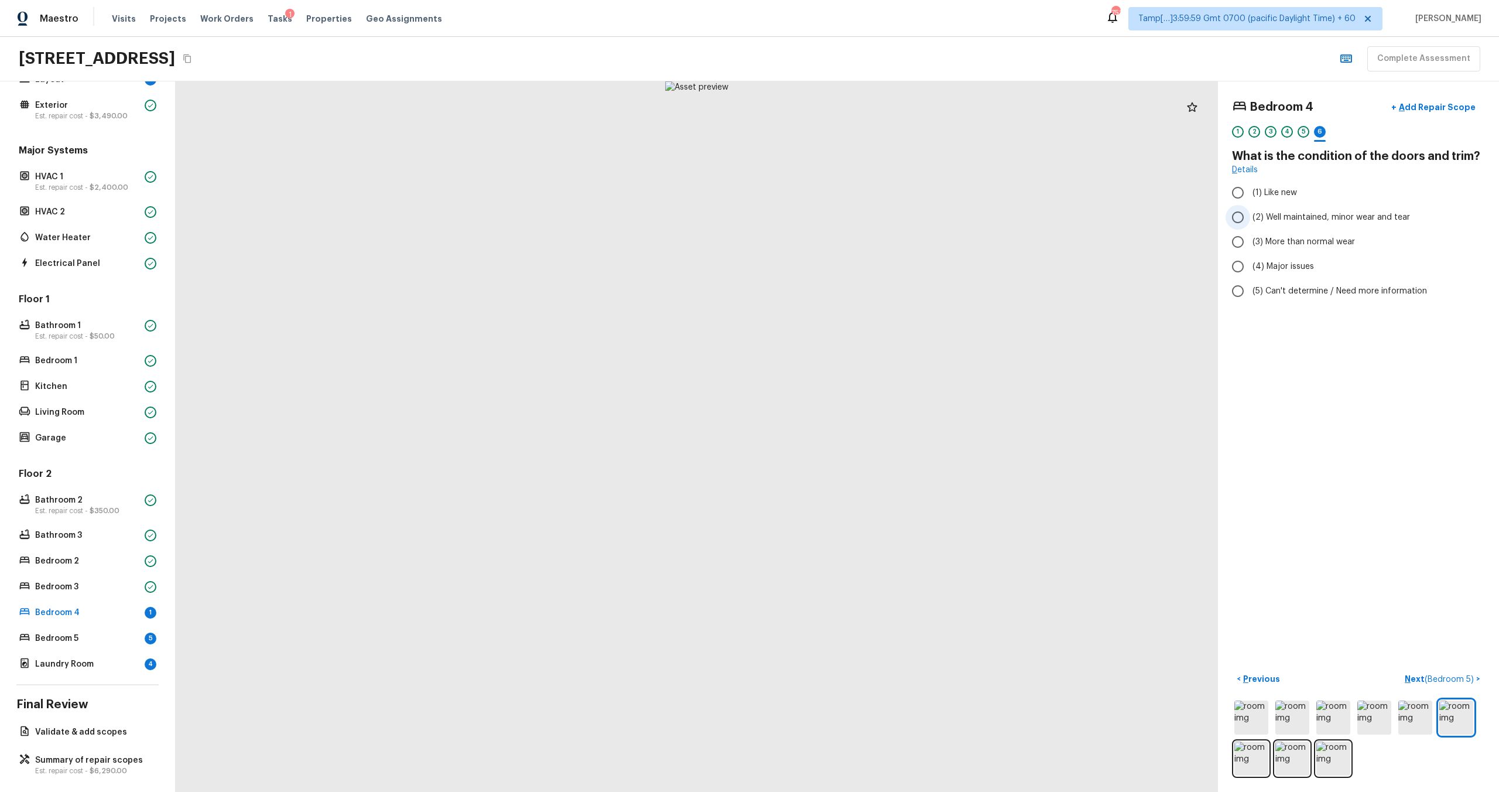
click at [842, 219] on input "(2) Well maintained, minor wear and tear" at bounding box center [1237, 217] width 25 height 25
click at [842, 475] on p "Next ( Bedroom 5 )" at bounding box center [1439, 679] width 71 height 12
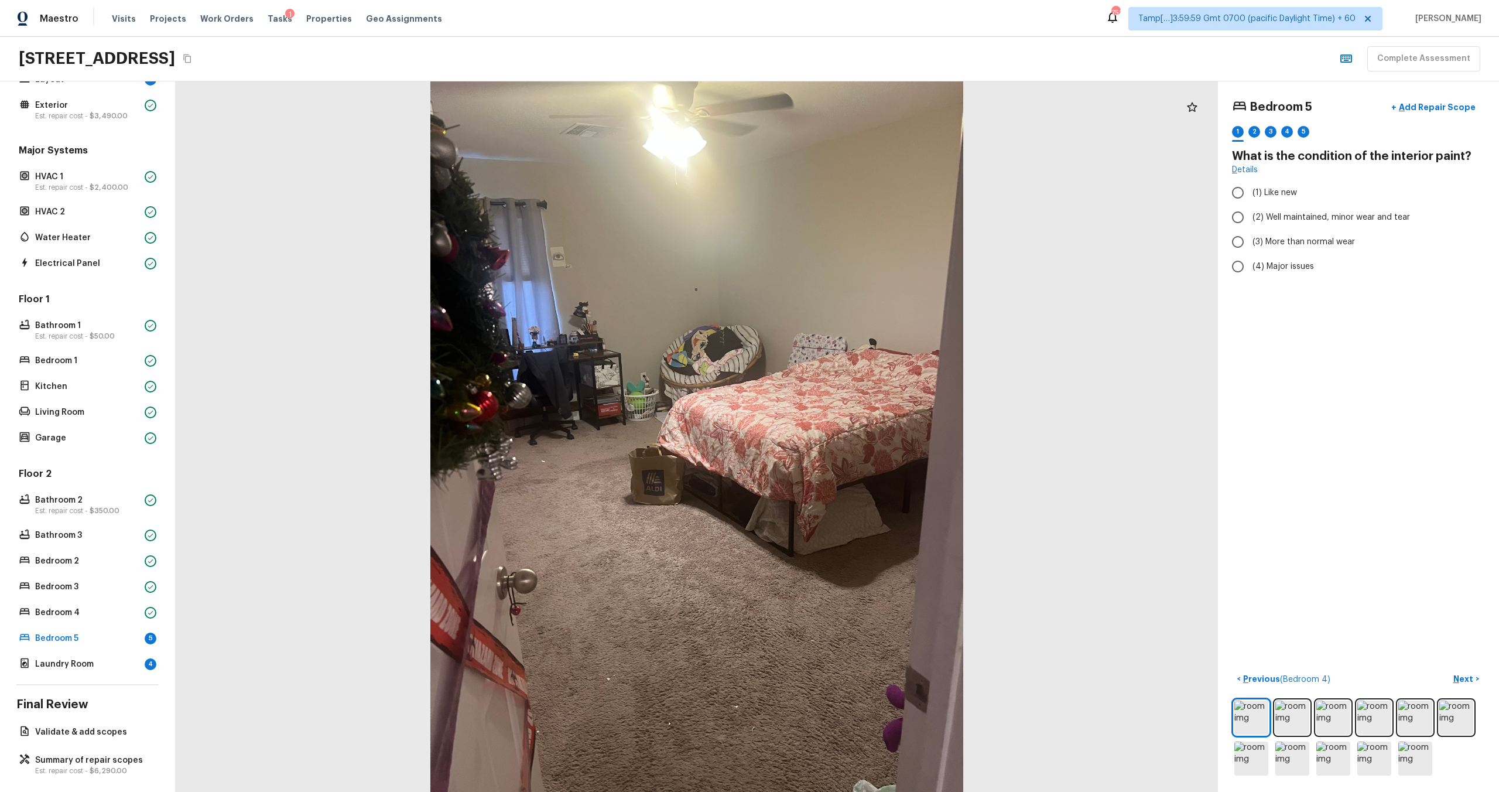
click at [842, 475] on div at bounding box center [1358, 738] width 253 height 80
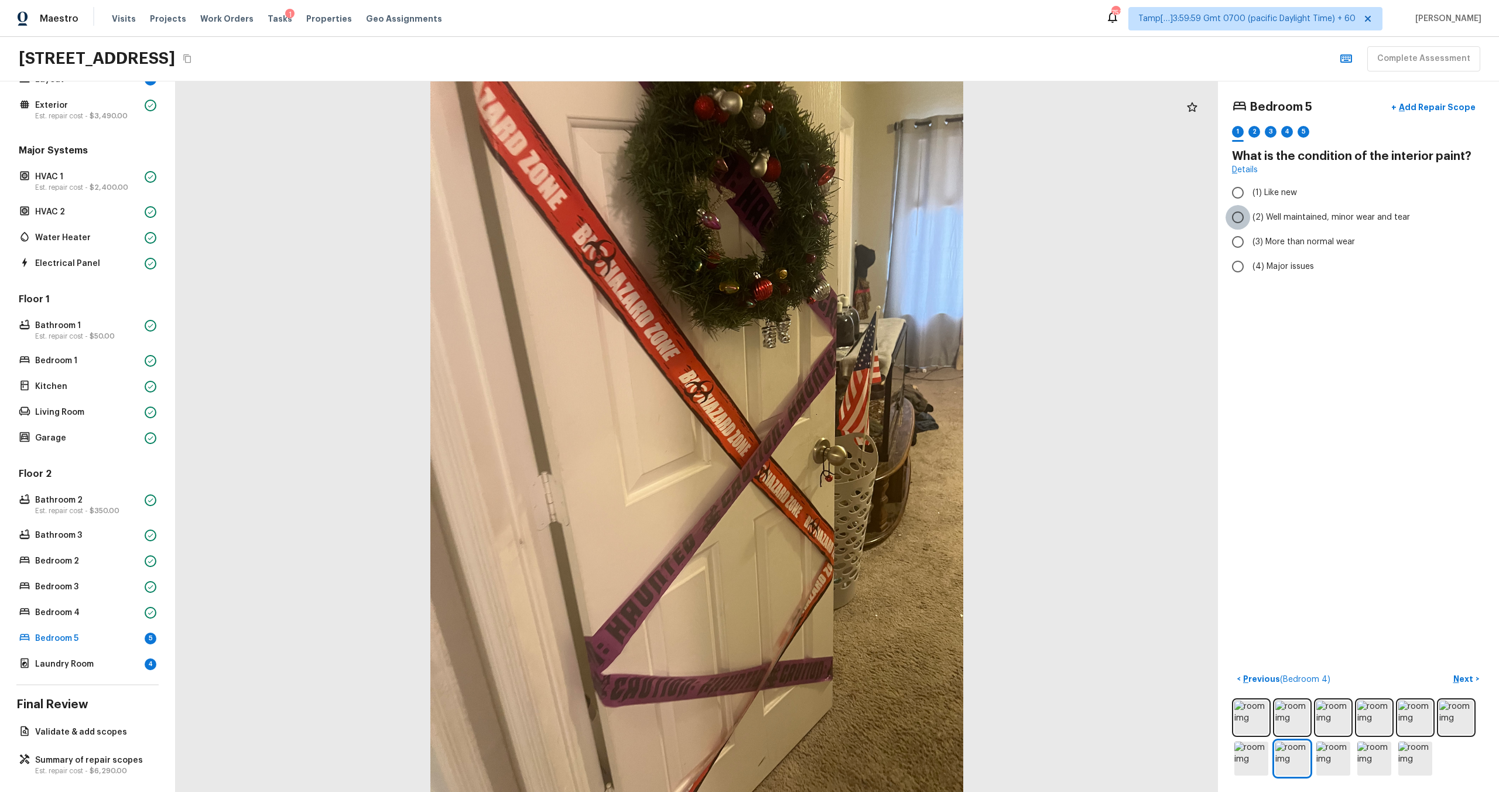
click at [842, 222] on input "(2) Well maintained, minor wear and tear" at bounding box center [1237, 217] width 25 height 25
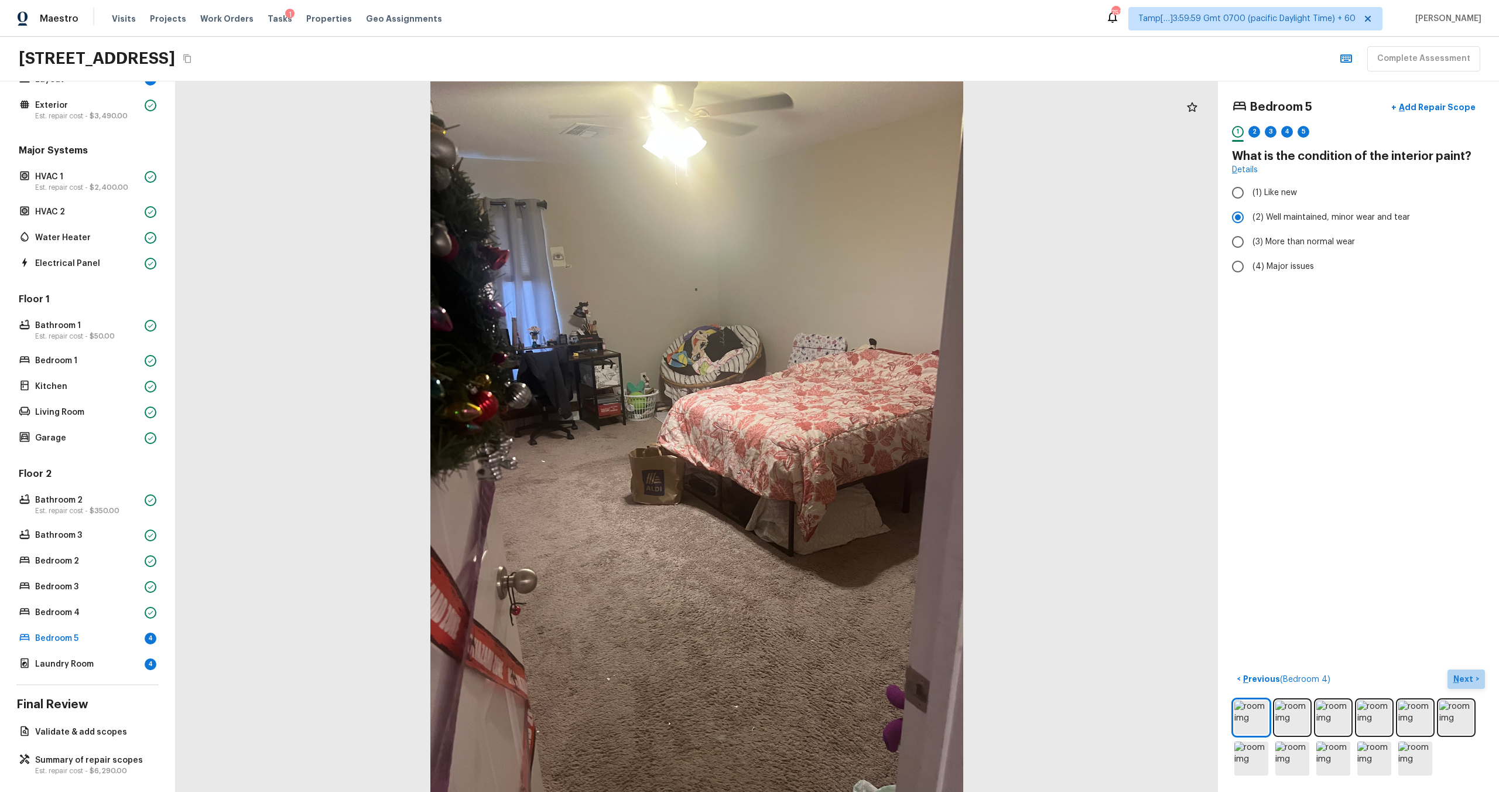
click at [842, 475] on p "Next" at bounding box center [1464, 679] width 22 height 12
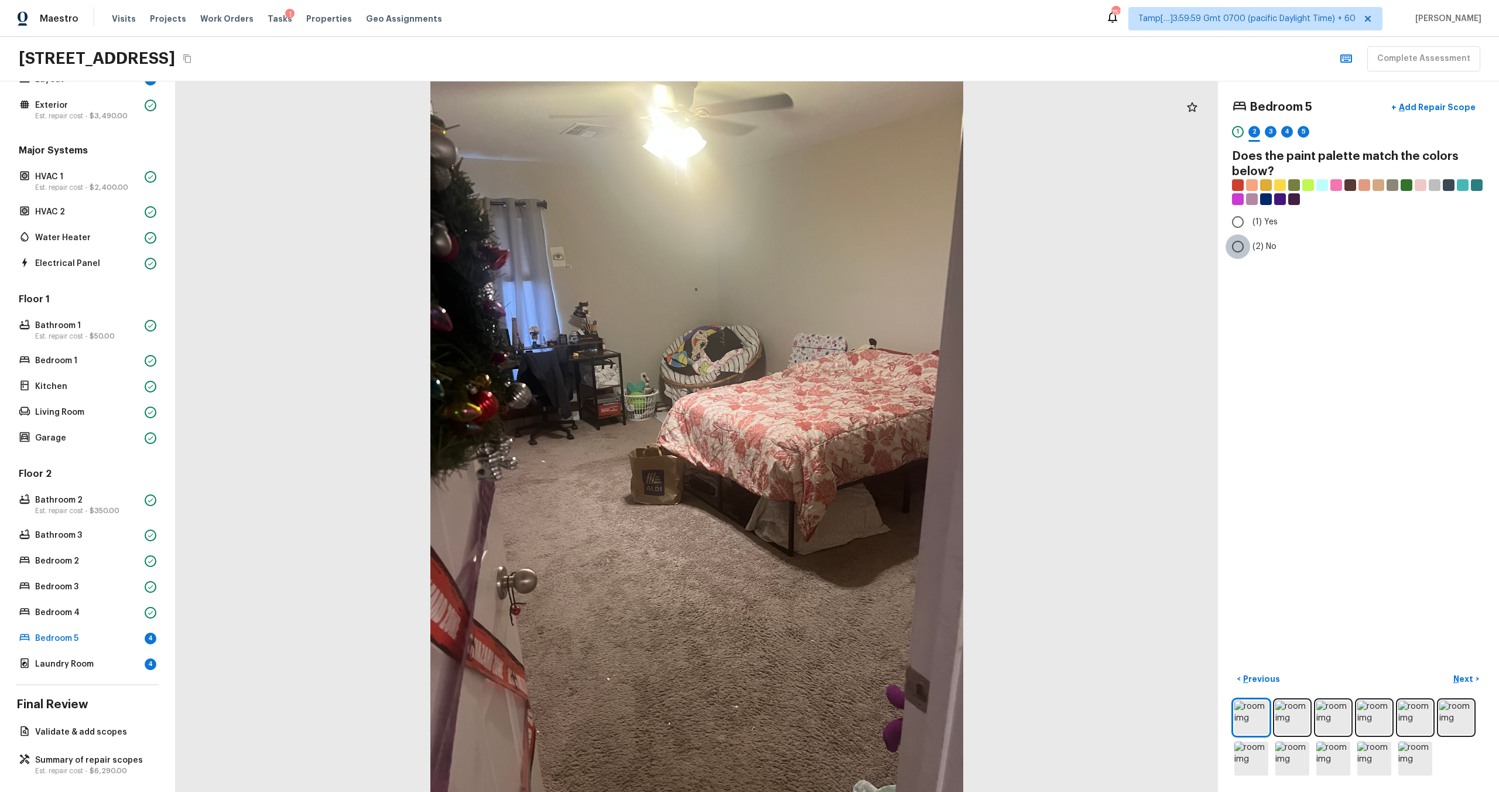
click at [842, 251] on input "(2) No" at bounding box center [1237, 246] width 25 height 25
click at [842, 475] on p "Next" at bounding box center [1464, 679] width 22 height 12
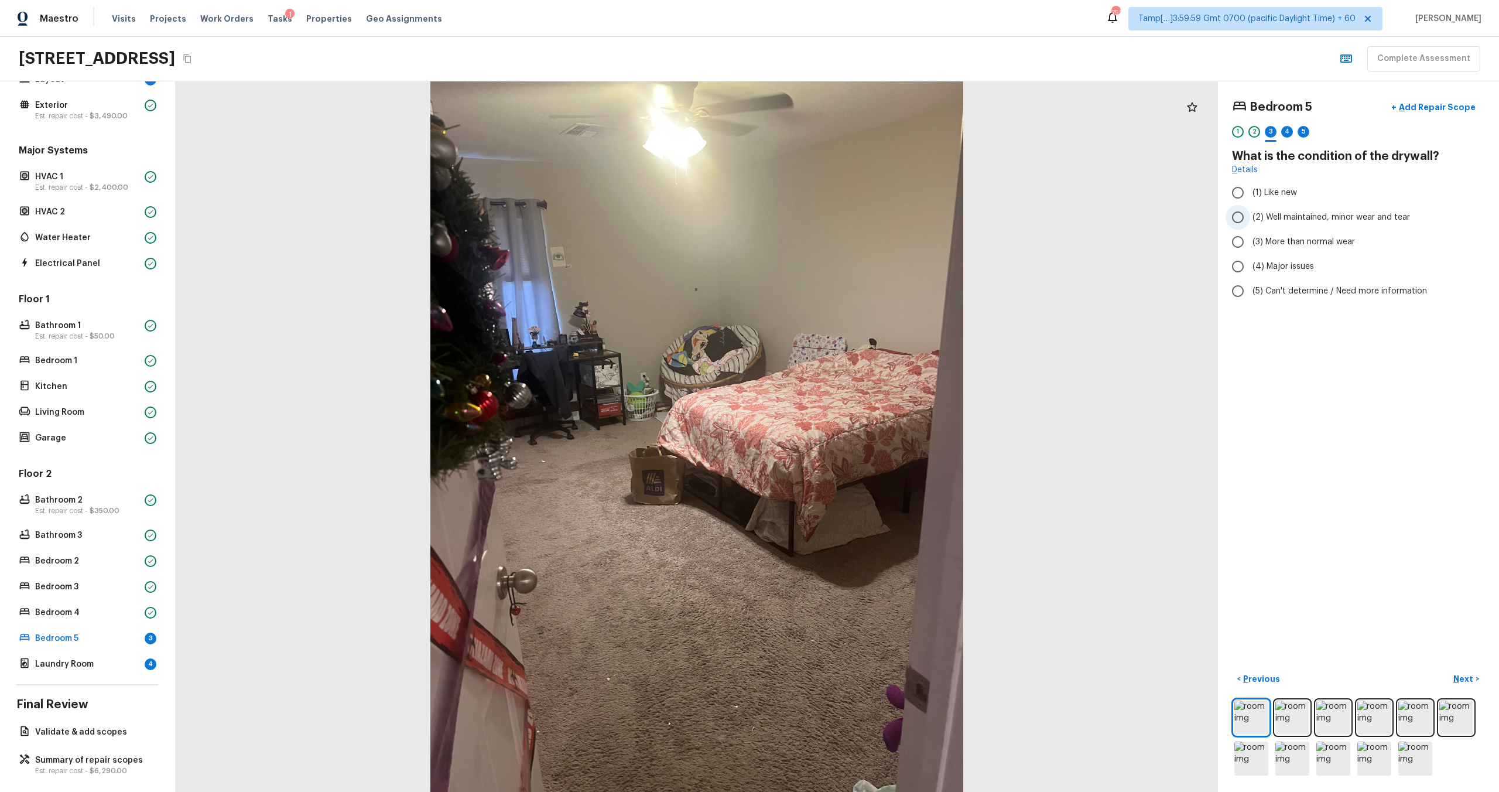
click at [842, 222] on input "(2) Well maintained, minor wear and tear" at bounding box center [1237, 217] width 25 height 25
click at [842, 475] on p "Next" at bounding box center [1464, 679] width 22 height 12
click at [842, 281] on input "(4) Carpet" at bounding box center [1237, 280] width 25 height 25
click at [842, 475] on p "Next" at bounding box center [1464, 679] width 22 height 12
click at [842, 244] on input "(3) More than normal wear" at bounding box center [1237, 241] width 25 height 25
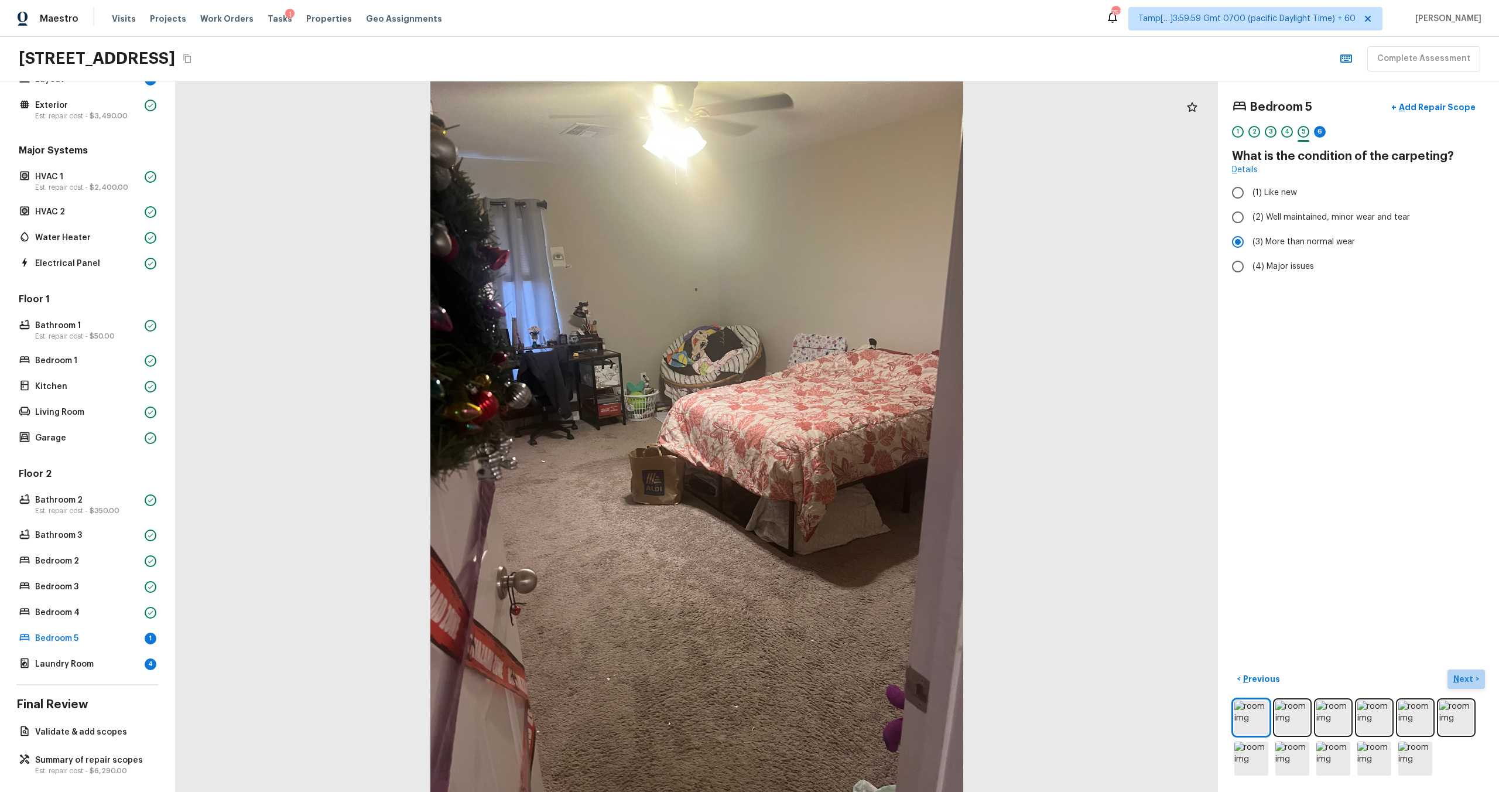
click at [842, 475] on button "Next >" at bounding box center [1465, 678] width 37 height 19
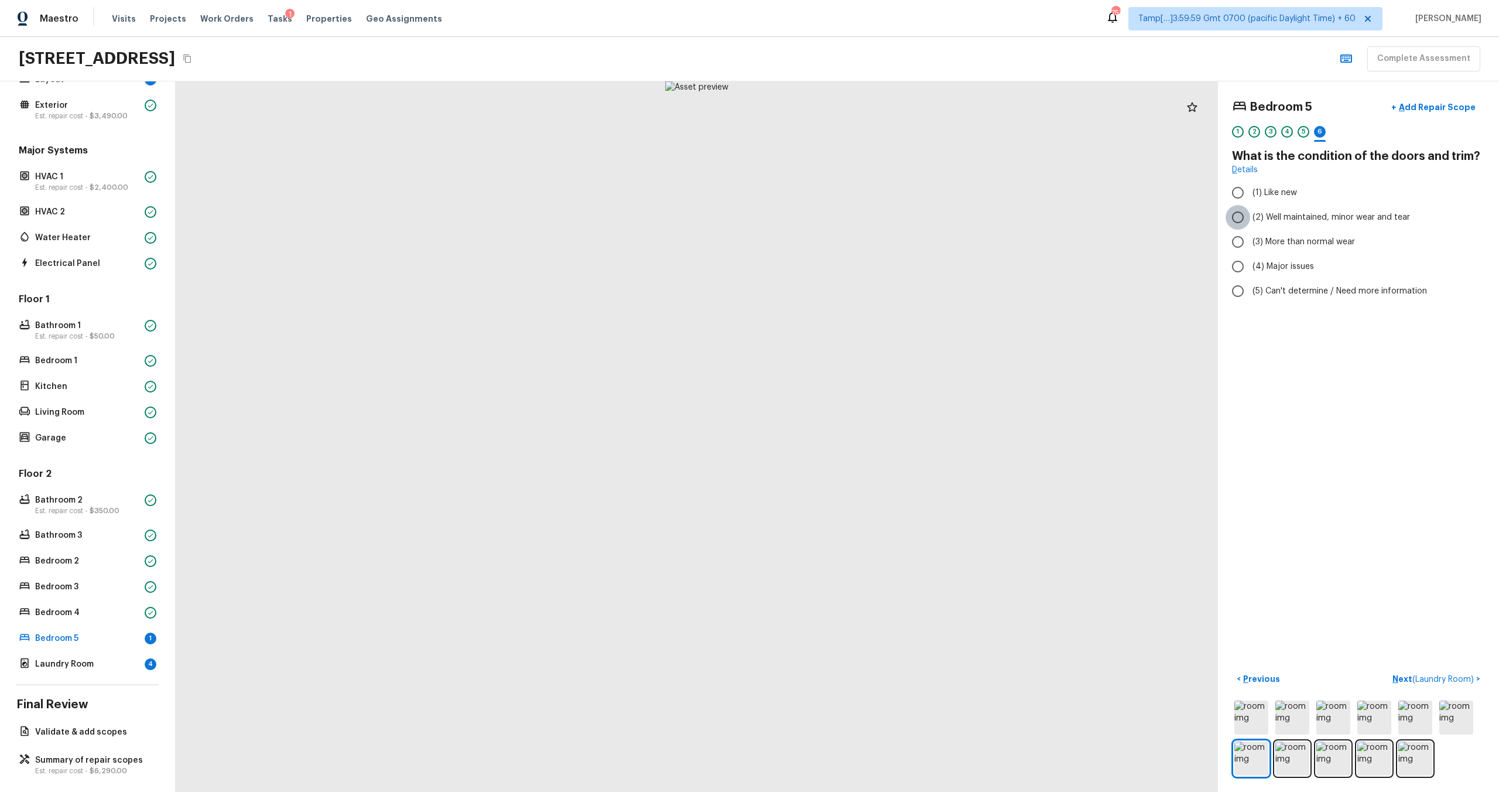
click at [842, 215] on input "(2) Well maintained, minor wear and tear" at bounding box center [1237, 217] width 25 height 25
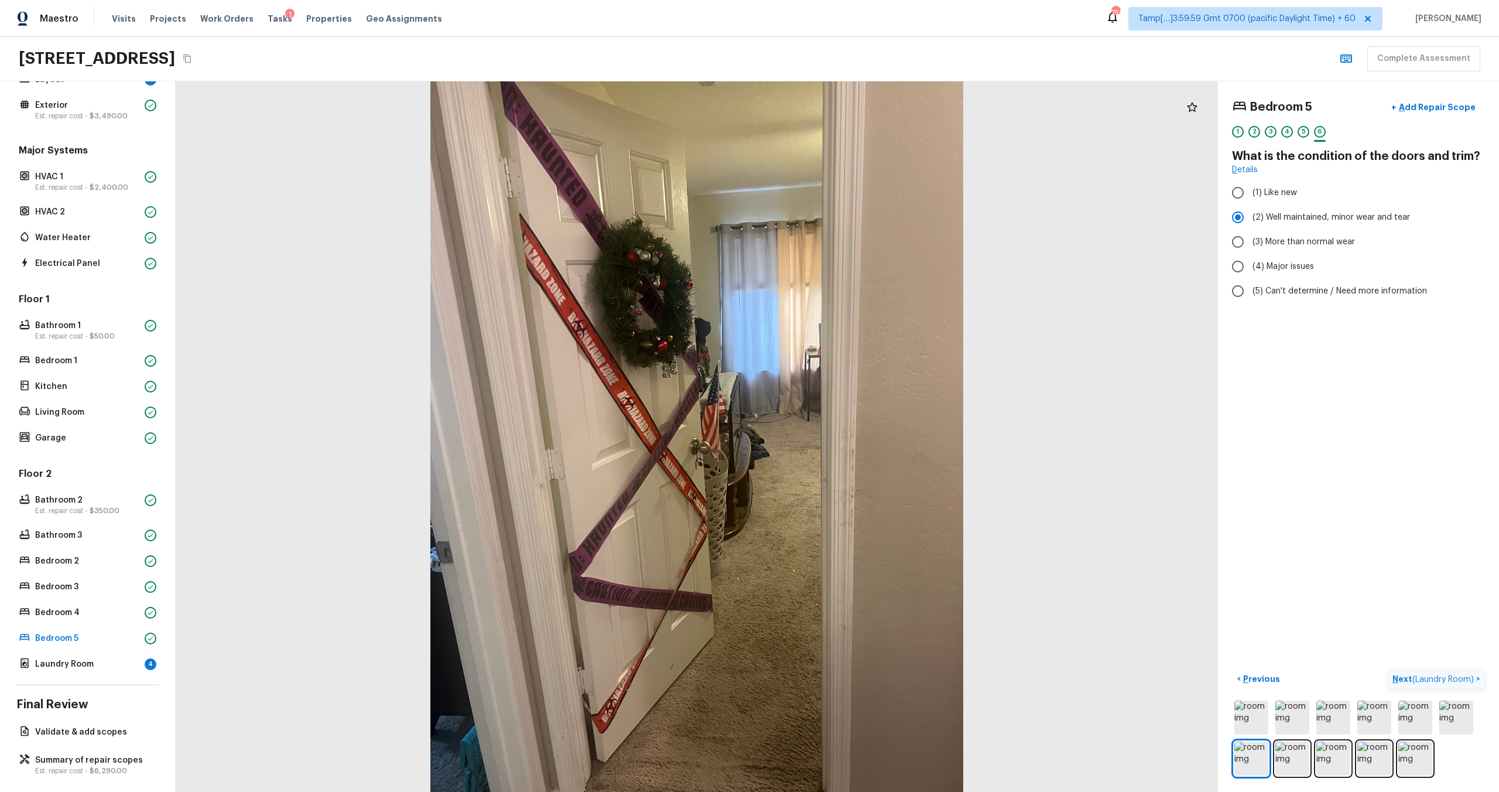
click at [842, 475] on p "Next ( Laundry Room )" at bounding box center [1434, 679] width 84 height 12
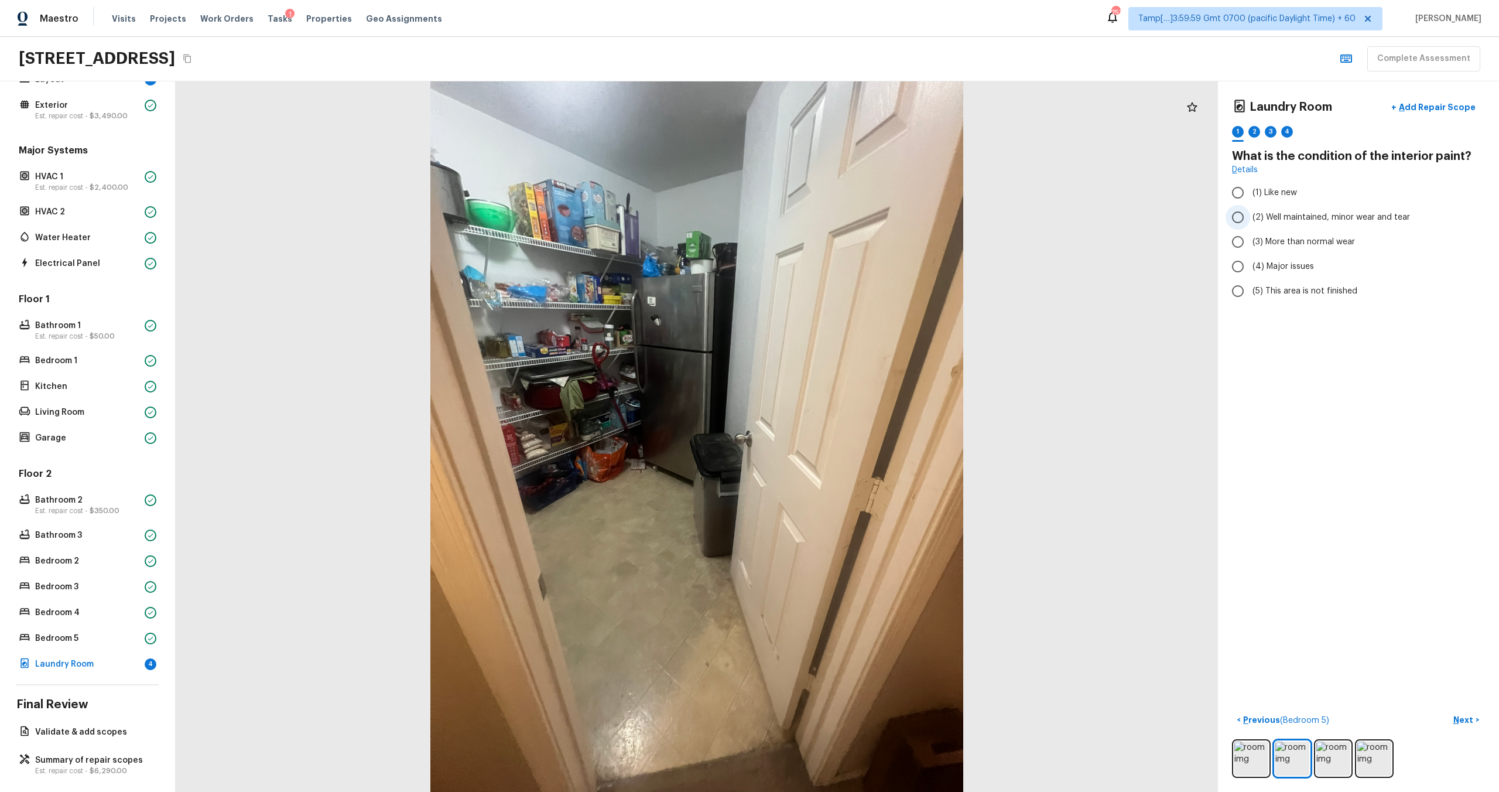
click at [842, 221] on input "(2) Well maintained, minor wear and tear" at bounding box center [1237, 217] width 25 height 25
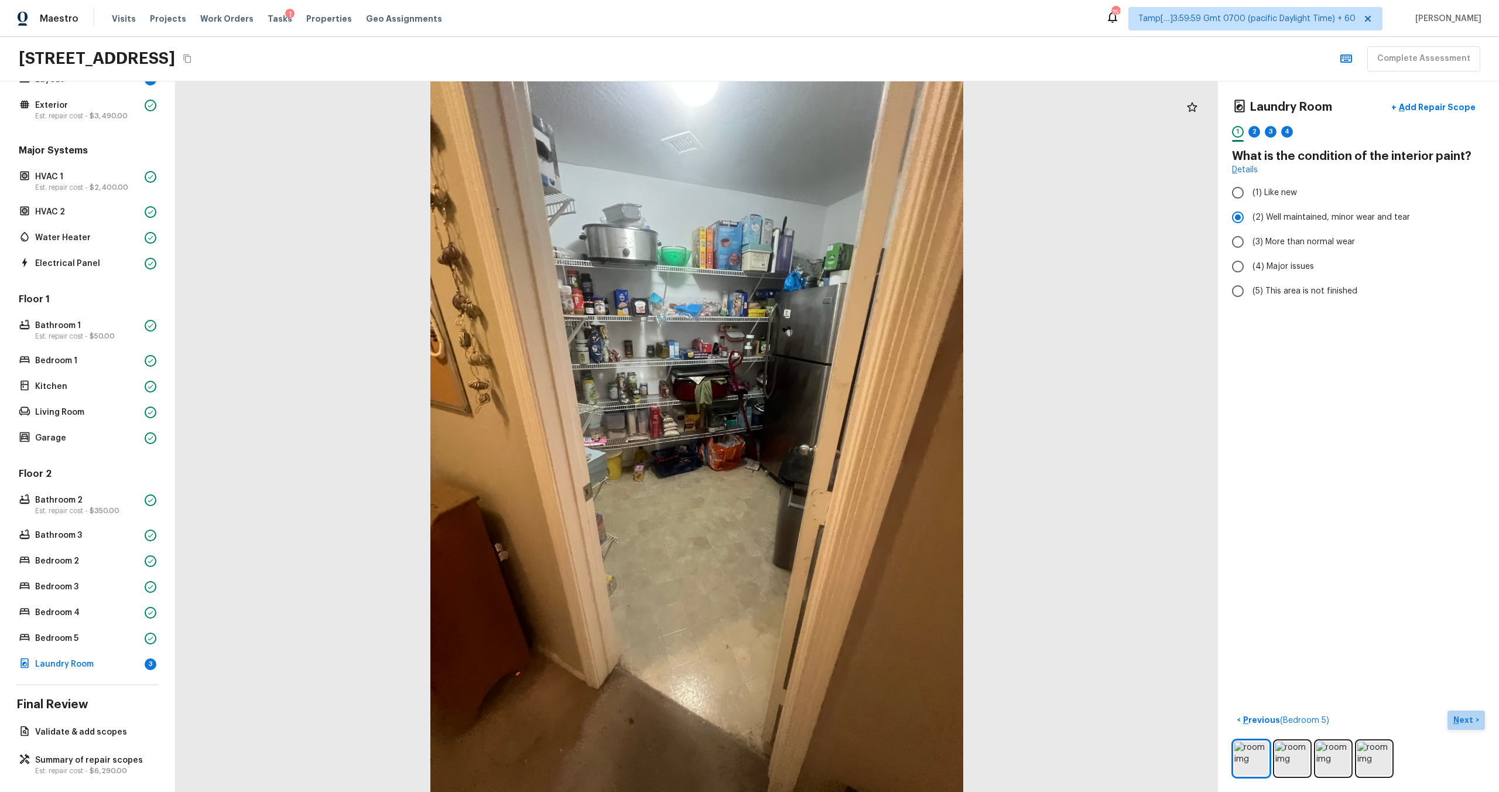
click at [842, 475] on p "Next" at bounding box center [1464, 720] width 22 height 12
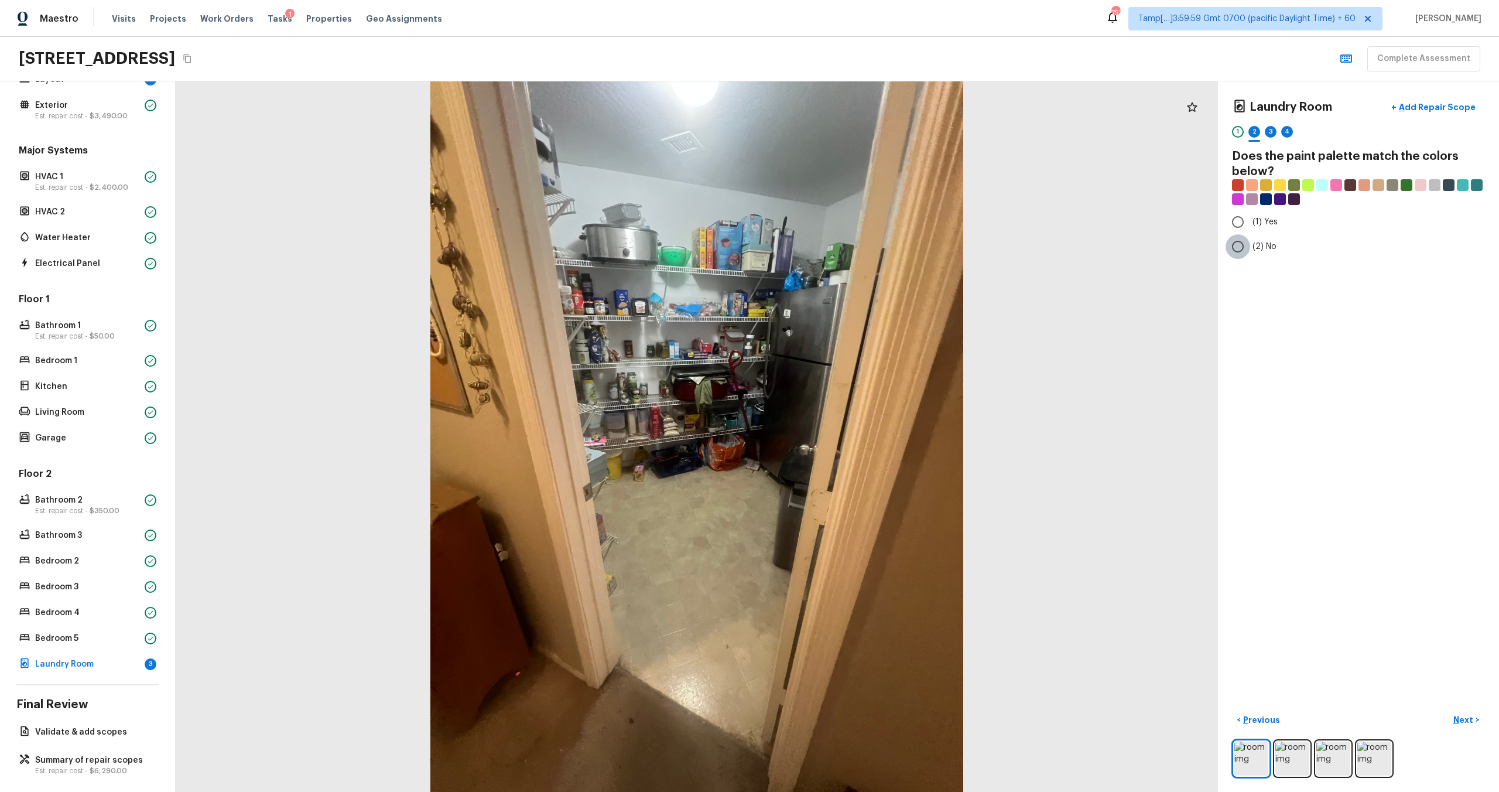
click at [842, 246] on input "(2) No" at bounding box center [1237, 246] width 25 height 25
click at [842, 475] on p "Next" at bounding box center [1464, 720] width 22 height 12
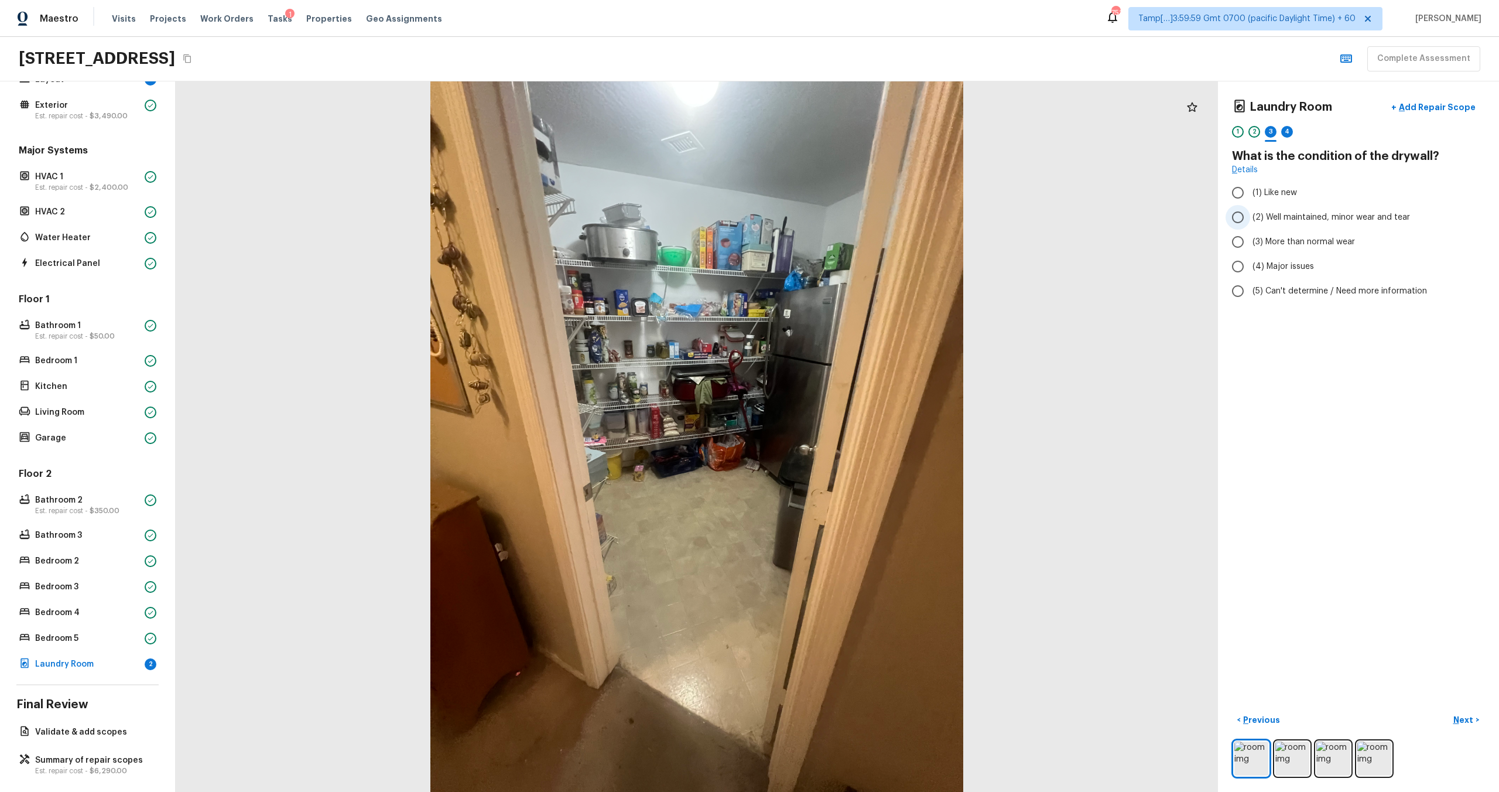
click at [842, 219] on input "(2) Well maintained, minor wear and tear" at bounding box center [1237, 217] width 25 height 25
click at [842, 475] on p "Next" at bounding box center [1464, 720] width 22 height 12
click at [842, 253] on input "(3) Tile" at bounding box center [1237, 251] width 25 height 25
click at [842, 475] on p "Next" at bounding box center [1464, 720] width 22 height 12
click at [842, 224] on label "(2) Well maintained, minor wear and tear" at bounding box center [1350, 217] width 250 height 25
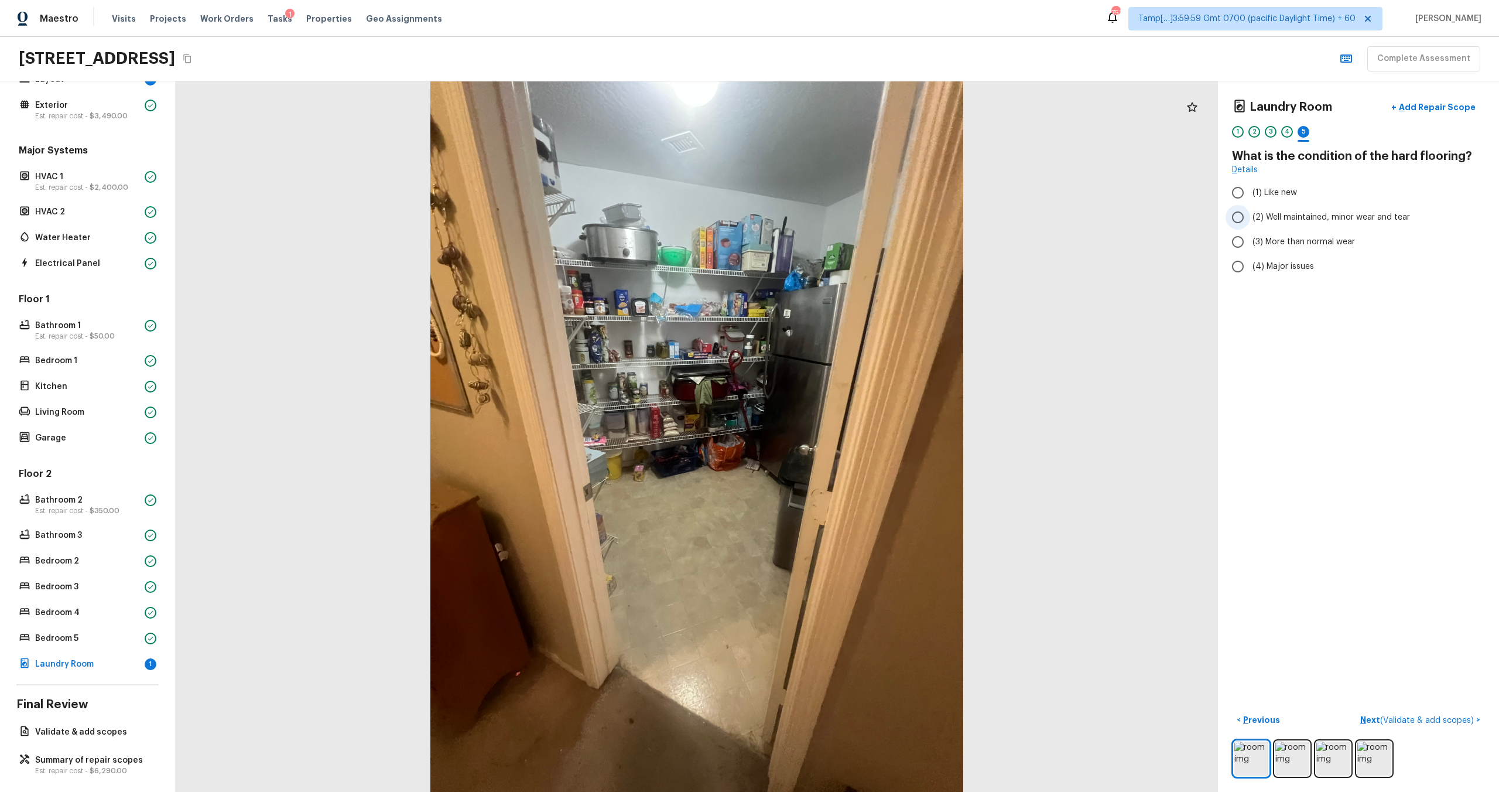
click at [842, 224] on input "(2) Well maintained, minor wear and tear" at bounding box center [1237, 217] width 25 height 25
click at [842, 475] on p "Next ( Validate & add scopes )" at bounding box center [1418, 720] width 116 height 12
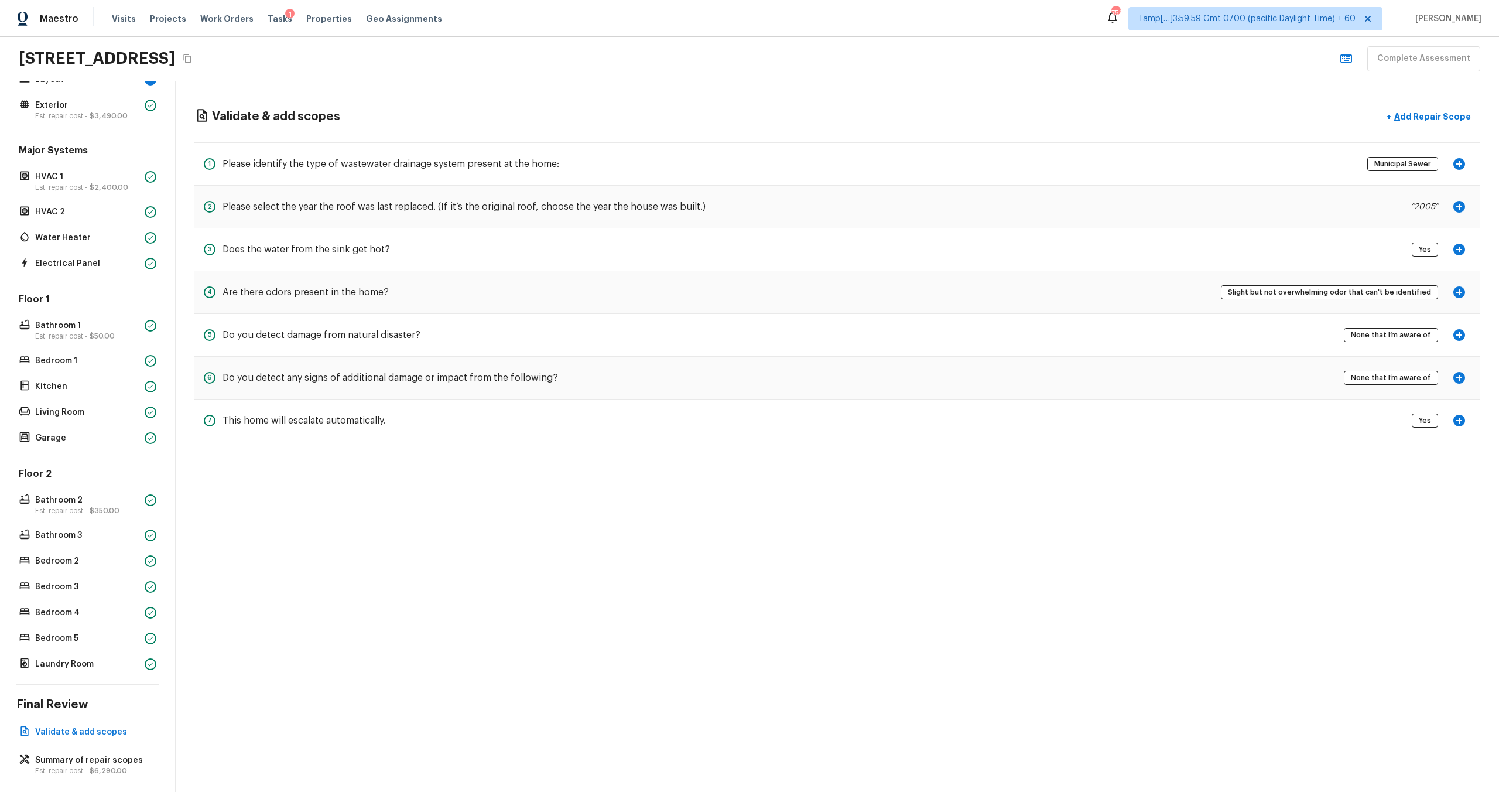
click at [631, 475] on div "Validate & add scopes + Add Repair Scope 1 Please identify the type of wastewat…" at bounding box center [837, 436] width 1323 height 710
click at [842, 248] on div "Validate & add scopes + Add Repair Scope 1 Please identify the type of wastewat…" at bounding box center [837, 273] width 1323 height 385
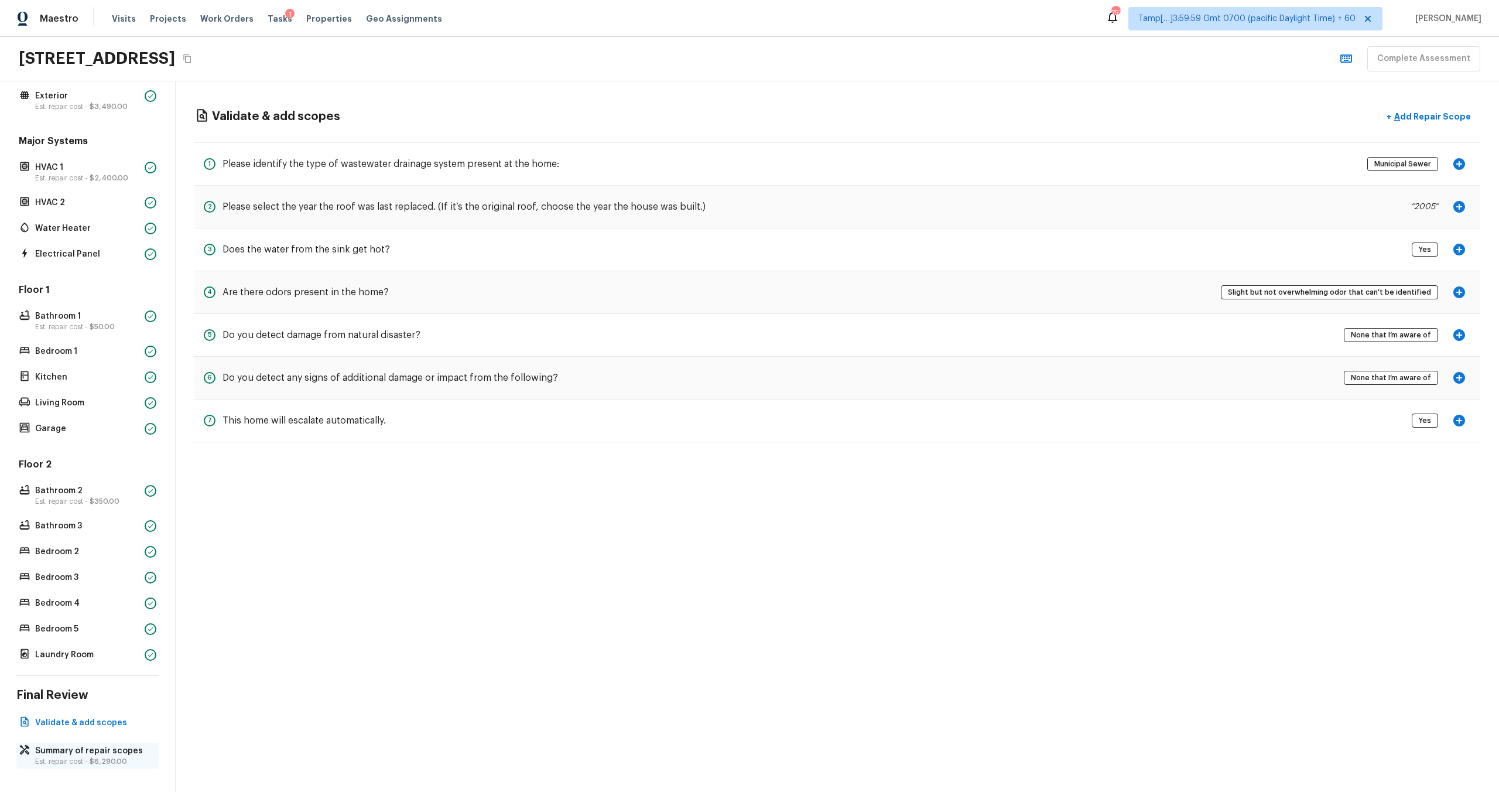
click at [106, 475] on p "Summary of repair scopes" at bounding box center [93, 751] width 117 height 12
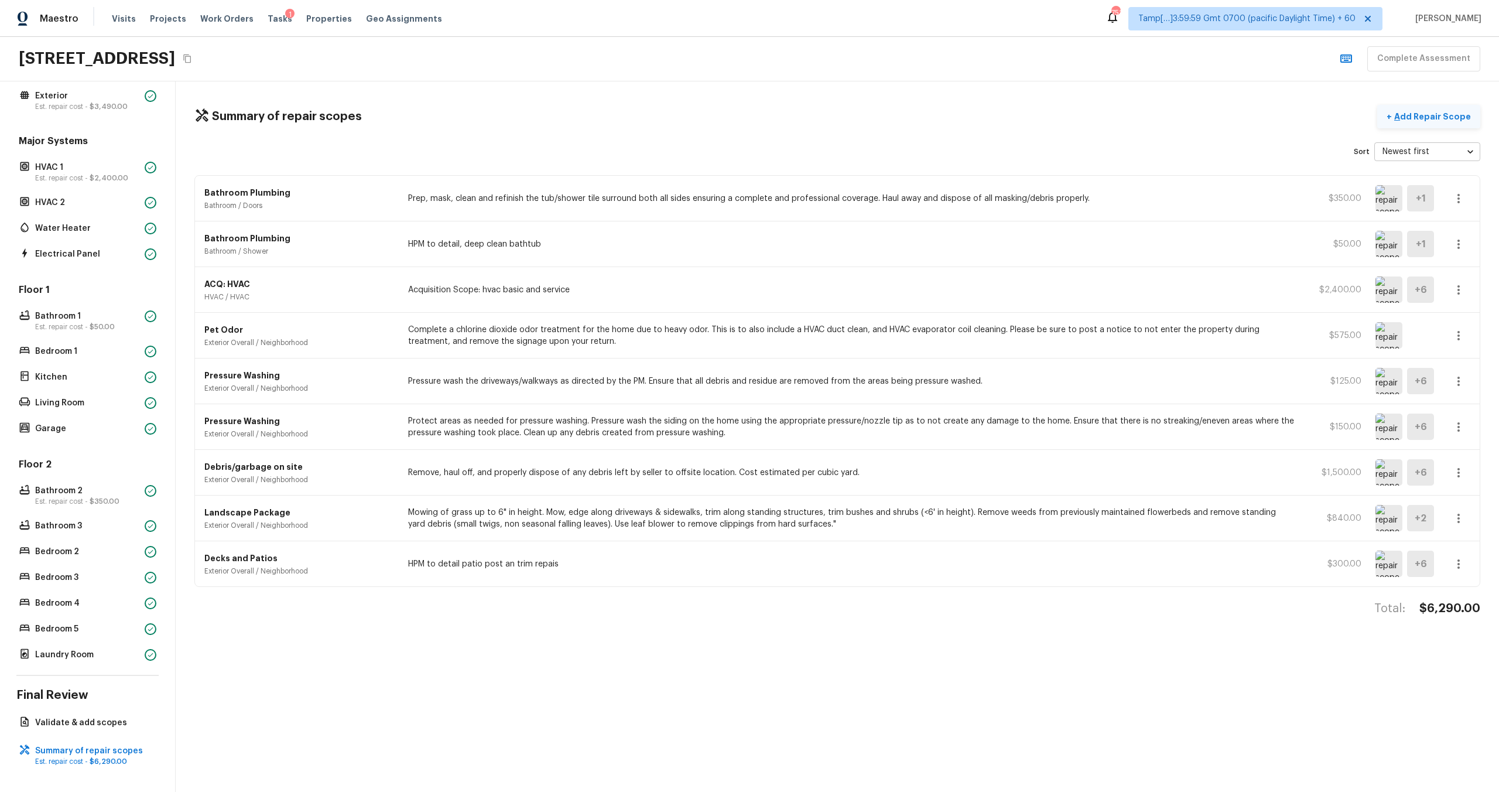
click at [842, 116] on p "Add Repair Scope" at bounding box center [1431, 117] width 79 height 12
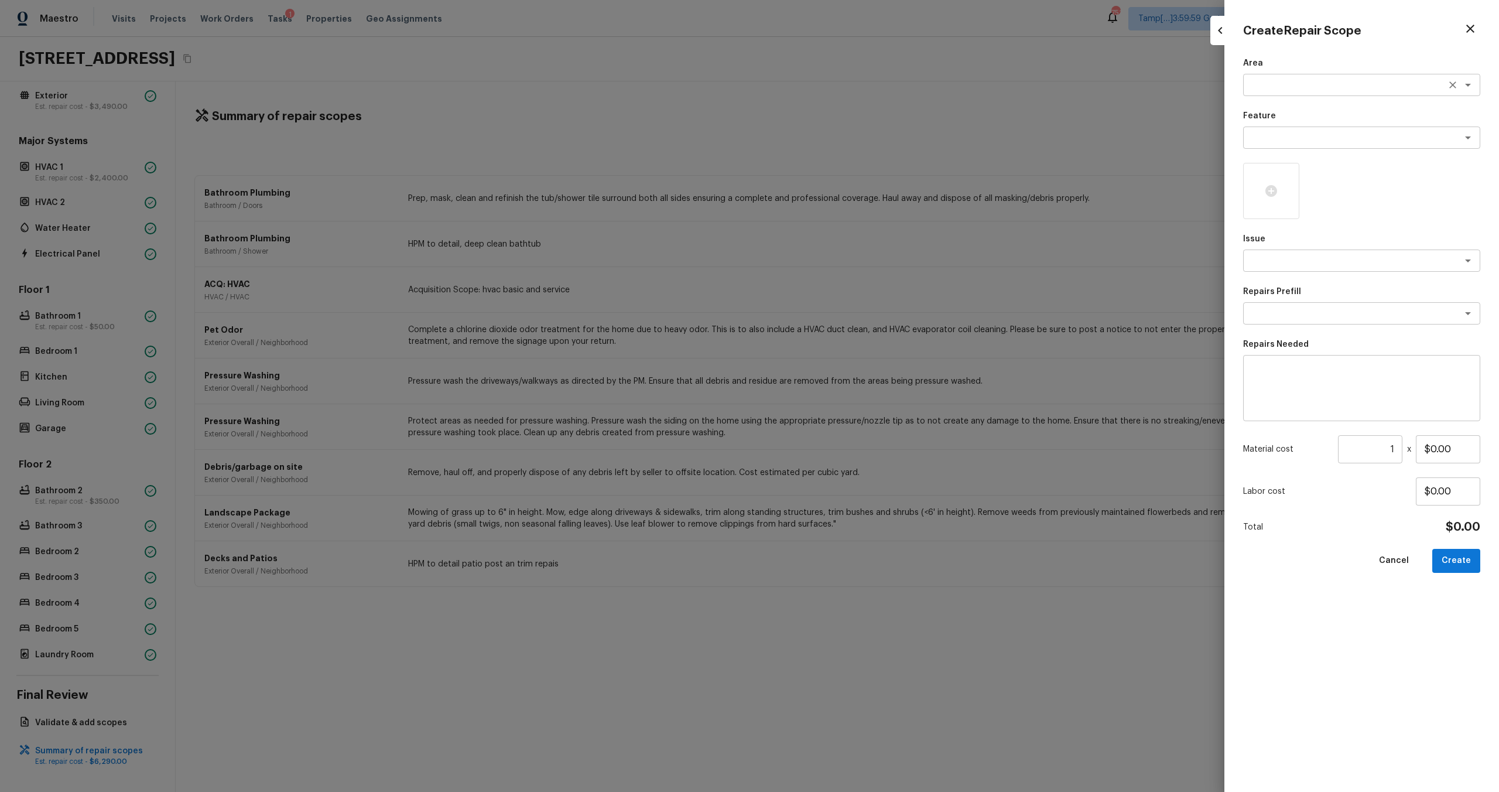
click at [842, 88] on textarea at bounding box center [1345, 85] width 194 height 12
click at [842, 114] on li "Interior Overall" at bounding box center [1361, 110] width 237 height 19
click at [842, 135] on textarea at bounding box center [1345, 138] width 194 height 12
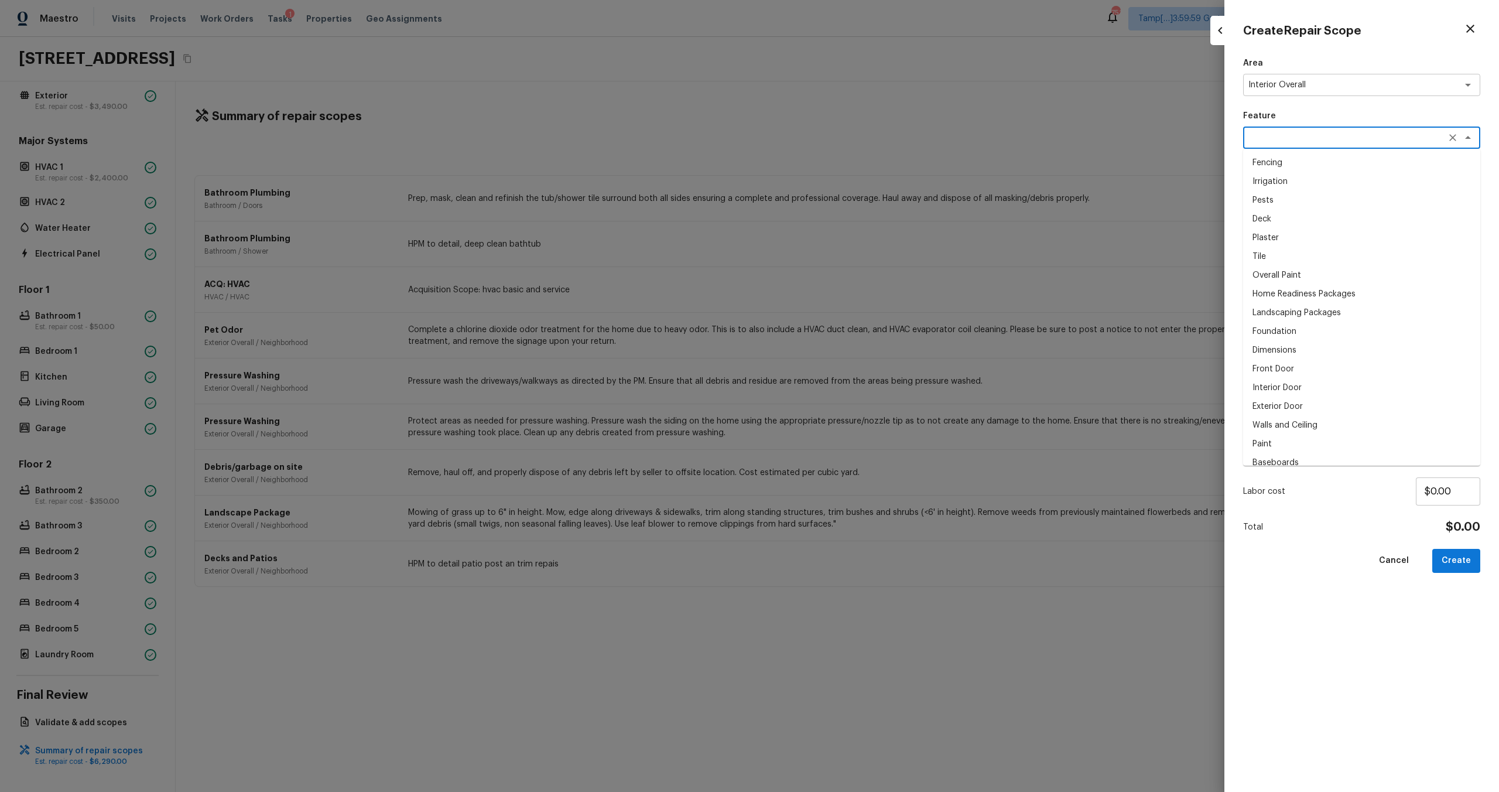
click at [842, 276] on li "Overall Paint" at bounding box center [1361, 275] width 237 height 19
click at [842, 266] on div "x ​" at bounding box center [1361, 260] width 237 height 22
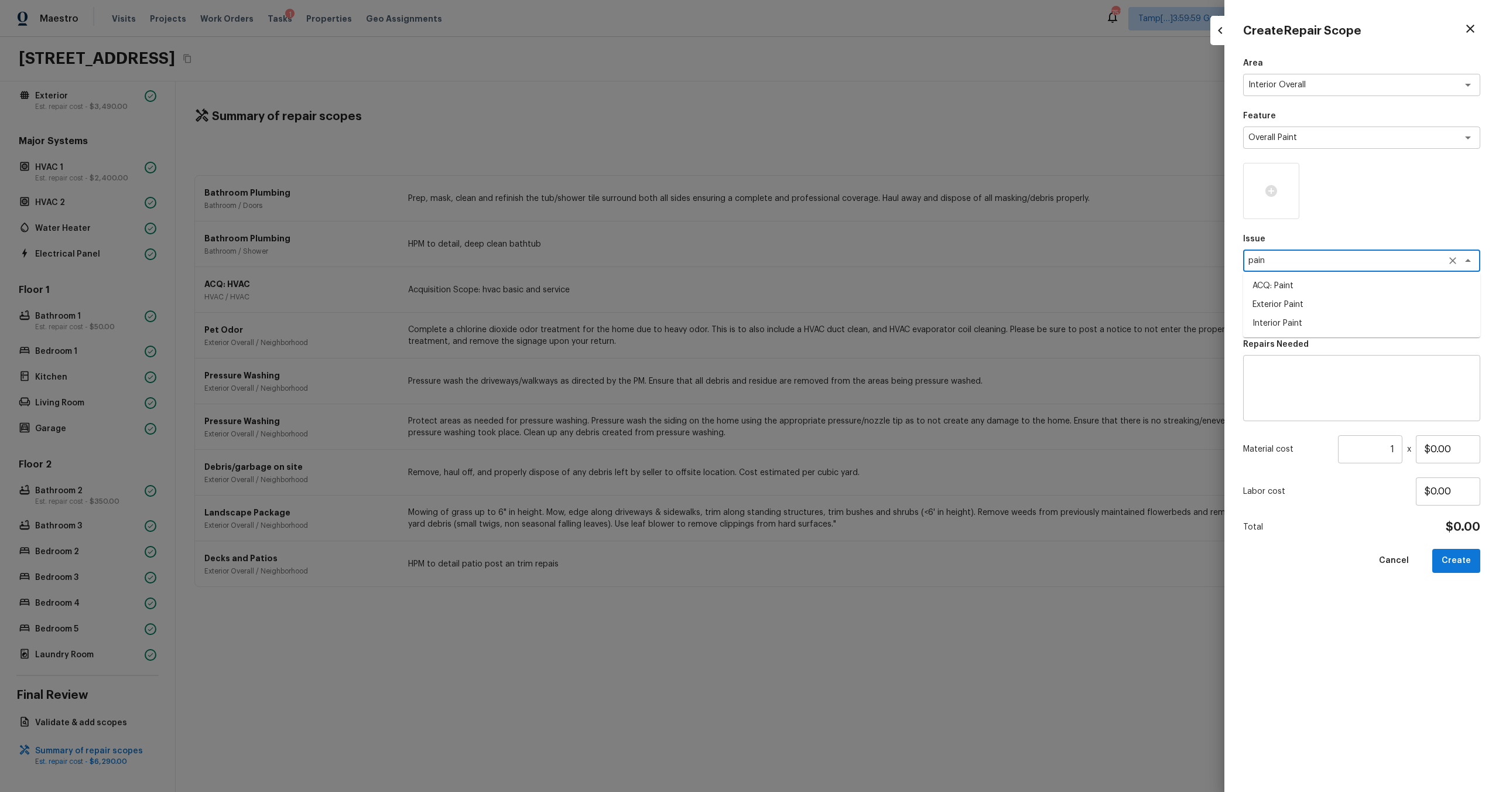
click at [842, 330] on li "Interior Paint" at bounding box center [1361, 323] width 237 height 19
click at [842, 264] on icon "Clear" at bounding box center [1453, 261] width 12 height 12
click at [842, 280] on li "ACQ: Paint" at bounding box center [1361, 285] width 237 height 19
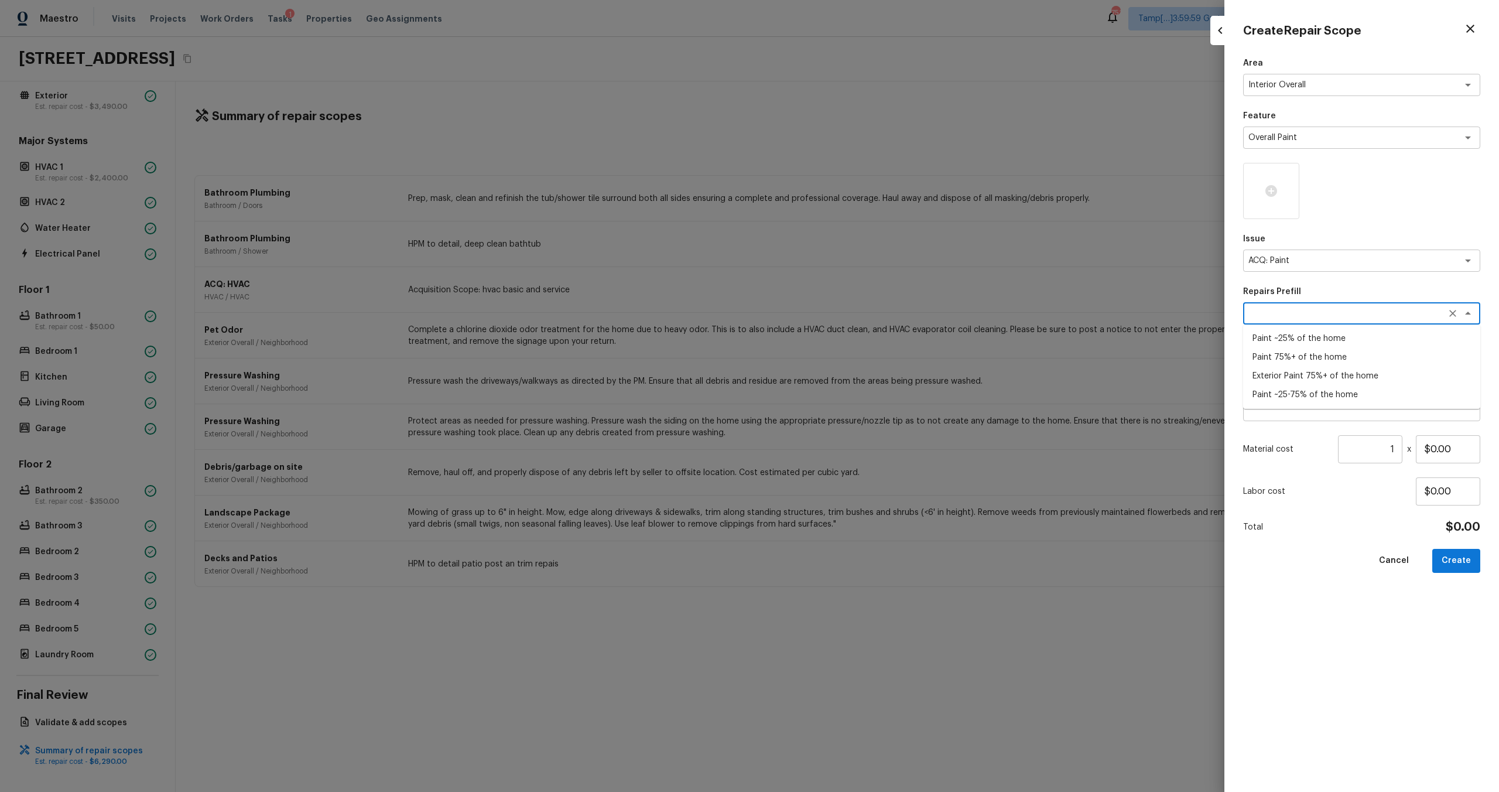
click at [842, 309] on textarea at bounding box center [1345, 313] width 194 height 12
click at [842, 390] on li "Paint ~25-75% of the home" at bounding box center [1361, 394] width 237 height 19
click at [842, 462] on input "$0.74" at bounding box center [1448, 449] width 64 height 28
click at [842, 451] on input "1" at bounding box center [1370, 449] width 64 height 28
click at [842, 447] on input "1" at bounding box center [1370, 449] width 64 height 28
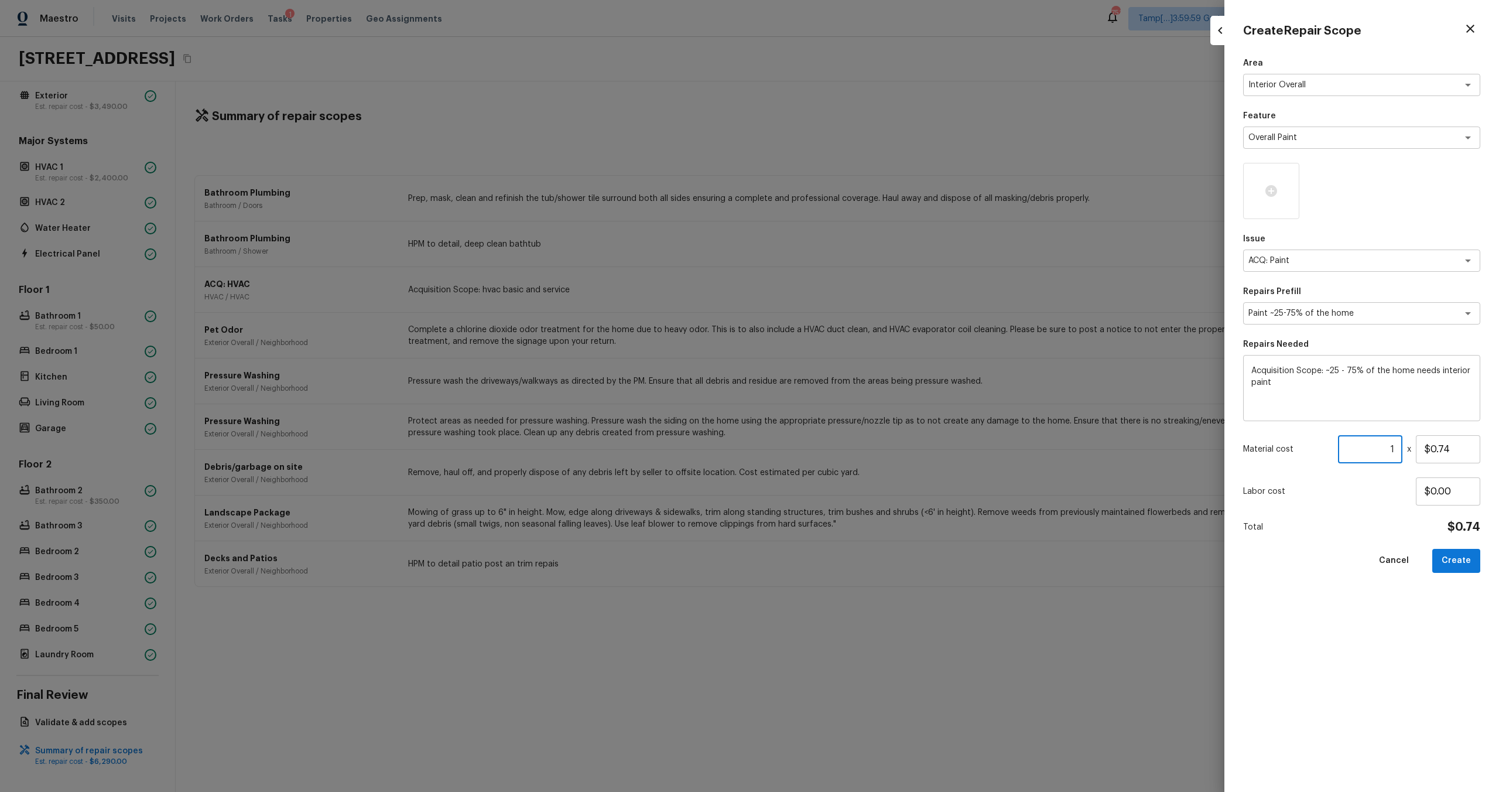
drag, startPoint x: 1383, startPoint y: 442, endPoint x: 1397, endPoint y: 444, distance: 14.8
click at [842, 444] on input "1" at bounding box center [1370, 449] width 64 height 28
click at [842, 475] on div "Area Interior Overall x ​ Feature Overall Paint x ​ Issue ACQ: Paint x ​ Repair…" at bounding box center [1361, 414] width 237 height 715
click at [842, 184] on icon at bounding box center [1271, 191] width 14 height 14
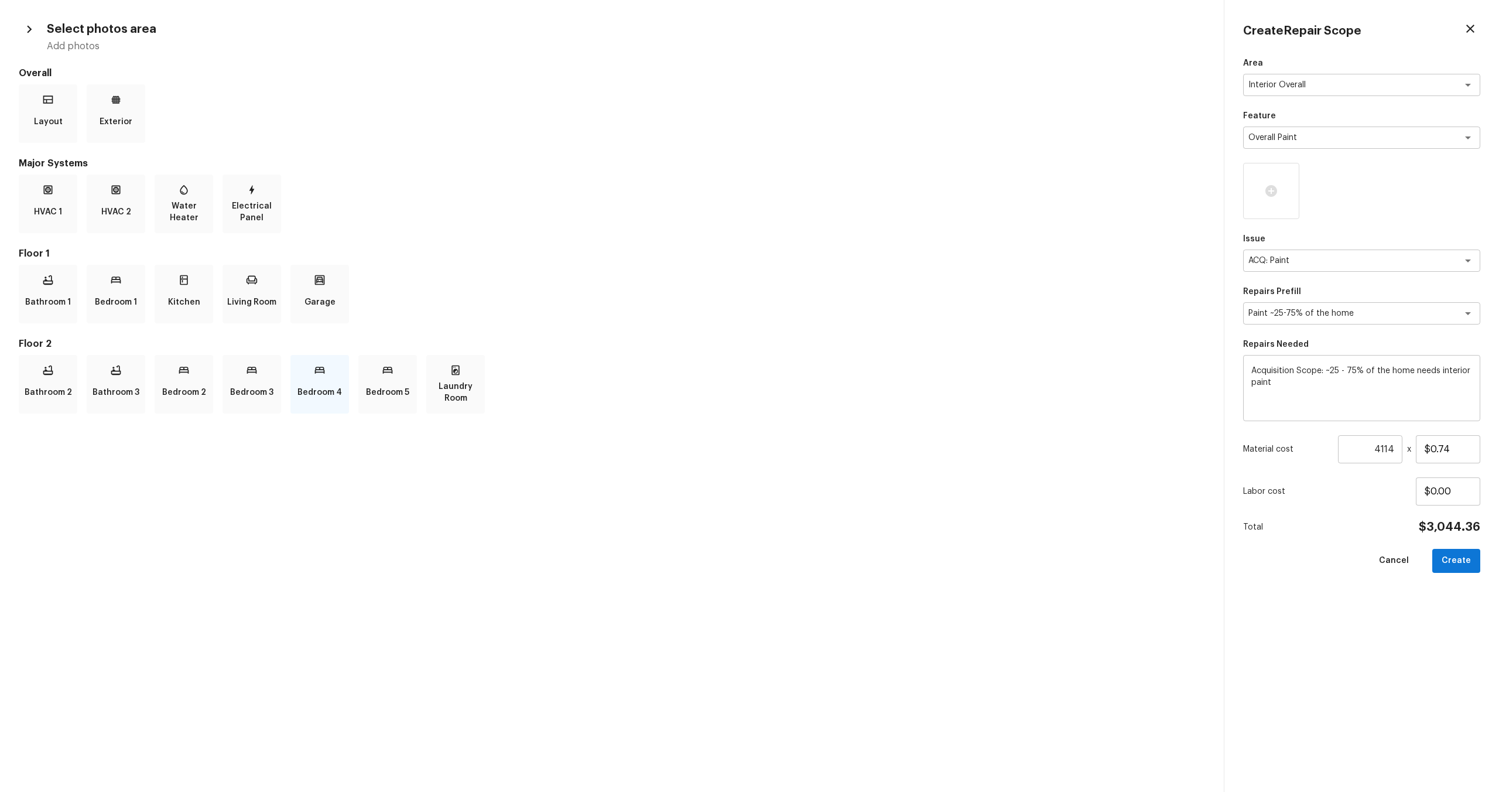
click at [327, 377] on div "Bedroom 4" at bounding box center [319, 384] width 59 height 59
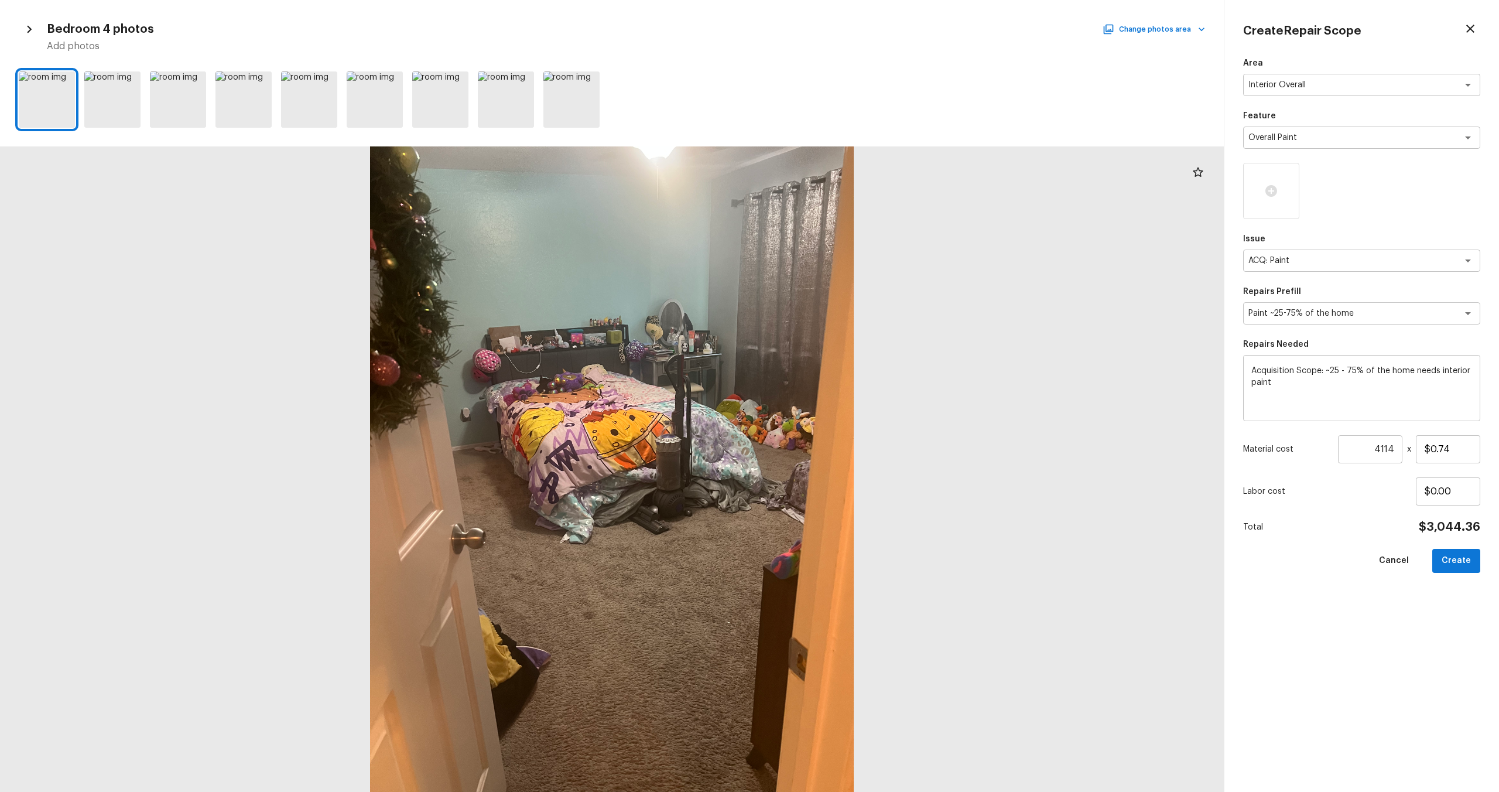
click at [532, 371] on div at bounding box center [612, 468] width 1224 height 645
click at [97, 101] on div at bounding box center [112, 99] width 56 height 56
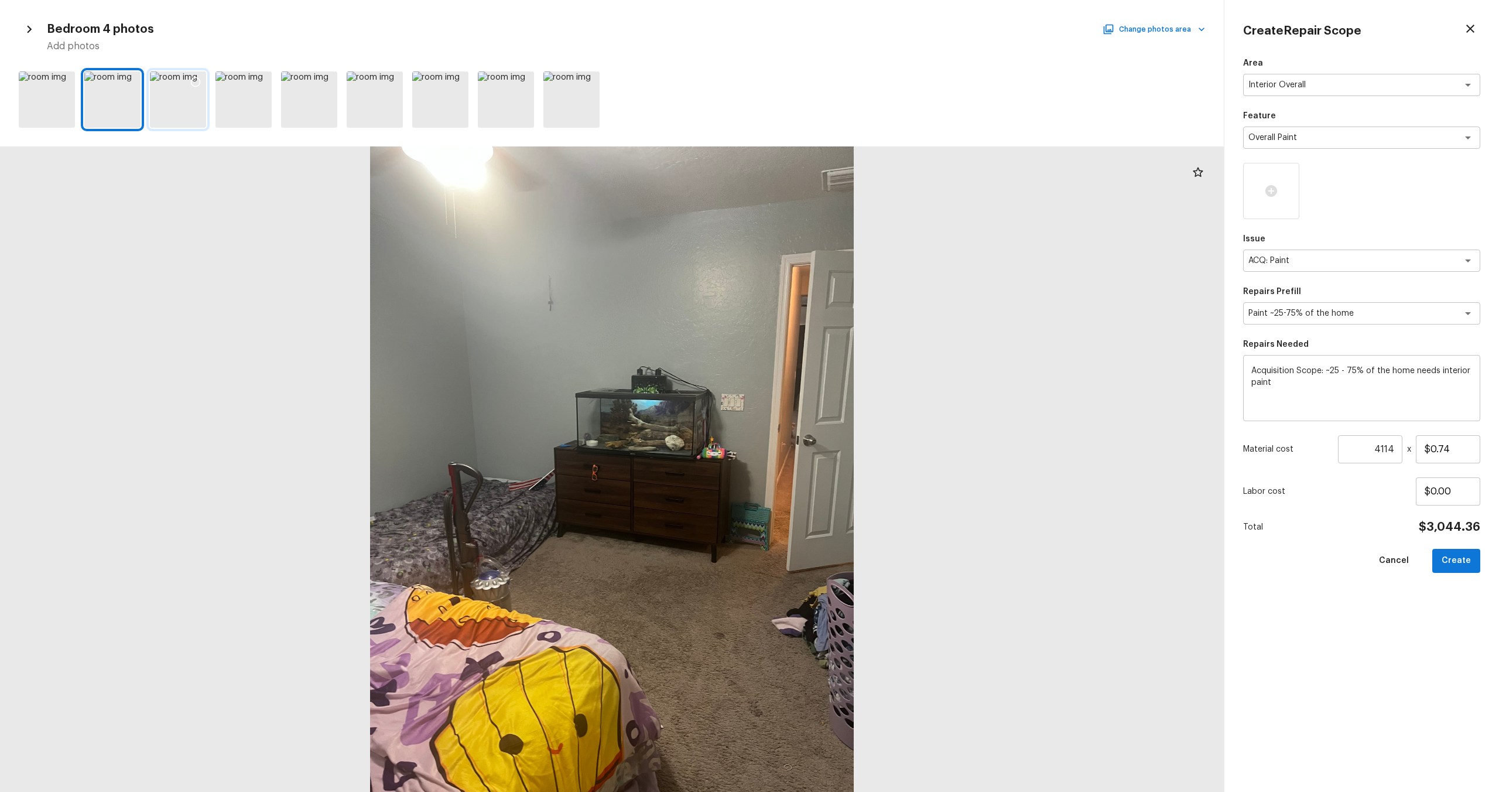
click at [192, 105] on div at bounding box center [178, 99] width 56 height 56
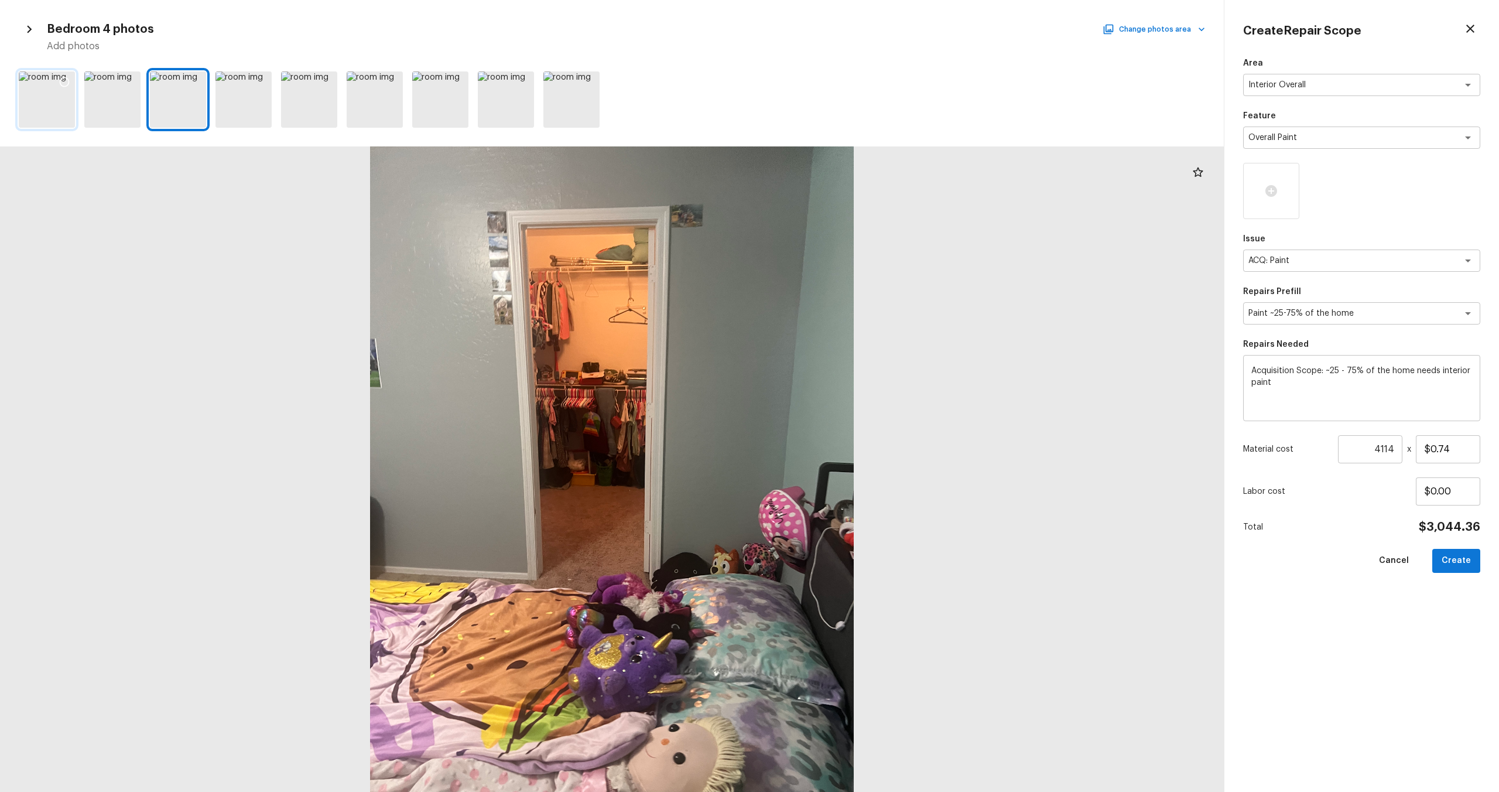
click at [66, 76] on icon at bounding box center [65, 82] width 12 height 12
click at [126, 81] on icon at bounding box center [130, 82] width 12 height 12
click at [203, 76] on div at bounding box center [195, 83] width 21 height 25
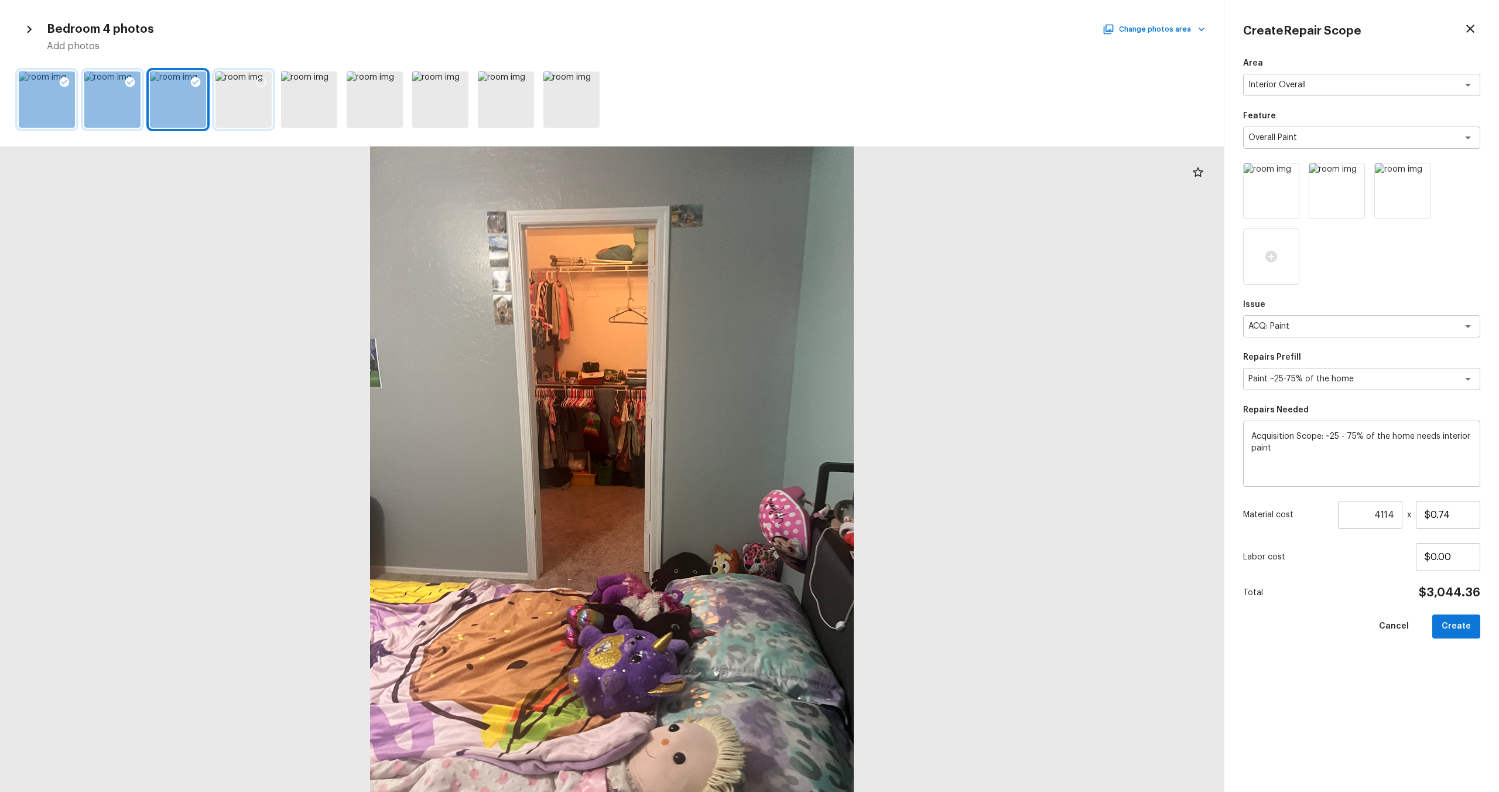
click at [261, 80] on icon at bounding box center [261, 82] width 12 height 12
click at [319, 77] on div at bounding box center [326, 83] width 21 height 25
click at [396, 80] on icon at bounding box center [393, 82] width 10 height 10
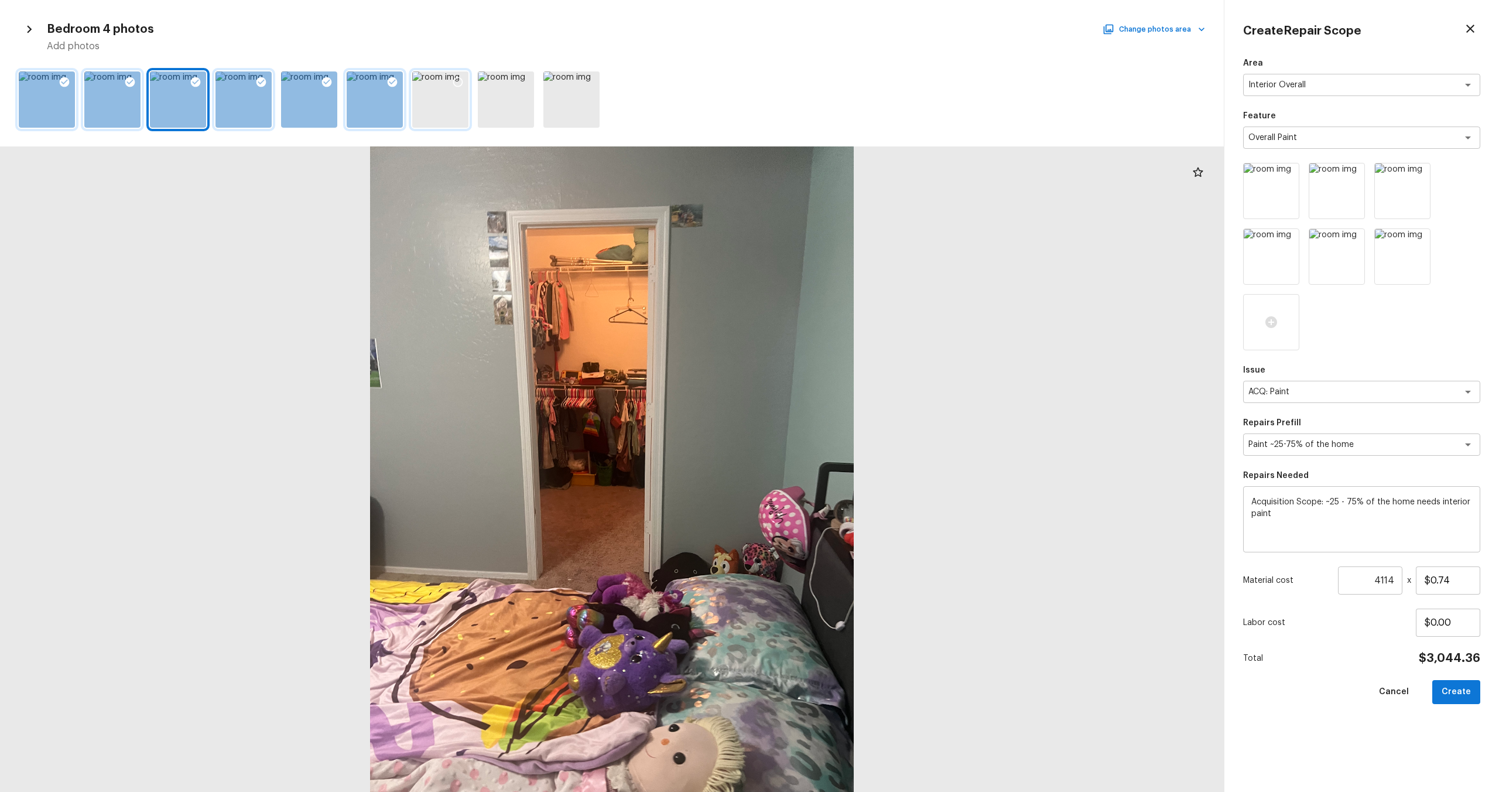
click at [461, 86] on icon at bounding box center [458, 82] width 12 height 12
click at [523, 83] on icon at bounding box center [524, 82] width 12 height 12
click at [842, 332] on div at bounding box center [1402, 322] width 56 height 56
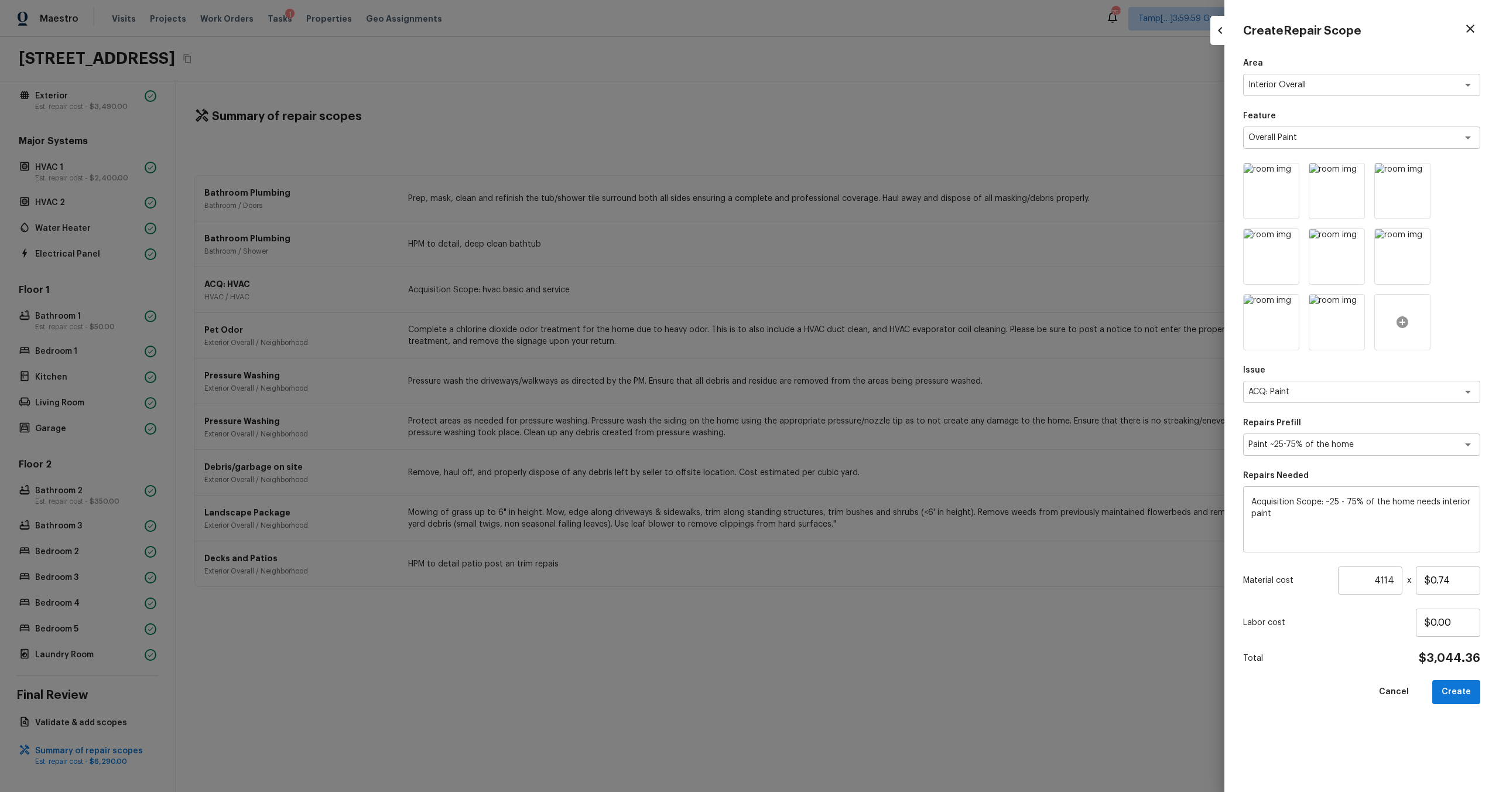
click at [842, 316] on icon at bounding box center [1402, 322] width 14 height 14
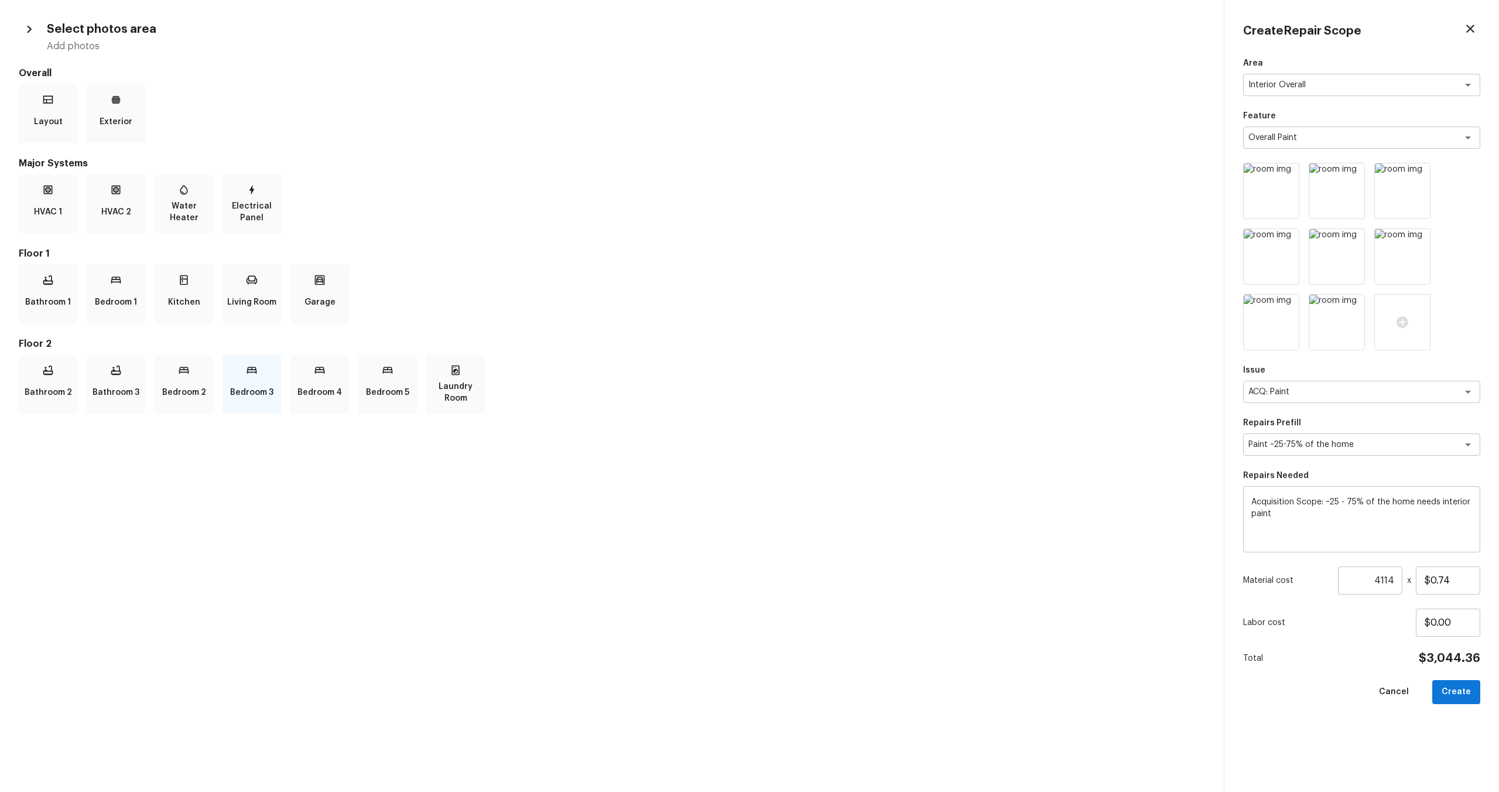
click at [250, 388] on p "Bedroom 3" at bounding box center [251, 392] width 43 height 23
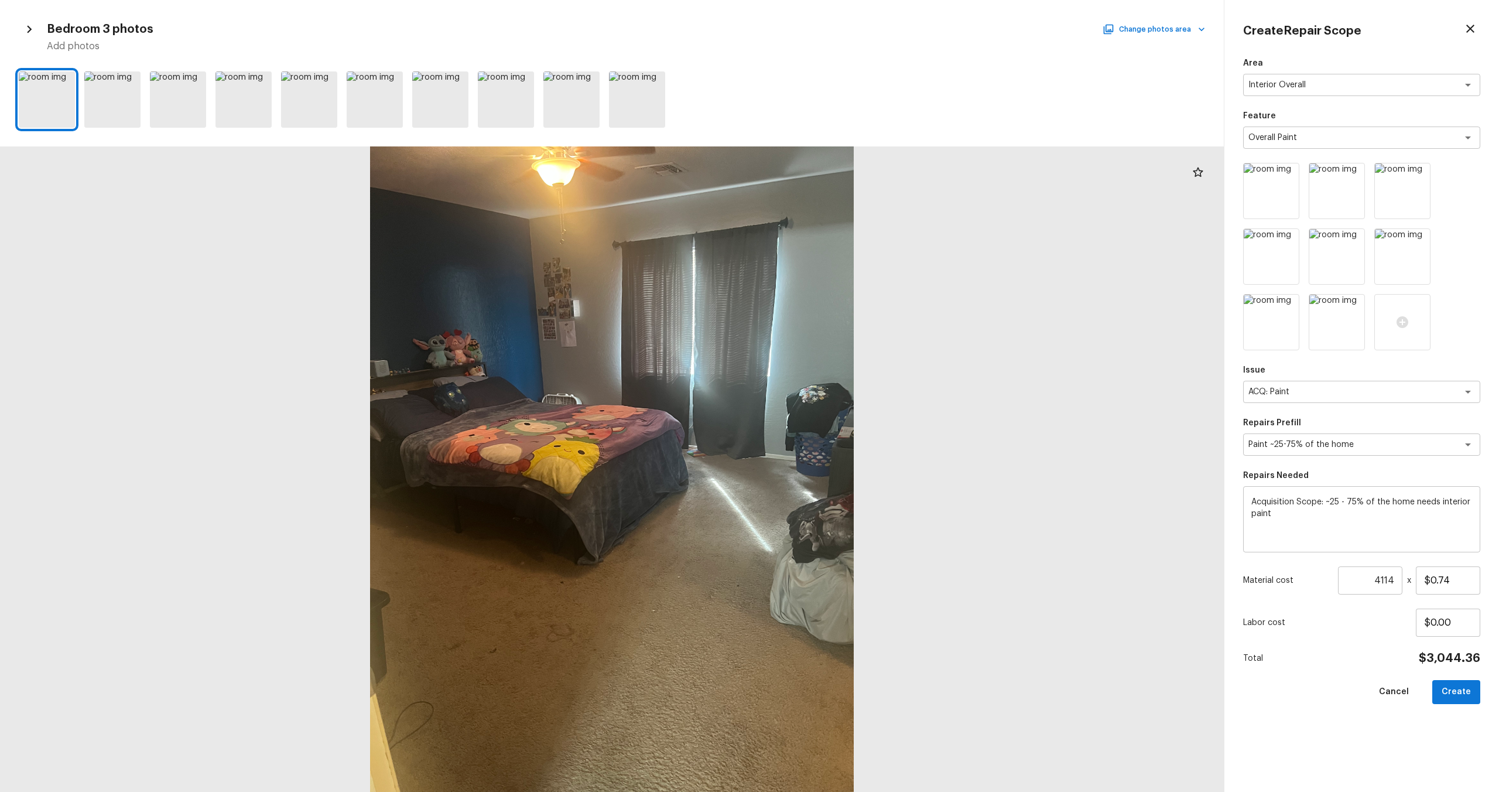
click at [527, 347] on div at bounding box center [612, 468] width 1224 height 645
click at [131, 80] on icon at bounding box center [130, 82] width 12 height 12
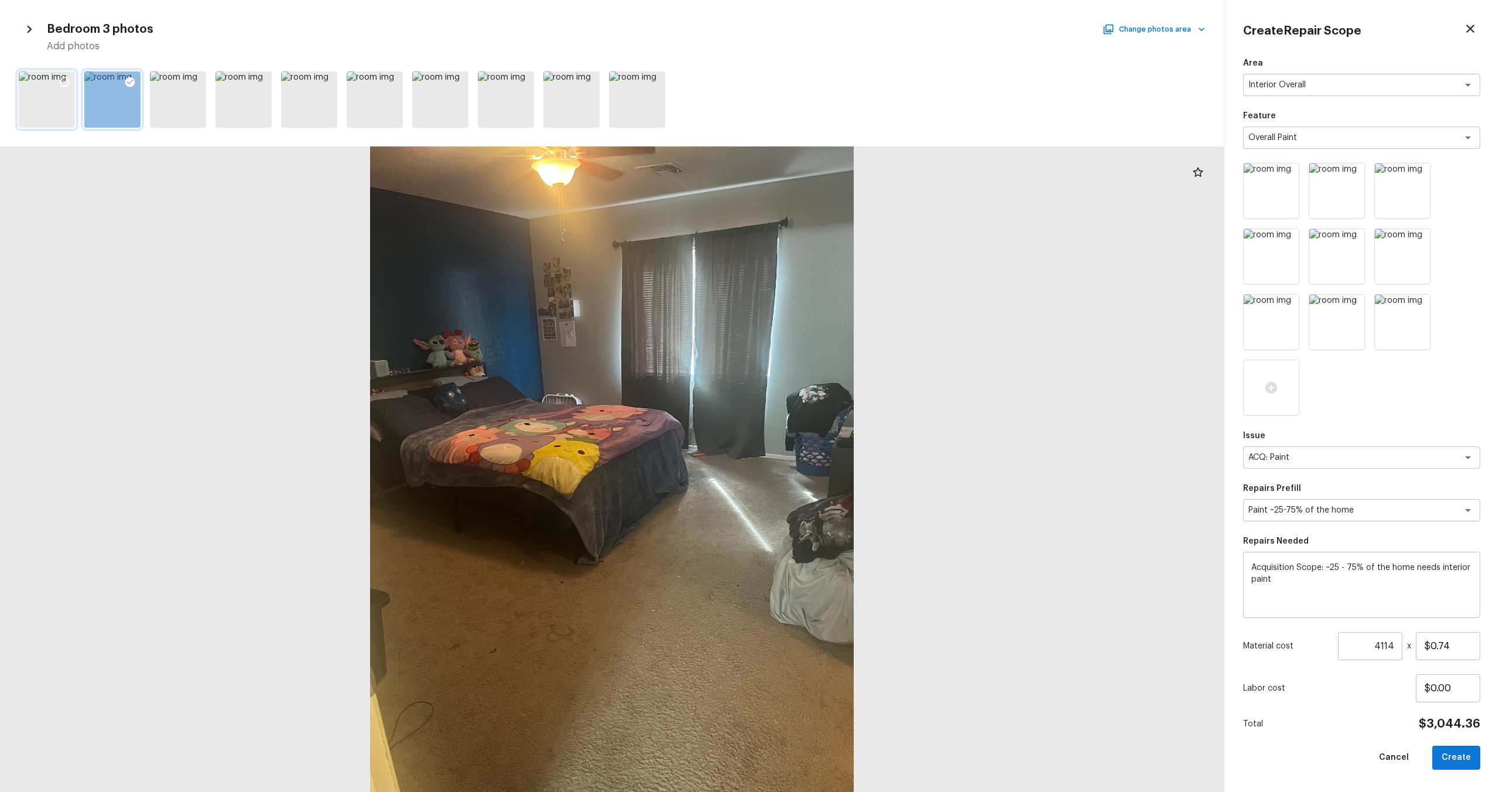
click at [64, 78] on icon at bounding box center [65, 82] width 12 height 12
click at [842, 475] on button "Create" at bounding box center [1456, 757] width 48 height 24
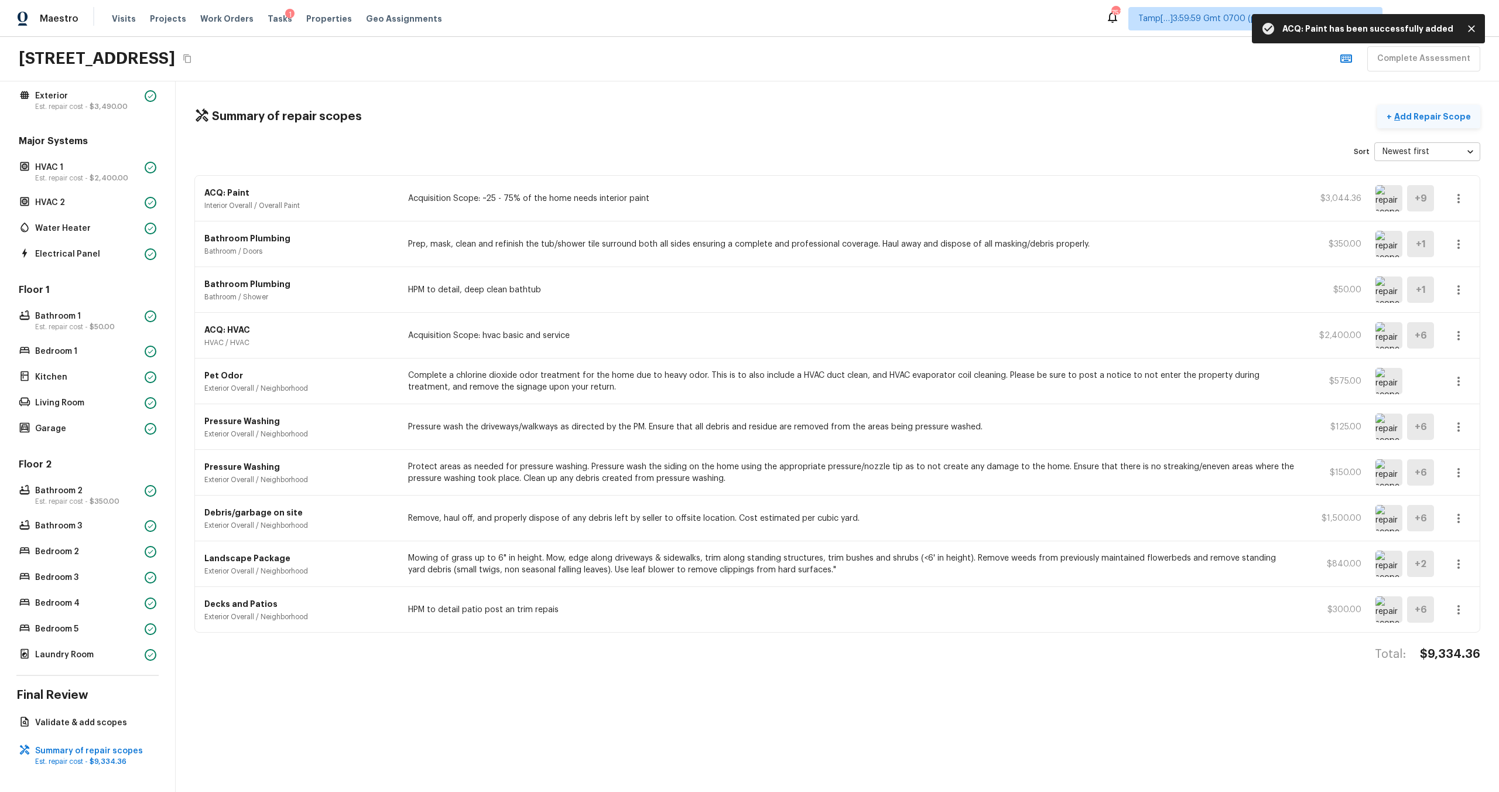
click at [842, 117] on p "Add Repair Scope" at bounding box center [1431, 117] width 79 height 12
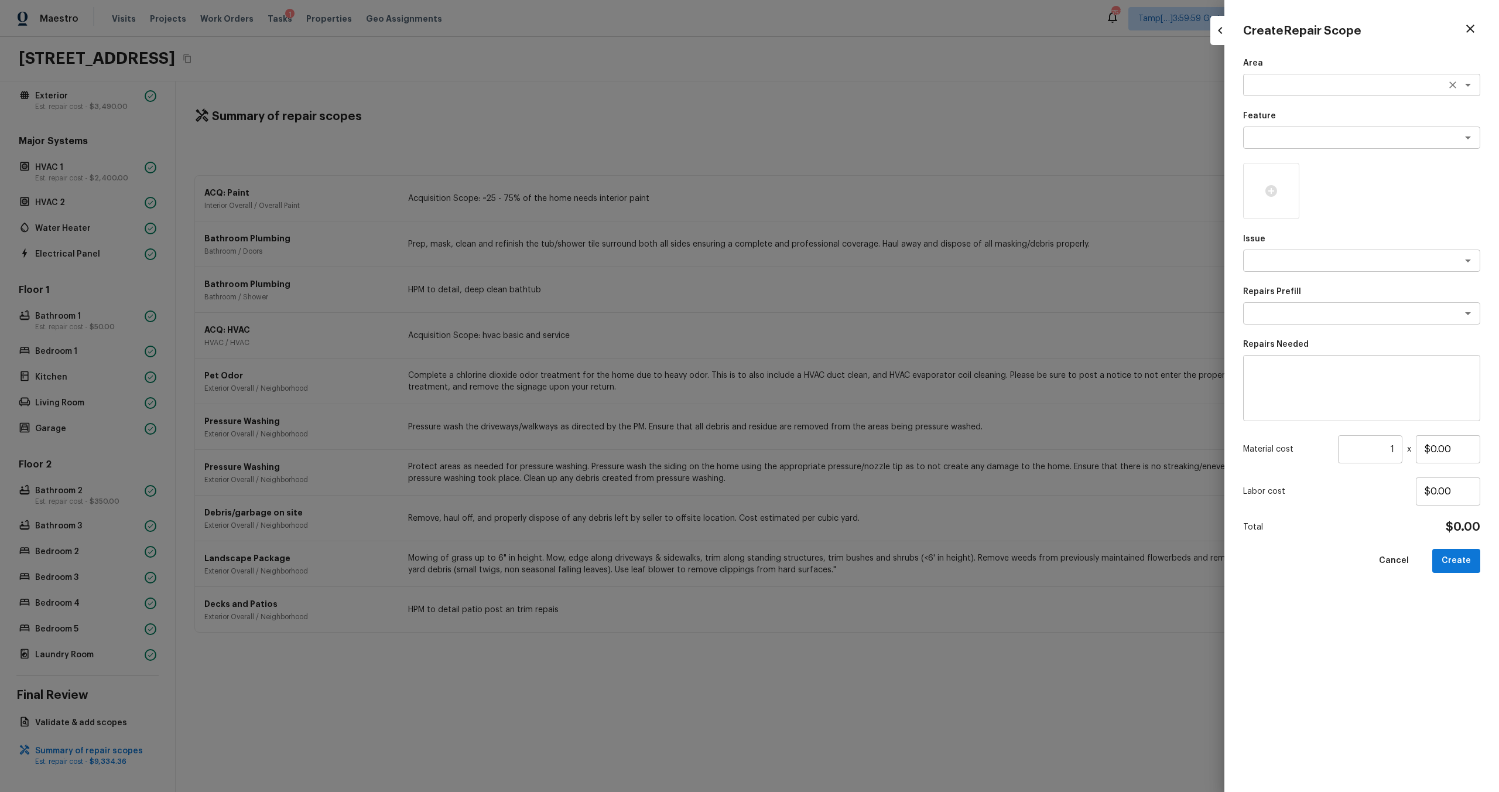
click at [842, 85] on textarea at bounding box center [1345, 85] width 194 height 12
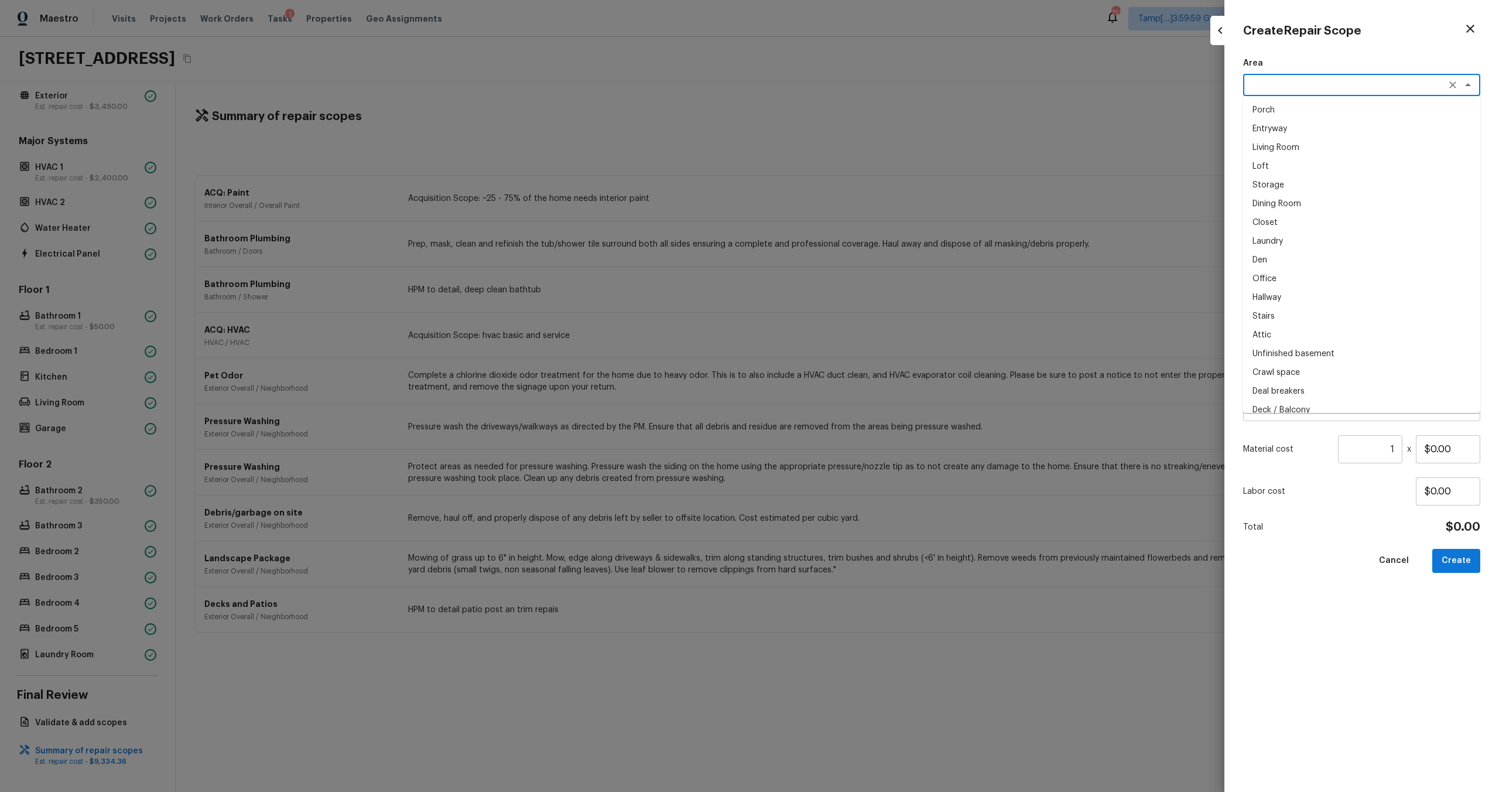
click at [842, 85] on textarea at bounding box center [1345, 85] width 194 height 12
drag, startPoint x: 1349, startPoint y: 112, endPoint x: 1347, endPoint y: 118, distance: 6.1
click at [842, 112] on li "Interior Overall" at bounding box center [1361, 110] width 237 height 19
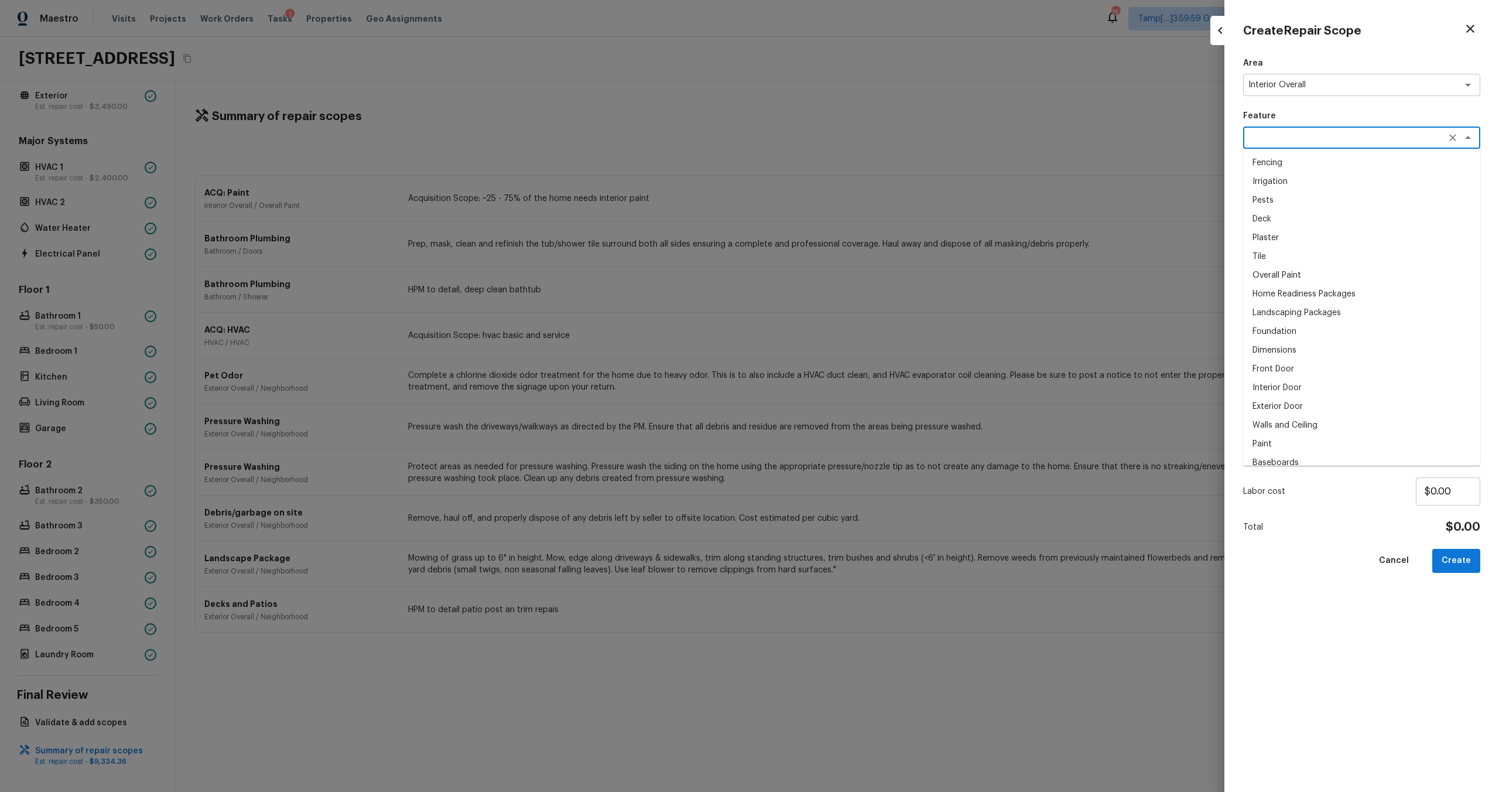
click at [842, 138] on textarea at bounding box center [1345, 138] width 194 height 12
click at [842, 157] on li "Walls and Ceiling" at bounding box center [1361, 162] width 237 height 19
click at [842, 267] on div "x ​" at bounding box center [1361, 260] width 237 height 22
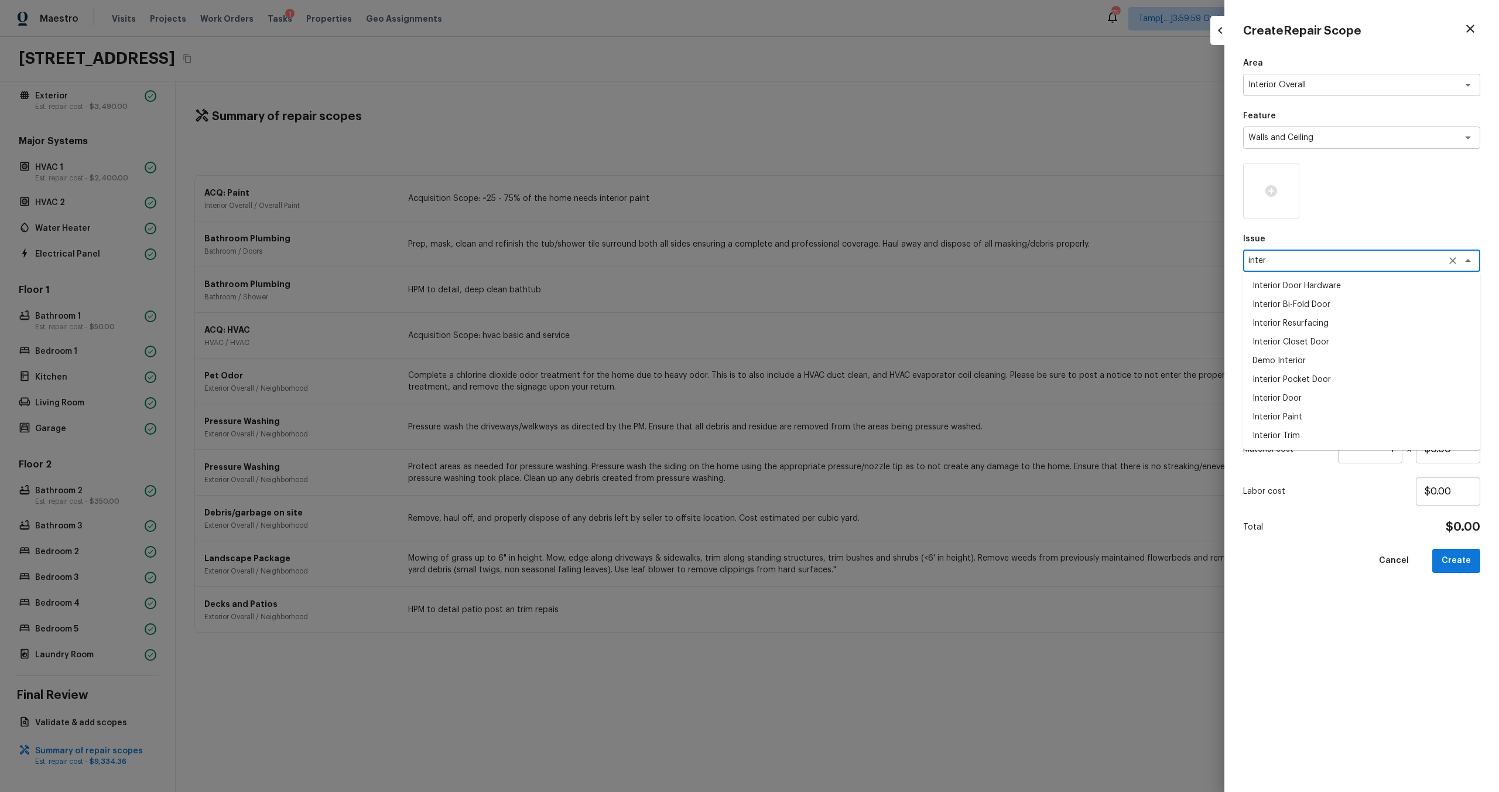
click at [842, 416] on li "Interior Paint" at bounding box center [1361, 416] width 237 height 19
click at [842, 323] on div "x ​" at bounding box center [1361, 313] width 237 height 22
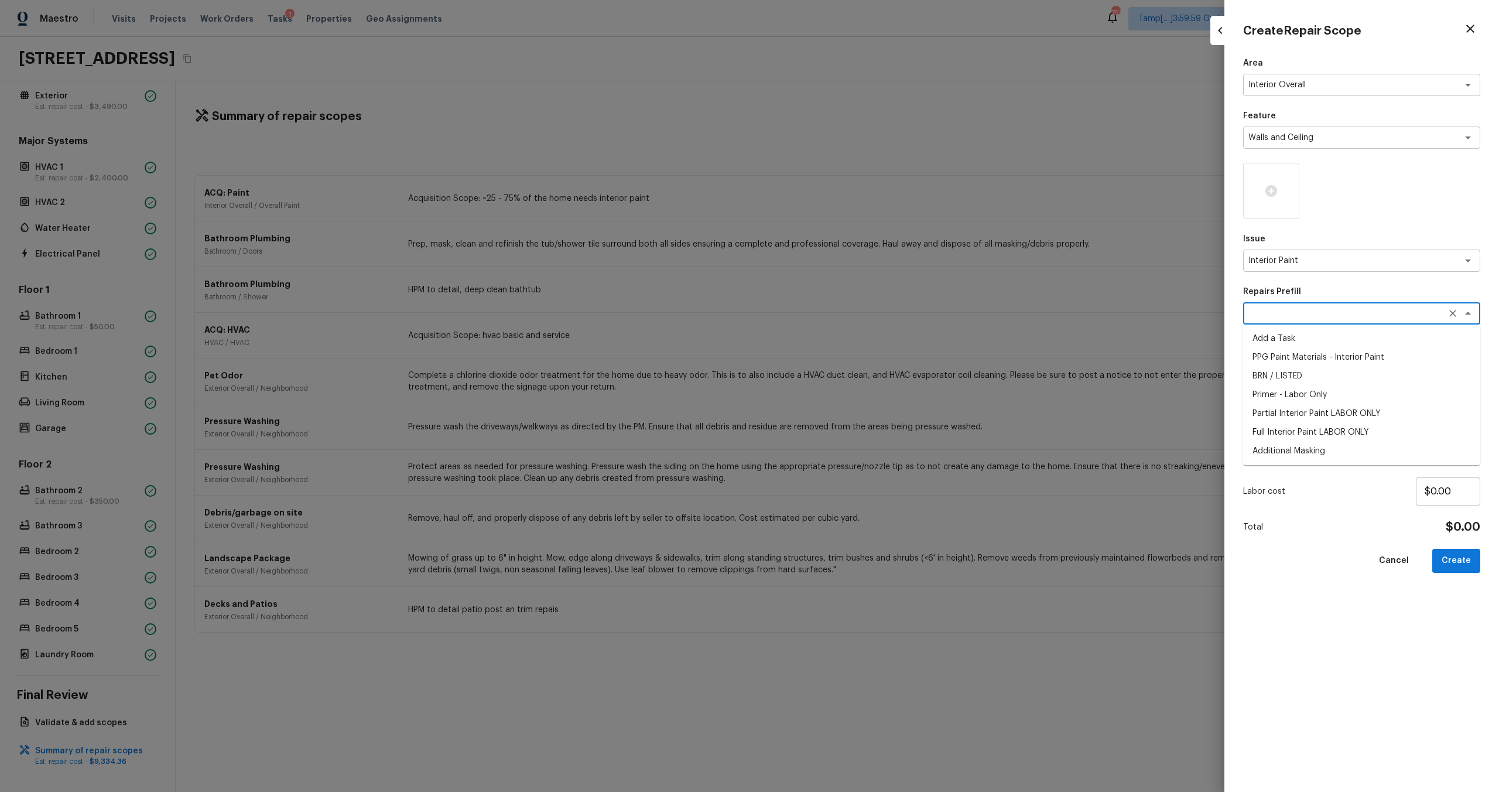
click at [842, 399] on li "Primer - Labor Only" at bounding box center [1361, 394] width 237 height 19
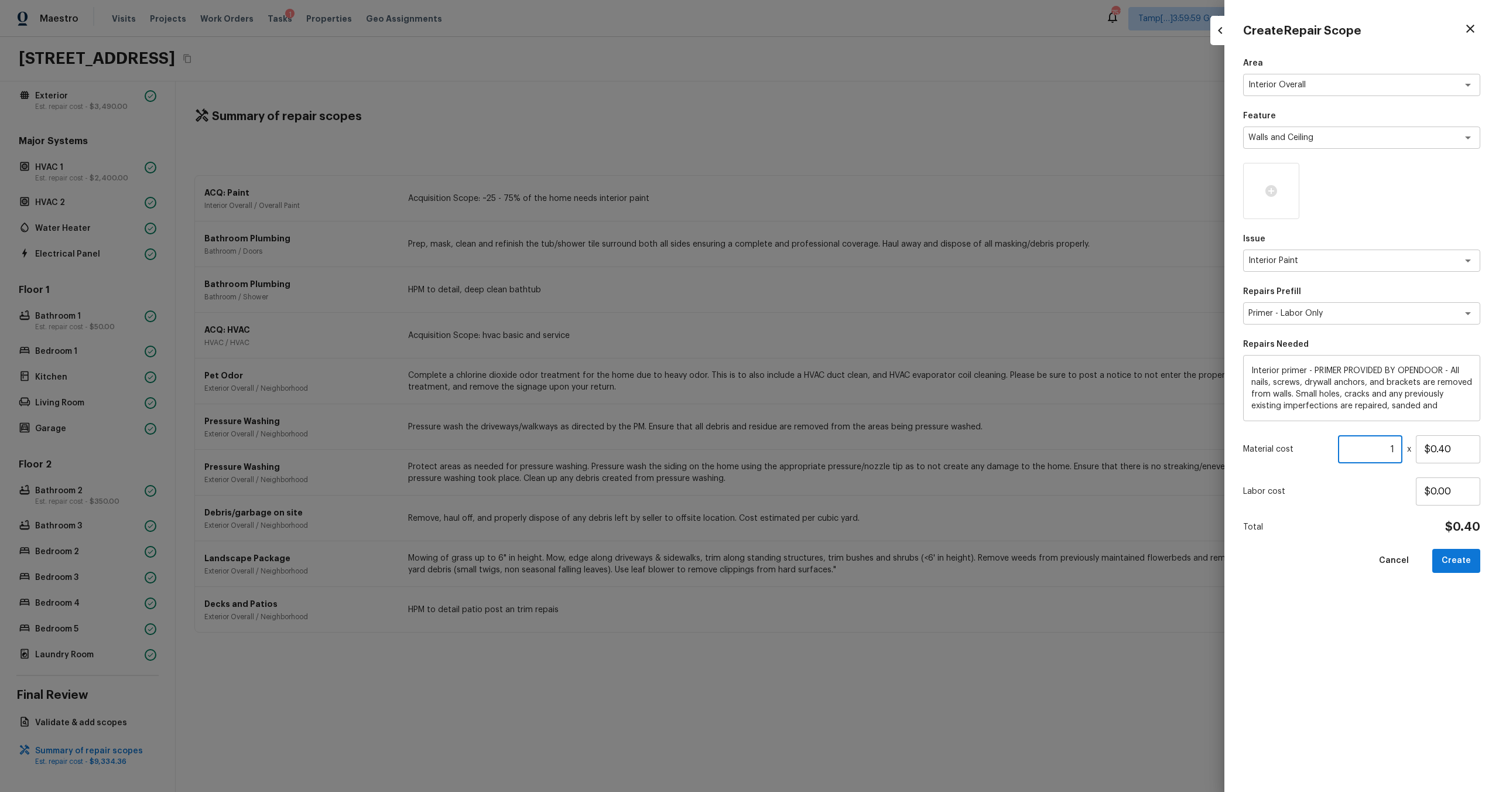
drag, startPoint x: 1390, startPoint y: 447, endPoint x: 1396, endPoint y: 448, distance: 6.0
click at [842, 448] on input "1" at bounding box center [1370, 449] width 64 height 28
drag, startPoint x: 1457, startPoint y: 448, endPoint x: 1431, endPoint y: 449, distance: 25.8
click at [842, 449] on input "$0.40" at bounding box center [1448, 449] width 64 height 28
click at [842, 450] on input "1" at bounding box center [1370, 449] width 64 height 28
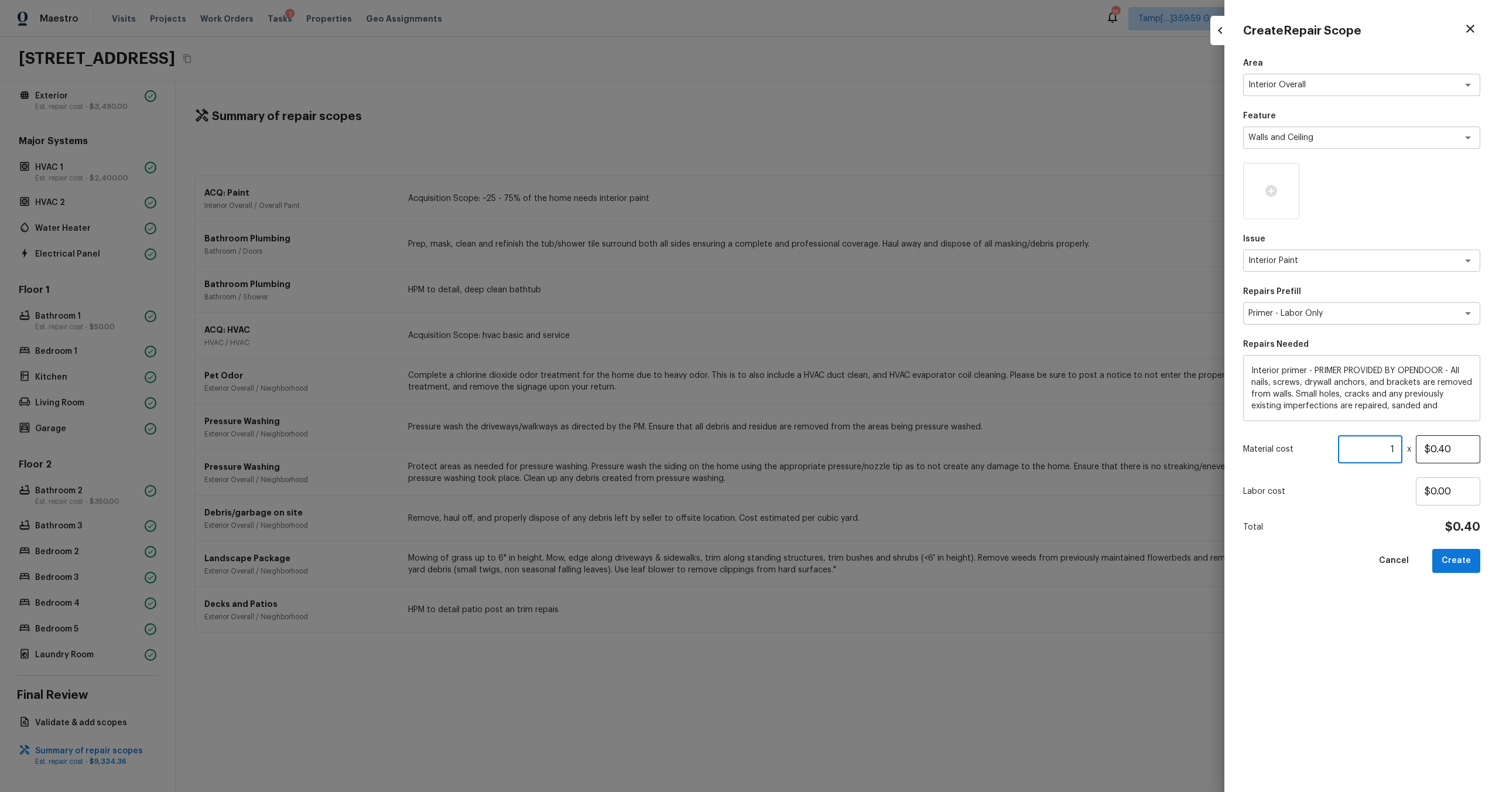
drag, startPoint x: 1373, startPoint y: 450, endPoint x: 1421, endPoint y: 450, distance: 48.0
click at [842, 450] on div "Material cost 1 ​ x $0.40" at bounding box center [1361, 449] width 237 height 28
click at [842, 450] on input "1" at bounding box center [1370, 449] width 64 height 28
click at [842, 475] on div "Area Interior Overall x ​ Feature Walls and Ceiling x ​ Issue Interior Paint x …" at bounding box center [1361, 414] width 237 height 715
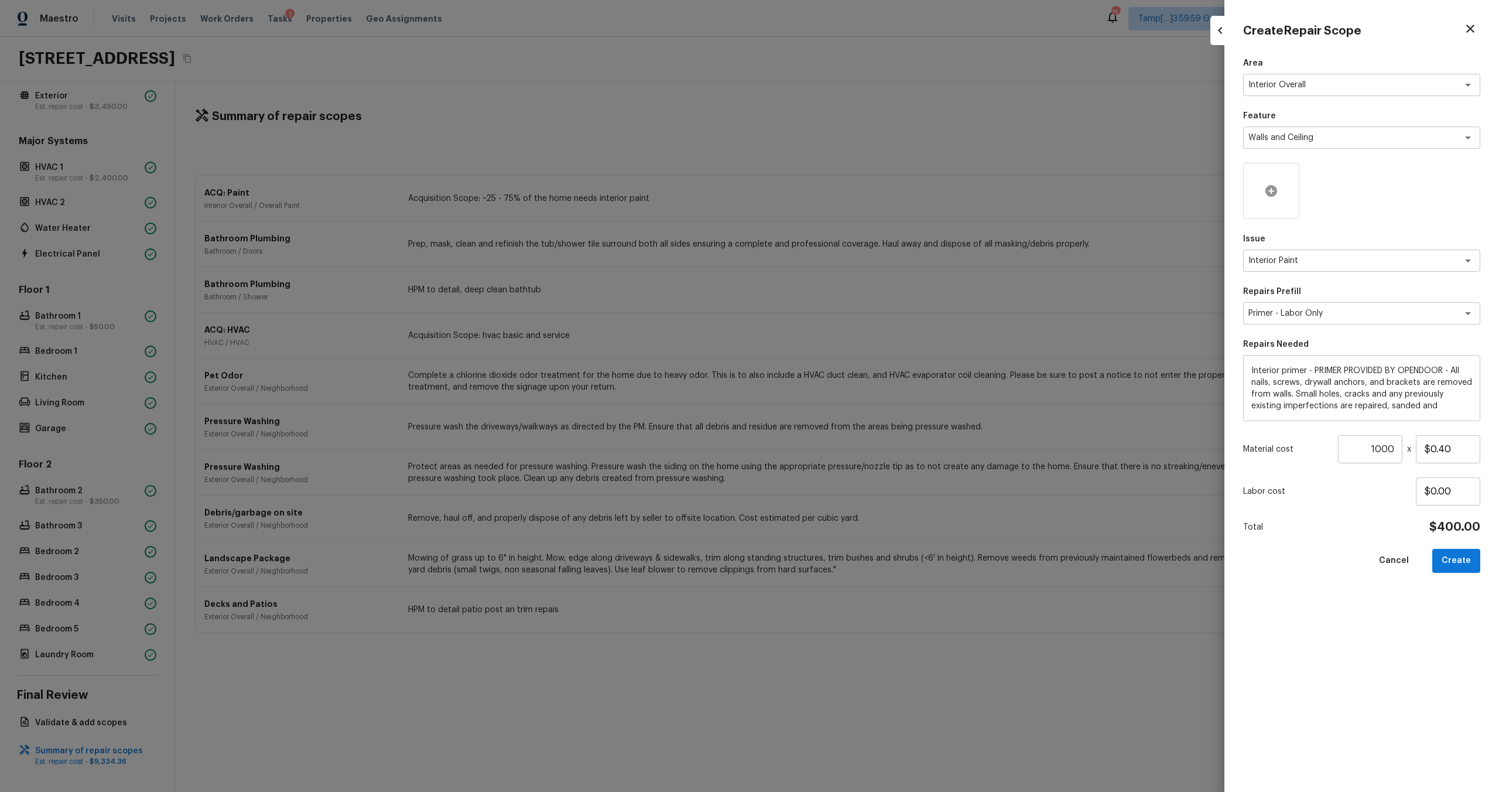
click at [842, 188] on div at bounding box center [1271, 191] width 56 height 56
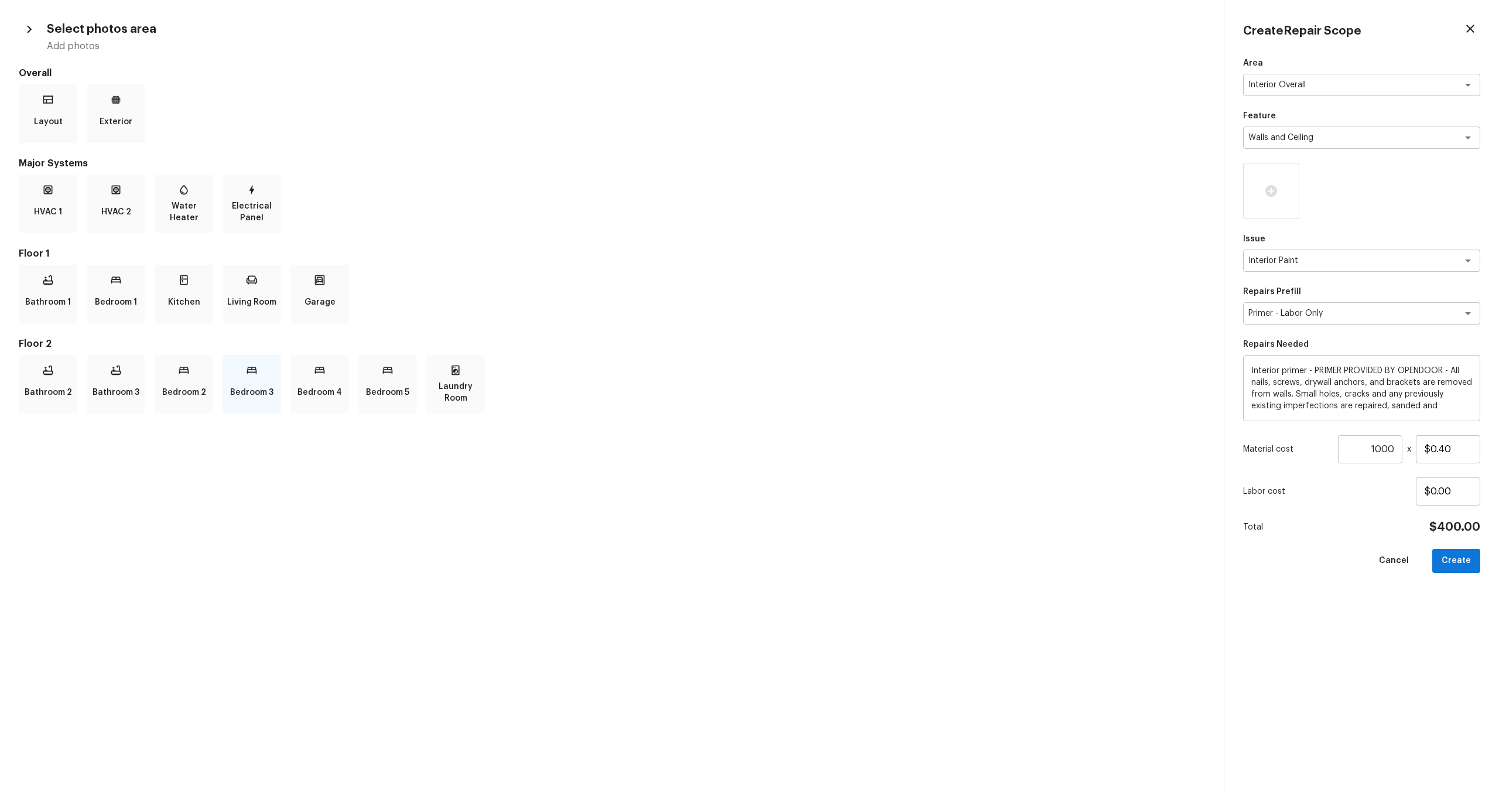
click at [235, 382] on p "Bedroom 3" at bounding box center [251, 392] width 43 height 23
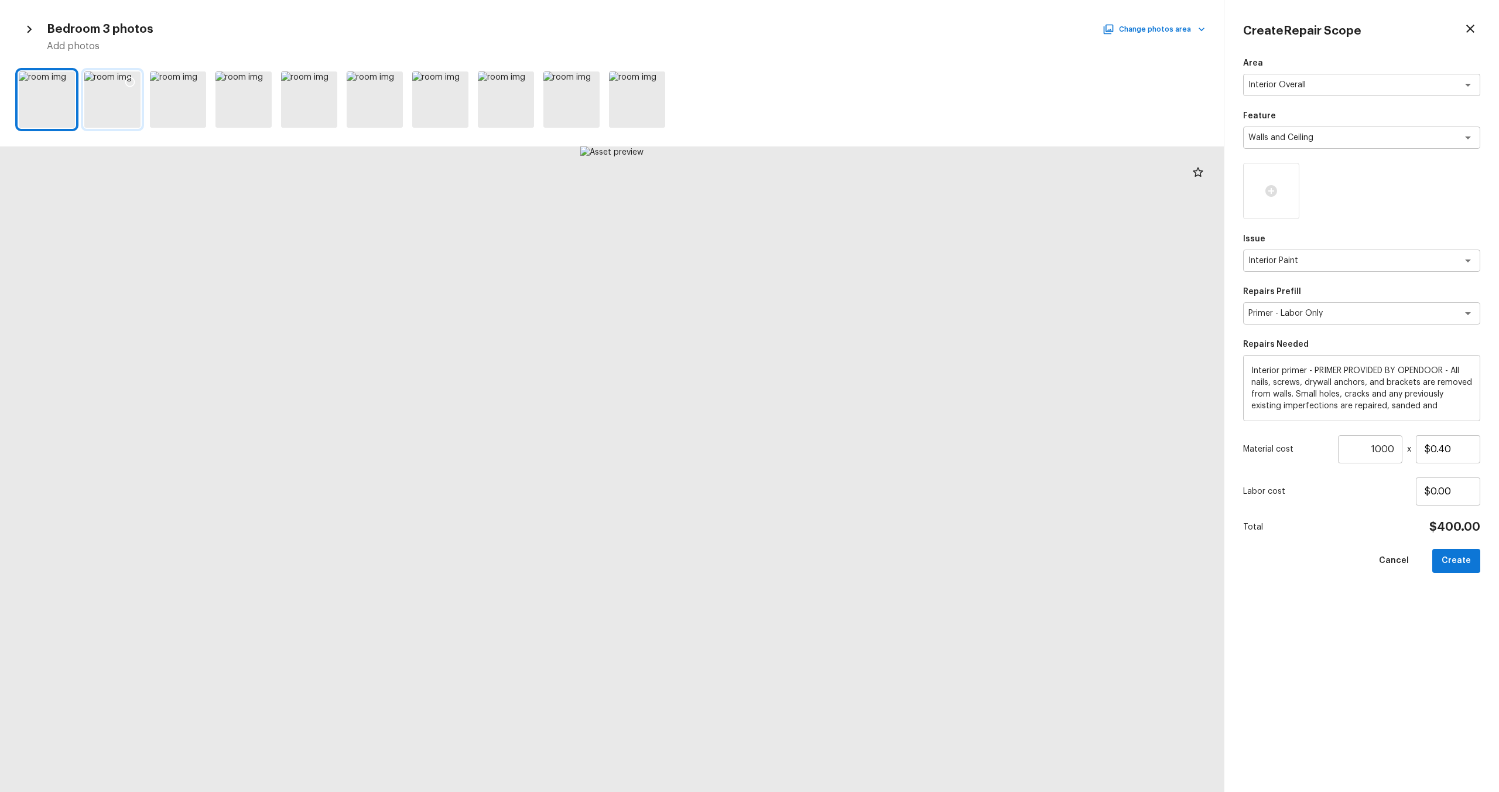
click at [124, 85] on icon at bounding box center [130, 82] width 12 height 12
click at [842, 352] on div at bounding box center [612, 468] width 1224 height 645
click at [28, 29] on icon "button" at bounding box center [29, 29] width 15 height 15
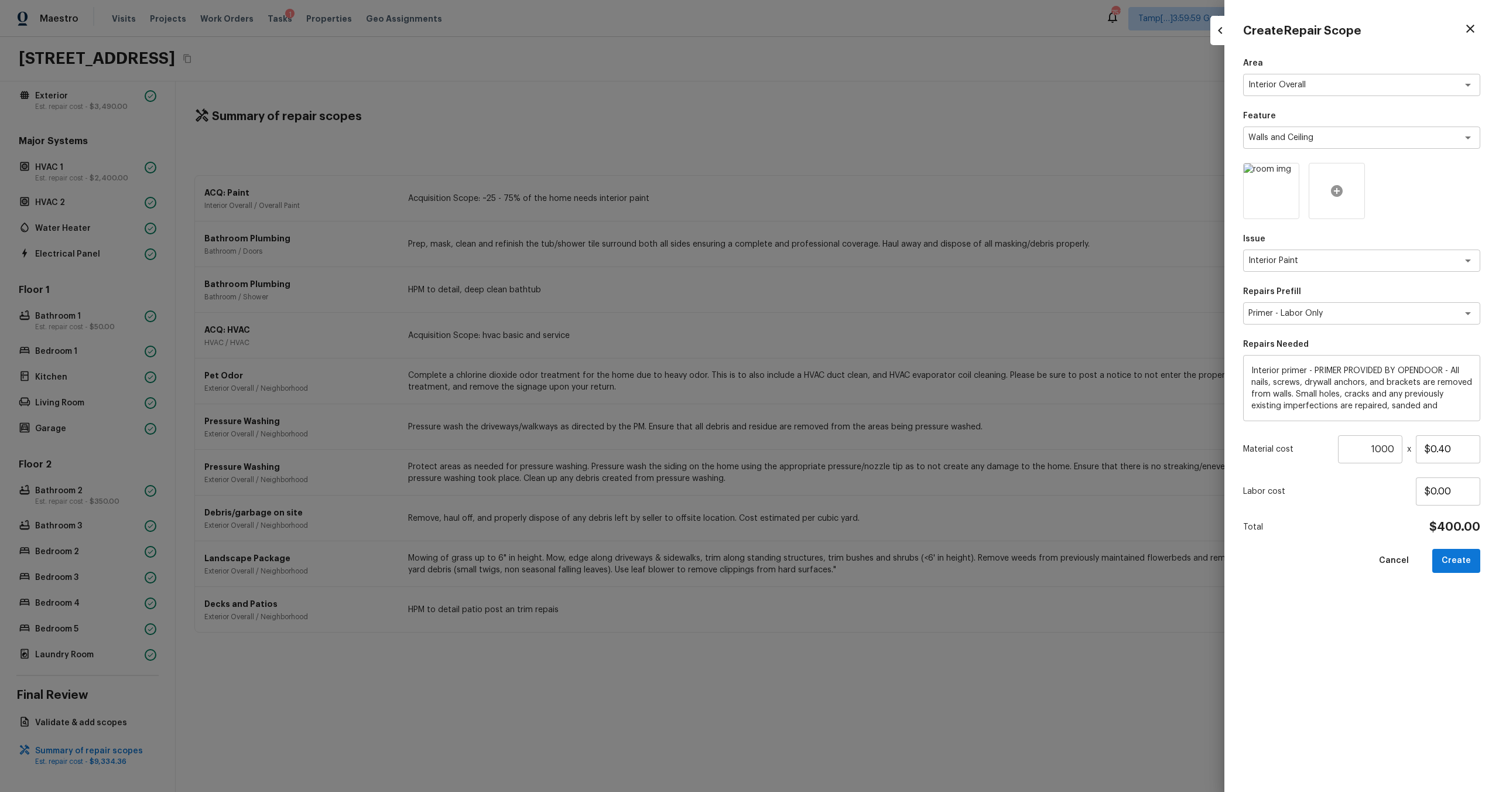
click at [842, 185] on div at bounding box center [1336, 191] width 56 height 56
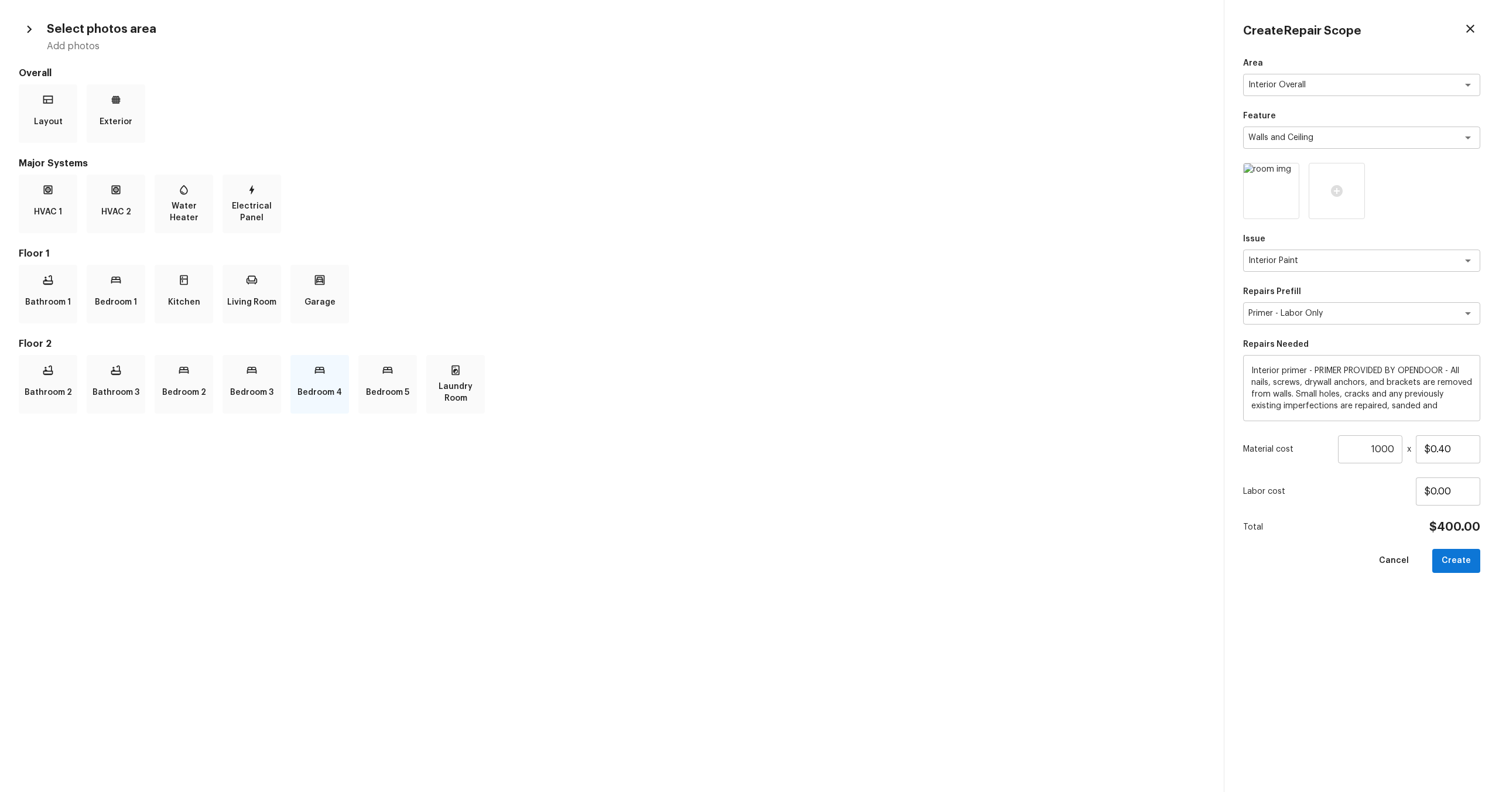
click at [318, 382] on p "Bedroom 4" at bounding box center [319, 392] width 44 height 23
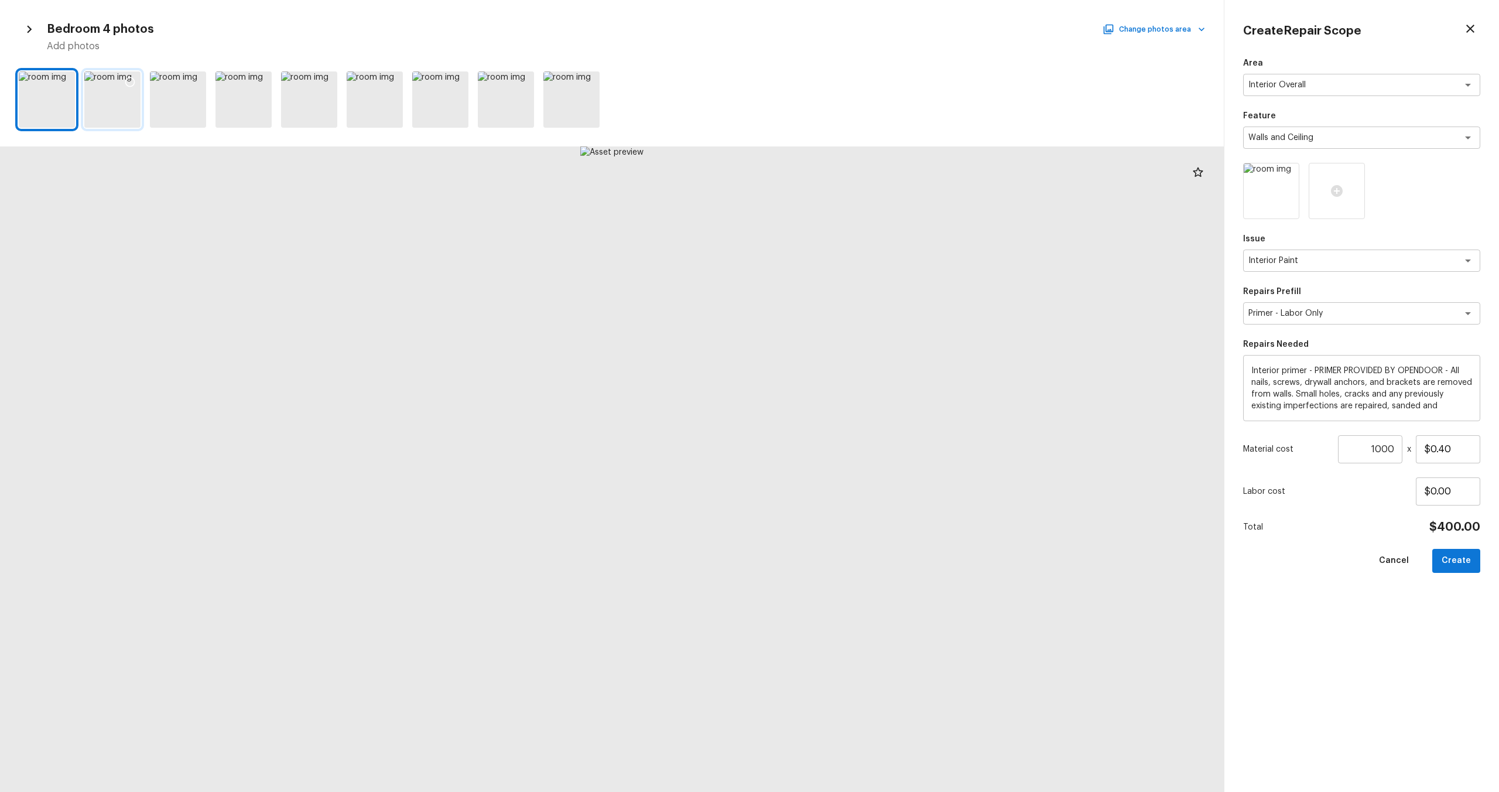
click at [128, 80] on icon at bounding box center [130, 82] width 12 height 12
click at [60, 81] on icon at bounding box center [65, 82] width 10 height 10
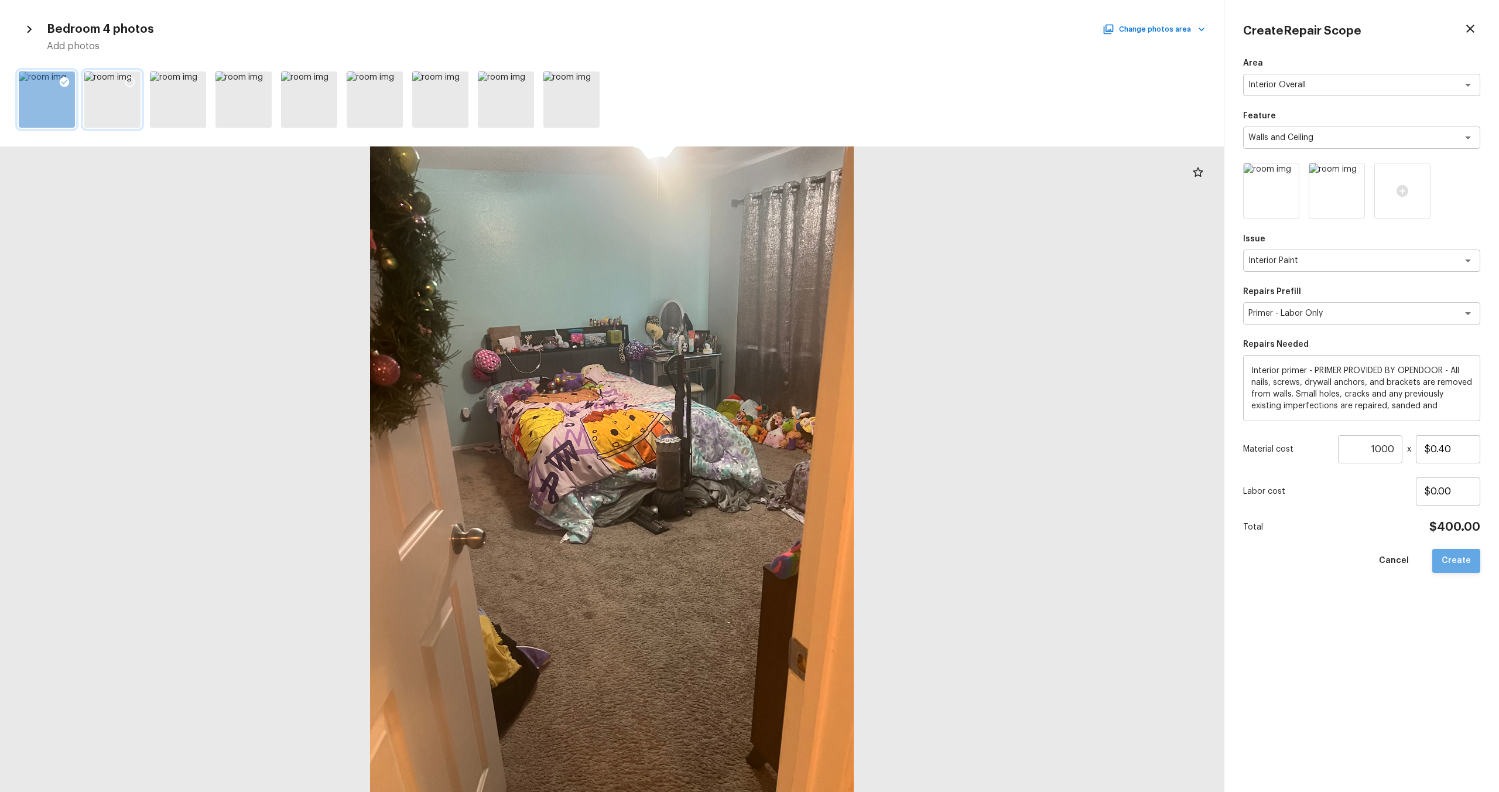
click at [842, 475] on button "Create" at bounding box center [1456, 561] width 48 height 24
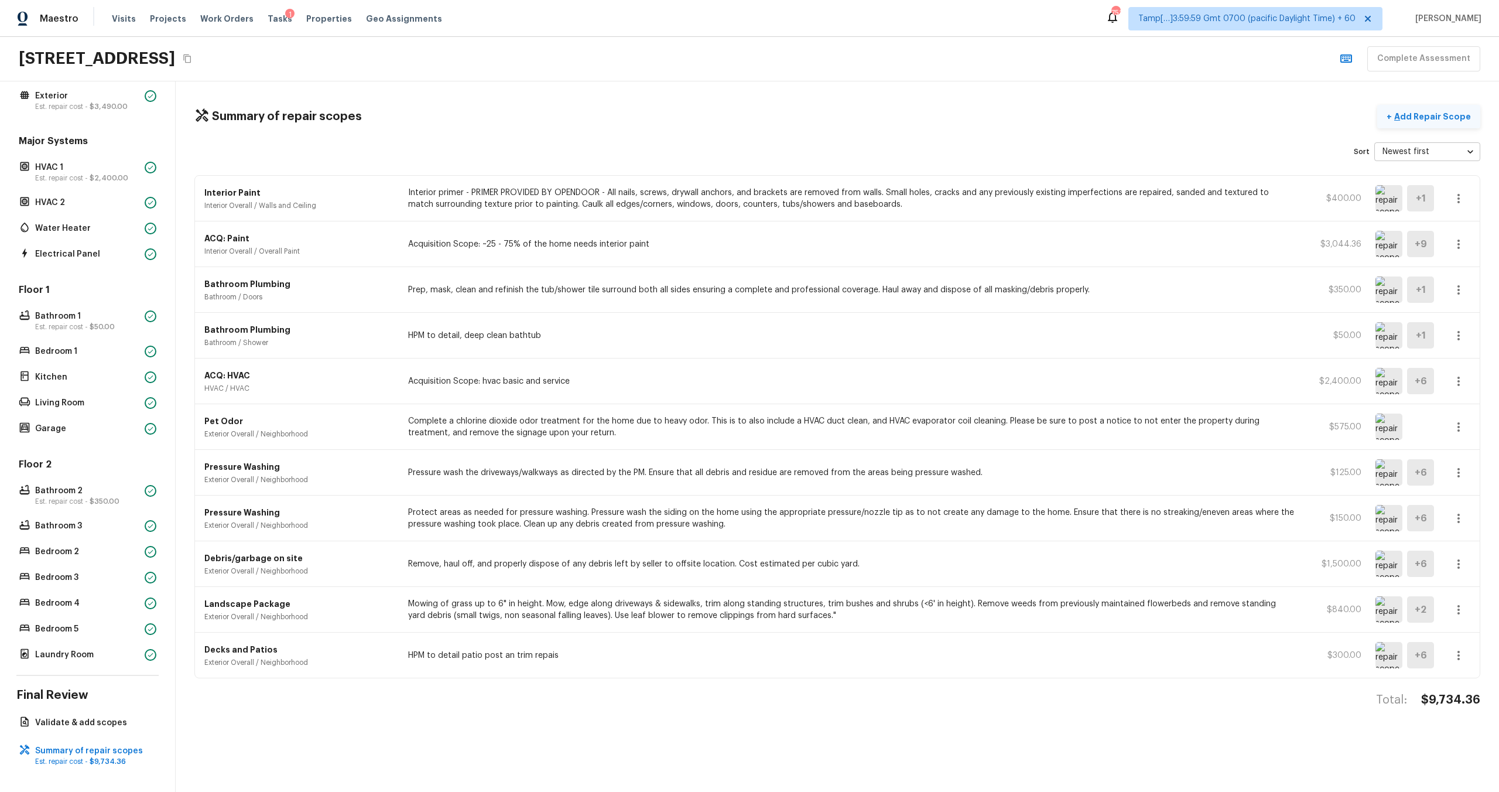
click at [842, 115] on p "Add Repair Scope" at bounding box center [1431, 117] width 79 height 12
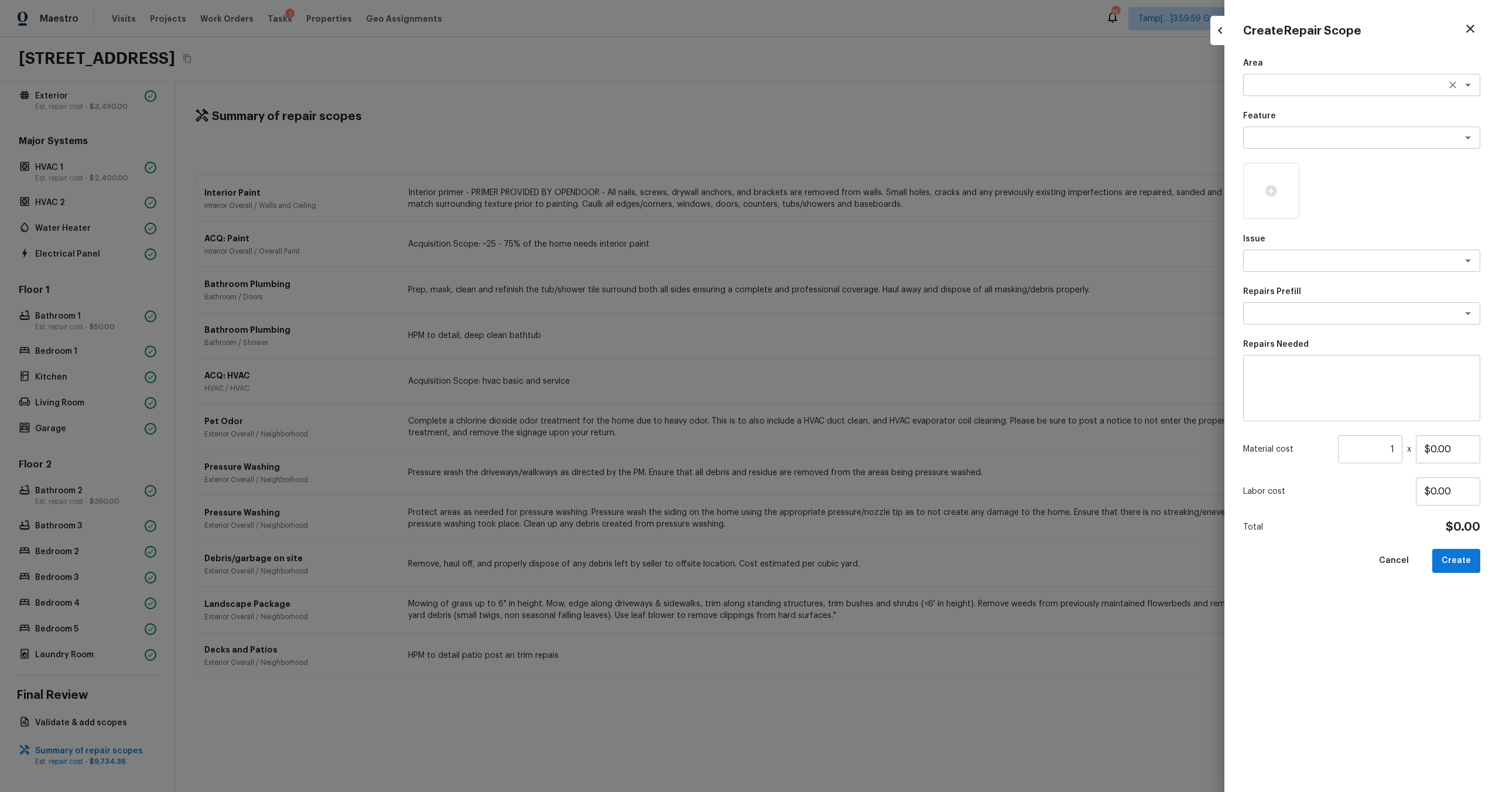
click at [842, 79] on textarea at bounding box center [1345, 85] width 194 height 12
click at [842, 105] on li "Interior Overall" at bounding box center [1361, 110] width 237 height 19
click at [842, 129] on div "x ​" at bounding box center [1361, 137] width 237 height 22
click at [842, 228] on li "Overall Flooring" at bounding box center [1361, 237] width 237 height 19
click at [842, 263] on textarea at bounding box center [1345, 261] width 194 height 12
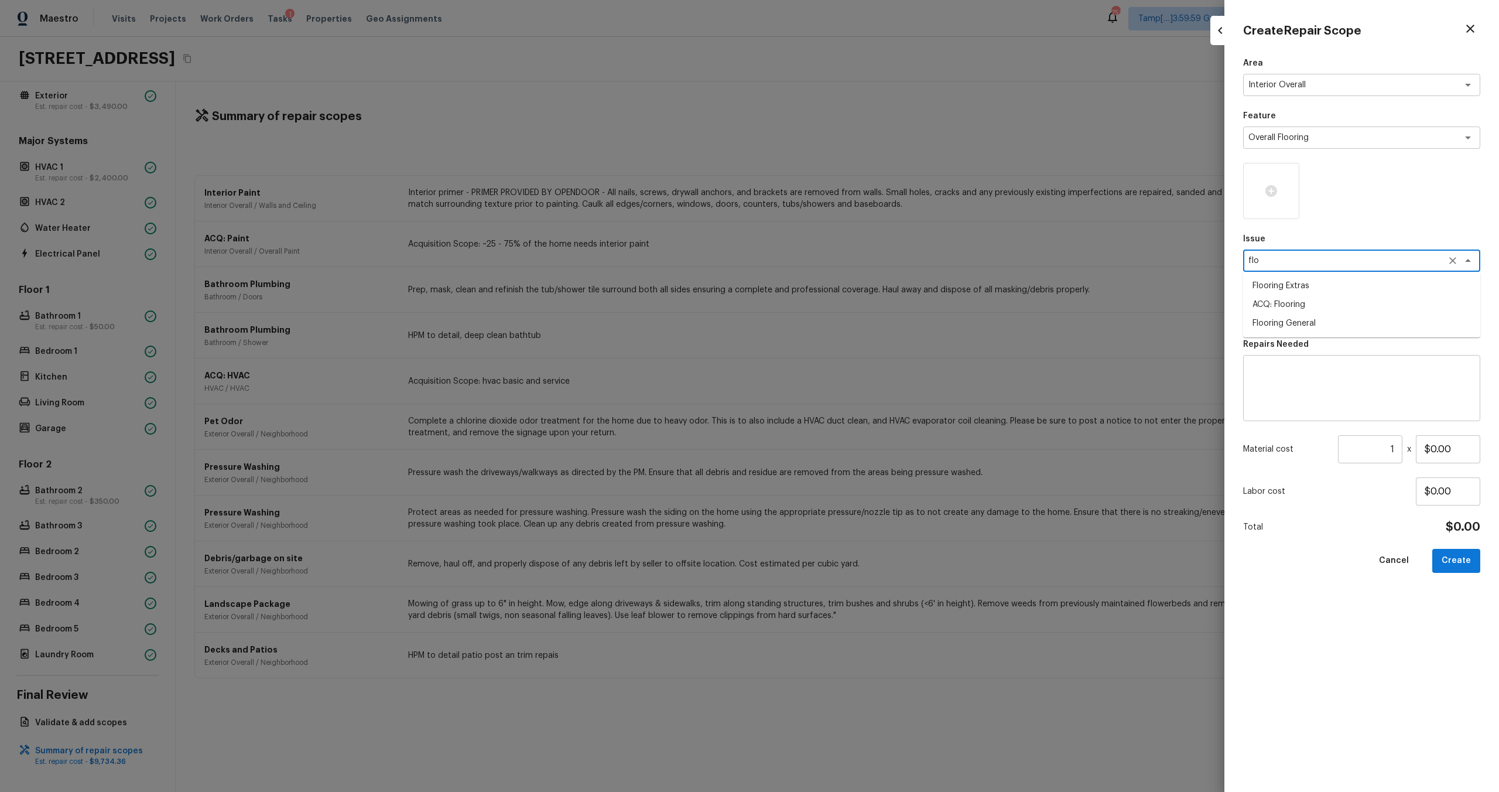
click at [842, 304] on li "ACQ: Flooring" at bounding box center [1361, 304] width 237 height 19
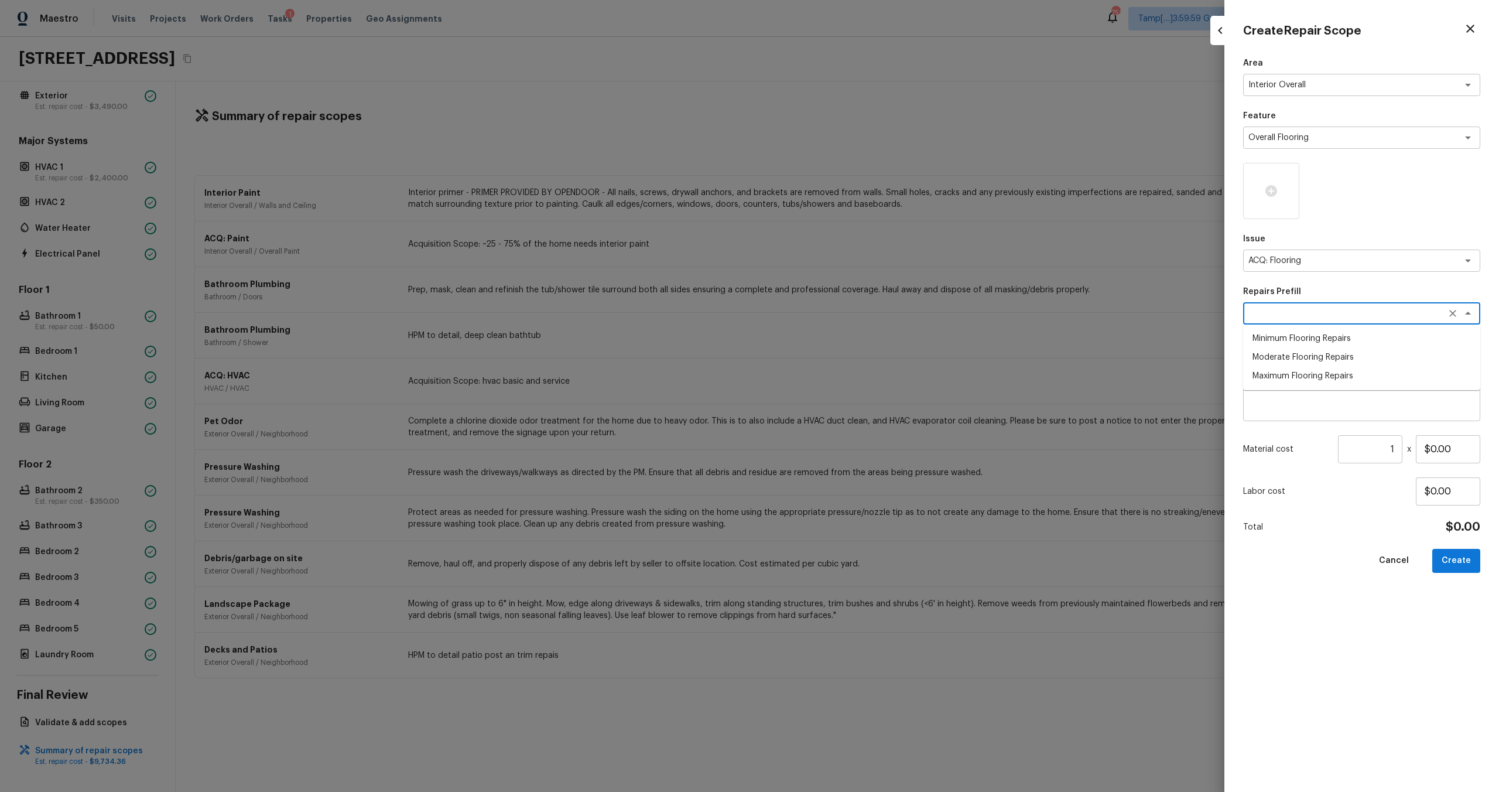
click at [842, 317] on textarea at bounding box center [1345, 313] width 194 height 12
click at [842, 378] on li "Maximum Flooring Repairs" at bounding box center [1361, 375] width 237 height 19
click at [842, 451] on input "1" at bounding box center [1370, 449] width 64 height 28
click at [842, 448] on input "1" at bounding box center [1370, 449] width 64 height 28
click at [842, 475] on button "Create" at bounding box center [1456, 561] width 48 height 24
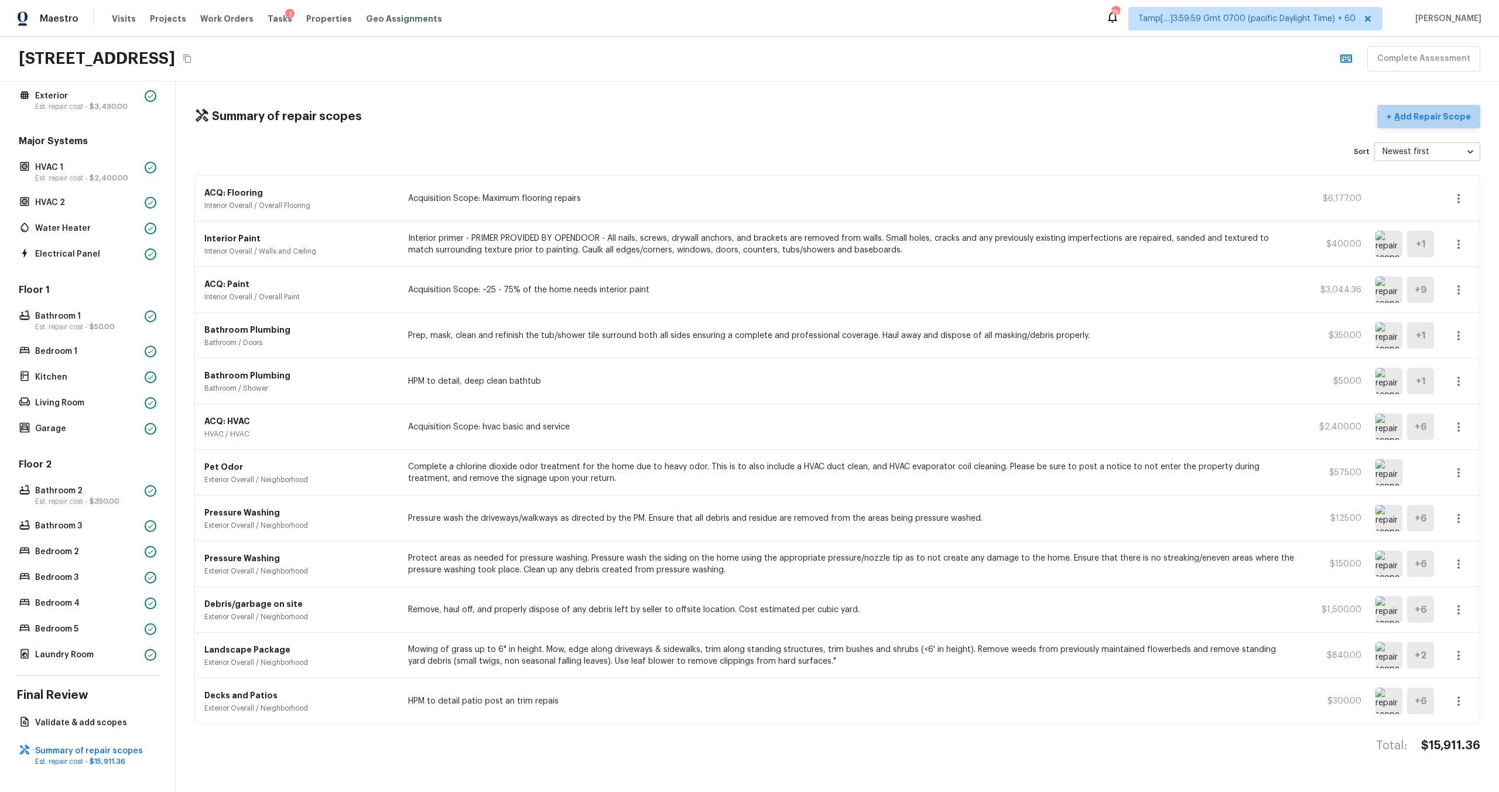
click at [842, 111] on p "Add Repair Scope" at bounding box center [1431, 117] width 79 height 12
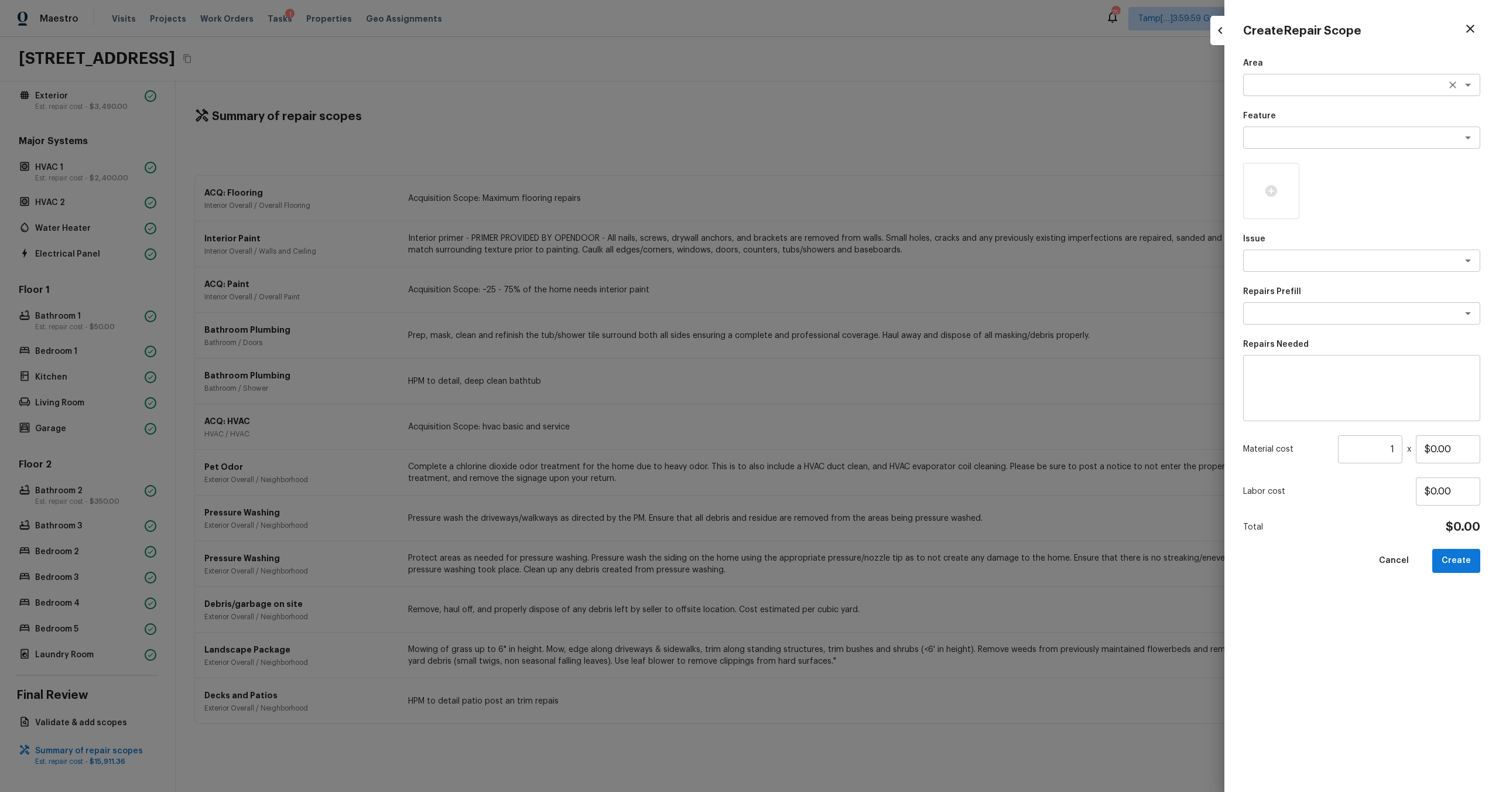
click at [842, 84] on textarea at bounding box center [1345, 85] width 194 height 12
click at [842, 129] on li "Bathroom" at bounding box center [1361, 128] width 237 height 19
click at [842, 138] on textarea at bounding box center [1345, 138] width 194 height 12
click at [842, 160] on li "Cabinets" at bounding box center [1361, 162] width 237 height 19
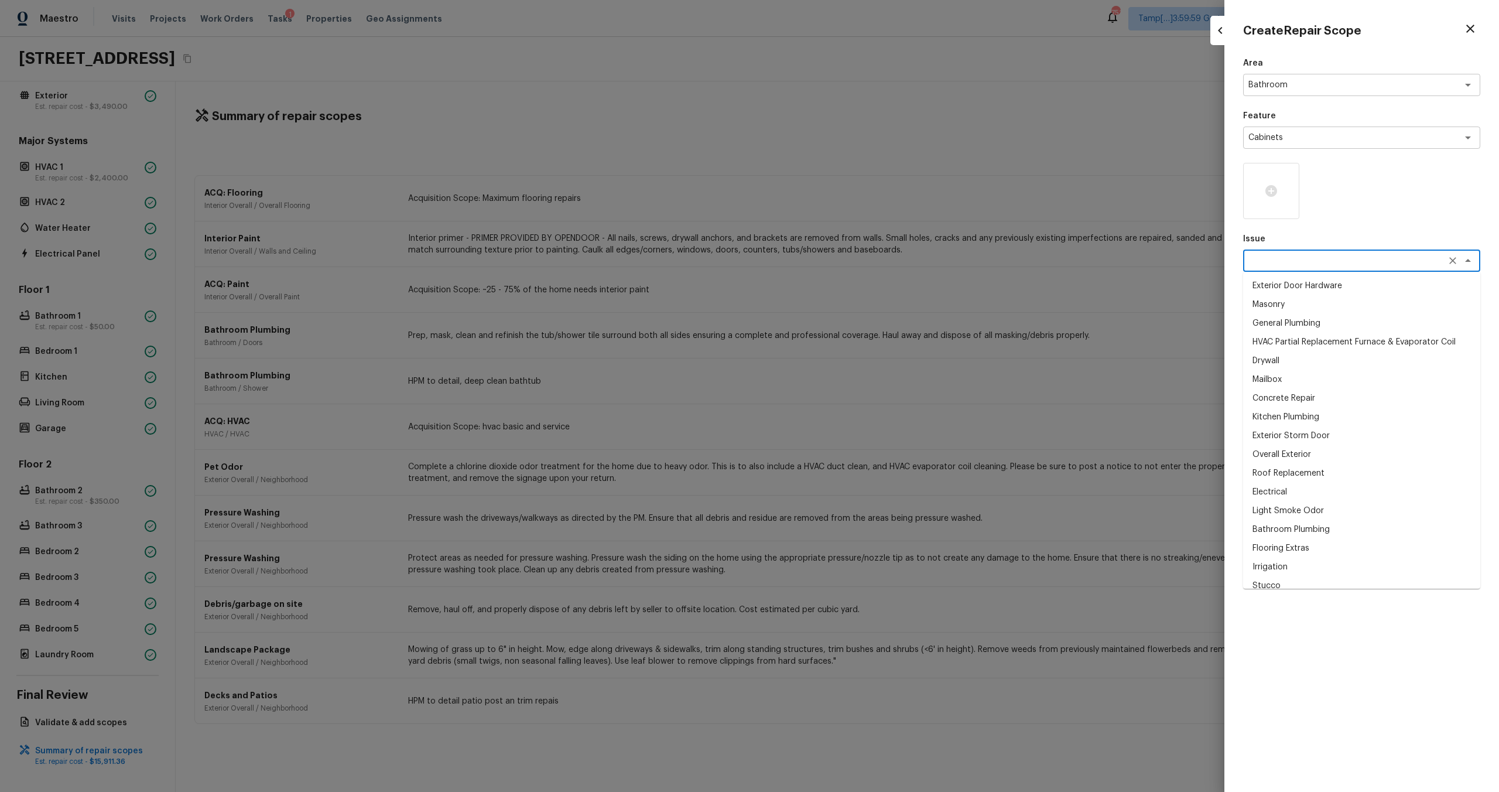
click at [842, 260] on textarea at bounding box center [1345, 261] width 194 height 12
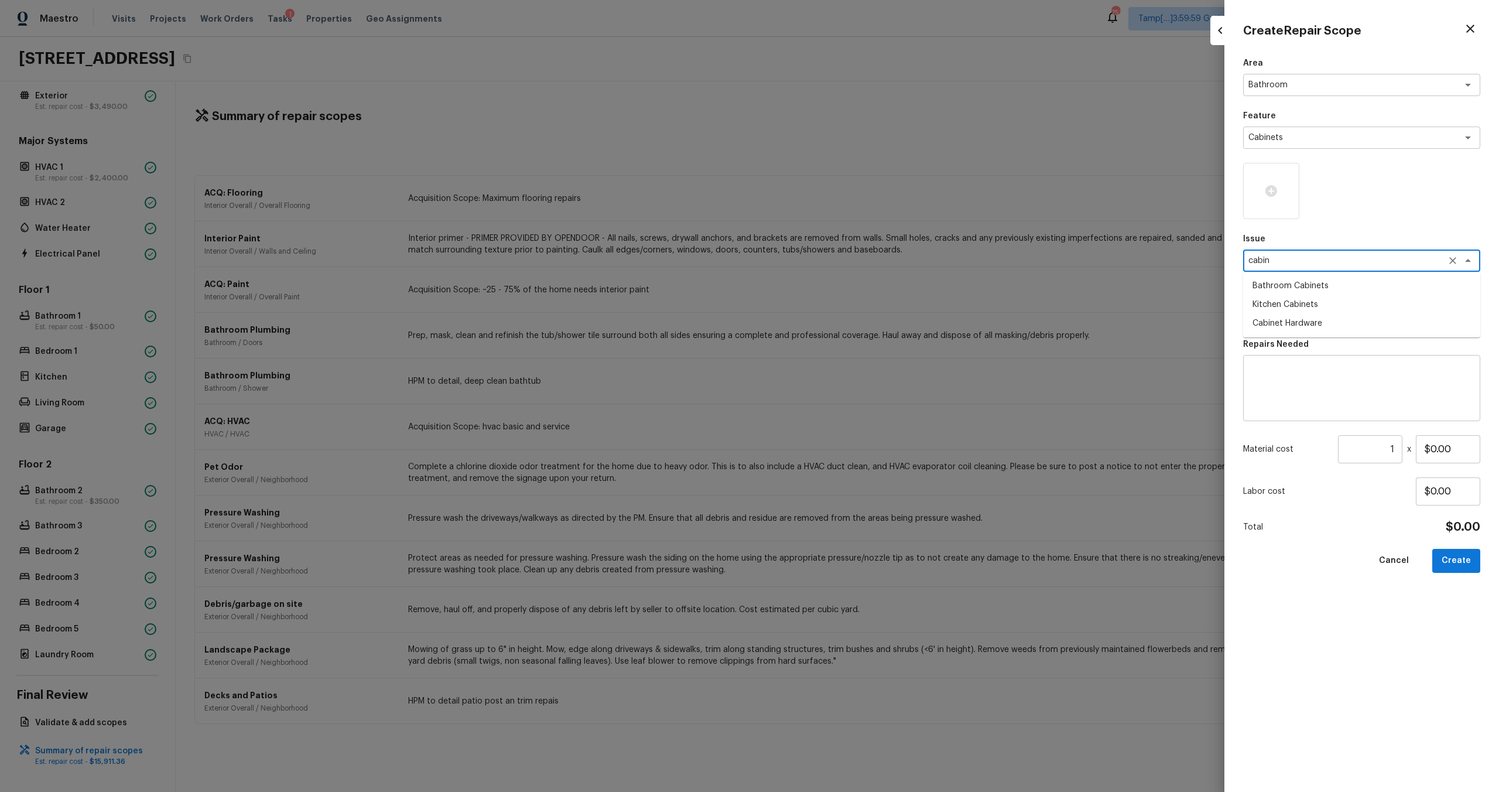
click at [842, 286] on li "Bathroom Cabinets" at bounding box center [1361, 285] width 237 height 19
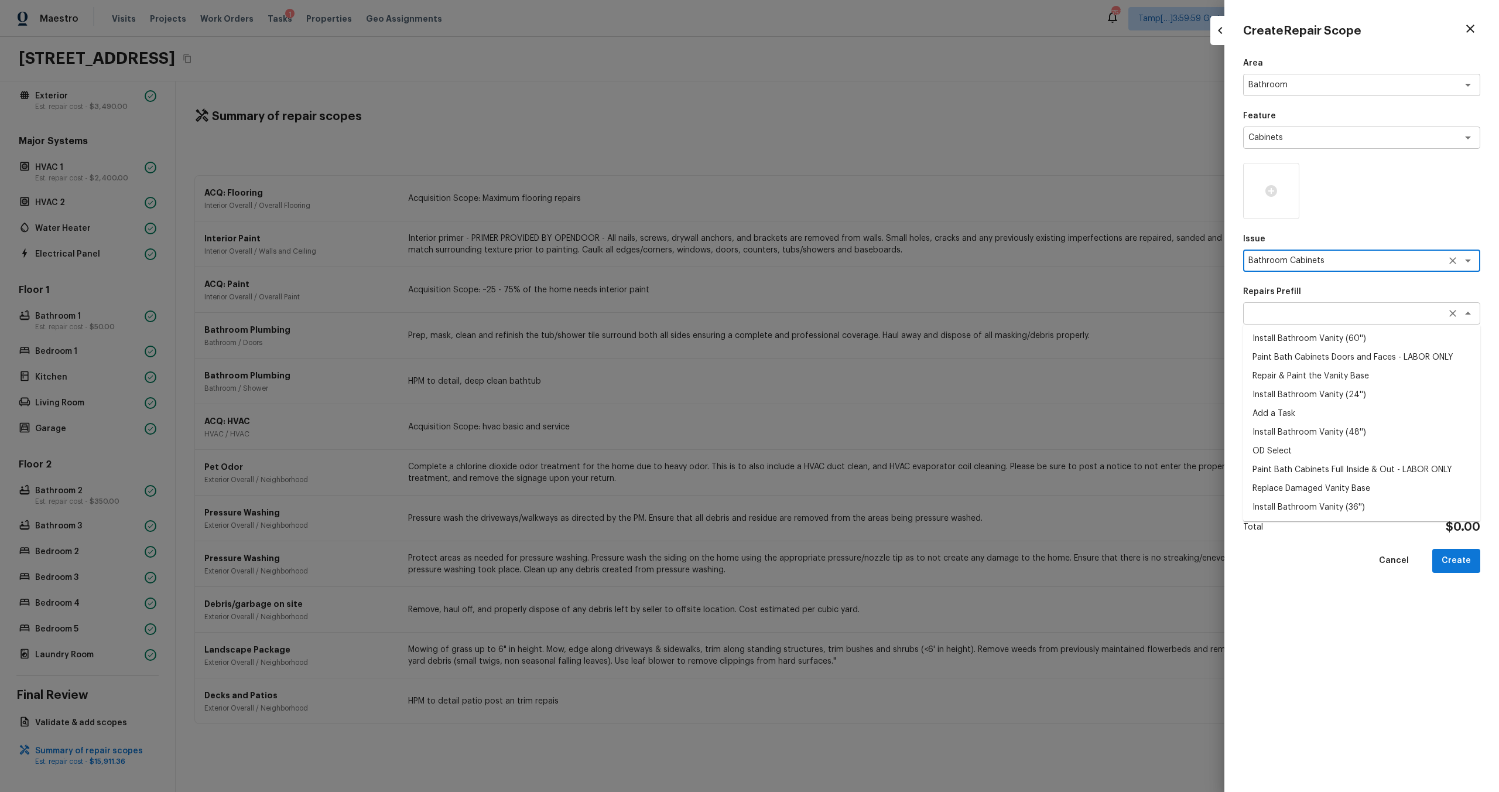
click at [842, 324] on div "Repairs Prefill x ​ Install Bathroom Vanity (60'') Paint Bath Cabinets Doors an…" at bounding box center [1361, 305] width 237 height 39
click at [842, 465] on li "Paint Bath Cabinets Full Inside & Out - LABOR ONLY" at bounding box center [1361, 469] width 237 height 19
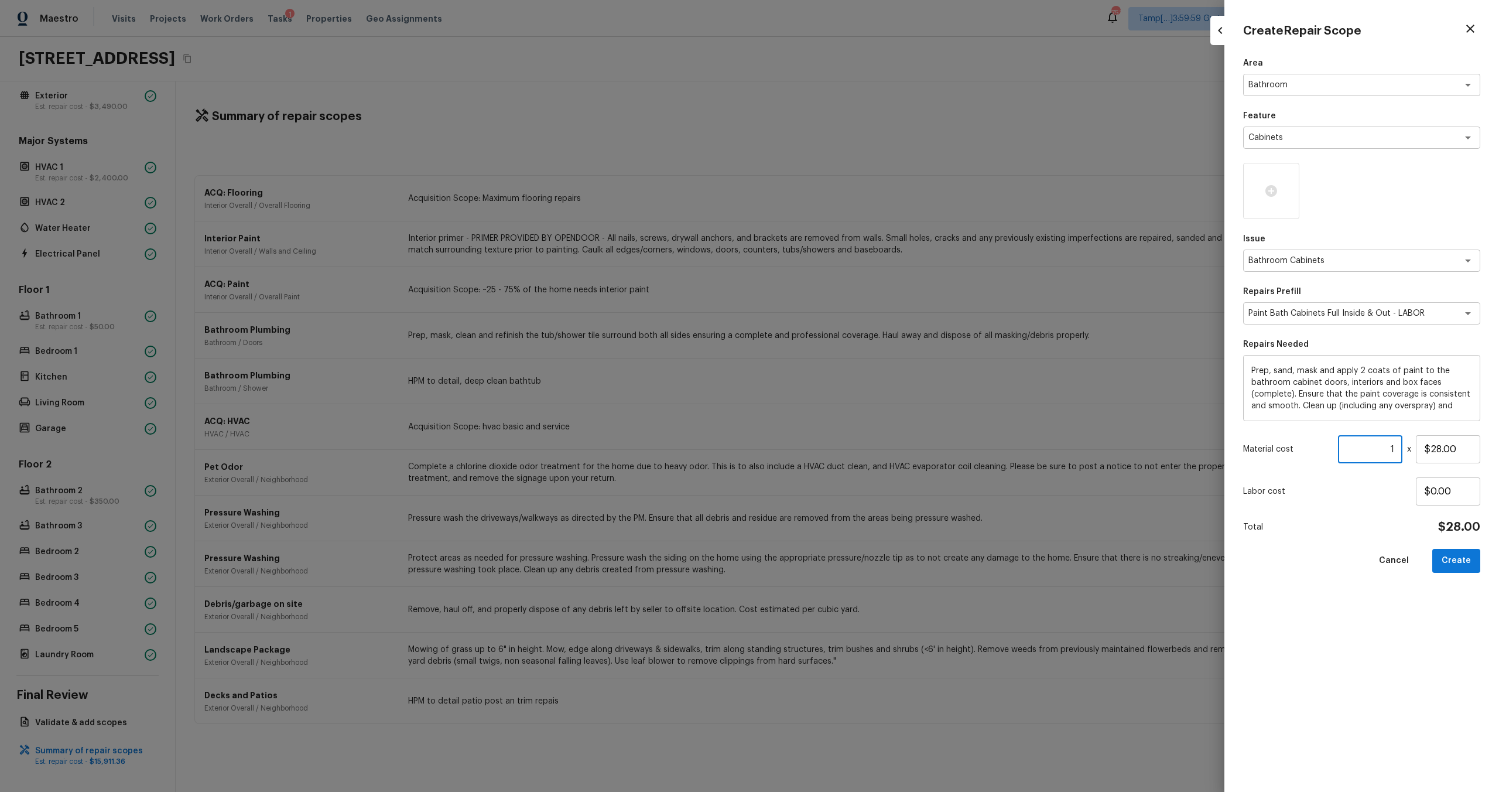
drag, startPoint x: 1390, startPoint y: 450, endPoint x: 1401, endPoint y: 448, distance: 11.2
click at [842, 448] on input "1" at bounding box center [1370, 449] width 64 height 28
drag, startPoint x: 1428, startPoint y: 448, endPoint x: 1456, endPoint y: 446, distance: 28.3
click at [842, 446] on input "$28.00" at bounding box center [1448, 449] width 64 height 28
click at [842, 475] on div "Area Bathroom x ​ Feature Cabinets x ​ Issue Bathroom Cabinets x ​ Repairs Pref…" at bounding box center [1361, 414] width 237 height 715
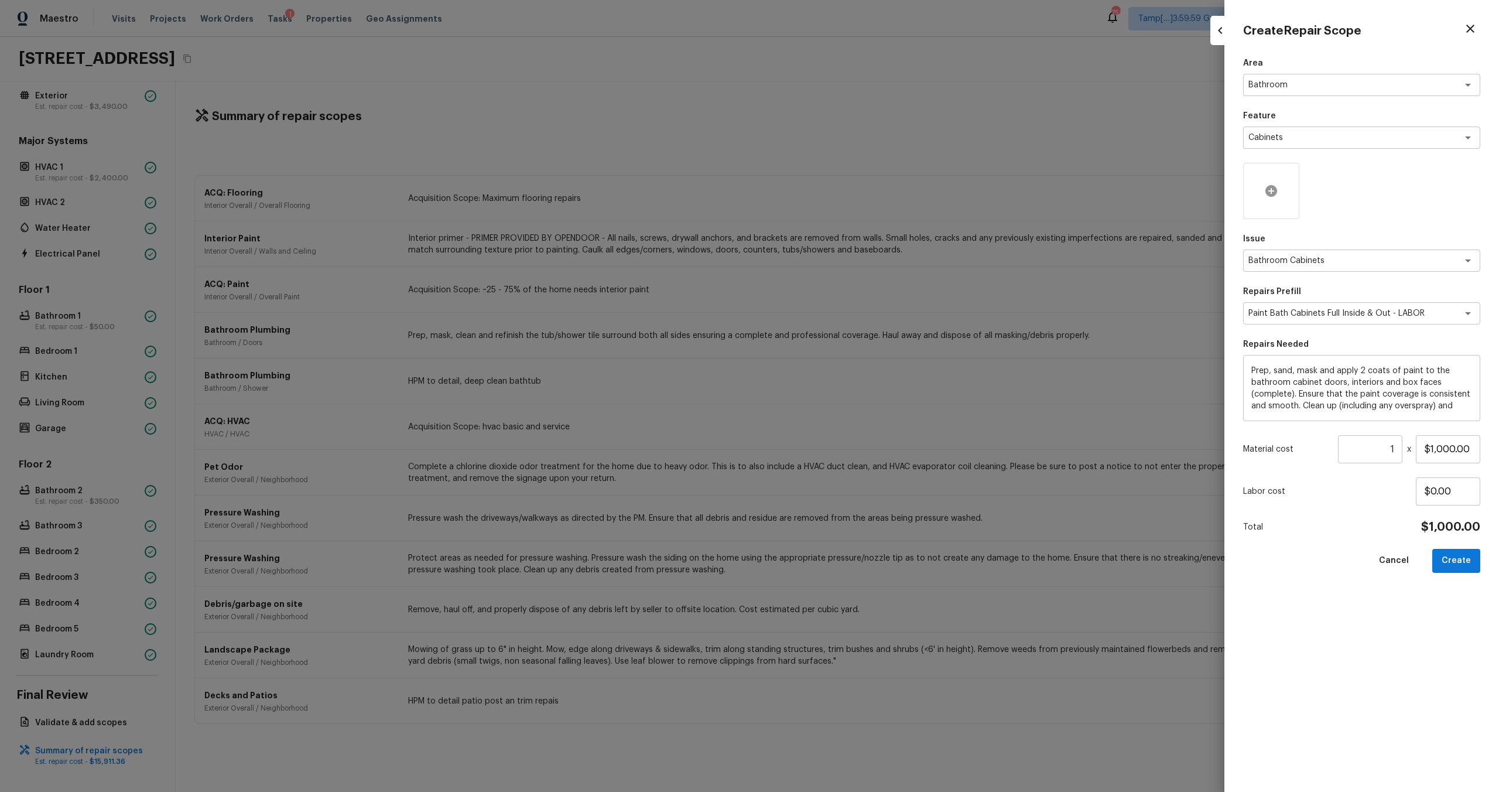
click at [842, 190] on icon at bounding box center [1271, 191] width 14 height 14
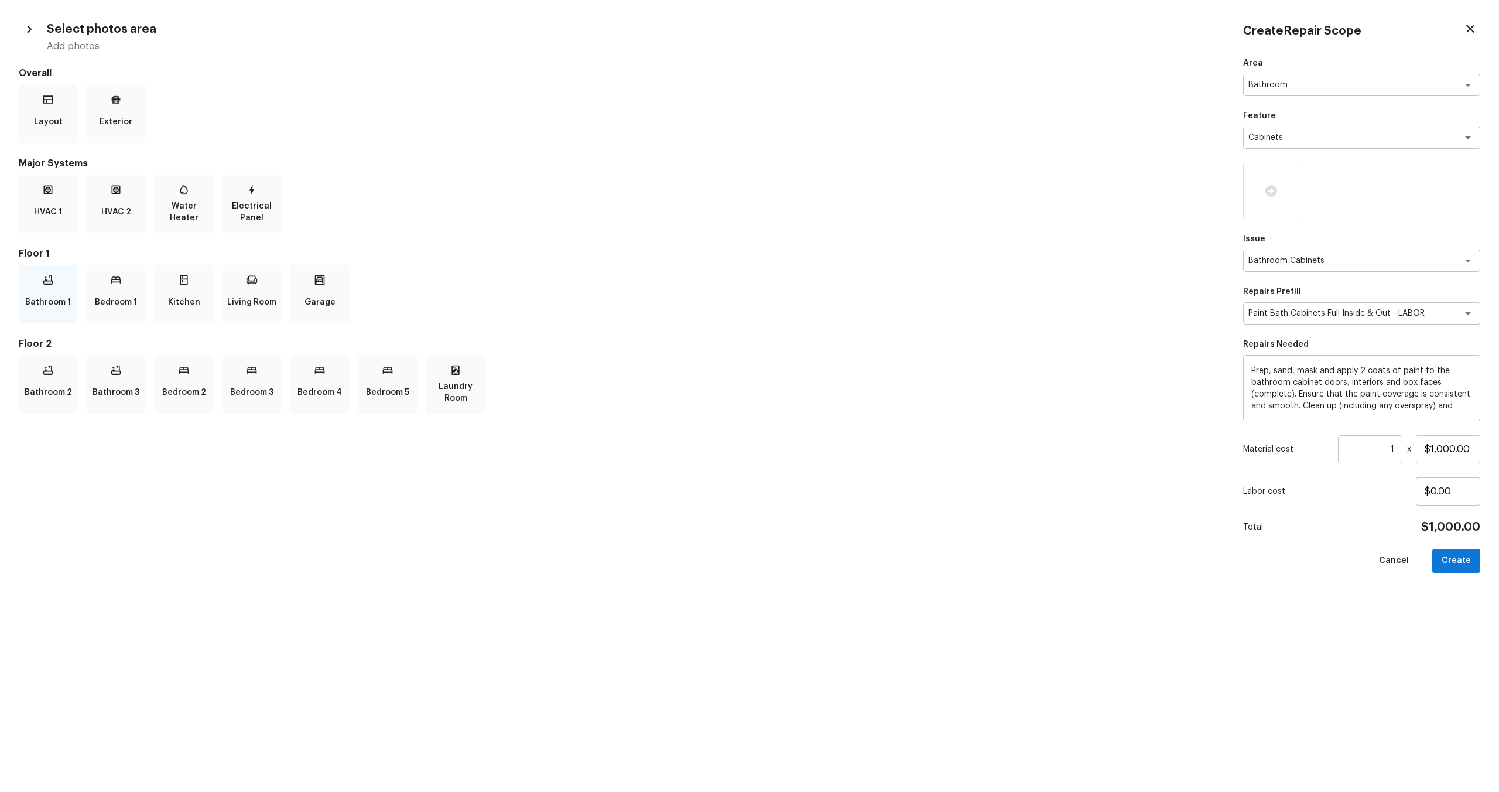
click at [41, 297] on p "Bathroom 1" at bounding box center [48, 301] width 46 height 23
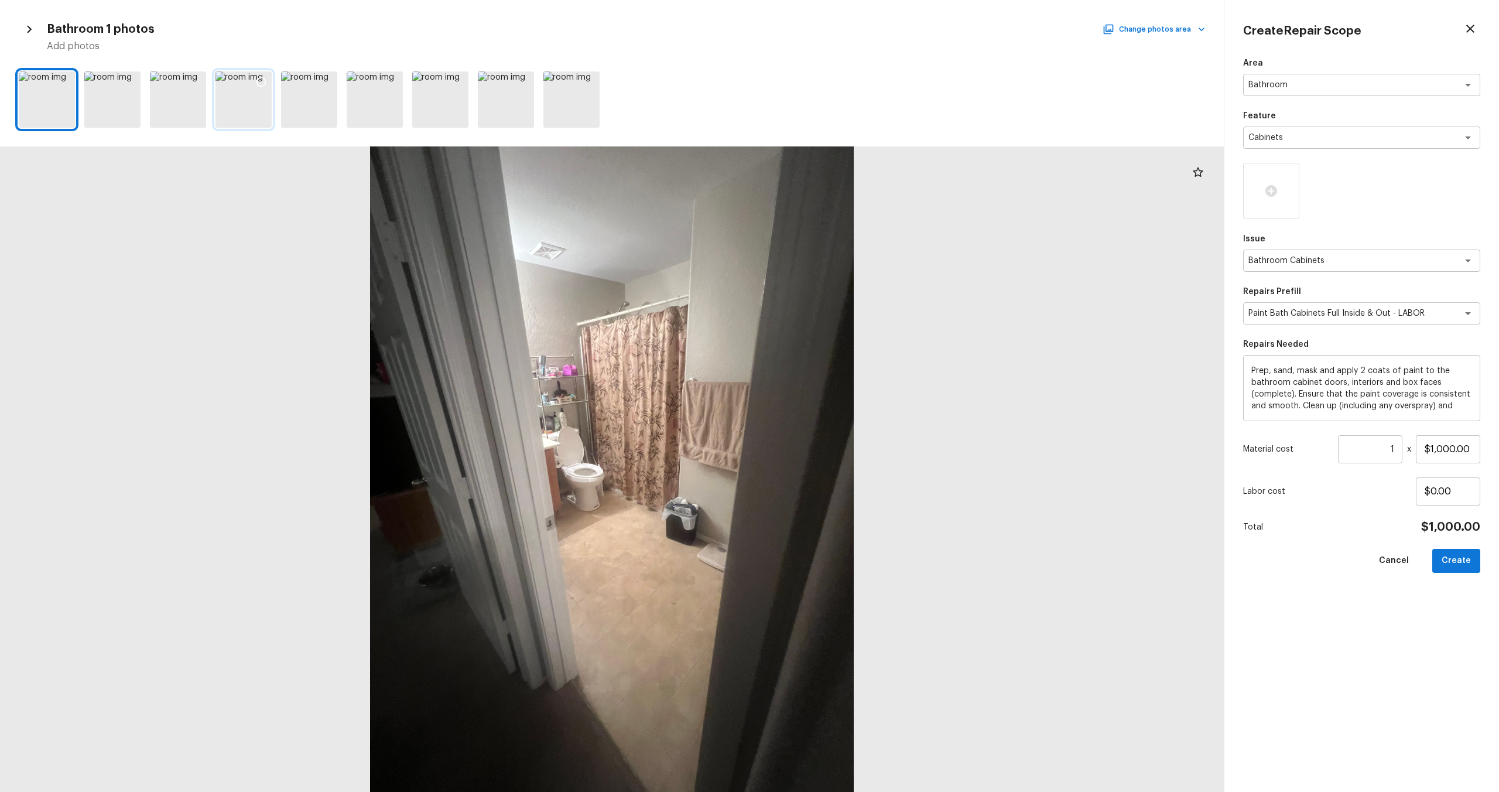
click at [245, 99] on div at bounding box center [243, 99] width 56 height 56
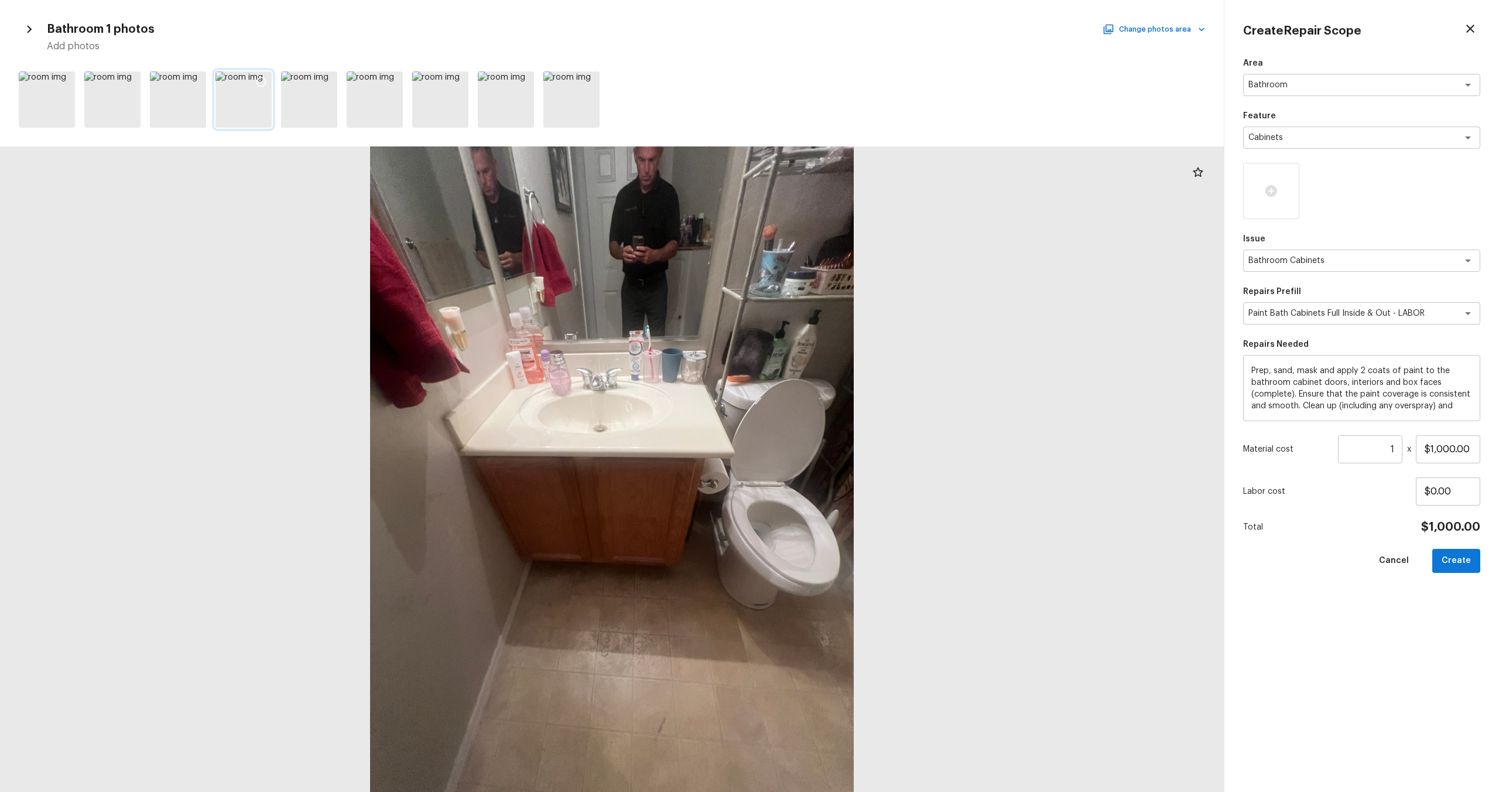
click at [262, 80] on icon at bounding box center [261, 82] width 12 height 12
click at [323, 77] on icon at bounding box center [327, 82] width 12 height 12
click at [389, 77] on icon at bounding box center [392, 82] width 12 height 12
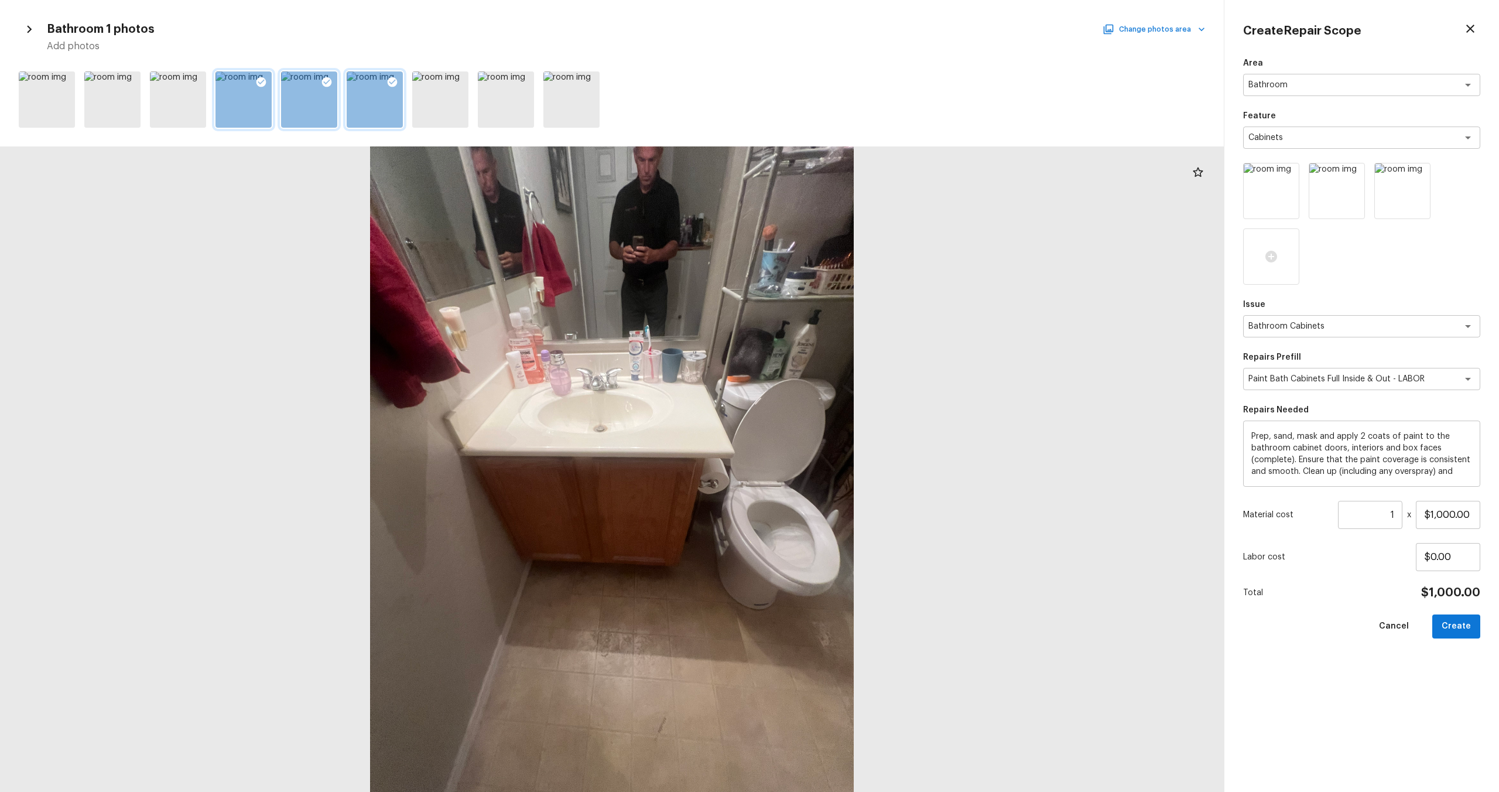
click at [842, 28] on button "Change photos area" at bounding box center [1155, 29] width 100 height 15
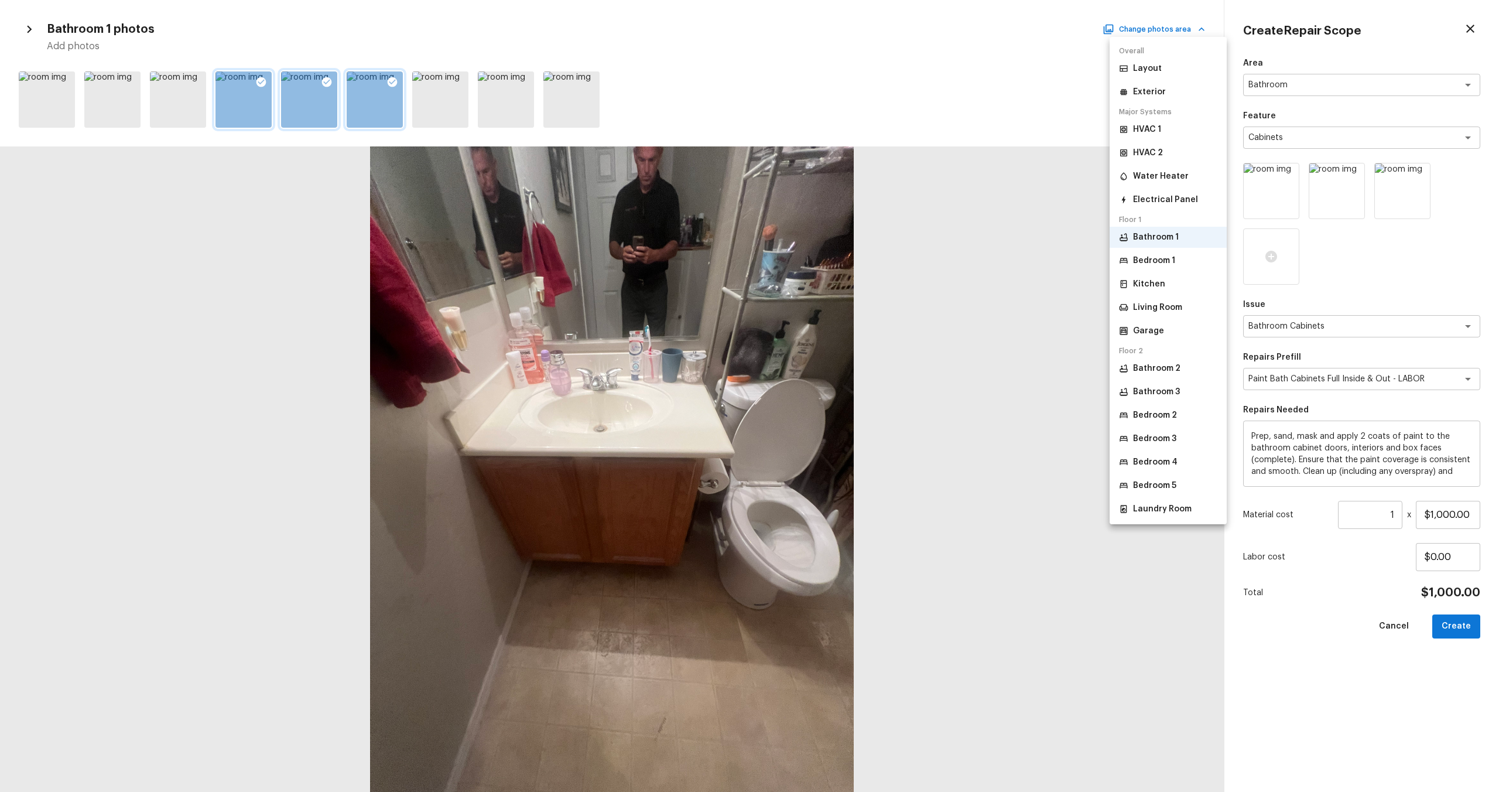
click at [842, 371] on p "Bathroom 2" at bounding box center [1156, 368] width 47 height 12
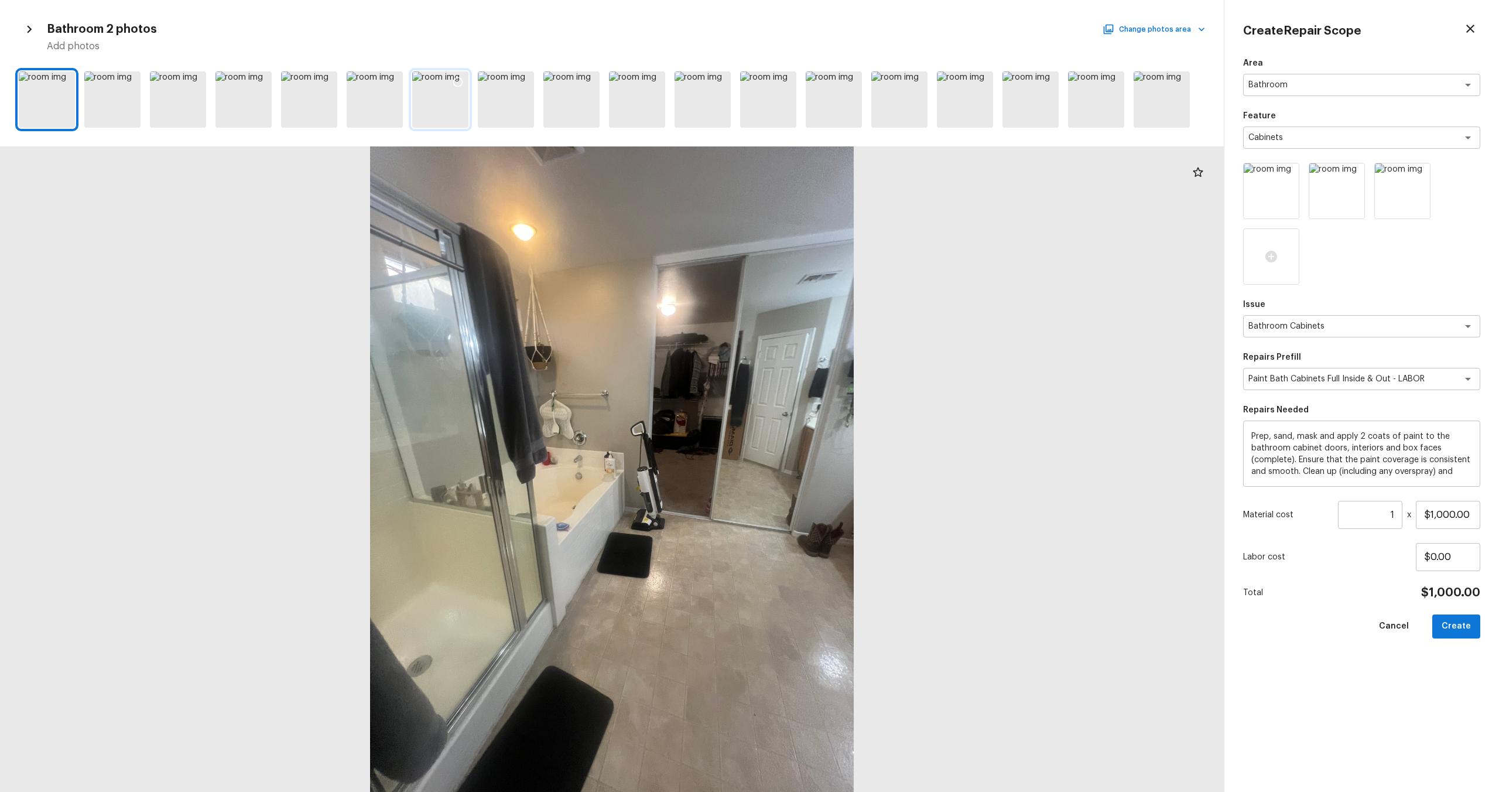
click at [451, 90] on div at bounding box center [457, 83] width 21 height 25
click at [523, 85] on icon at bounding box center [524, 82] width 10 height 10
click at [650, 81] on icon at bounding box center [655, 82] width 10 height 10
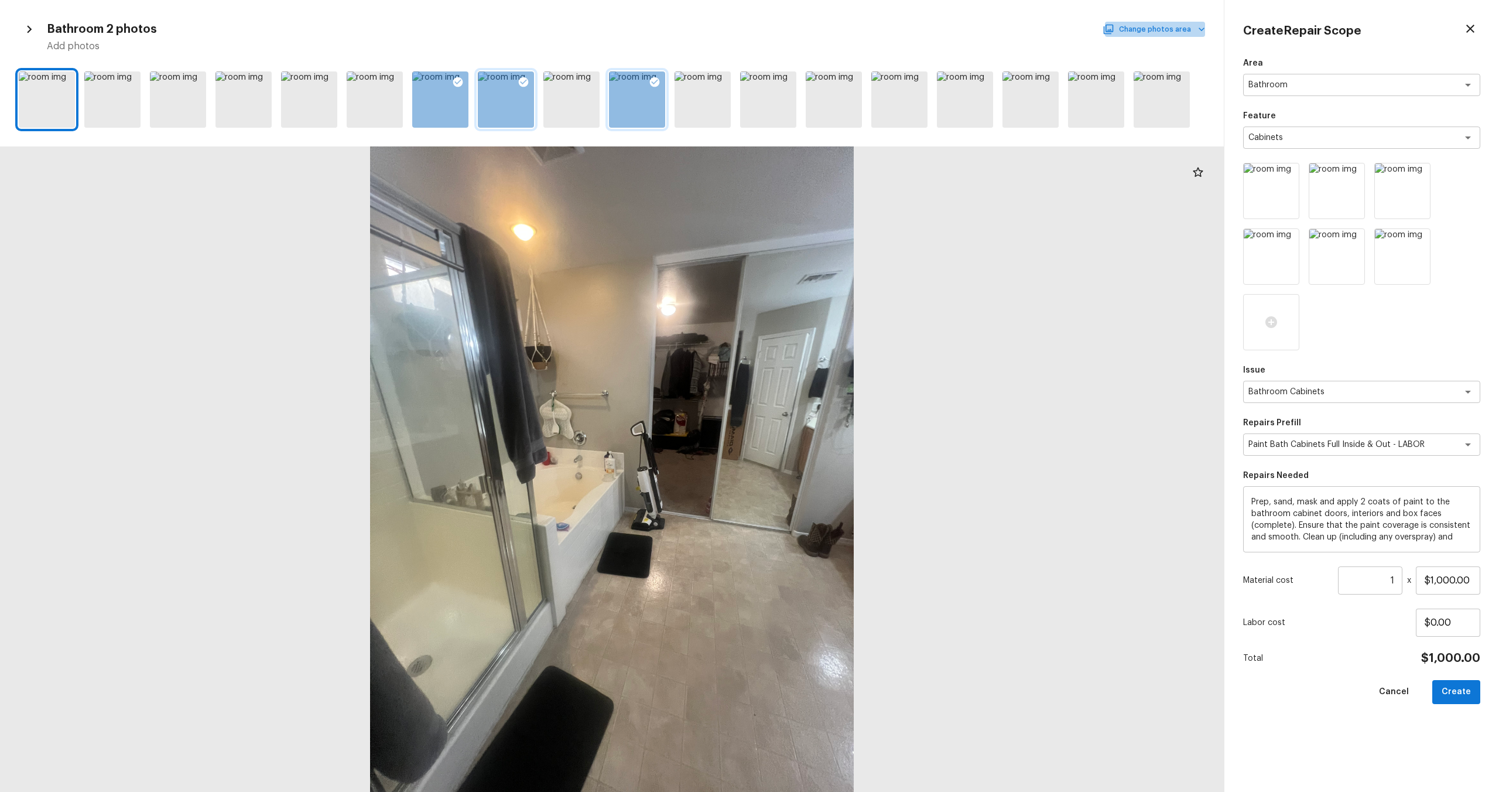
click at [842, 34] on button "Change photos area" at bounding box center [1155, 29] width 100 height 15
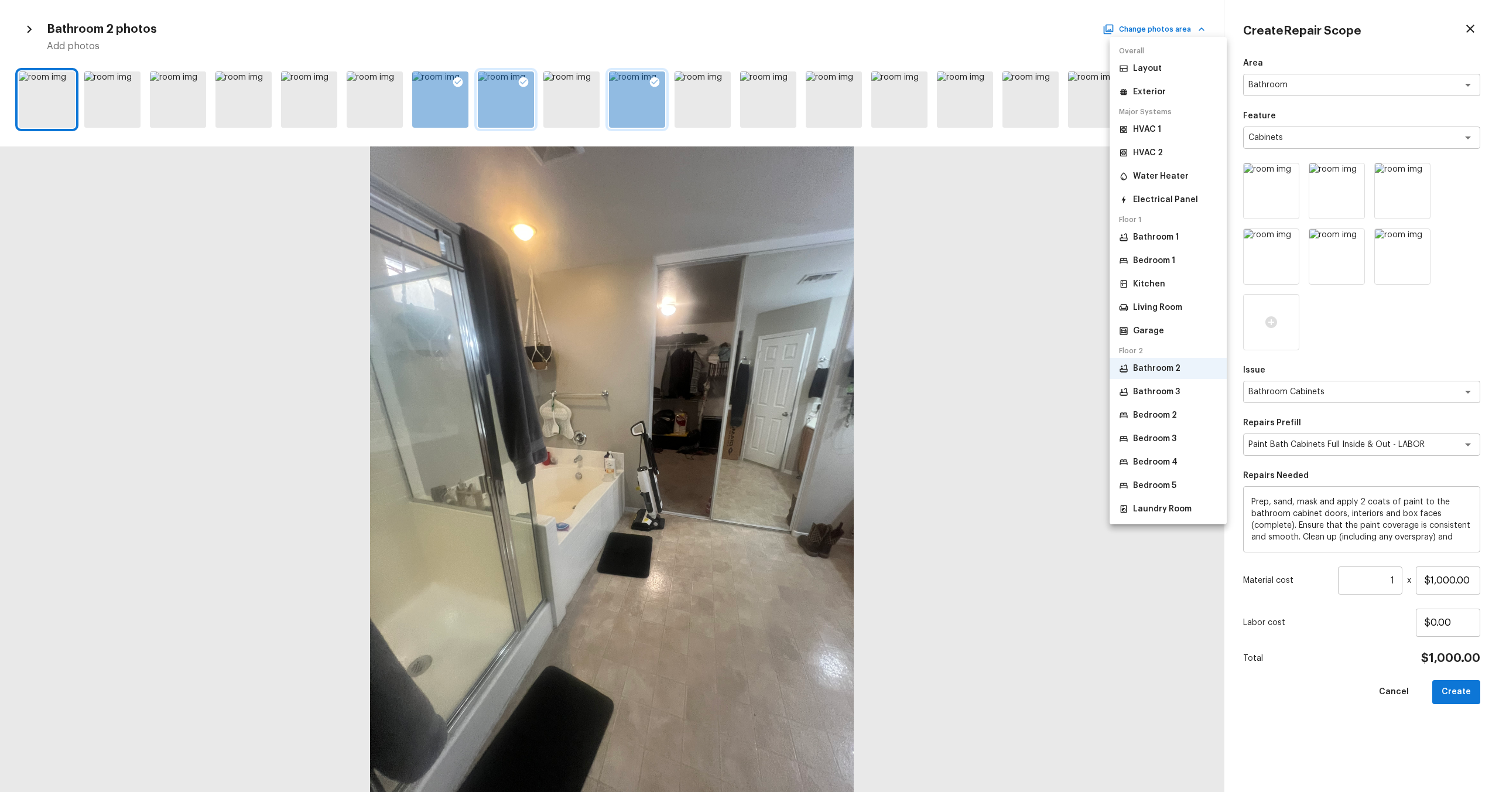
click at [842, 392] on p "Bathroom 3" at bounding box center [1156, 392] width 47 height 12
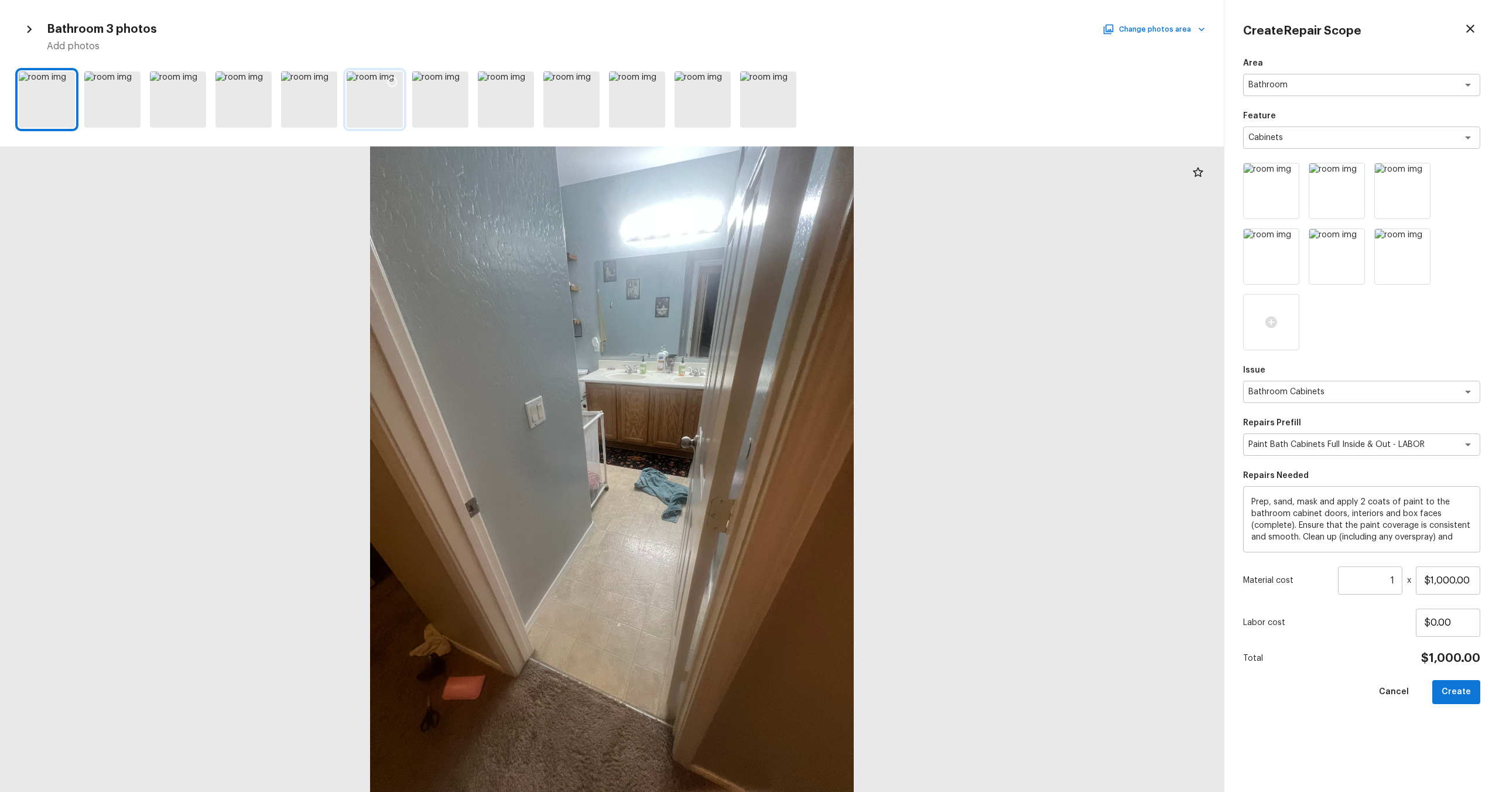
click at [382, 87] on div at bounding box center [392, 83] width 21 height 25
click at [324, 78] on icon at bounding box center [327, 82] width 10 height 10
click at [842, 475] on button "Create" at bounding box center [1456, 692] width 48 height 24
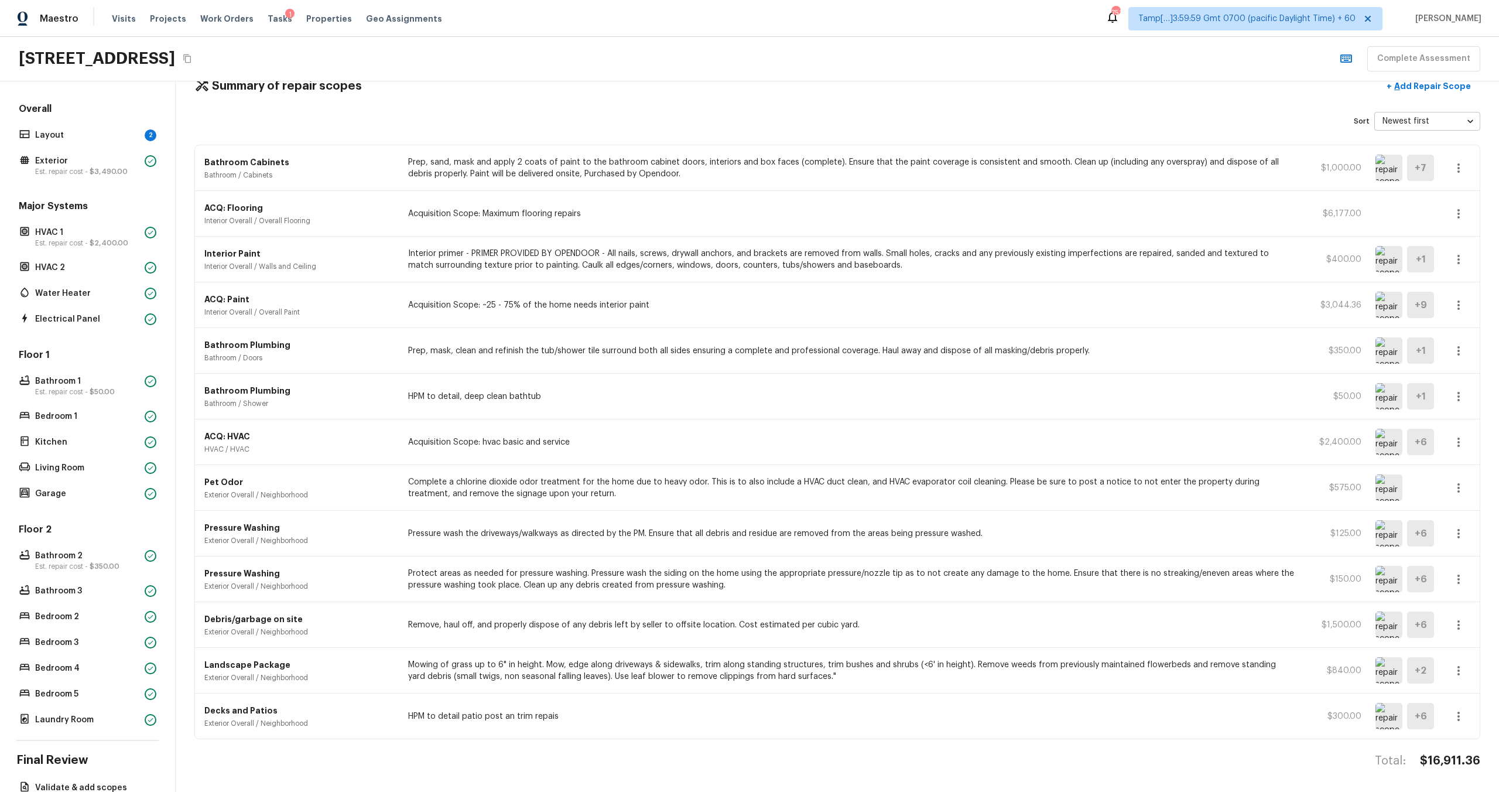
scroll to position [0, 0]
click at [50, 160] on p "Exterior" at bounding box center [87, 163] width 105 height 12
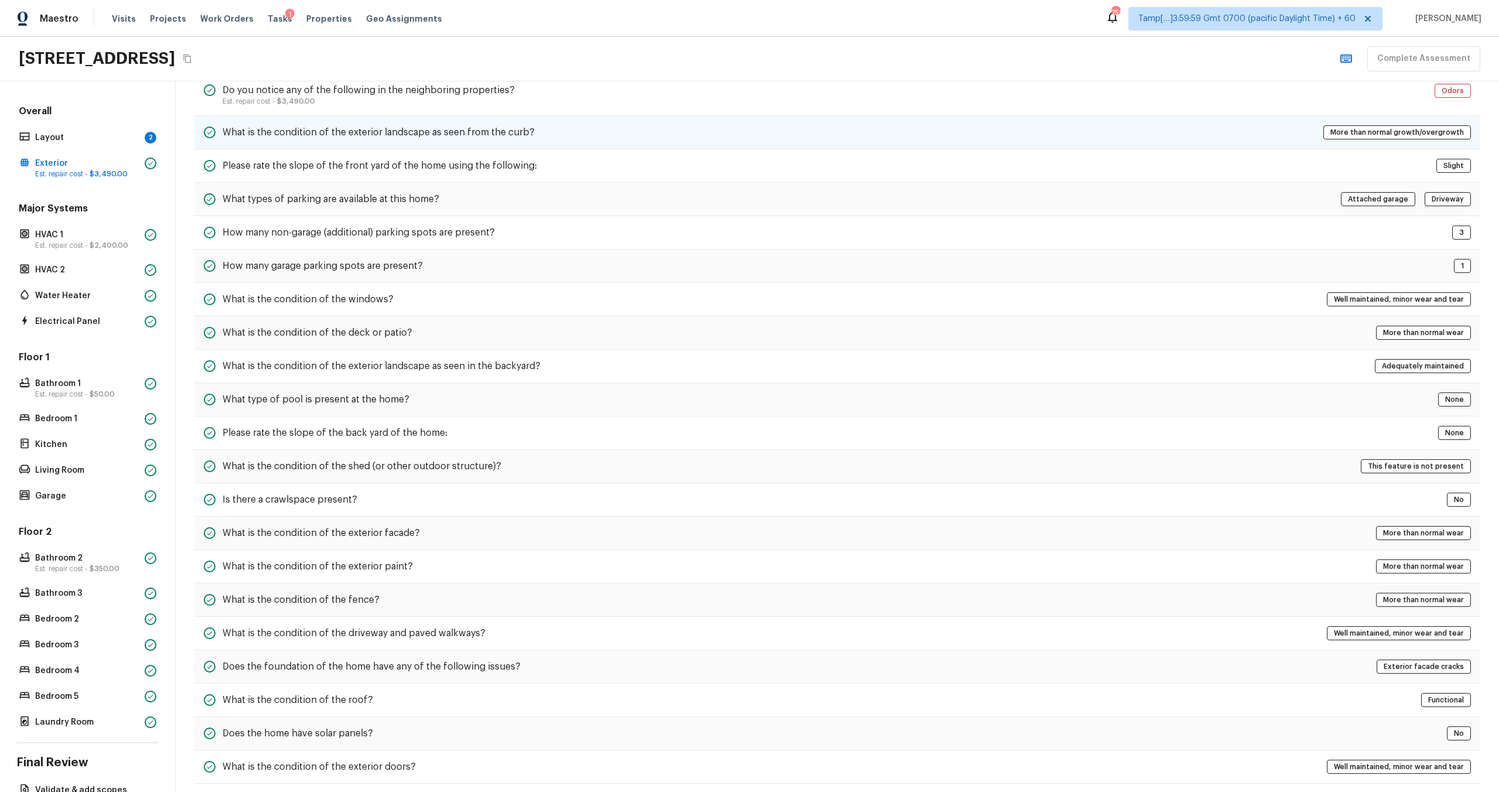
scroll to position [113, 0]
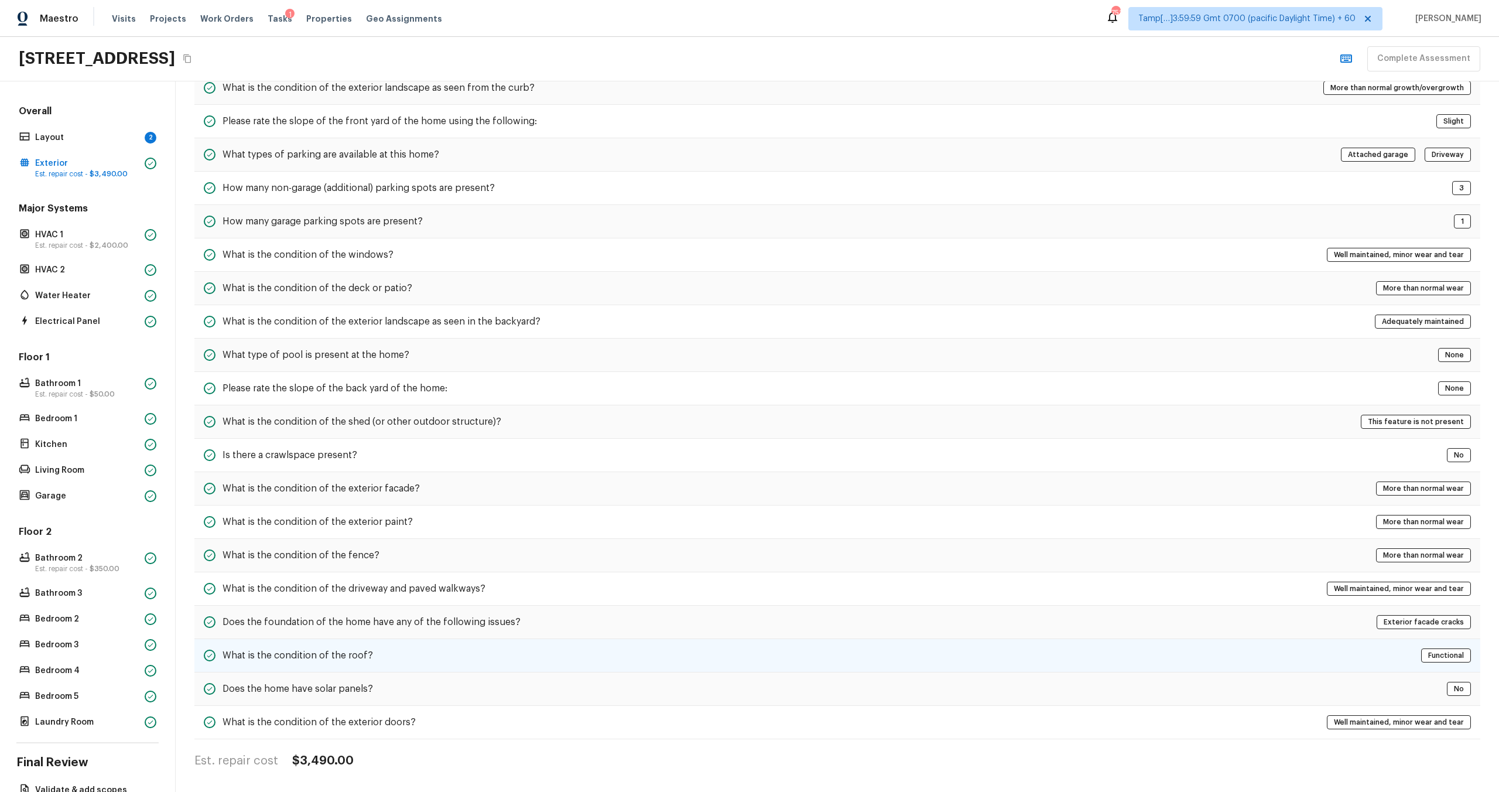
click at [294, 475] on h5 "What is the condition of the roof?" at bounding box center [297, 655] width 150 height 13
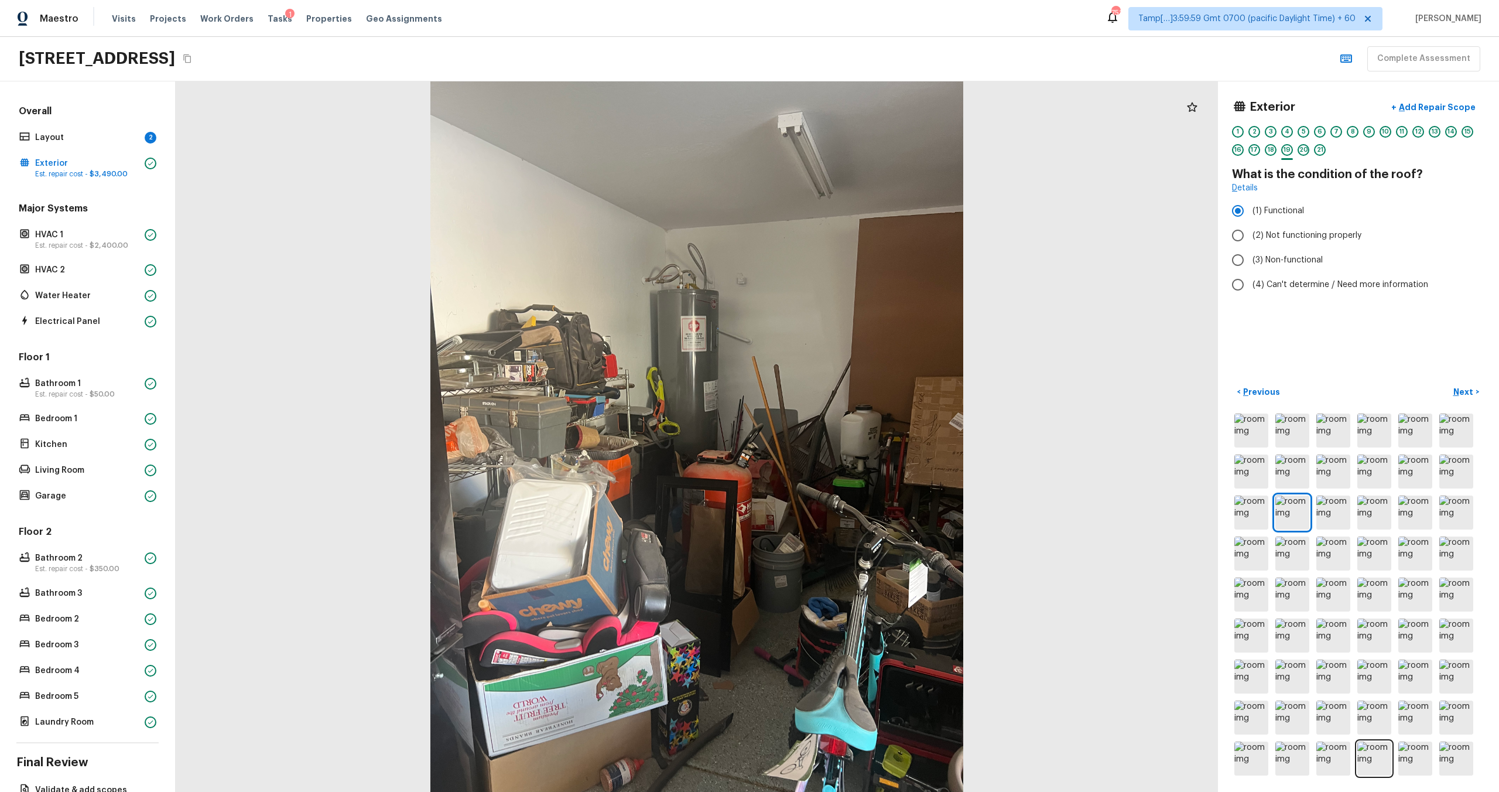
scroll to position [67, 0]
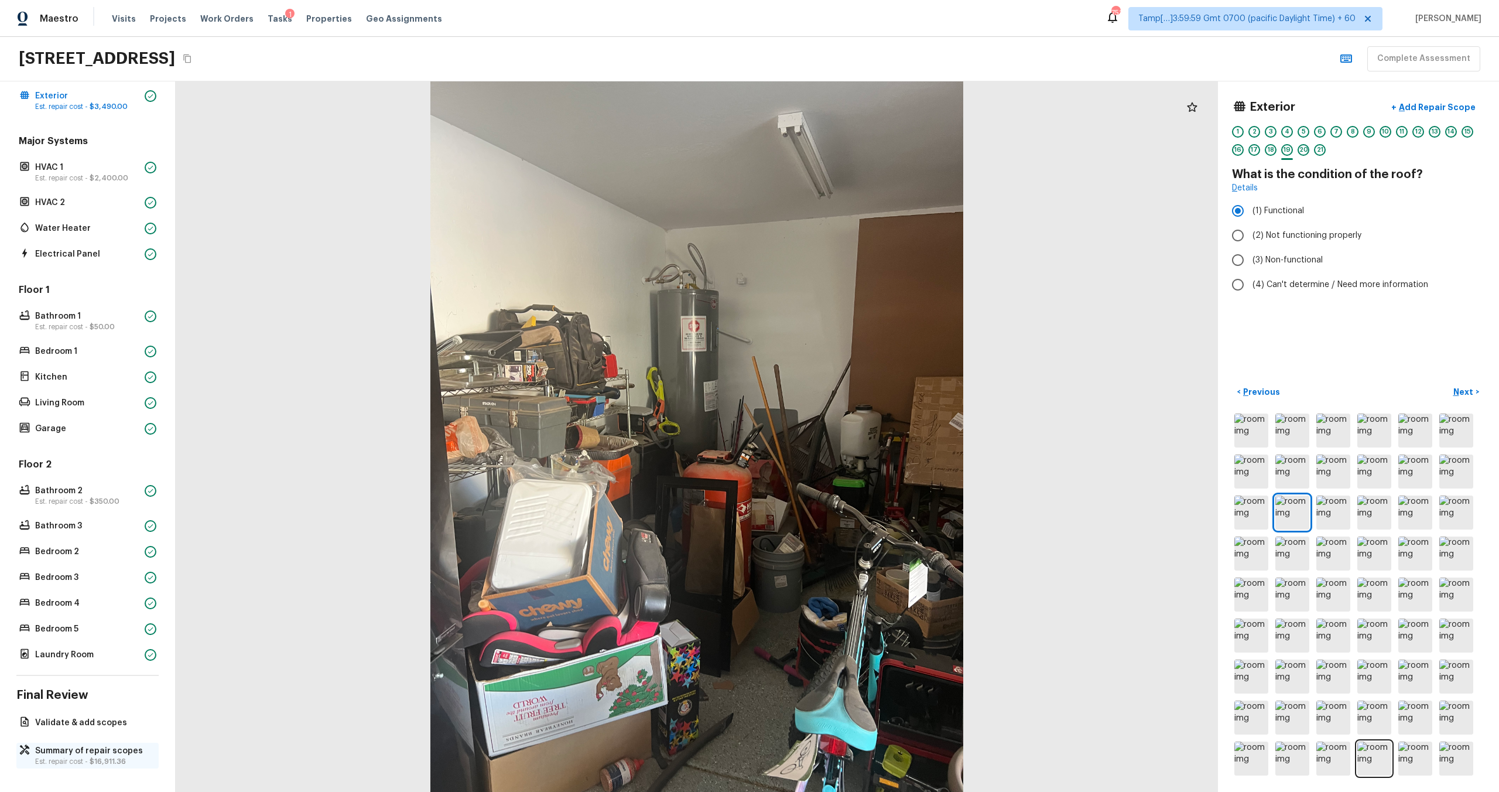
click at [74, 475] on p "Summary of repair scopes" at bounding box center [93, 751] width 117 height 12
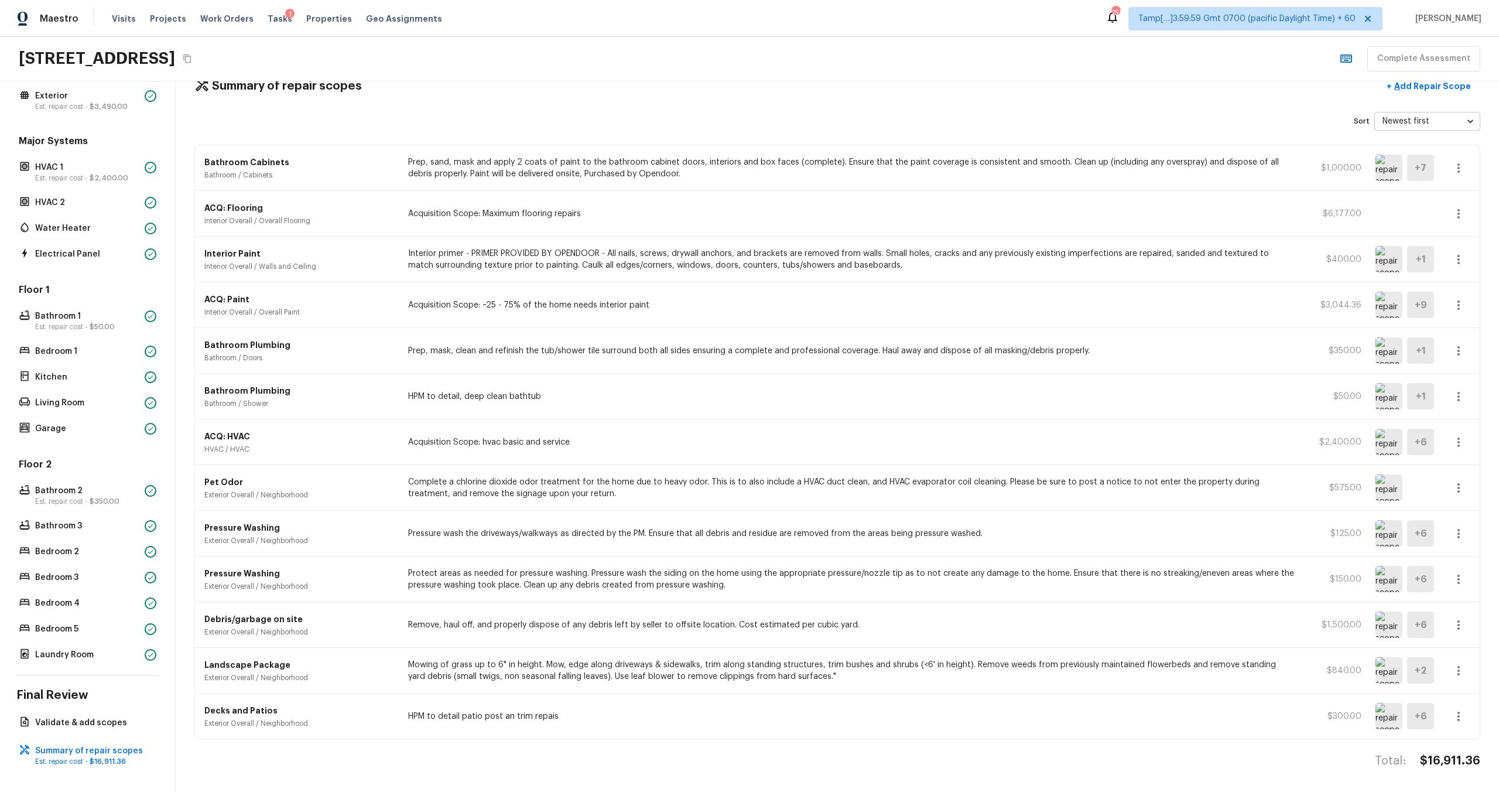
scroll to position [0, 0]
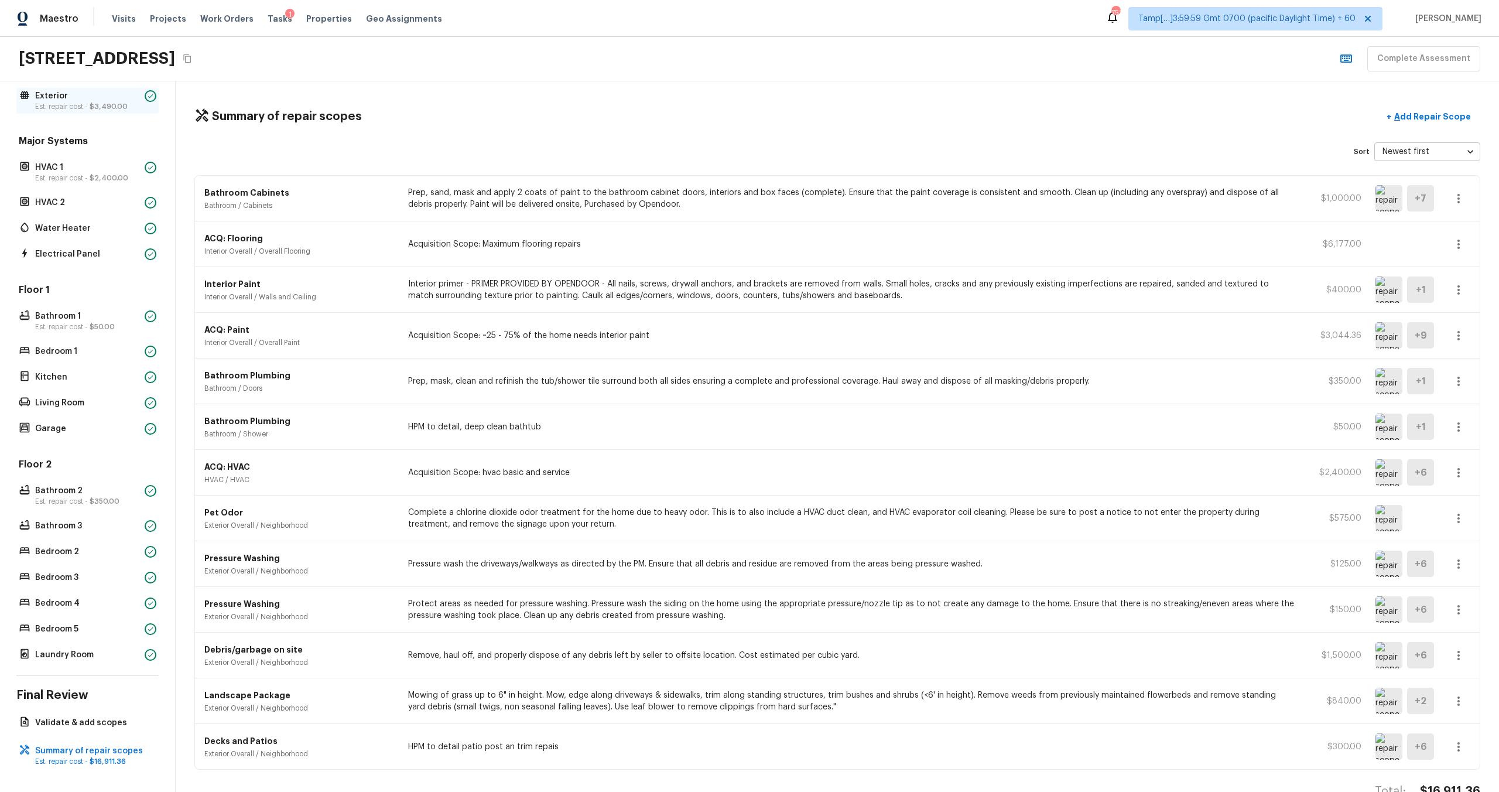
click at [50, 100] on p "Exterior" at bounding box center [87, 96] width 105 height 12
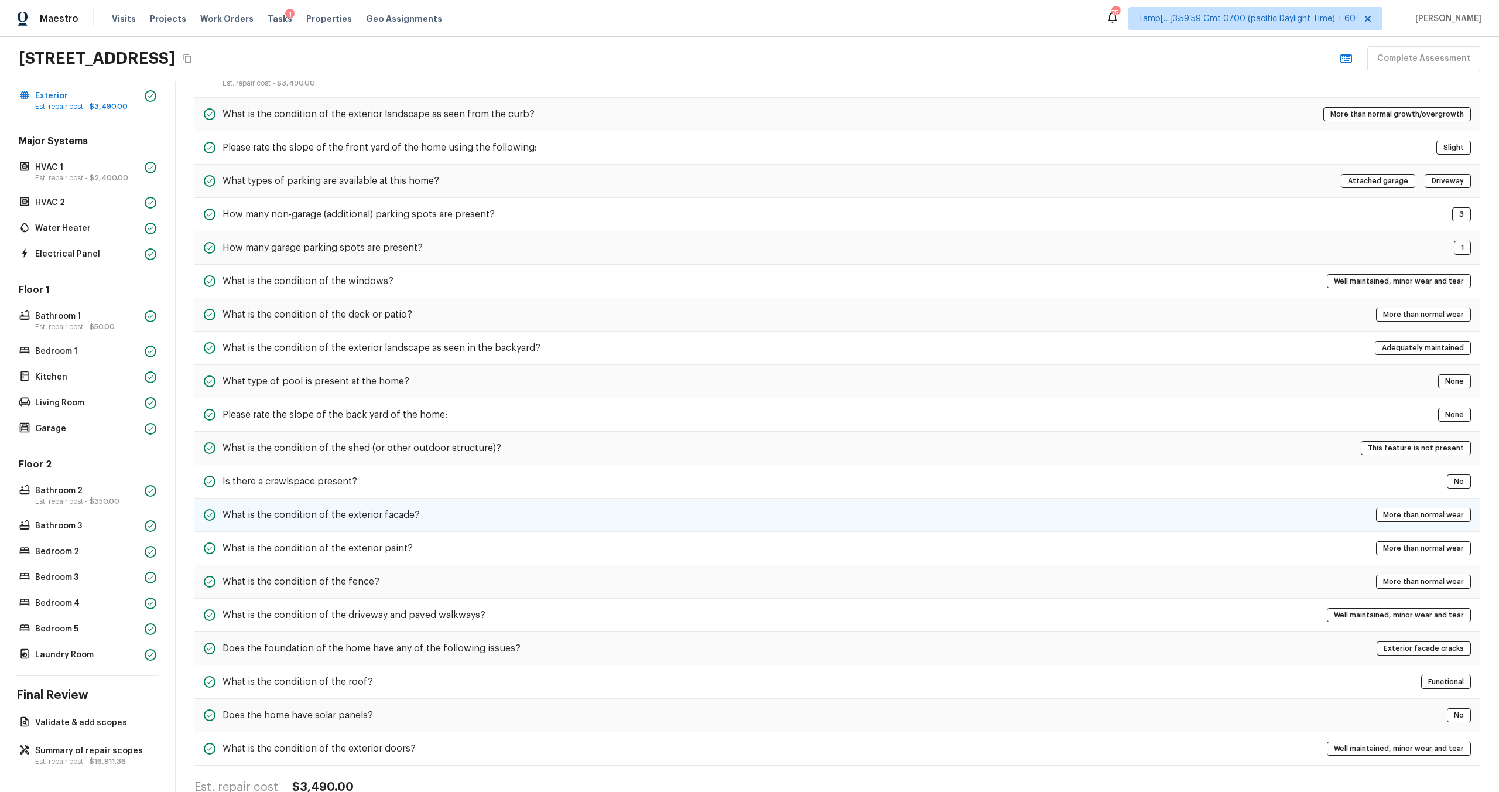
scroll to position [87, 0]
click at [325, 475] on h5 "What is the condition of the exterior facade?" at bounding box center [320, 514] width 197 height 13
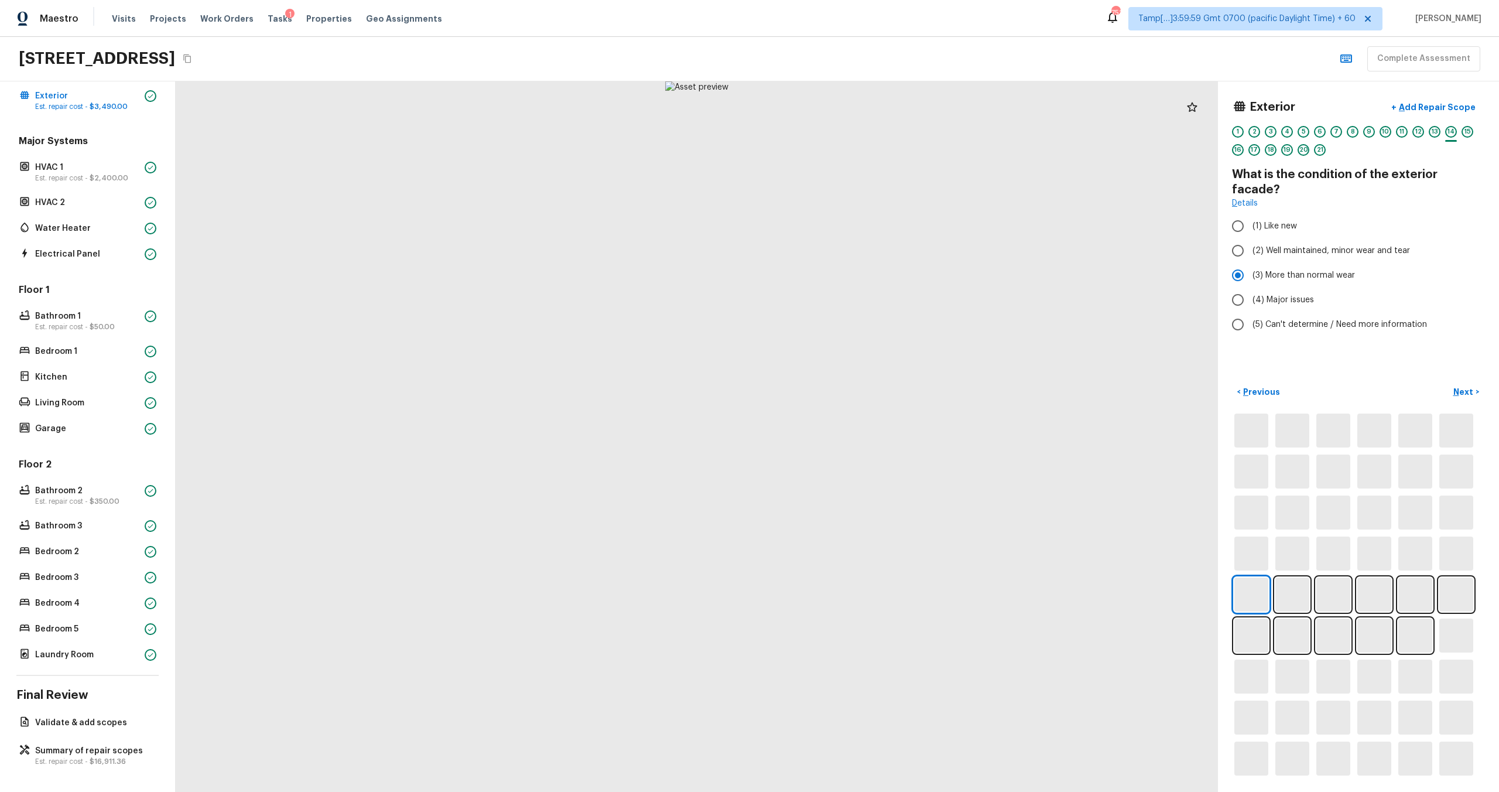
scroll to position [0, 0]
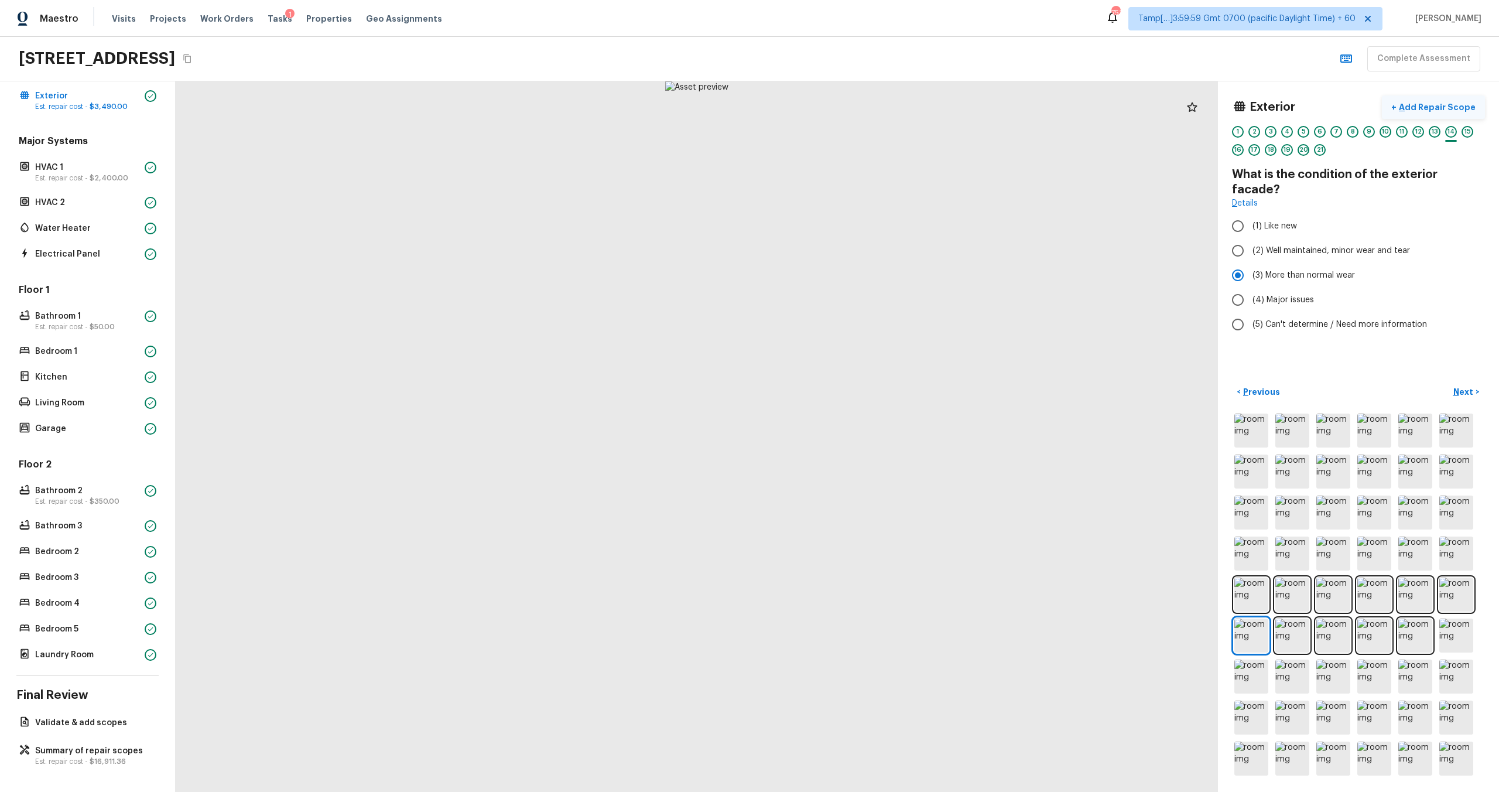
click at [842, 105] on p "Add Repair Scope" at bounding box center [1435, 107] width 79 height 12
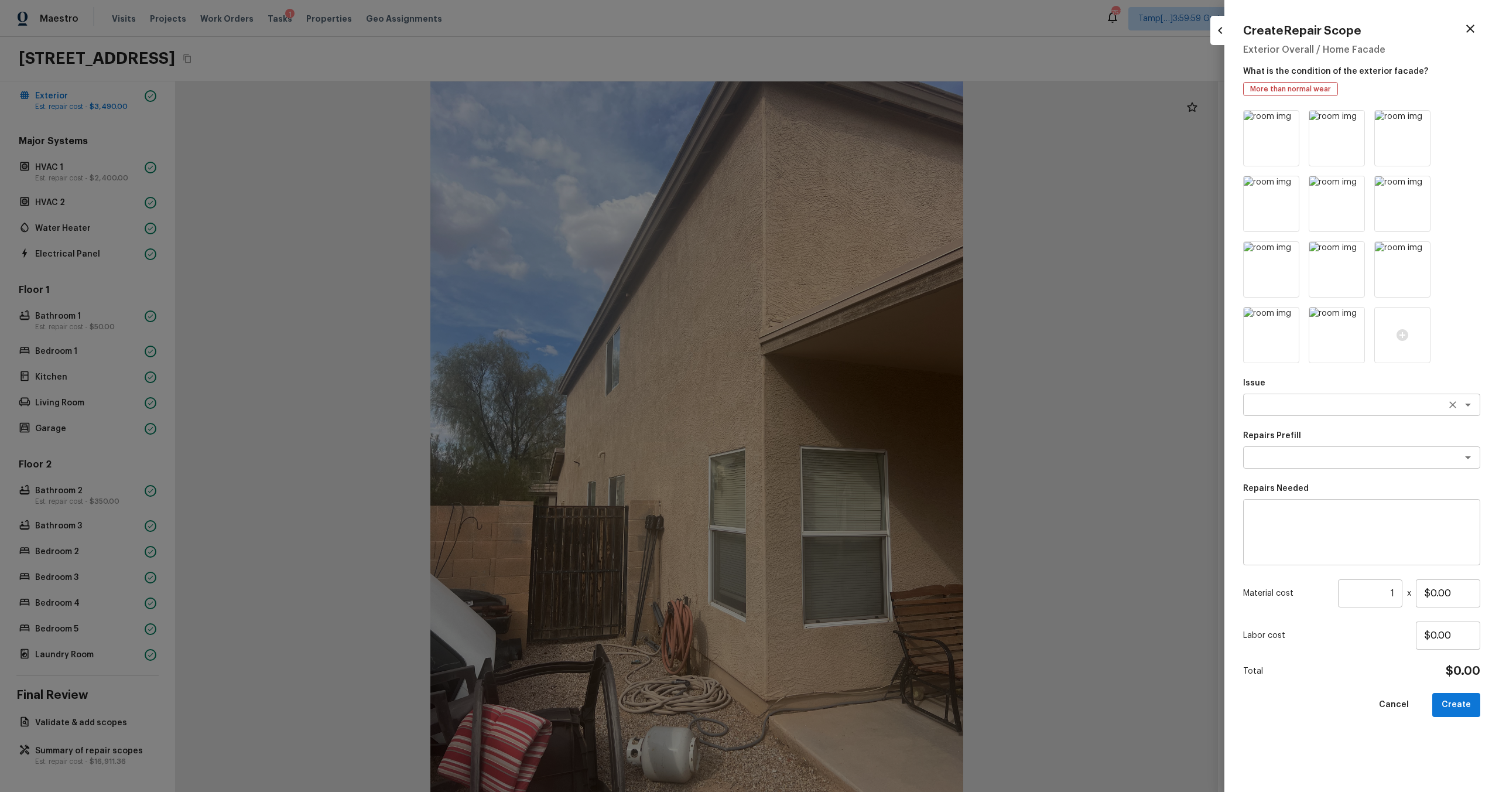
click at [842, 407] on textarea at bounding box center [1345, 405] width 194 height 12
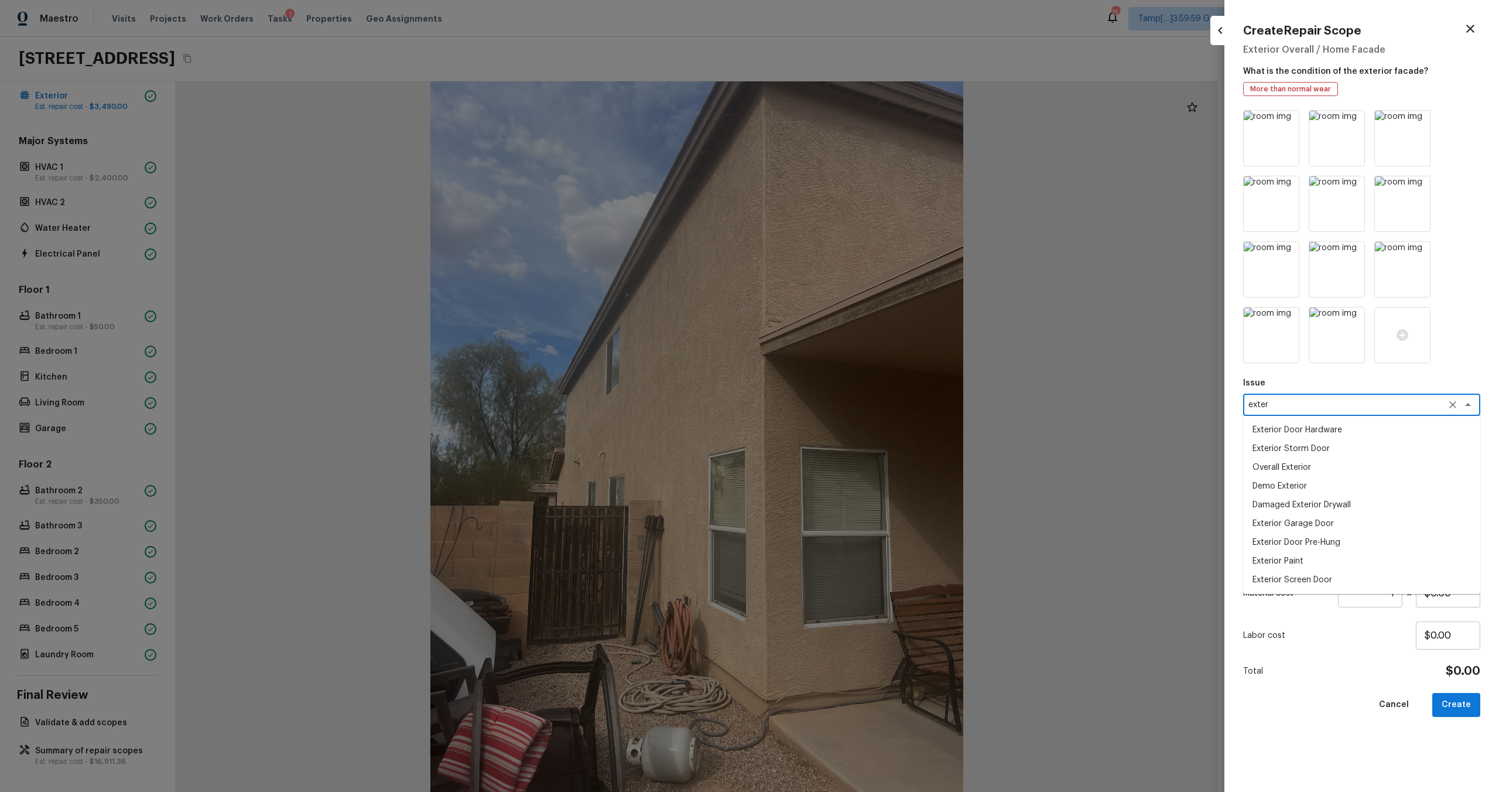
click at [842, 468] on li "Overall Exterior" at bounding box center [1361, 467] width 237 height 19
click at [842, 463] on div "x ​" at bounding box center [1361, 457] width 237 height 22
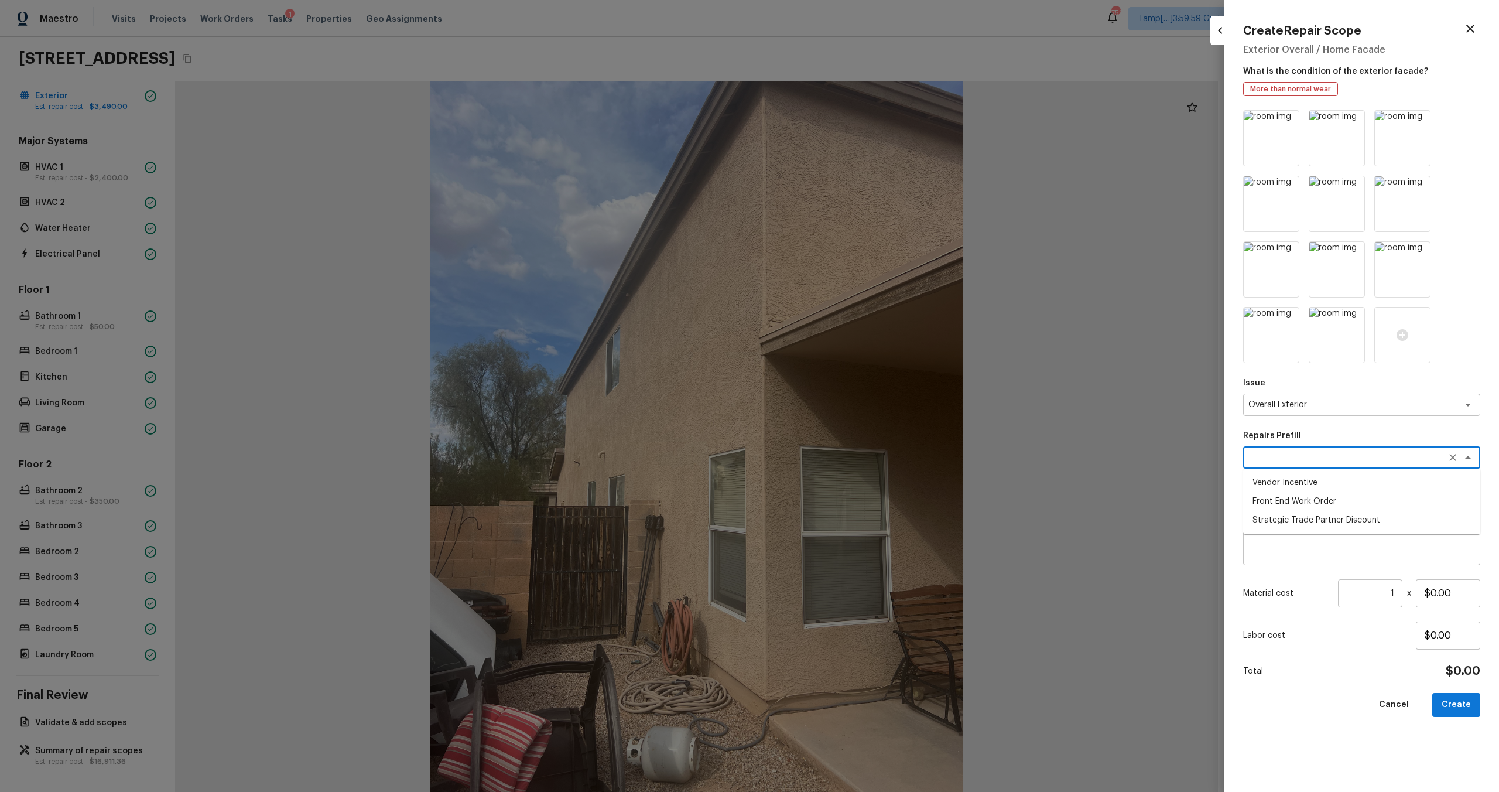
click at [842, 475] on textarea at bounding box center [1361, 532] width 221 height 47
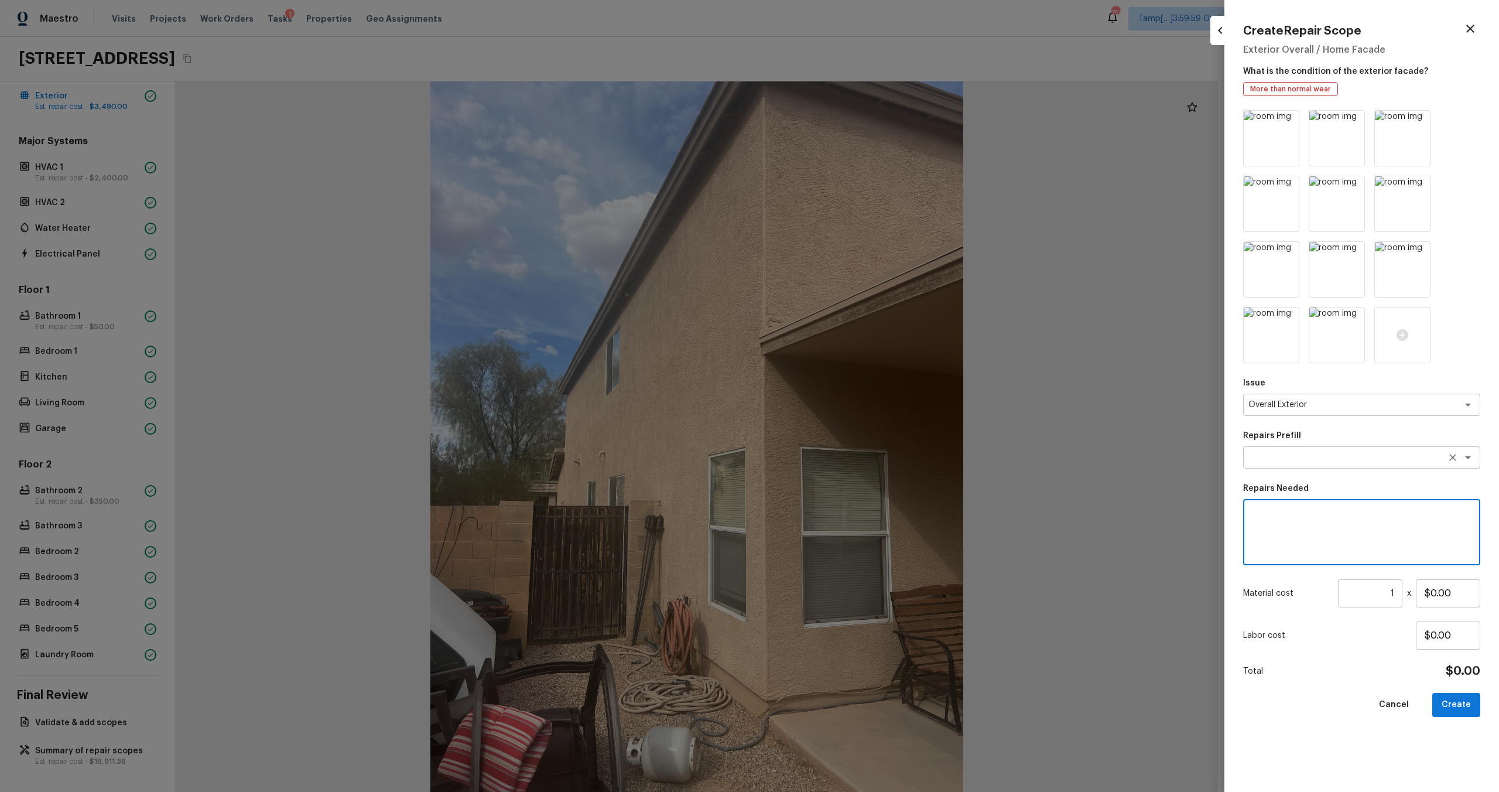
click at [842, 457] on textarea at bounding box center [1345, 457] width 194 height 12
click at [842, 475] on div "x ​" at bounding box center [1361, 532] width 237 height 66
click at [842, 475] on input "1" at bounding box center [1370, 593] width 64 height 28
drag, startPoint x: 1434, startPoint y: 592, endPoint x: 1466, endPoint y: 592, distance: 32.2
click at [842, 475] on input "$0.00" at bounding box center [1448, 593] width 64 height 28
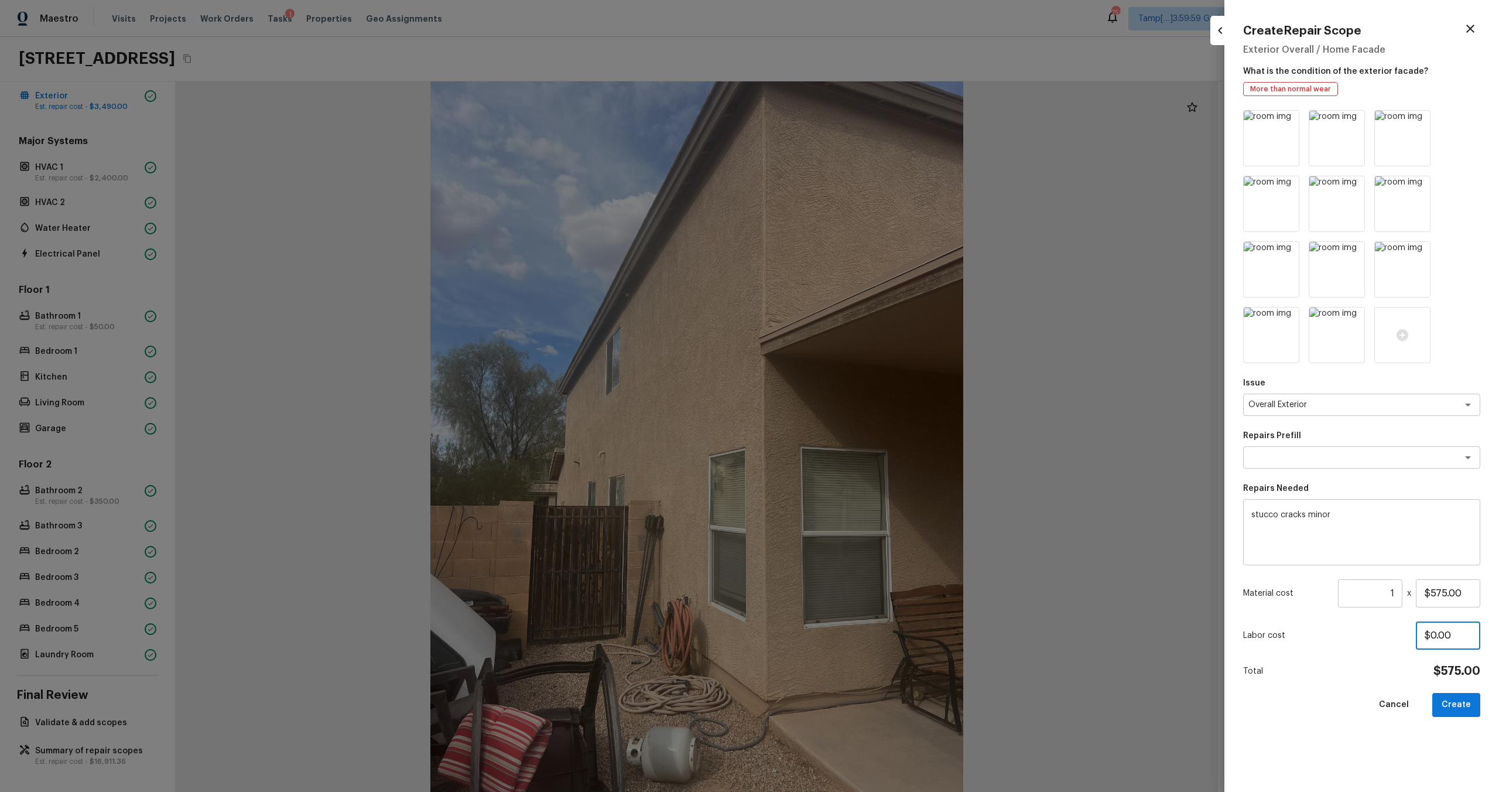
click at [842, 475] on input "$0.00" at bounding box center [1448, 635] width 64 height 28
click at [842, 475] on button "Create" at bounding box center [1456, 705] width 48 height 24
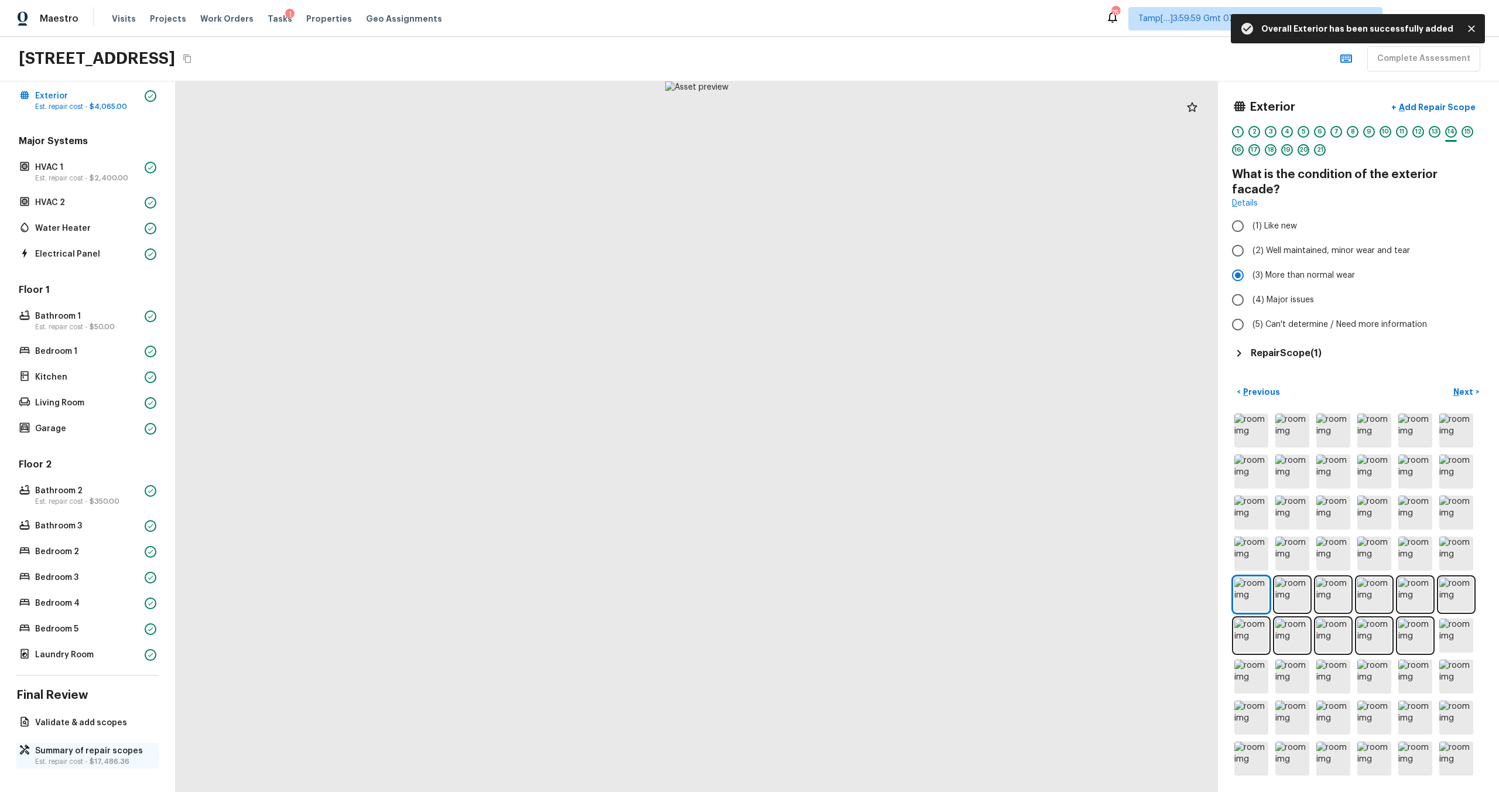
click at [73, 475] on p "Est. repair cost - $17,486.36" at bounding box center [93, 760] width 117 height 9
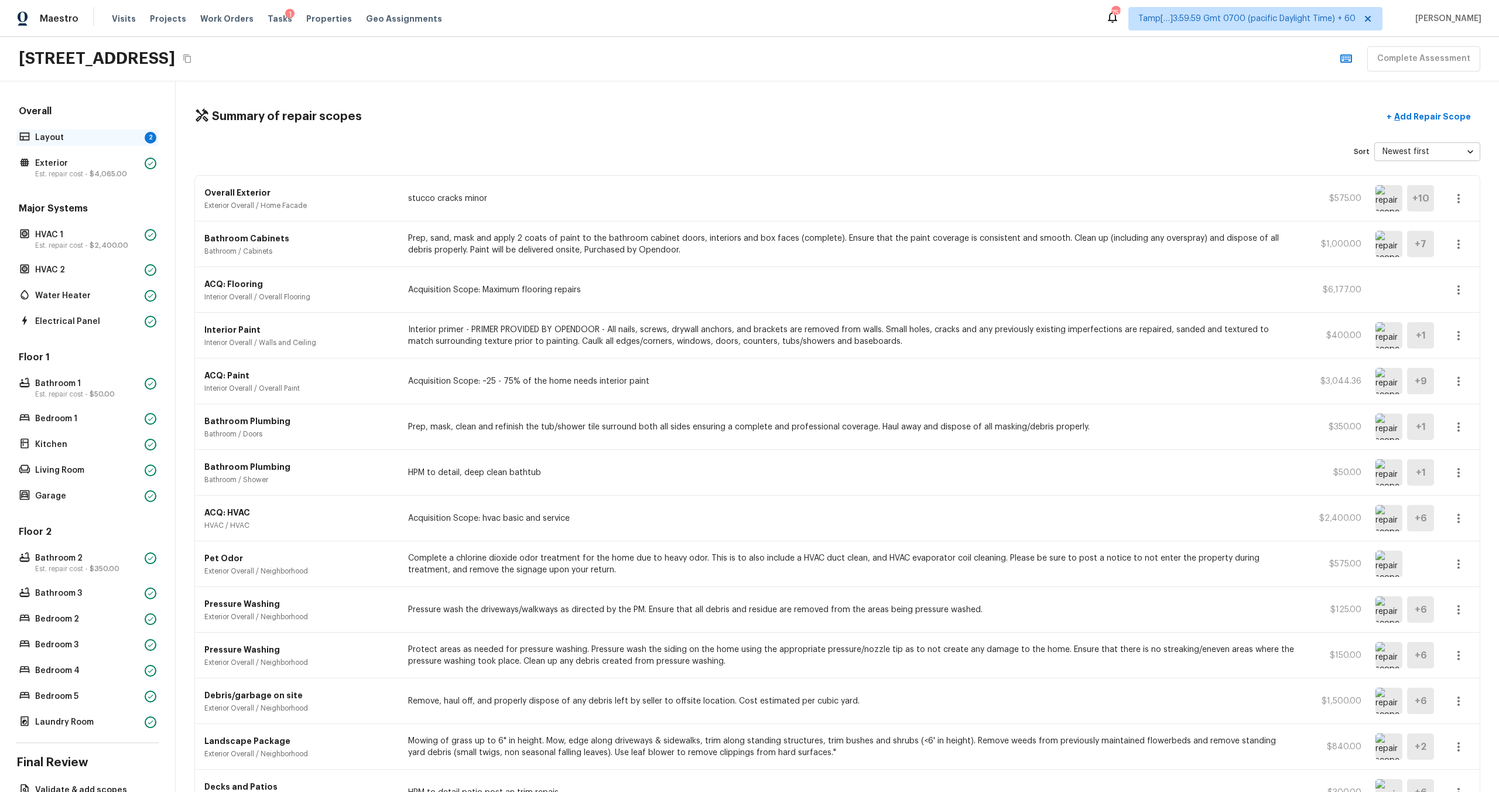
click at [73, 136] on p "Layout" at bounding box center [87, 138] width 105 height 12
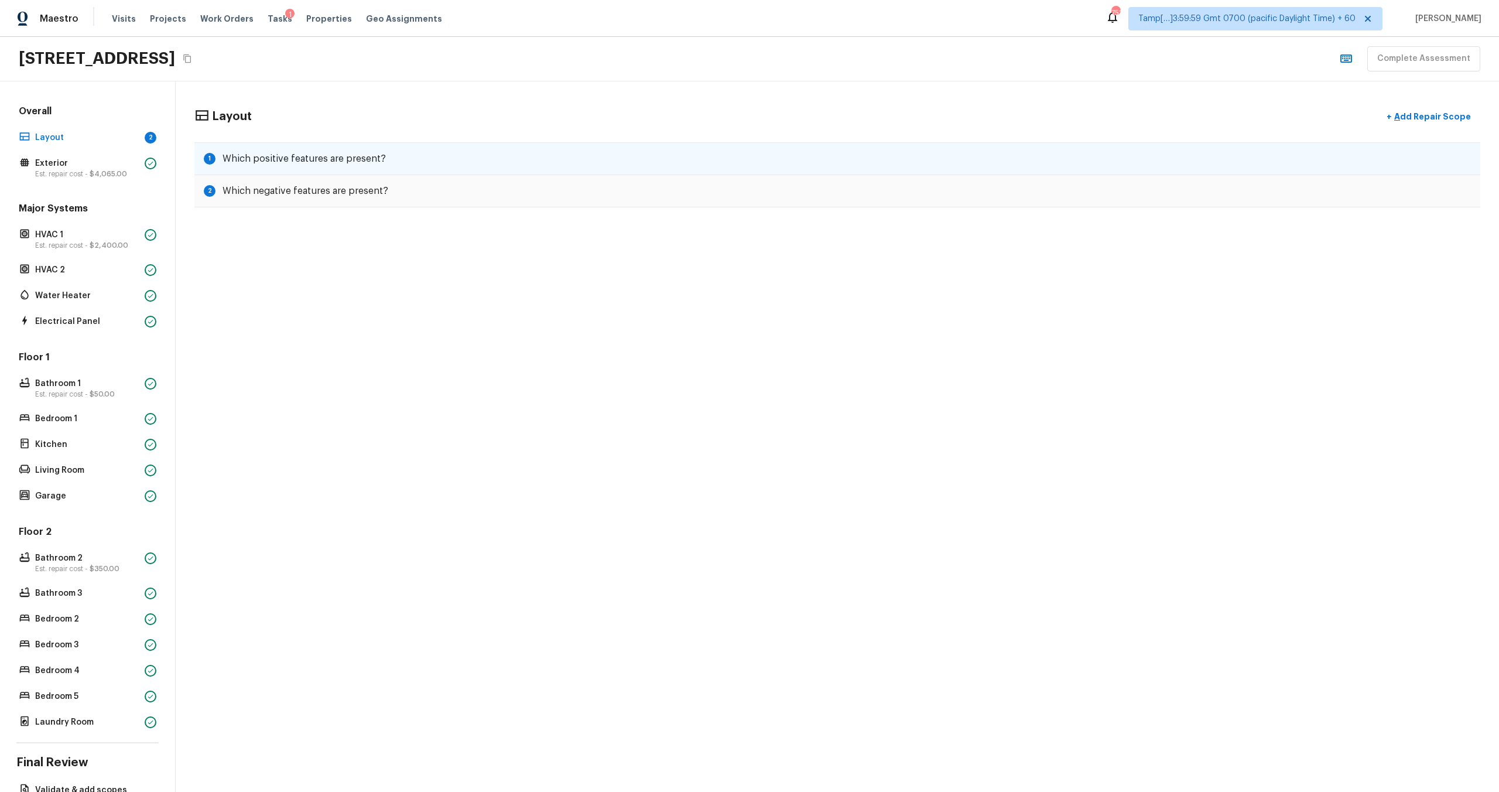
click at [252, 157] on h5 "Which positive features are present?" at bounding box center [303, 158] width 163 height 13
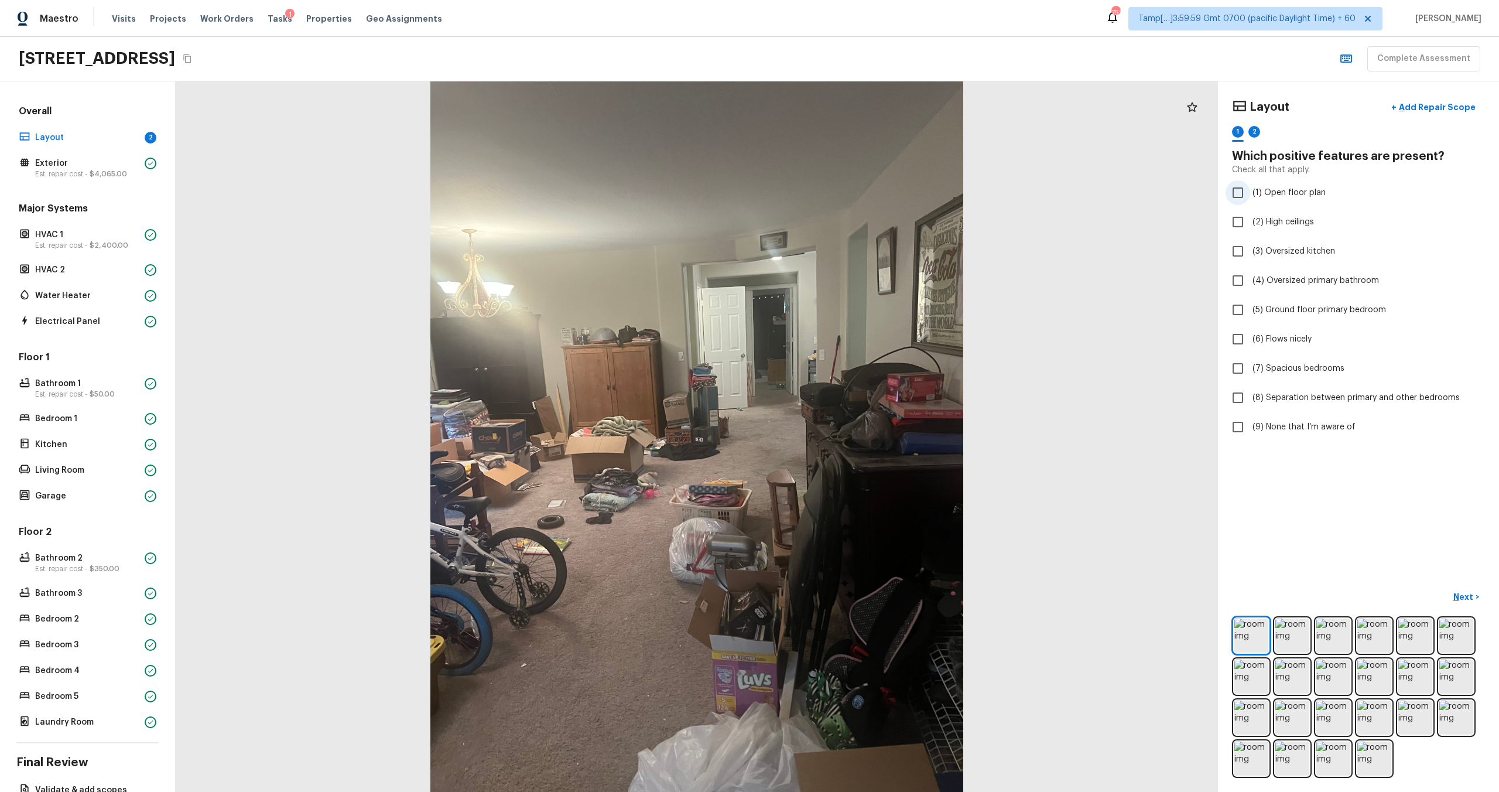
click at [842, 193] on input "(1) Open floor plan" at bounding box center [1237, 192] width 25 height 25
click at [842, 365] on input "(7) Spacious bedrooms" at bounding box center [1237, 368] width 25 height 25
click at [842, 247] on input "(3) Oversized kitchen" at bounding box center [1237, 251] width 25 height 25
click at [842, 342] on input "(6) Flows nicely" at bounding box center [1237, 339] width 25 height 25
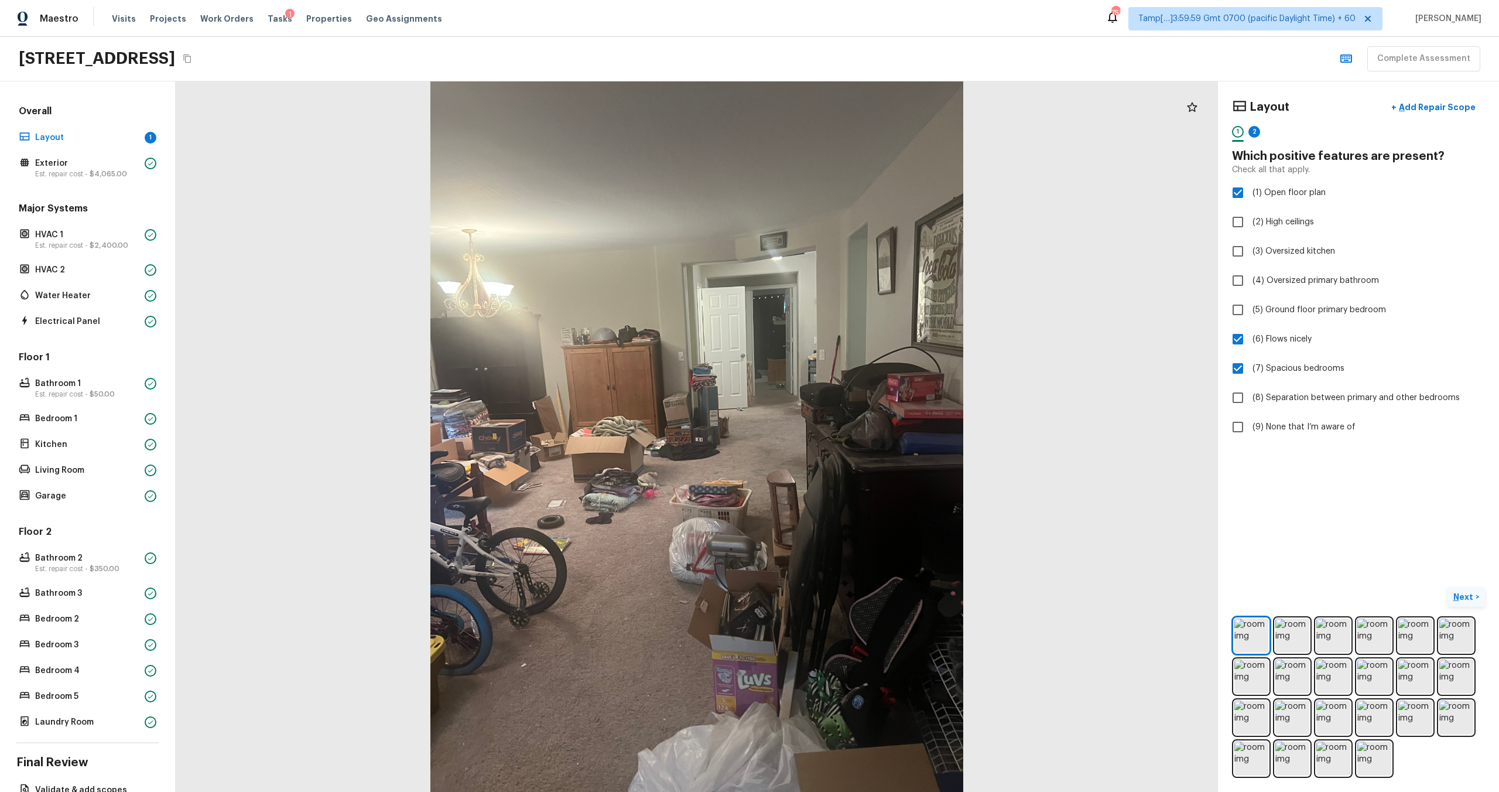
click at [842, 475] on p "Next" at bounding box center [1464, 597] width 22 height 12
click at [842, 423] on input "(9) None that I’m aware of" at bounding box center [1237, 426] width 25 height 25
click at [842, 475] on p "Next ( Exterior )" at bounding box center [1447, 597] width 57 height 12
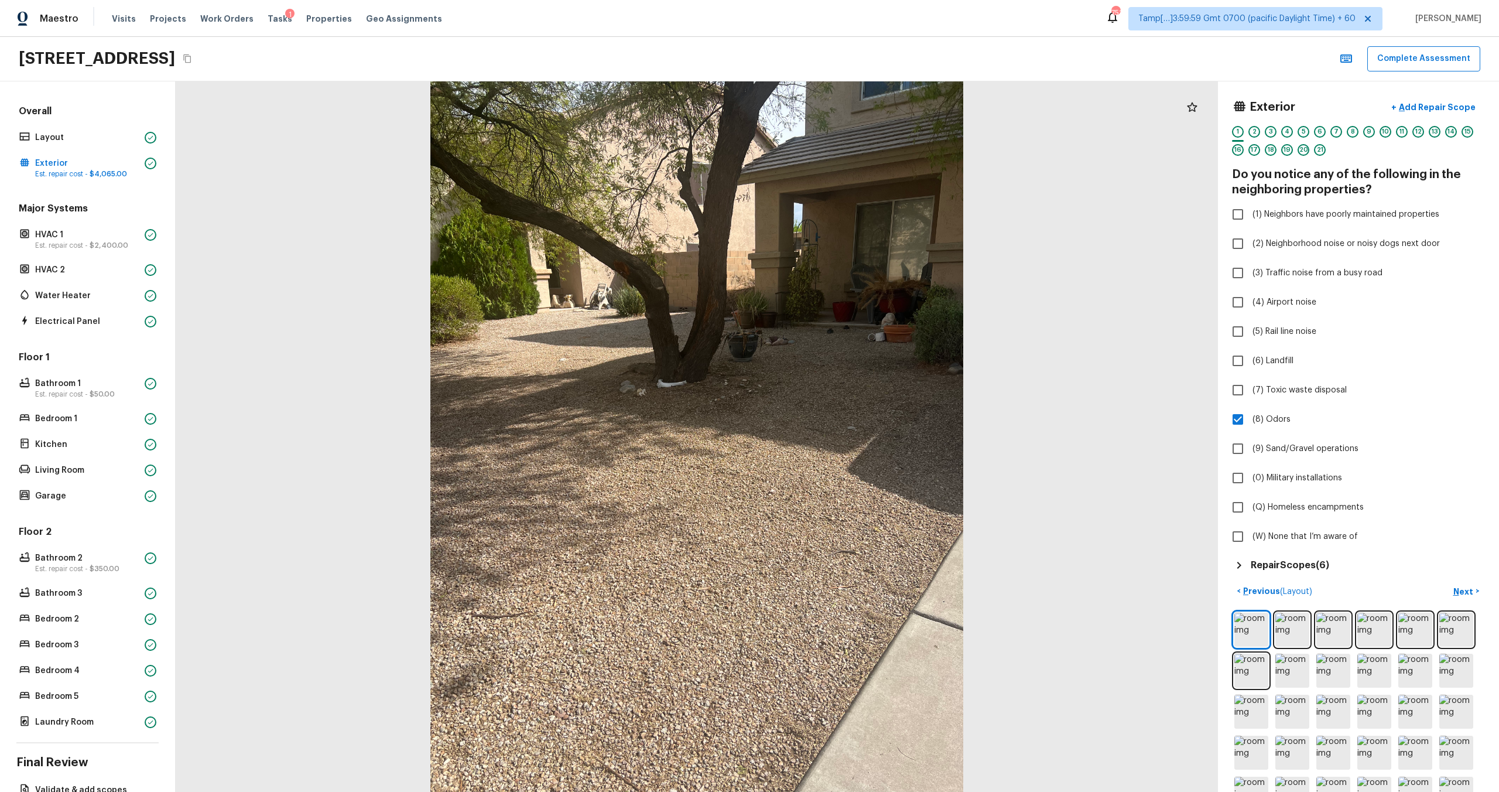
click at [91, 146] on div "Overall Layout Exterior Est. repair cost - $4,065.00" at bounding box center [87, 143] width 142 height 76
click at [842, 61] on icon "button" at bounding box center [1346, 59] width 14 height 14
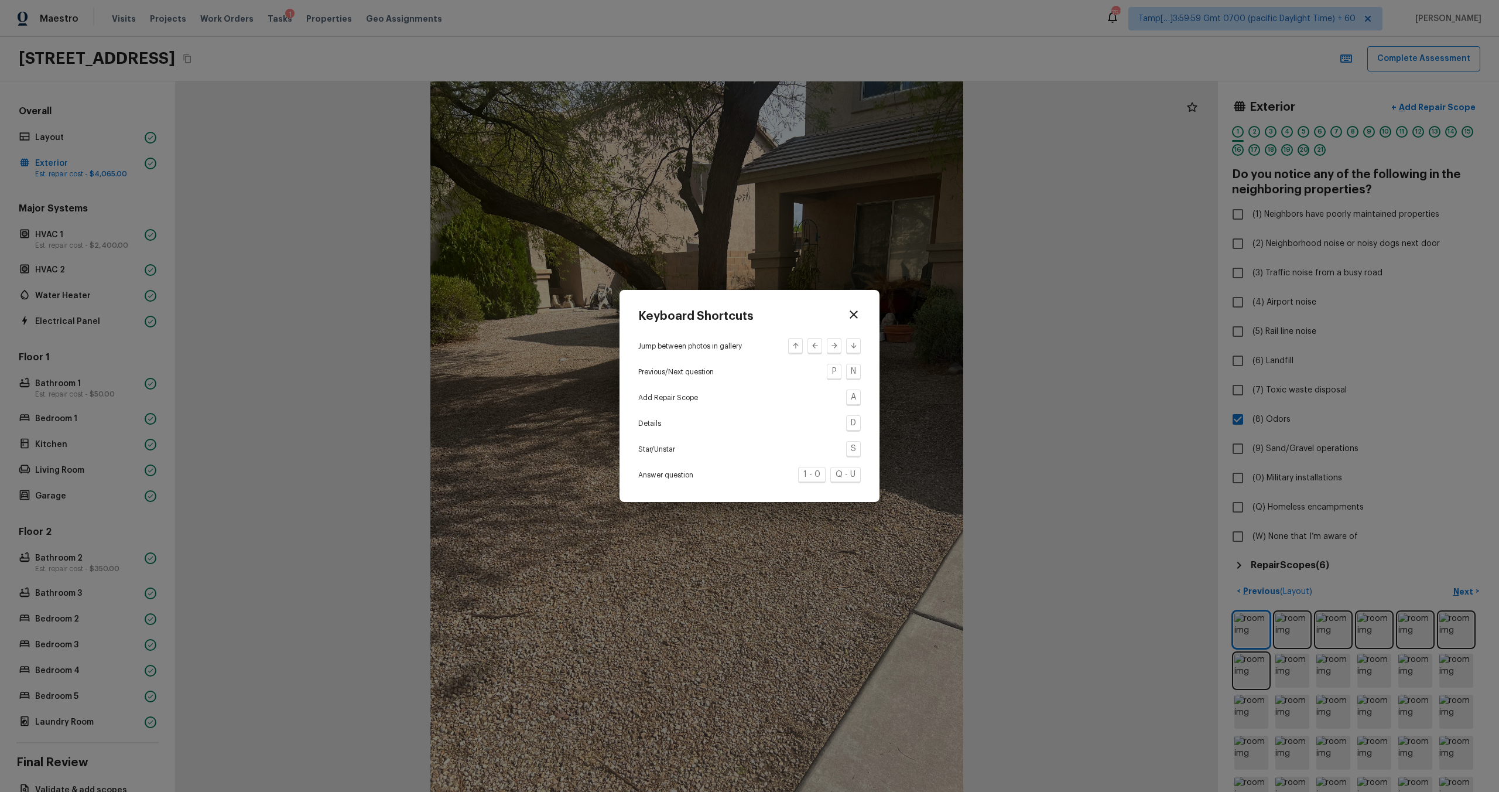
click at [842, 316] on icon "button" at bounding box center [854, 314] width 14 height 14
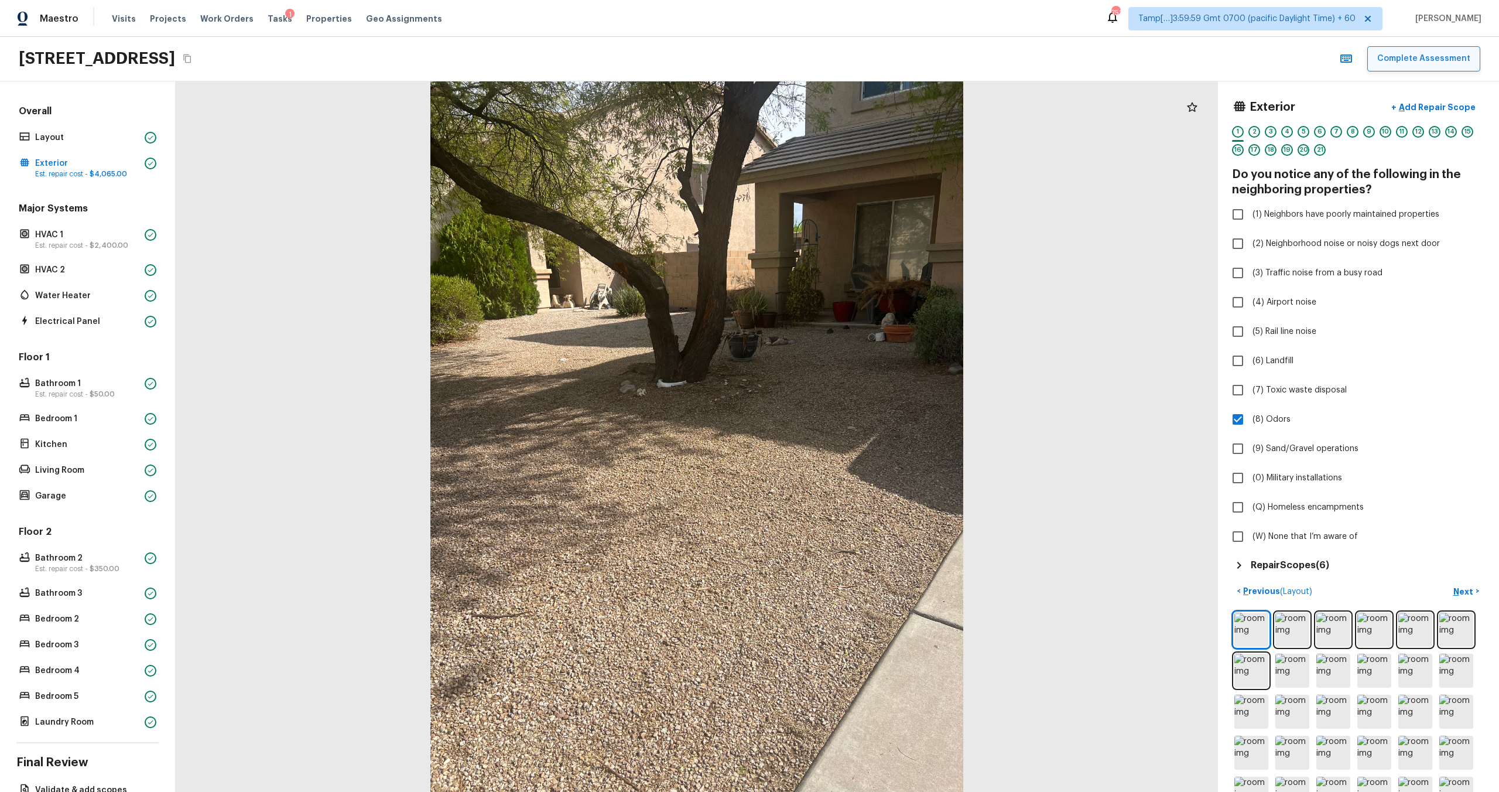
click at [842, 62] on button "Complete Assessment" at bounding box center [1423, 58] width 113 height 25
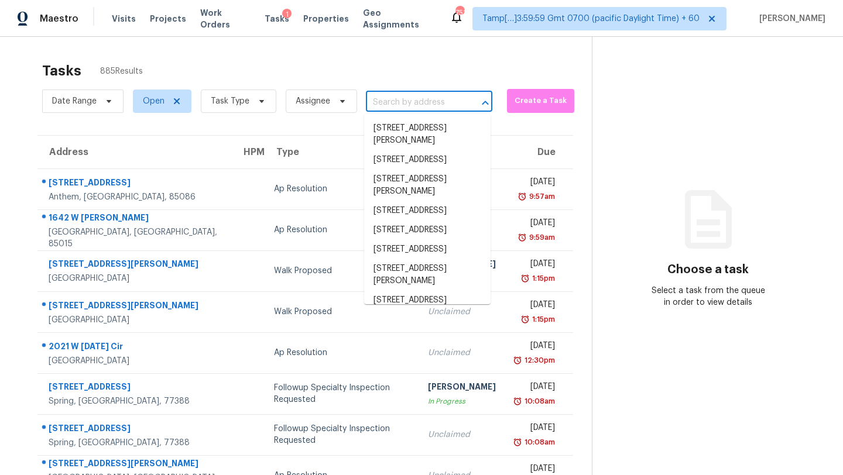
click at [410, 108] on input "text" at bounding box center [413, 103] width 94 height 18
paste input "[STREET_ADDRESS]"
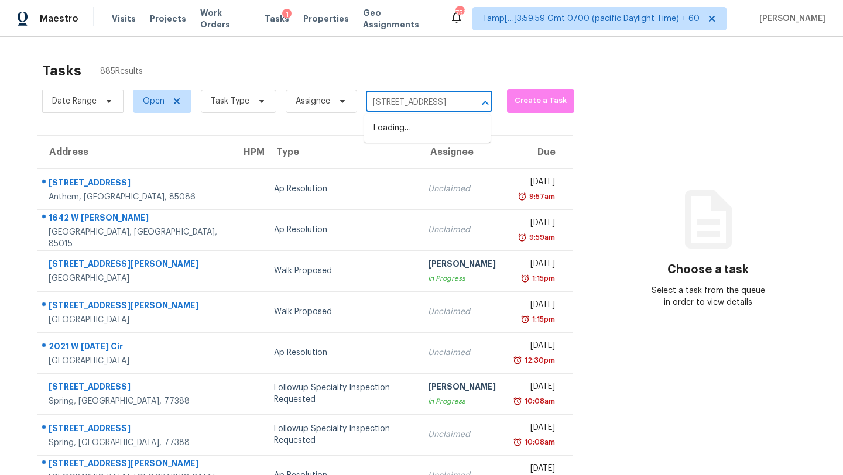
scroll to position [0, 62]
click at [407, 132] on li "[STREET_ADDRESS]" at bounding box center [427, 128] width 126 height 19
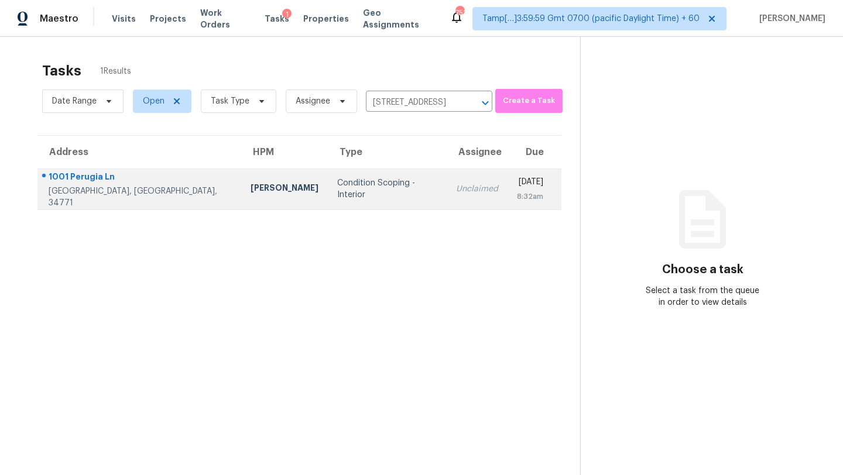
click at [447, 180] on td "Unclaimed" at bounding box center [477, 189] width 61 height 41
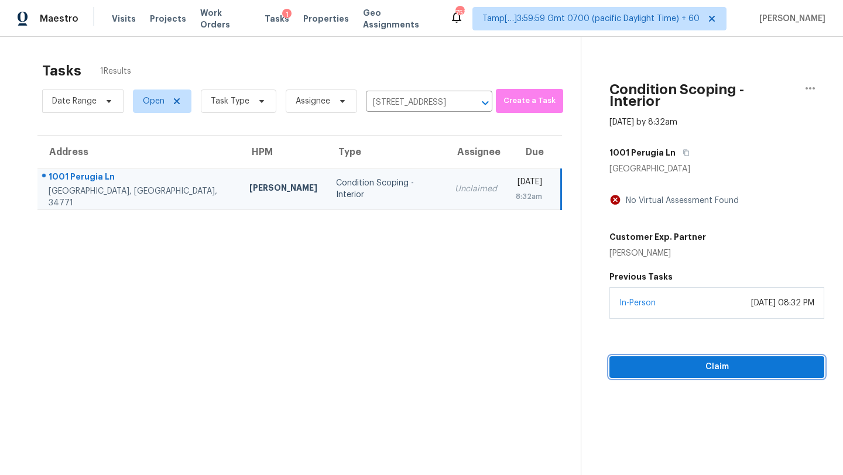
click at [680, 360] on span "Claim" at bounding box center [717, 367] width 196 height 15
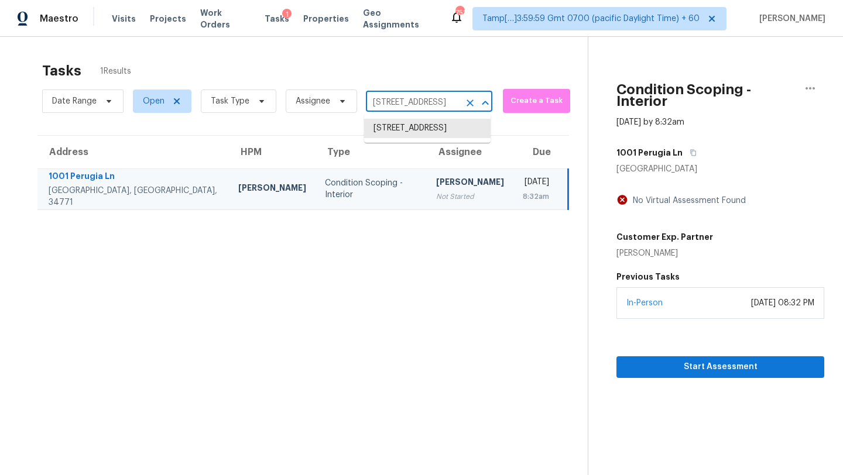
click at [416, 102] on input "[STREET_ADDRESS]" at bounding box center [413, 103] width 94 height 18
paste input "[STREET_ADDRESS][PERSON_NAME]"
click at [417, 132] on li "[STREET_ADDRESS][PERSON_NAME]" at bounding box center [427, 135] width 126 height 32
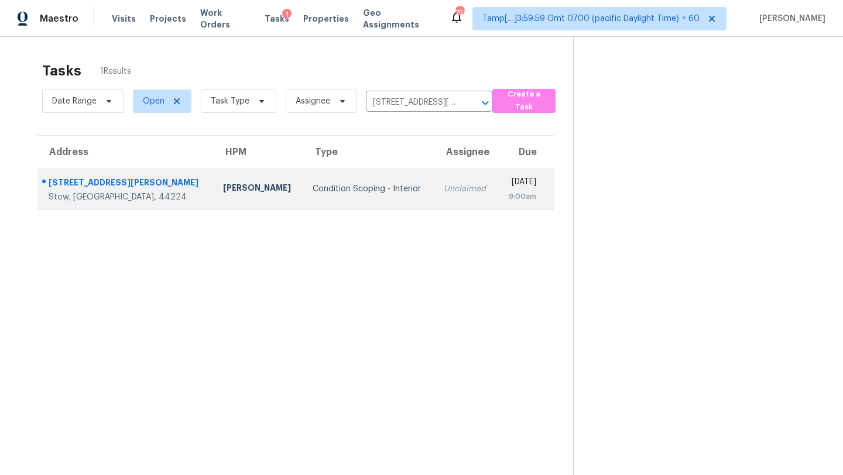
click at [498, 186] on td "[DATE] 9:00am" at bounding box center [526, 189] width 57 height 41
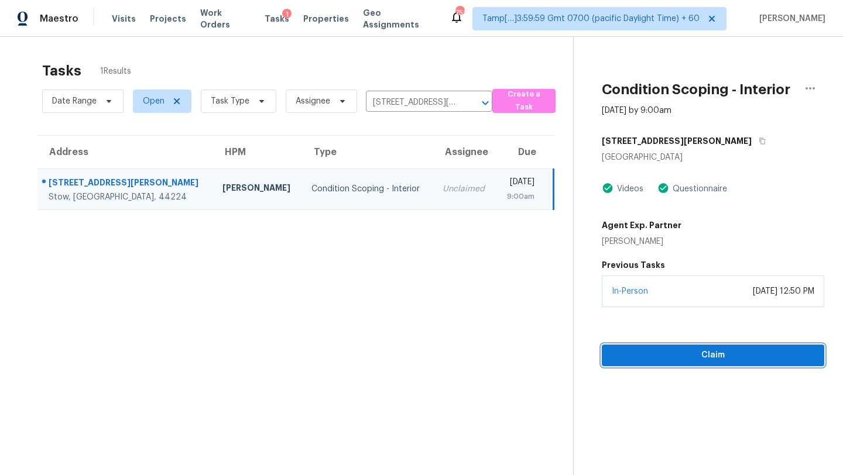
click at [707, 358] on span "Claim" at bounding box center [713, 355] width 204 height 15
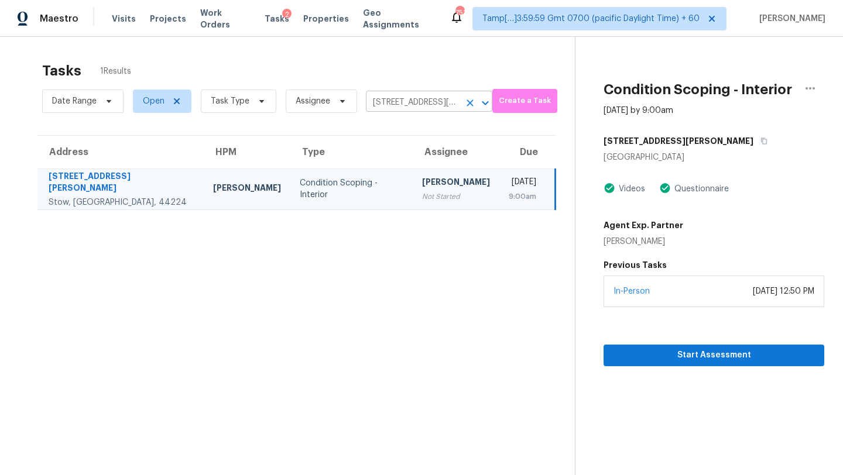
click at [412, 109] on input "[STREET_ADDRESS][PERSON_NAME]" at bounding box center [413, 103] width 94 height 18
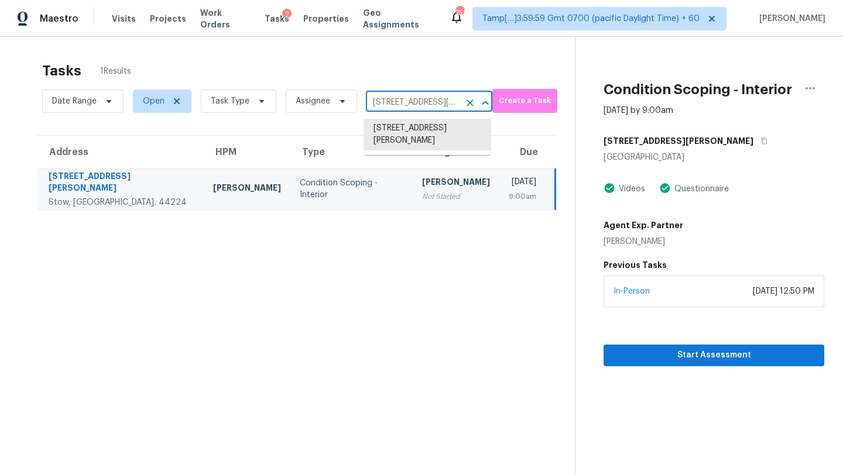
paste input "779 [GEOGRAPHIC_DATA]"
click at [414, 128] on li "779 [GEOGRAPHIC_DATA]" at bounding box center [427, 128] width 126 height 19
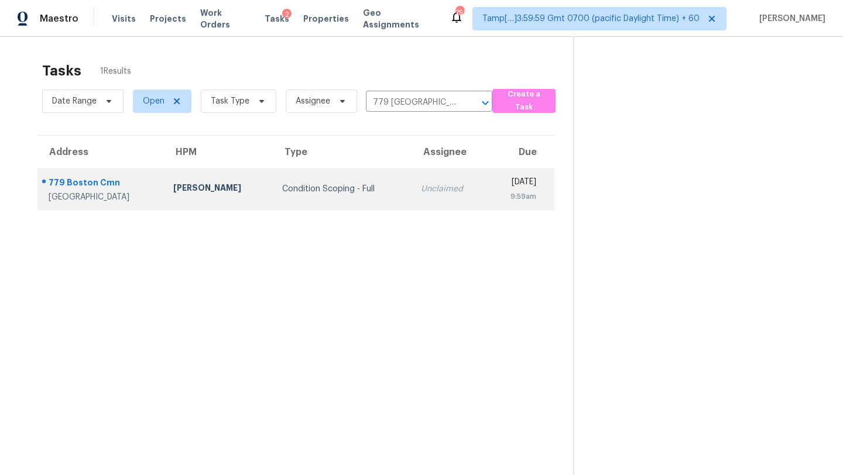
click at [497, 178] on div "[DATE]" at bounding box center [516, 183] width 39 height 15
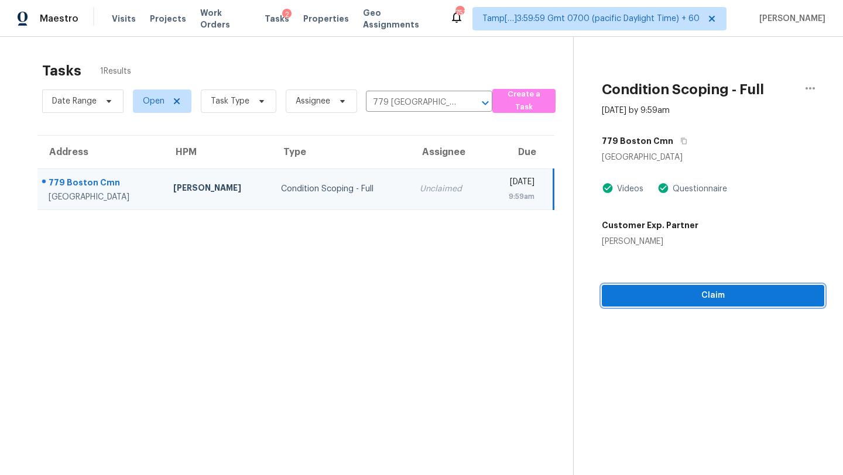
click at [702, 299] on span "Claim" at bounding box center [713, 296] width 204 height 15
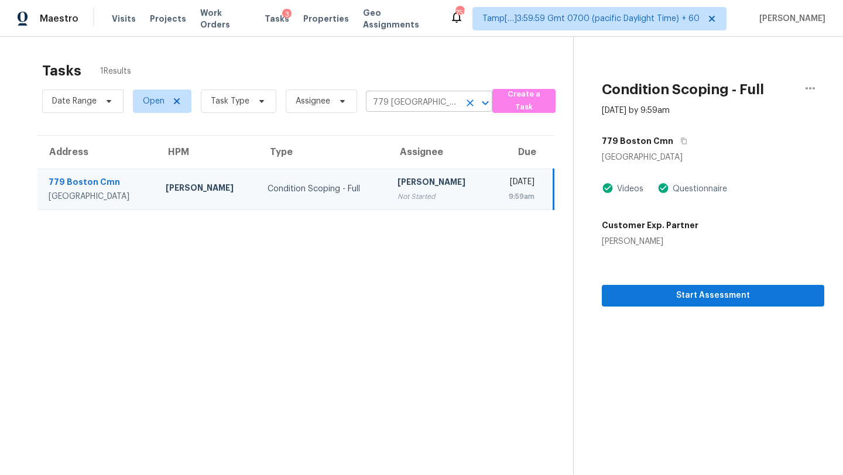
click at [405, 101] on input "779 [GEOGRAPHIC_DATA]" at bounding box center [413, 103] width 94 height 18
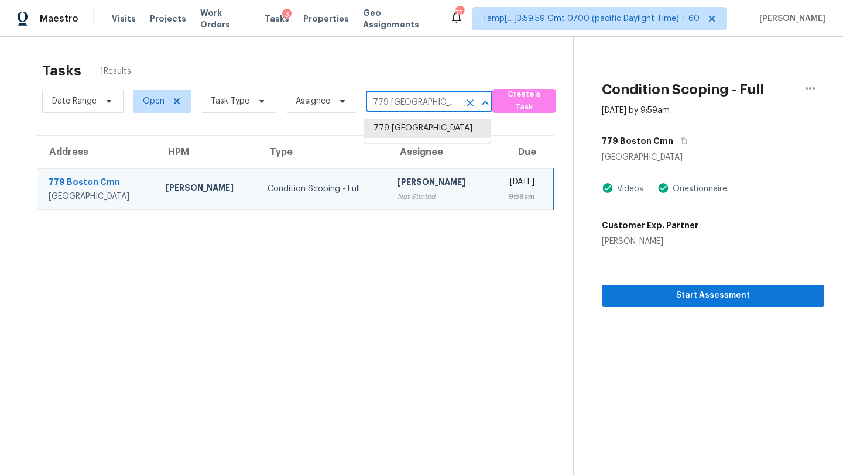
click at [405, 101] on input "779 [GEOGRAPHIC_DATA]" at bounding box center [413, 103] width 94 height 18
paste input "[STREET_ADDRESS]"
click at [415, 130] on li "[STREET_ADDRESS]" at bounding box center [427, 128] width 126 height 19
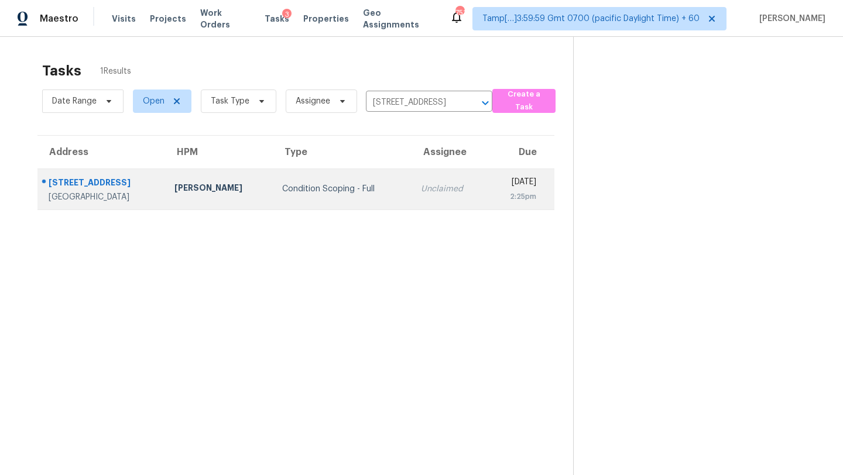
click at [488, 176] on td "[DATE] 2:25pm" at bounding box center [521, 189] width 67 height 41
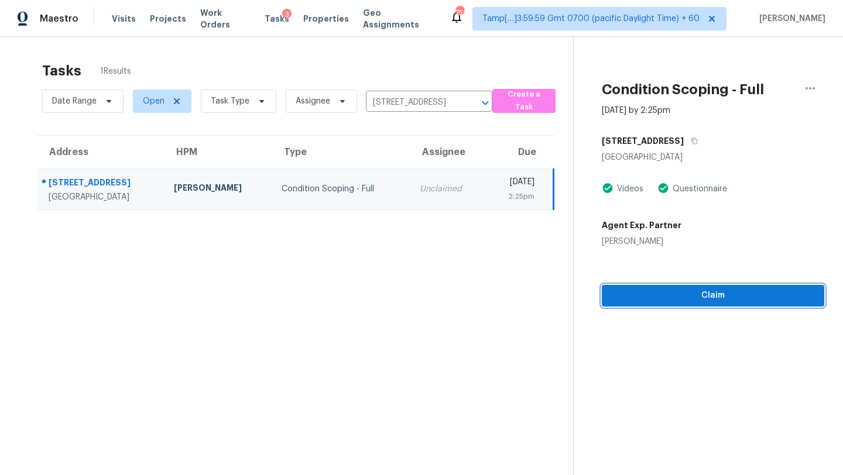
click at [704, 294] on span "Claim" at bounding box center [713, 296] width 204 height 15
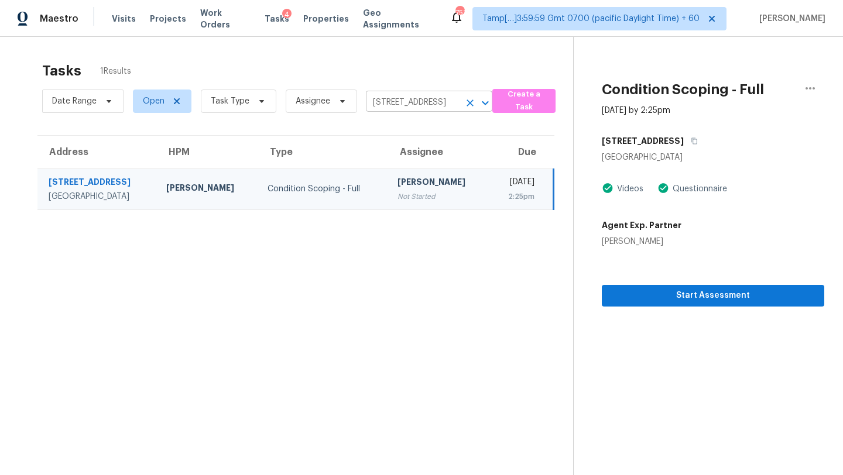
click at [394, 103] on input "[STREET_ADDRESS]" at bounding box center [413, 103] width 94 height 18
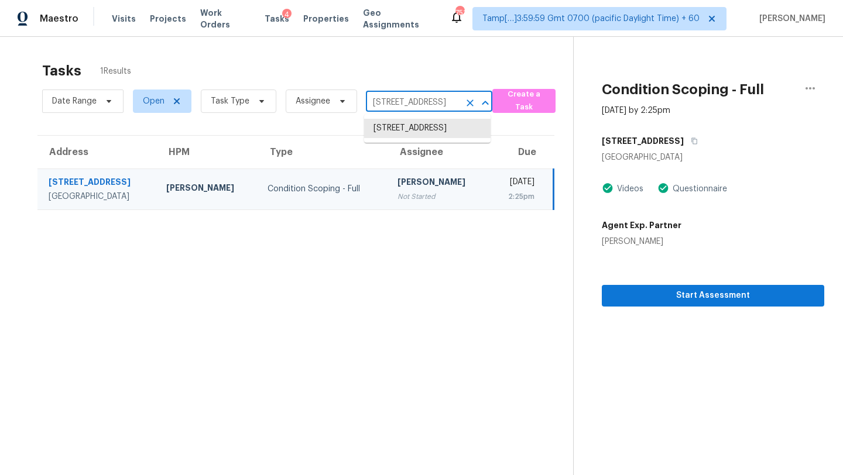
click at [394, 103] on input "[STREET_ADDRESS]" at bounding box center [413, 103] width 94 height 18
paste input "[STREET_ADDRESS][PERSON_NAME]"
click at [409, 129] on li "[STREET_ADDRESS][PERSON_NAME]" at bounding box center [427, 135] width 126 height 32
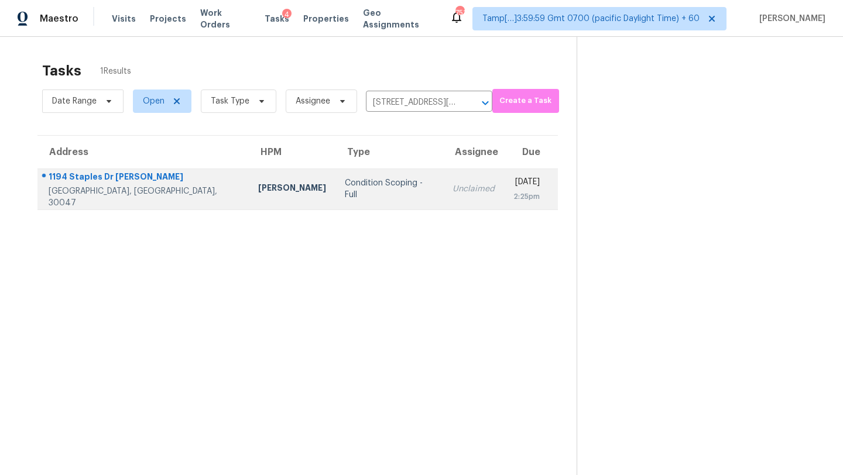
click at [504, 197] on td "[DATE] 2:25pm" at bounding box center [531, 189] width 54 height 41
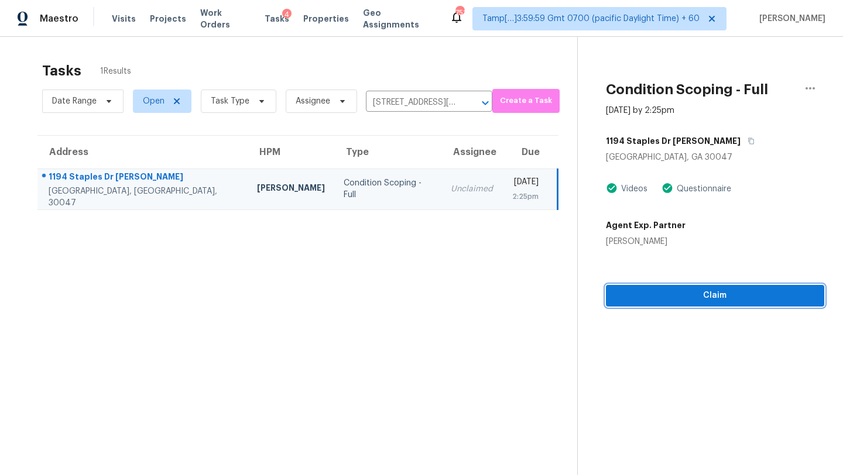
click at [710, 303] on button "Claim" at bounding box center [715, 296] width 219 height 22
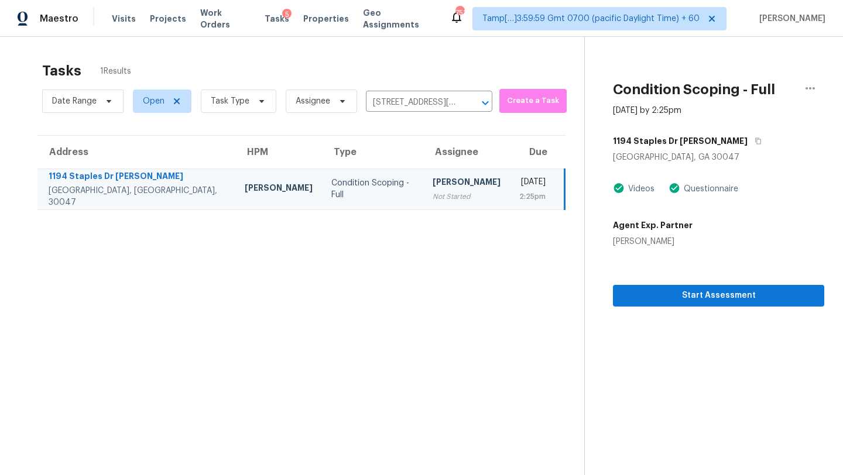
click at [414, 93] on div "Date Range Open Task Type Assignee [STREET_ADDRESS][PERSON_NAME] ​" at bounding box center [267, 101] width 450 height 30
click at [414, 101] on input "[STREET_ADDRESS][PERSON_NAME]" at bounding box center [413, 103] width 94 height 18
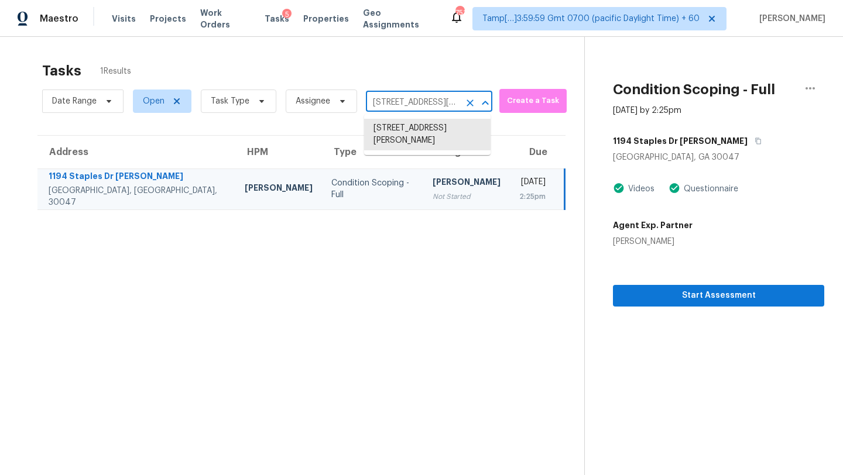
click at [414, 101] on input "[STREET_ADDRESS][PERSON_NAME]" at bounding box center [413, 103] width 94 height 18
paste input "[STREET_ADDRESS]"
click at [419, 125] on li "[STREET_ADDRESS]" at bounding box center [427, 128] width 126 height 19
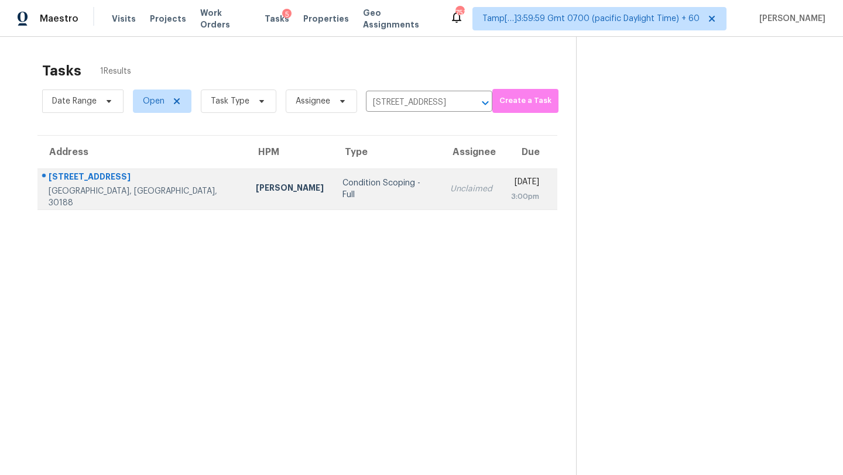
click at [511, 189] on div "[DATE]" at bounding box center [525, 183] width 28 height 15
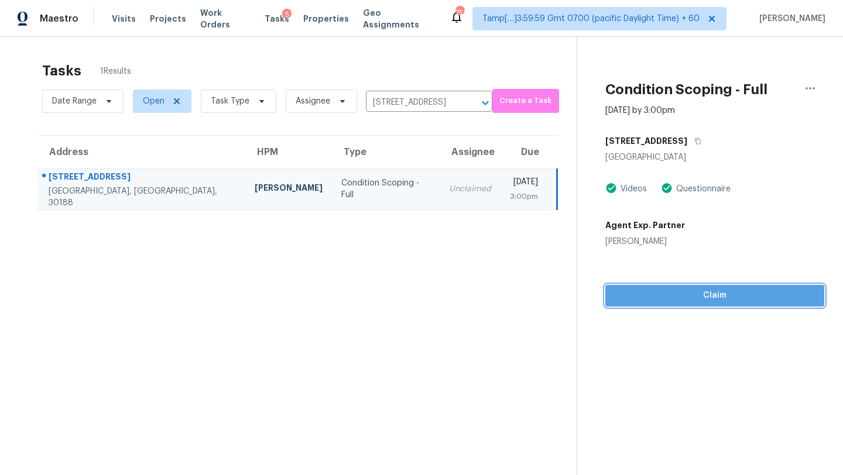
click at [719, 300] on span "Claim" at bounding box center [715, 296] width 200 height 15
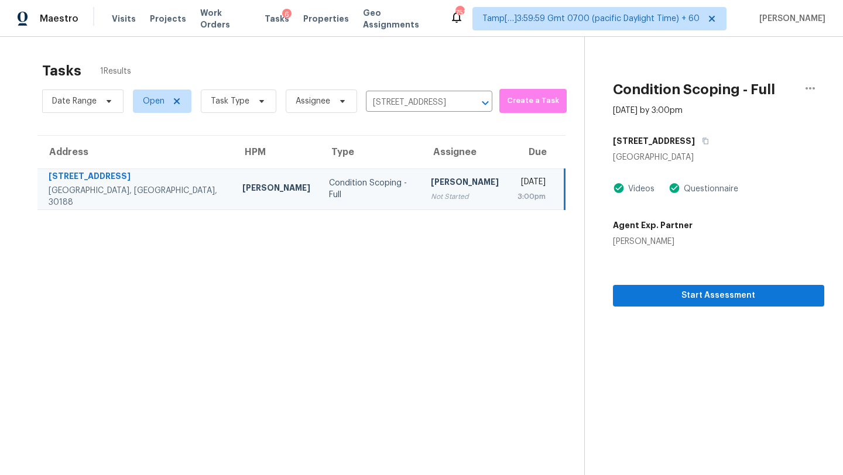
click at [406, 92] on div "Date Range Open Task Type Assignee [STREET_ADDRESS] ​" at bounding box center [267, 101] width 450 height 30
click at [406, 108] on input "[STREET_ADDRESS]" at bounding box center [413, 103] width 94 height 18
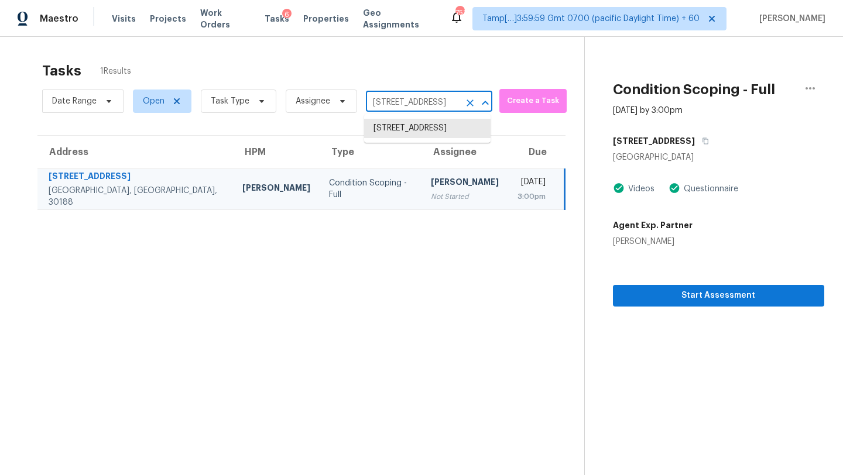
click at [406, 108] on input "[STREET_ADDRESS]" at bounding box center [413, 103] width 94 height 18
paste input "[STREET_ADDRESS][PERSON_NAME]"
click at [405, 121] on li "[STREET_ADDRESS][PERSON_NAME]" at bounding box center [427, 135] width 126 height 32
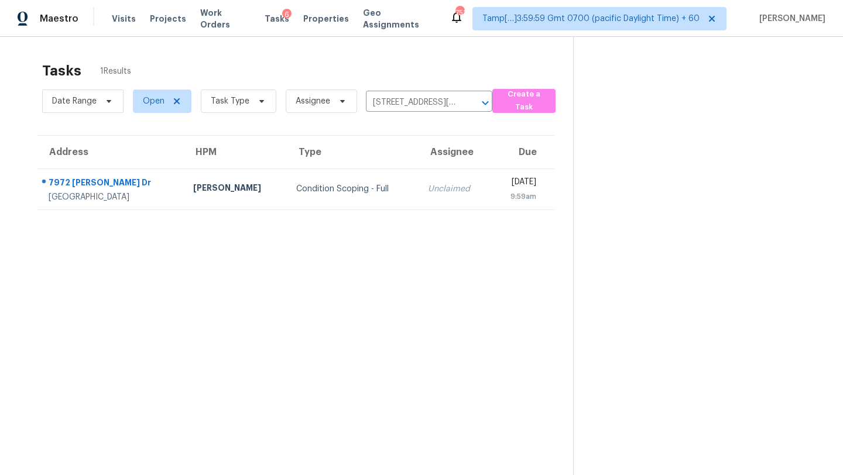
click at [419, 162] on th "Assignee" at bounding box center [455, 152] width 73 height 33
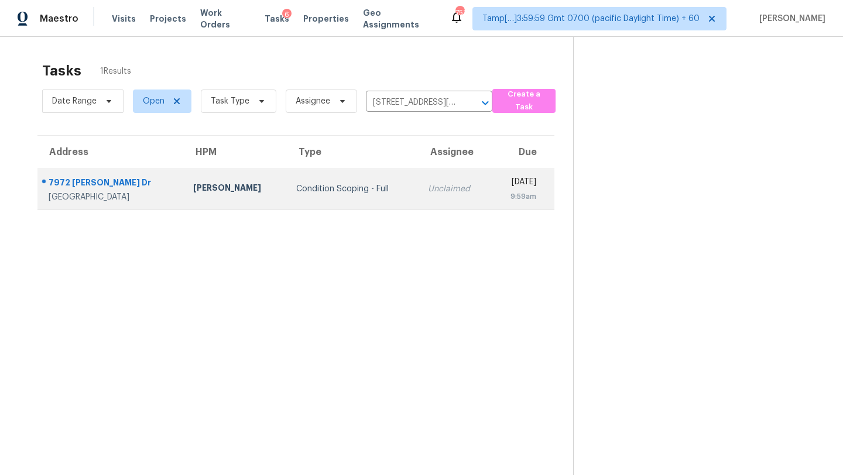
click at [419, 180] on td "Unclaimed" at bounding box center [455, 189] width 73 height 41
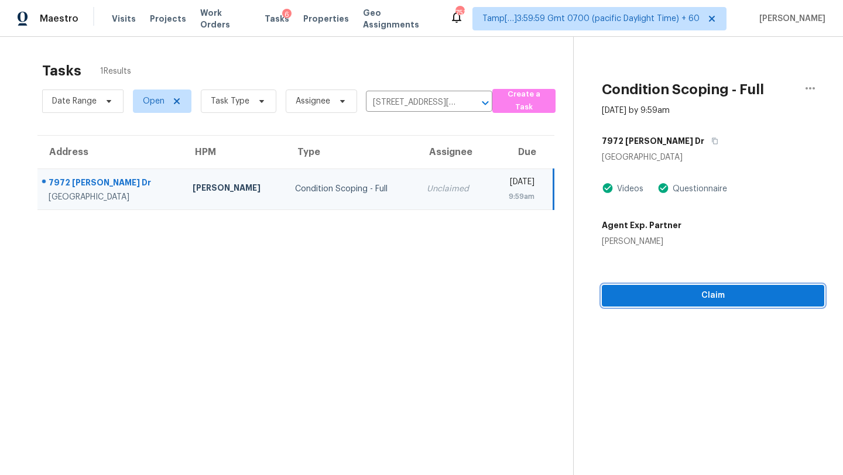
click at [753, 299] on span "Claim" at bounding box center [713, 296] width 204 height 15
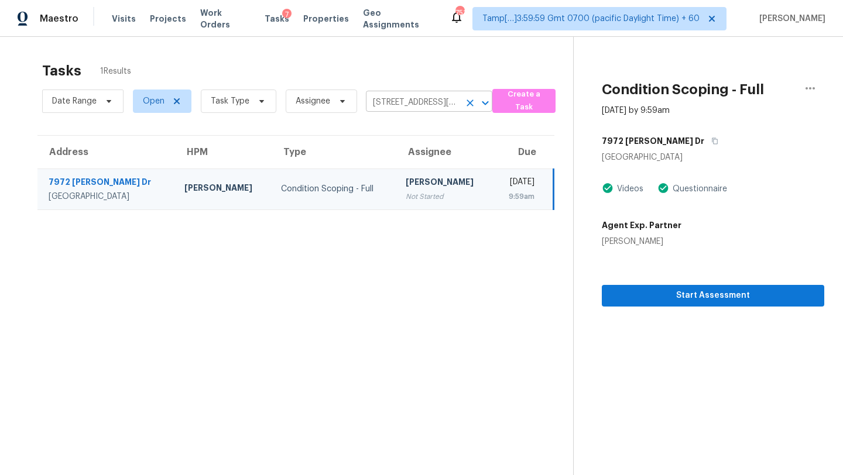
click at [390, 108] on input "[STREET_ADDRESS][PERSON_NAME]" at bounding box center [413, 103] width 94 height 18
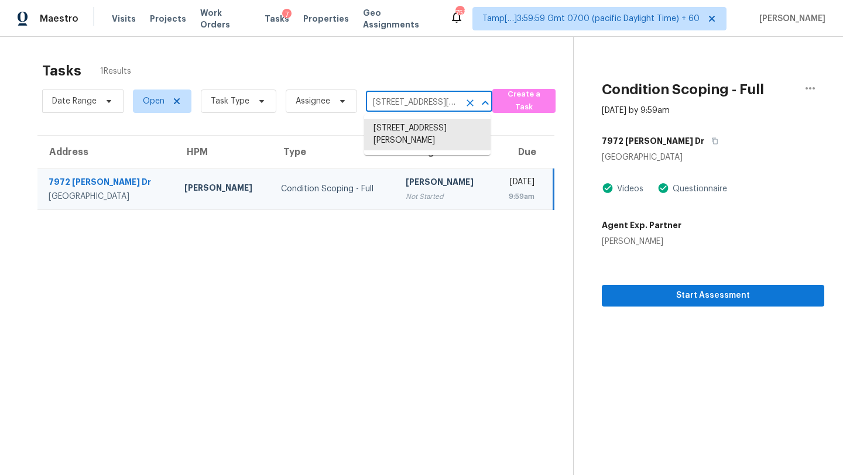
click at [390, 108] on input "[STREET_ADDRESS][PERSON_NAME]" at bounding box center [413, 103] width 94 height 18
paste input "[STREET_ADDRESS]"
click at [410, 138] on li "[STREET_ADDRESS]" at bounding box center [427, 128] width 126 height 19
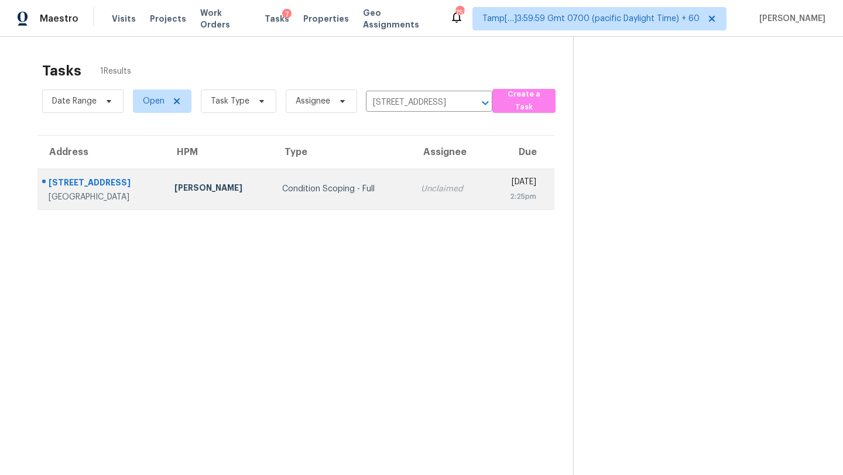
click at [421, 191] on div "Unclaimed" at bounding box center [449, 189] width 57 height 12
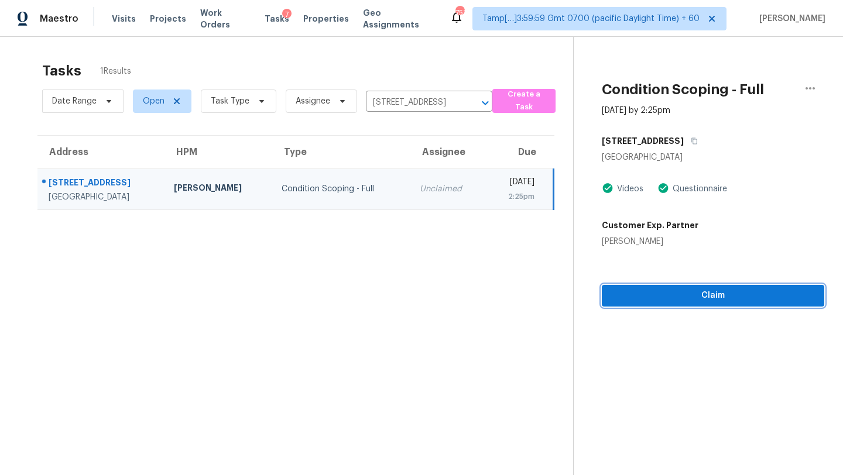
click at [665, 300] on span "Claim" at bounding box center [713, 296] width 204 height 15
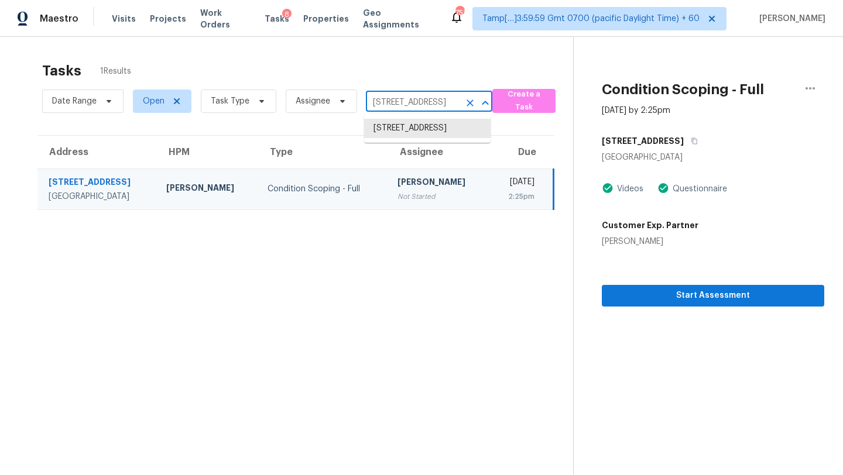
click at [436, 107] on input "[STREET_ADDRESS]" at bounding box center [413, 103] width 94 height 18
paste input "[STREET_ADDRESS]"
click at [437, 133] on li "[STREET_ADDRESS]" at bounding box center [427, 128] width 126 height 19
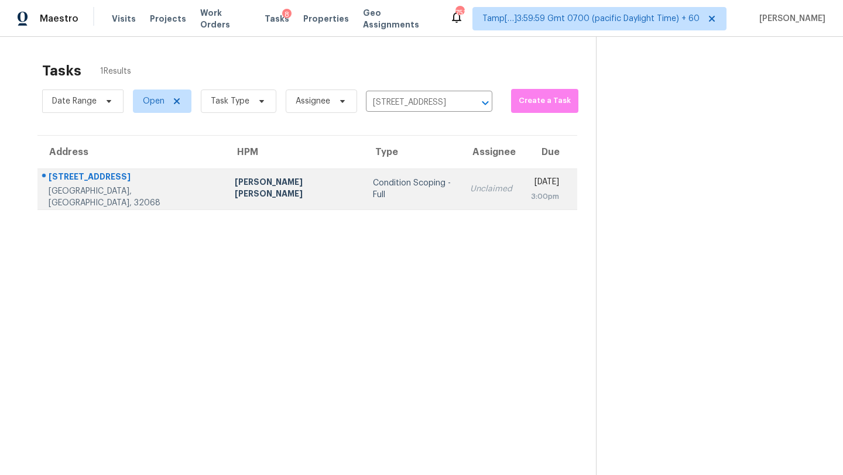
click at [531, 184] on div "[DATE]" at bounding box center [545, 183] width 28 height 15
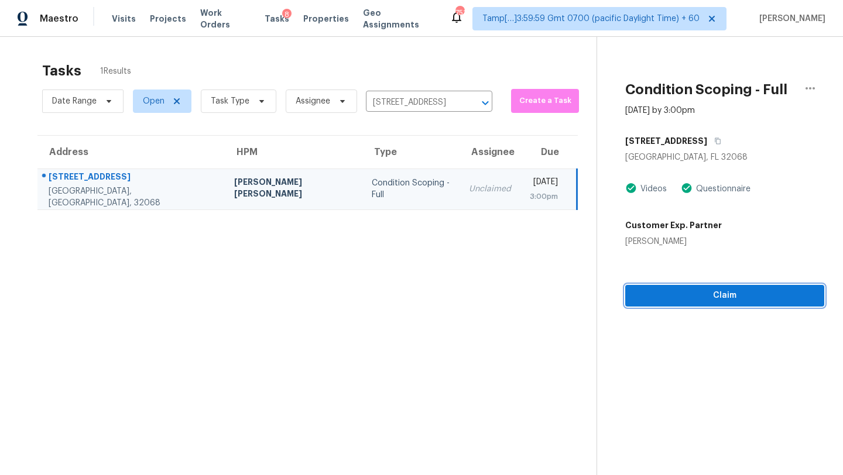
click at [731, 299] on span "Claim" at bounding box center [725, 296] width 180 height 15
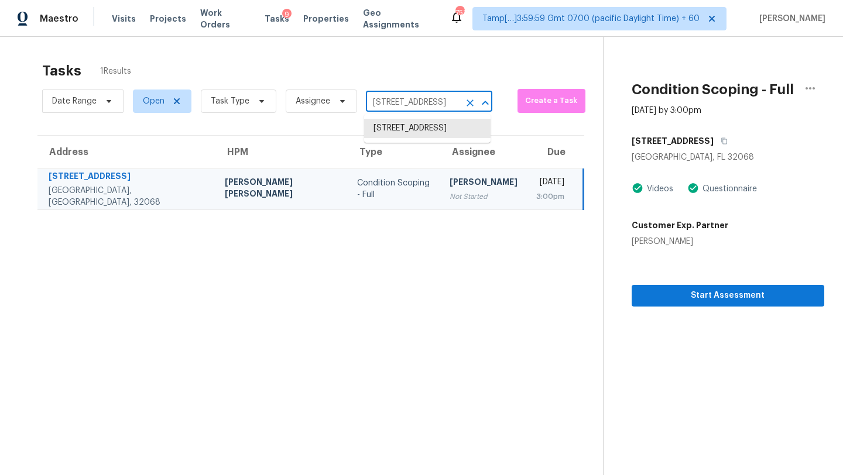
click at [378, 96] on input "[STREET_ADDRESS]" at bounding box center [413, 103] width 94 height 18
paste input "[STREET_ADDRESS]"
click at [387, 129] on li "[STREET_ADDRESS]" at bounding box center [427, 128] width 126 height 19
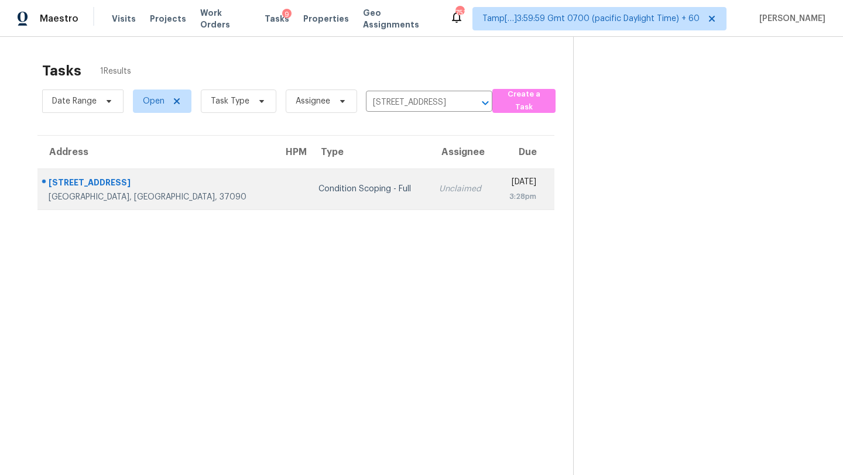
click at [505, 188] on div "[DATE]" at bounding box center [521, 183] width 32 height 15
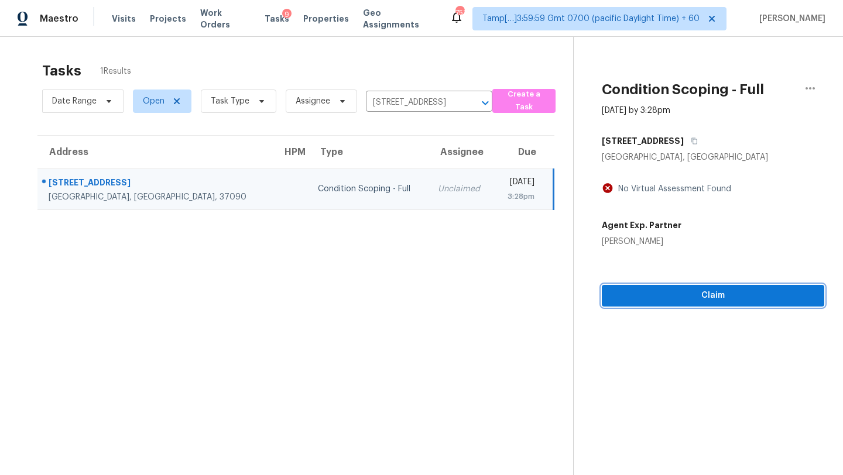
click at [729, 301] on span "Claim" at bounding box center [713, 296] width 204 height 15
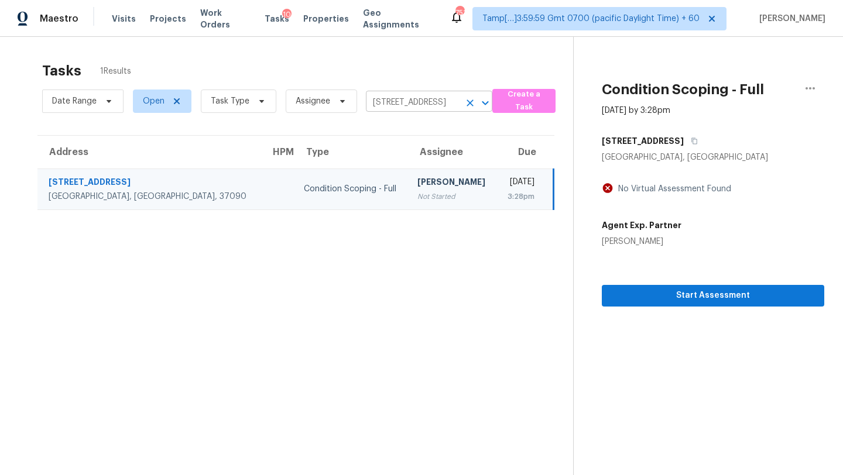
click at [410, 103] on input "[STREET_ADDRESS]" at bounding box center [413, 103] width 94 height 18
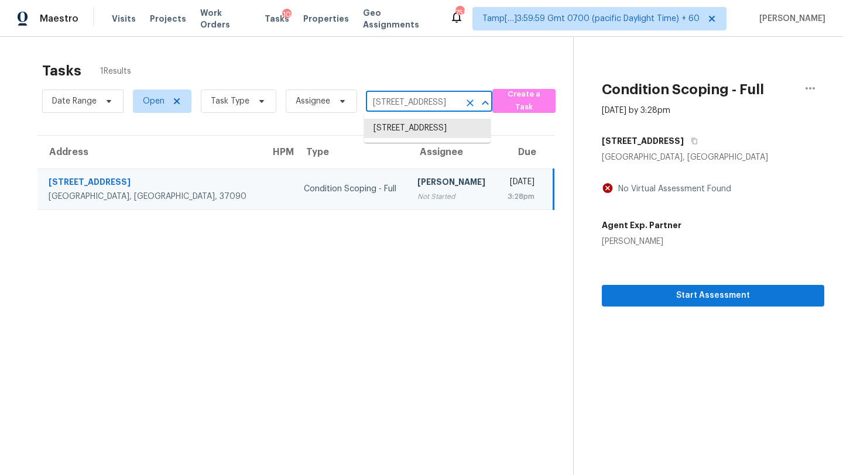
click at [410, 103] on input "[STREET_ADDRESS]" at bounding box center [413, 103] width 94 height 18
paste input "[STREET_ADDRESS]"
click at [410, 129] on li "[STREET_ADDRESS]" at bounding box center [427, 128] width 126 height 19
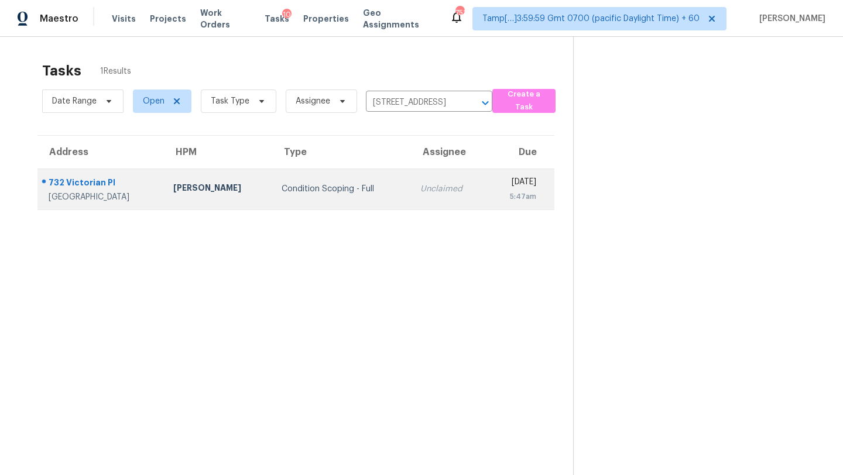
click at [435, 186] on td "Unclaimed" at bounding box center [449, 189] width 76 height 41
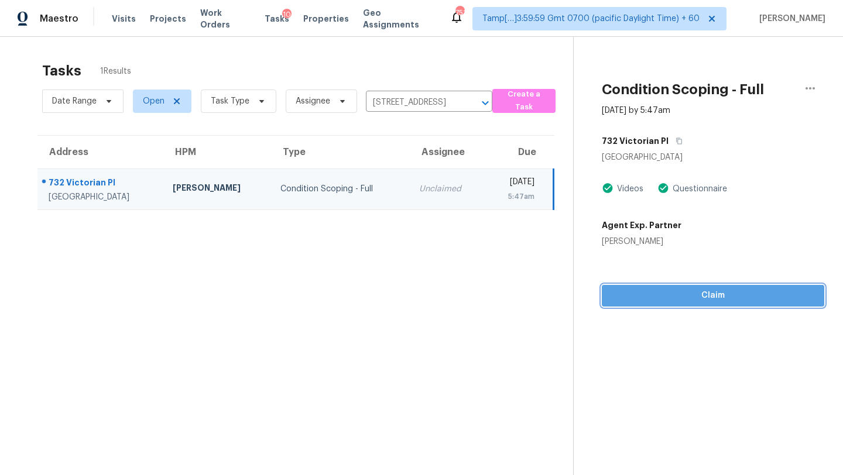
click at [647, 290] on span "Claim" at bounding box center [713, 296] width 204 height 15
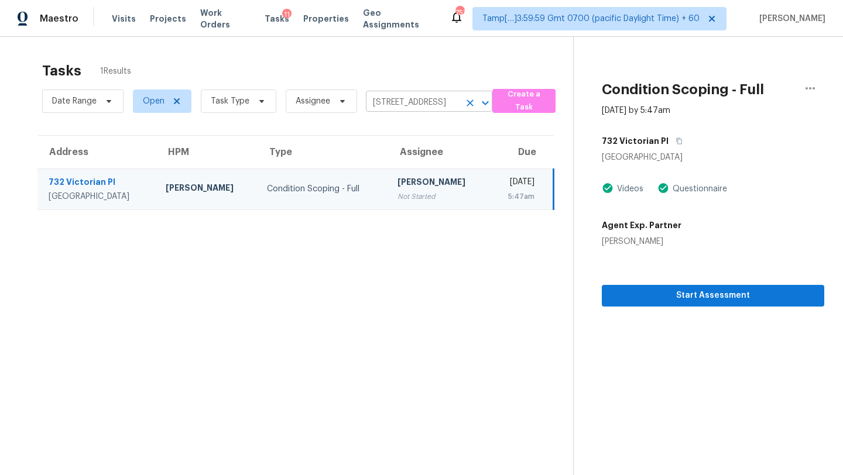
click at [426, 96] on input "[STREET_ADDRESS]" at bounding box center [413, 103] width 94 height 18
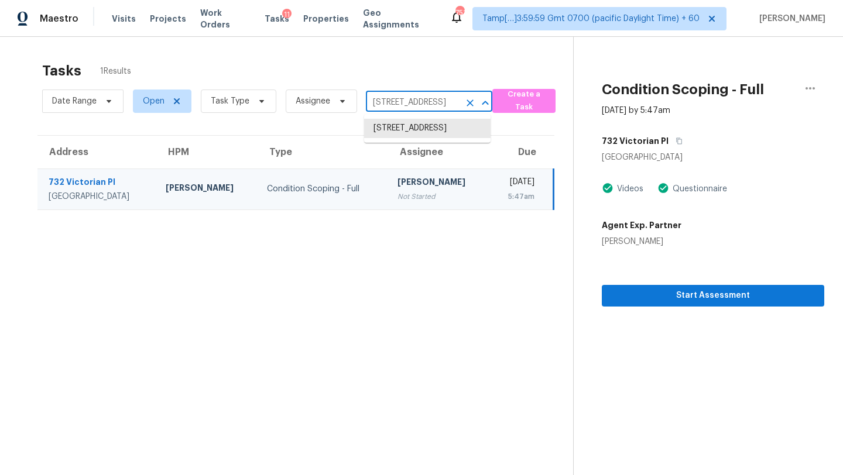
click at [426, 96] on input "[STREET_ADDRESS]" at bounding box center [413, 103] width 94 height 18
paste input "[STREET_ADDRESS][PERSON_NAME]"
click at [419, 127] on li "[STREET_ADDRESS][PERSON_NAME]" at bounding box center [427, 135] width 126 height 32
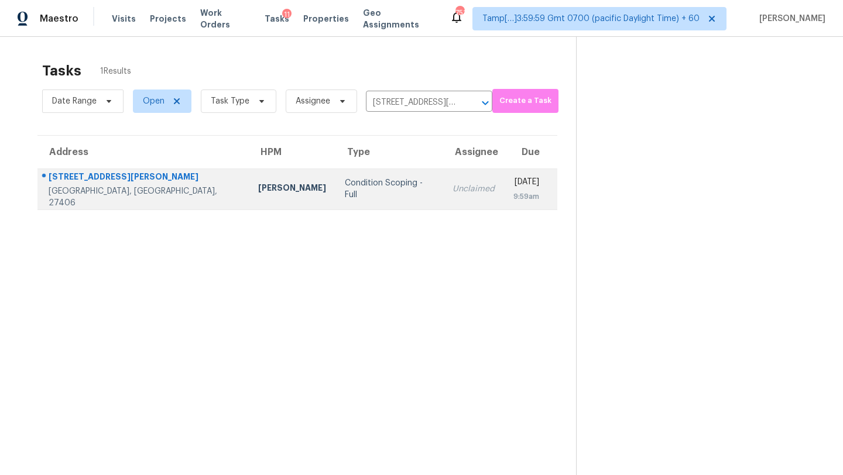
click at [504, 188] on td "[DATE] 9:59am" at bounding box center [530, 189] width 53 height 41
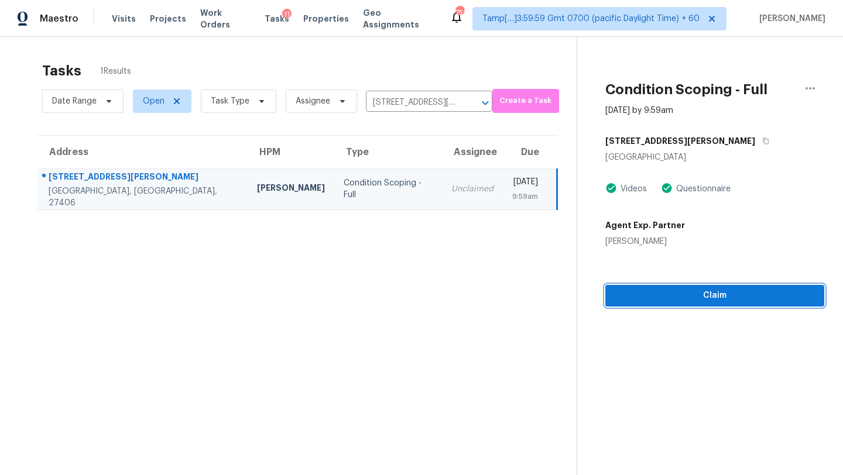
click at [722, 296] on span "Claim" at bounding box center [715, 296] width 200 height 15
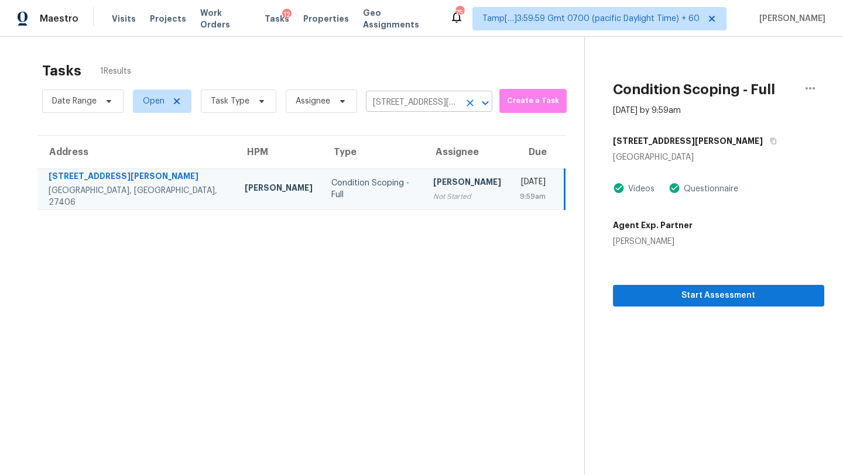
click at [405, 101] on input "[STREET_ADDRESS][PERSON_NAME]" at bounding box center [413, 103] width 94 height 18
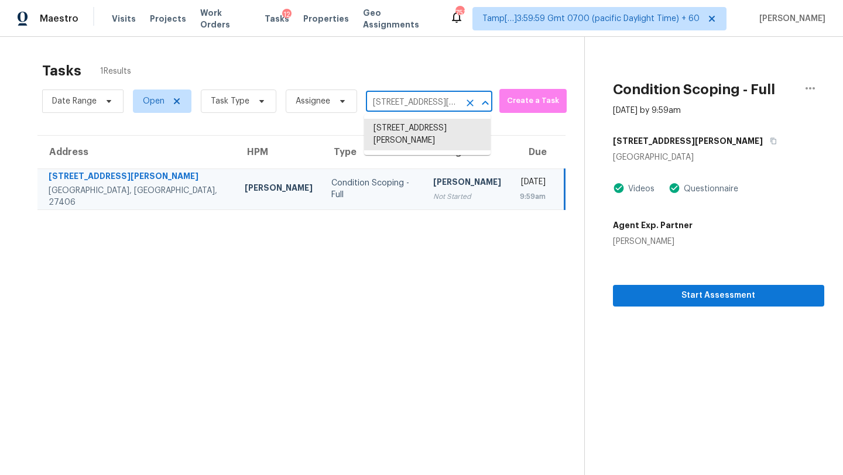
click at [405, 101] on input "[STREET_ADDRESS][PERSON_NAME]" at bounding box center [413, 103] width 94 height 18
paste input "[STREET_ADDRESS]"
click at [406, 138] on li "[STREET_ADDRESS]" at bounding box center [427, 128] width 126 height 19
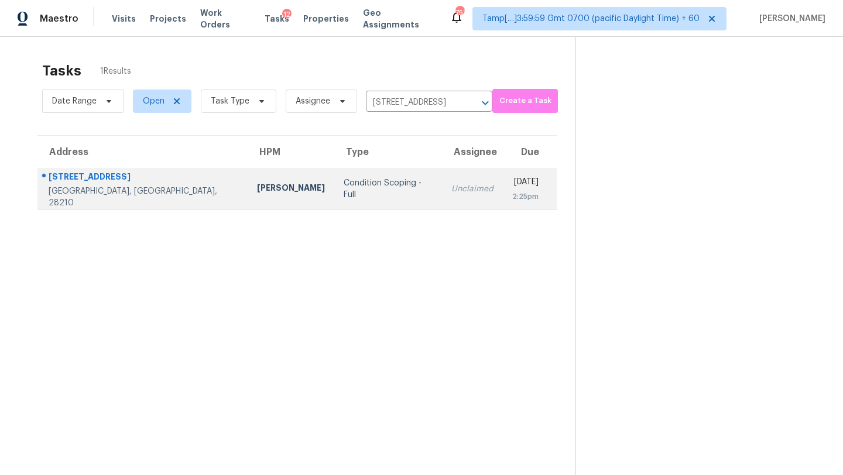
click at [512, 180] on div "[DATE]" at bounding box center [525, 183] width 26 height 15
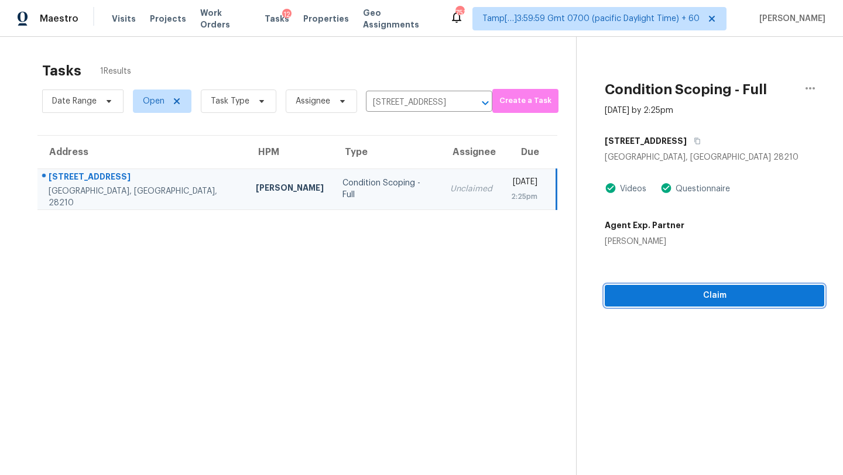
click at [722, 303] on span "Claim" at bounding box center [714, 296] width 201 height 15
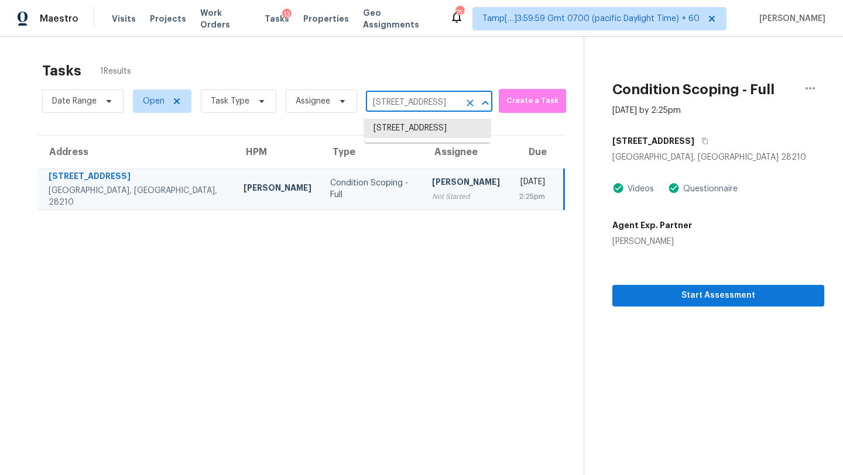
click at [398, 102] on input "[STREET_ADDRESS]" at bounding box center [413, 103] width 94 height 18
paste input "[STREET_ADDRESS][PERSON_NAME][PERSON_NAME]"
click at [410, 138] on li "[STREET_ADDRESS][PERSON_NAME][PERSON_NAME]" at bounding box center [427, 141] width 126 height 44
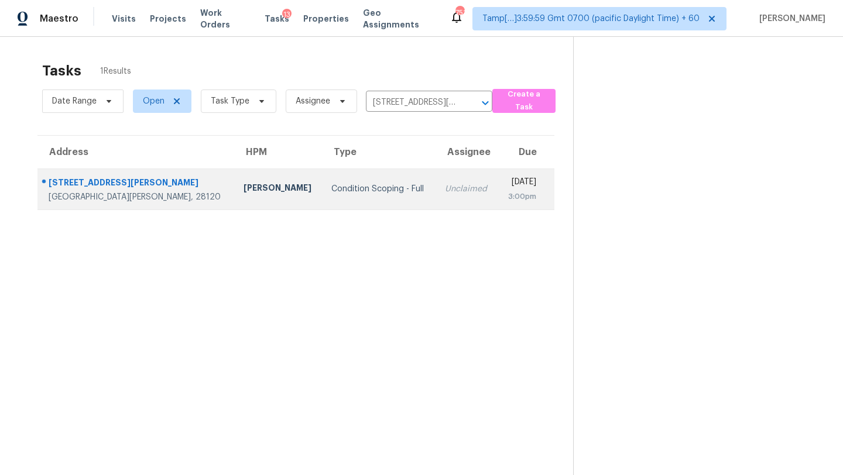
click at [507, 198] on div "3:00pm" at bounding box center [521, 197] width 29 height 12
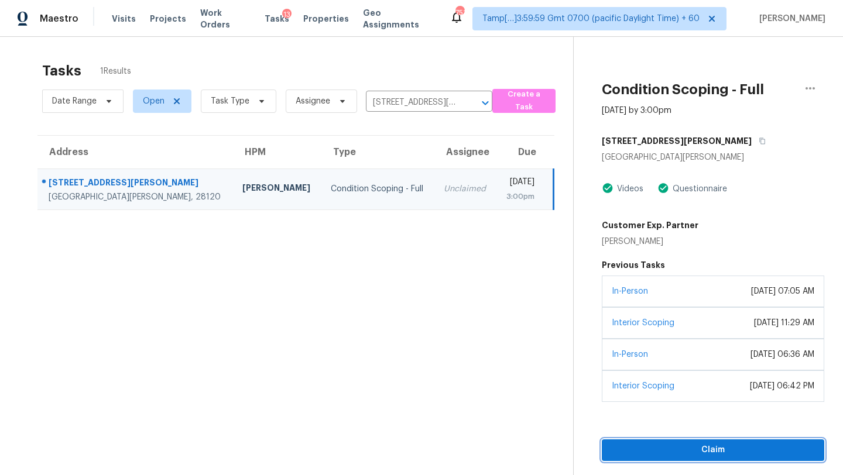
click at [717, 449] on span "Claim" at bounding box center [713, 450] width 204 height 15
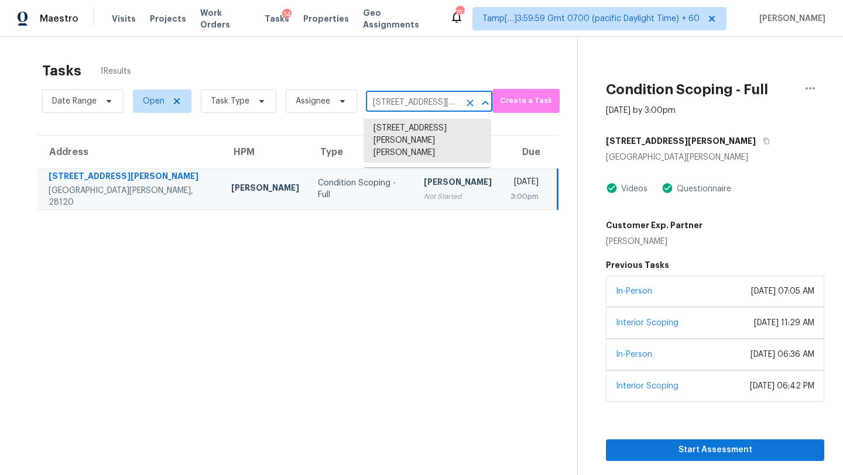
click at [414, 104] on input "[STREET_ADDRESS][PERSON_NAME][PERSON_NAME]" at bounding box center [413, 103] width 94 height 18
paste input "[STREET_ADDRESS][PERSON_NAME]"
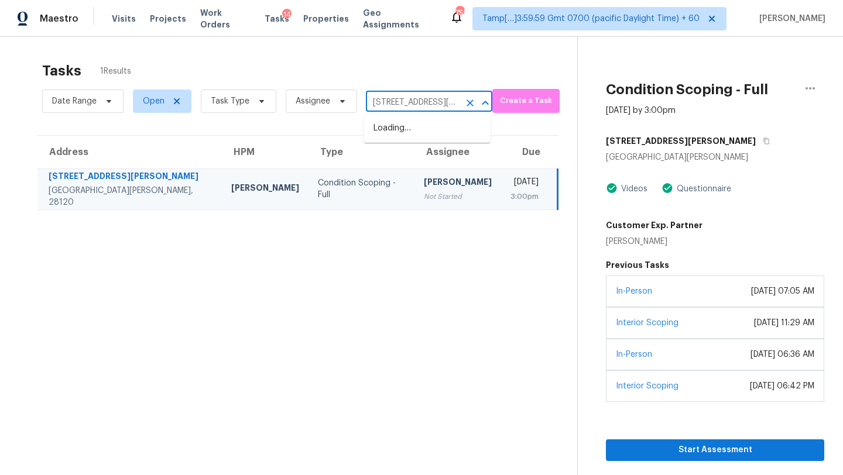
scroll to position [0, 50]
click at [414, 133] on li "[STREET_ADDRESS][PERSON_NAME]" at bounding box center [427, 135] width 126 height 32
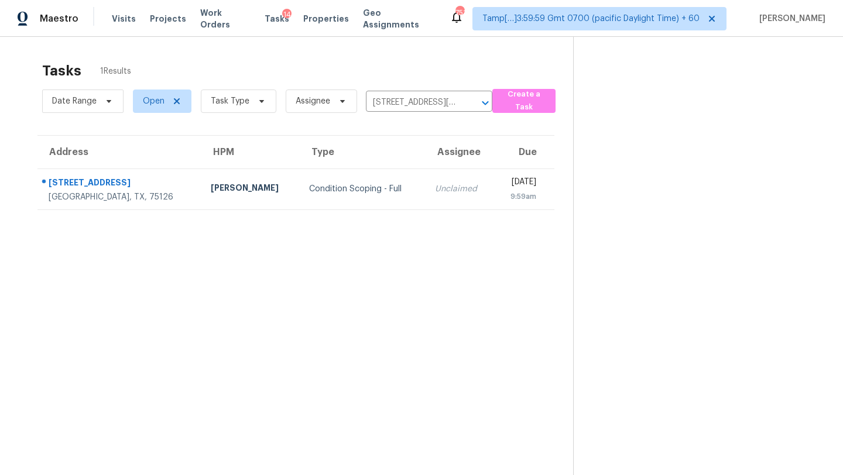
click at [503, 197] on div "9:59am" at bounding box center [519, 197] width 33 height 12
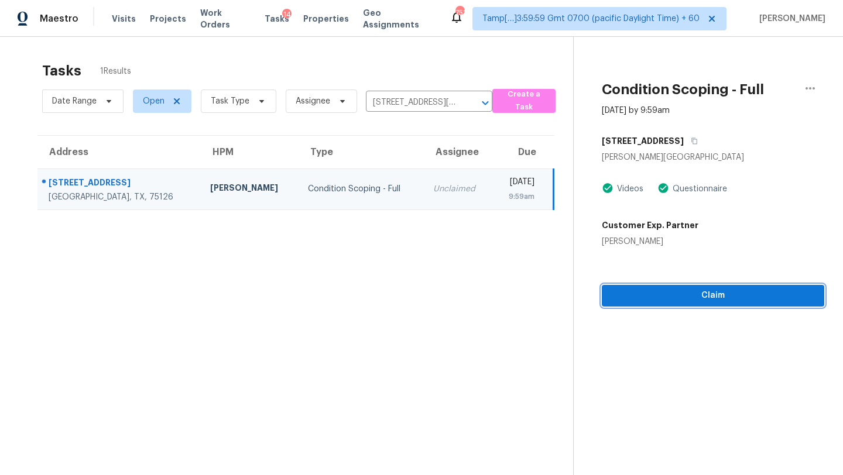
click at [707, 301] on span "Claim" at bounding box center [713, 296] width 204 height 15
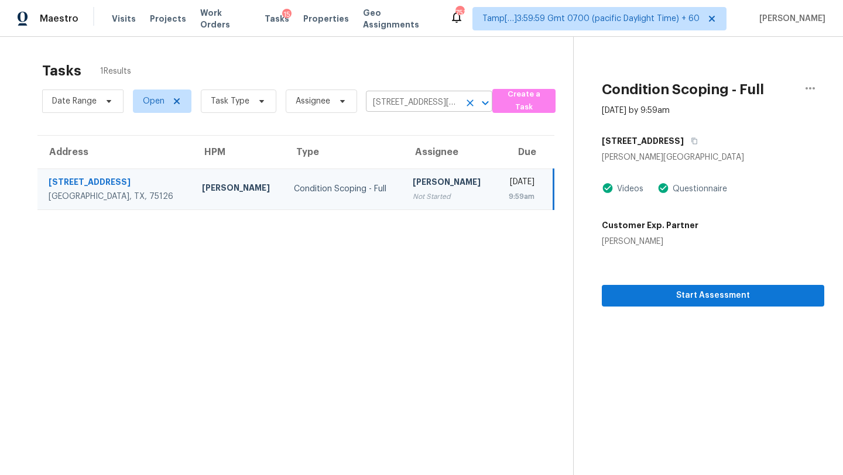
click at [413, 101] on input "[STREET_ADDRESS][PERSON_NAME]" at bounding box center [413, 103] width 94 height 18
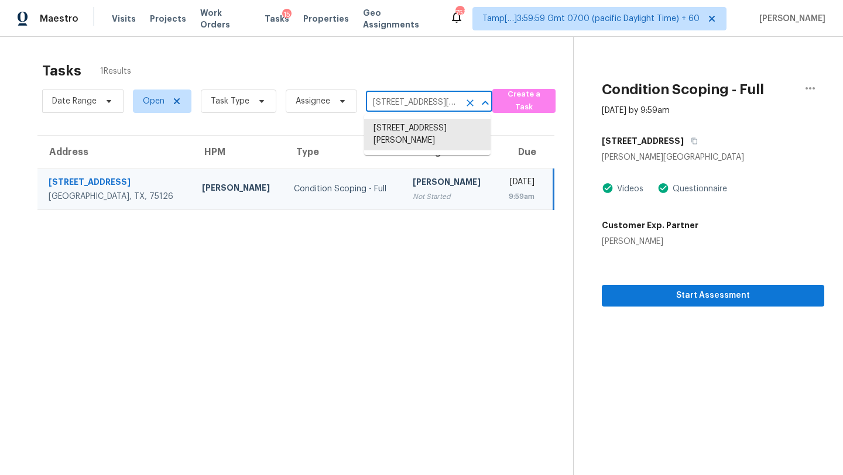
click at [413, 101] on input "[STREET_ADDRESS][PERSON_NAME]" at bounding box center [413, 103] width 94 height 18
paste input "[STREET_ADDRESS][PERSON_NAME]"
click at [422, 129] on li "[STREET_ADDRESS][PERSON_NAME]" at bounding box center [427, 135] width 126 height 32
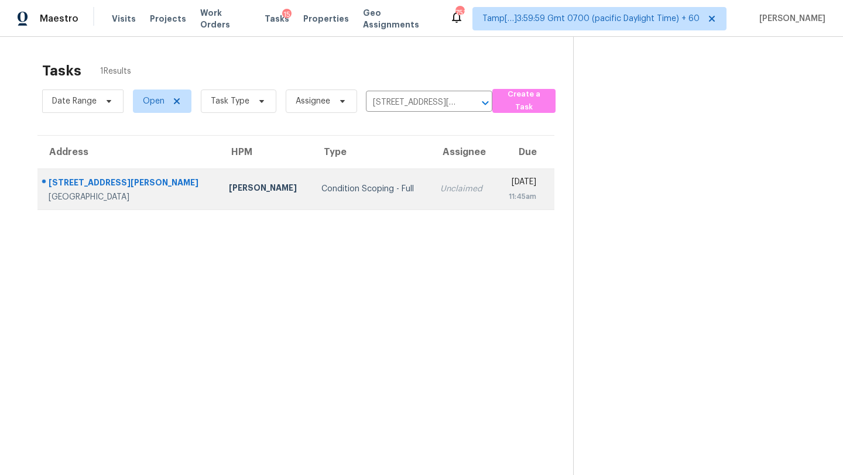
click at [440, 185] on div "Unclaimed" at bounding box center [463, 189] width 46 height 12
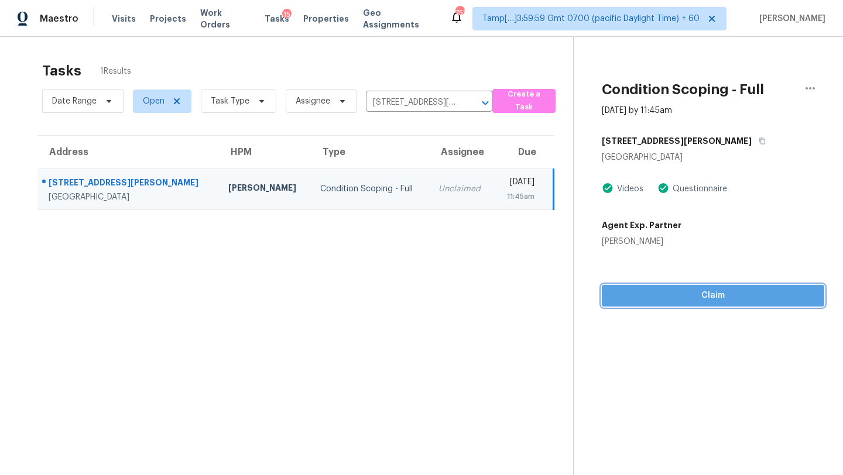
click at [645, 300] on span "Claim" at bounding box center [713, 296] width 204 height 15
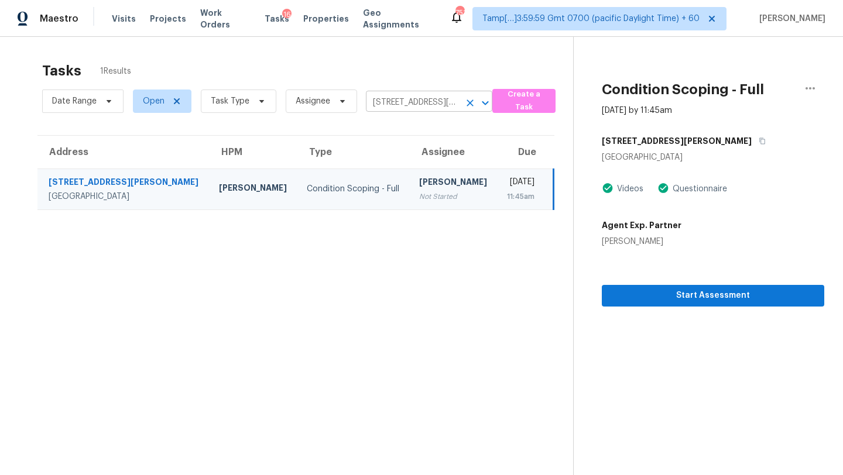
click at [421, 104] on input "[STREET_ADDRESS][PERSON_NAME]" at bounding box center [413, 103] width 94 height 18
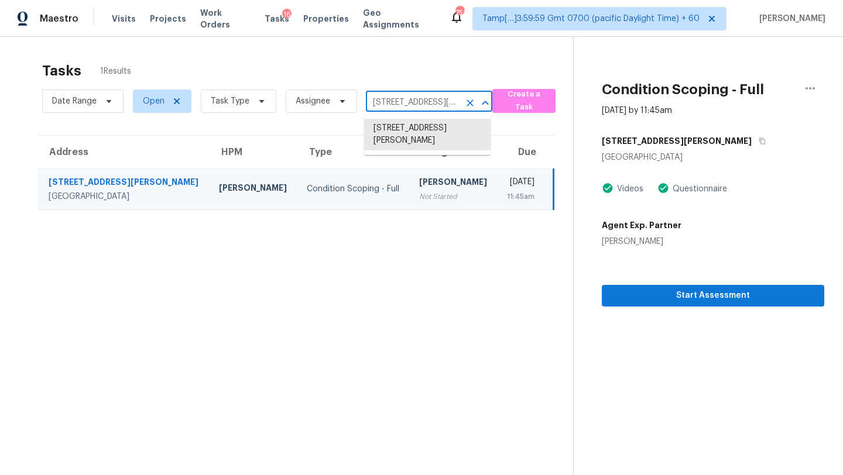
click at [421, 104] on input "[STREET_ADDRESS][PERSON_NAME]" at bounding box center [413, 103] width 94 height 18
paste input "[STREET_ADDRESS]"
click at [422, 128] on li "[STREET_ADDRESS]" at bounding box center [427, 128] width 126 height 19
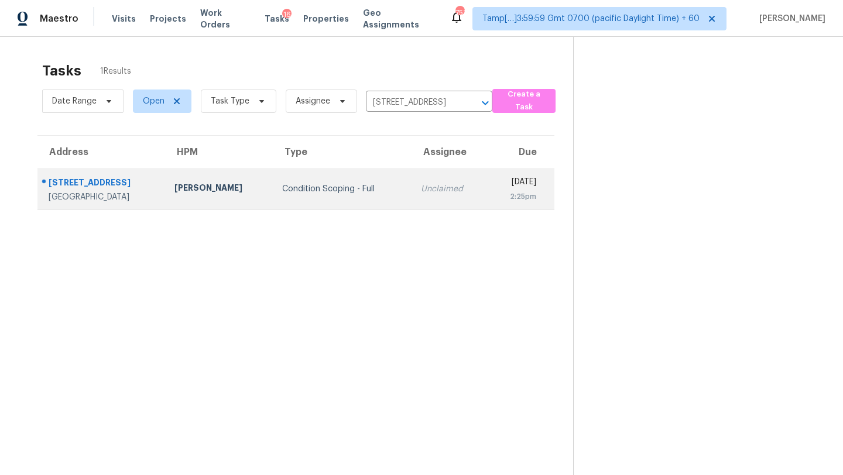
click at [421, 208] on td "Unclaimed" at bounding box center [450, 189] width 76 height 41
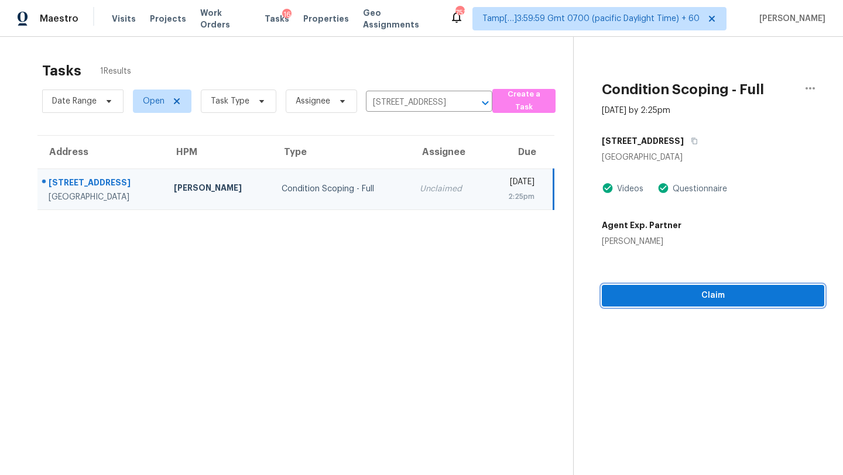
click at [704, 300] on span "Claim" at bounding box center [713, 296] width 204 height 15
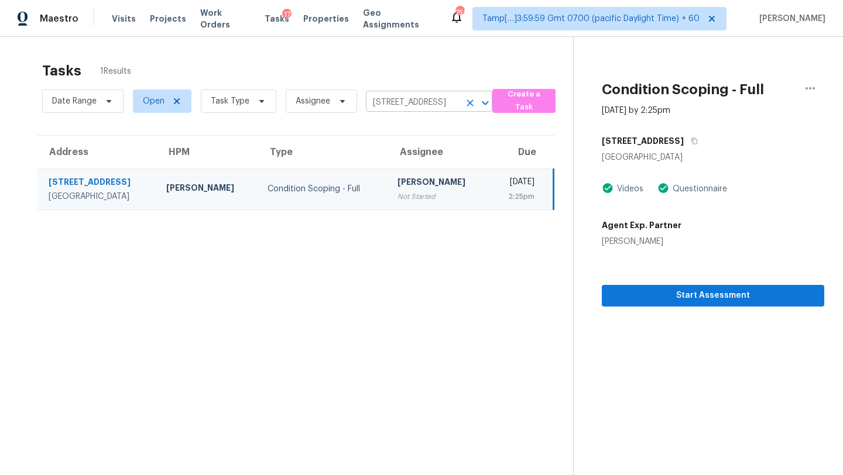
click at [415, 104] on input "[STREET_ADDRESS]" at bounding box center [413, 103] width 94 height 18
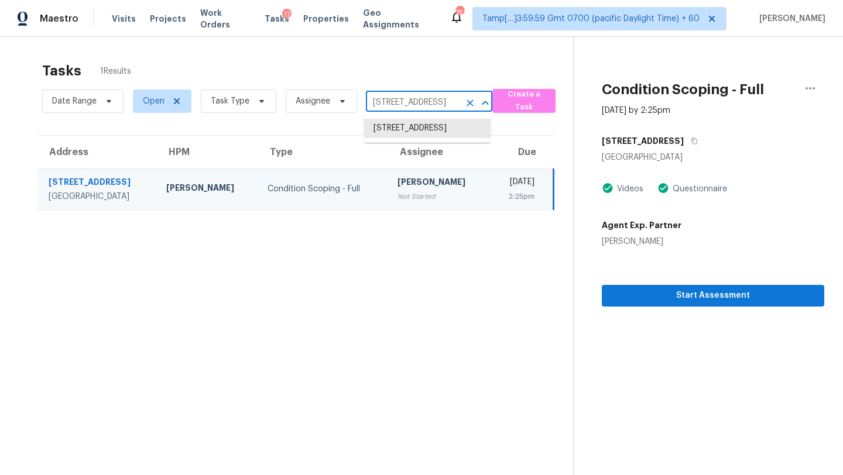
click at [415, 104] on input "[STREET_ADDRESS]" at bounding box center [413, 103] width 94 height 18
paste input "[STREET_ADDRESS]"
click at [415, 125] on li "[STREET_ADDRESS]" at bounding box center [427, 128] width 126 height 19
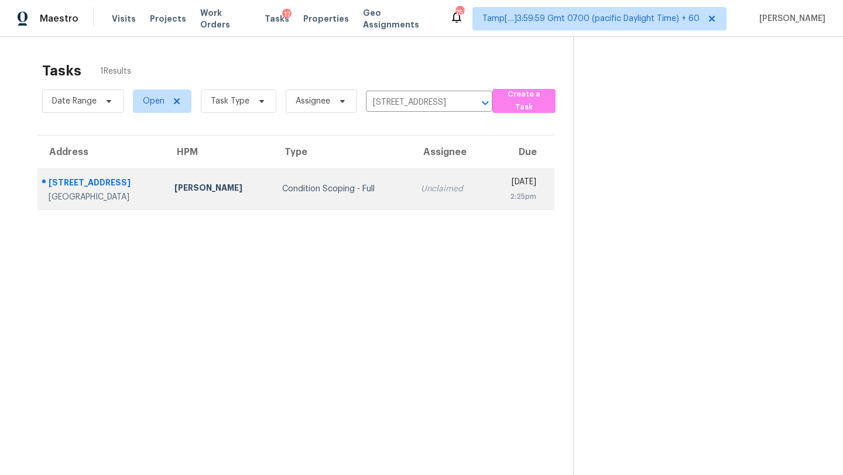
click at [423, 189] on div "Unclaimed" at bounding box center [449, 189] width 57 height 12
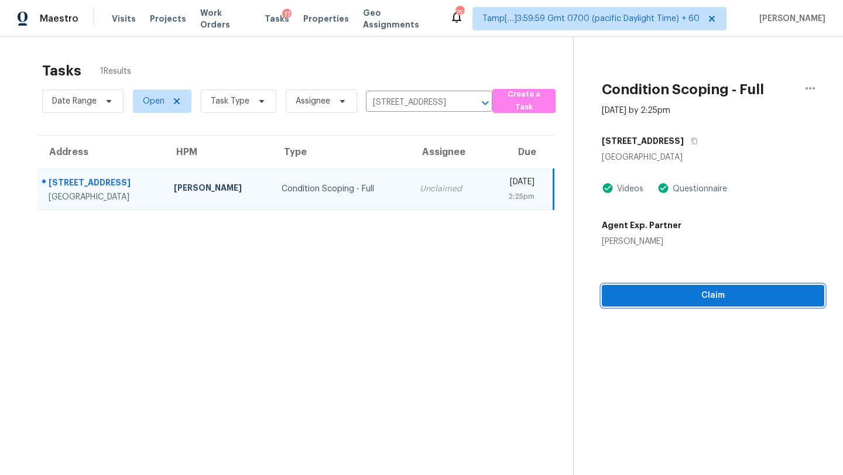
click at [673, 302] on span "Claim" at bounding box center [713, 296] width 204 height 15
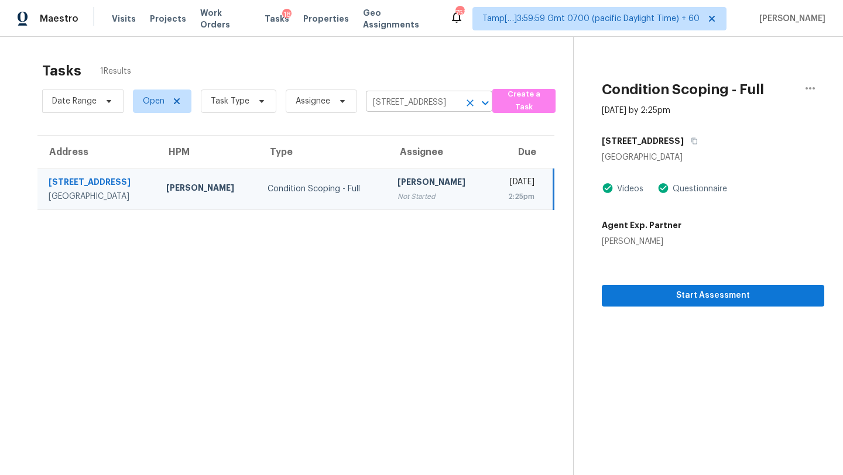
click at [396, 103] on input "[STREET_ADDRESS]" at bounding box center [413, 103] width 94 height 18
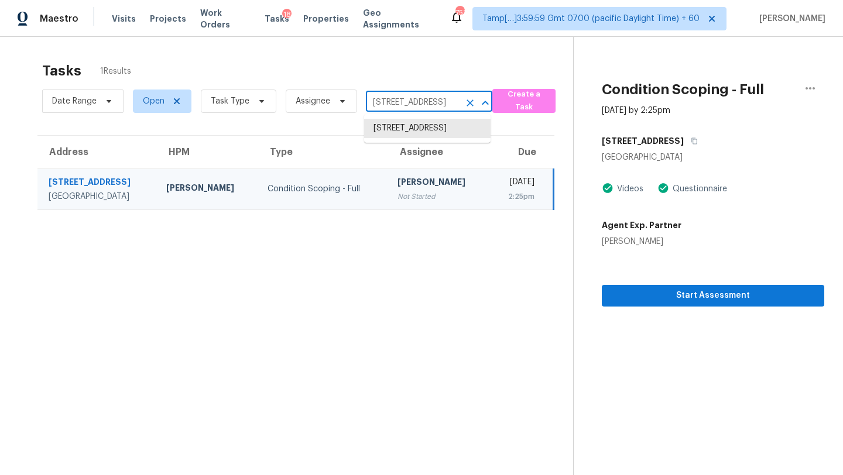
click at [396, 103] on input "[STREET_ADDRESS]" at bounding box center [413, 103] width 94 height 18
paste input "[STREET_ADDRESS][PERSON_NAME]"
click at [405, 131] on li "[STREET_ADDRESS][PERSON_NAME]" at bounding box center [427, 135] width 126 height 32
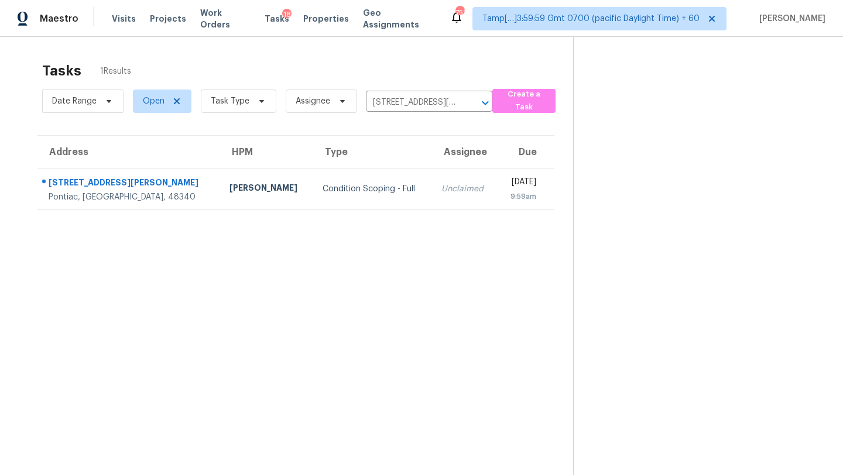
click at [413, 214] on section "Tasks 1 Results Date Range Open Task Type Assignee [STREET_ADDRESS][PERSON_NAME…" at bounding box center [296, 284] width 554 height 457
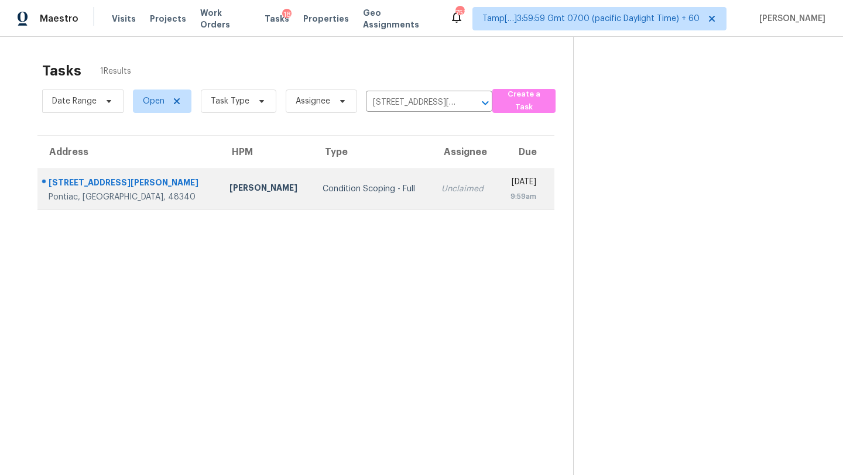
click at [432, 202] on td "Unclaimed" at bounding box center [464, 189] width 65 height 41
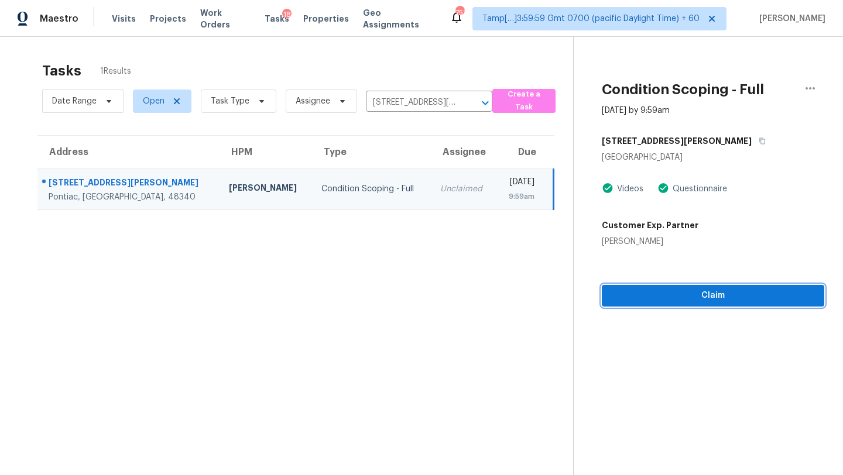
click at [714, 296] on span "Claim" at bounding box center [713, 296] width 204 height 15
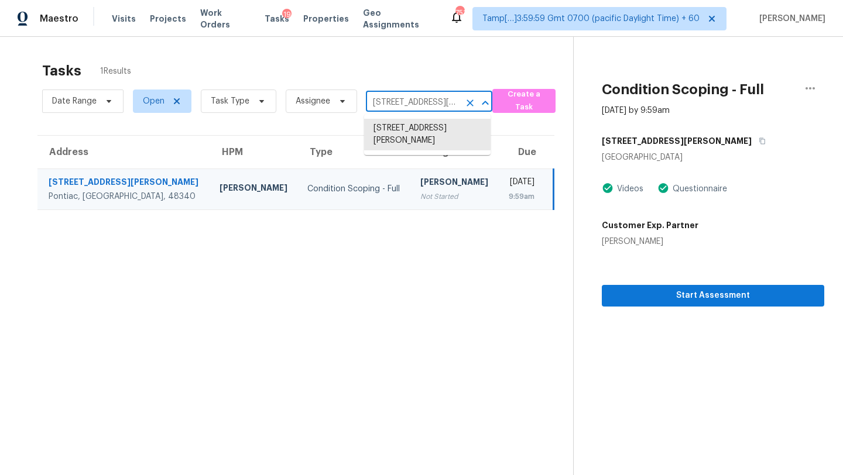
click at [410, 99] on input "[STREET_ADDRESS][PERSON_NAME]" at bounding box center [413, 103] width 94 height 18
paste input "[STREET_ADDRESS][PERSON_NAME]"
click at [416, 131] on li "[STREET_ADDRESS][PERSON_NAME]" at bounding box center [427, 135] width 126 height 32
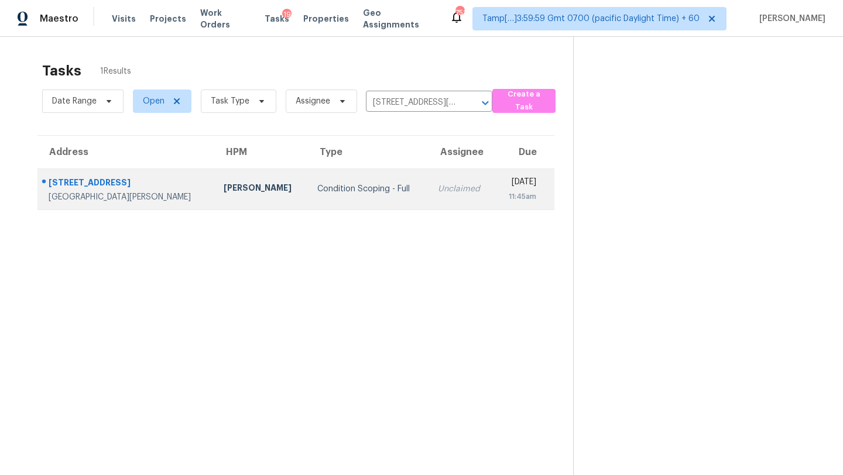
click at [495, 174] on td "[DATE] 11:45am" at bounding box center [525, 189] width 60 height 41
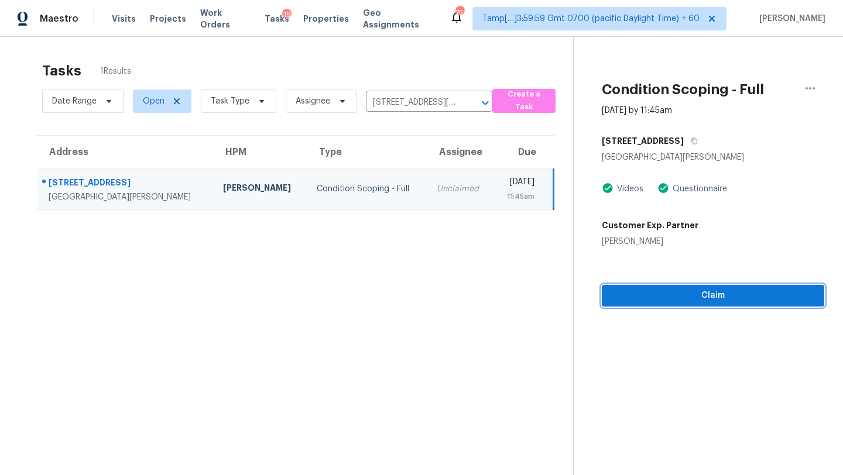
click at [695, 294] on span "Claim" at bounding box center [713, 296] width 204 height 15
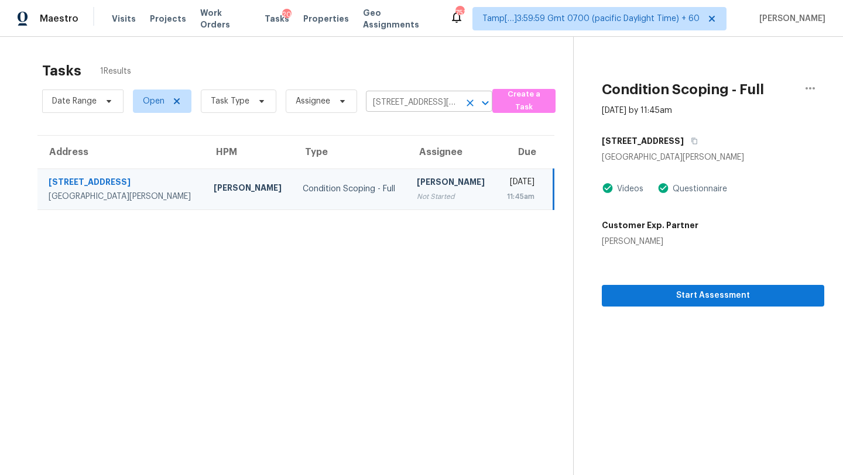
click at [467, 100] on icon "Clear" at bounding box center [470, 103] width 7 height 7
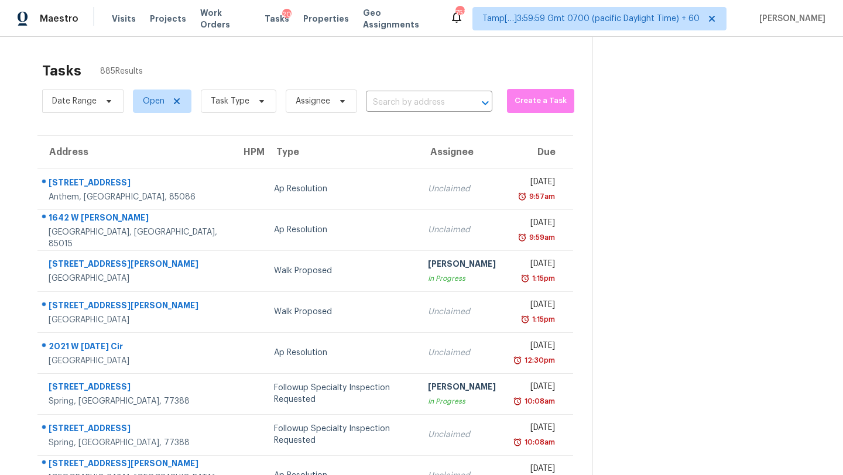
click at [458, 78] on div "Tasks 885 Results" at bounding box center [317, 71] width 550 height 30
click at [225, 107] on span "Task Type" at bounding box center [230, 101] width 39 height 12
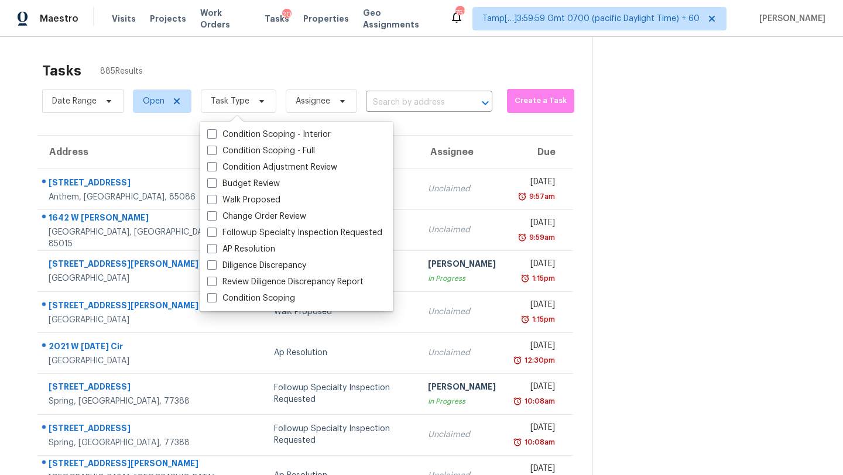
click at [350, 78] on div "Tasks 885 Results" at bounding box center [317, 71] width 550 height 30
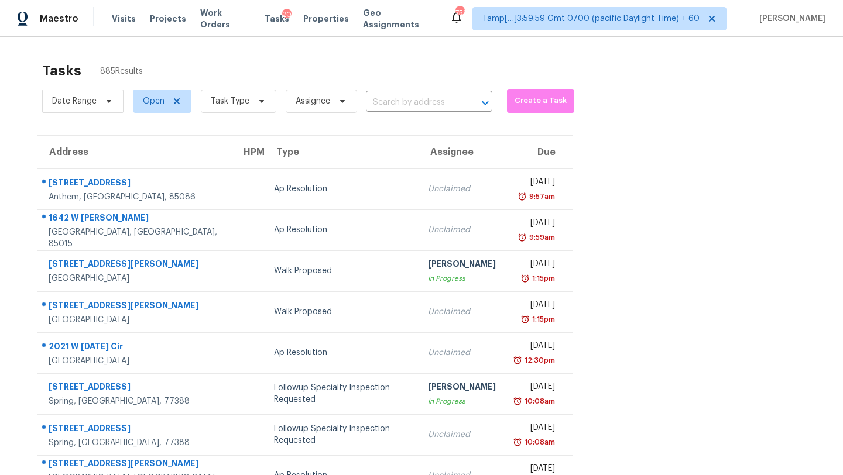
click at [244, 116] on span "Task Type" at bounding box center [233, 101] width 85 height 30
click at [251, 106] on span "Task Type" at bounding box center [239, 101] width 76 height 23
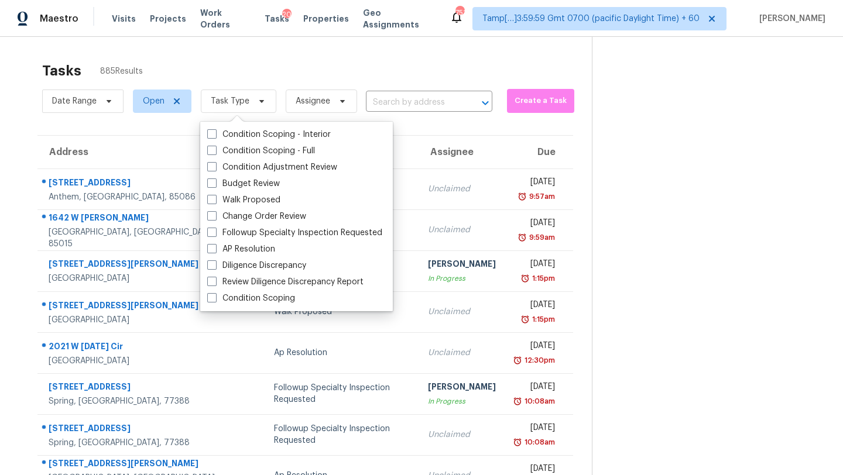
click at [329, 45] on div "Tasks 885 Results Date Range Open Task Type Assignee ​ Create a Task Address HP…" at bounding box center [421, 323] width 843 height 573
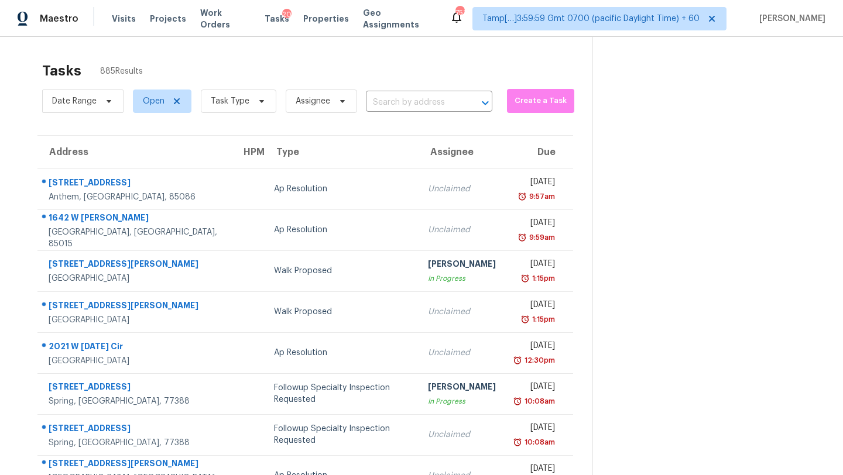
click at [525, 70] on div "Tasks 885 Results" at bounding box center [317, 71] width 550 height 30
click at [413, 76] on div "Tasks 885 Results" at bounding box center [317, 71] width 550 height 30
click at [305, 63] on div "Tasks 885 Results" at bounding box center [317, 71] width 550 height 30
click at [440, 46] on div "Tasks 885 Results Date Range Open Task Type Assignee ​ Create a Task Address HP…" at bounding box center [421, 323] width 843 height 573
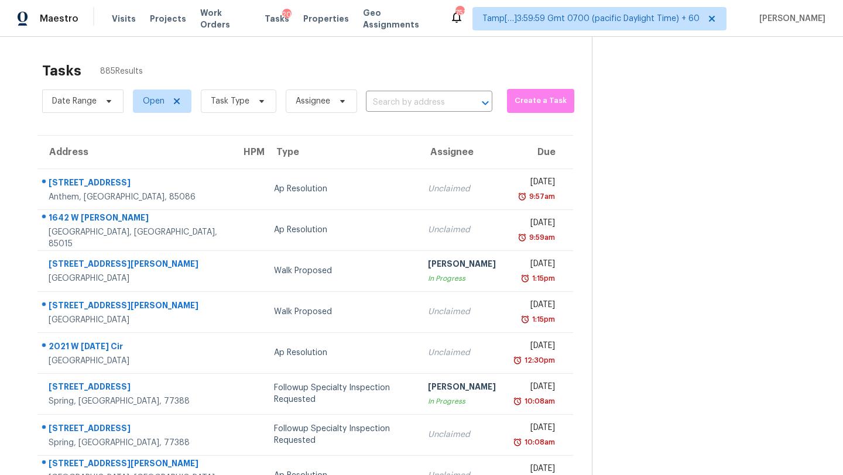
click at [410, 73] on div "Tasks 885 Results" at bounding box center [317, 71] width 550 height 30
click at [381, 58] on div "Tasks 885 Results" at bounding box center [317, 71] width 550 height 30
